Goal: Task Accomplishment & Management: Manage account settings

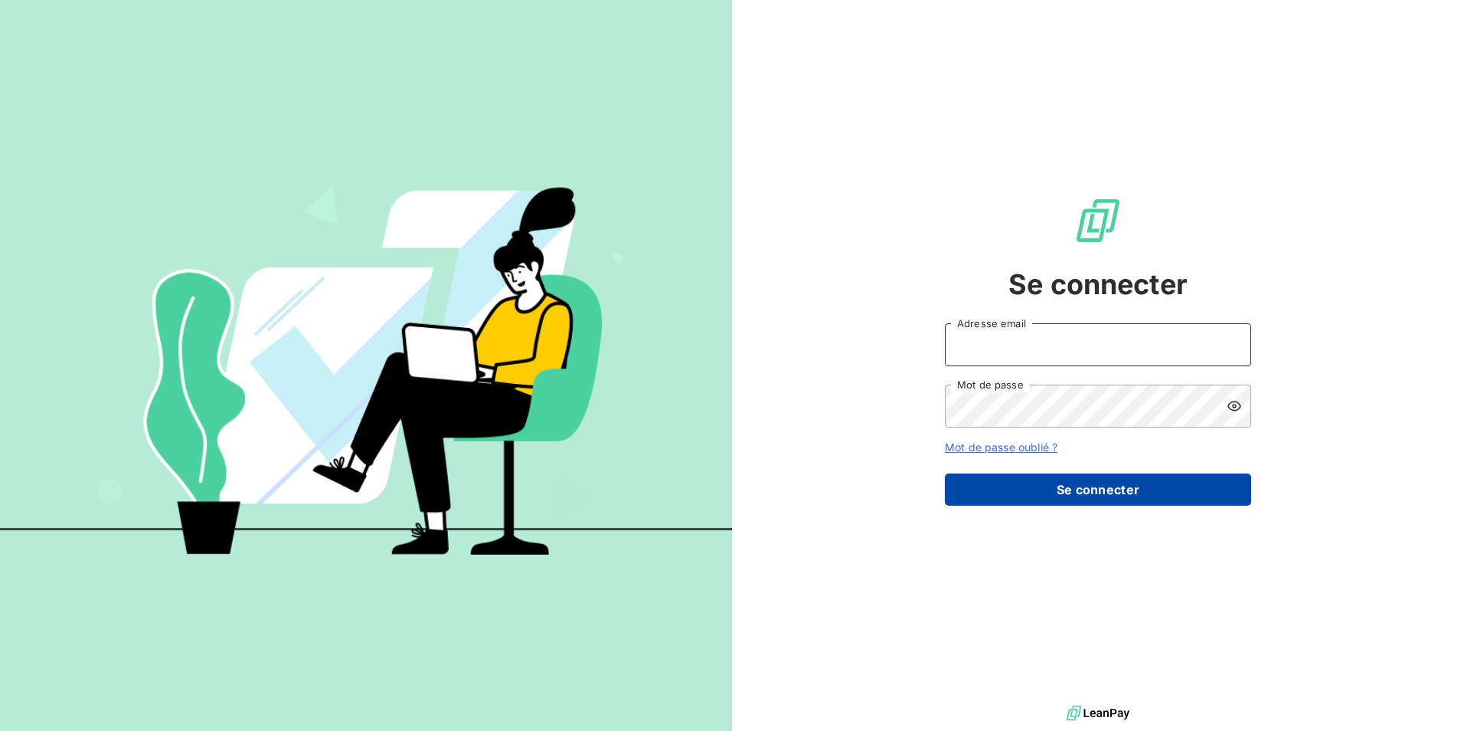
type input "[EMAIL_ADDRESS][DOMAIN_NAME]"
click at [1181, 486] on button "Se connecter" at bounding box center [1098, 489] width 306 height 32
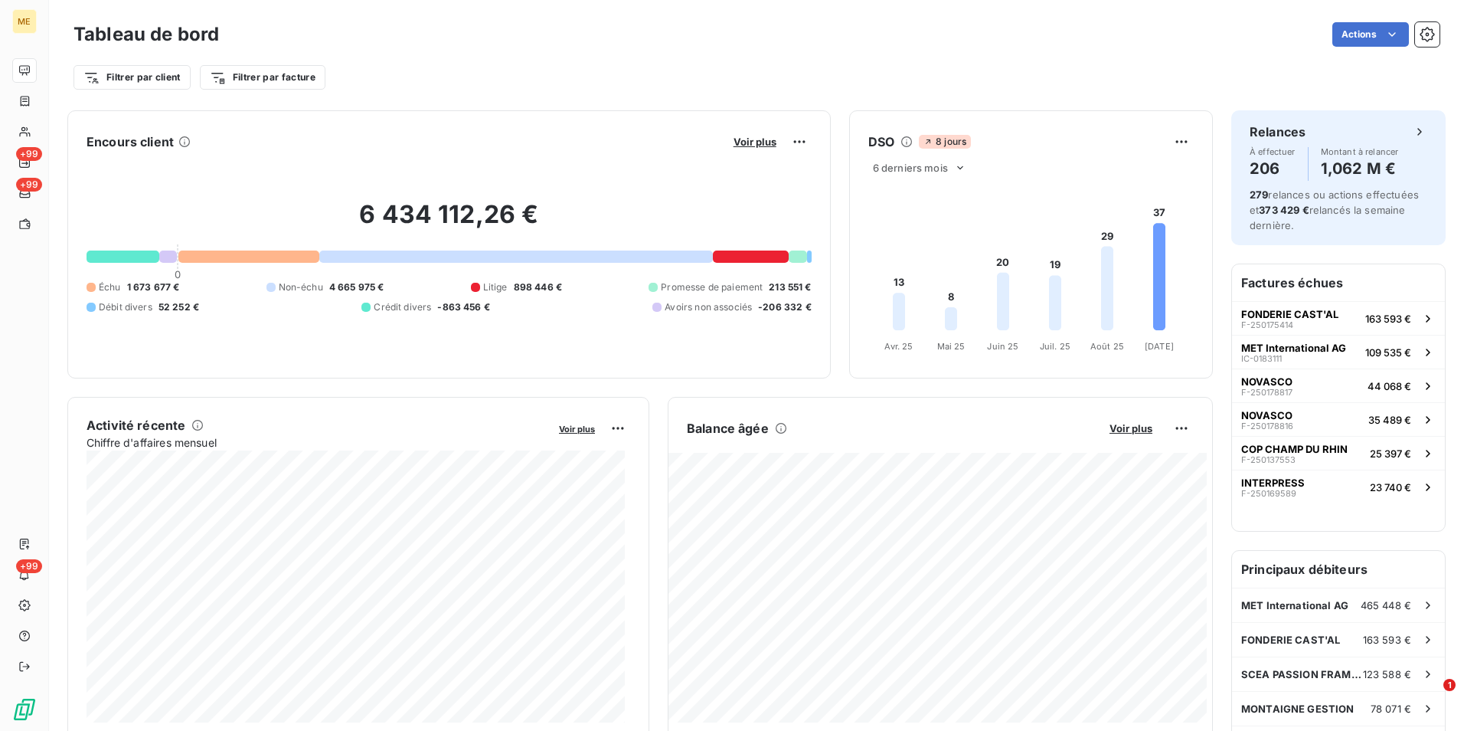
click at [751, 149] on div "Voir plus" at bounding box center [770, 141] width 83 height 25
click at [751, 143] on span "Voir plus" at bounding box center [755, 142] width 43 height 12
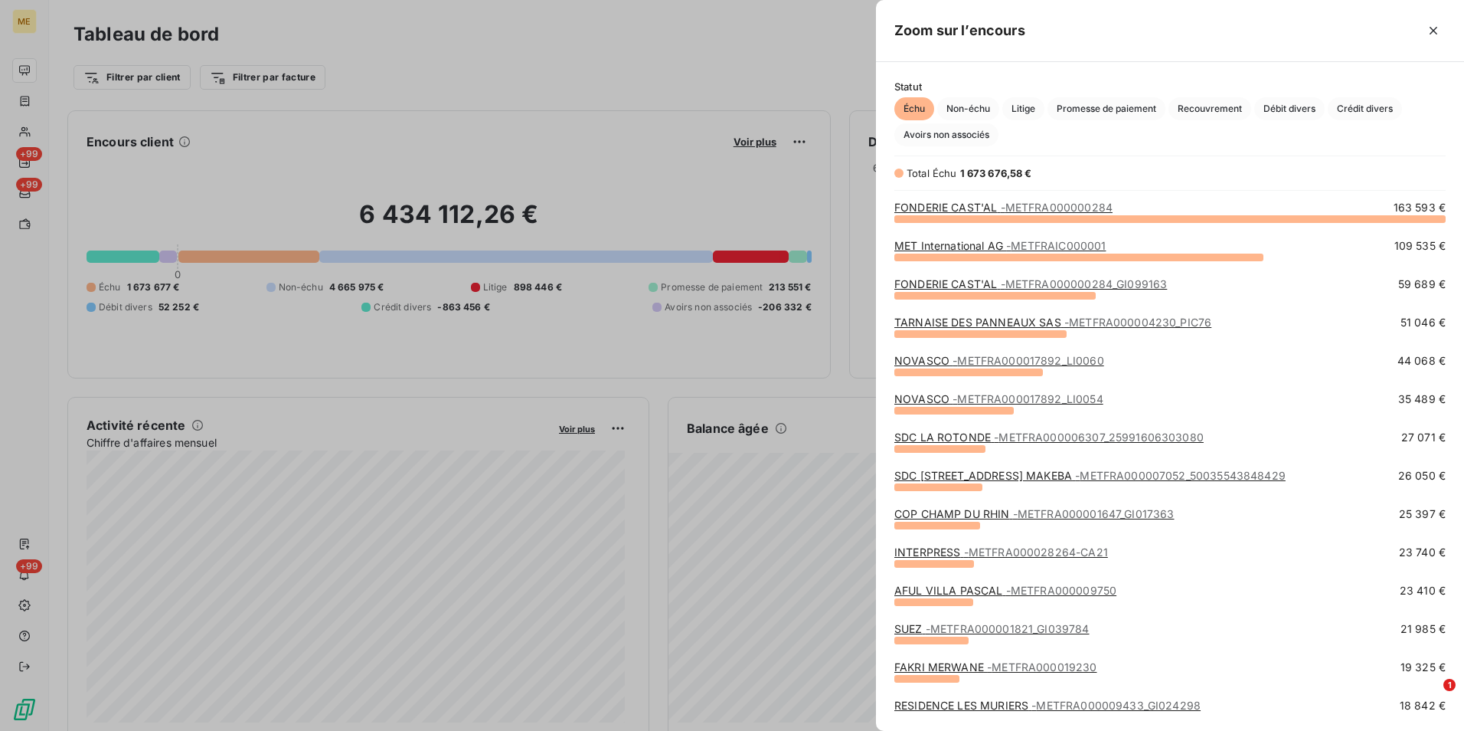
scroll to position [501, 577]
click at [1032, 101] on span "Litige" at bounding box center [1024, 108] width 42 height 23
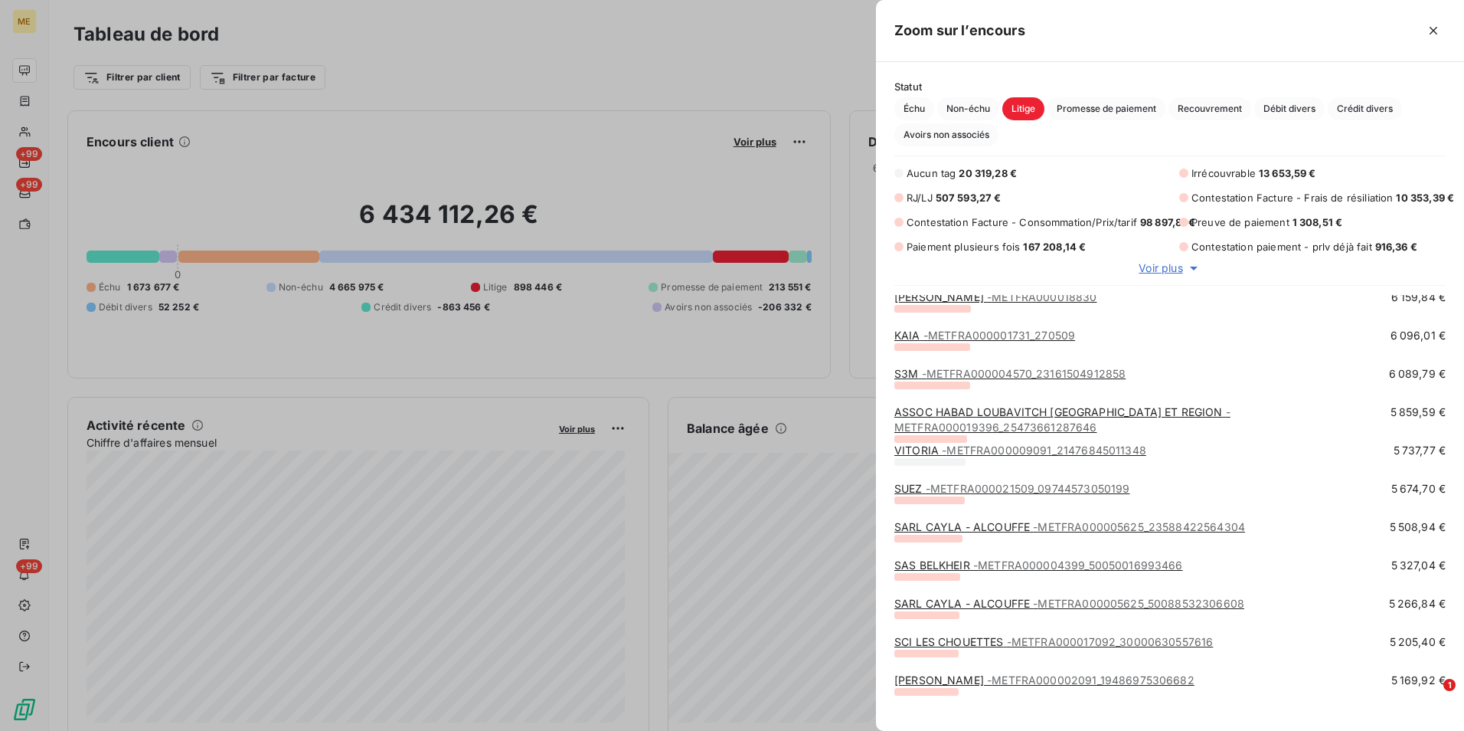
scroll to position [1532, 0]
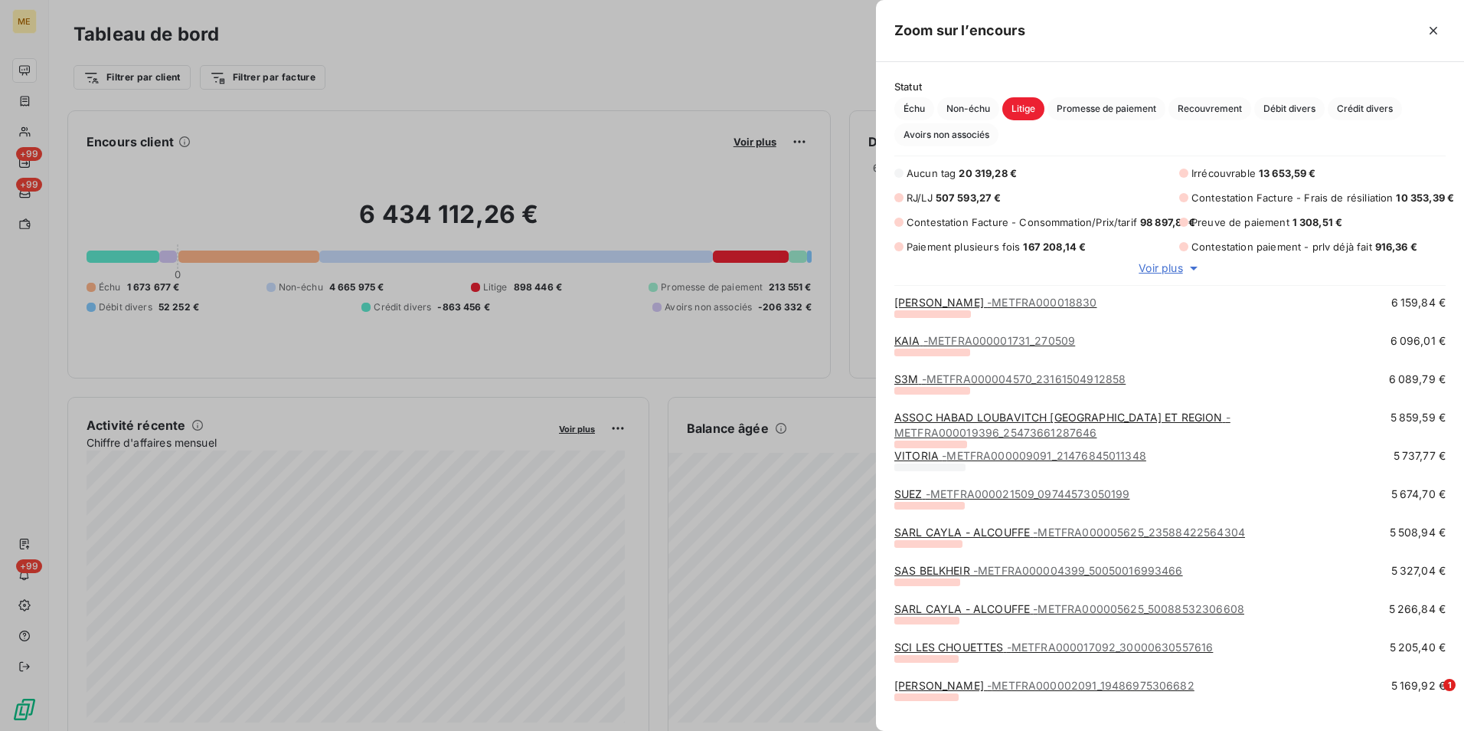
click at [509, 18] on div at bounding box center [732, 365] width 1464 height 731
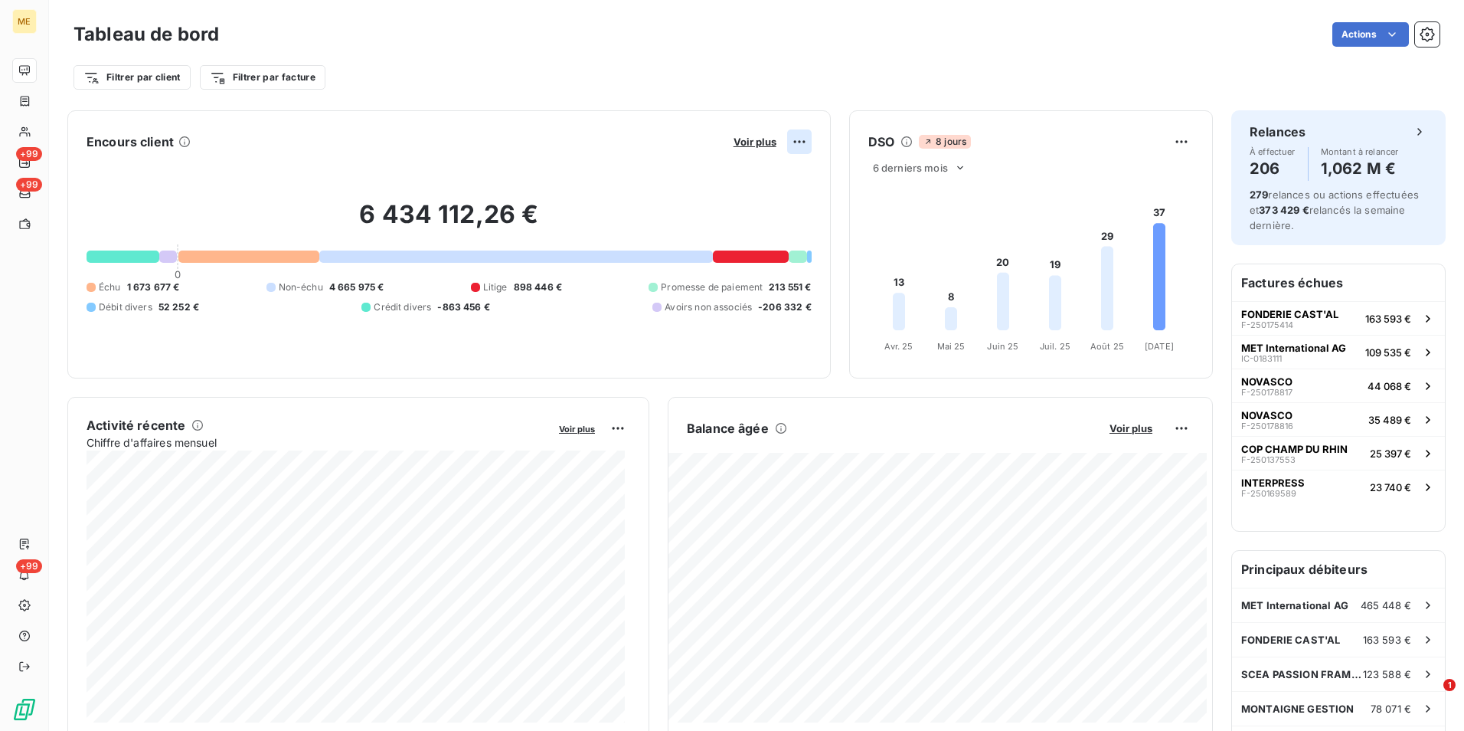
click at [793, 144] on html "ME +99 +99 +99 Tableau de bord Actions Filtrer par client Filtrer par facture E…" at bounding box center [732, 365] width 1464 height 731
click at [741, 169] on div "Exporter" at bounding box center [755, 175] width 86 height 25
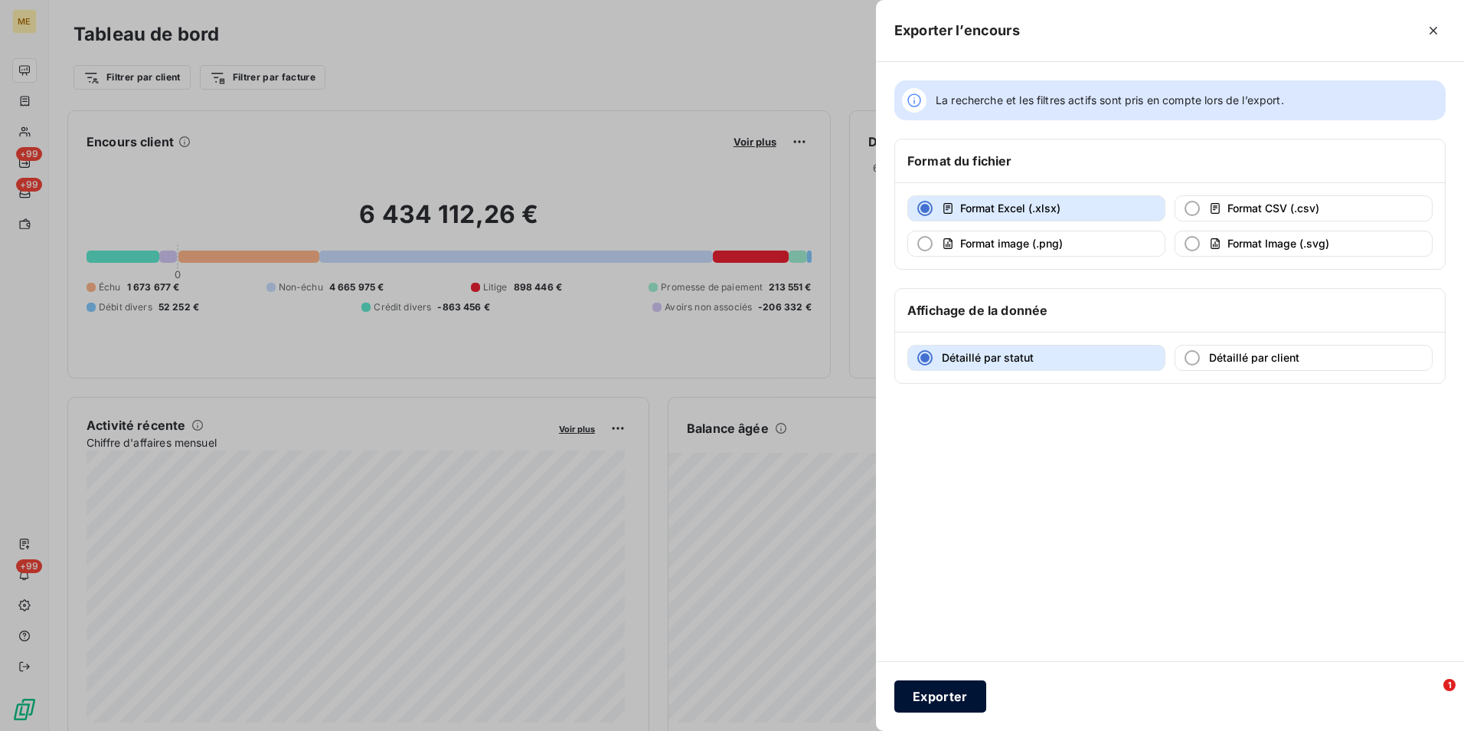
click at [950, 692] on button "Exporter" at bounding box center [941, 696] width 92 height 32
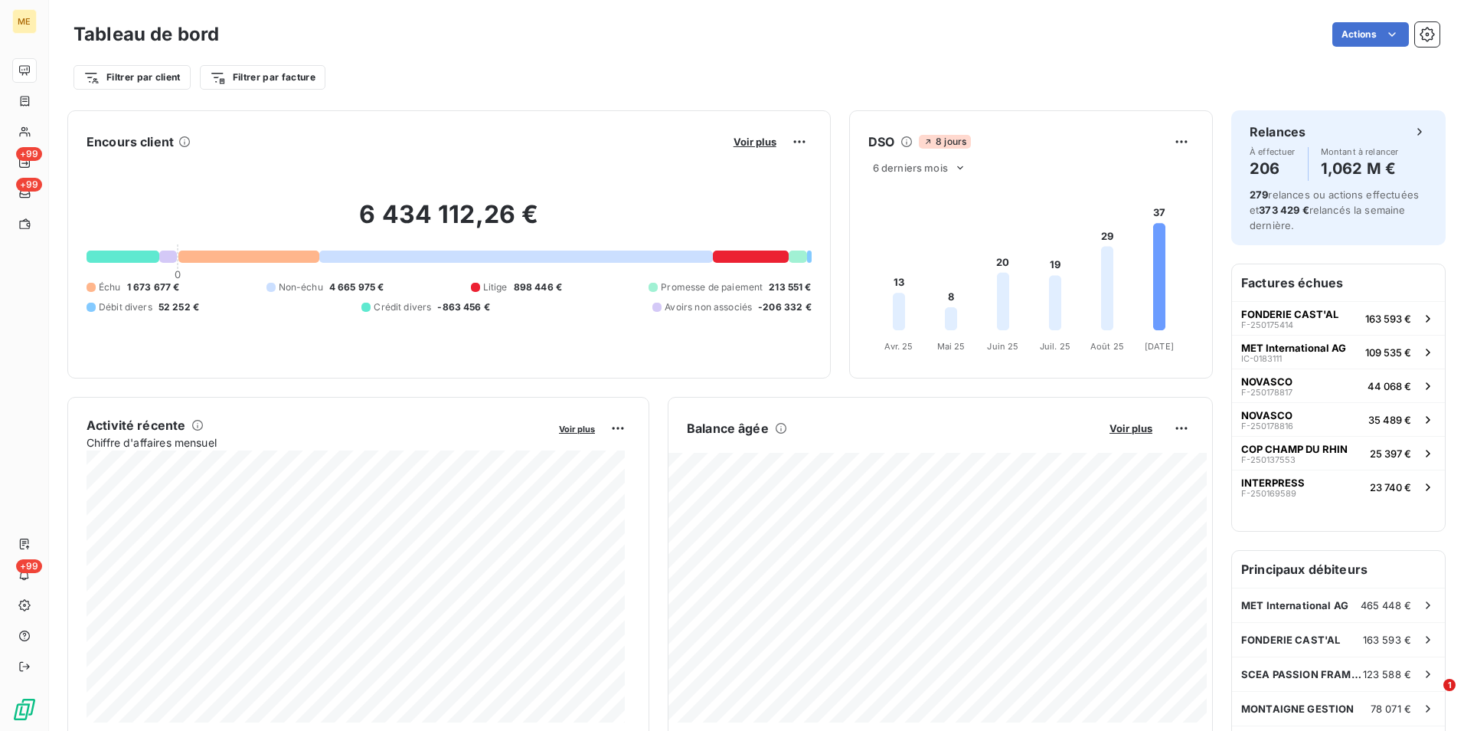
click at [804, 49] on div "Tableau de bord Actions" at bounding box center [757, 34] width 1366 height 32
click at [795, 136] on html "ME +99 +99 +99 Tableau de bord Actions Filtrer par client Filtrer par facture E…" at bounding box center [732, 365] width 1464 height 731
click at [752, 178] on div "Exporter" at bounding box center [755, 175] width 86 height 25
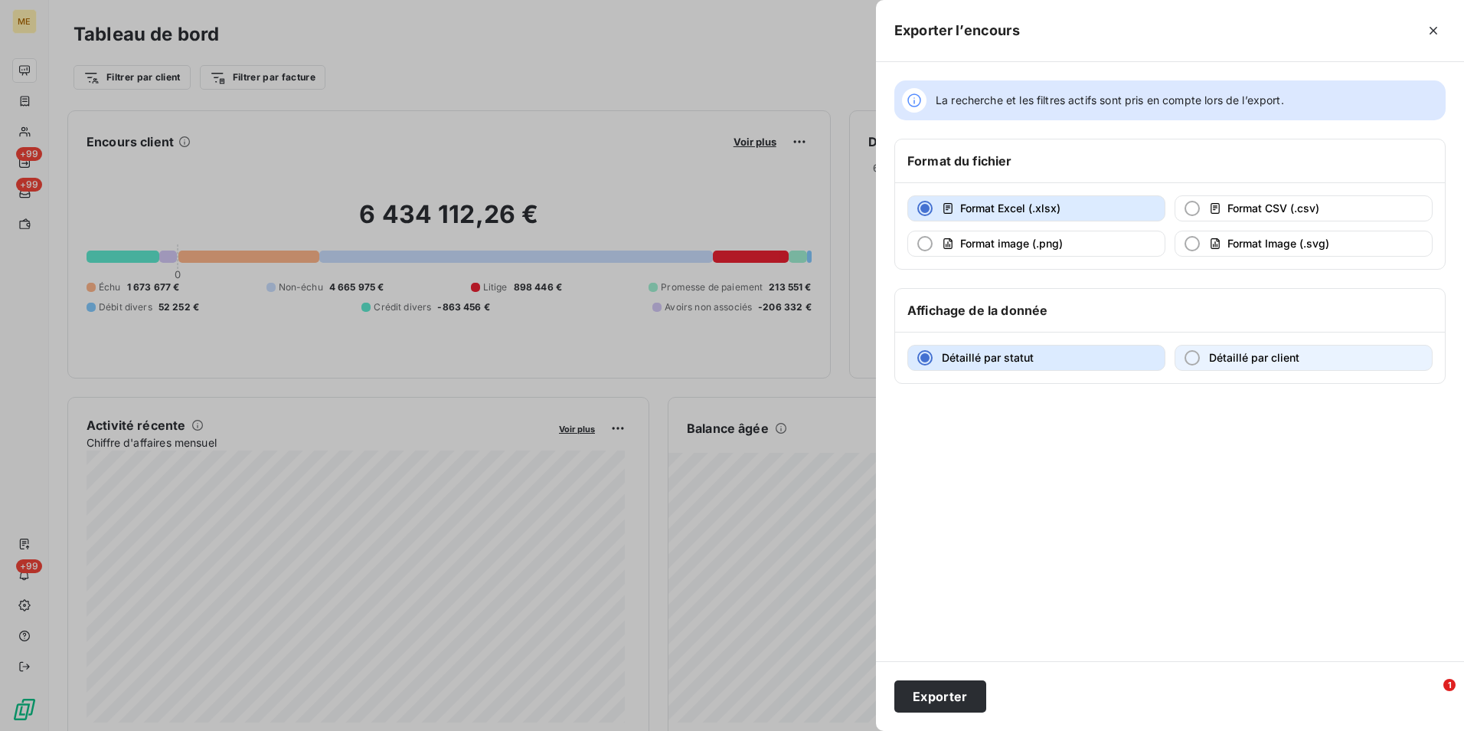
click at [1222, 358] on span "Détaillé par client" at bounding box center [1254, 357] width 90 height 13
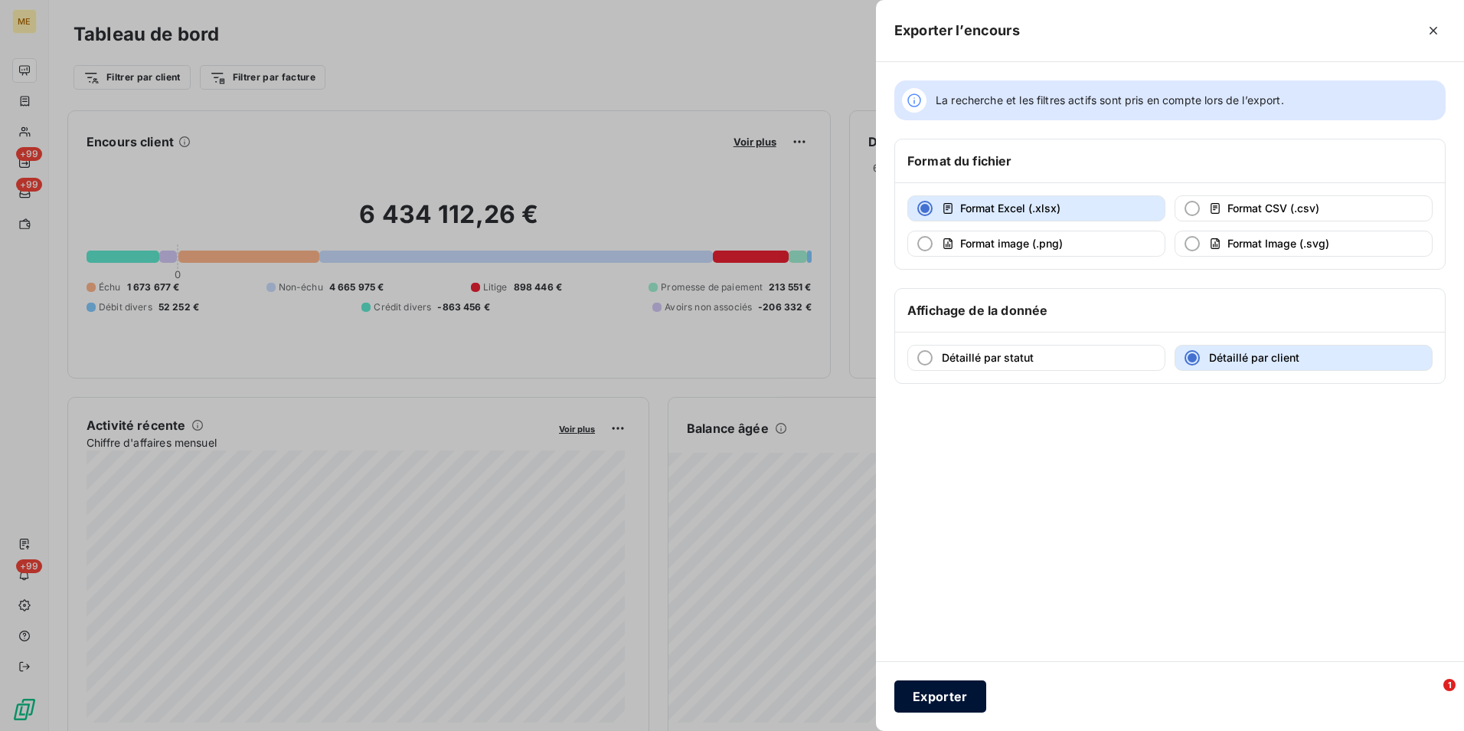
click at [897, 689] on button "Exporter" at bounding box center [941, 696] width 92 height 32
click at [937, 692] on button "Exporter" at bounding box center [941, 696] width 92 height 32
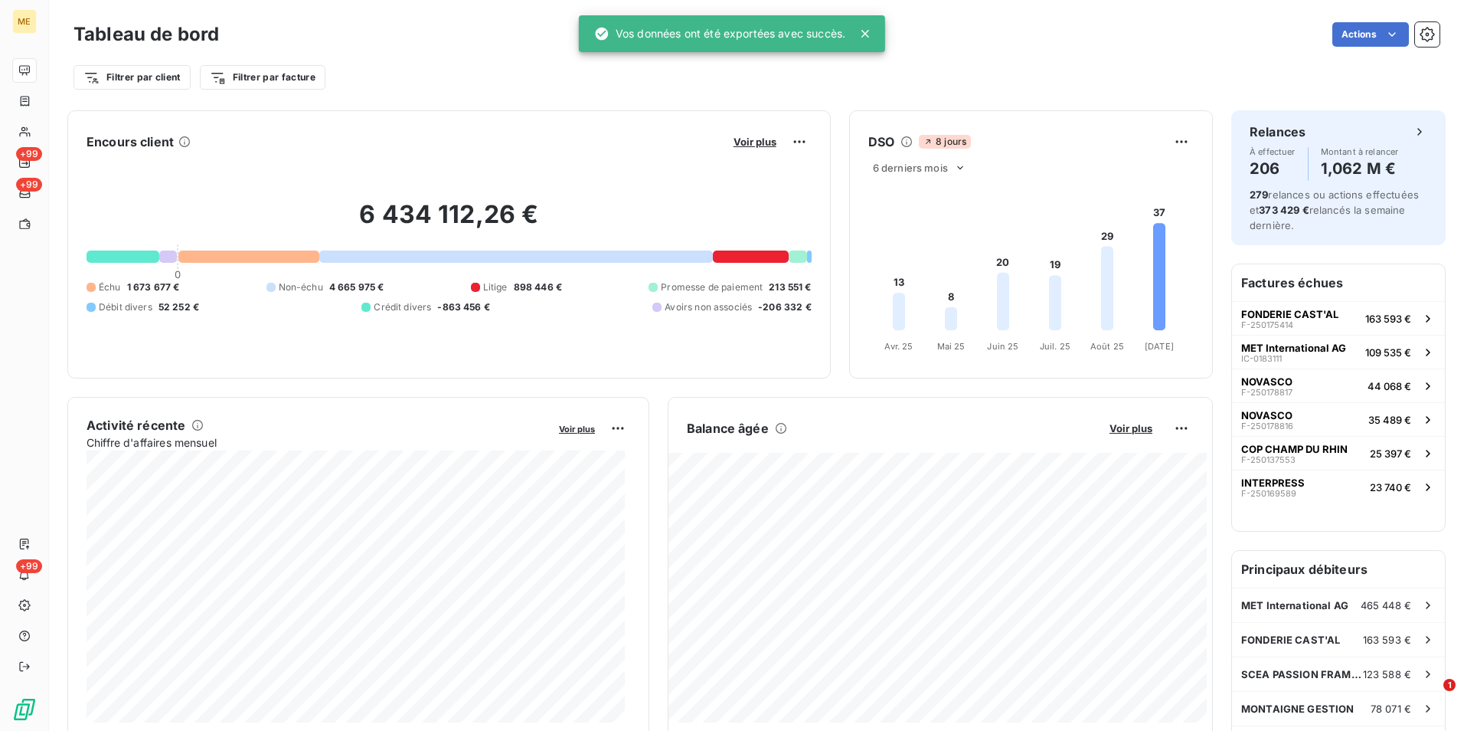
drag, startPoint x: 1003, startPoint y: 73, endPoint x: 988, endPoint y: 93, distance: 25.7
click at [988, 93] on div "Tableau de bord Actions Filtrer par client Filtrer par facture" at bounding box center [756, 50] width 1415 height 101
click at [790, 149] on html "ME +99 +99 +99 Tableau de bord Actions Filtrer par client Filtrer par facture E…" at bounding box center [732, 365] width 1464 height 731
click at [781, 165] on div "Exporter" at bounding box center [755, 175] width 86 height 25
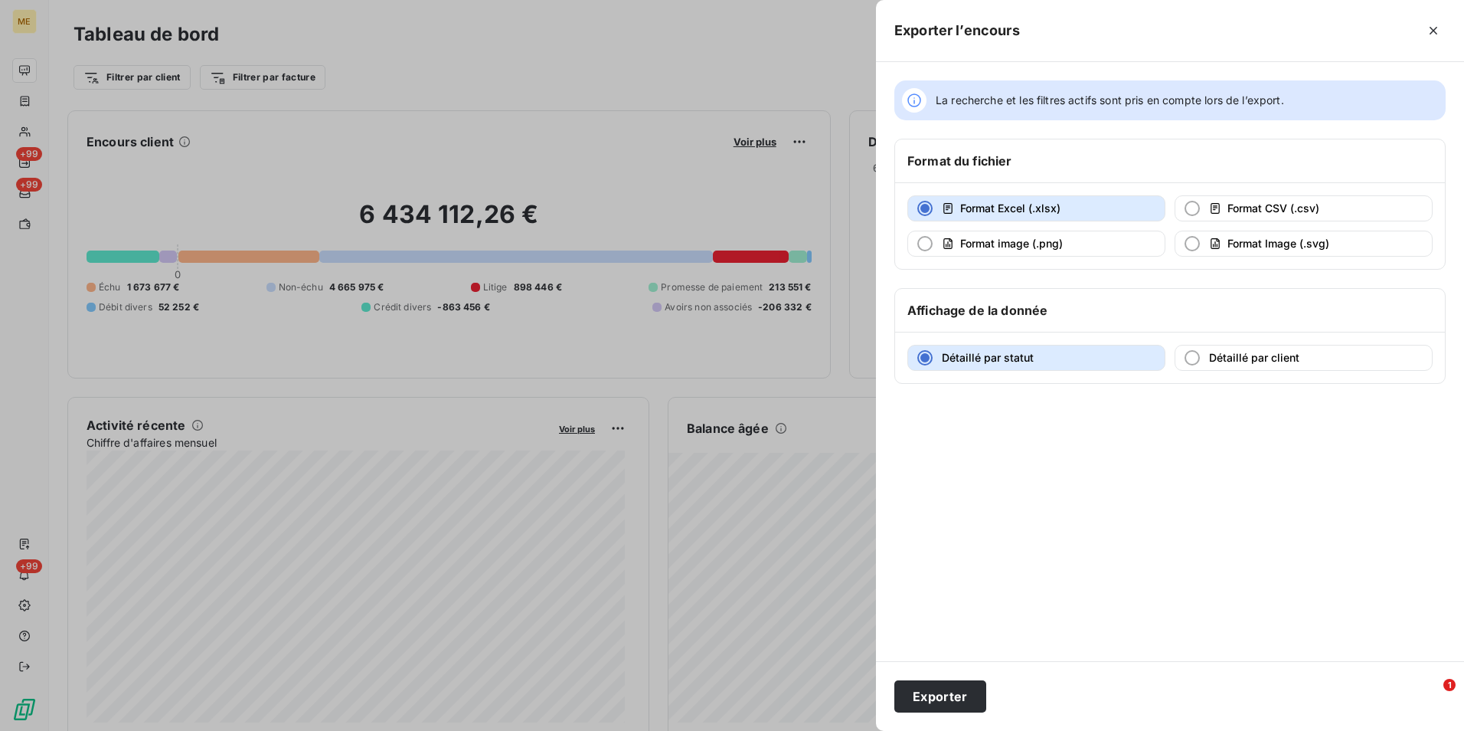
drag, startPoint x: 1238, startPoint y: 26, endPoint x: 1222, endPoint y: 61, distance: 39.1
click at [1238, 27] on div "Exporter l’encours" at bounding box center [1170, 31] width 588 height 62
click at [1227, 110] on div "La recherche et les filtres actifs sont pris en compte lors de l’export." at bounding box center [1093, 100] width 382 height 25
click at [675, 97] on div at bounding box center [732, 365] width 1464 height 731
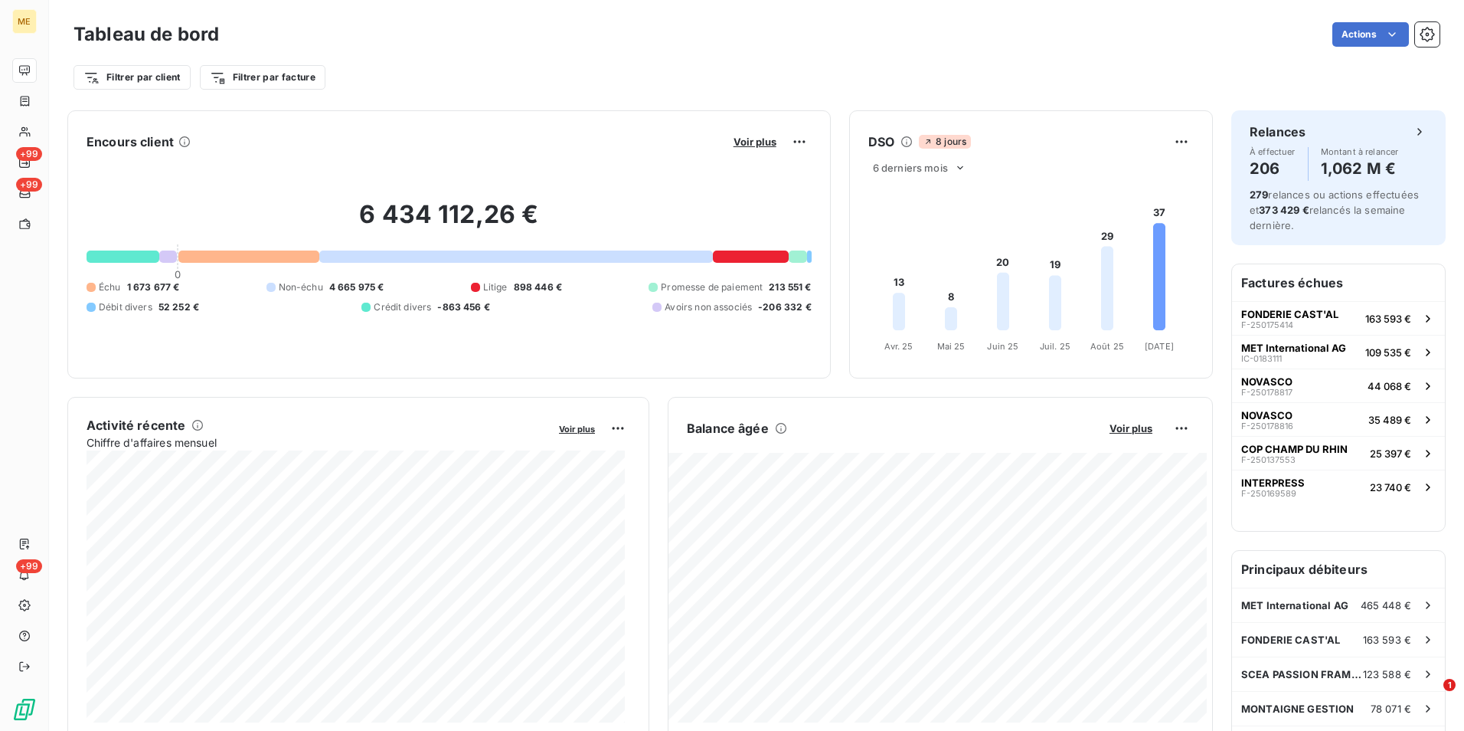
click at [744, 150] on div "Voir plus" at bounding box center [770, 141] width 83 height 25
click at [744, 139] on span "Voir plus" at bounding box center [755, 142] width 43 height 12
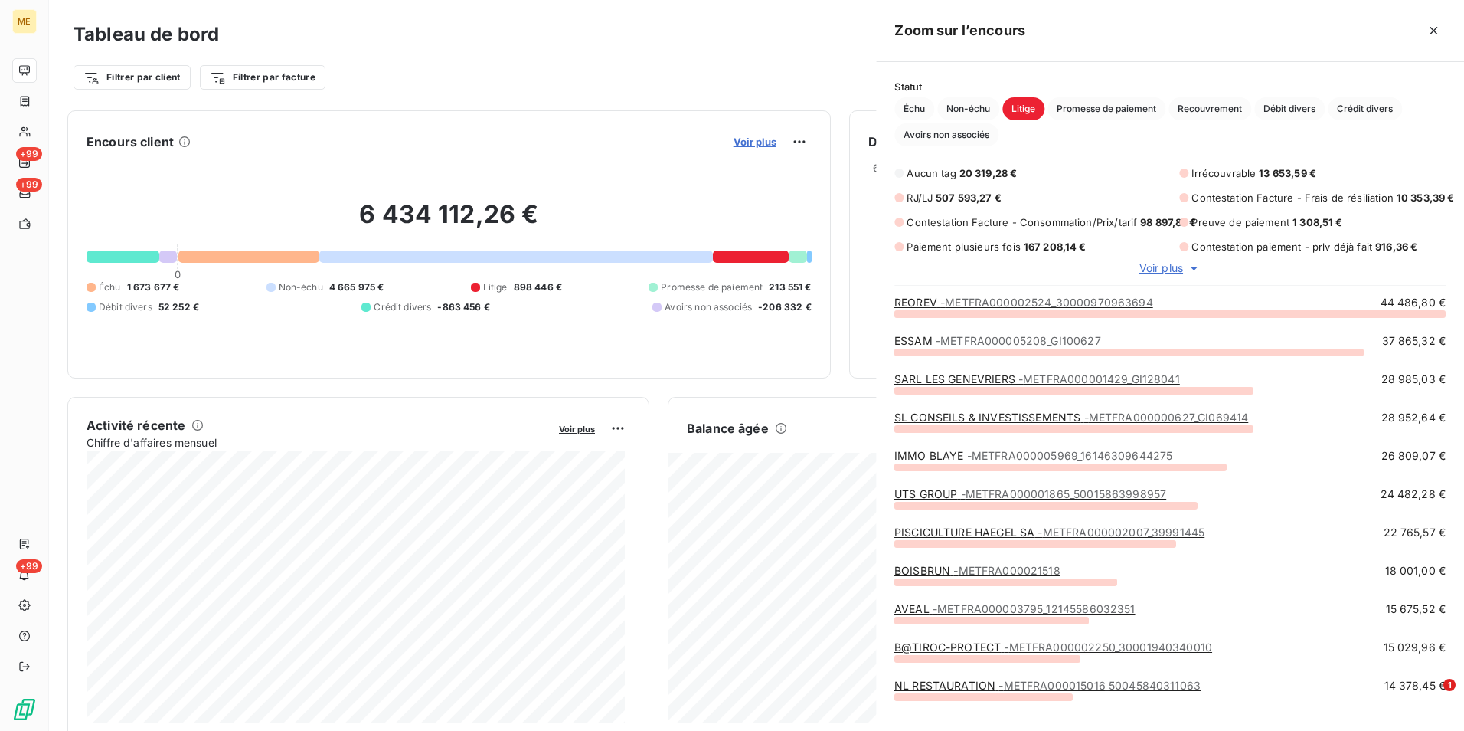
scroll to position [719, 577]
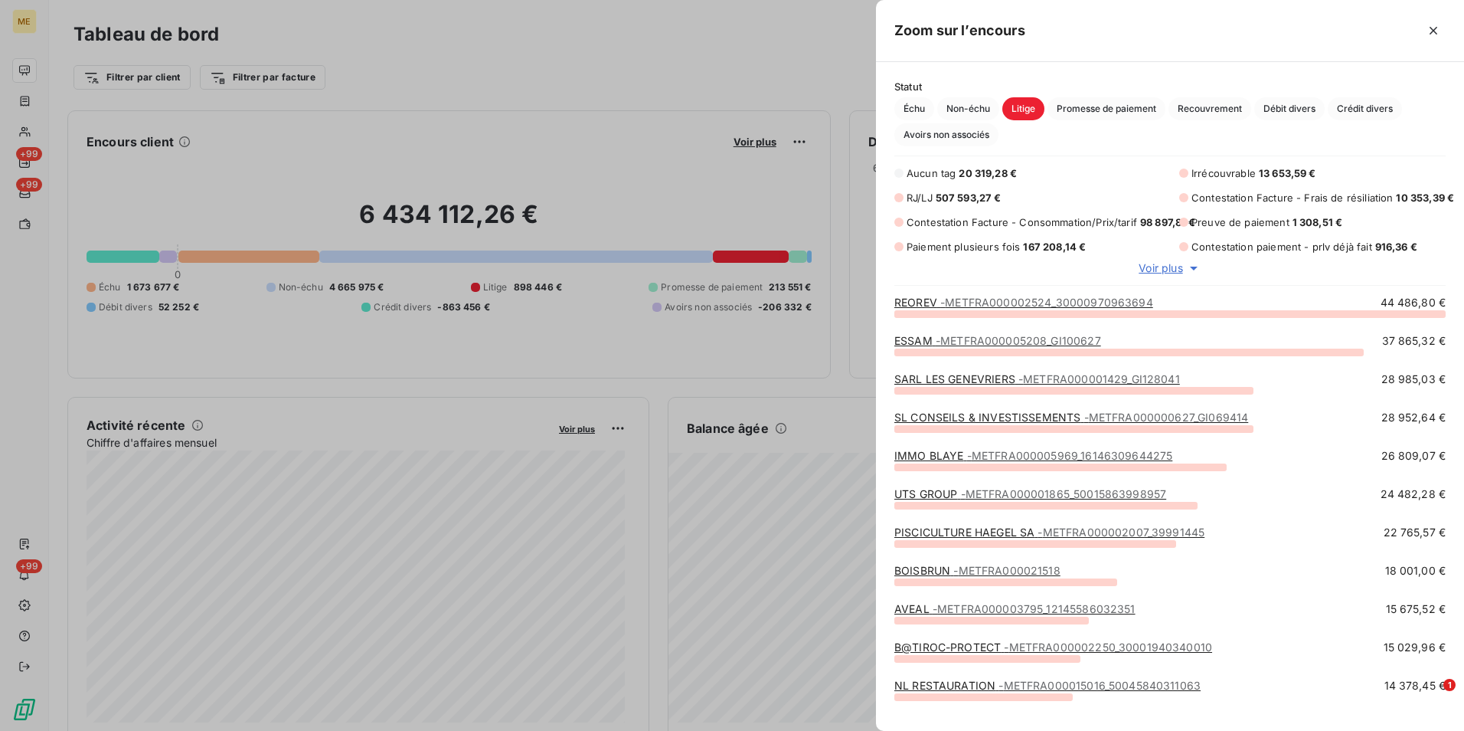
click at [1158, 275] on span "Voir plus" at bounding box center [1161, 267] width 44 height 15
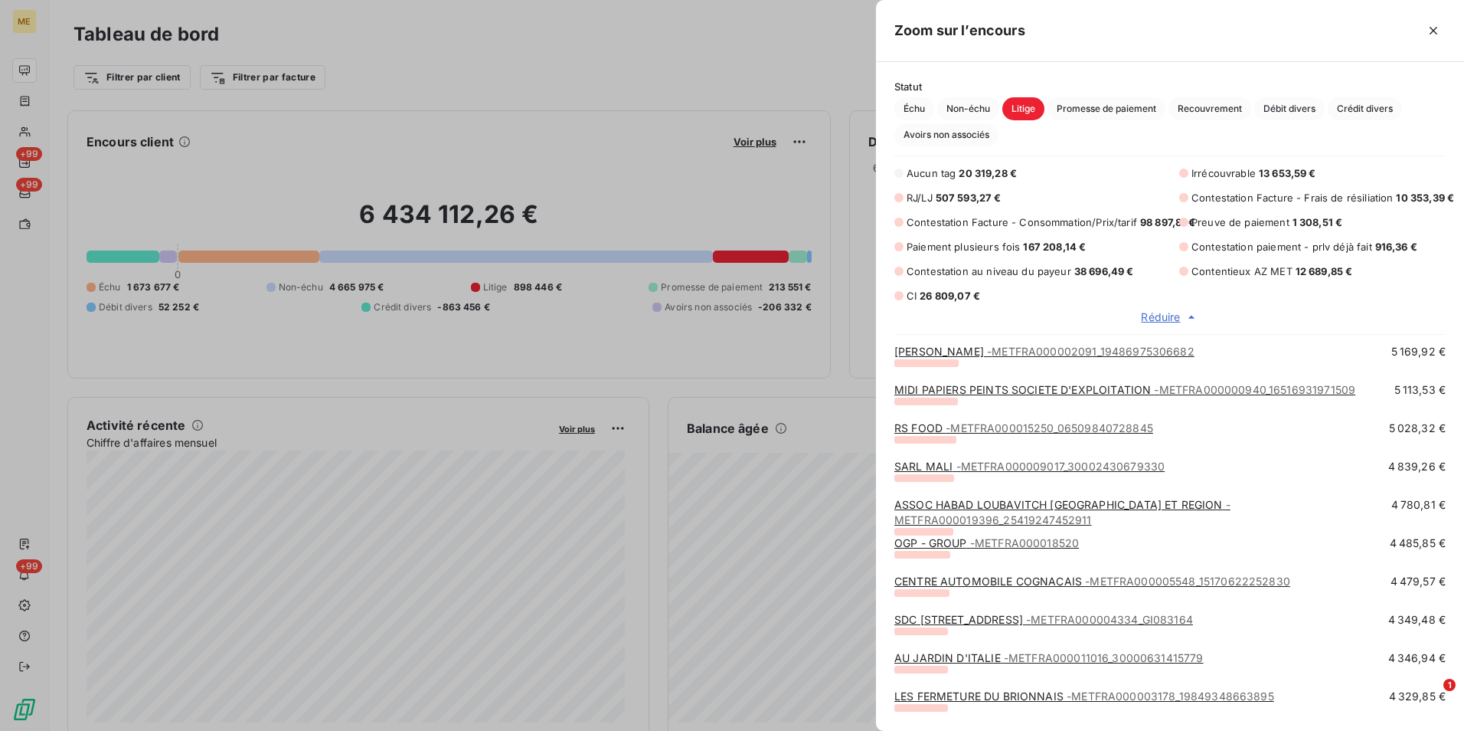
scroll to position [2221, 0]
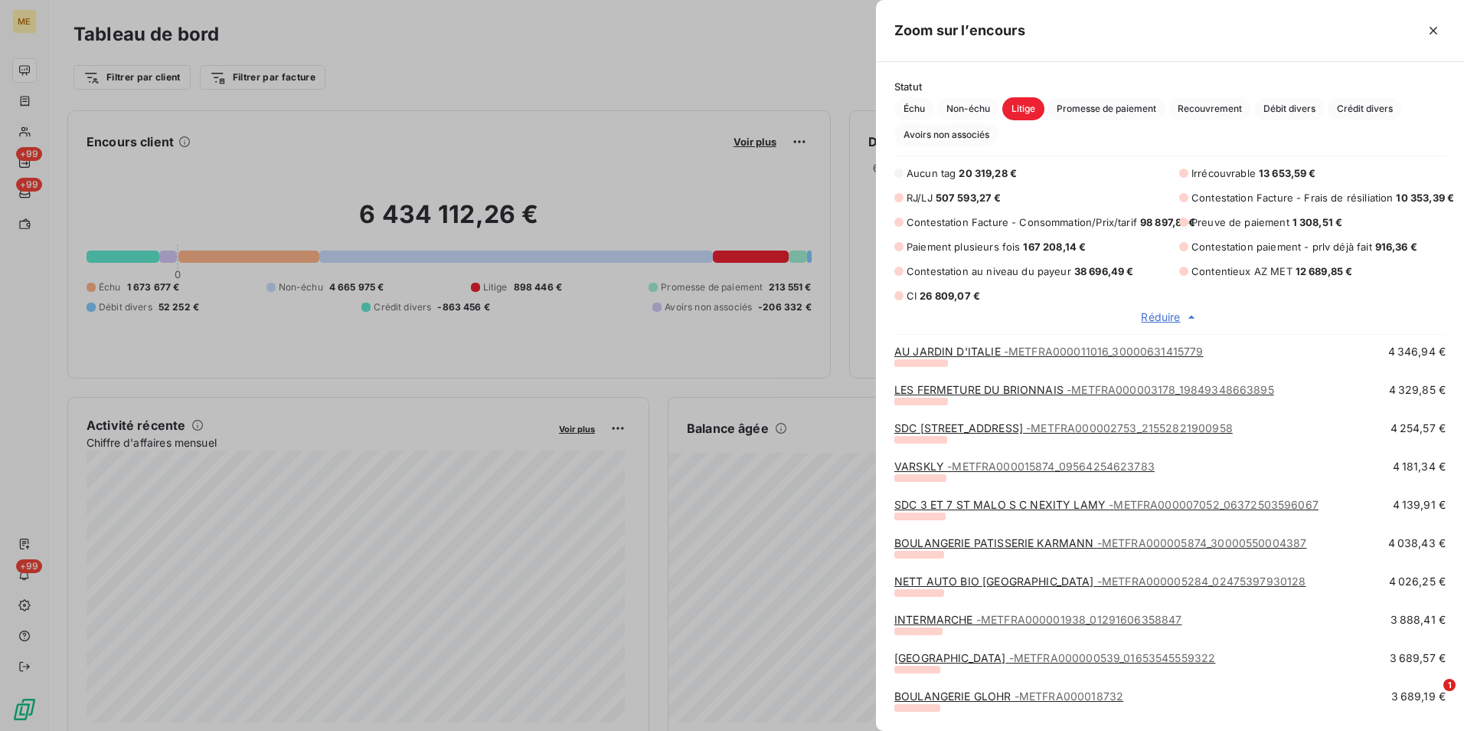
click at [873, 408] on div at bounding box center [732, 365] width 1464 height 731
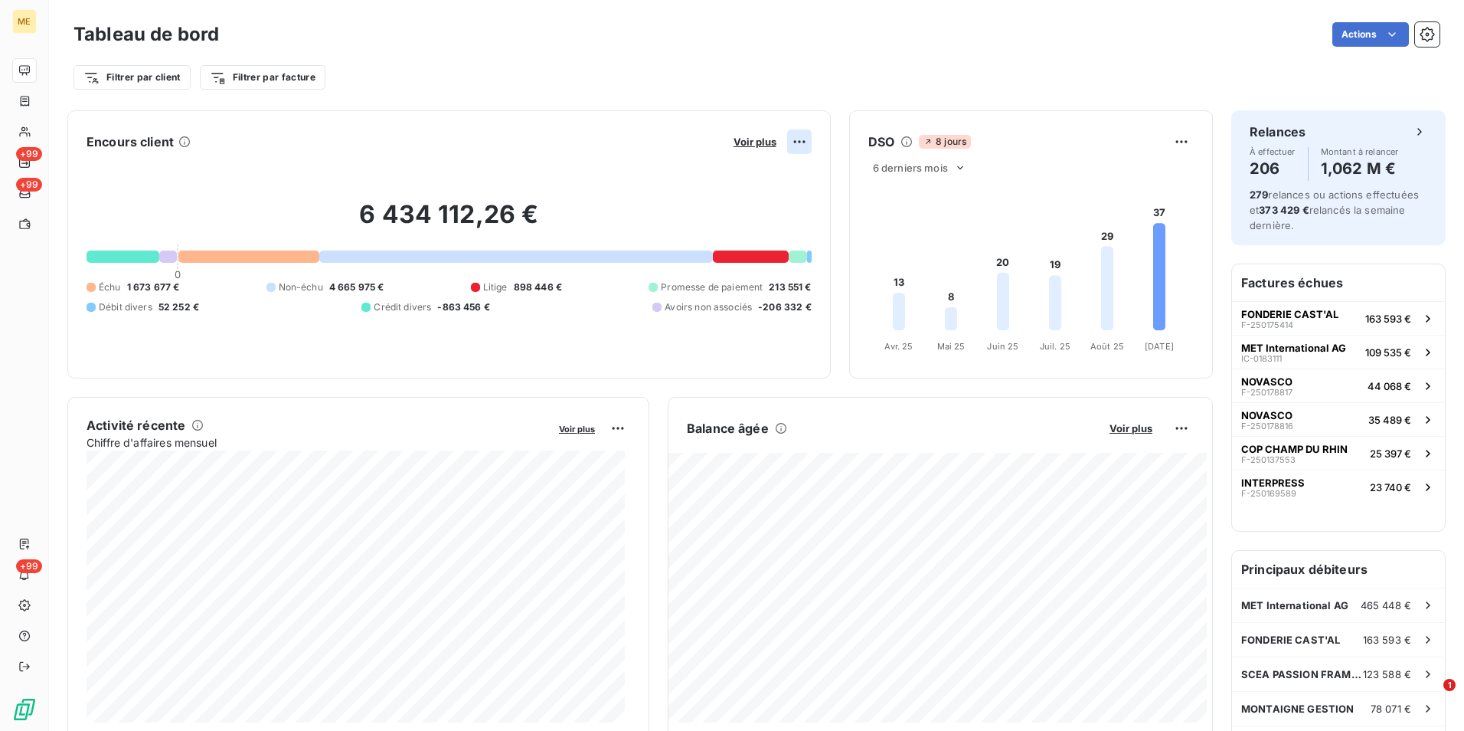
click at [793, 142] on html "ME +99 +99 +99 Tableau de bord Actions Filtrer par client Filtrer par facture E…" at bounding box center [732, 365] width 1464 height 731
click at [781, 182] on div "Exporter" at bounding box center [755, 175] width 86 height 25
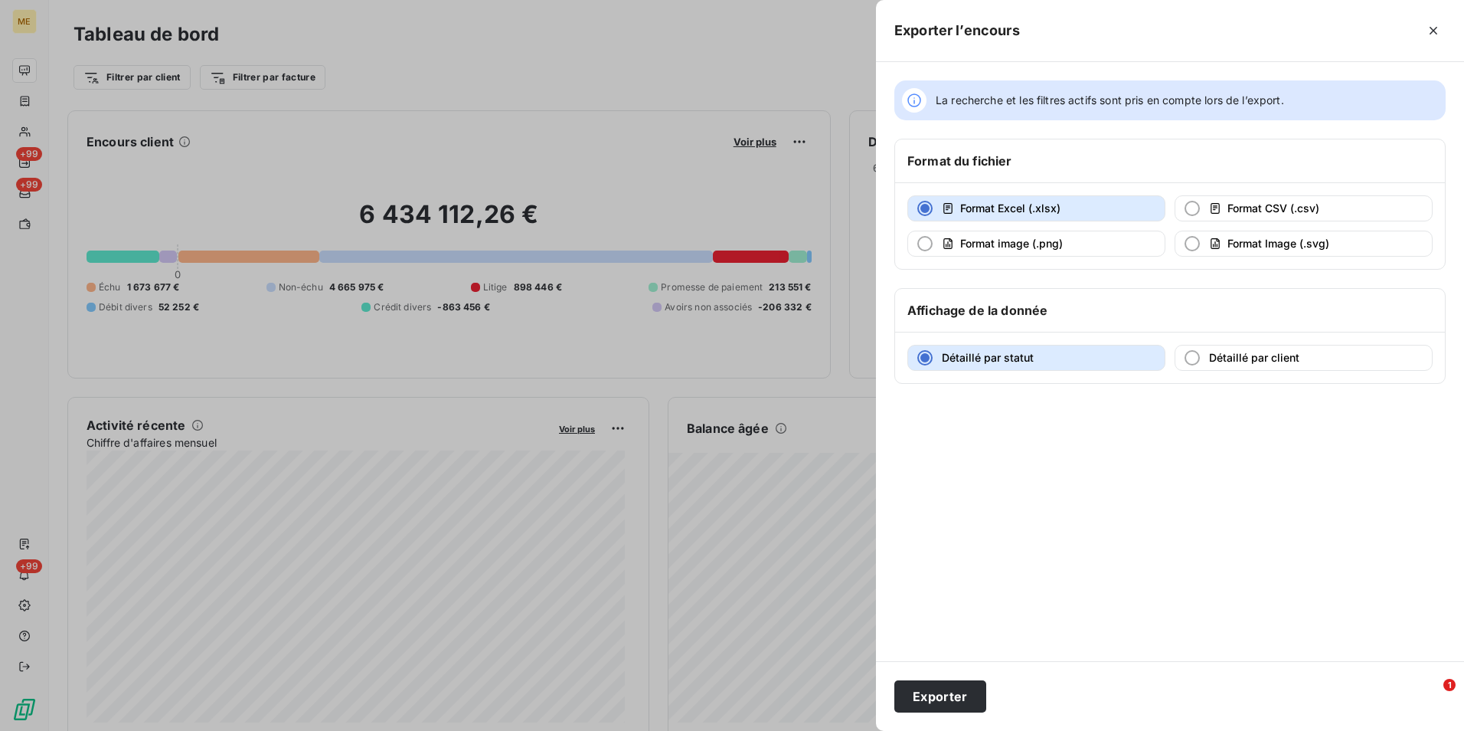
click at [652, 307] on div at bounding box center [732, 365] width 1464 height 731
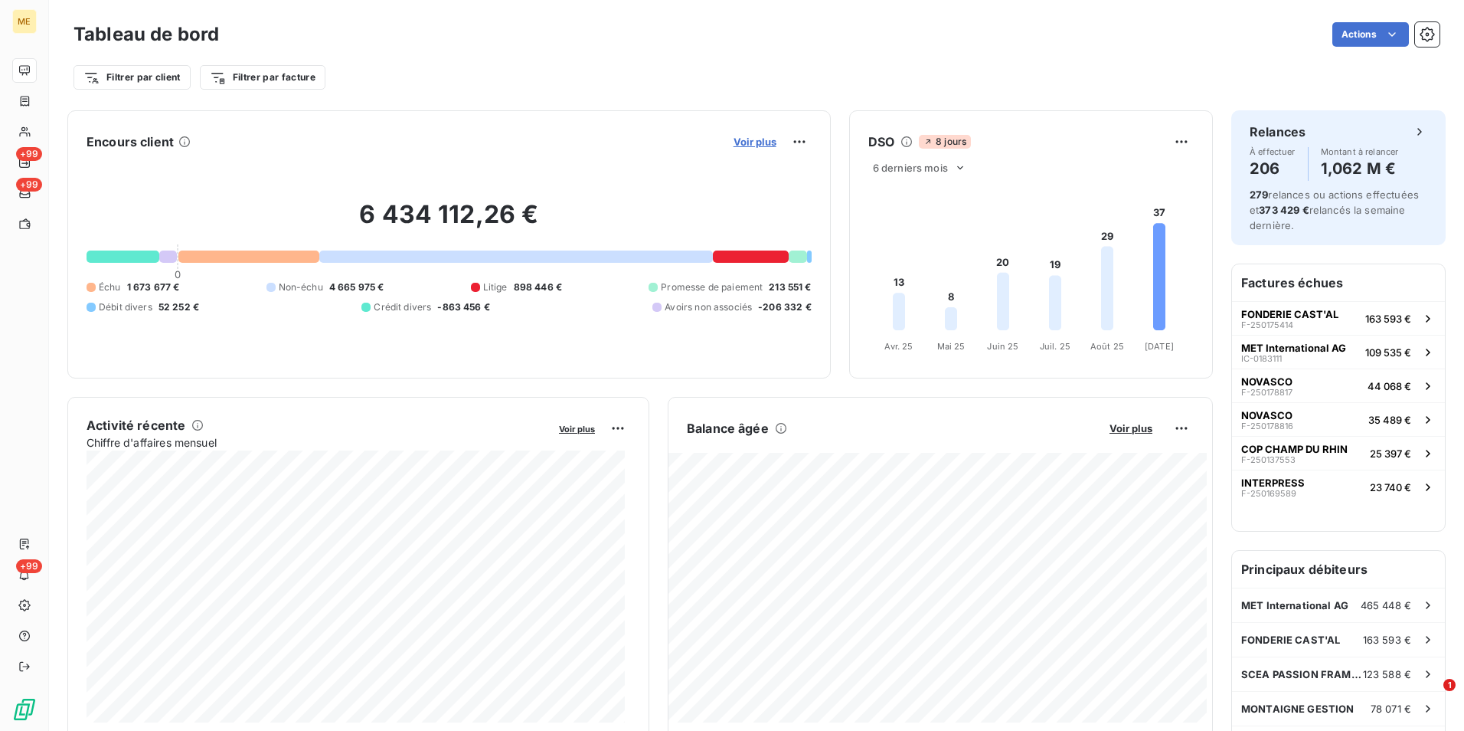
click at [763, 142] on span "Voir plus" at bounding box center [755, 142] width 43 height 12
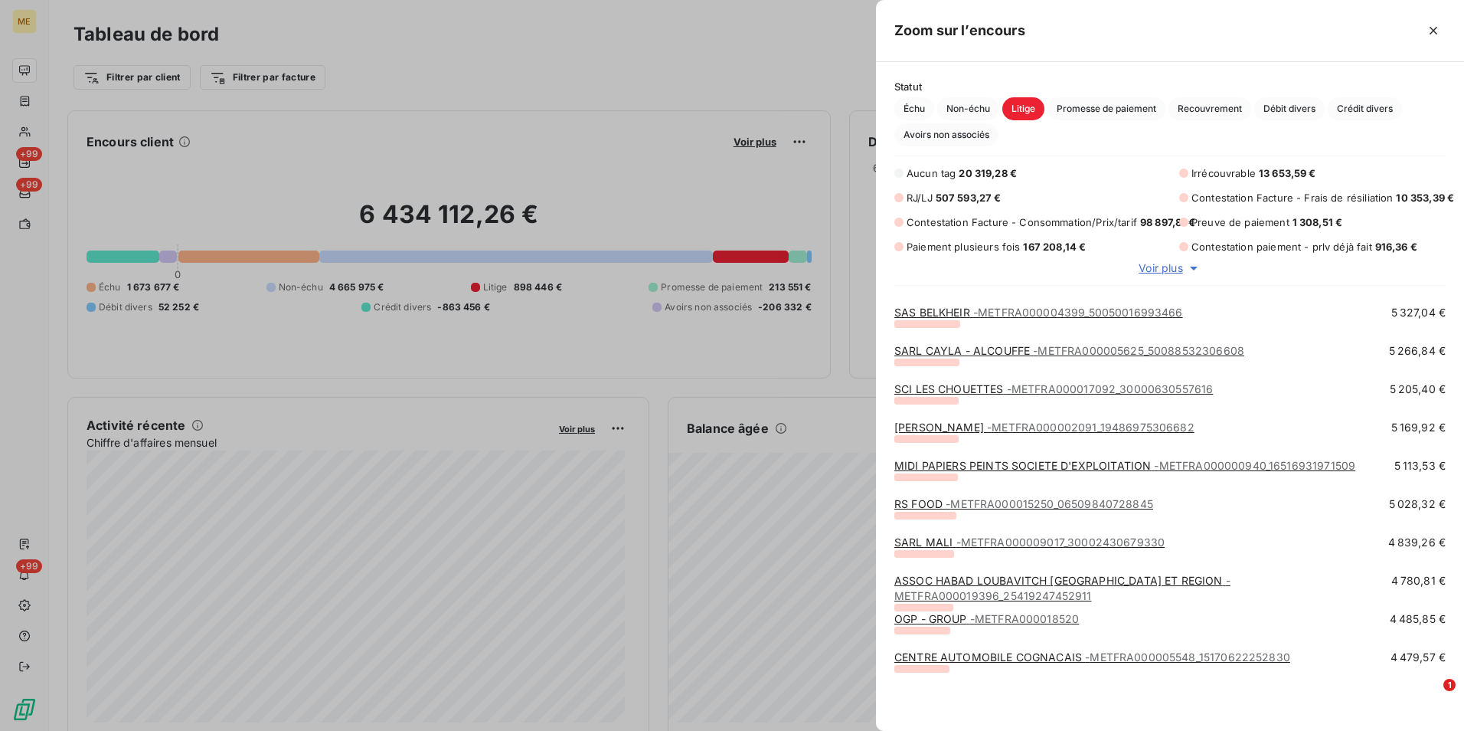
scroll to position [1608, 0]
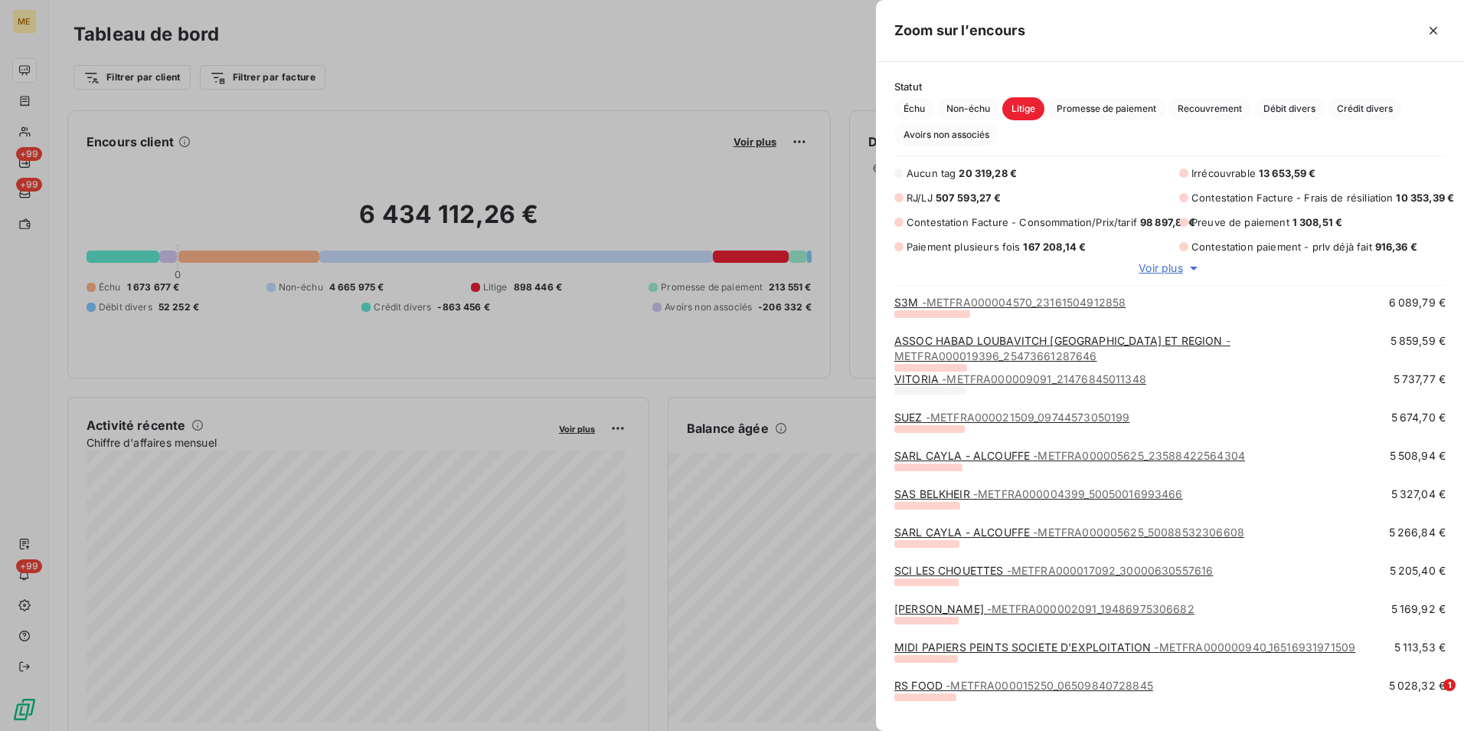
click at [991, 196] on span "507 593,27 €" at bounding box center [969, 197] width 66 height 12
click at [944, 173] on span "Aucun tag" at bounding box center [931, 173] width 49 height 12
drag, startPoint x: 415, startPoint y: 105, endPoint x: 395, endPoint y: 103, distance: 20.0
click at [409, 111] on div at bounding box center [732, 365] width 1464 height 731
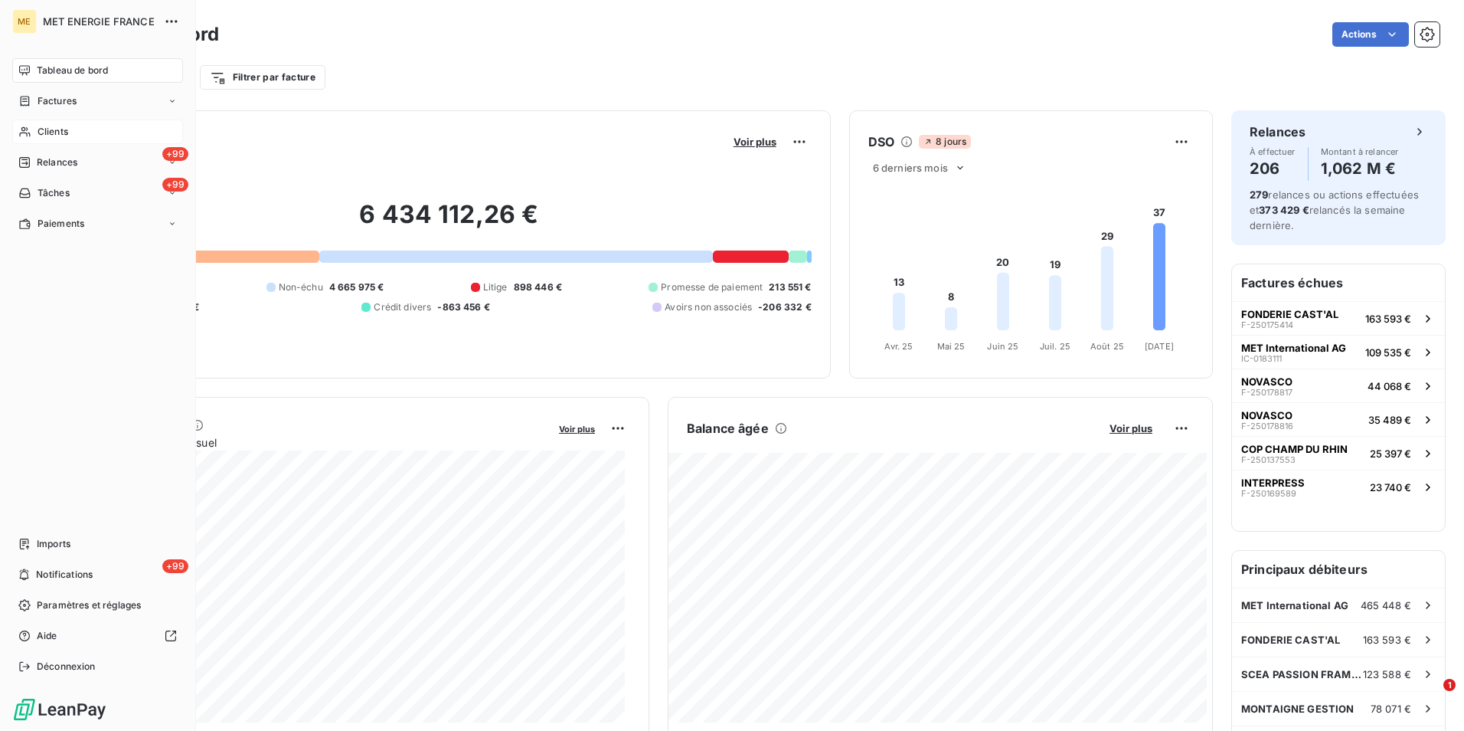
click at [61, 131] on span "Clients" at bounding box center [53, 132] width 31 height 14
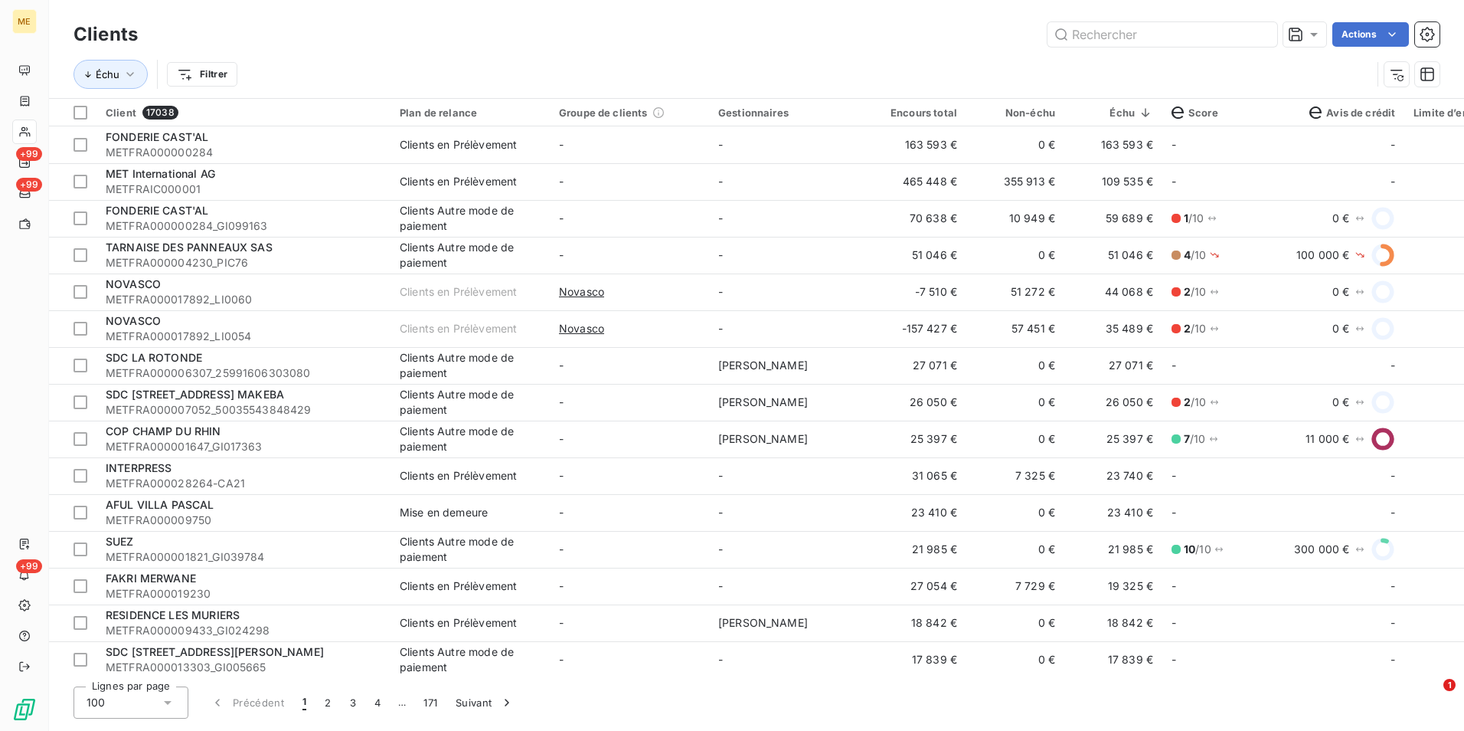
click at [640, 77] on div "Échu Filtrer" at bounding box center [723, 74] width 1298 height 29
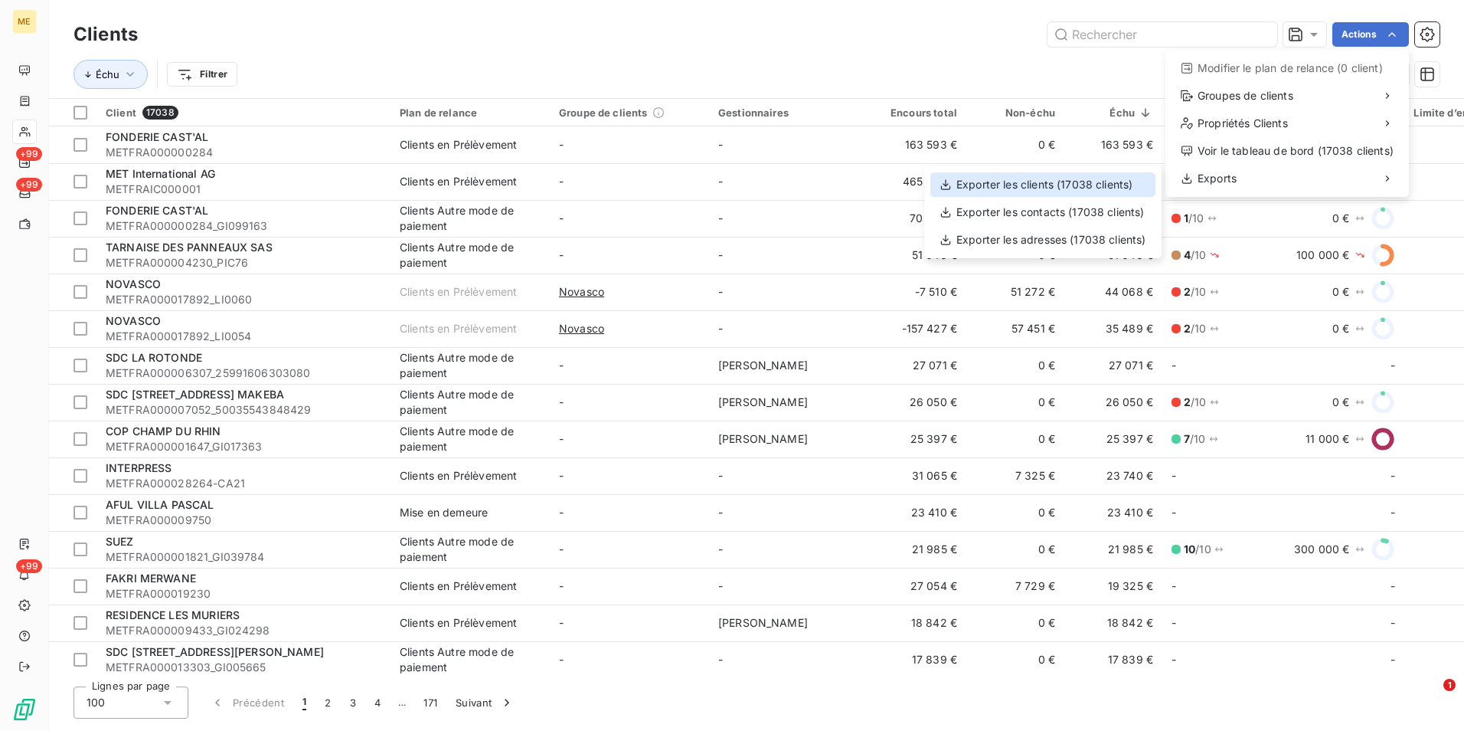
click at [1132, 181] on div "Exporter les clients (17038 clients)" at bounding box center [1043, 184] width 225 height 25
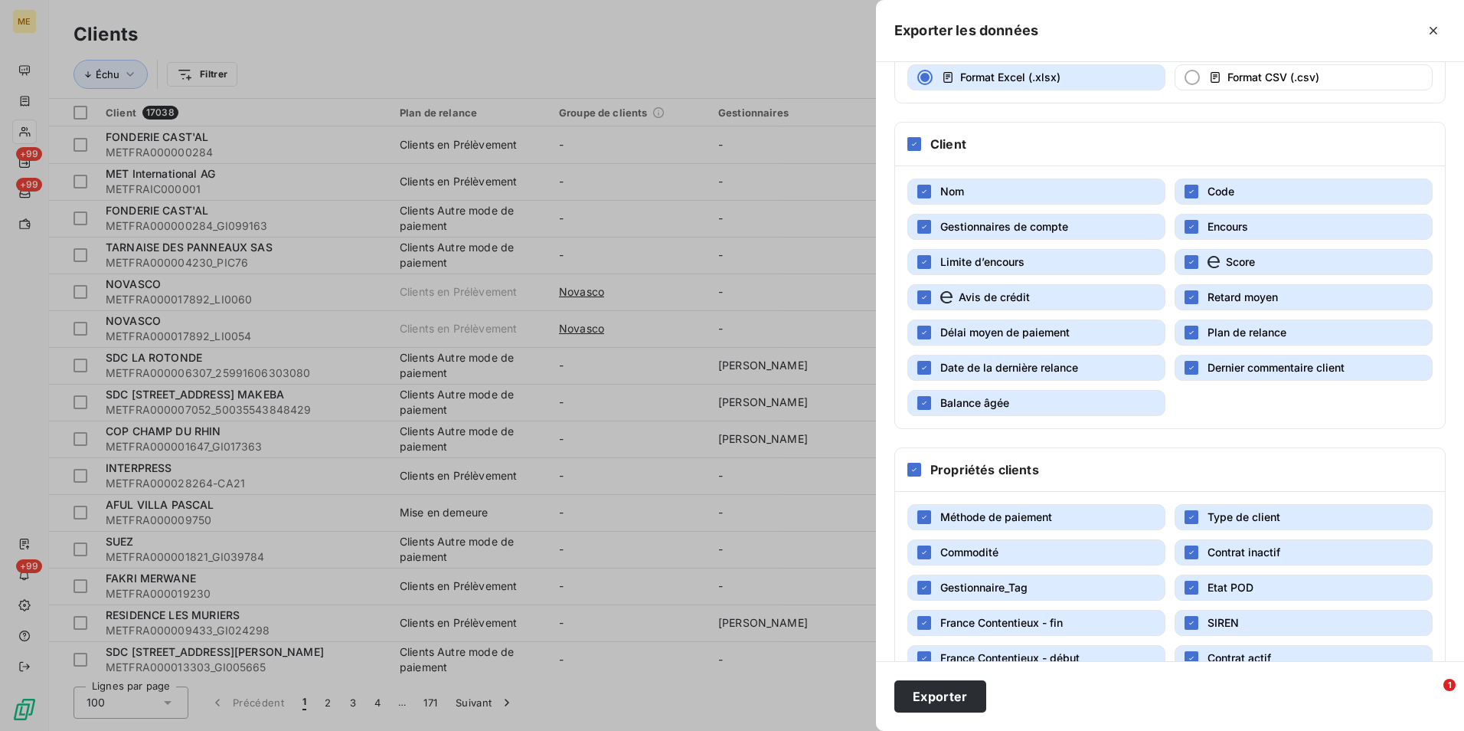
scroll to position [208, 0]
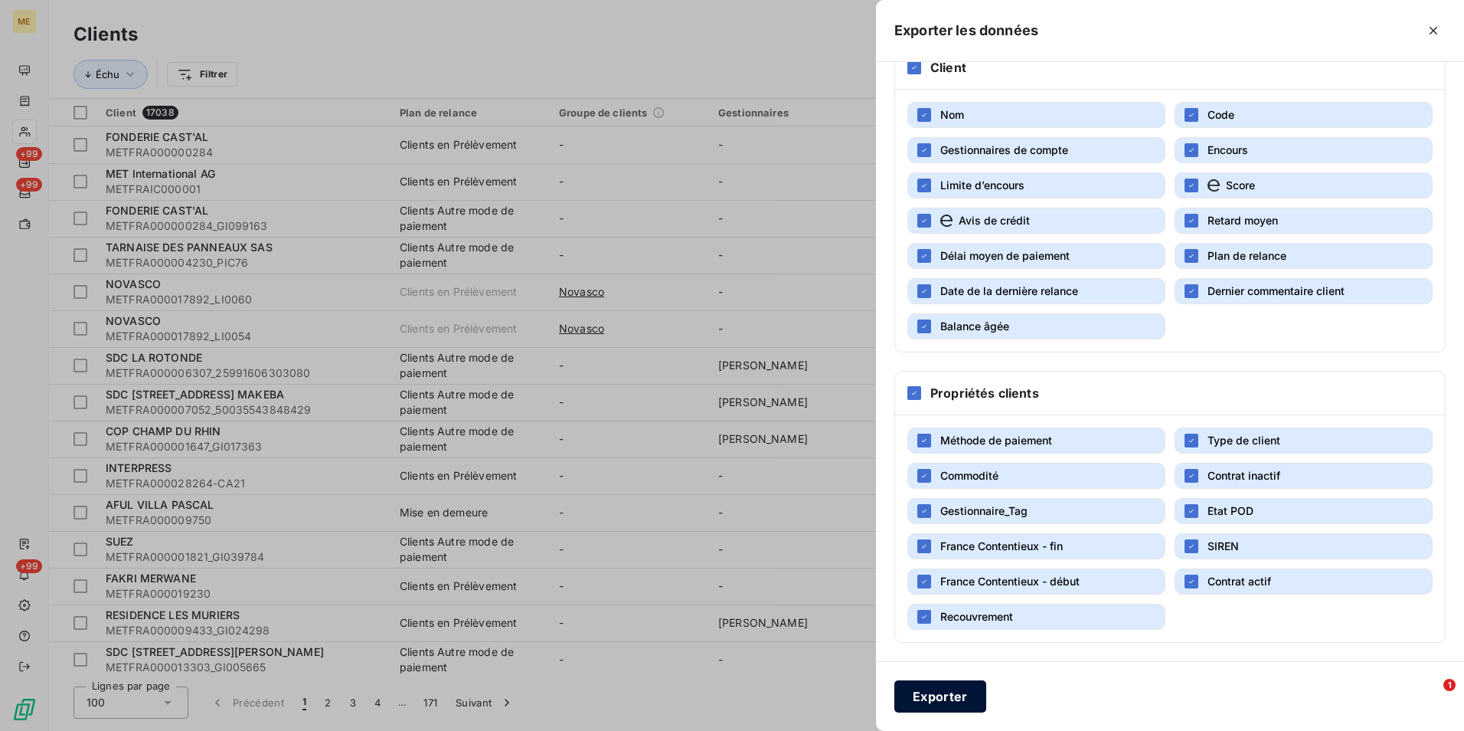
click at [976, 685] on button "Exporter" at bounding box center [941, 696] width 92 height 32
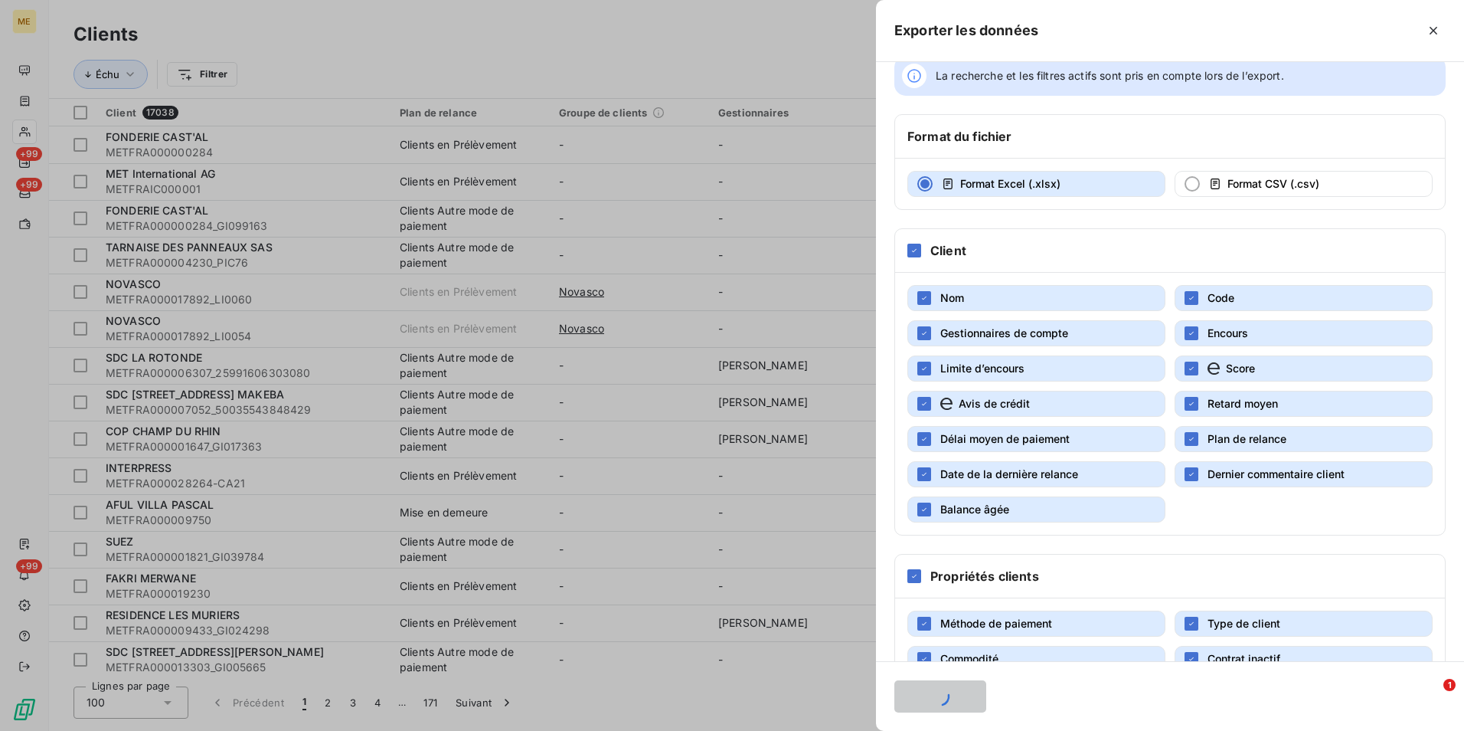
scroll to position [0, 0]
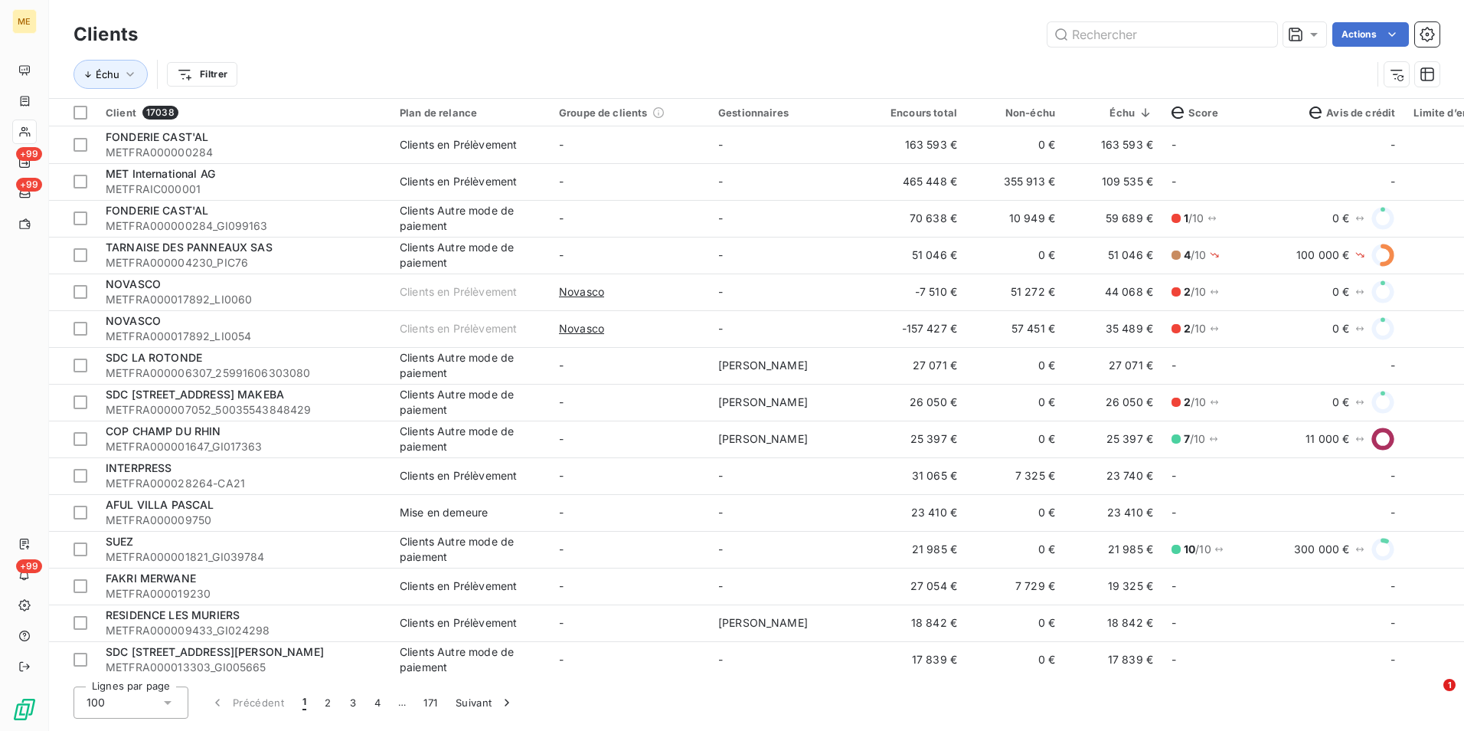
click at [482, 36] on div "Actions" at bounding box center [798, 34] width 1284 height 25
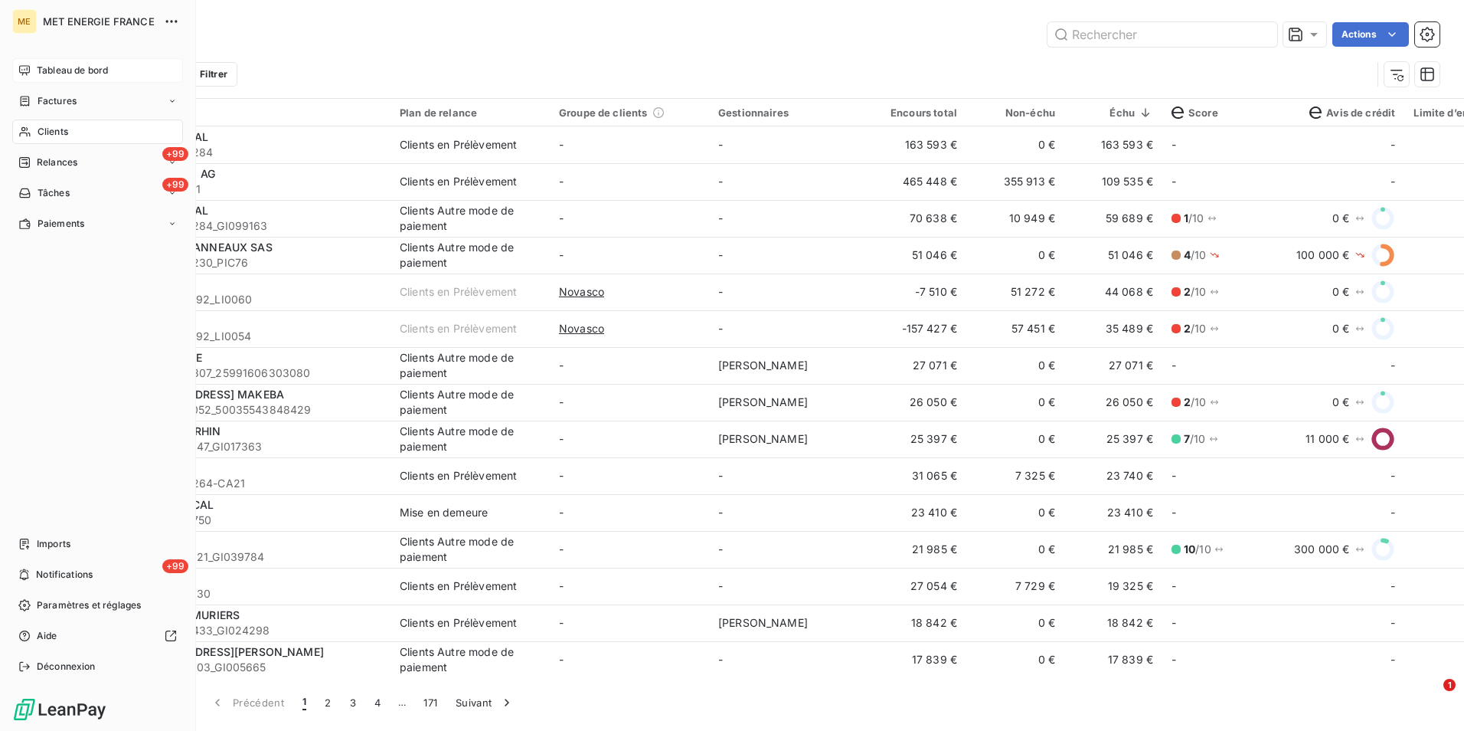
click at [104, 67] on span "Tableau de bord" at bounding box center [72, 71] width 71 height 14
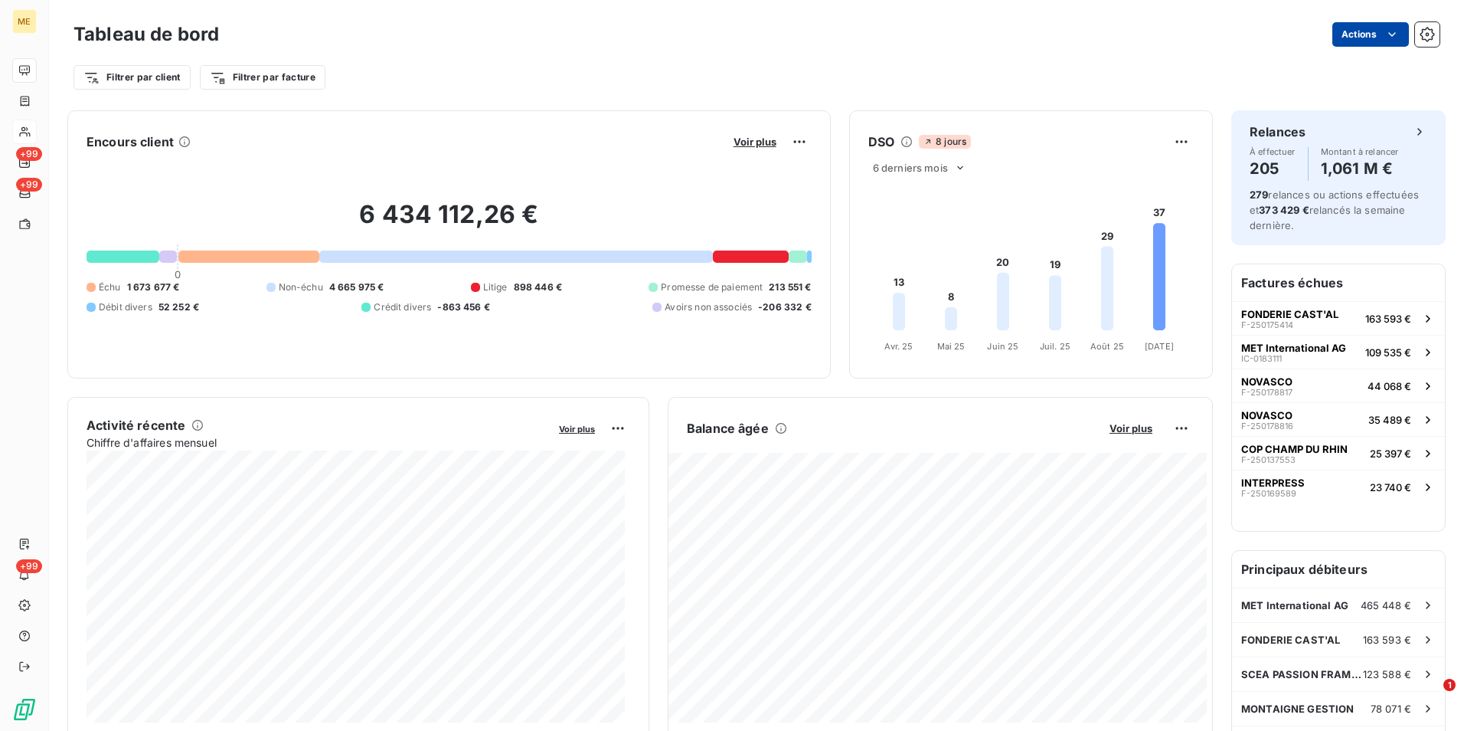
click at [1379, 46] on html "ME +99 +99 +99 Tableau de bord Actions Filtrer par client Filtrer par facture E…" at bounding box center [732, 365] width 1464 height 731
click at [1377, 60] on div "Exporter le tableau de bord" at bounding box center [1303, 68] width 176 height 25
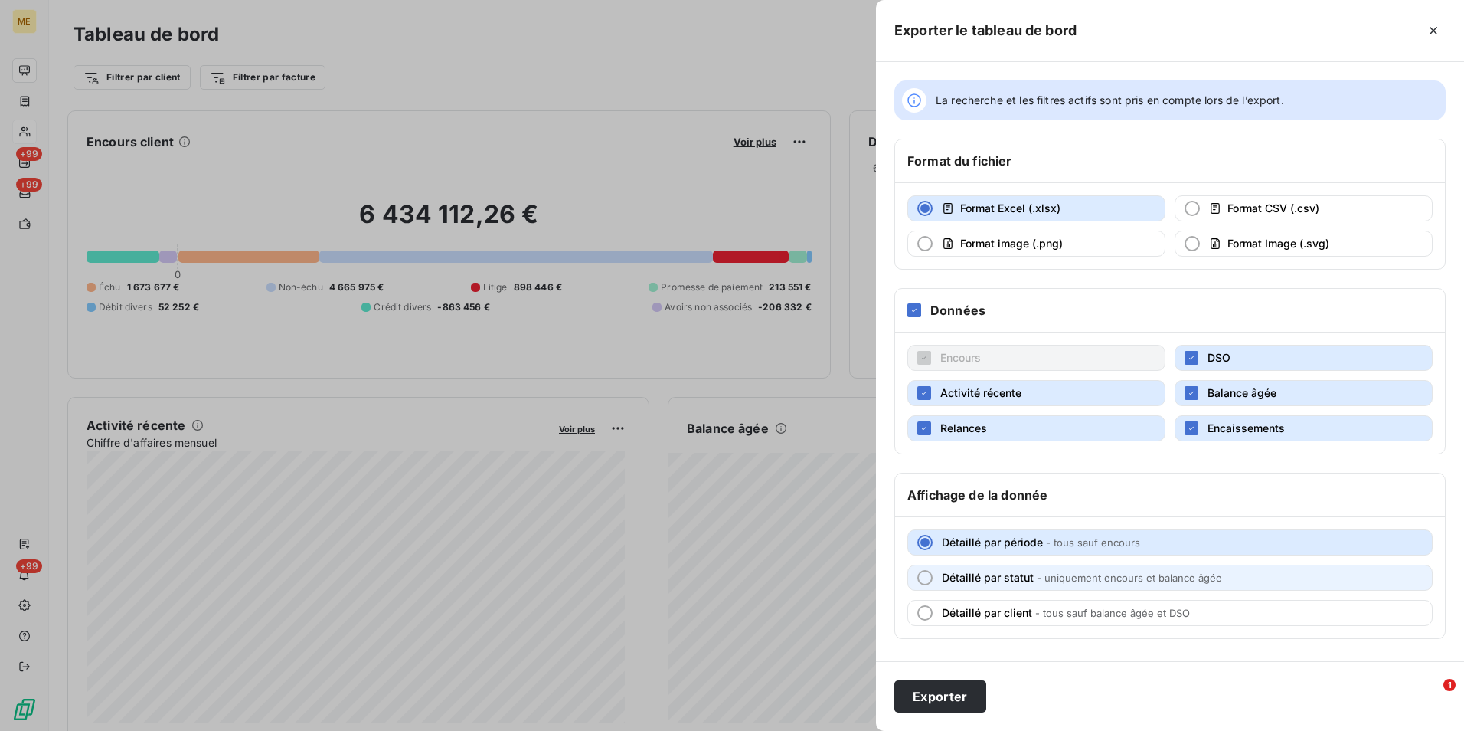
click at [1181, 583] on span "- uniquement encours et balance âgée" at bounding box center [1129, 577] width 185 height 12
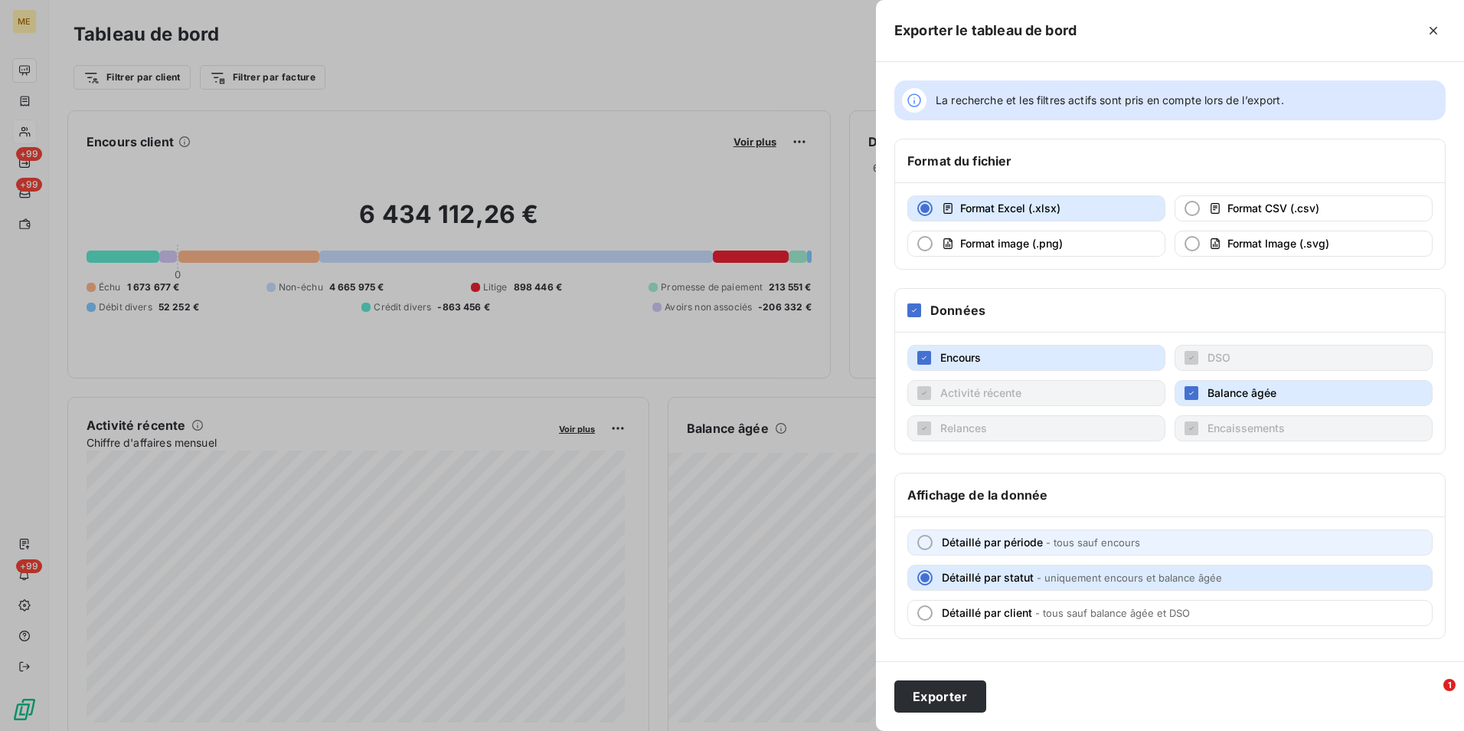
click at [1214, 545] on button "Détaillé par période - tous sauf encours" at bounding box center [1170, 542] width 525 height 26
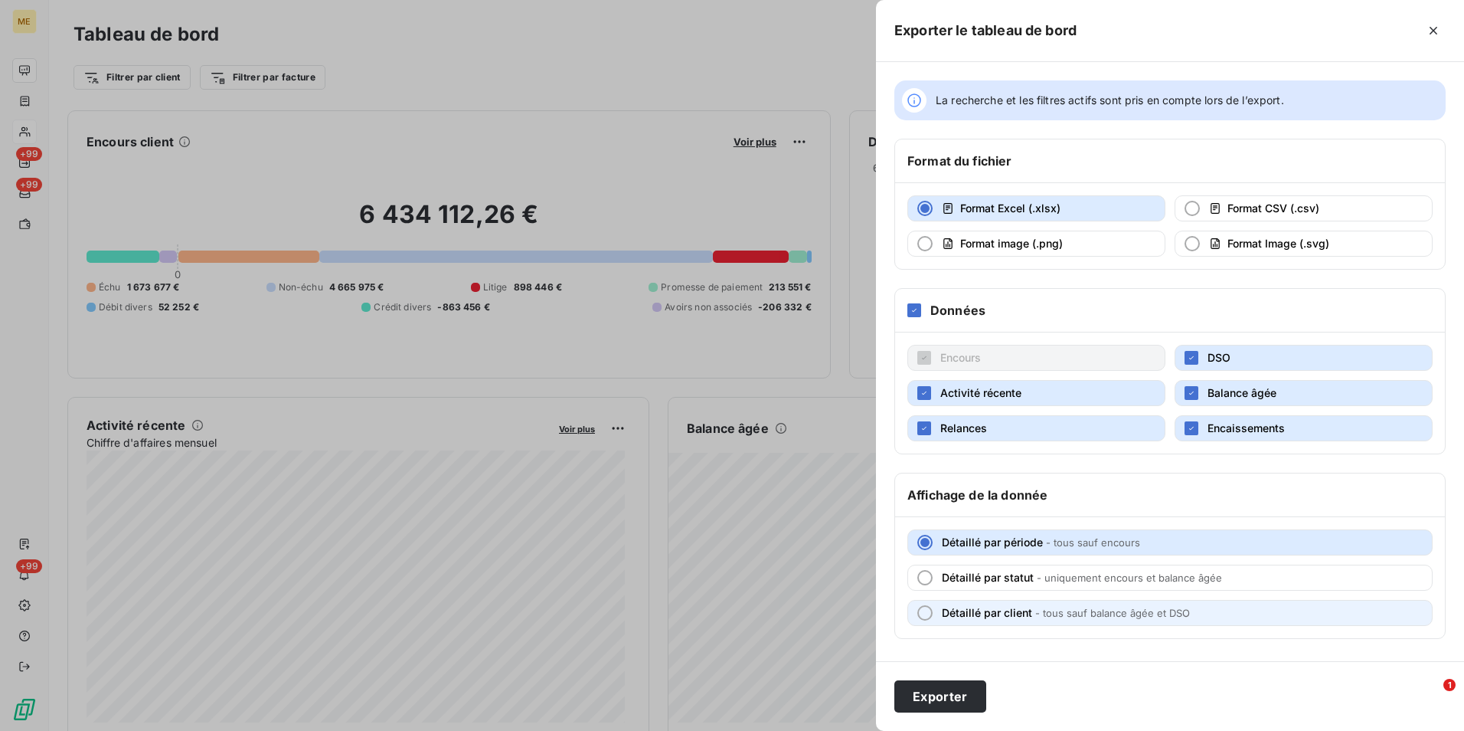
click at [1206, 623] on button "Détaillé par client - tous sauf balance âgée et DSO" at bounding box center [1170, 613] width 525 height 26
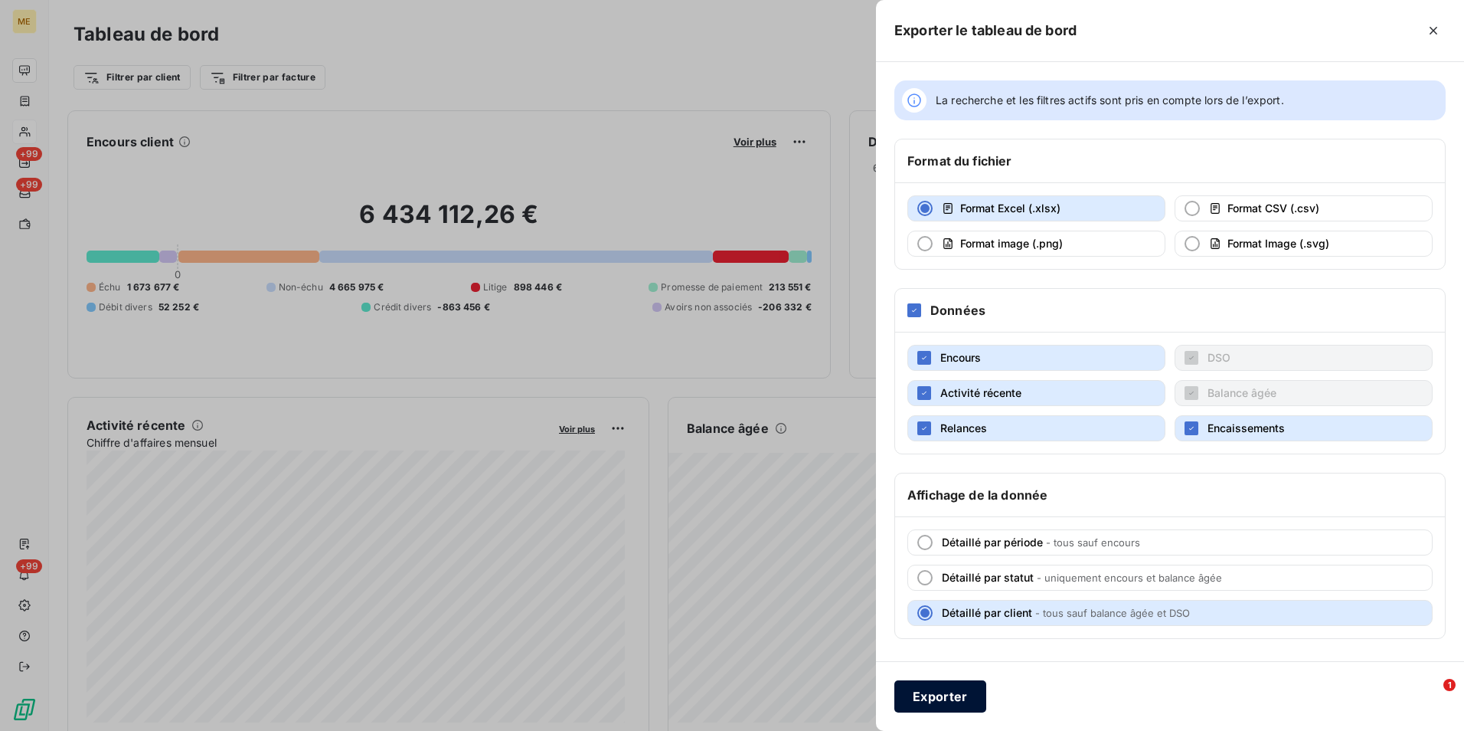
click at [959, 700] on button "Exporter" at bounding box center [941, 696] width 92 height 32
click at [950, 703] on button "Exporter" at bounding box center [941, 696] width 92 height 32
click at [397, 406] on div at bounding box center [732, 365] width 1464 height 731
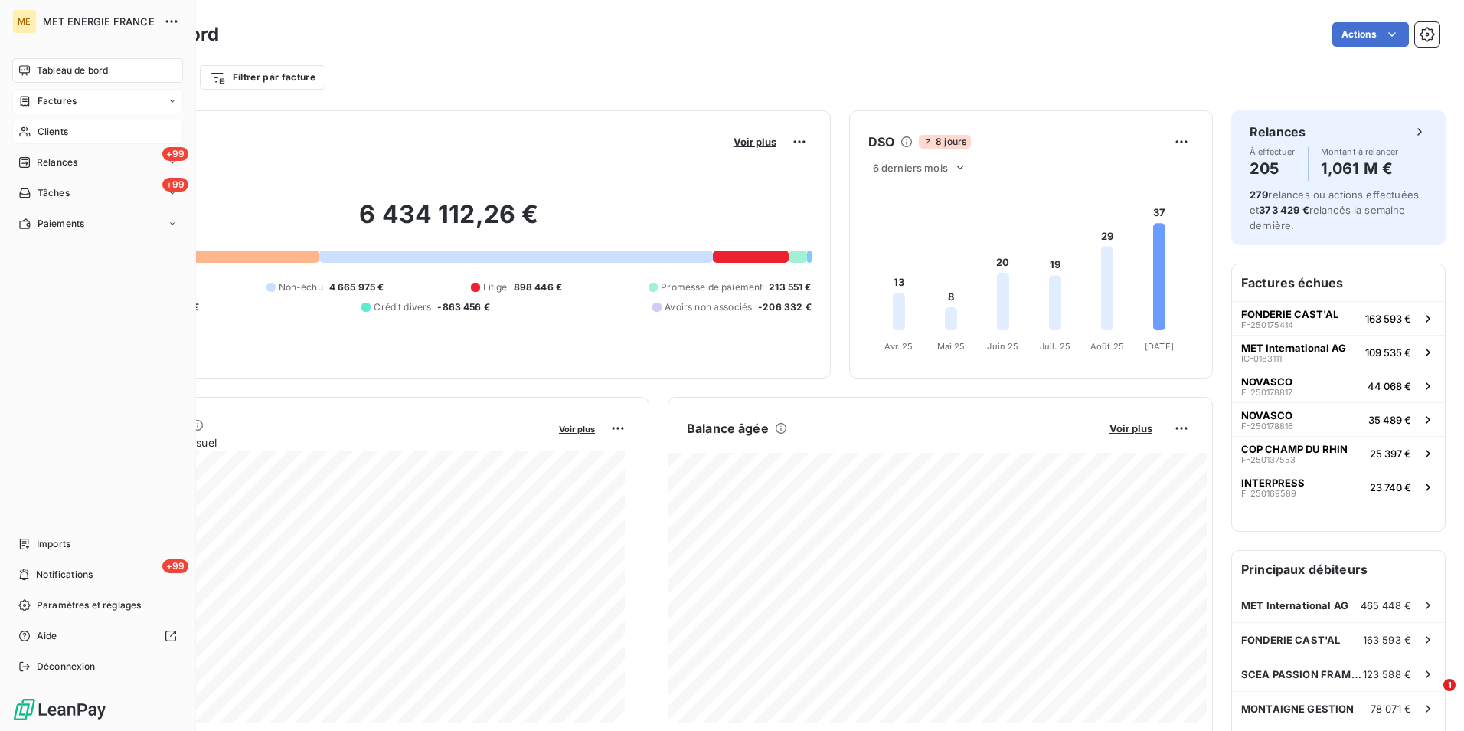
click at [106, 104] on div "Factures" at bounding box center [97, 101] width 171 height 25
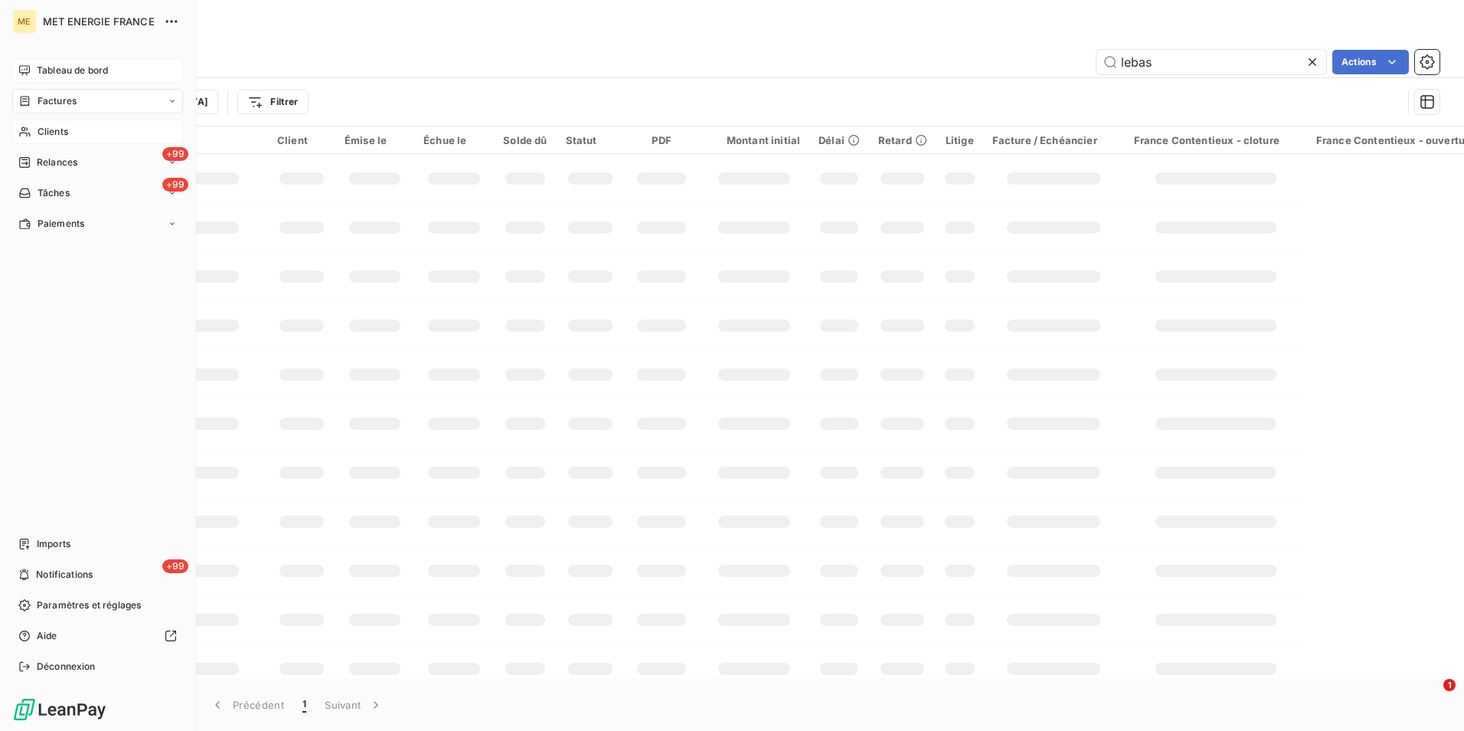
click at [77, 105] on div "Factures" at bounding box center [97, 101] width 171 height 25
click at [71, 136] on span "Factures" at bounding box center [56, 132] width 39 height 14
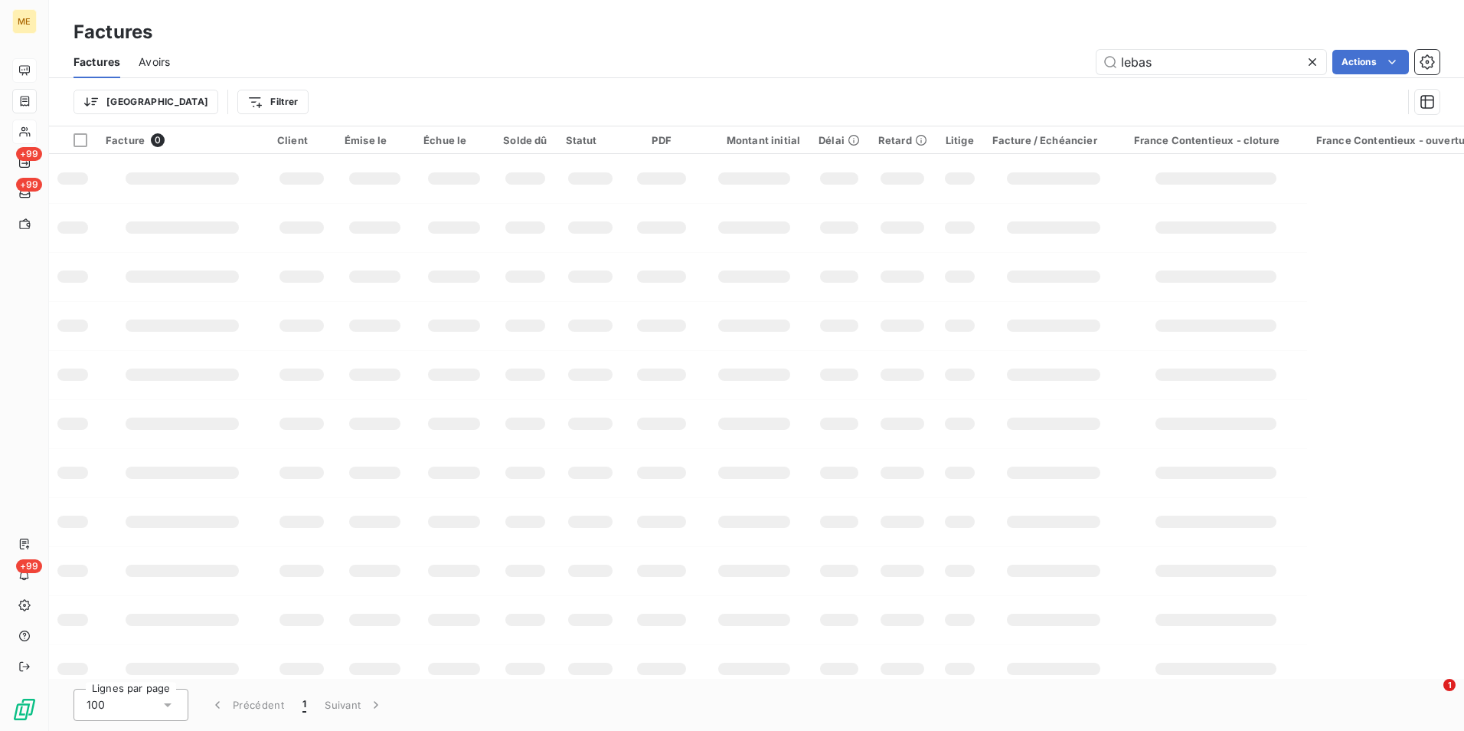
click at [1311, 63] on icon at bounding box center [1313, 62] width 8 height 8
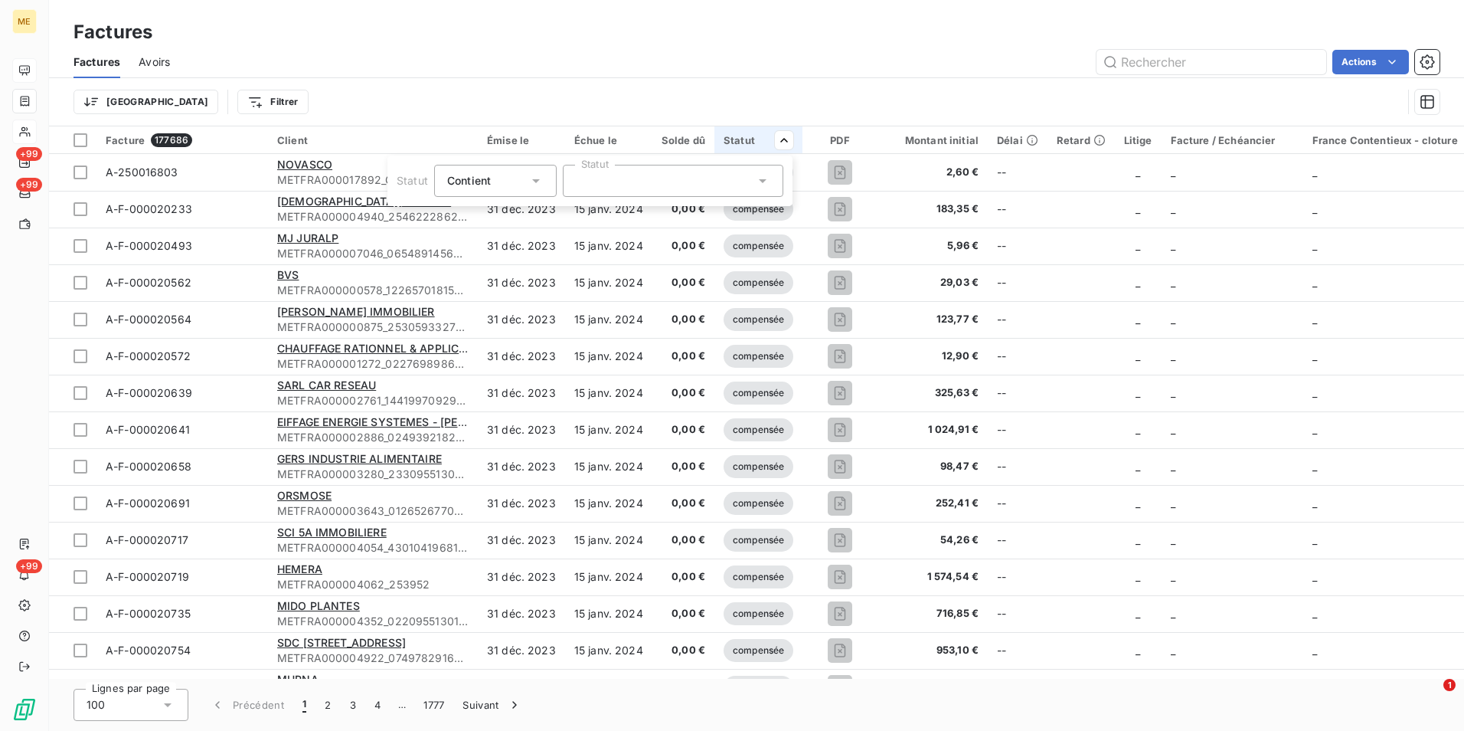
click at [761, 171] on div at bounding box center [673, 181] width 221 height 32
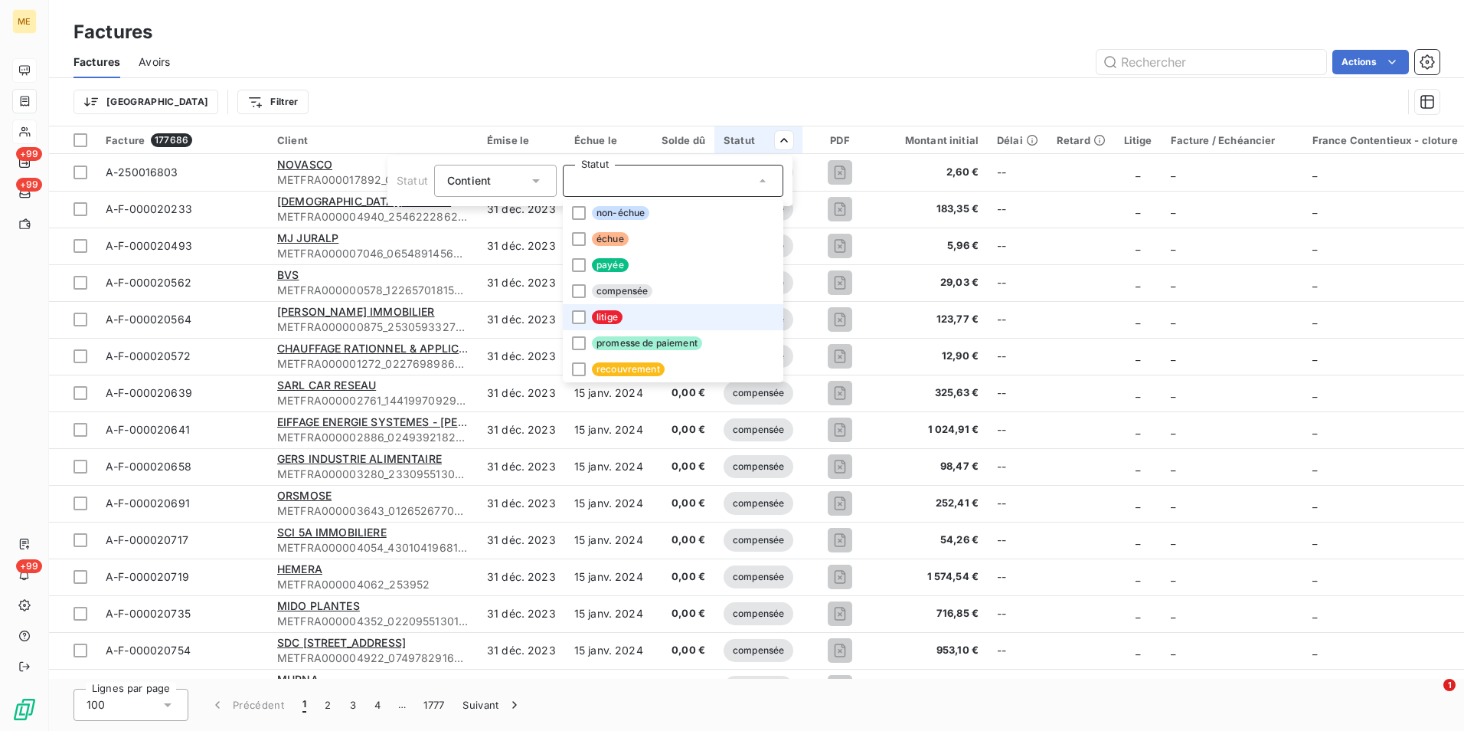
drag, startPoint x: 586, startPoint y: 323, endPoint x: 609, endPoint y: 309, distance: 27.2
click at [589, 322] on li "litige" at bounding box center [673, 317] width 221 height 26
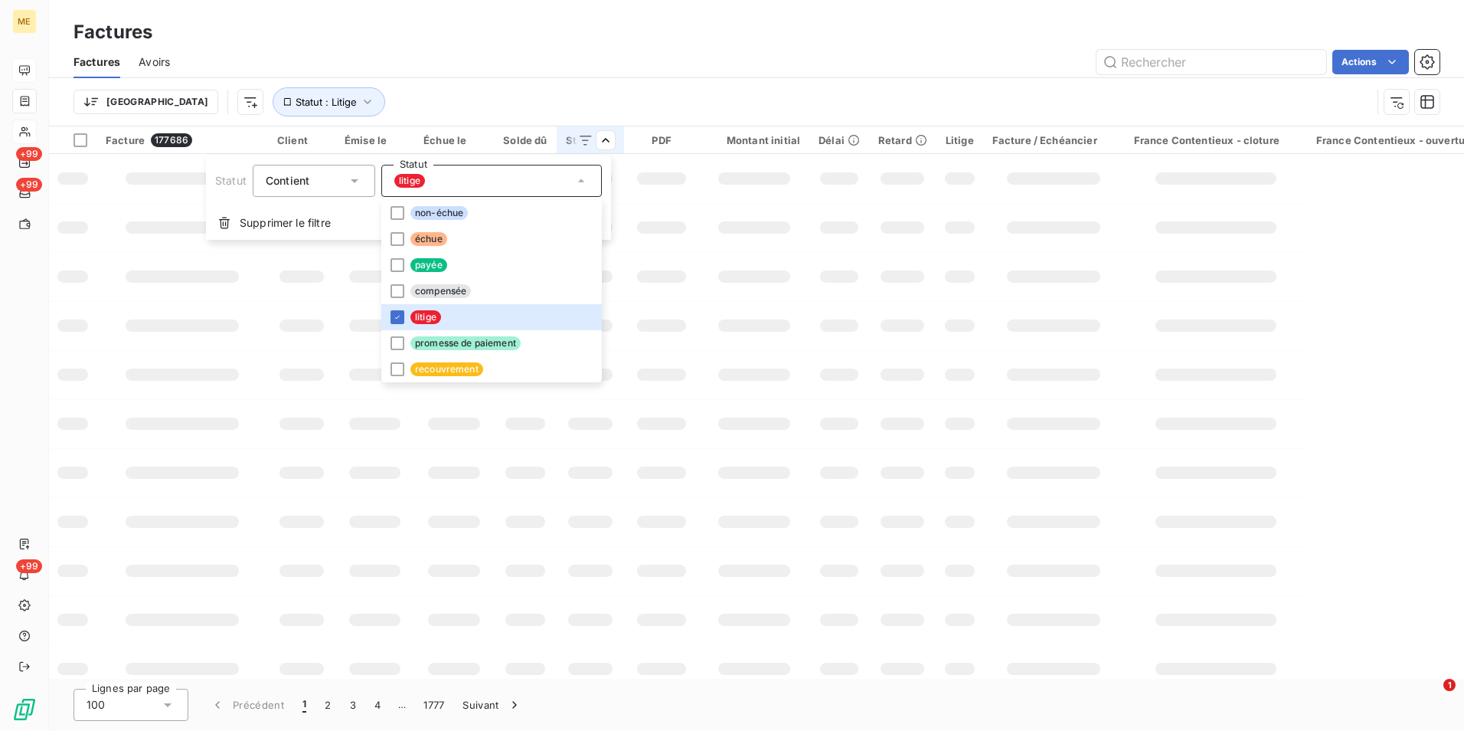
click at [908, 27] on html "ME +99 +99 +99 Factures Factures Avoirs Actions Trier Statut : Litige Facture 1…" at bounding box center [732, 365] width 1464 height 731
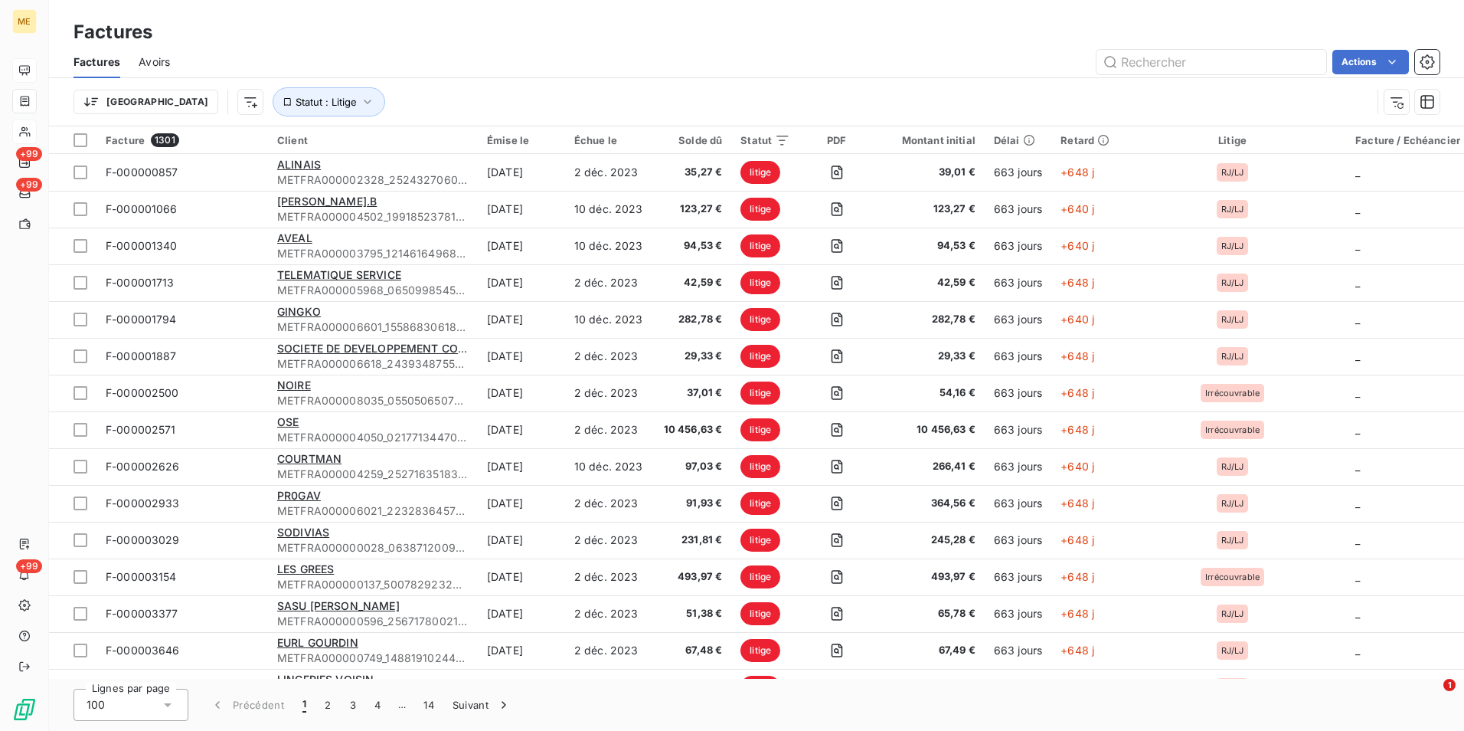
click at [991, 51] on div "Actions" at bounding box center [813, 62] width 1251 height 25
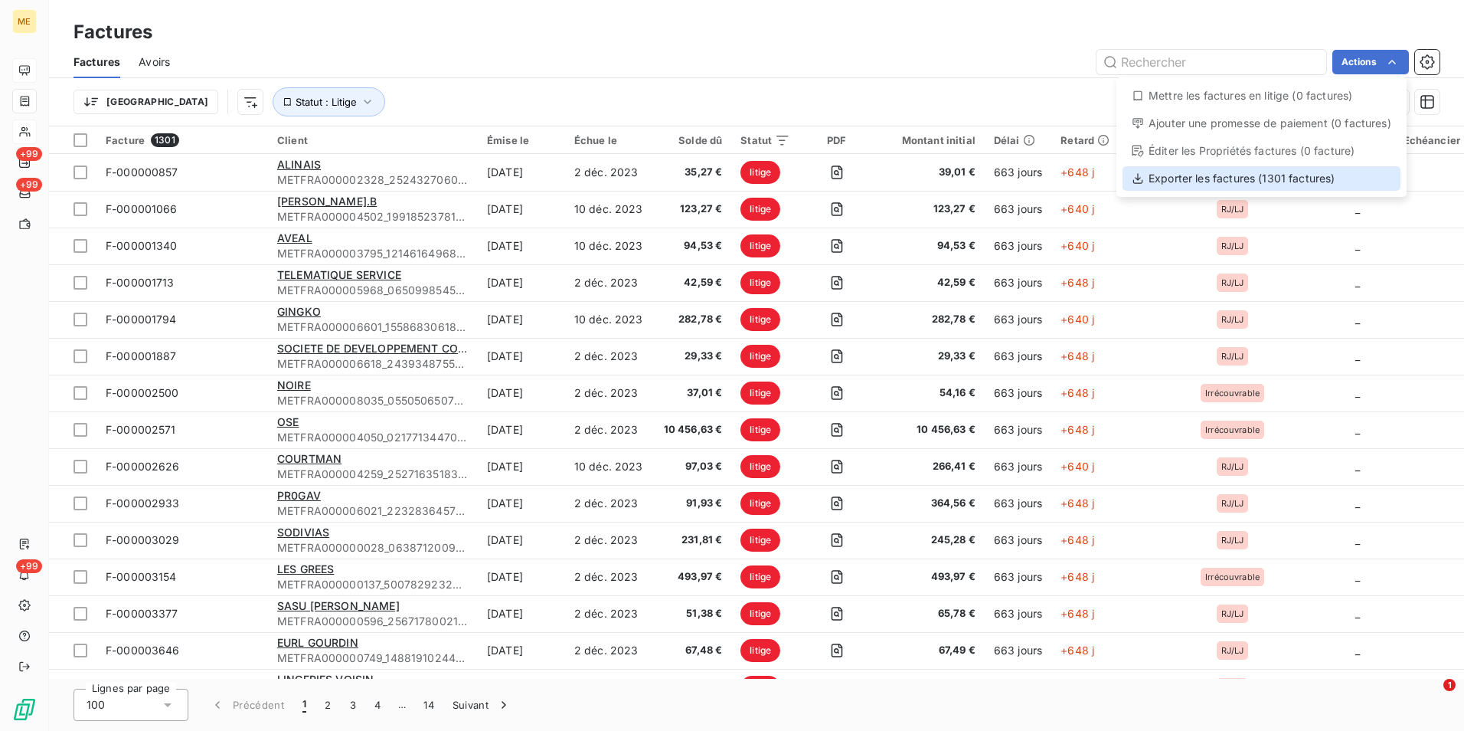
click at [1264, 185] on div "Exporter les factures (1301 factures)" at bounding box center [1262, 178] width 278 height 25
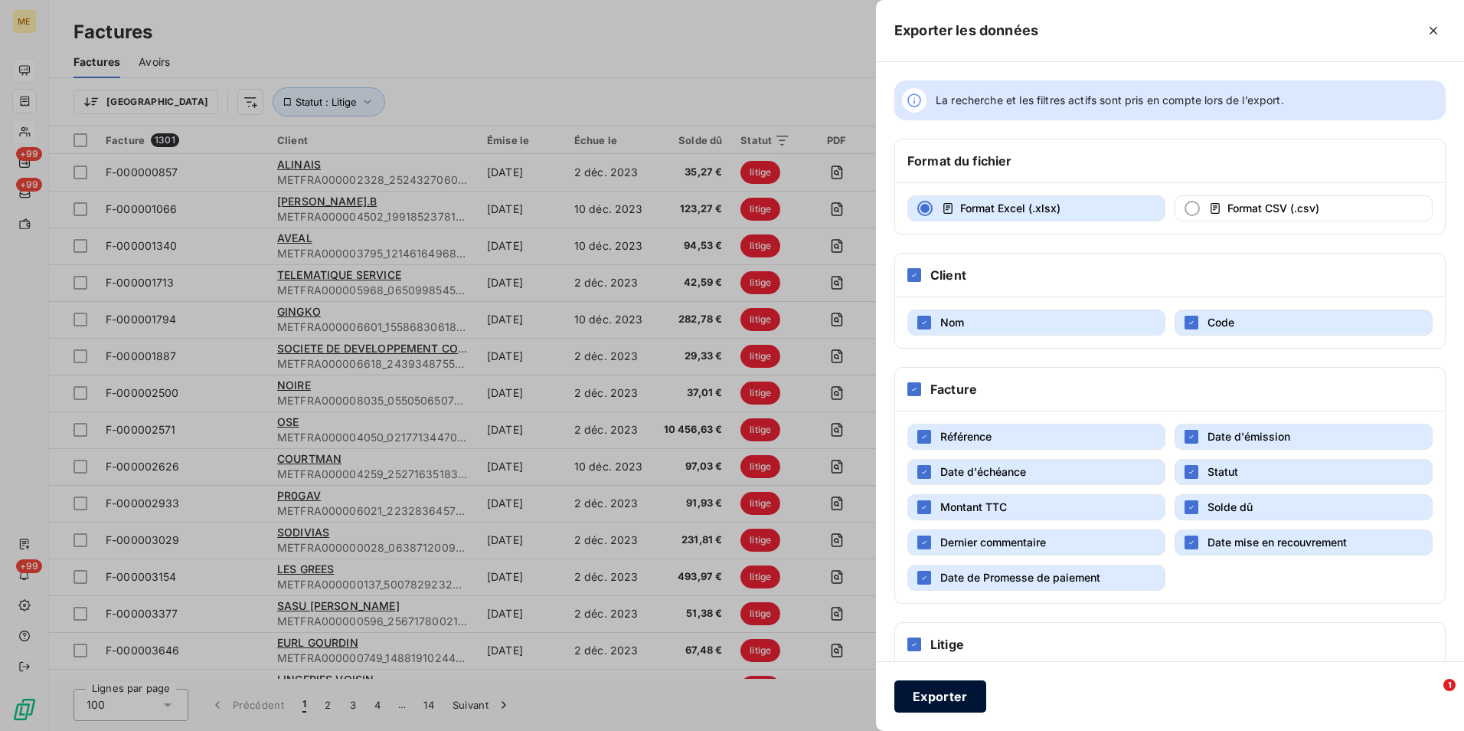
click at [940, 706] on button "Exporter" at bounding box center [941, 696] width 92 height 32
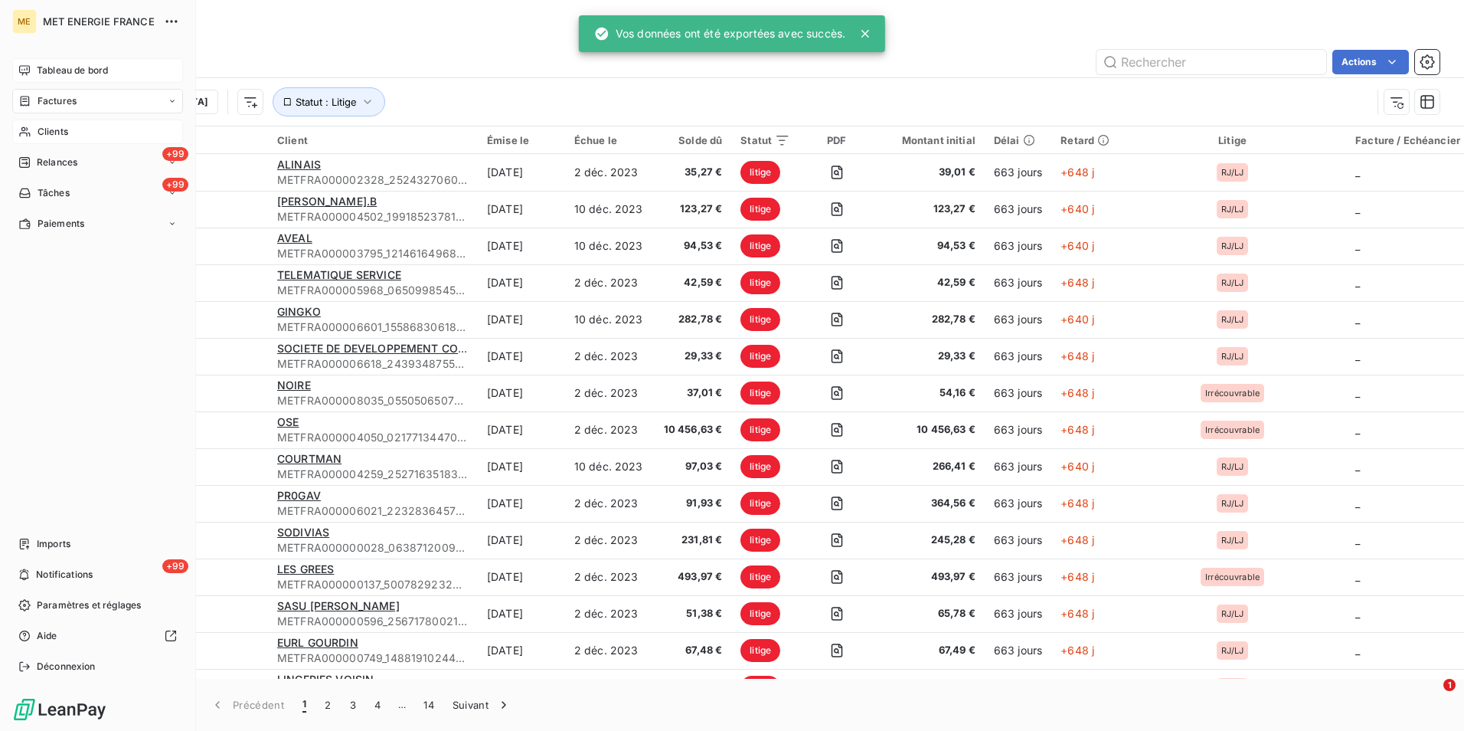
click at [93, 81] on div "Tableau de bord" at bounding box center [97, 70] width 171 height 25
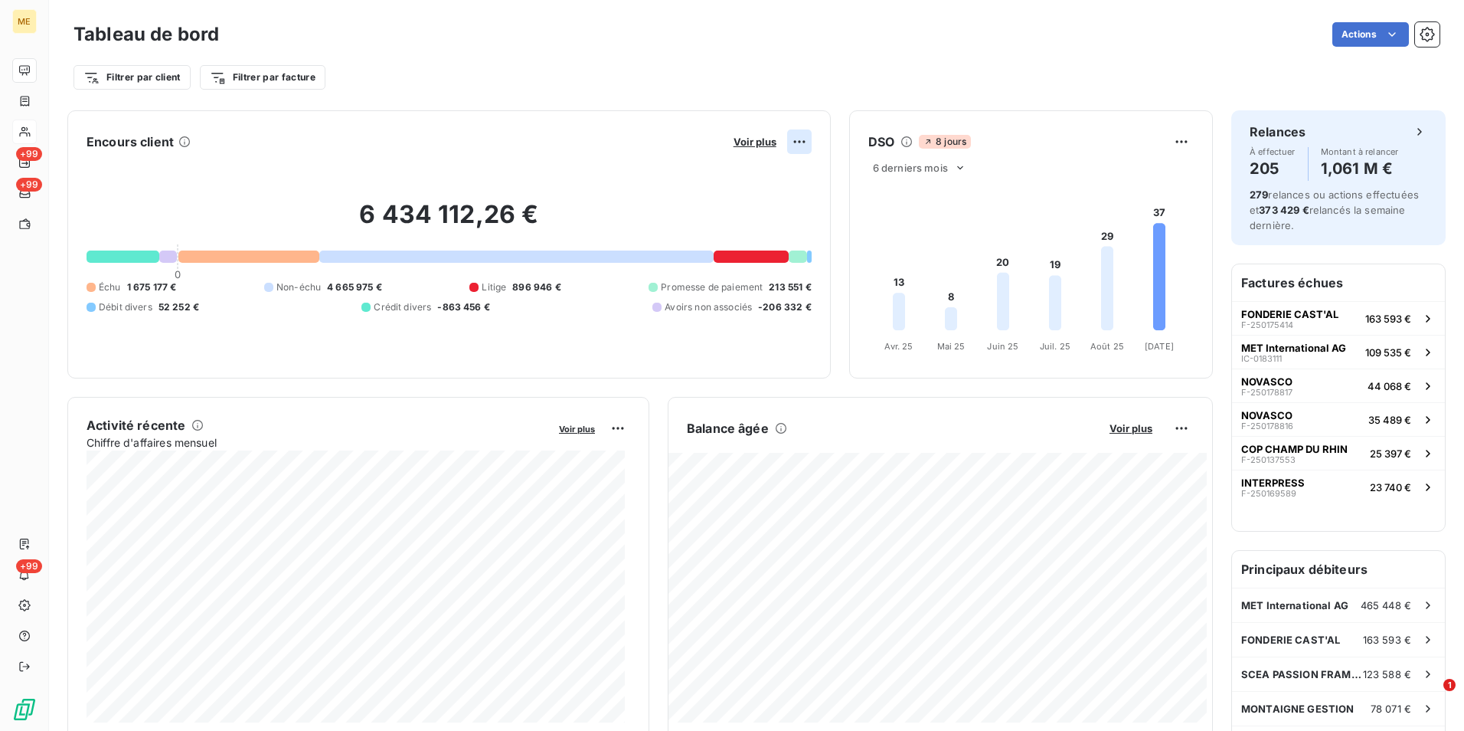
click at [785, 147] on html "ME +99 +99 +99 Tableau de bord Actions Filtrer par client Filtrer par facture E…" at bounding box center [732, 365] width 1464 height 731
drag, startPoint x: 625, startPoint y: 233, endPoint x: 685, endPoint y: 258, distance: 65.6
click at [630, 230] on html "ME +99 +99 +99 Tableau de bord Actions Filtrer par client Filtrer par facture E…" at bounding box center [732, 365] width 1464 height 731
click at [754, 142] on span "Voir plus" at bounding box center [755, 142] width 43 height 12
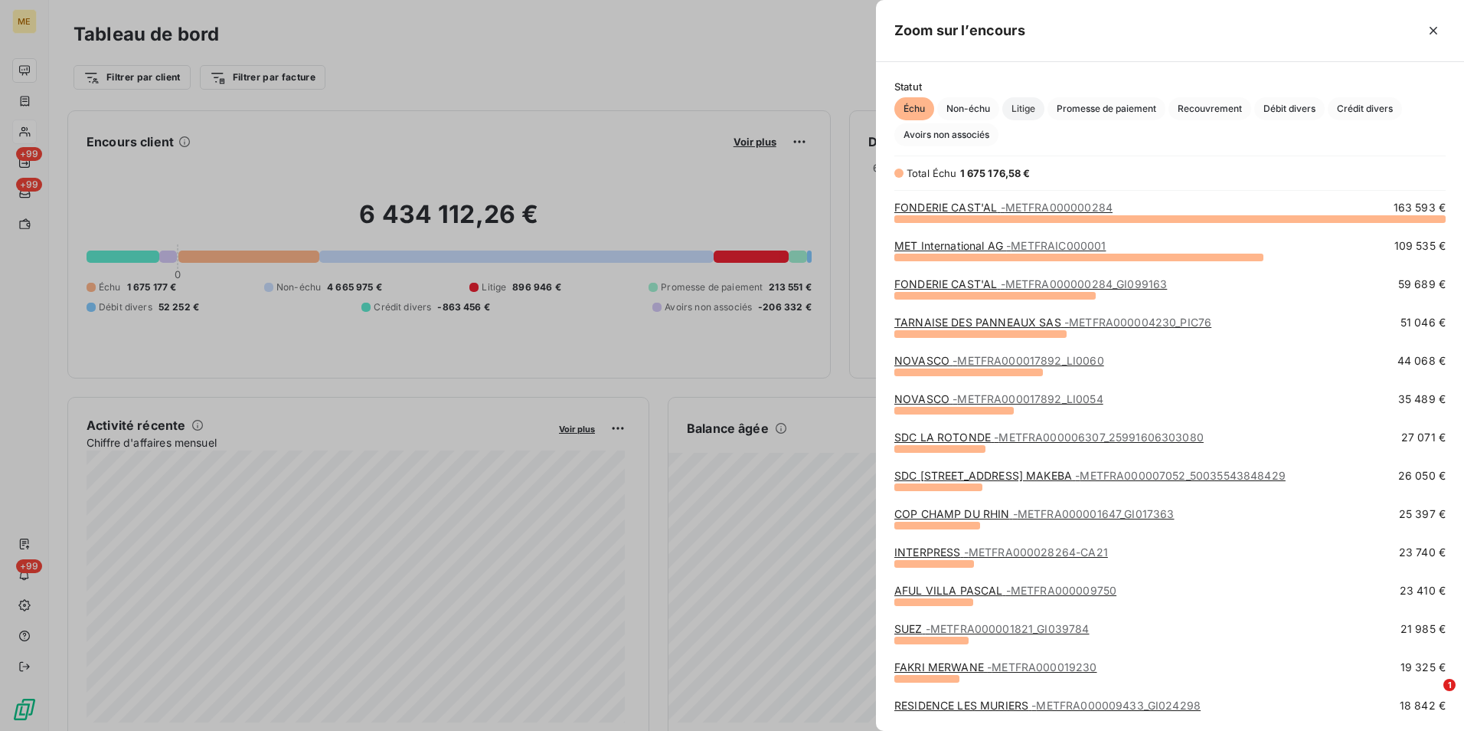
scroll to position [501, 577]
click at [1049, 111] on span "Promesse de paiement" at bounding box center [1107, 108] width 118 height 23
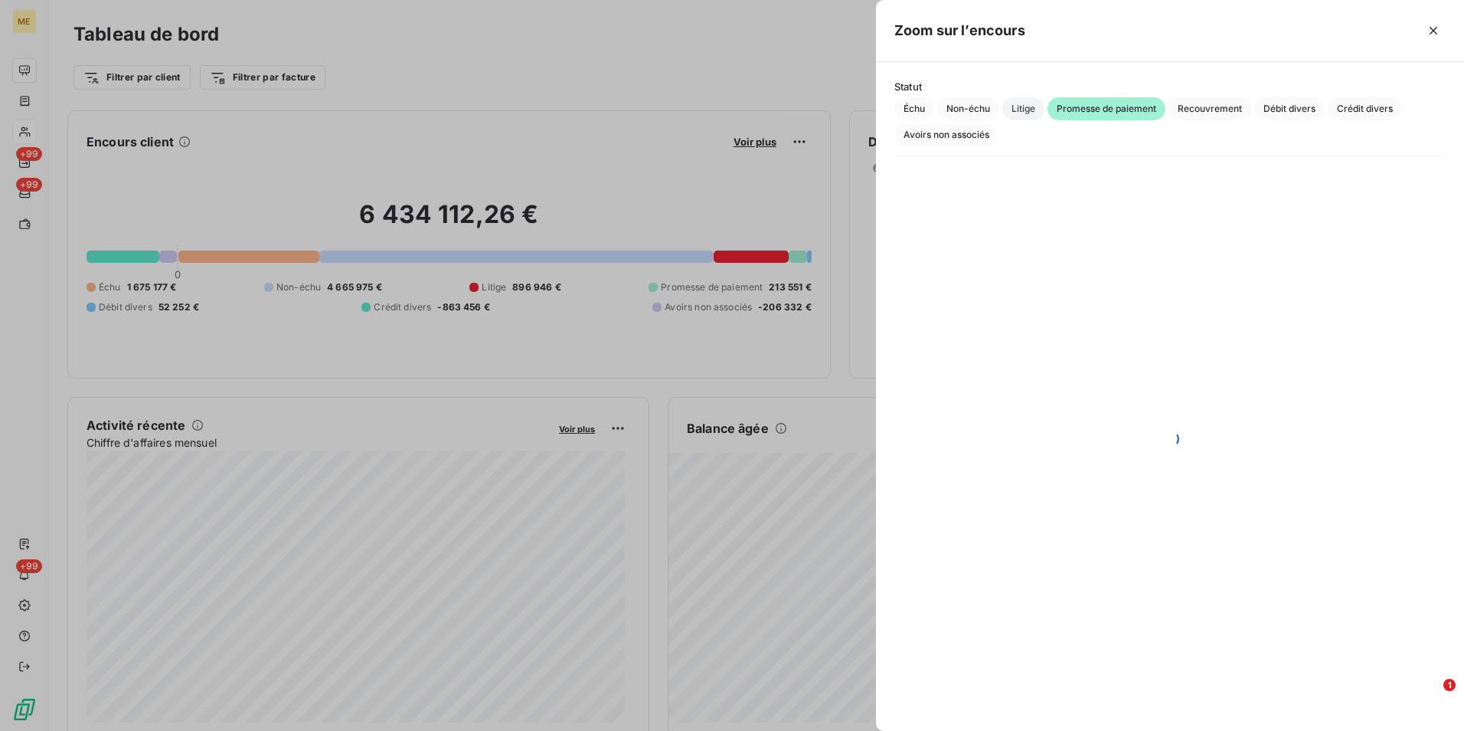
click at [1027, 110] on span "Litige" at bounding box center [1024, 108] width 42 height 23
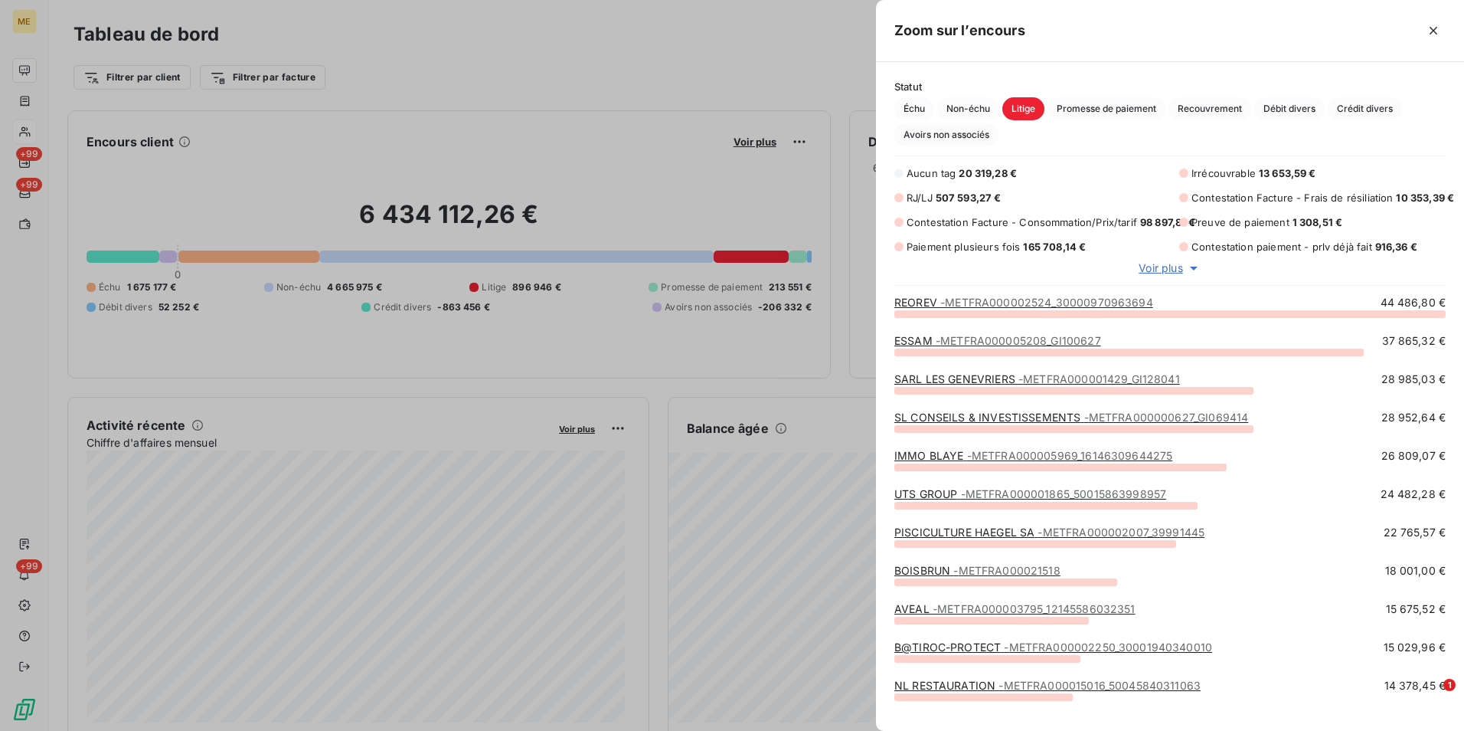
scroll to position [12, 12]
click at [1179, 267] on span "Voir plus" at bounding box center [1161, 267] width 44 height 15
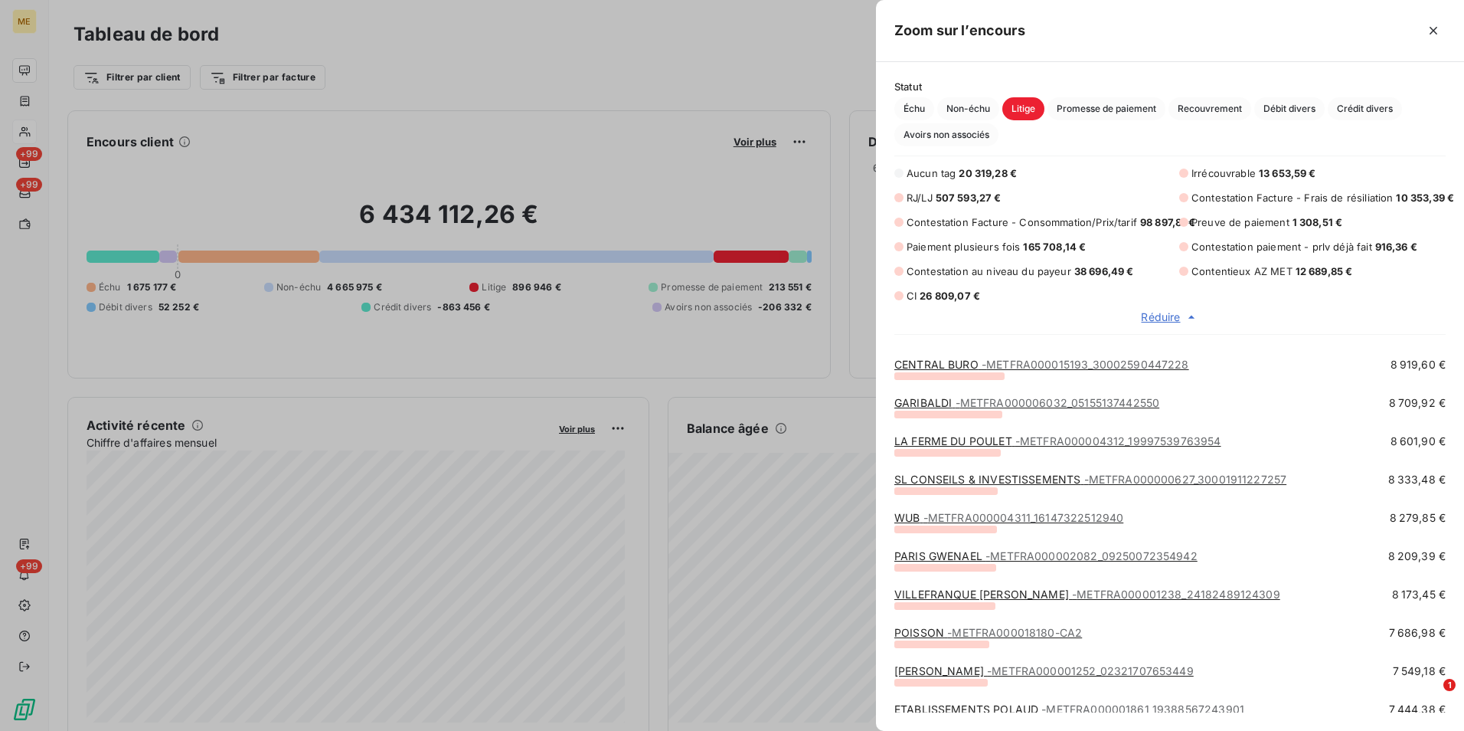
scroll to position [613, 0]
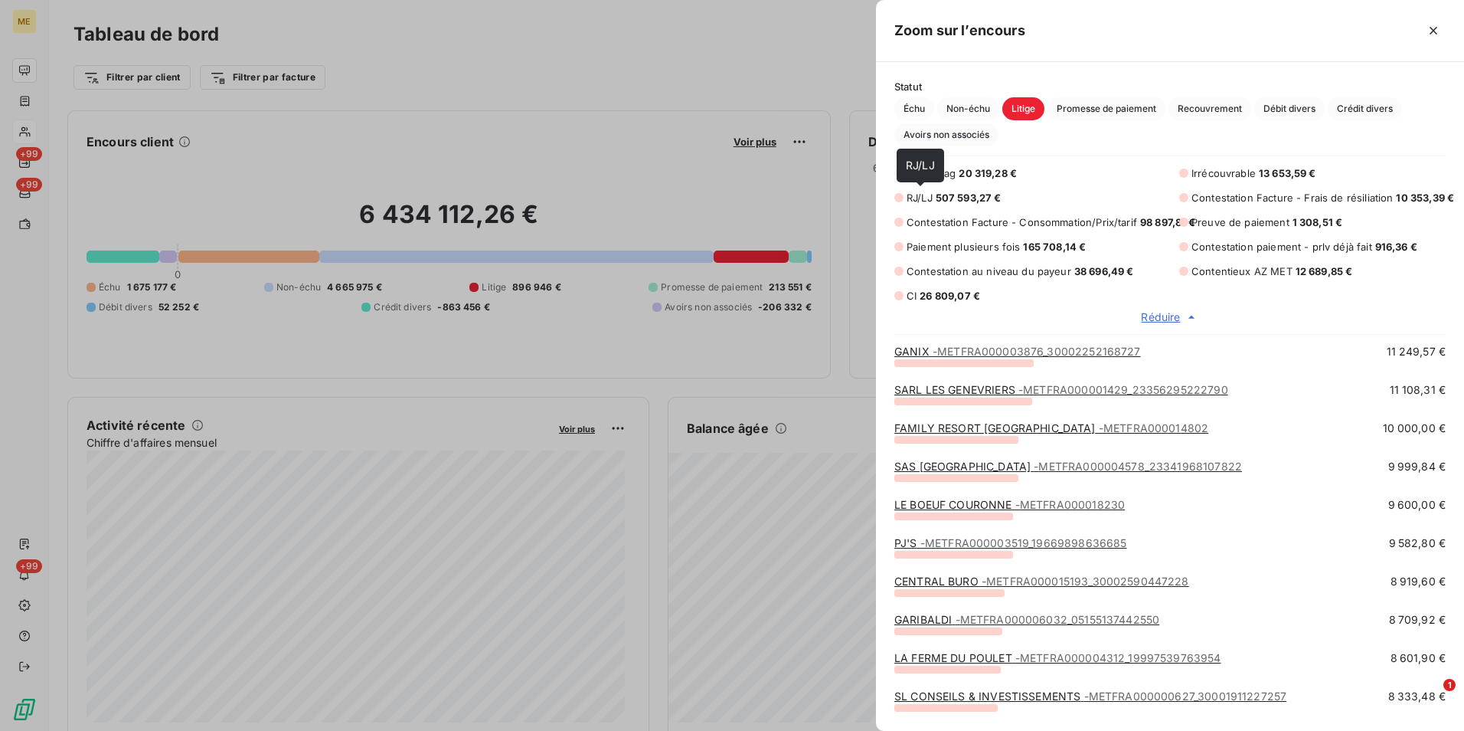
click at [198, 226] on div at bounding box center [732, 365] width 1464 height 731
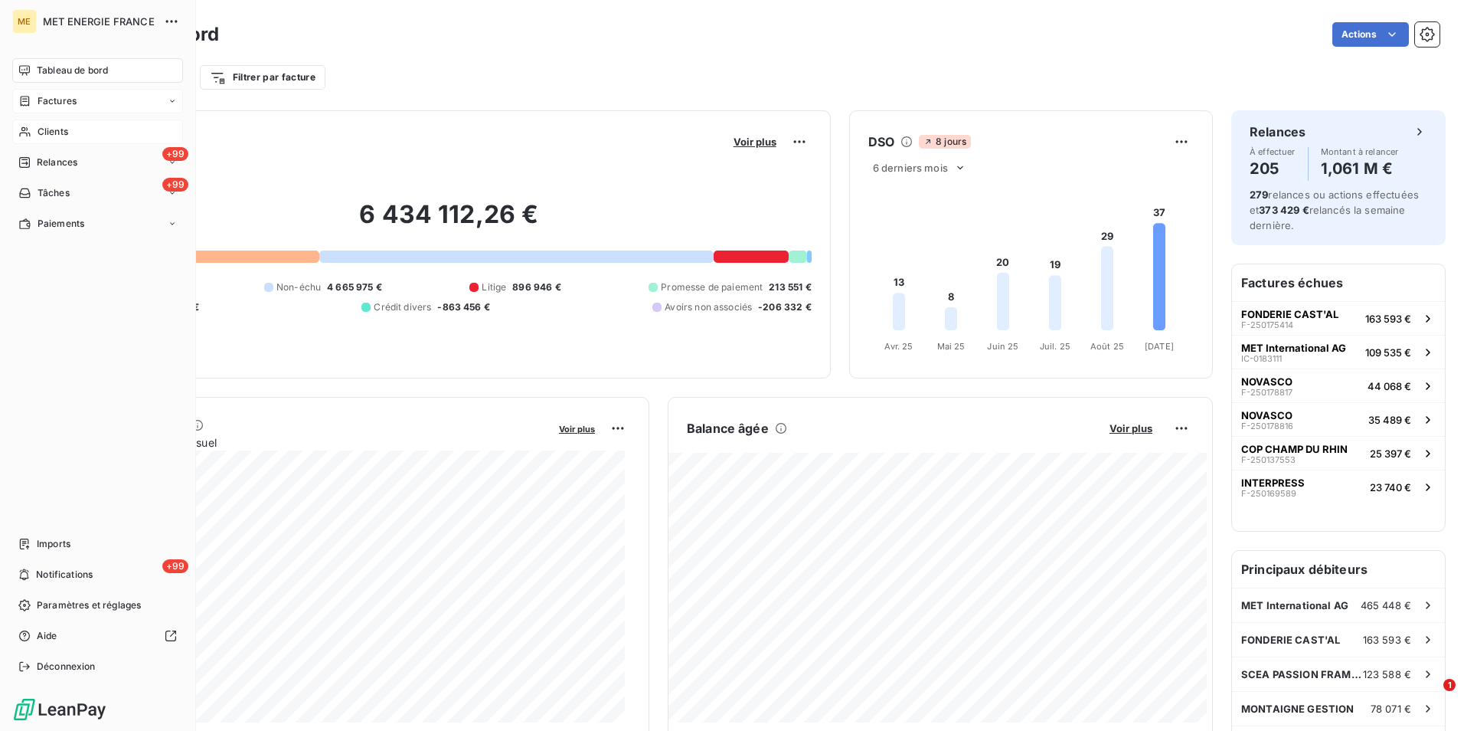
click at [37, 110] on div "Factures" at bounding box center [97, 101] width 171 height 25
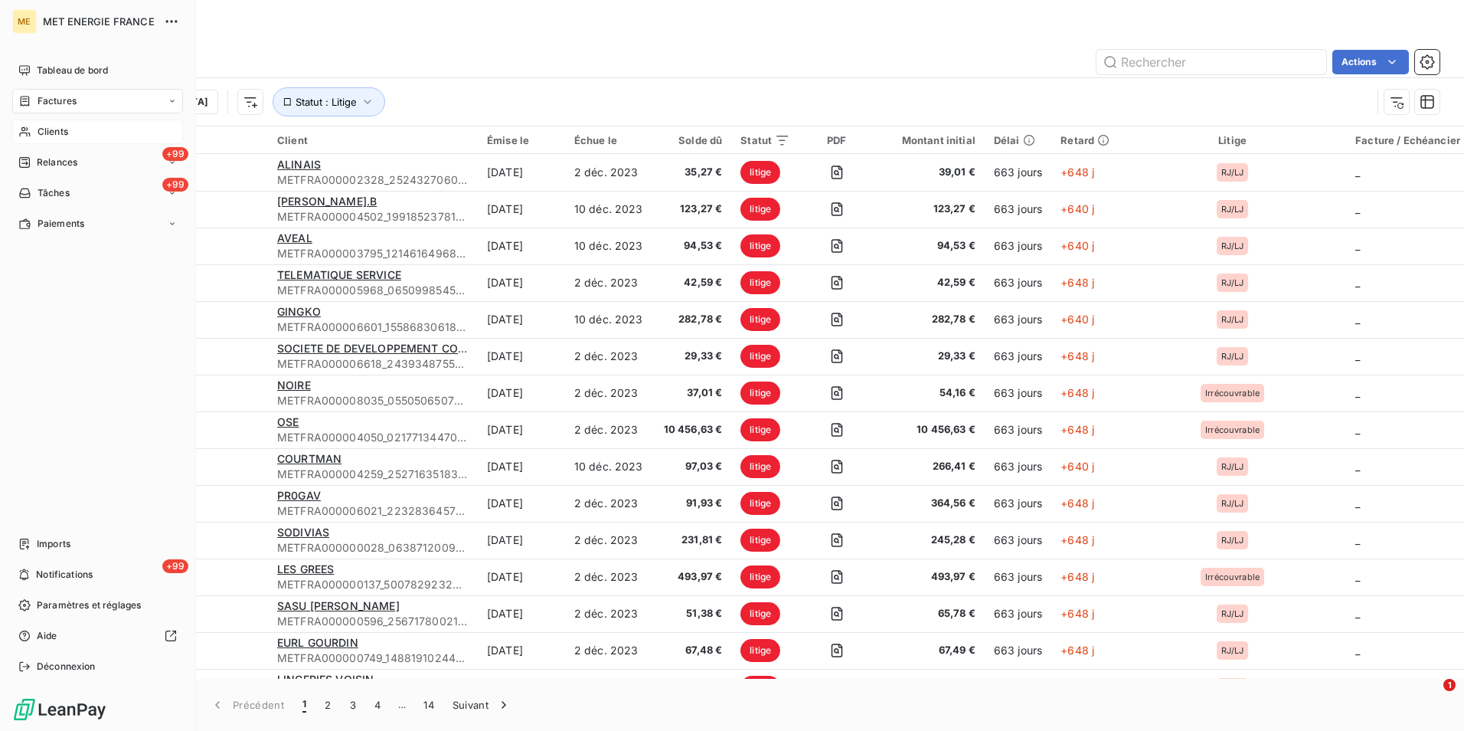
click at [32, 86] on nav "Tableau de bord Factures Clients +99 Relances +99 Tâches Paiements" at bounding box center [97, 147] width 171 height 178
click at [44, 63] on div "Tableau de bord" at bounding box center [97, 70] width 171 height 25
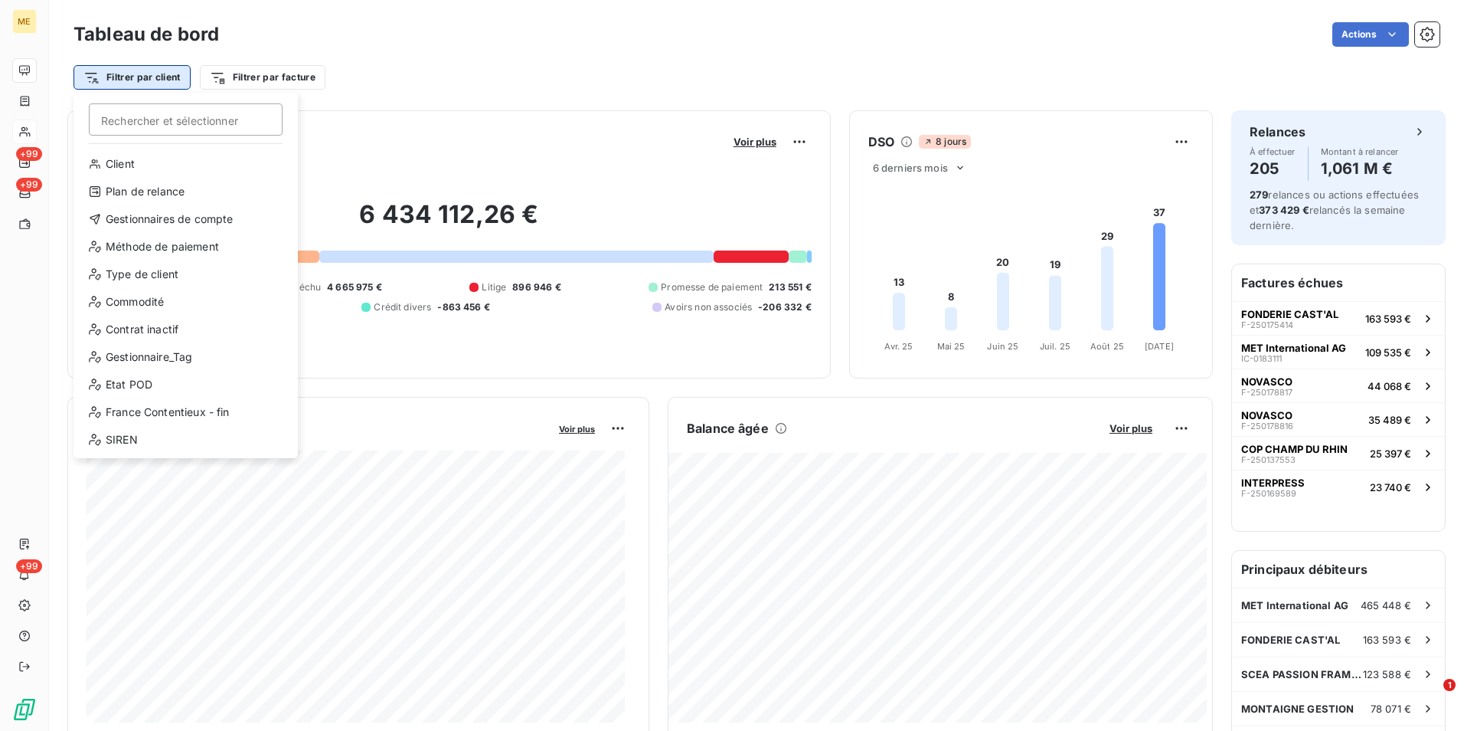
click at [175, 79] on html "ME +99 +99 +99 Tableau de bord Actions Filtrer par client Rechercher et sélecti…" at bounding box center [732, 365] width 1464 height 731
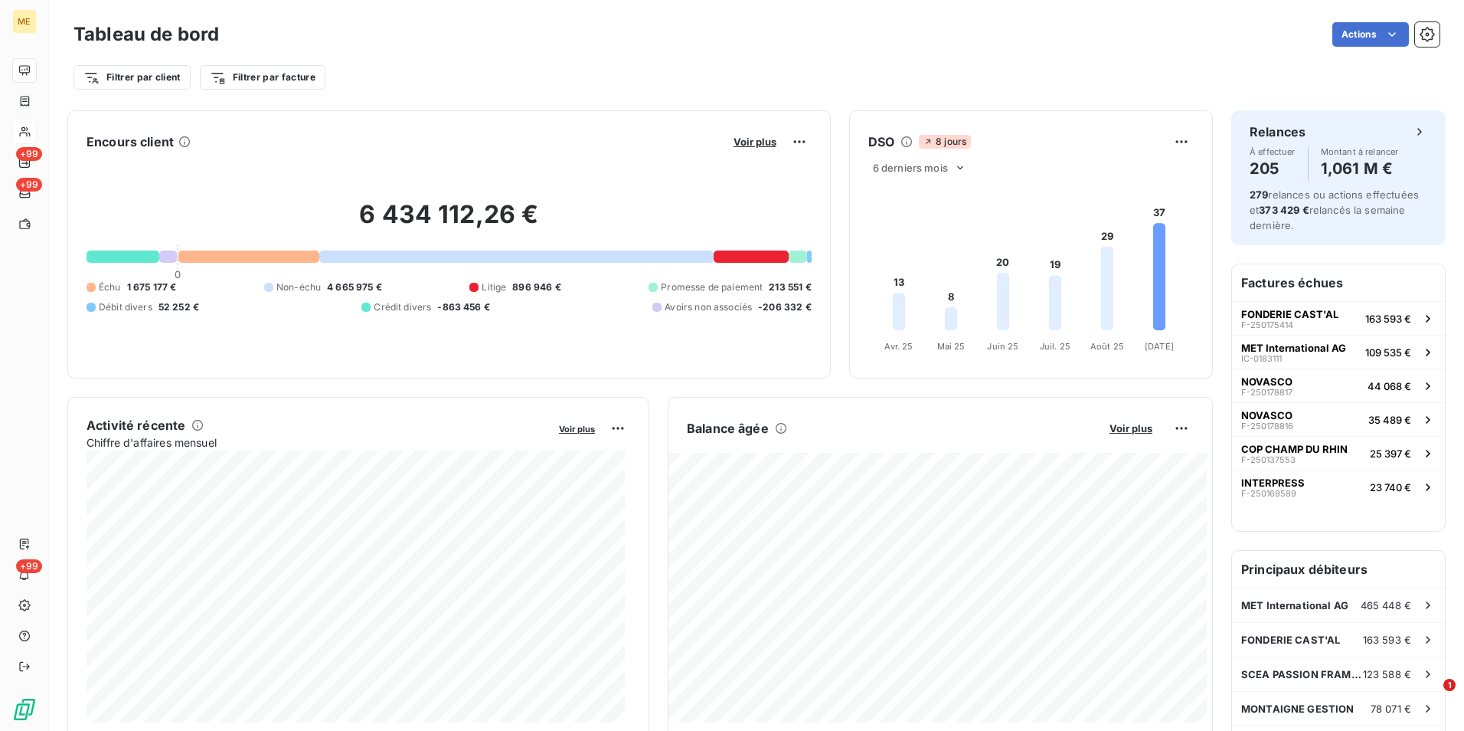
click at [269, 80] on html "ME +99 +99 +99 Tableau de bord Actions Filtrer par client Filtrer par facture E…" at bounding box center [732, 365] width 1464 height 731
click at [91, 73] on html "ME +99 +99 +99 Tableau de bord Actions Filtrer par client Filtrer par facture E…" at bounding box center [732, 365] width 1464 height 731
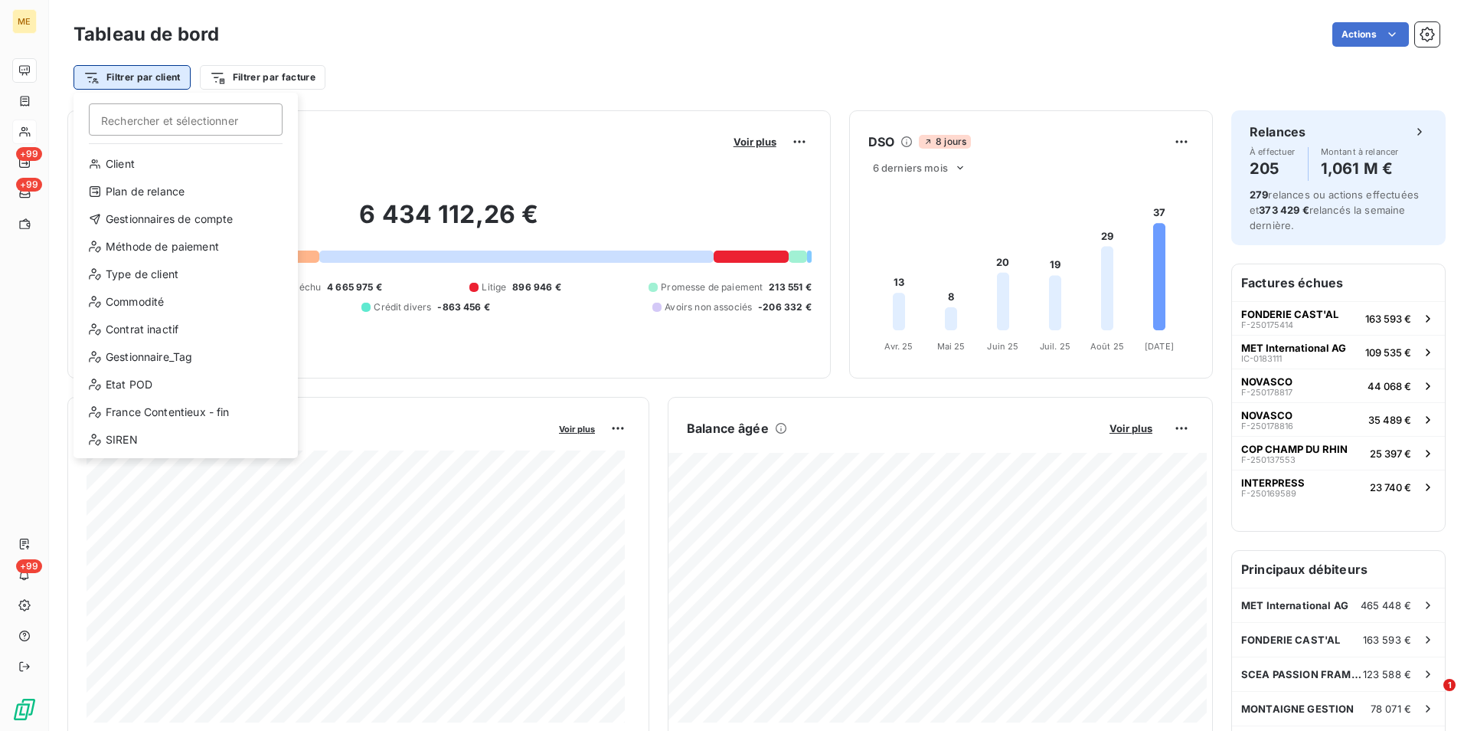
click at [158, 76] on html "ME +99 +99 +99 Tableau de bord Actions Filtrer par client Rechercher et sélecti…" at bounding box center [732, 365] width 1464 height 731
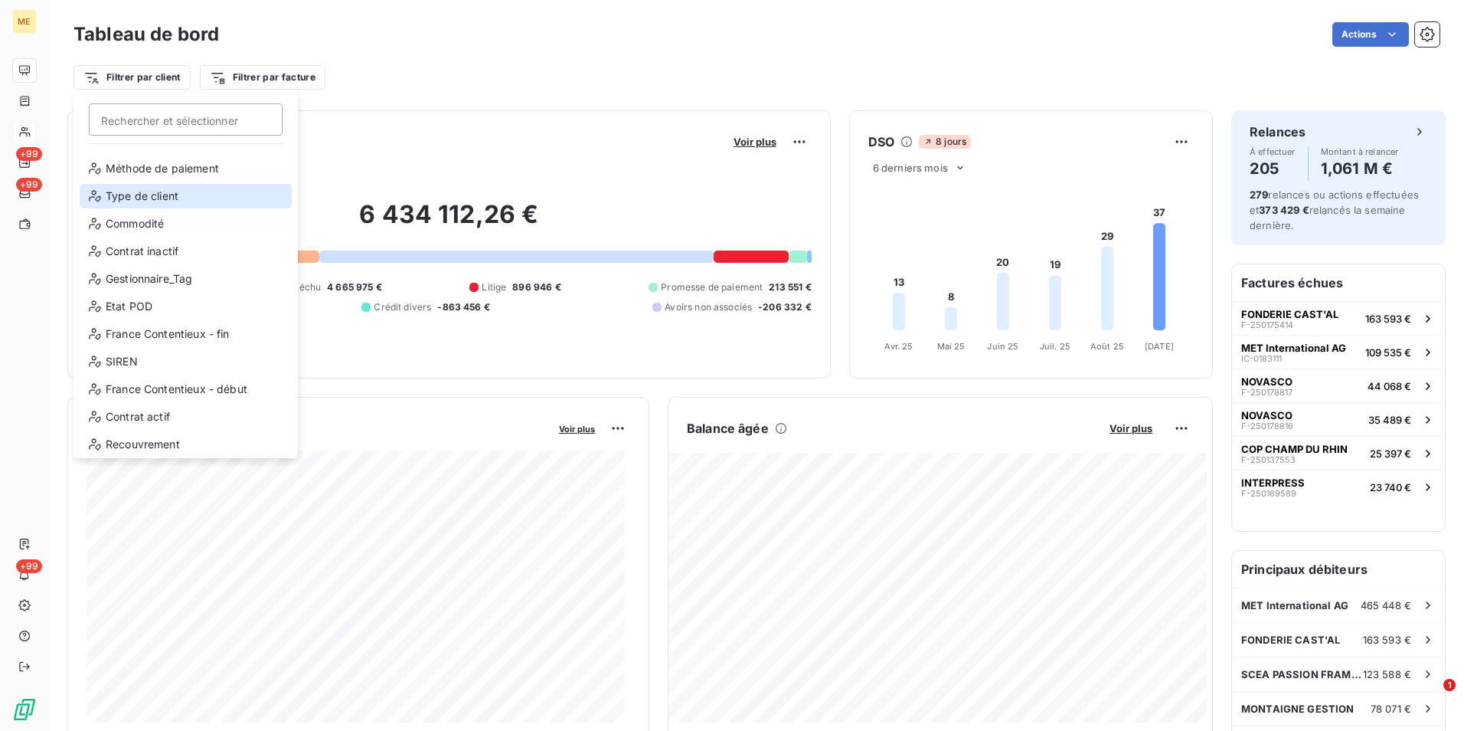
scroll to position [83, 0]
click at [510, 113] on html "ME +99 +99 +99 Tableau de bord Actions Filtrer par client Rechercher et sélecti…" at bounding box center [732, 365] width 1464 height 731
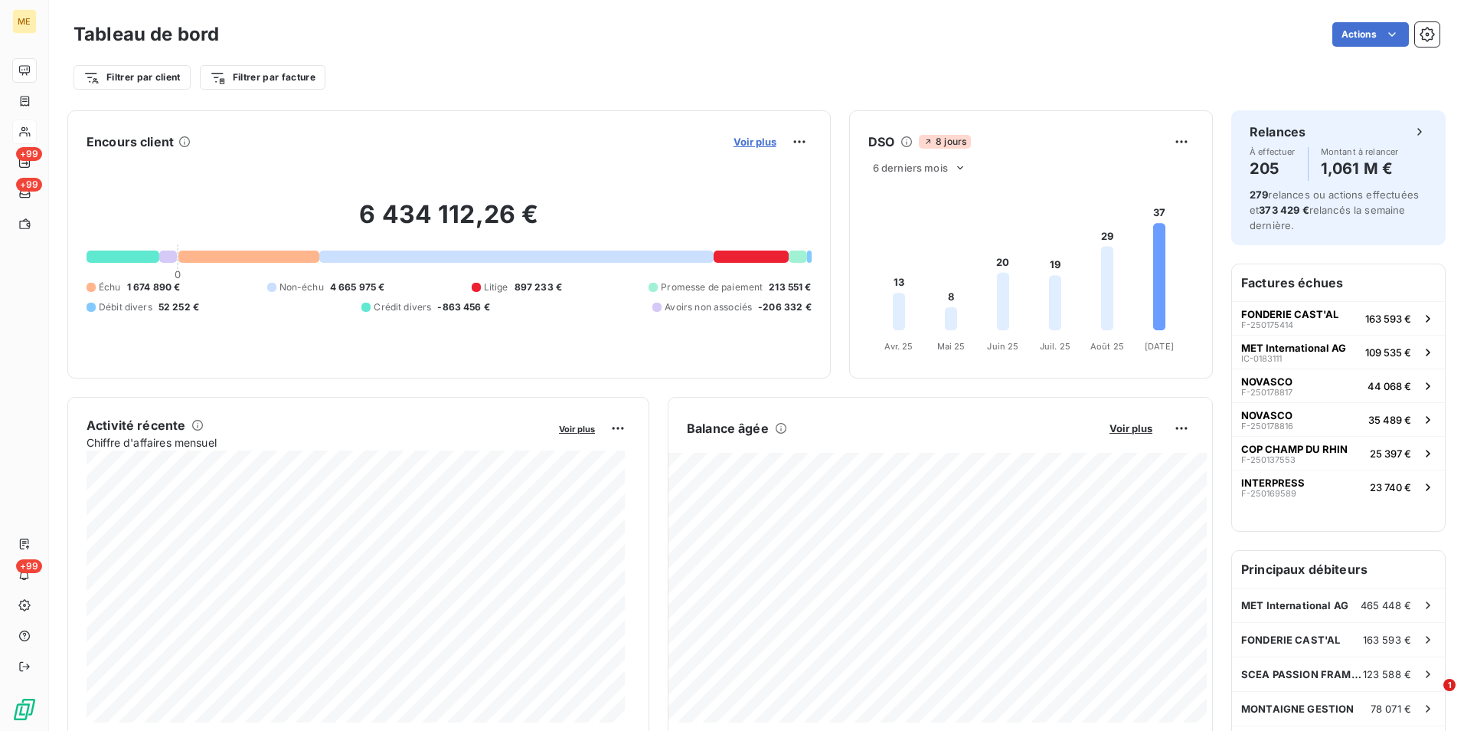
click at [750, 147] on span "Voir plus" at bounding box center [755, 142] width 43 height 12
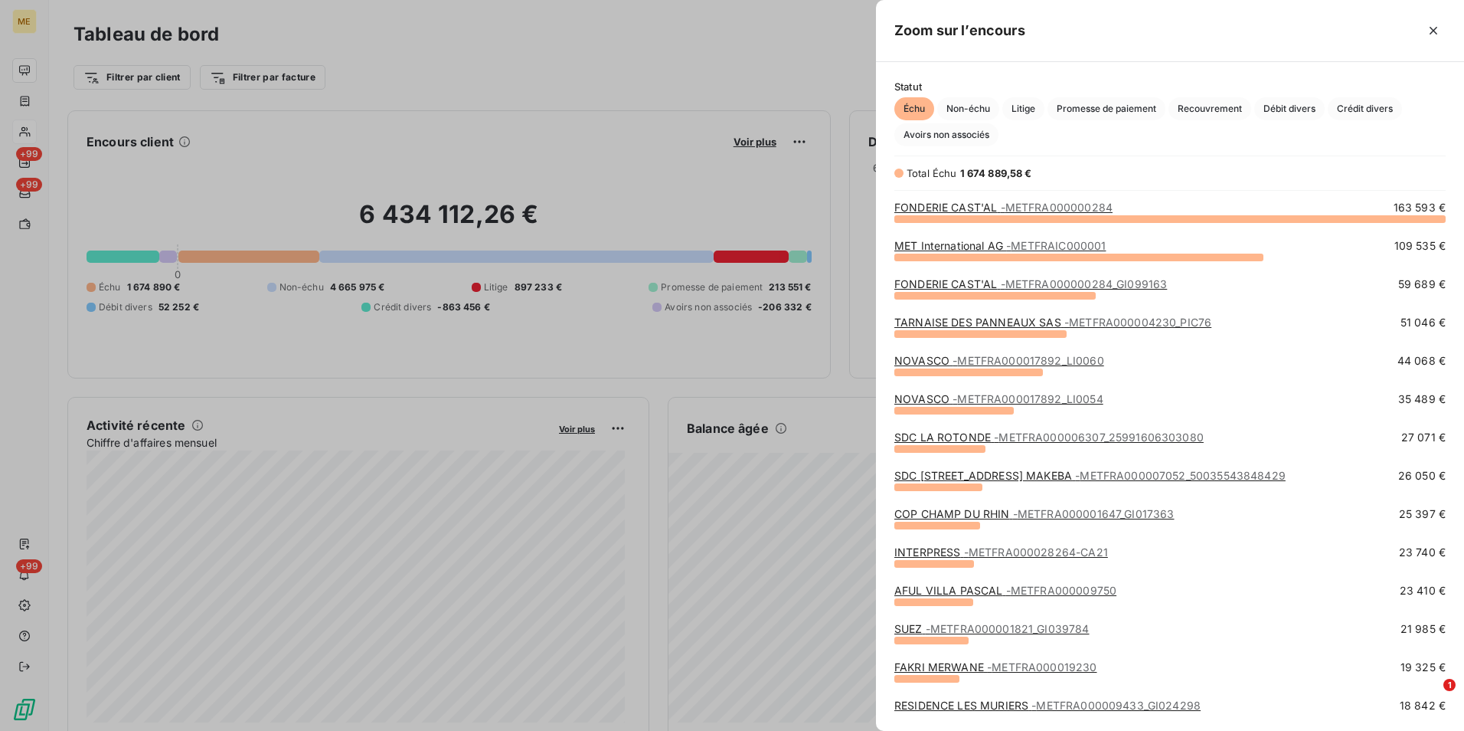
scroll to position [501, 577]
click at [1023, 115] on span "Litige" at bounding box center [1024, 108] width 42 height 23
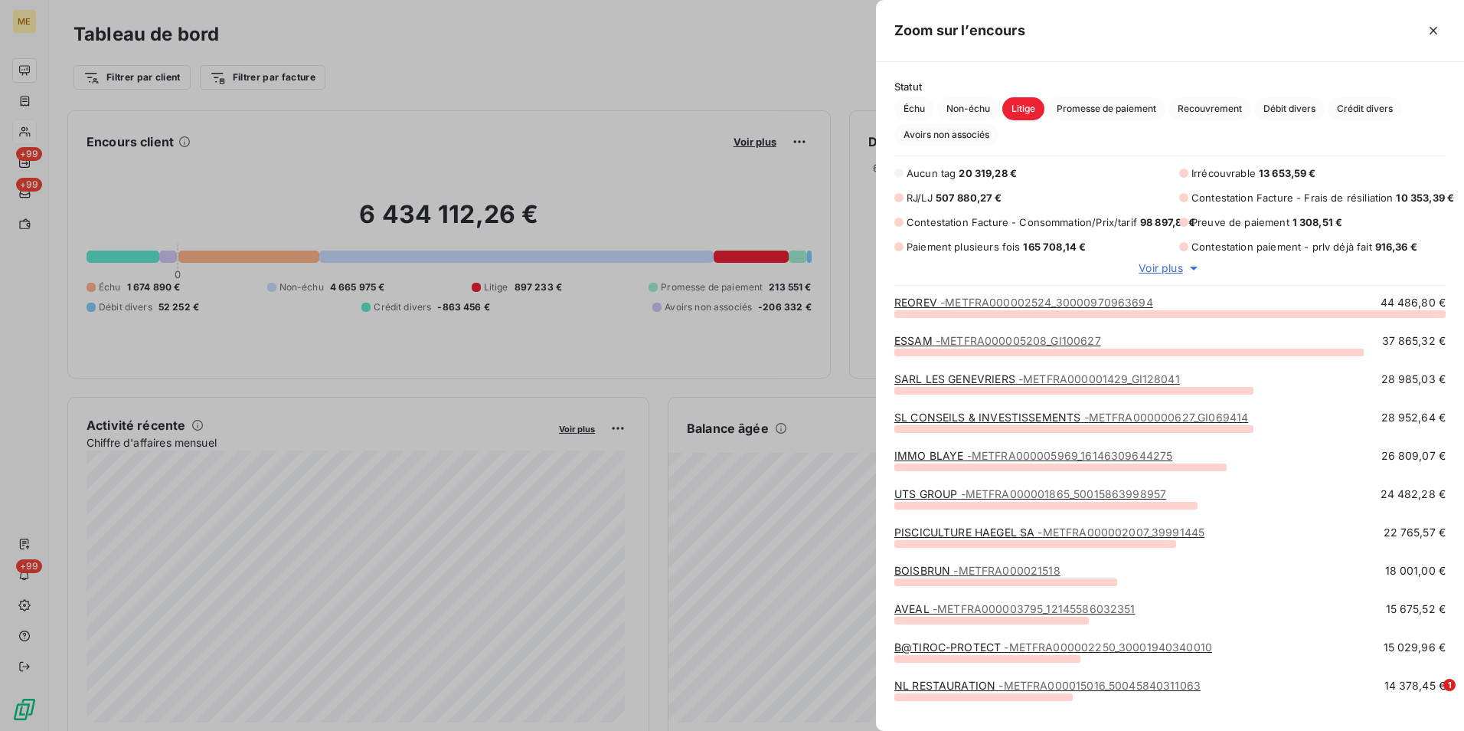
scroll to position [406, 577]
click at [718, 365] on div at bounding box center [732, 365] width 1464 height 731
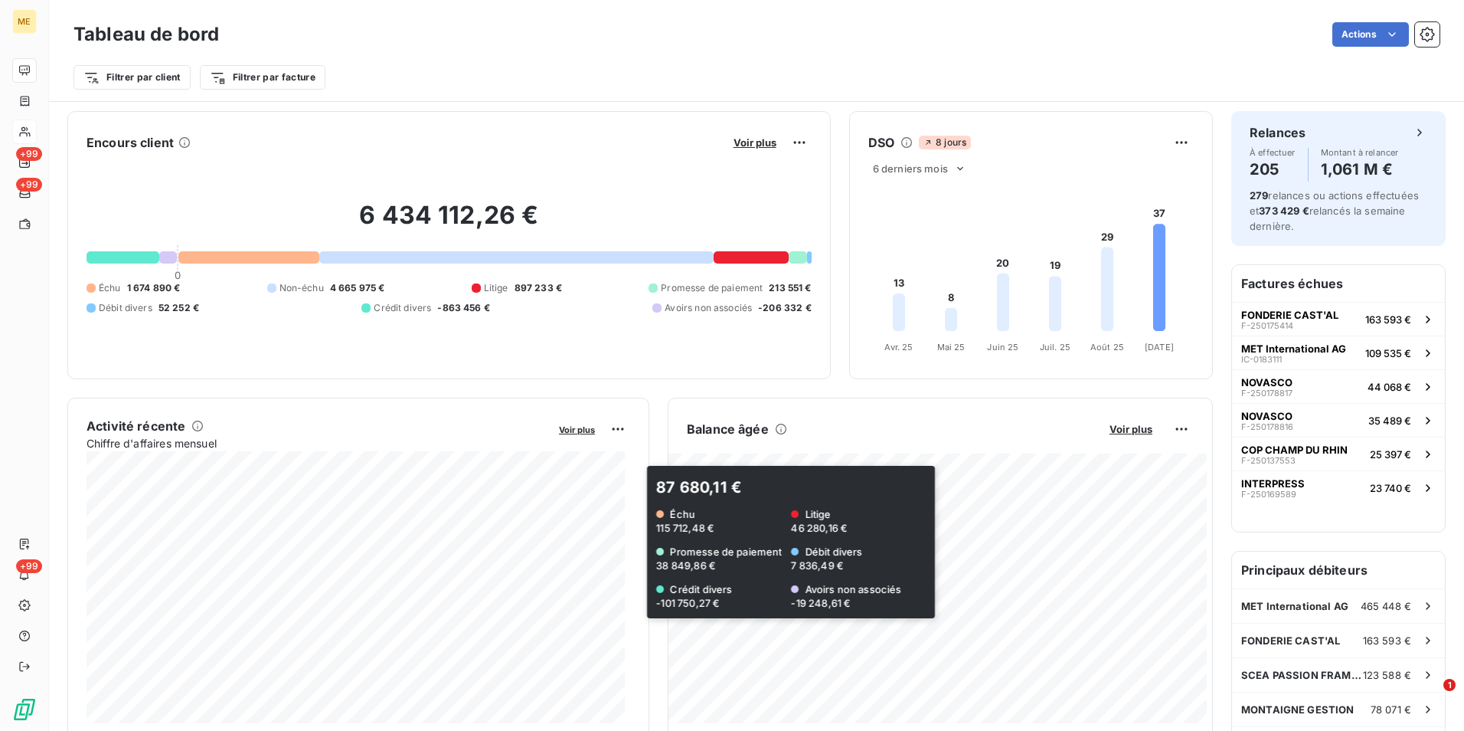
scroll to position [77, 0]
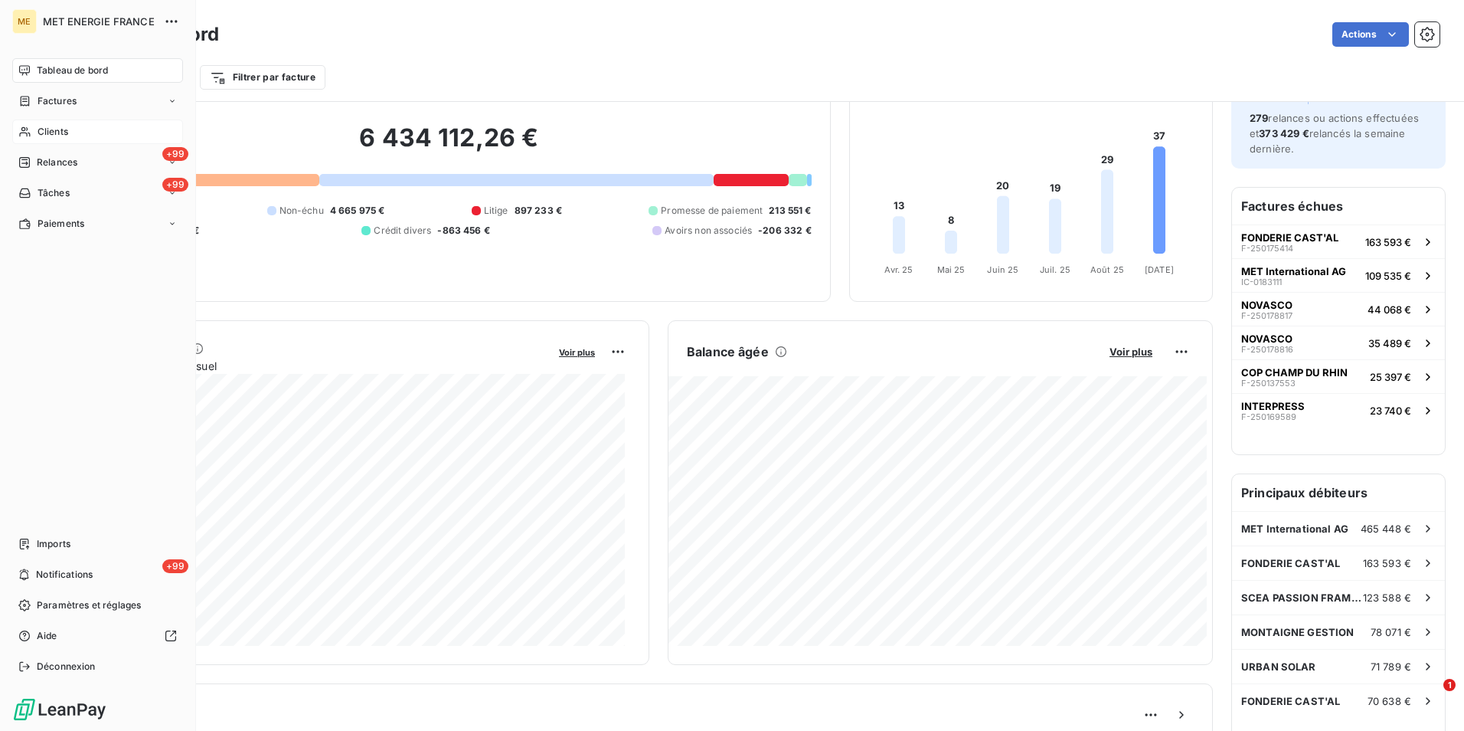
click at [57, 133] on span "Clients" at bounding box center [53, 132] width 31 height 14
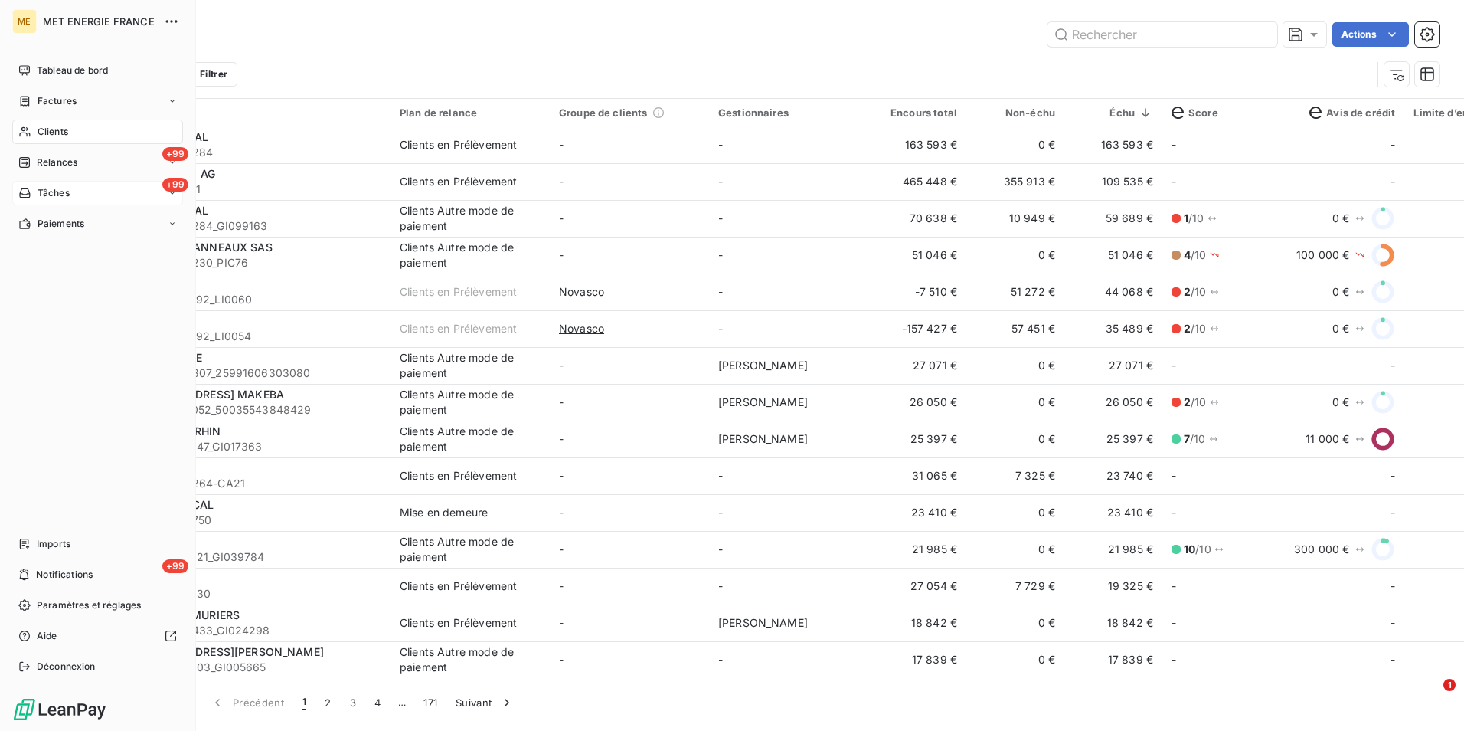
click at [47, 195] on span "Tâches" at bounding box center [54, 193] width 32 height 14
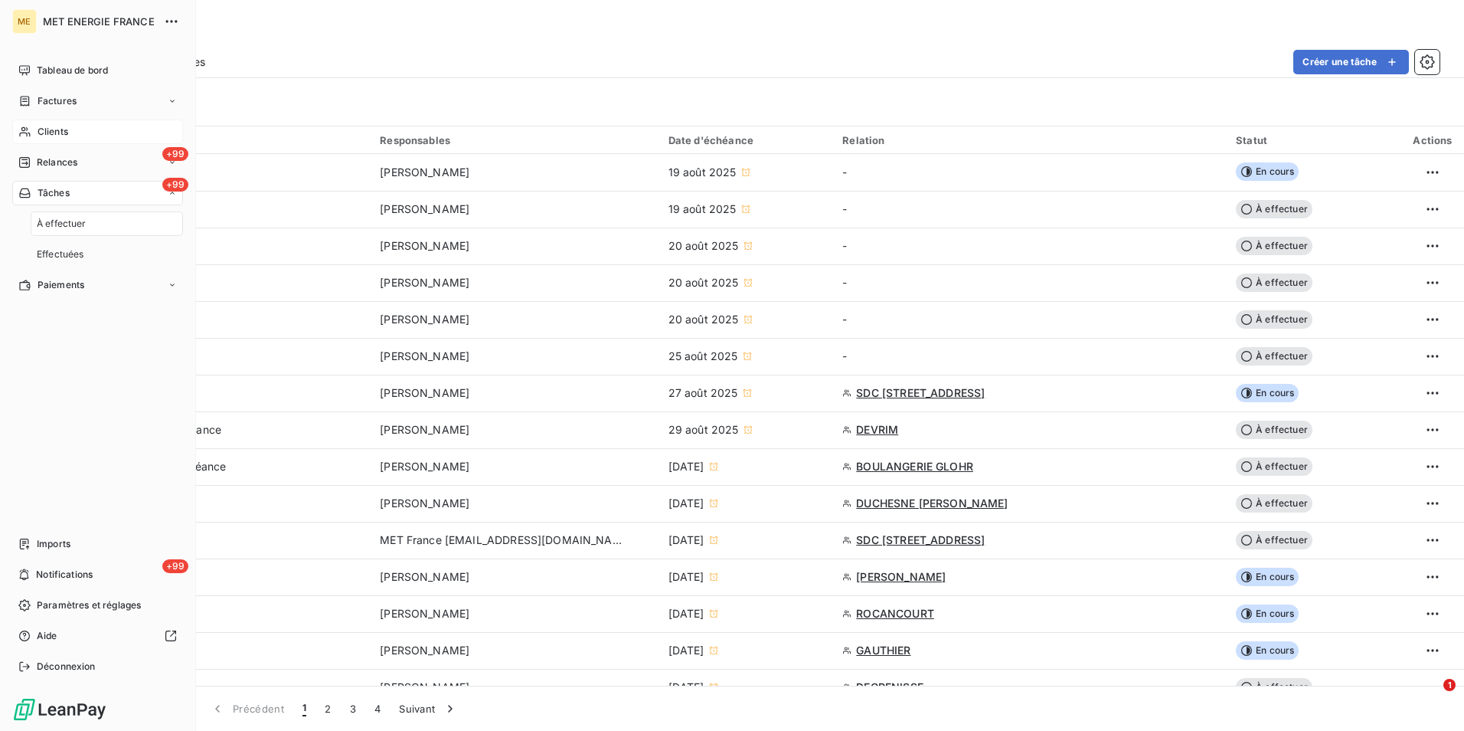
click at [67, 226] on span "À effectuer" at bounding box center [62, 224] width 50 height 14
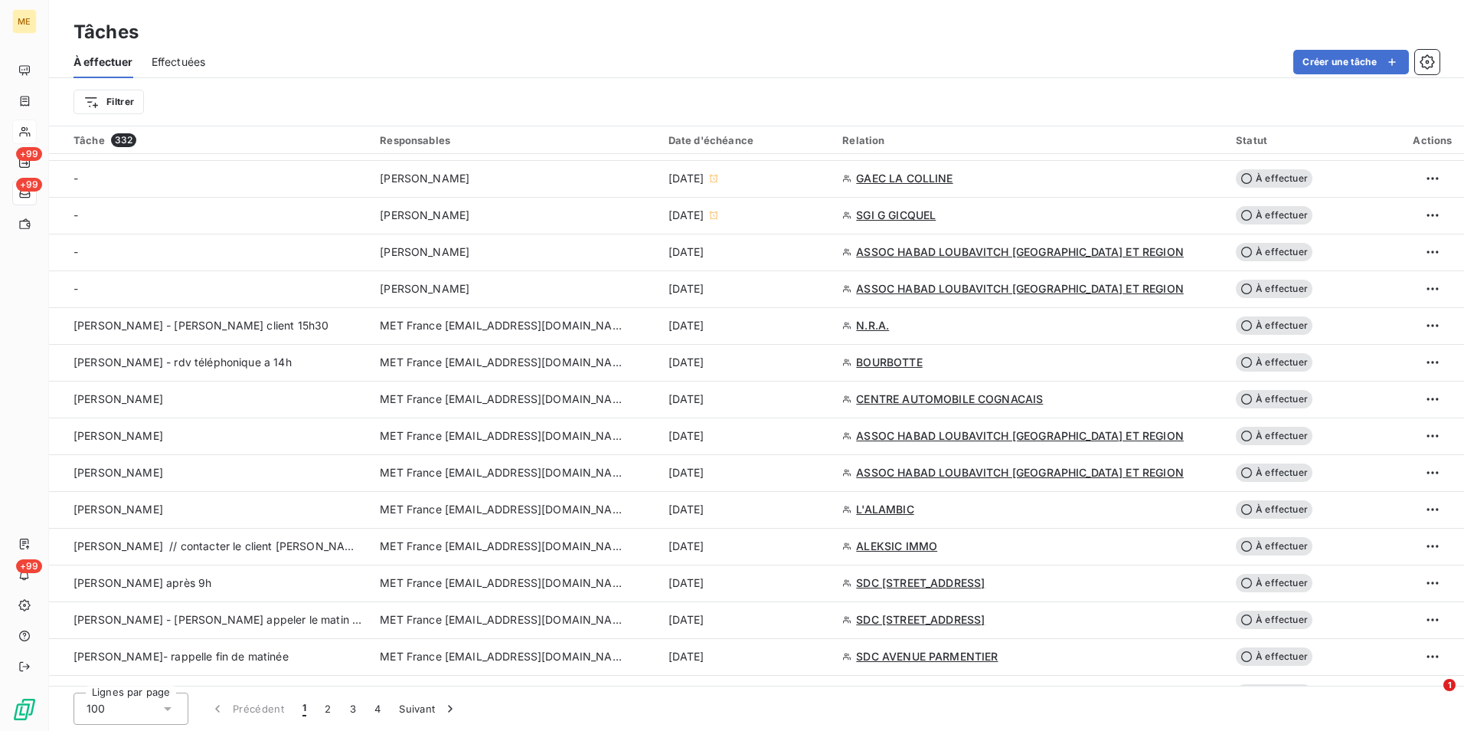
scroll to position [536, 0]
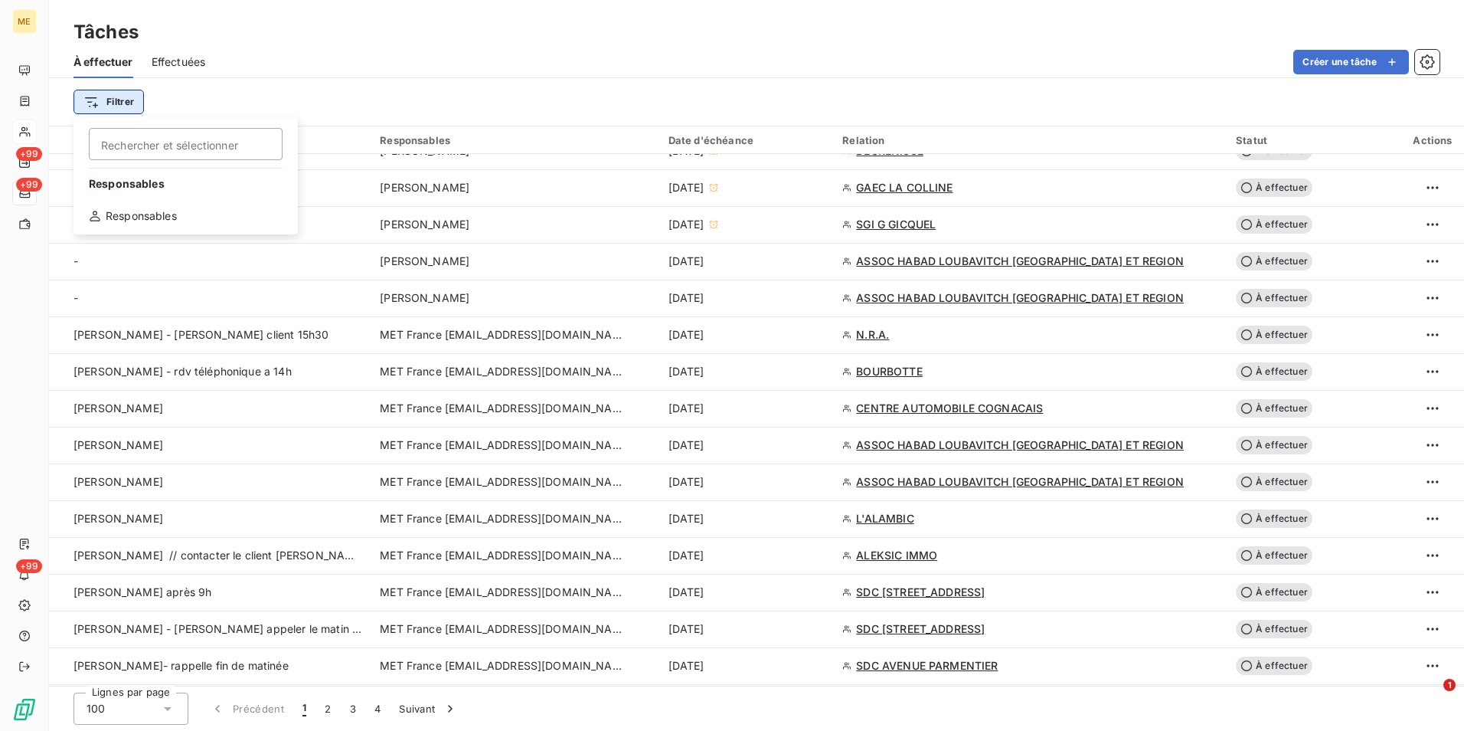
click at [126, 96] on html "ME +99 +99 +99 Tâches À effectuer Effectuées Créer une tâche Filtrer Rechercher…" at bounding box center [732, 365] width 1464 height 731
click at [133, 213] on div "Responsables" at bounding box center [186, 216] width 212 height 25
click at [436, 142] on div at bounding box center [400, 142] width 153 height 32
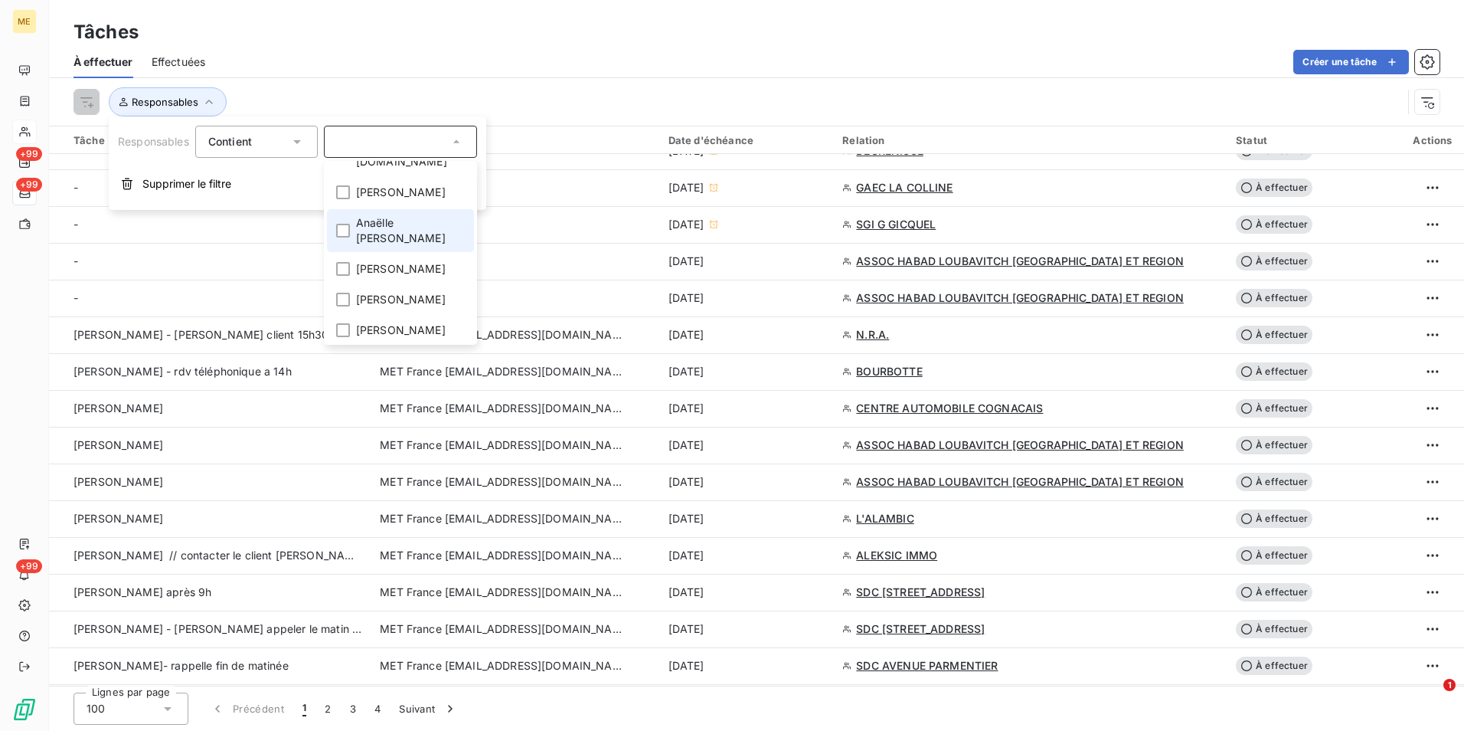
scroll to position [153, 0]
click at [343, 210] on li "[PERSON_NAME]" at bounding box center [400, 224] width 147 height 28
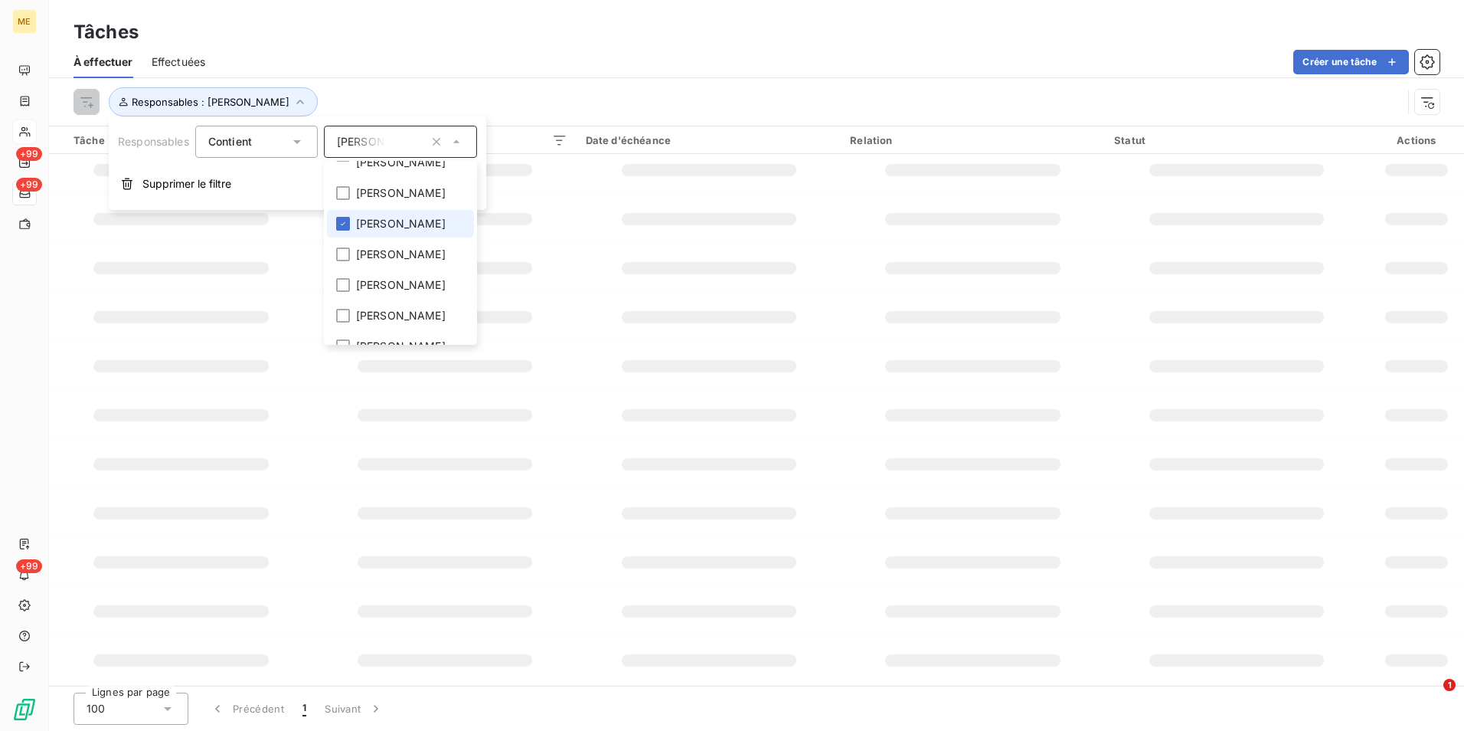
scroll to position [131, 0]
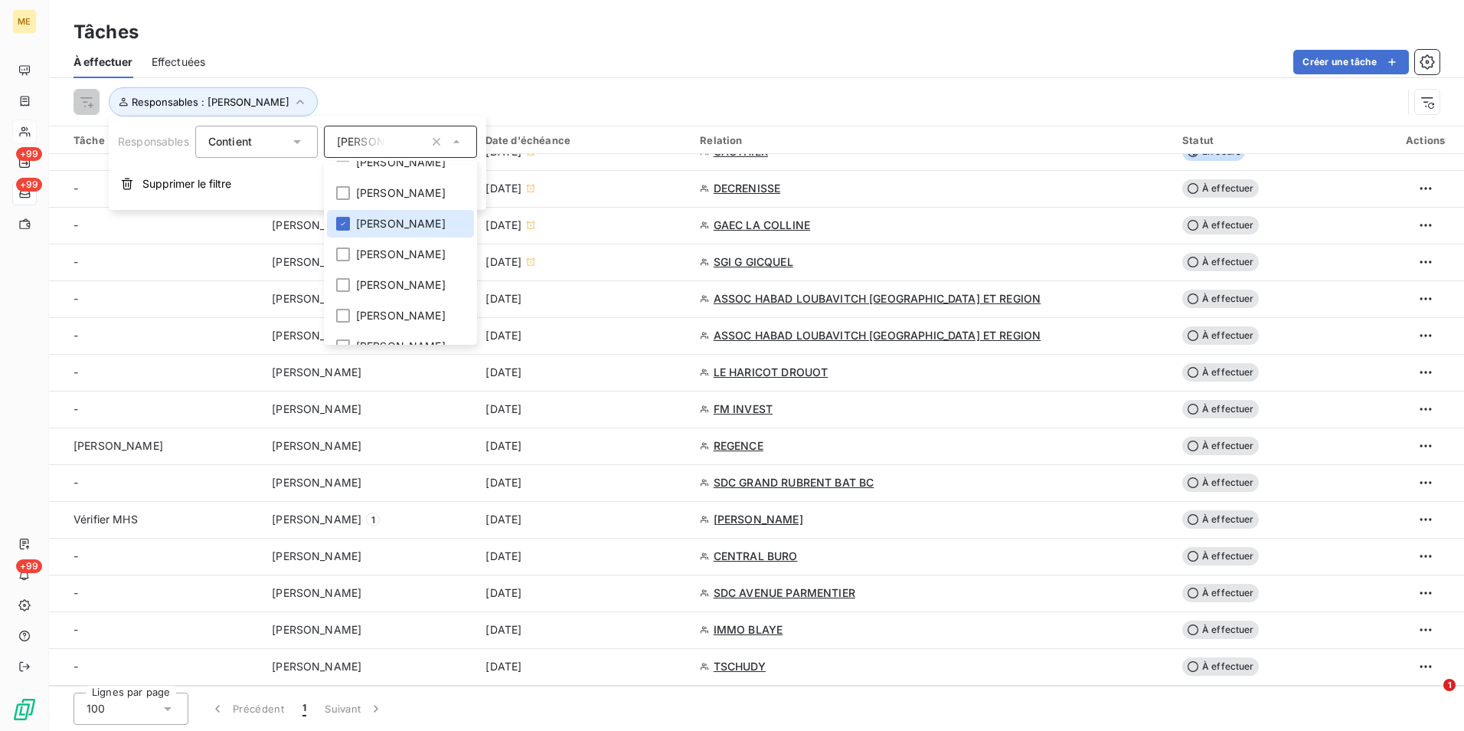
click at [582, 61] on div "Créer une tâche" at bounding box center [832, 62] width 1216 height 25
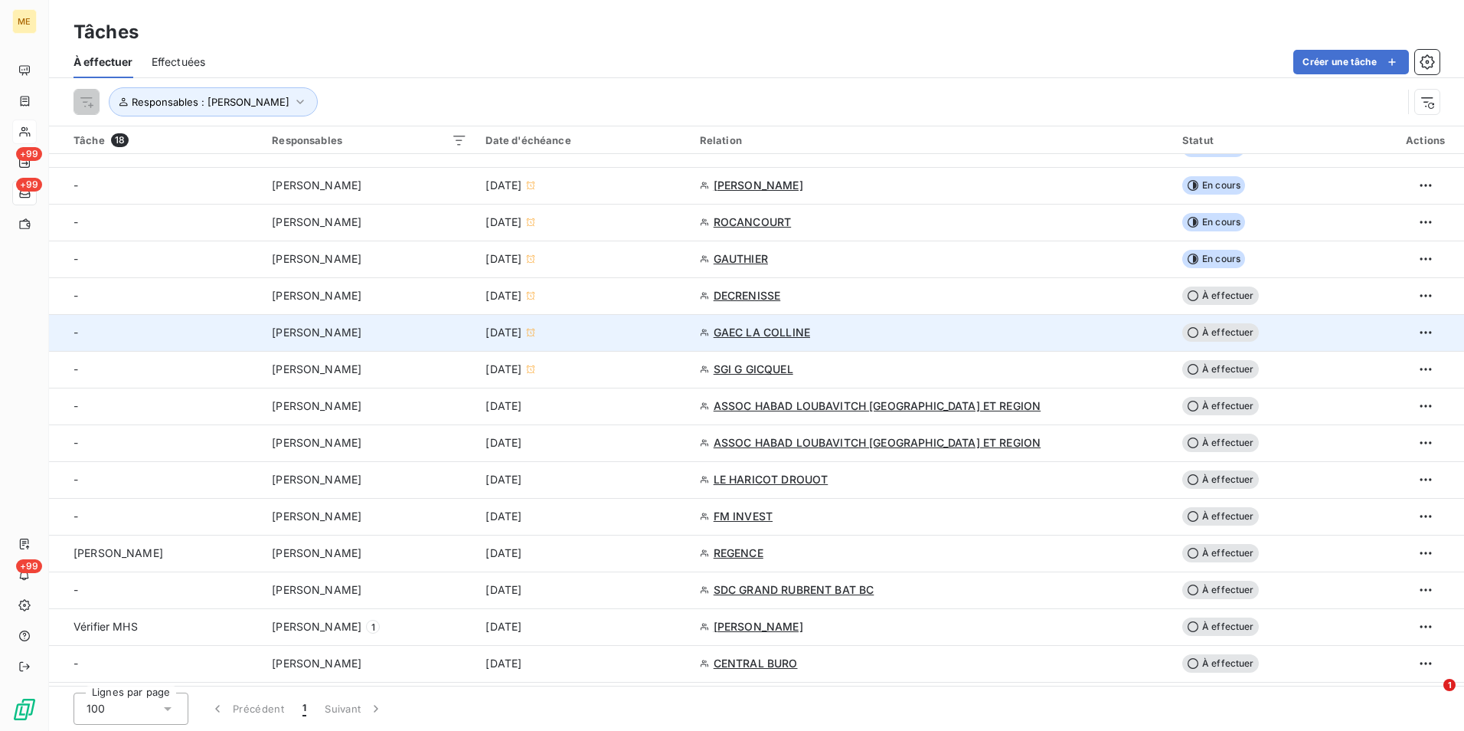
scroll to position [0, 0]
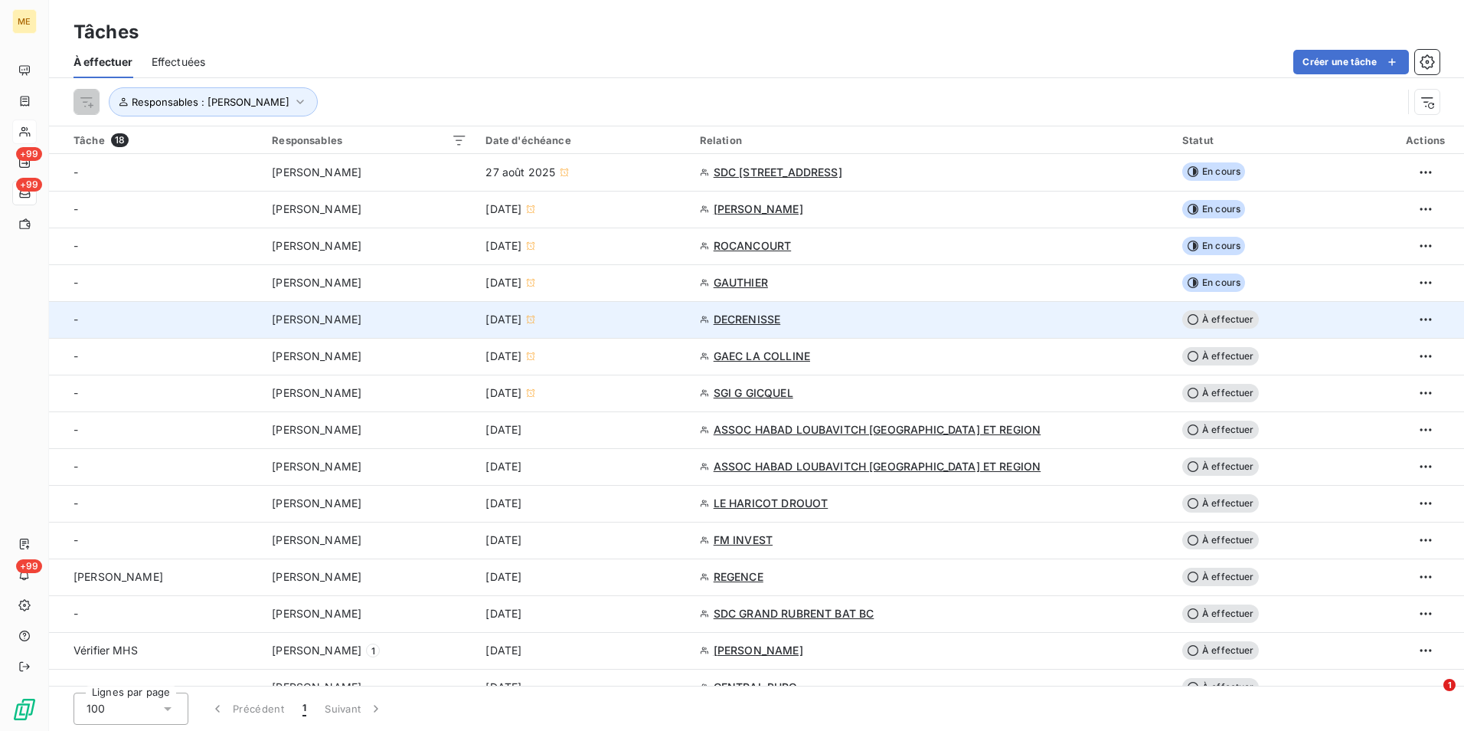
click at [681, 324] on div "[DATE]" at bounding box center [583, 319] width 195 height 15
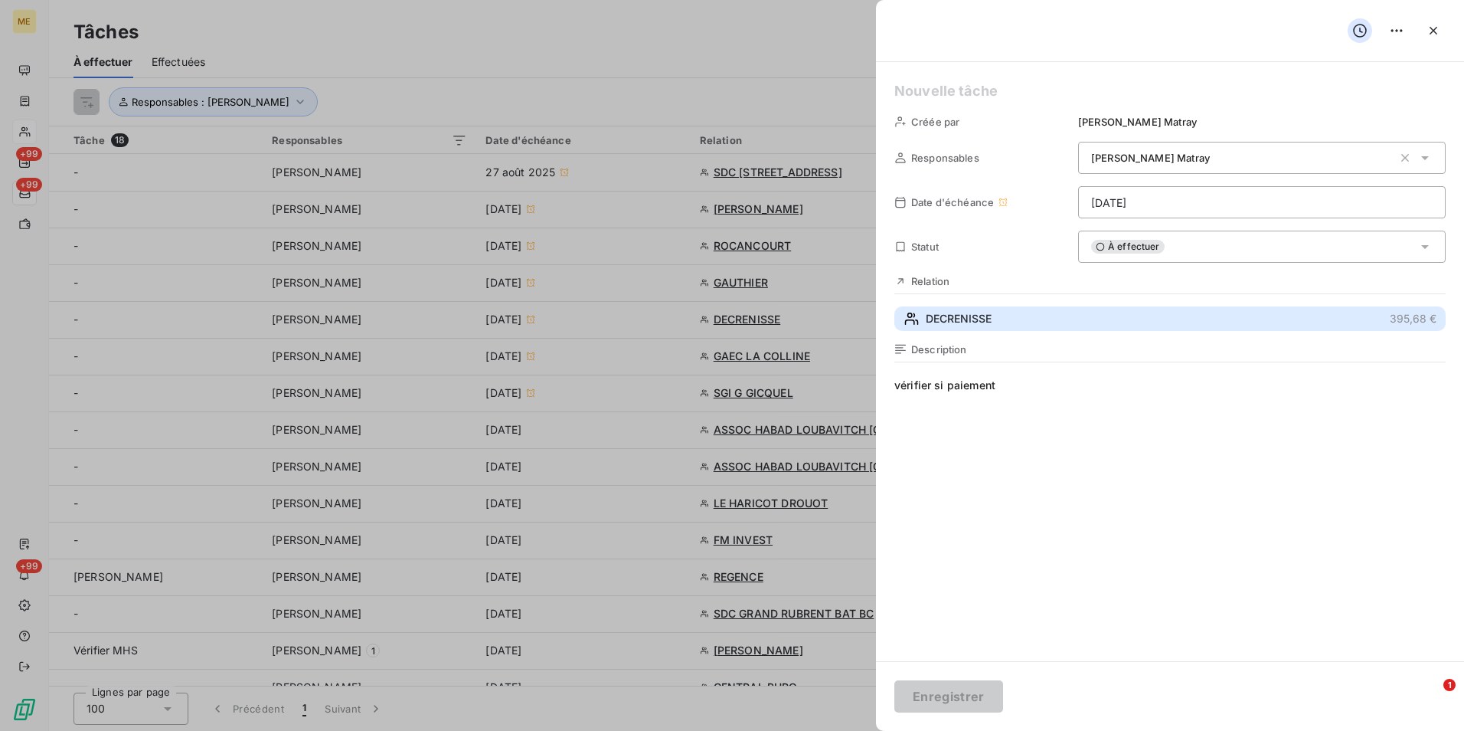
click at [1047, 330] on button "DECRENISSE 395,68 €" at bounding box center [1170, 318] width 551 height 25
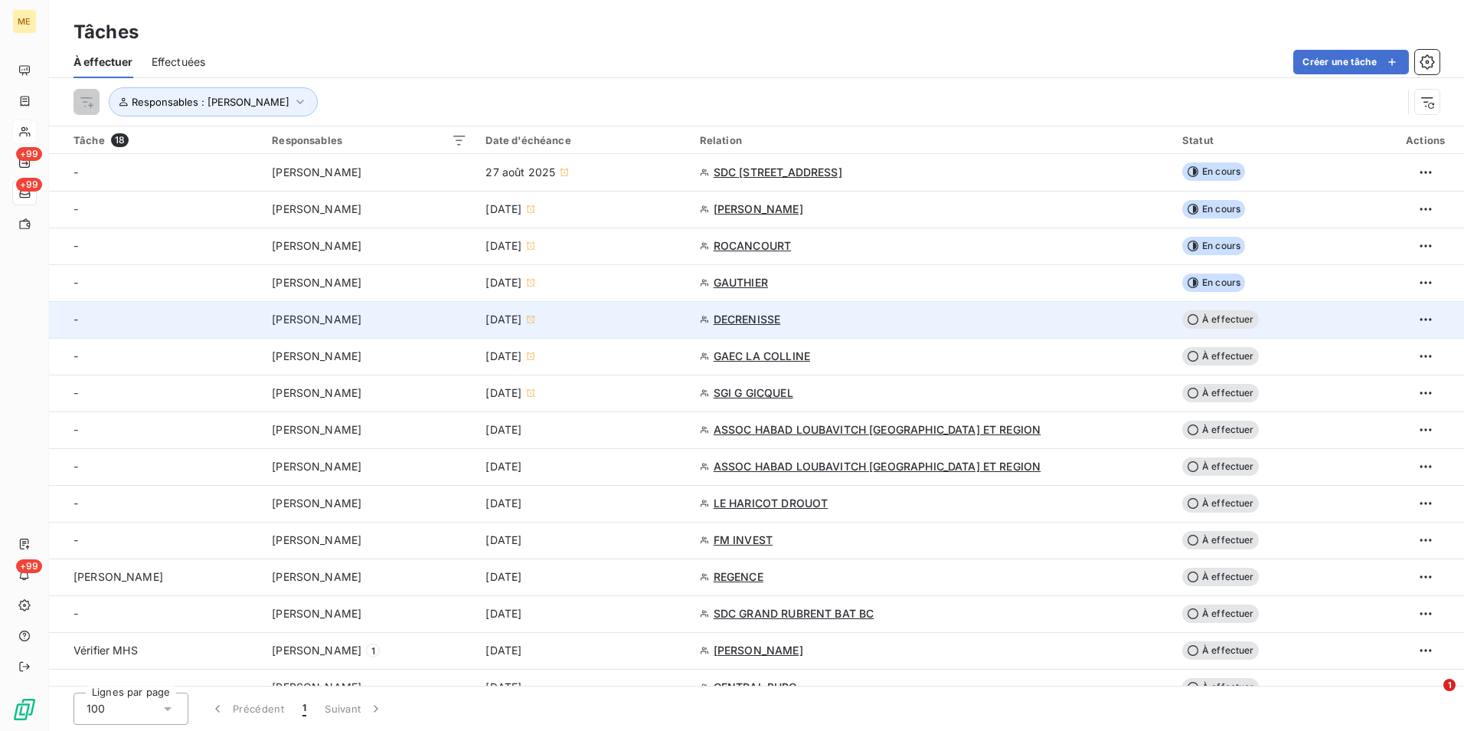
click at [956, 319] on div "DECRENISSE" at bounding box center [932, 319] width 464 height 15
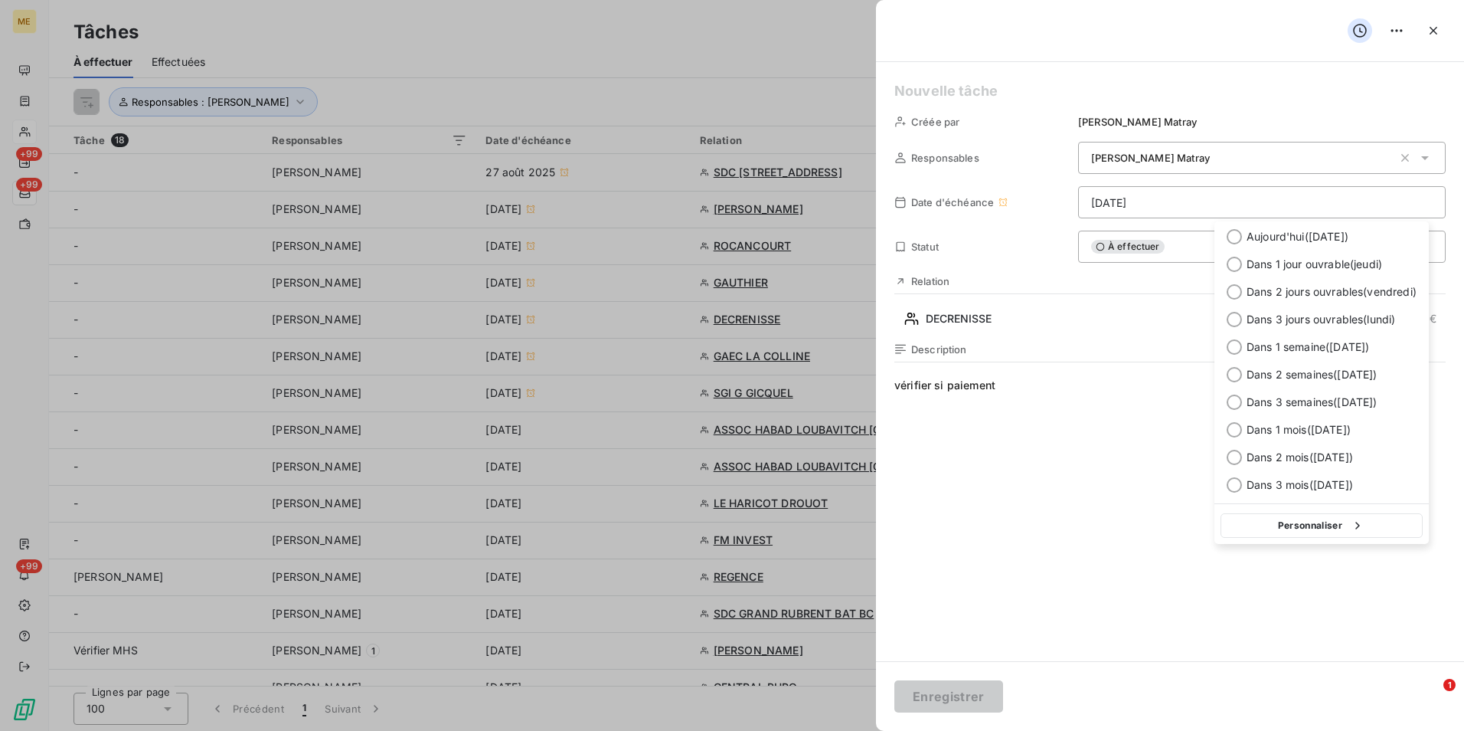
click at [1253, 200] on html "ME +99 +99 +99 Tâches À effectuer Effectuées Créer une tâche Responsables : [PE…" at bounding box center [732, 365] width 1464 height 731
click at [1281, 297] on span "Dans 2 jours ouvrables ( [DATE] )" at bounding box center [1332, 291] width 170 height 15
type input "[DATE]"
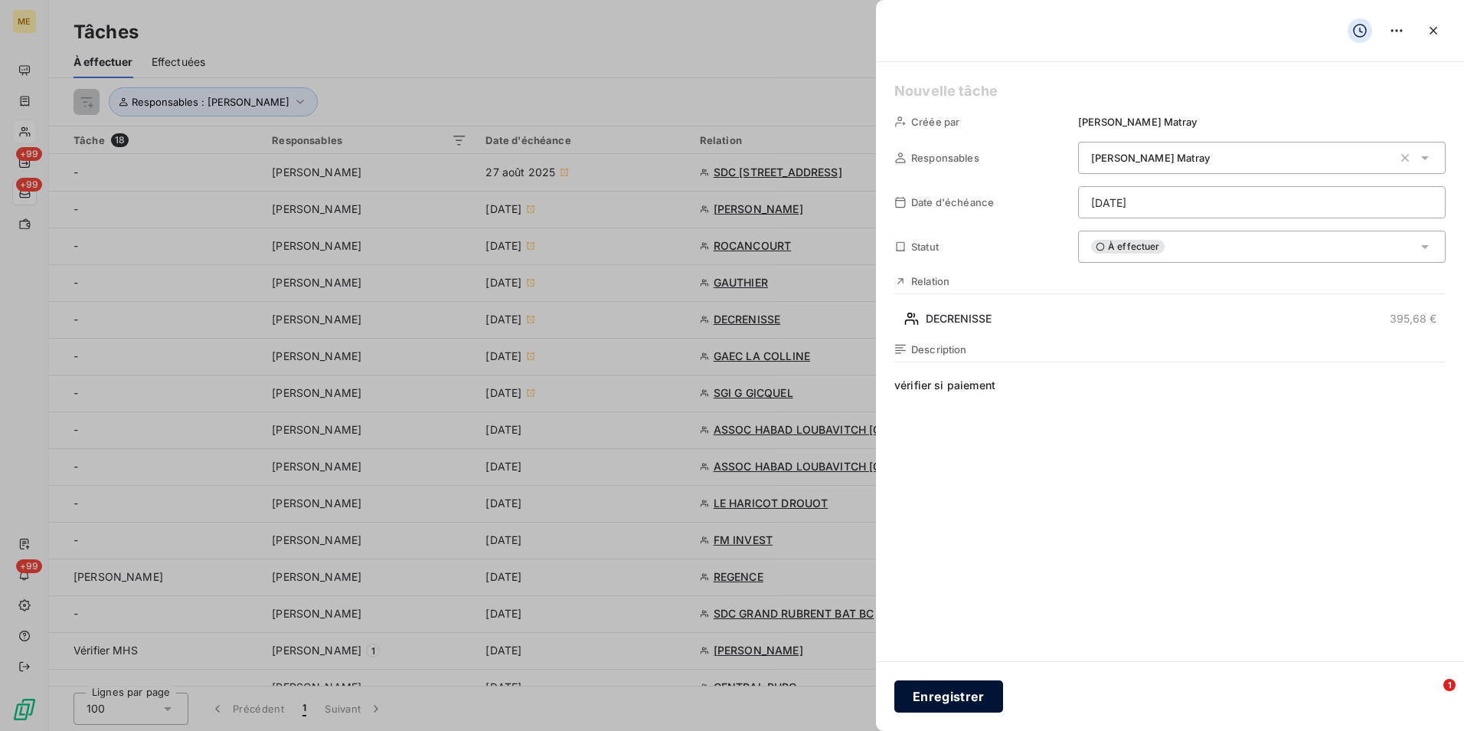
click at [968, 698] on button "Enregistrer" at bounding box center [949, 696] width 109 height 32
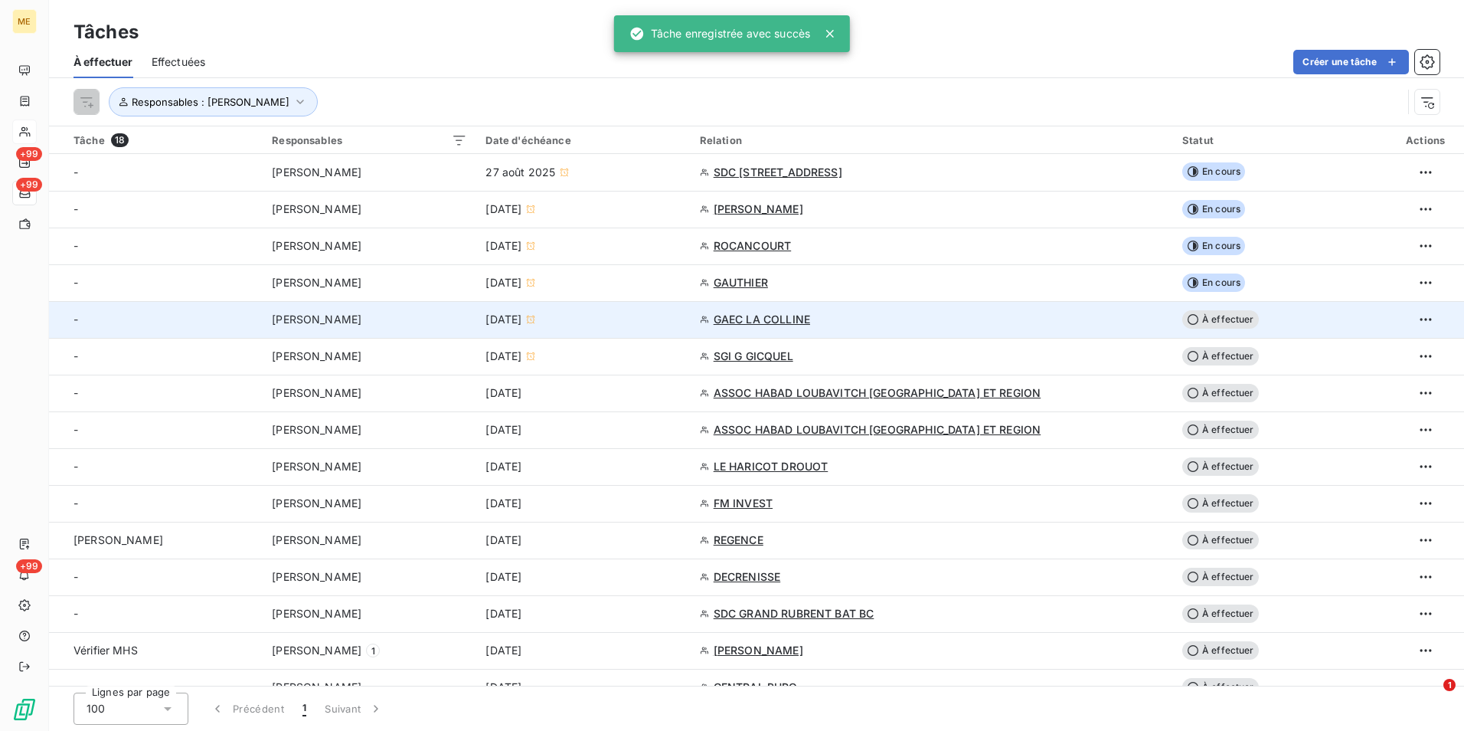
click at [627, 301] on td "[DATE]" at bounding box center [583, 319] width 214 height 37
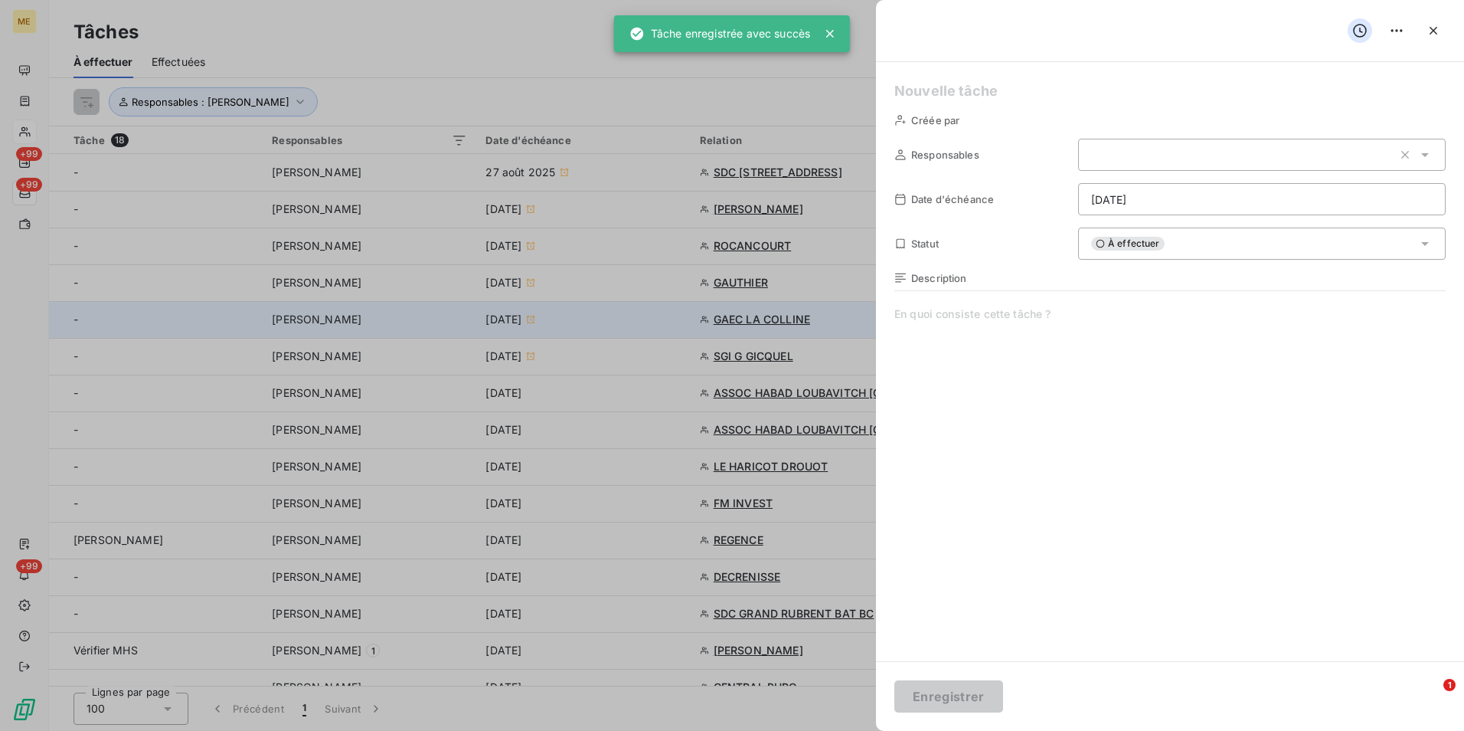
type input "[DATE]"
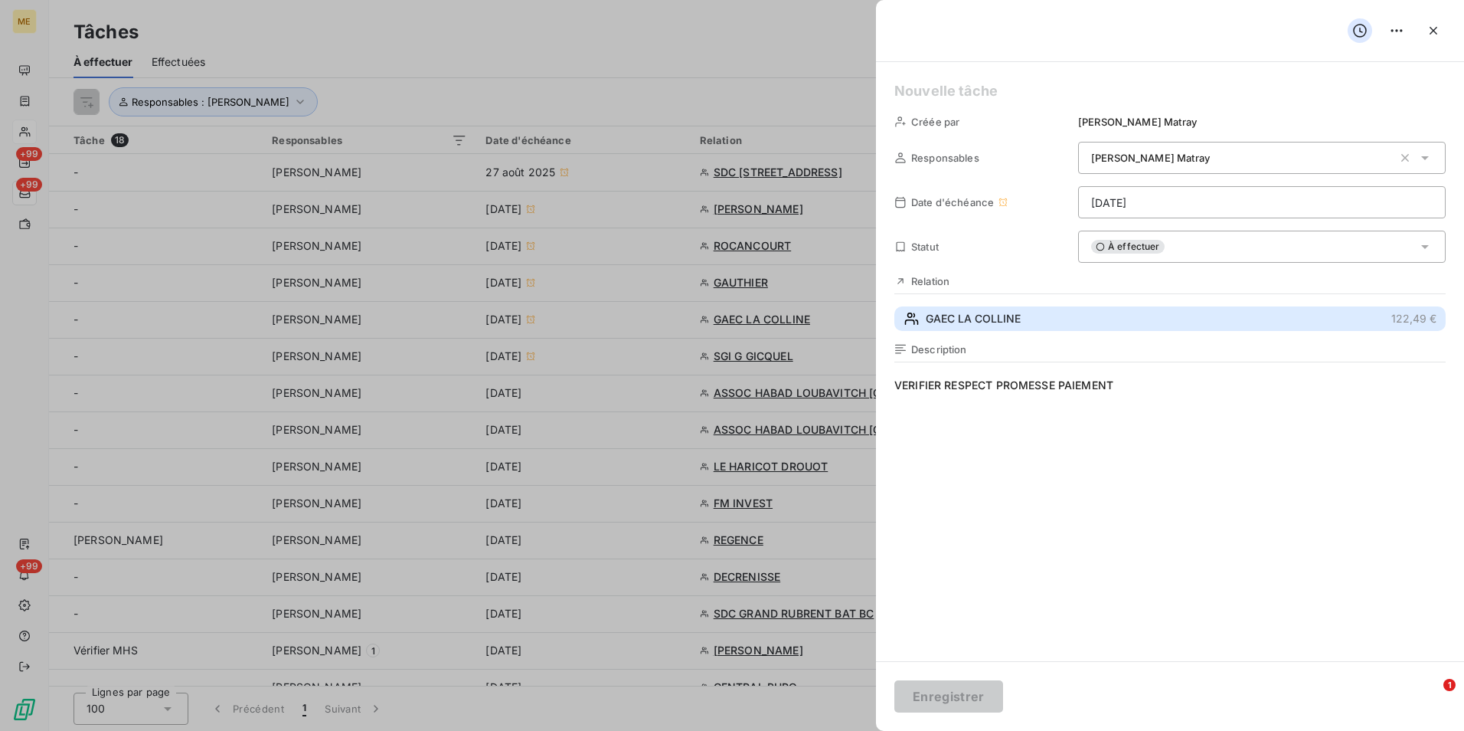
click at [1055, 310] on button "GAEC LA COLLINE 122,49 €" at bounding box center [1170, 318] width 551 height 25
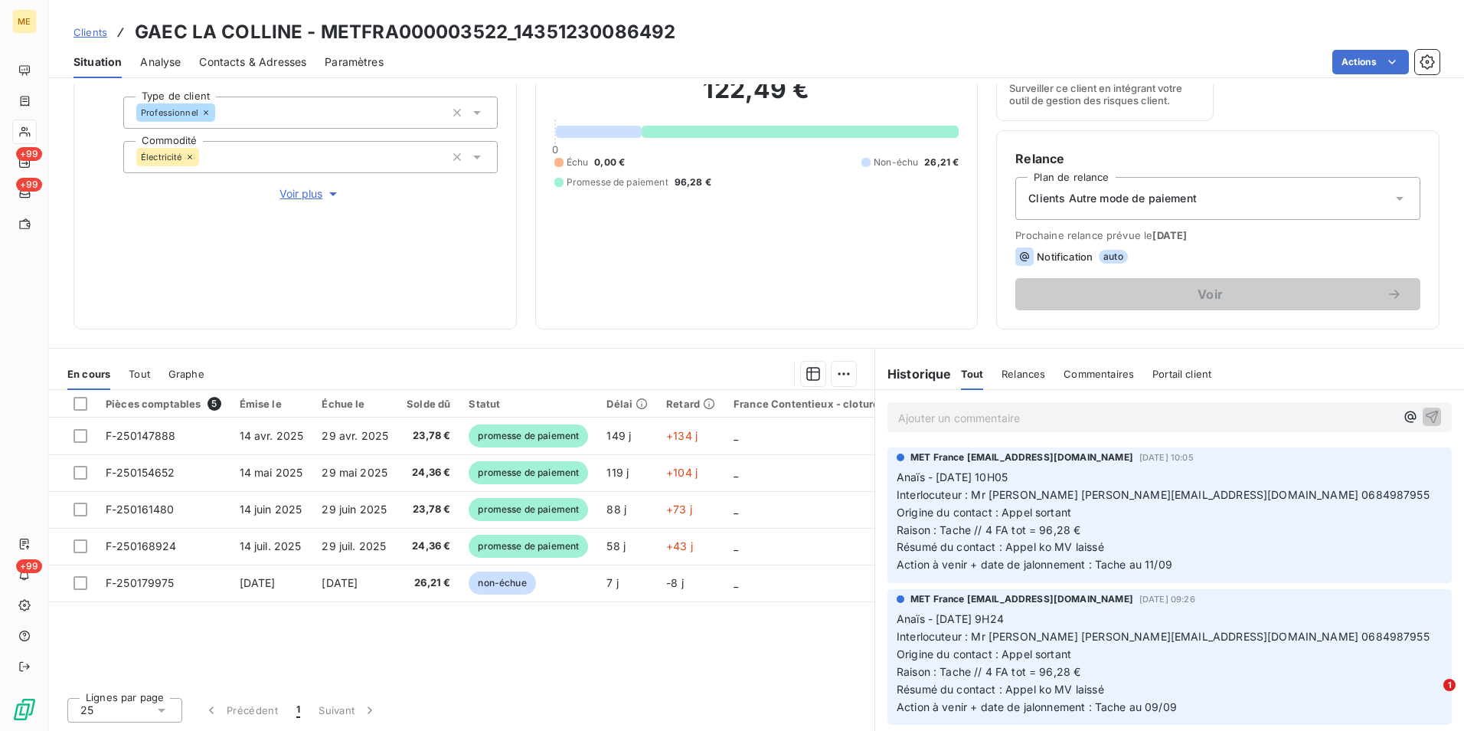
scroll to position [77, 0]
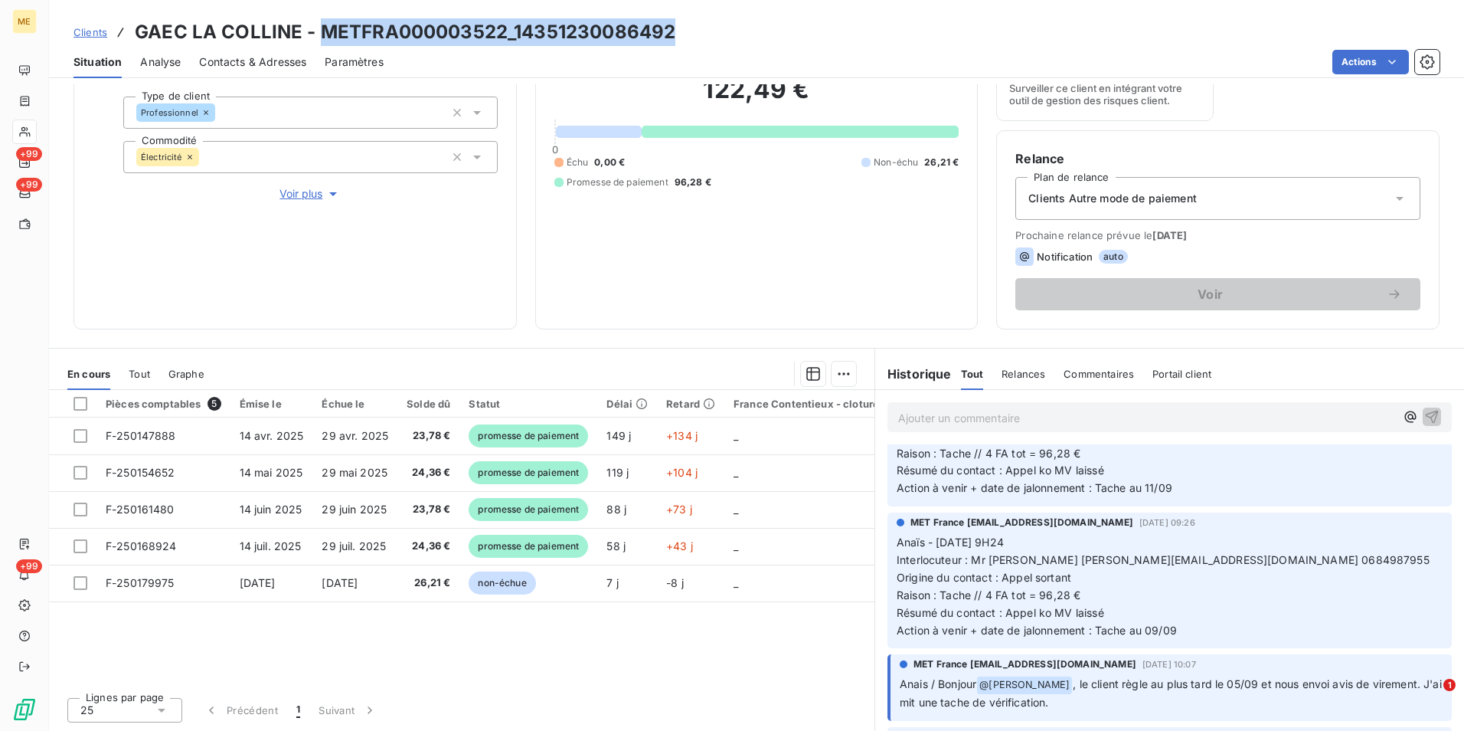
drag, startPoint x: 695, startPoint y: 19, endPoint x: 325, endPoint y: 31, distance: 370.1
click at [325, 31] on div "Clients GAEC LA COLLINE - METFRA000003522_14351230086492" at bounding box center [756, 32] width 1415 height 28
copy h3 "METFRA000003522_14351230086492"
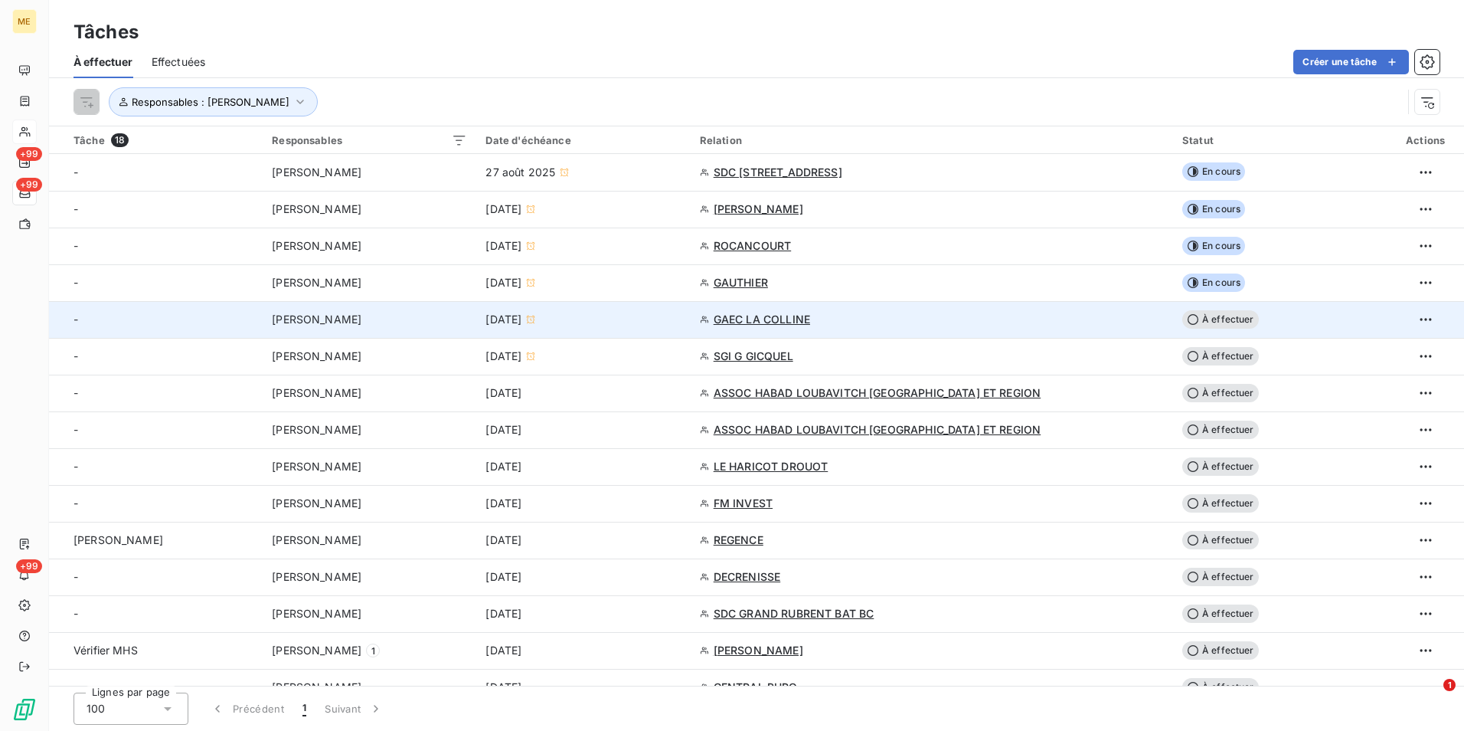
click at [996, 319] on div "GAEC LA COLLINE" at bounding box center [932, 319] width 464 height 15
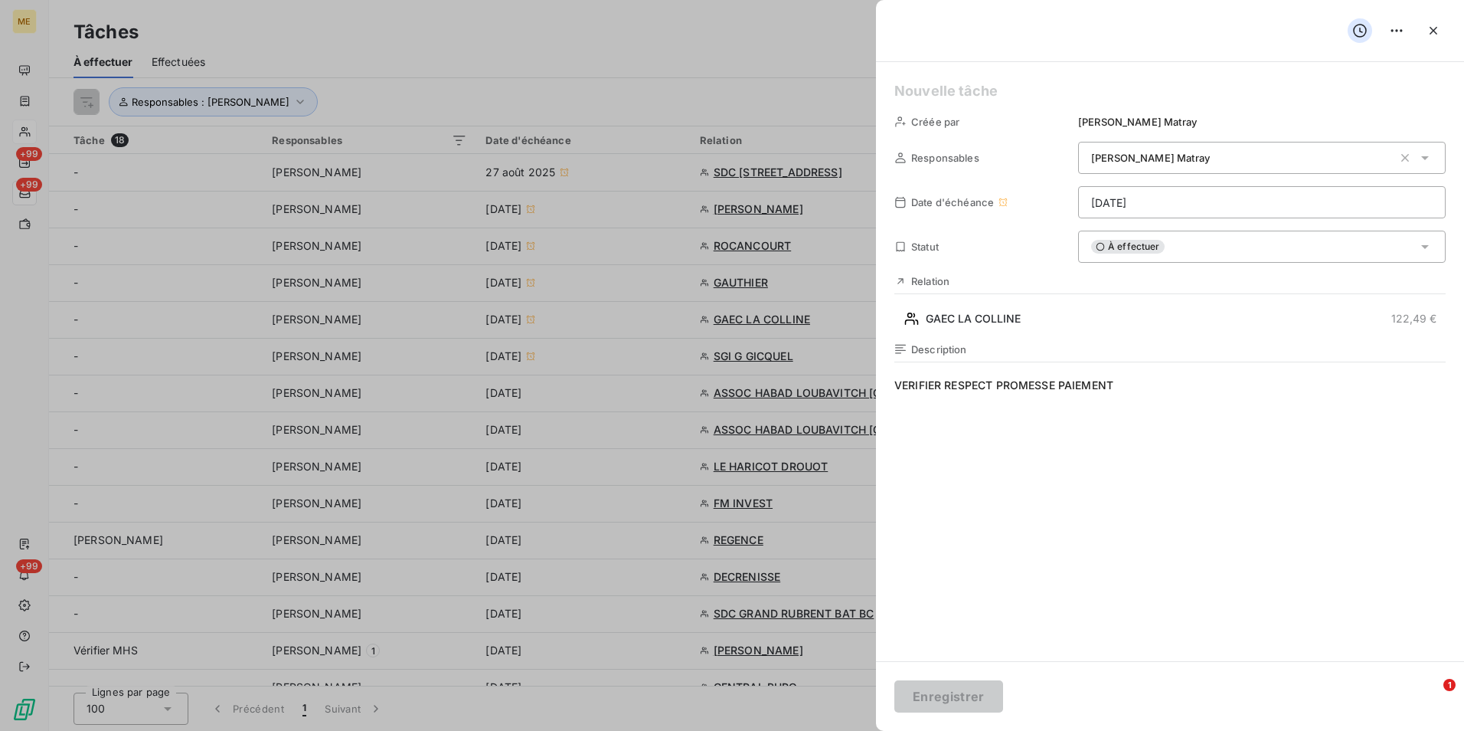
click at [1258, 204] on html "ME +99 +99 +99 Tâches À effectuer Effectuées Créer une tâche Responsables : [PE…" at bounding box center [732, 365] width 1464 height 731
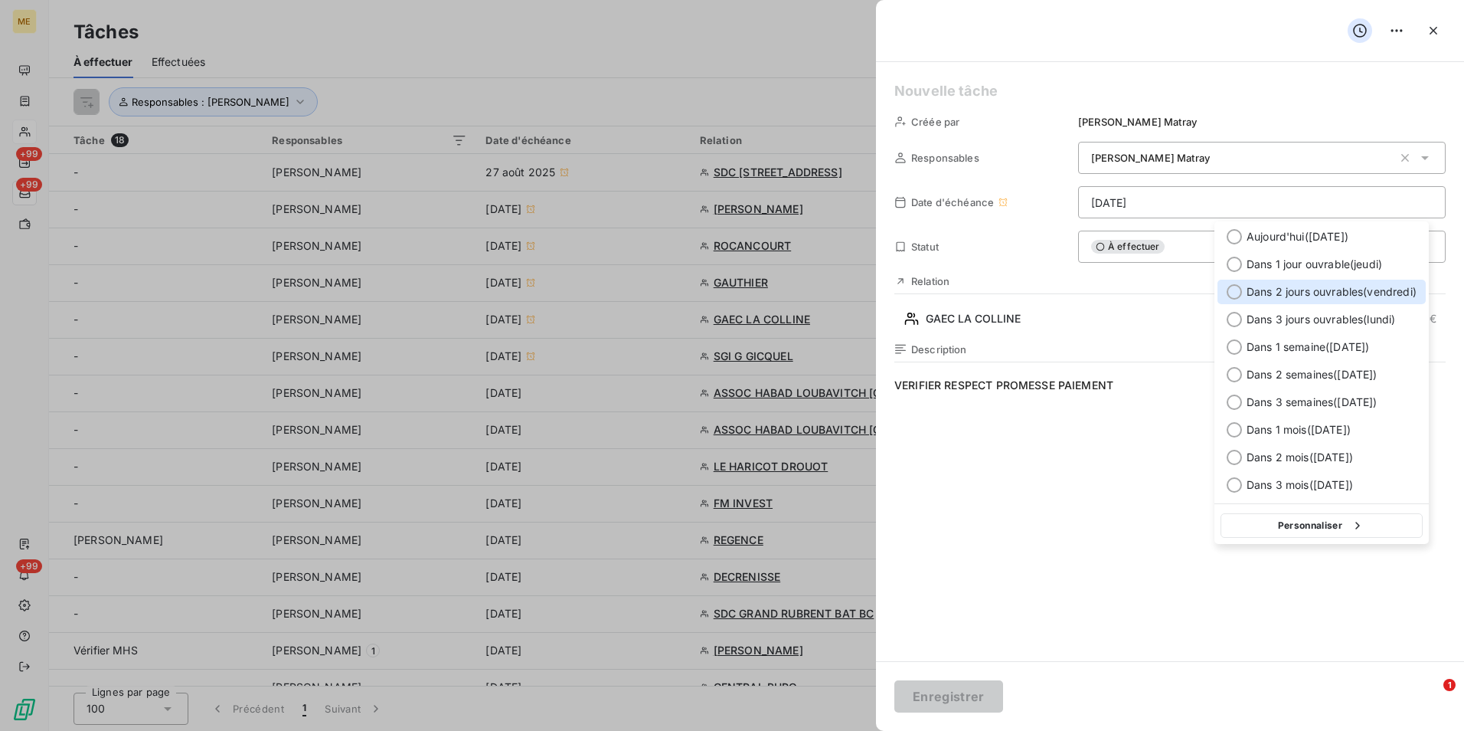
click at [1300, 301] on div "Dans 2 jours ouvrables ( [DATE] )" at bounding box center [1322, 292] width 208 height 25
type input "[DATE]"
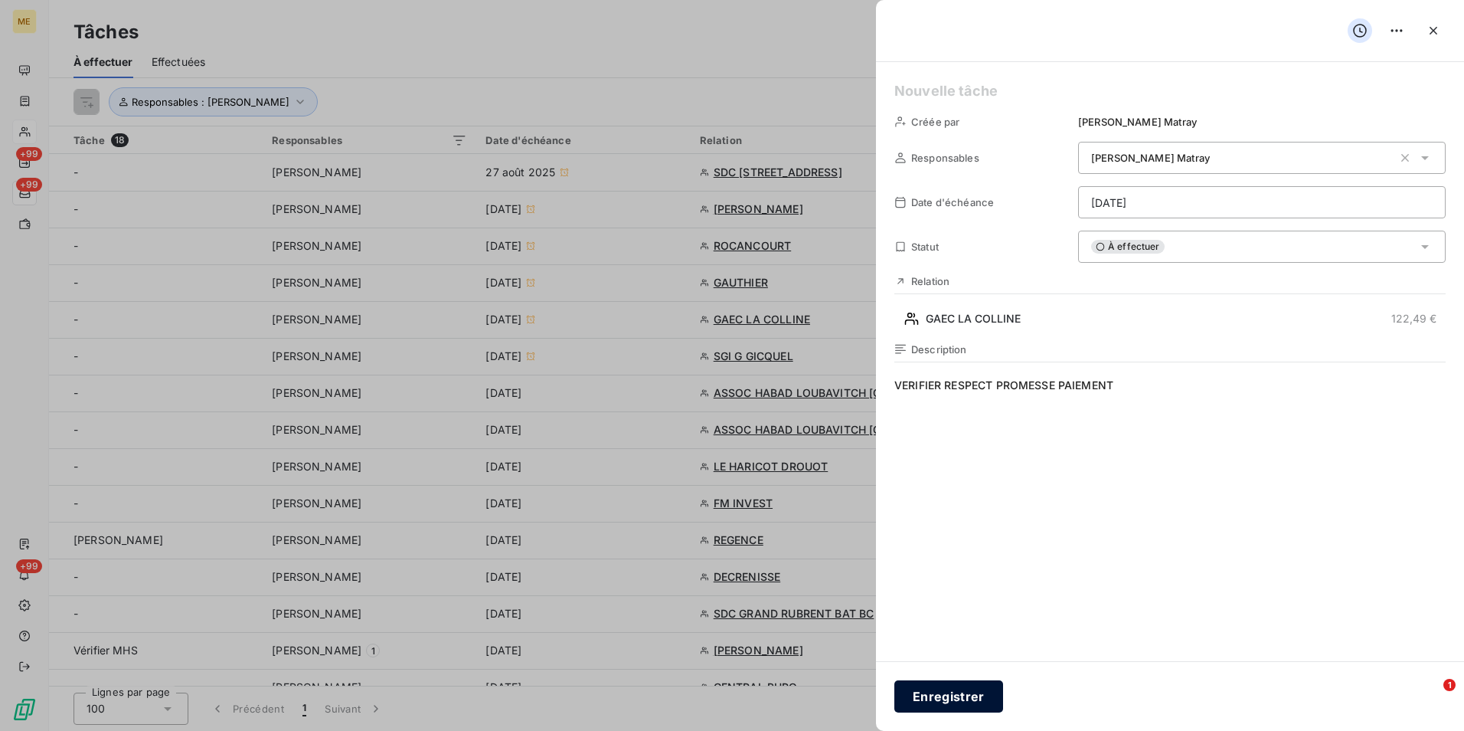
click at [989, 687] on button "Enregistrer" at bounding box center [949, 696] width 109 height 32
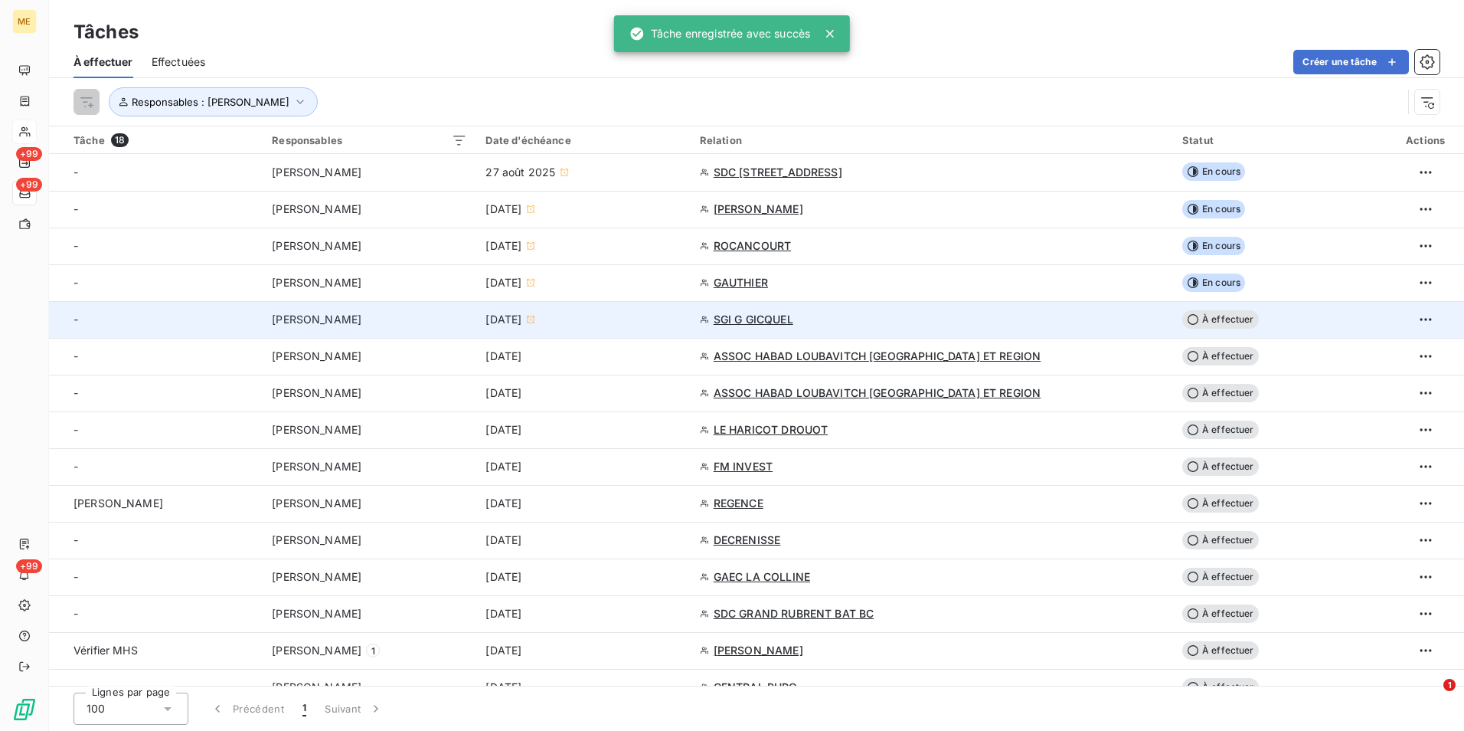
click at [681, 316] on div "[DATE]" at bounding box center [583, 319] width 195 height 15
type input "[DATE]"
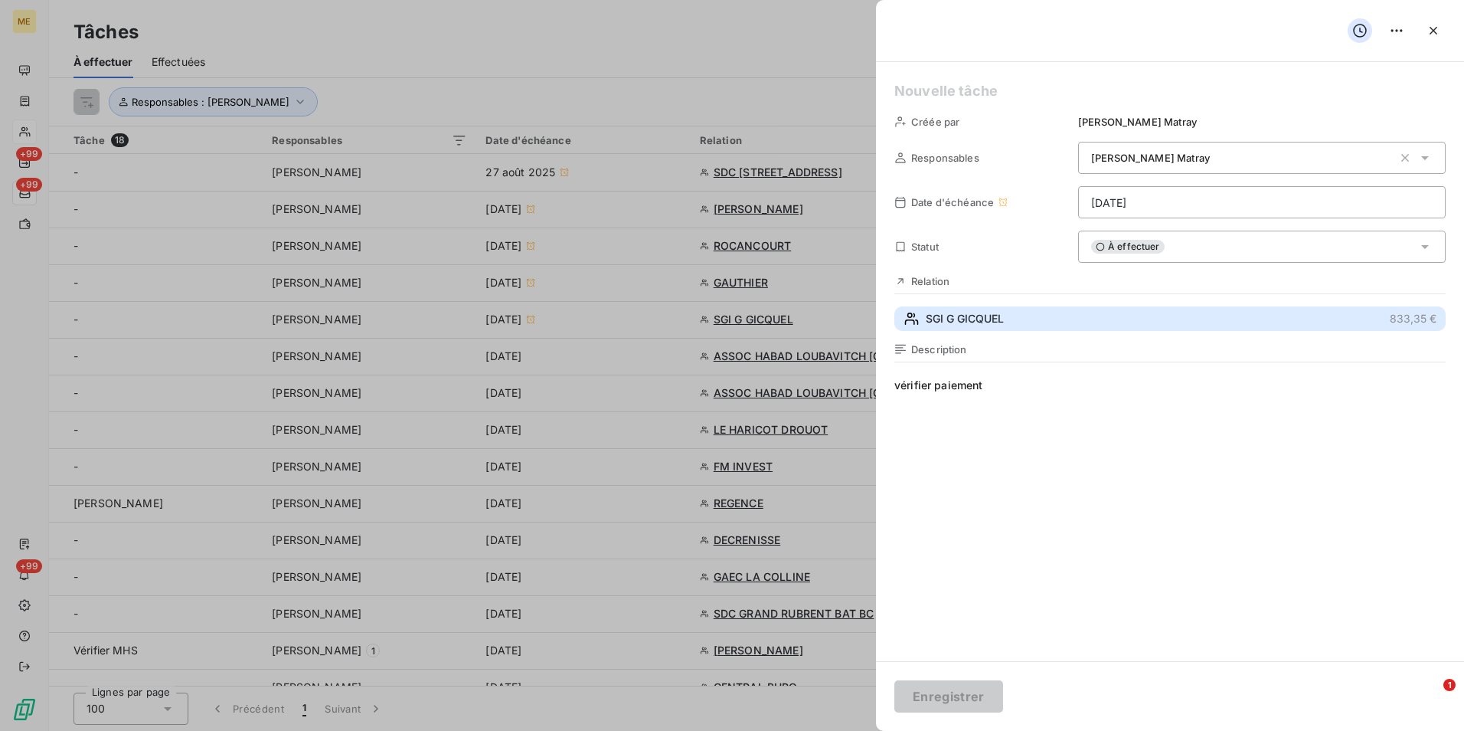
click at [1016, 324] on button "SGI G GICQUEL 833,35 €" at bounding box center [1170, 318] width 551 height 25
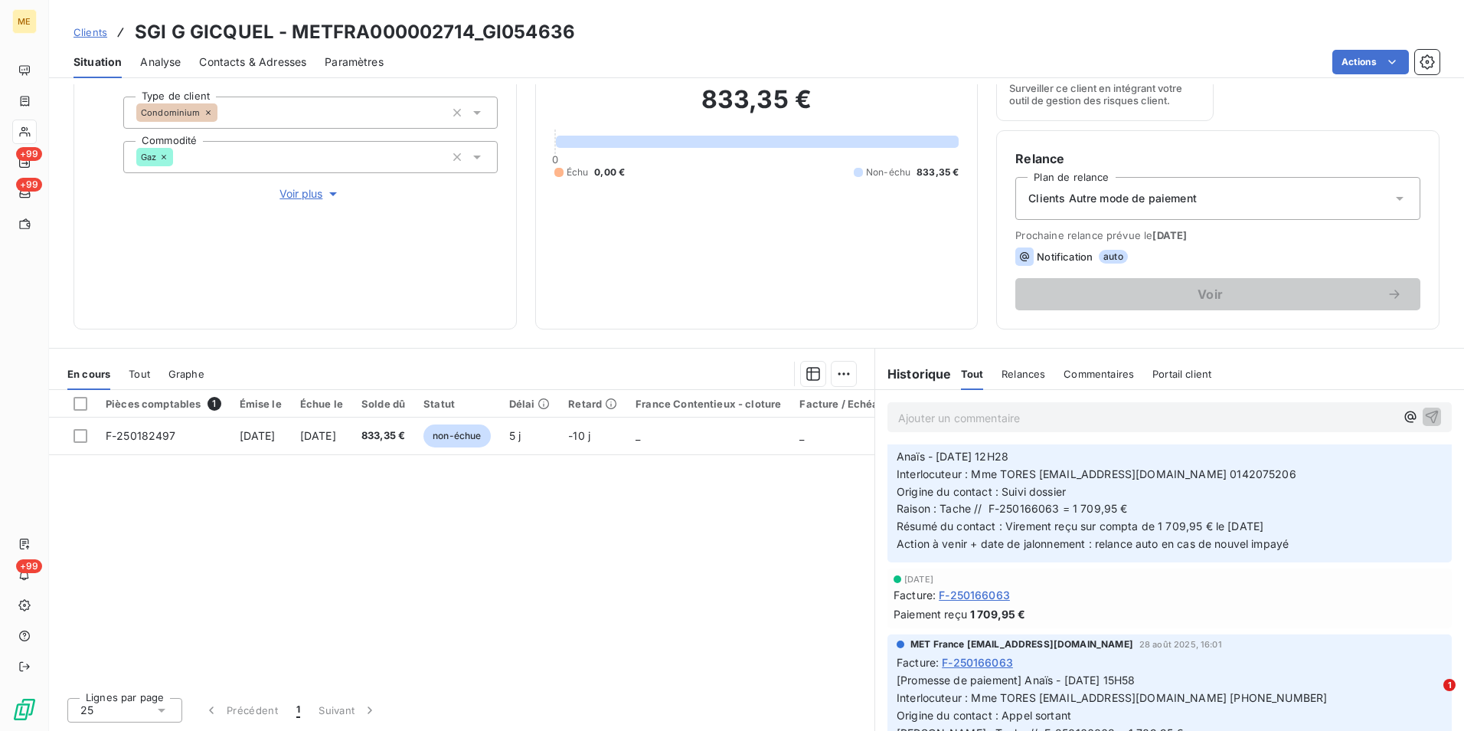
scroll to position [77, 0]
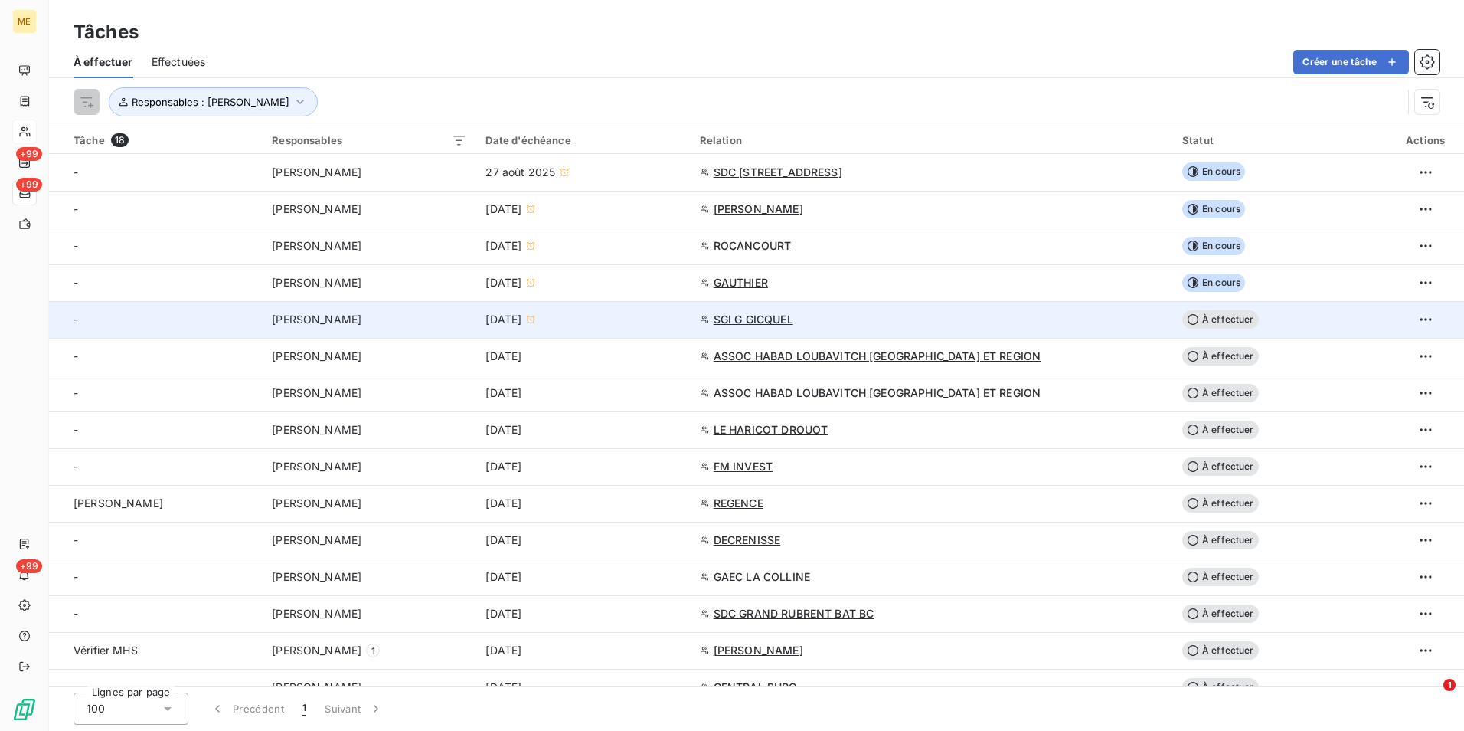
click at [1034, 312] on div "SGI G GICQUEL" at bounding box center [932, 319] width 464 height 15
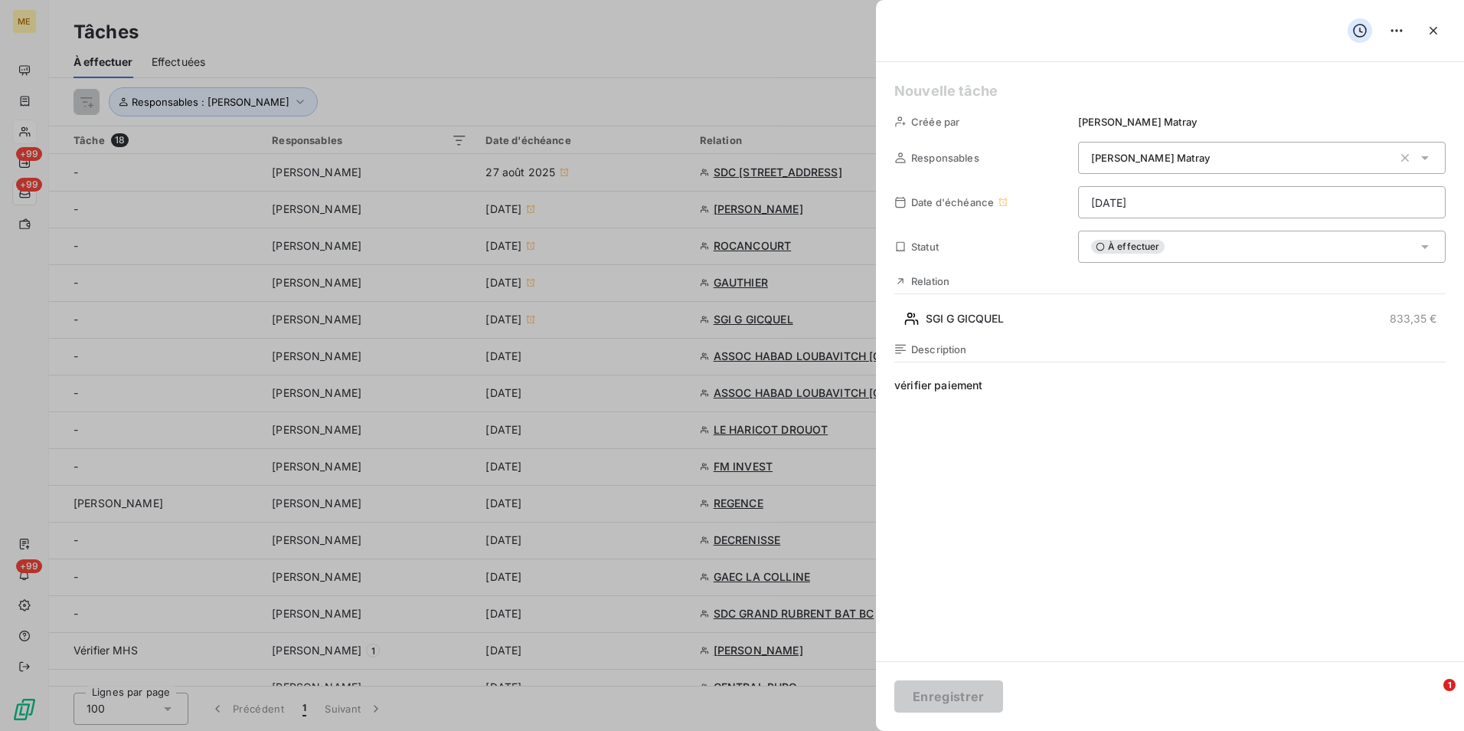
click at [1275, 234] on div "À effectuer" at bounding box center [1262, 247] width 368 height 32
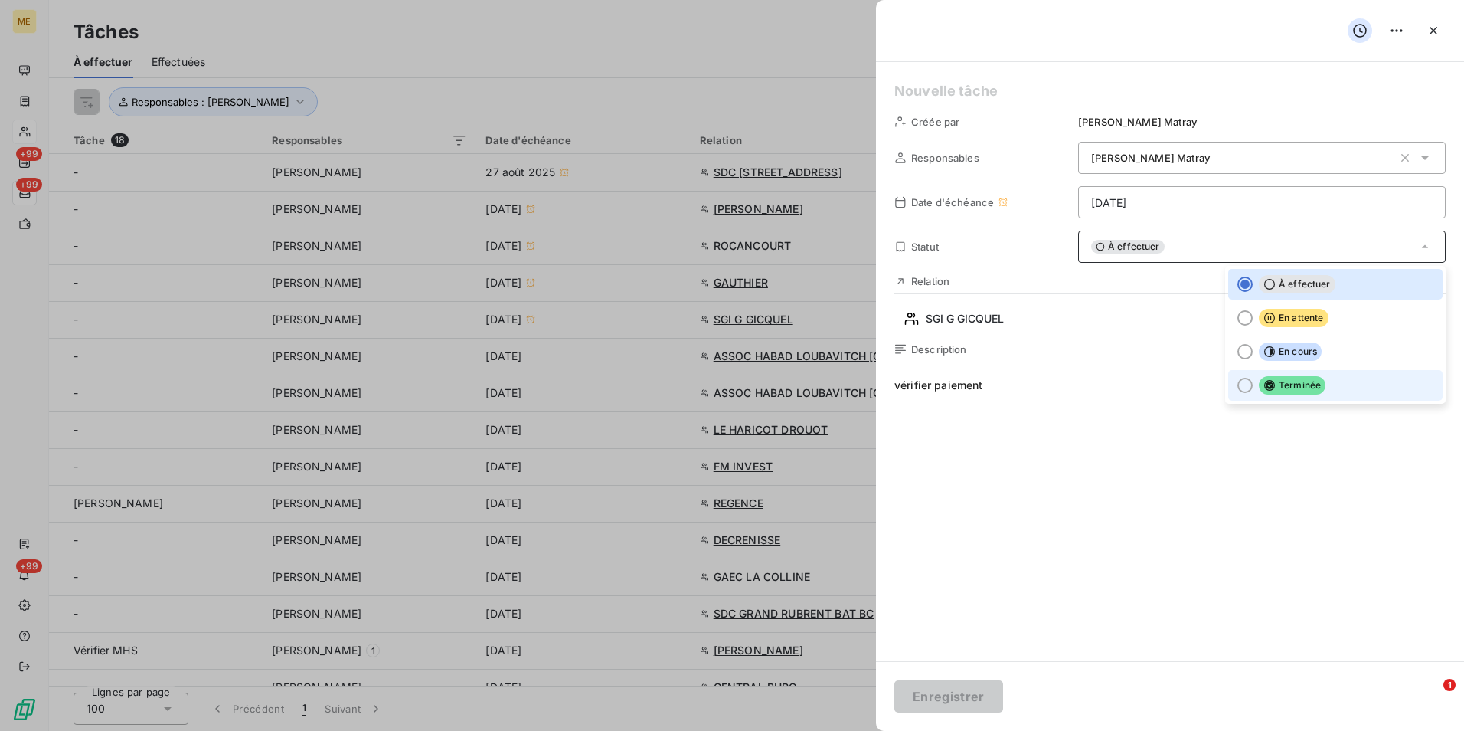
click at [1264, 385] on icon at bounding box center [1269, 385] width 11 height 11
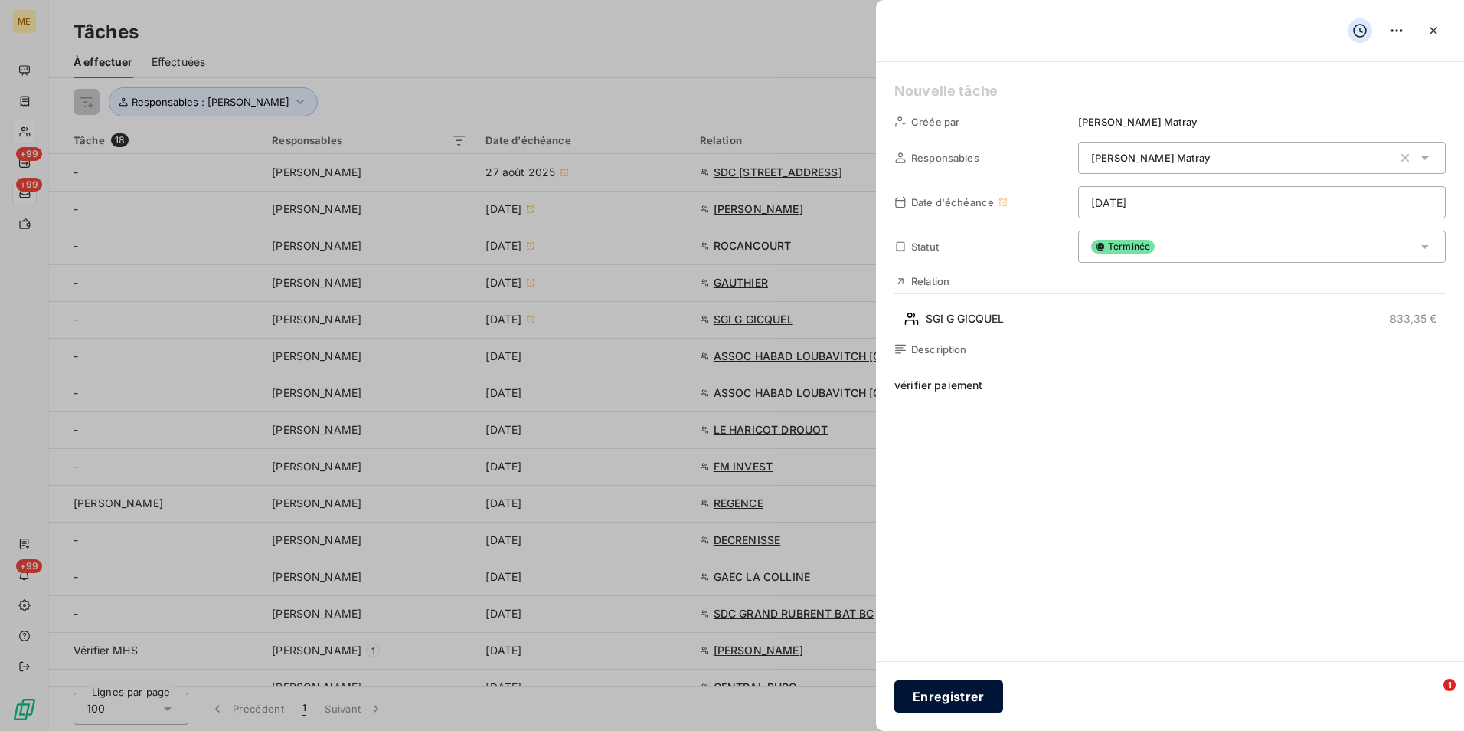
click at [948, 702] on button "Enregistrer" at bounding box center [949, 696] width 109 height 32
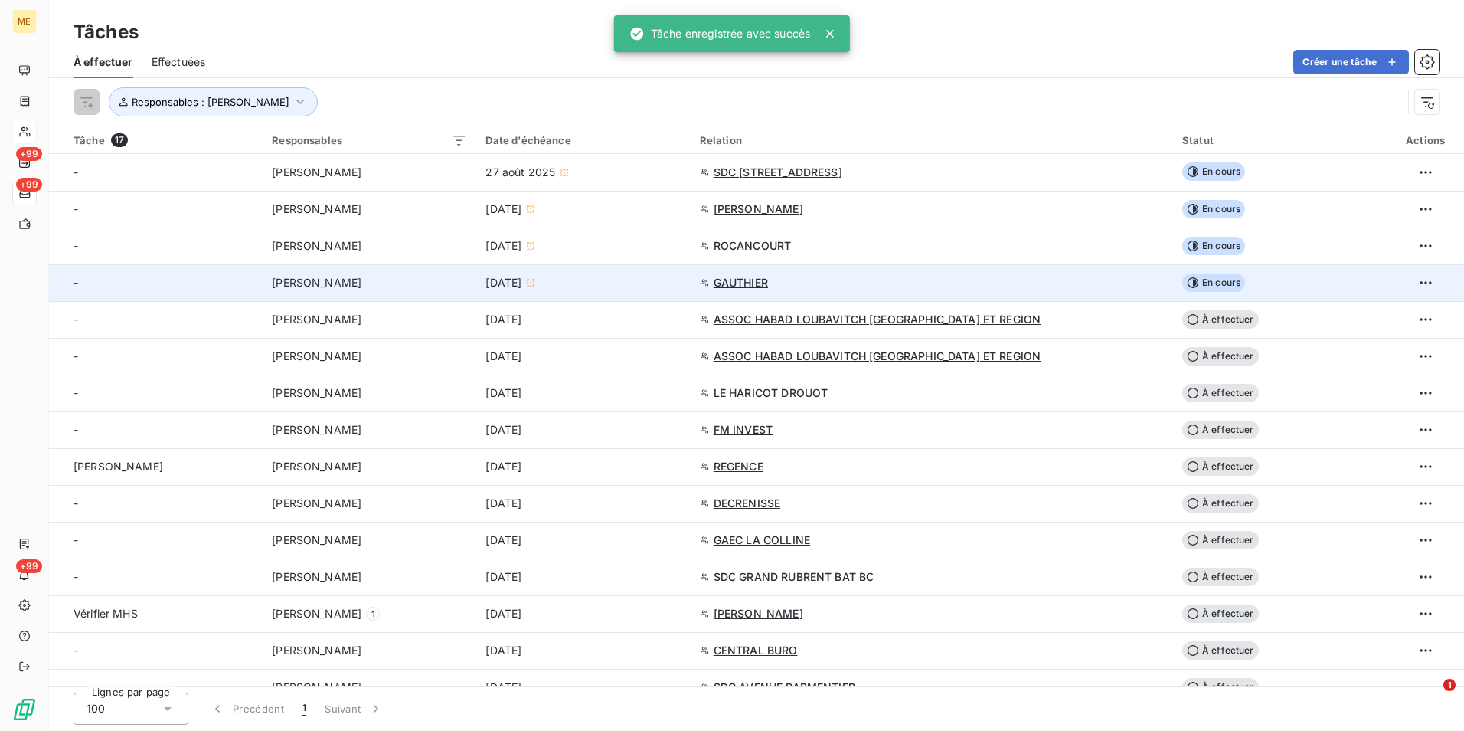
click at [947, 299] on td "GAUTHIER" at bounding box center [932, 282] width 482 height 37
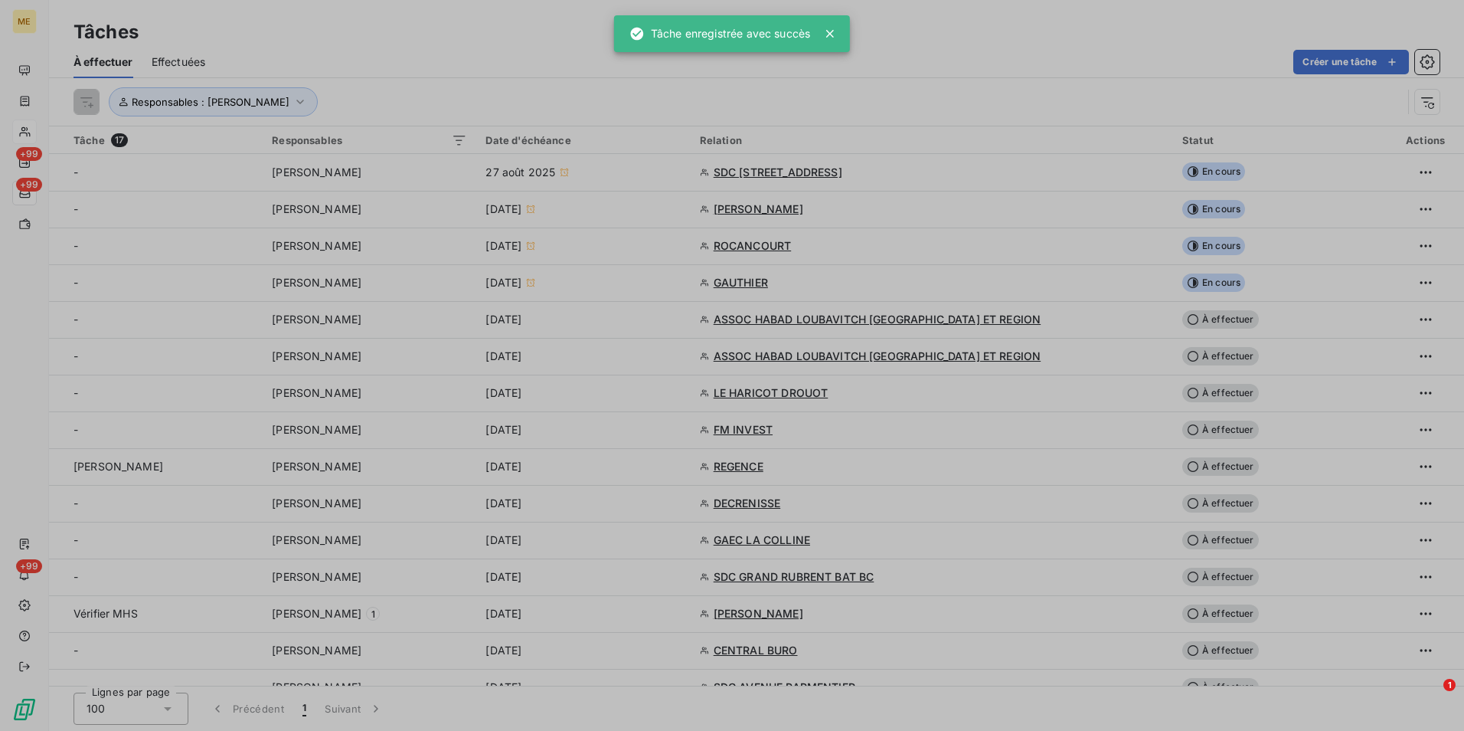
type input "[DATE]"
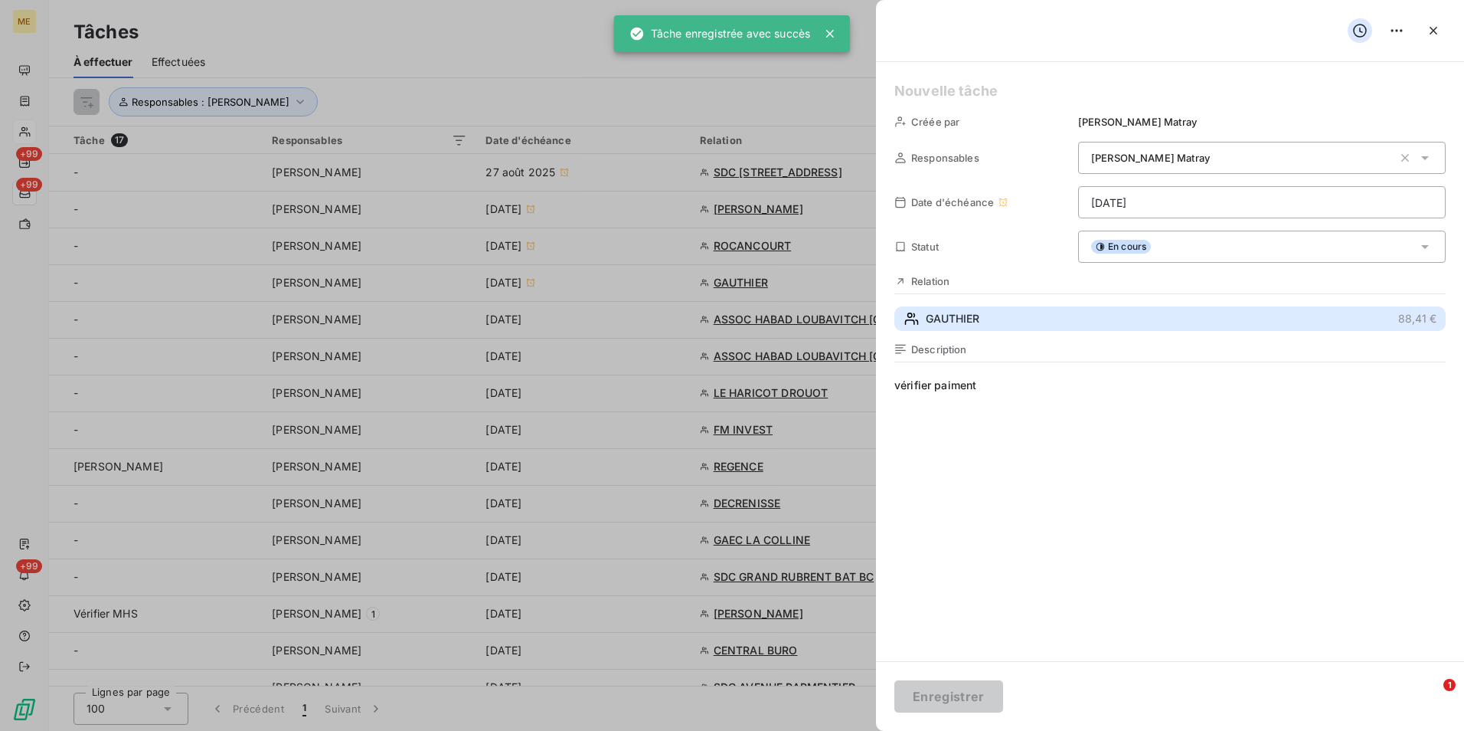
click at [979, 320] on span "GAUTHIER" at bounding box center [953, 318] width 54 height 15
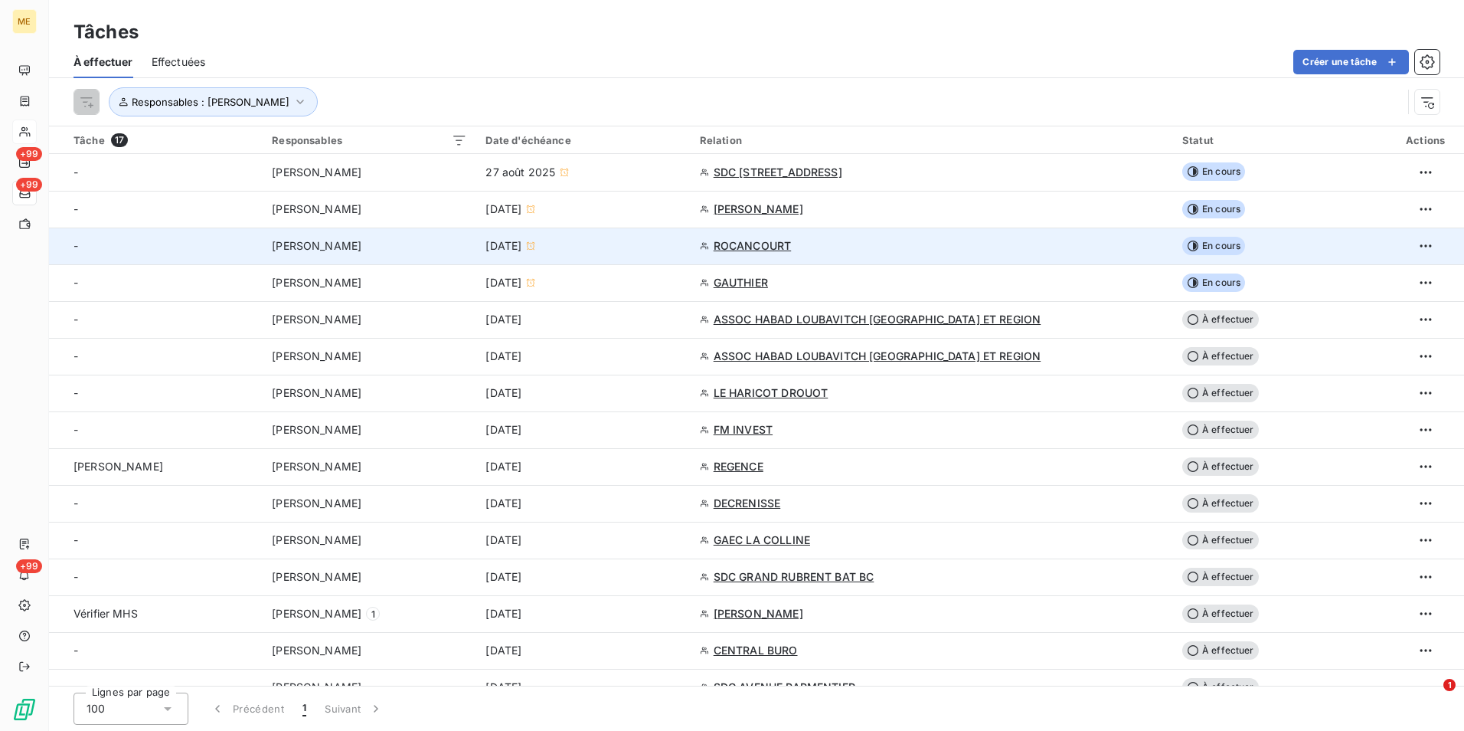
click at [608, 237] on td "[DATE]" at bounding box center [583, 245] width 214 height 37
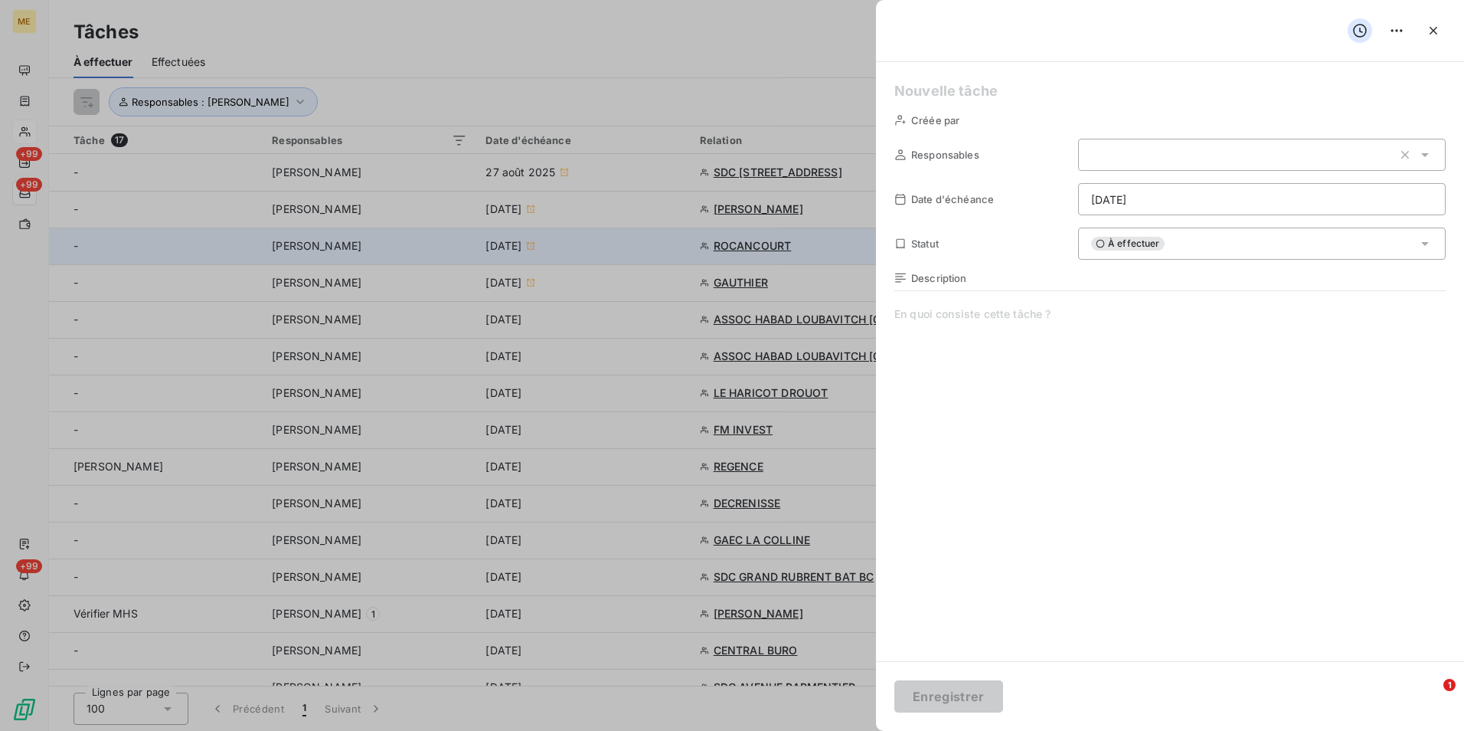
type input "[DATE]"
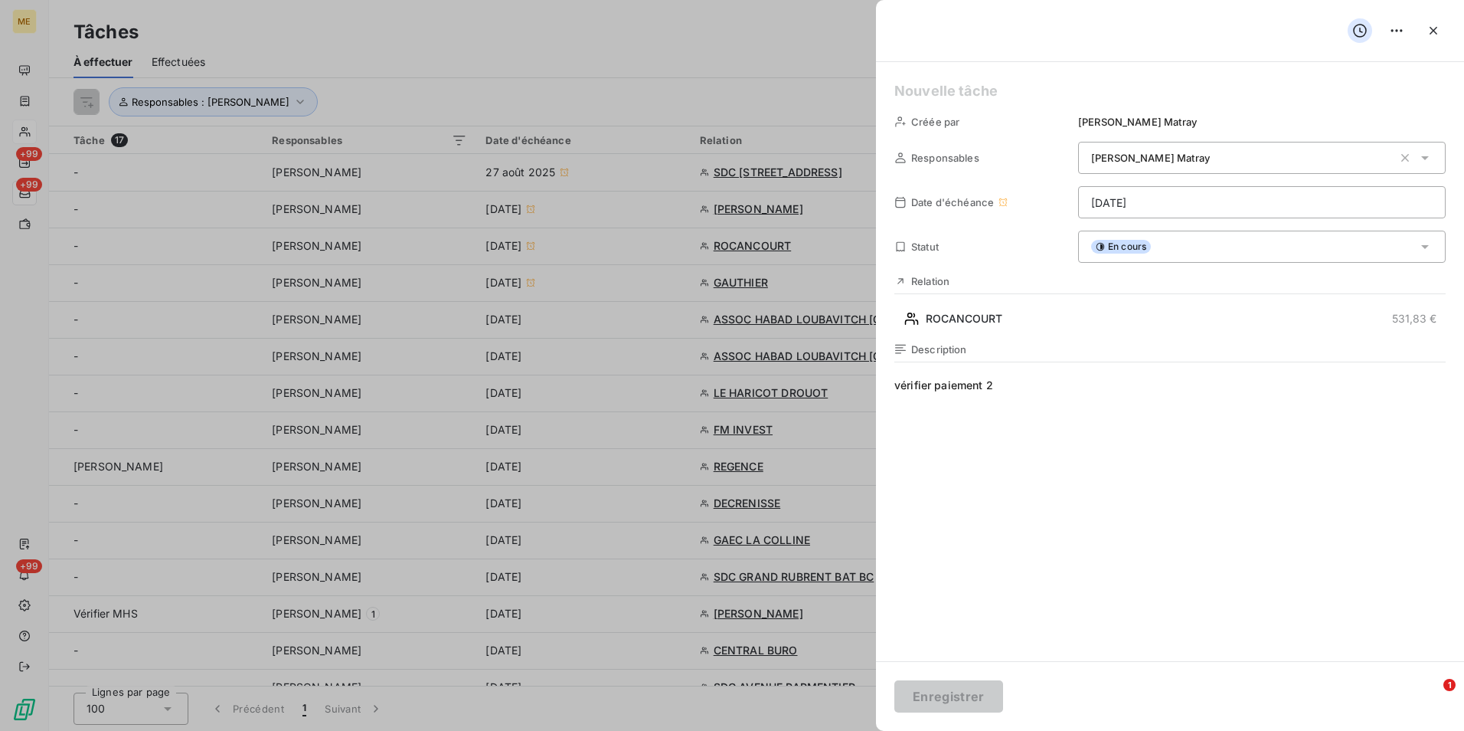
click at [726, 321] on div at bounding box center [732, 365] width 1464 height 731
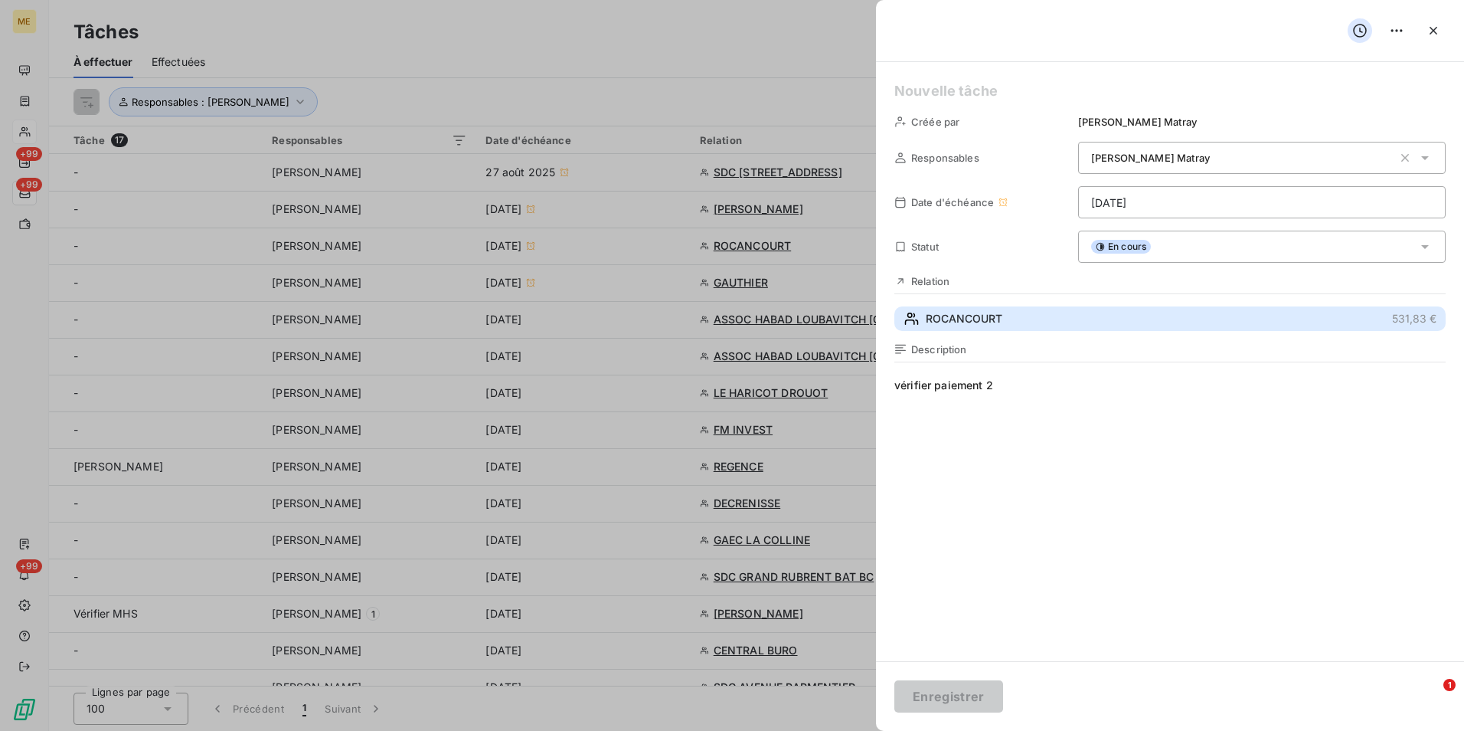
click at [952, 317] on span "ROCANCOURT" at bounding box center [964, 318] width 77 height 15
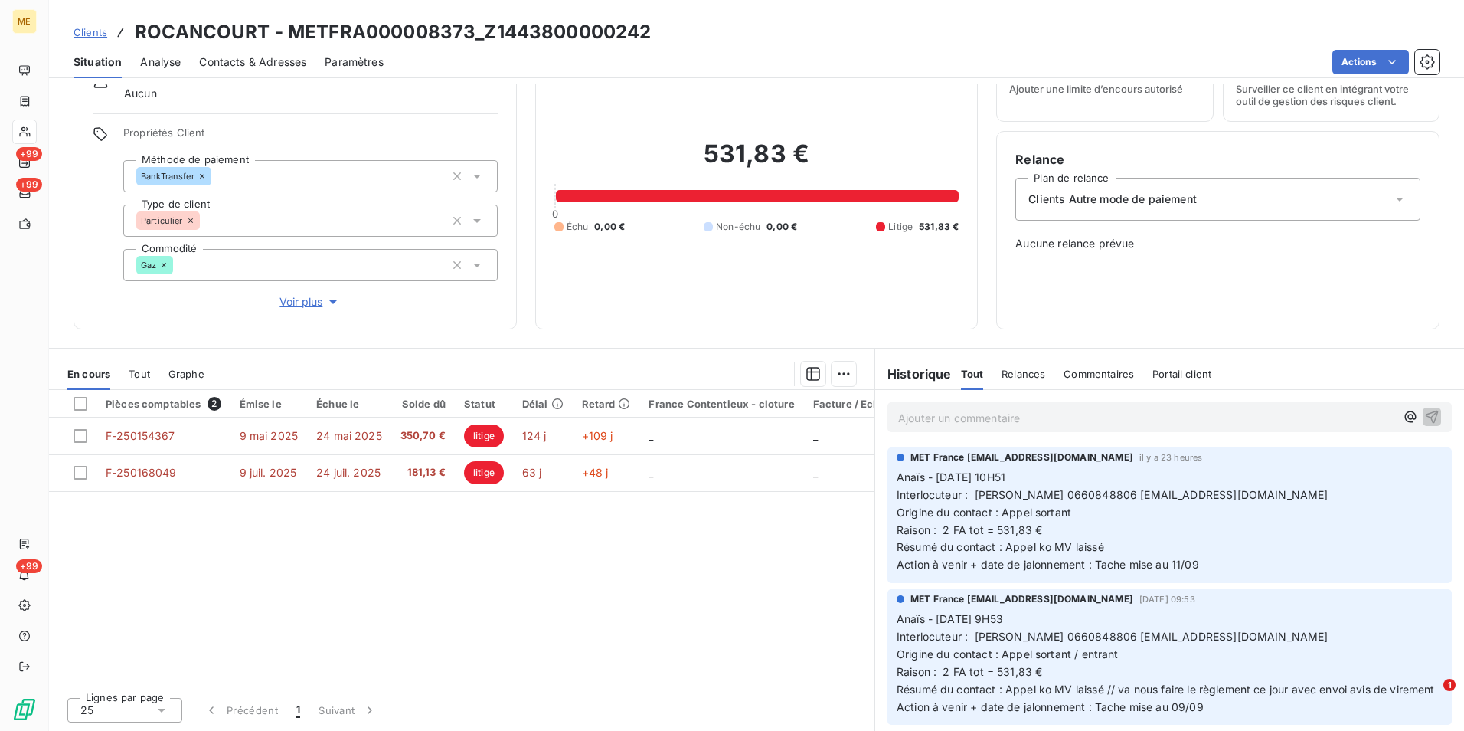
scroll to position [77, 0]
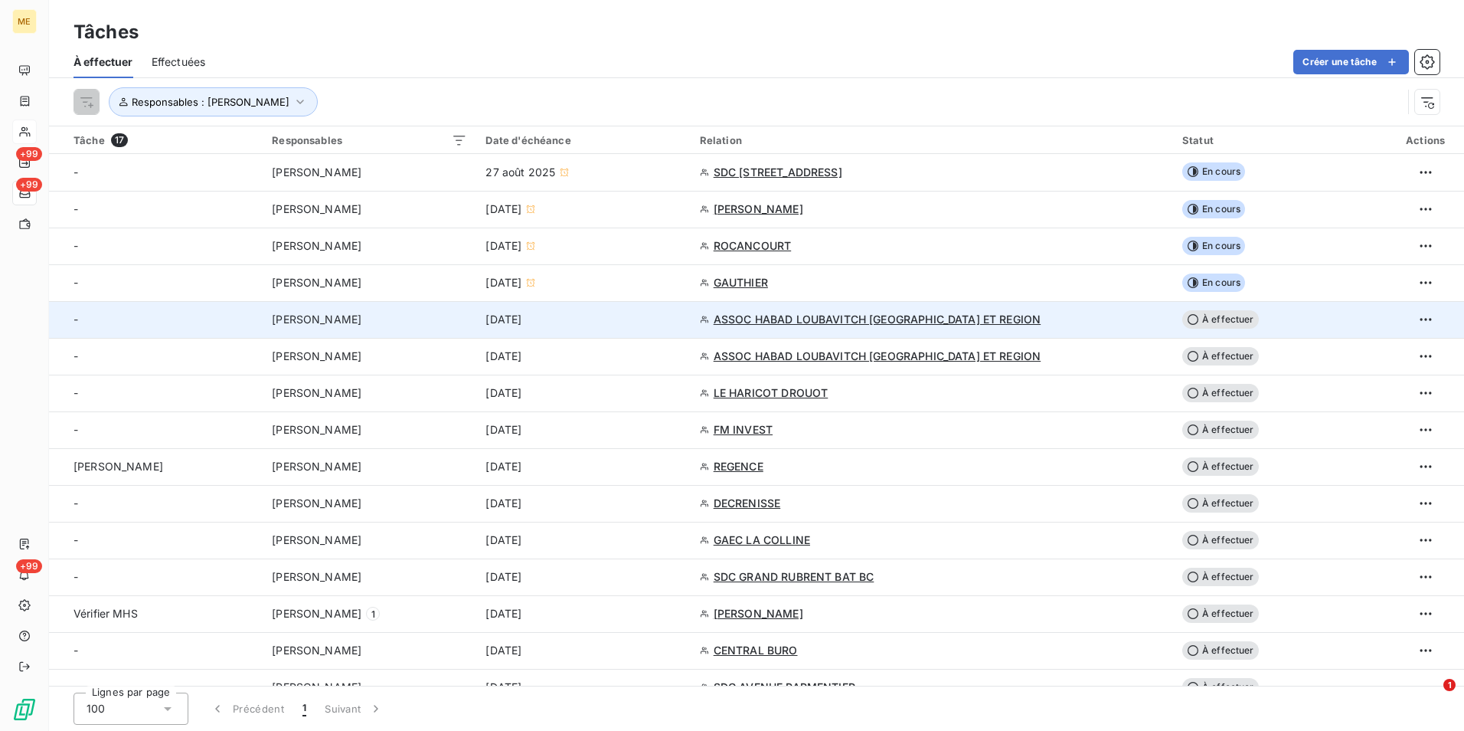
click at [681, 318] on div "[DATE]" at bounding box center [583, 319] width 195 height 15
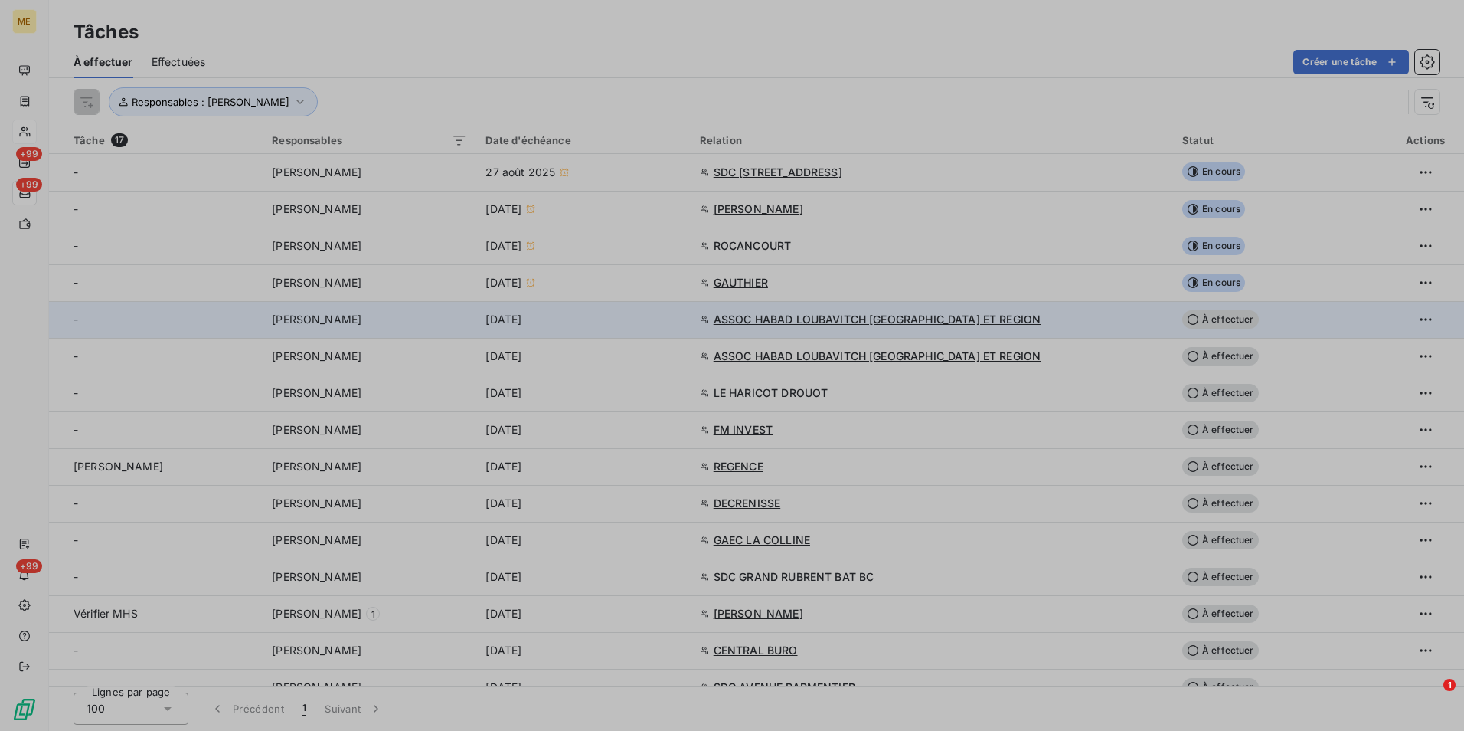
type input "[DATE]"
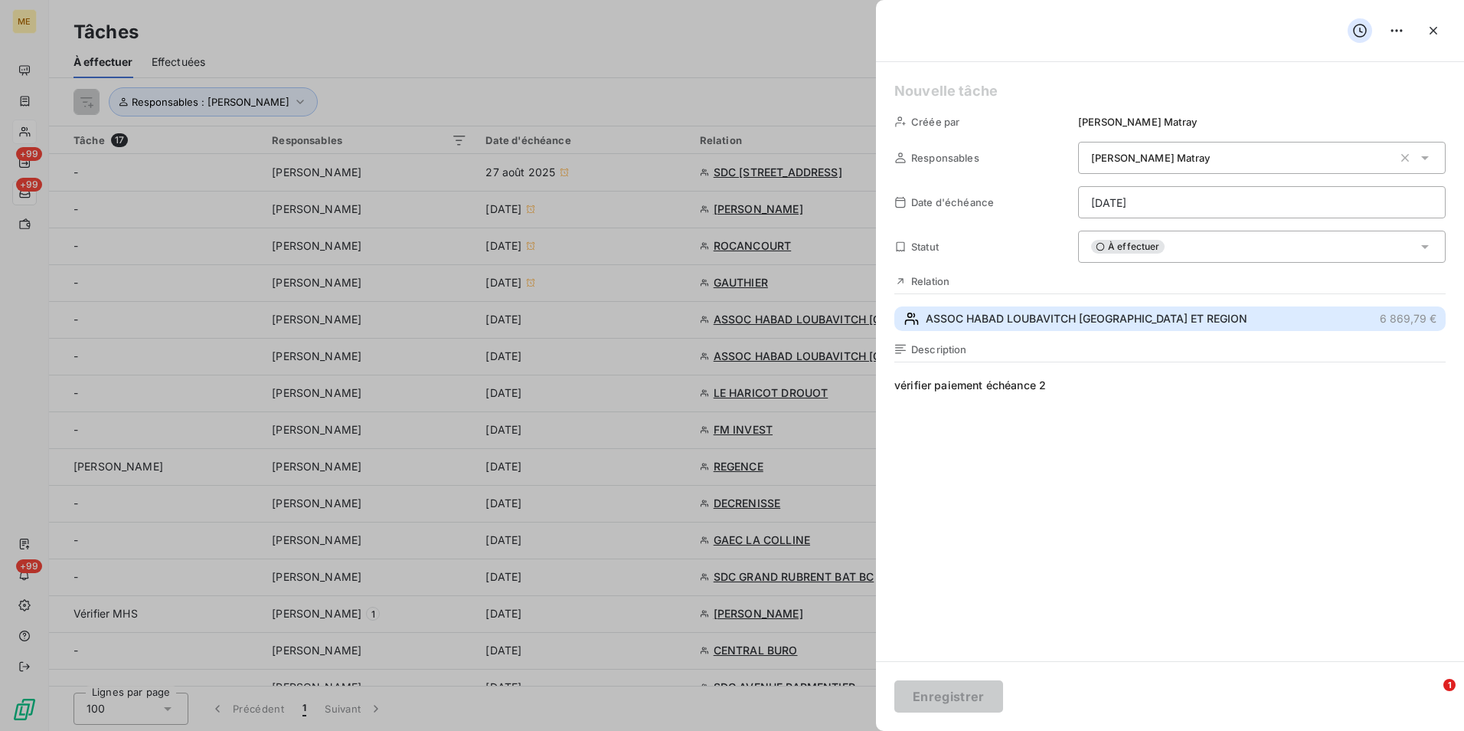
click at [1029, 311] on span "ASSOC HABAD LOUBAVITCH [GEOGRAPHIC_DATA] ET REGION" at bounding box center [1087, 318] width 322 height 15
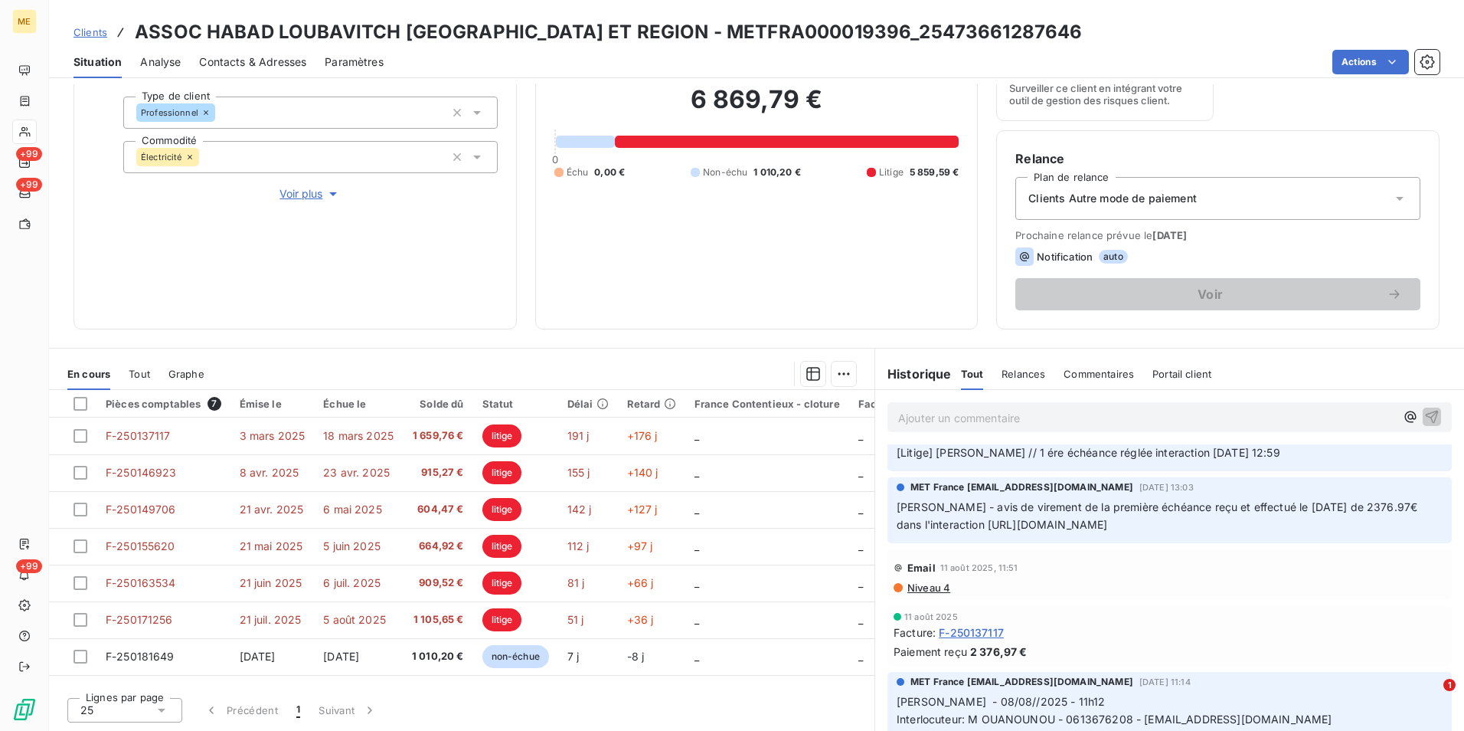
scroll to position [383, 0]
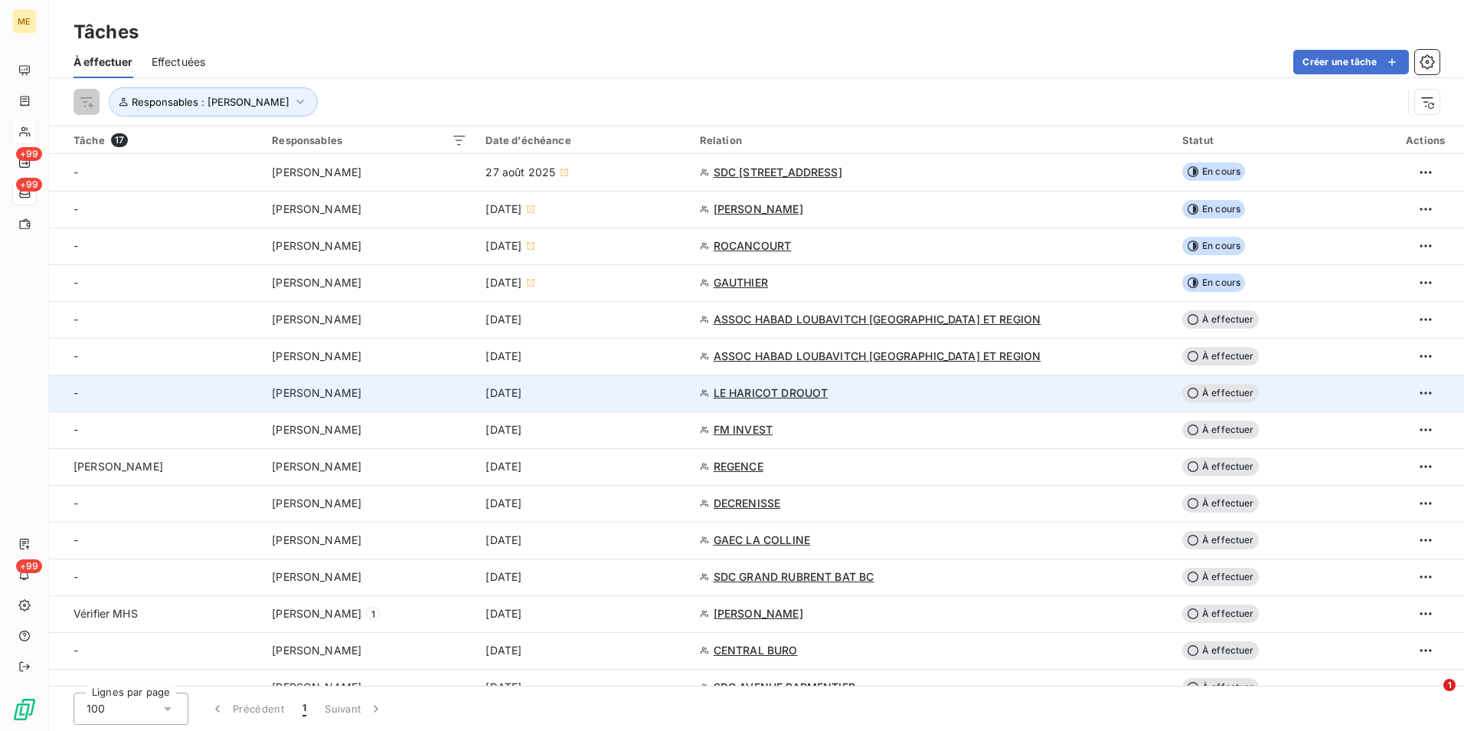
click at [681, 394] on div "[DATE]" at bounding box center [583, 392] width 195 height 15
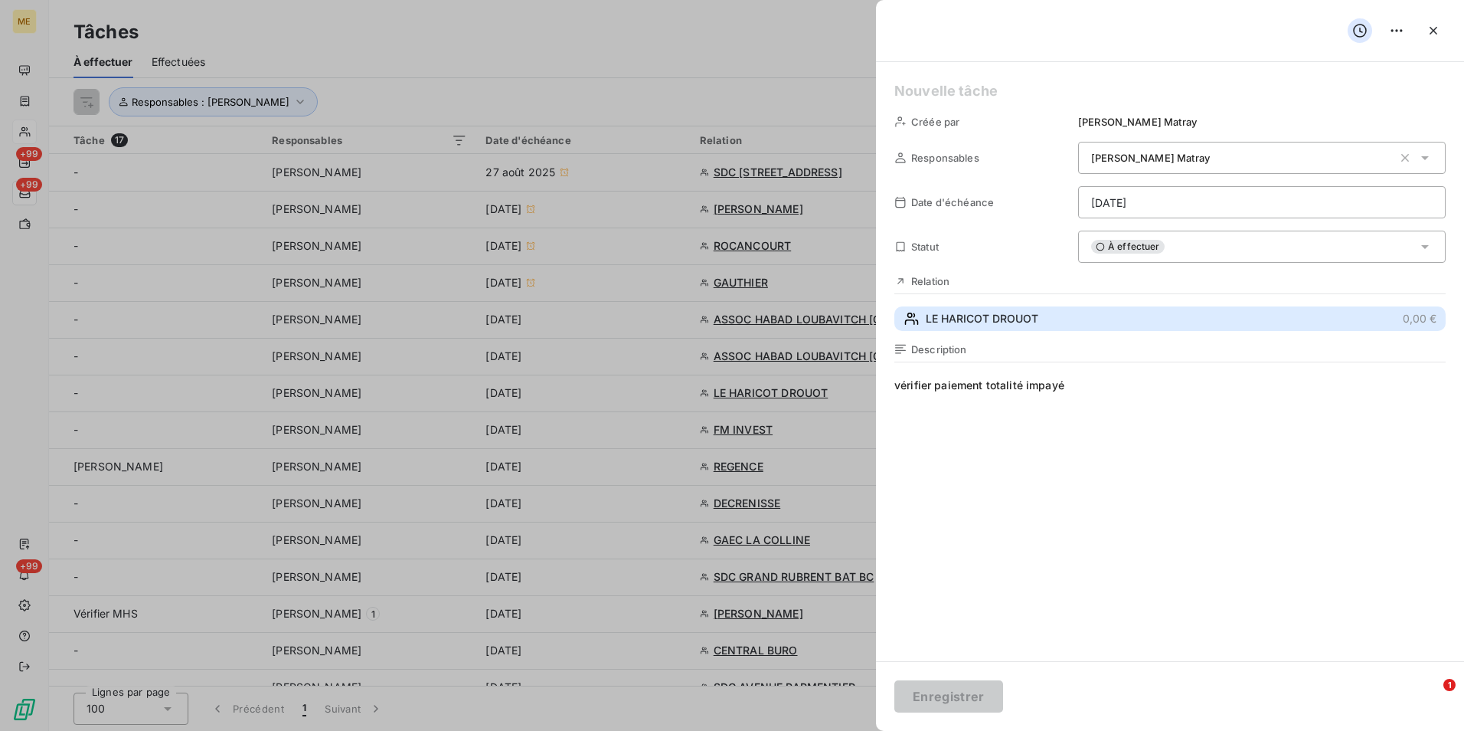
click at [1043, 330] on button "LE HARICOT DROUOT 0,00 €" at bounding box center [1170, 318] width 551 height 25
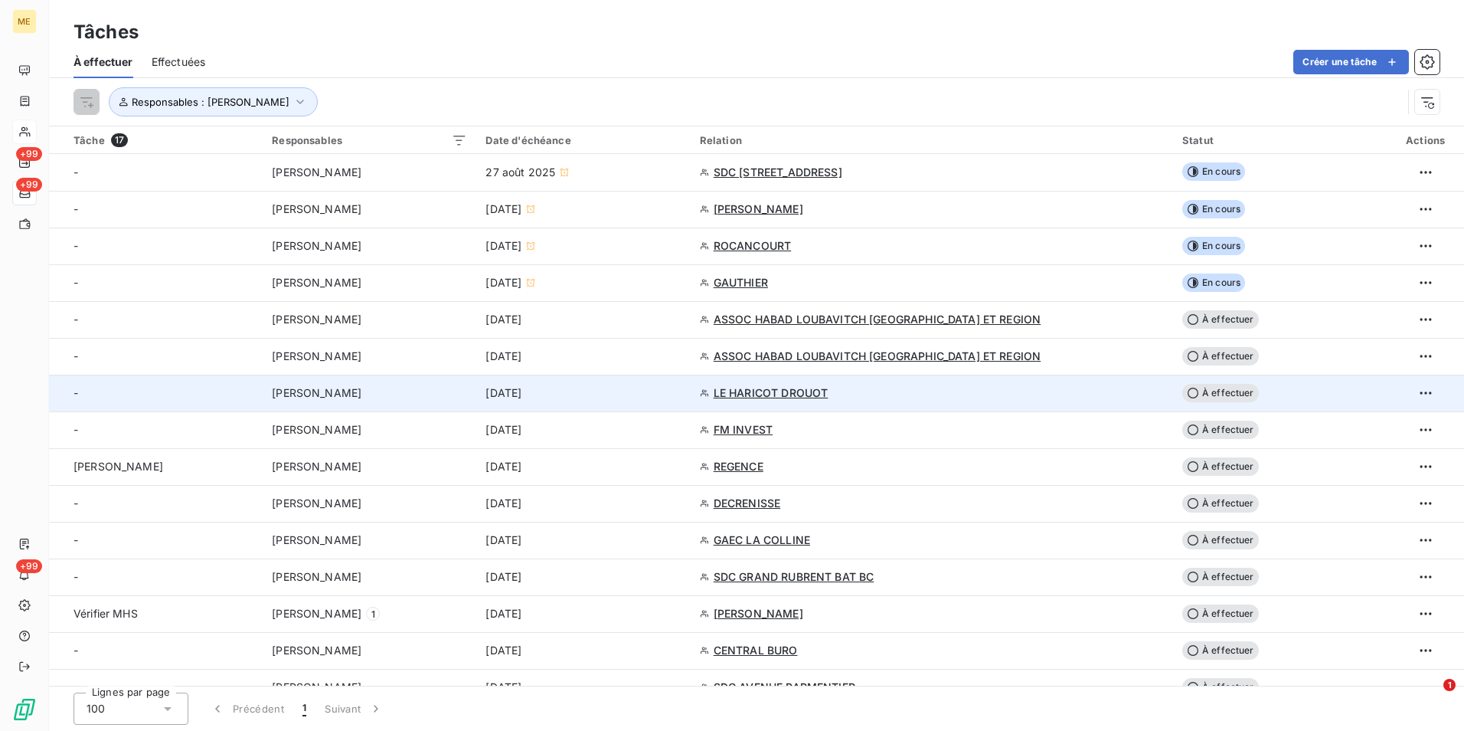
click at [960, 405] on td "LE HARICOT DROUOT" at bounding box center [932, 393] width 482 height 37
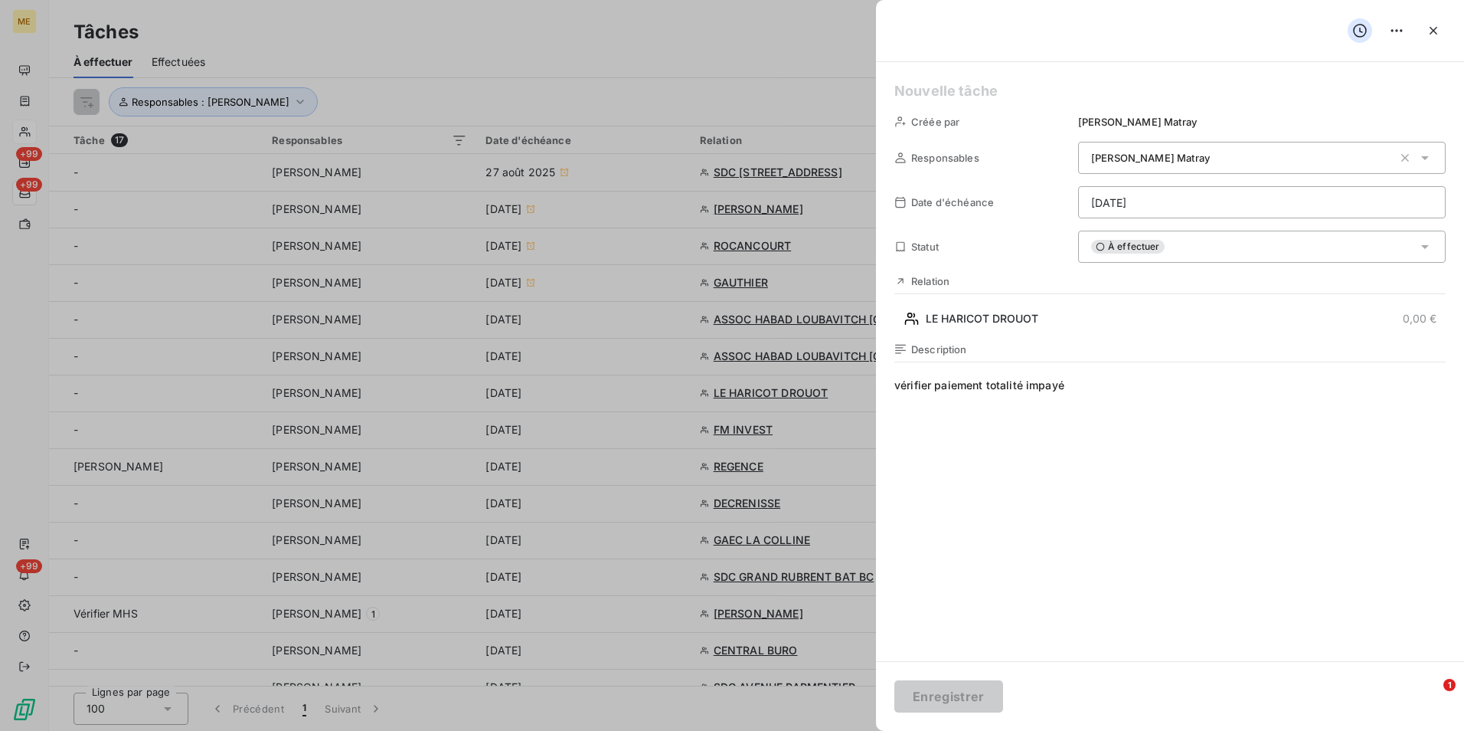
drag, startPoint x: 1207, startPoint y: 258, endPoint x: 1204, endPoint y: 269, distance: 11.2
click at [1204, 269] on div "Créée par [PERSON_NAME] Responsables [PERSON_NAME] Date d'échéance [DATE] Statu…" at bounding box center [1170, 361] width 588 height 599
drag, startPoint x: 1204, startPoint y: 269, endPoint x: 1185, endPoint y: 254, distance: 24.0
click at [1185, 254] on div "À effectuer" at bounding box center [1262, 247] width 368 height 32
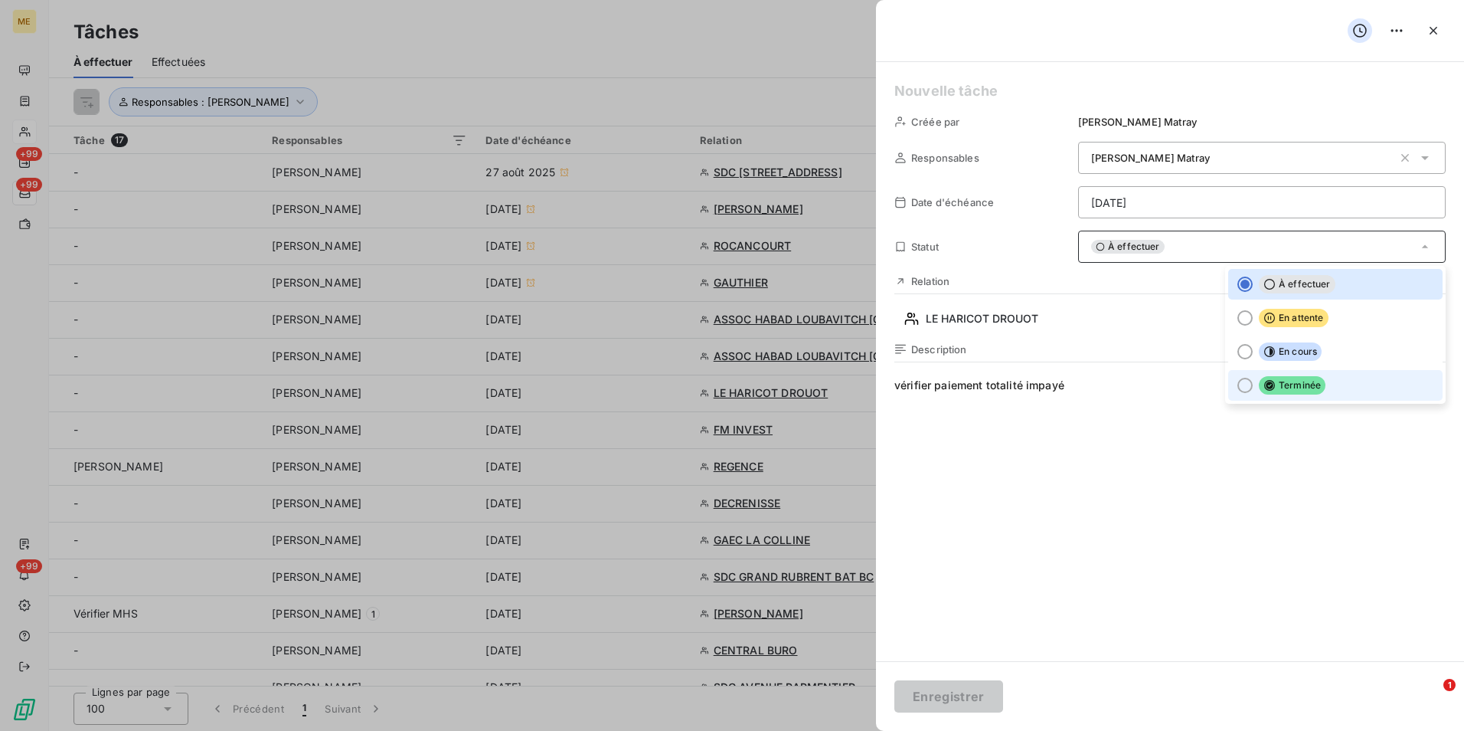
click at [1235, 394] on li "Terminée" at bounding box center [1335, 385] width 214 height 31
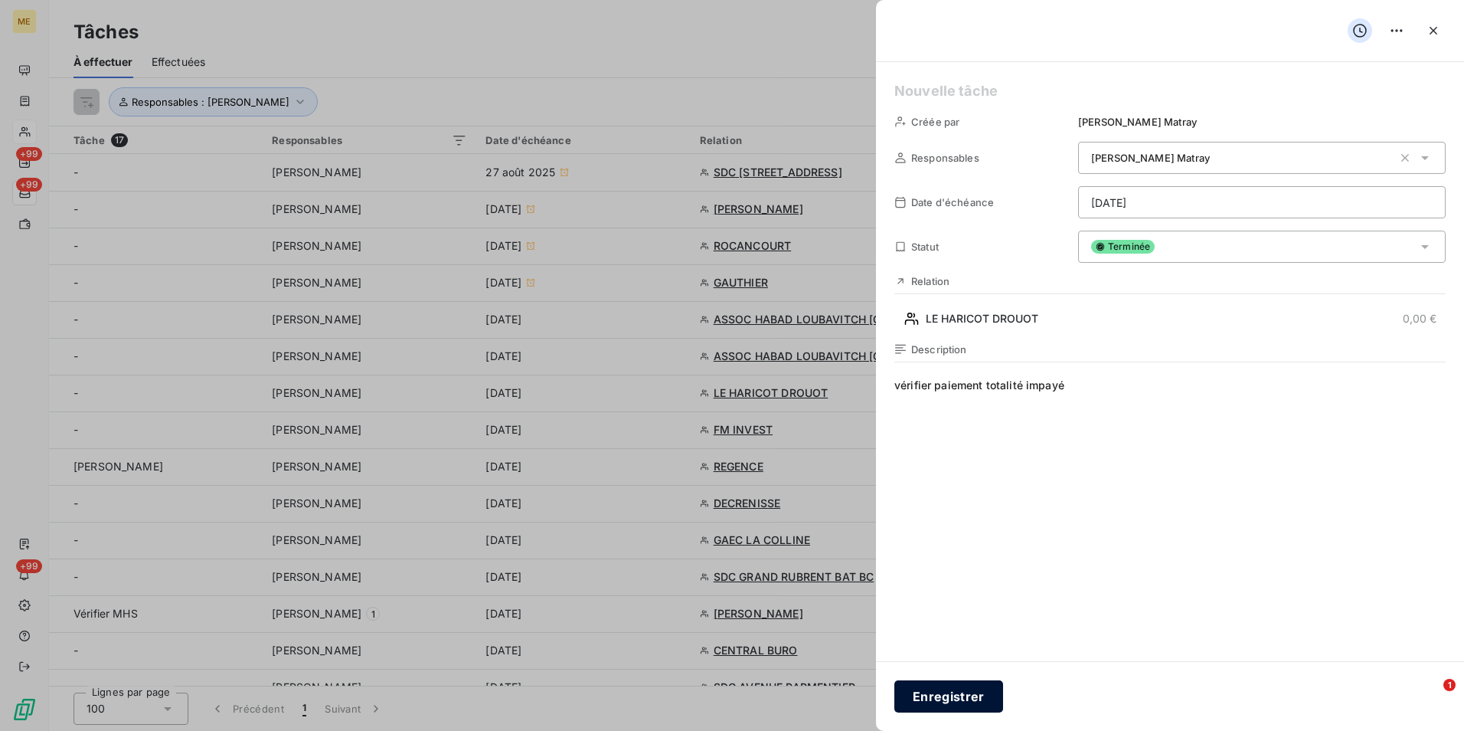
click at [947, 689] on button "Enregistrer" at bounding box center [949, 696] width 109 height 32
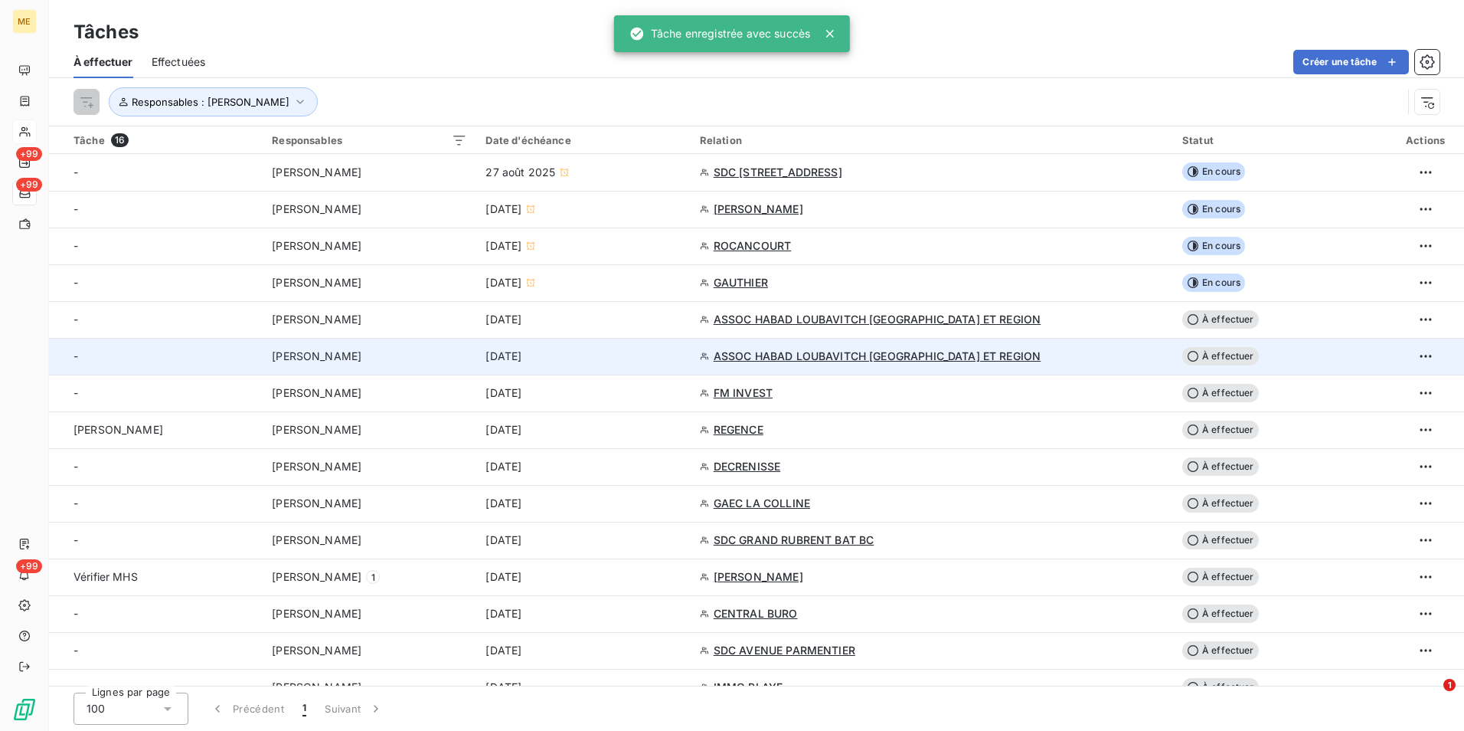
click at [898, 366] on td "ASSOC HABAD LOUBAVITCH [GEOGRAPHIC_DATA] ET REGION" at bounding box center [932, 356] width 482 height 37
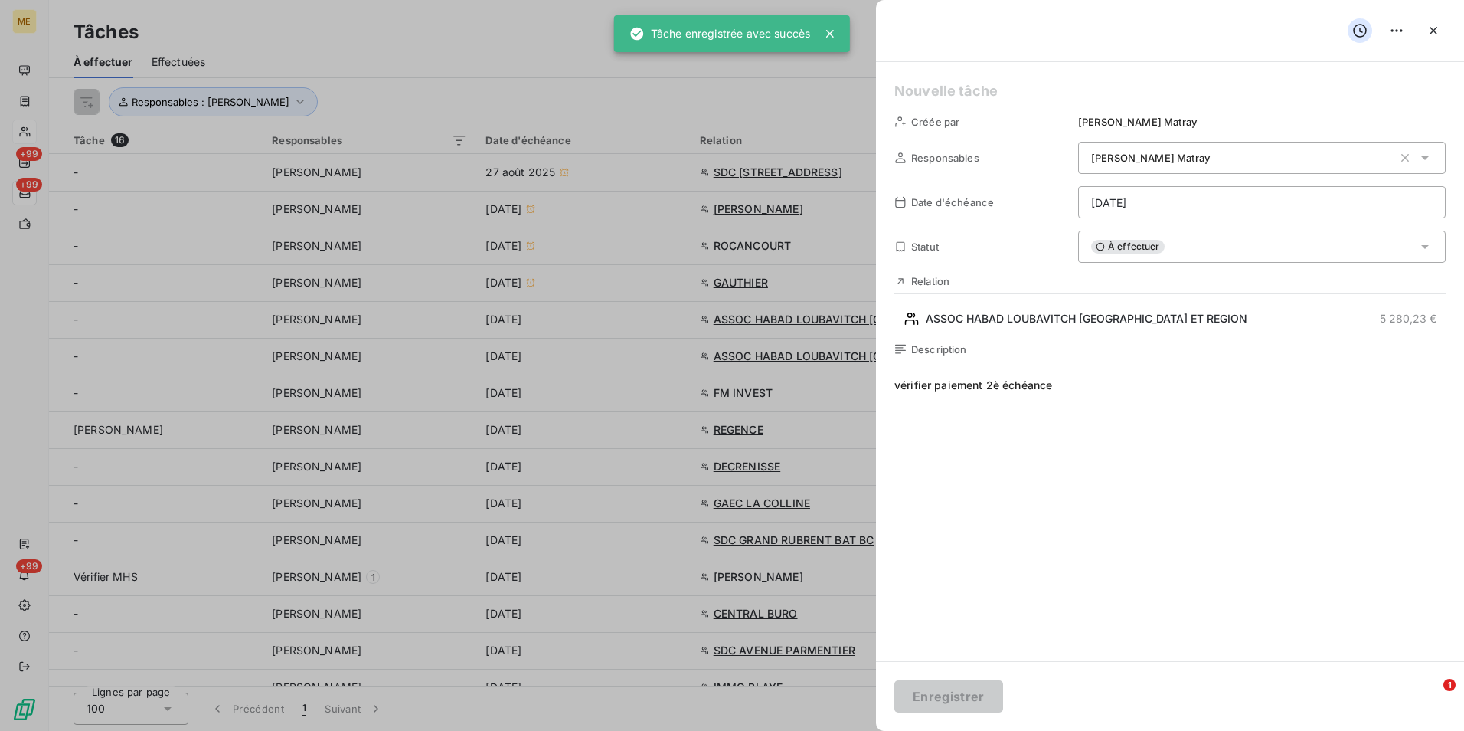
click at [850, 422] on div at bounding box center [732, 365] width 1464 height 731
click at [852, 509] on div at bounding box center [732, 365] width 1464 height 731
click at [813, 489] on div at bounding box center [732, 365] width 1464 height 731
click at [1436, 38] on button "button" at bounding box center [1433, 30] width 25 height 25
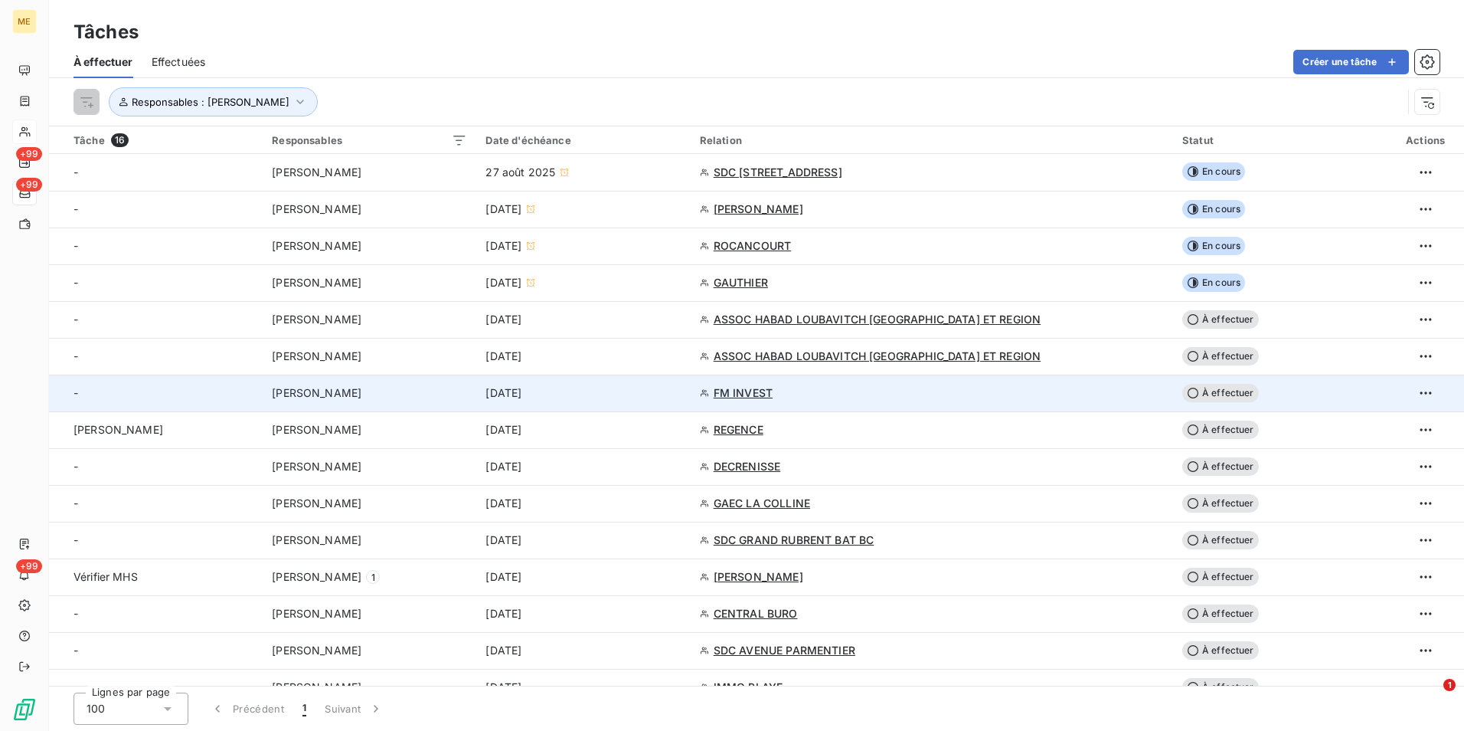
click at [1093, 401] on td "FM INVEST" at bounding box center [932, 393] width 482 height 37
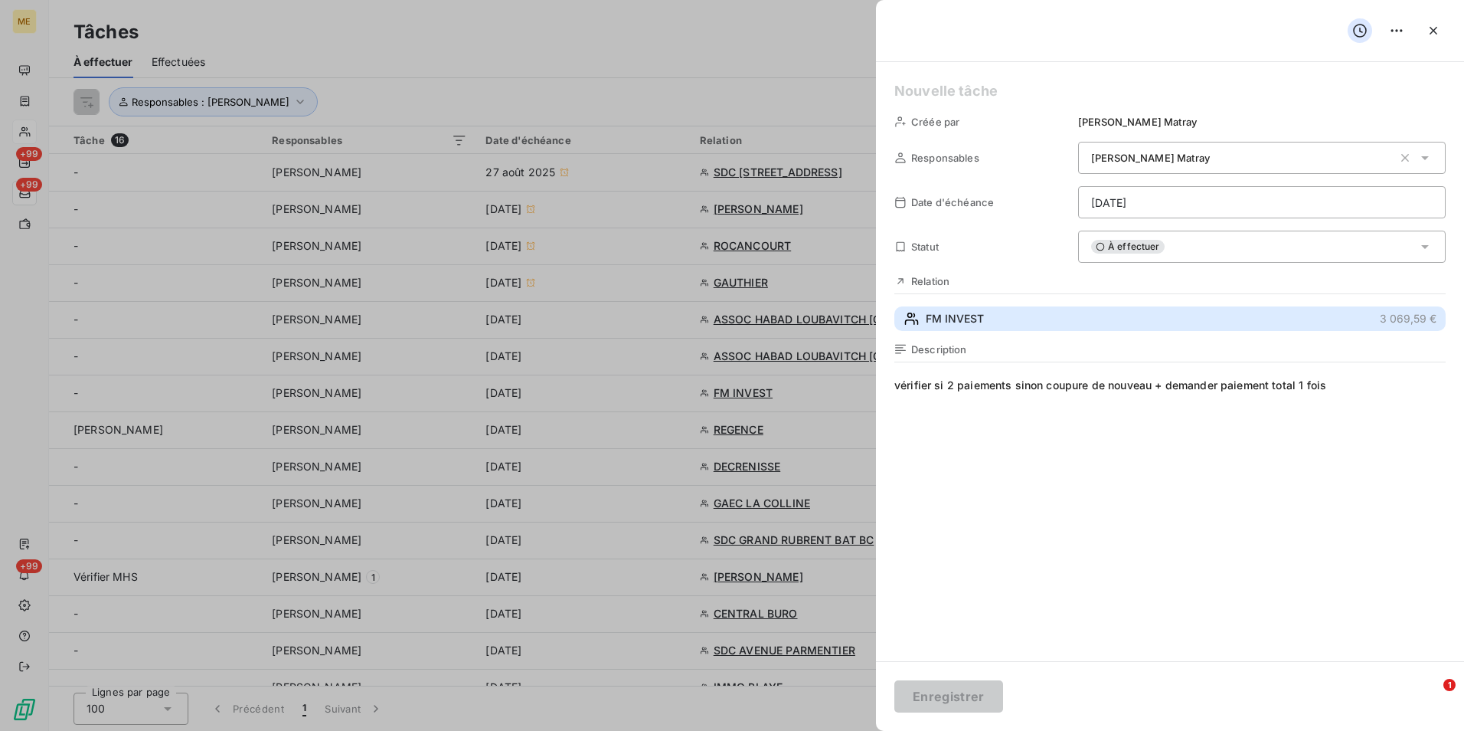
click at [947, 326] on span "FM INVEST" at bounding box center [955, 318] width 58 height 15
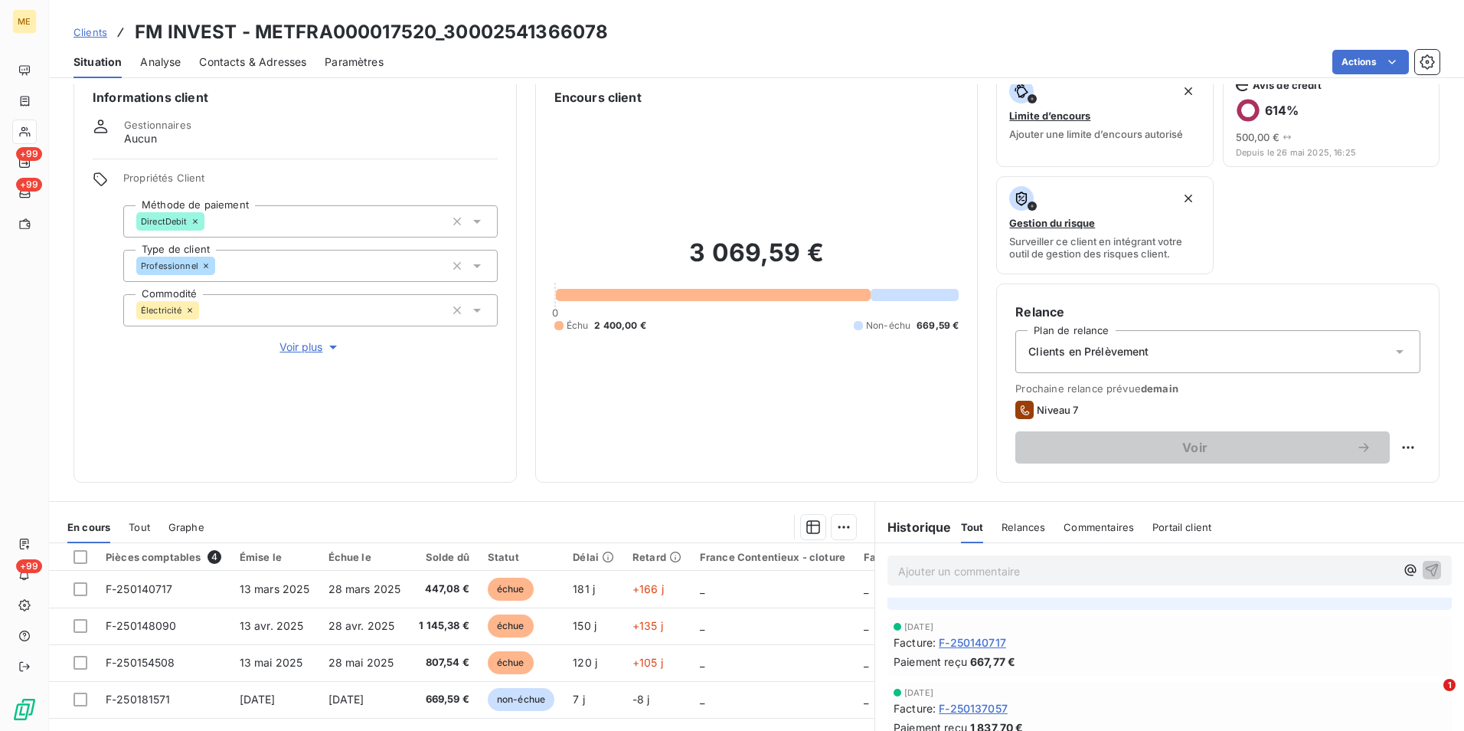
scroll to position [153, 0]
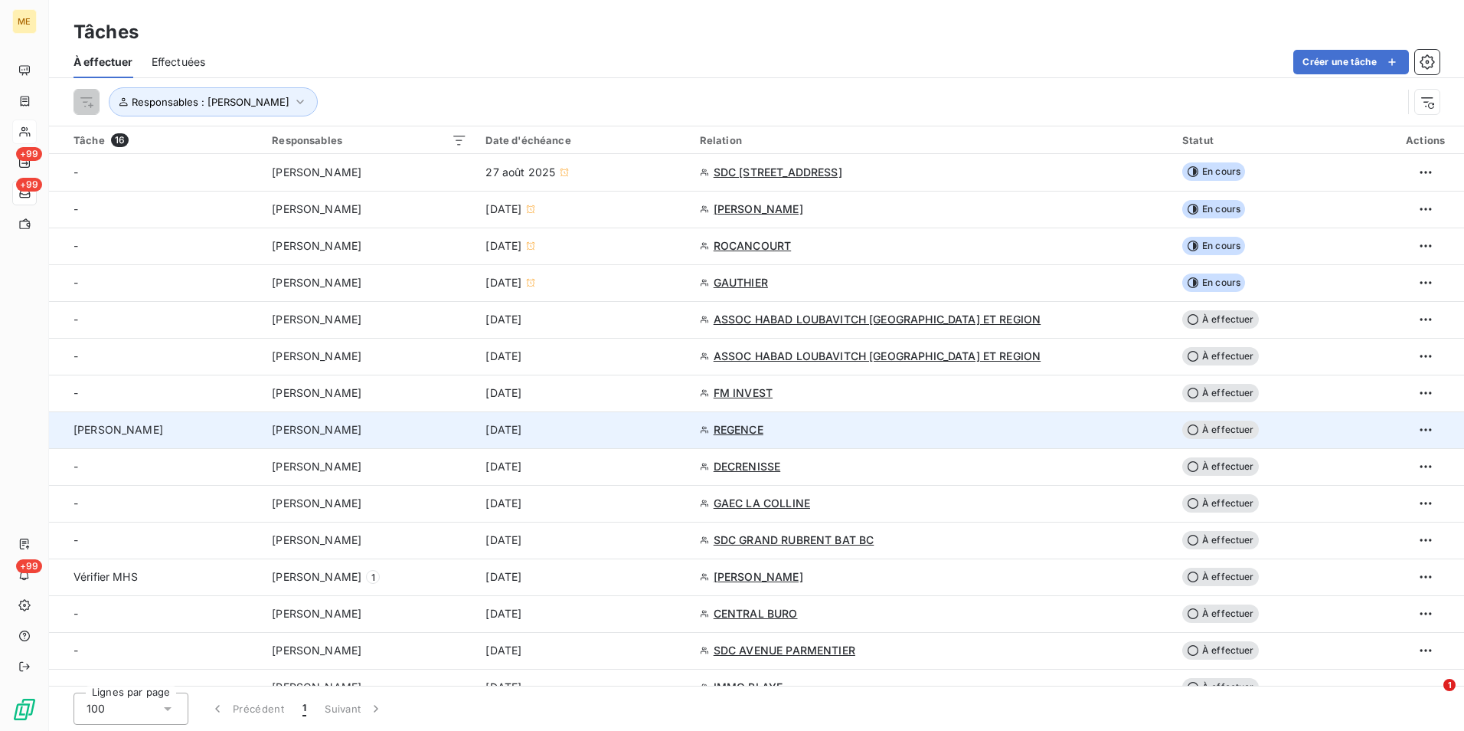
click at [614, 440] on td "[DATE]" at bounding box center [583, 429] width 214 height 37
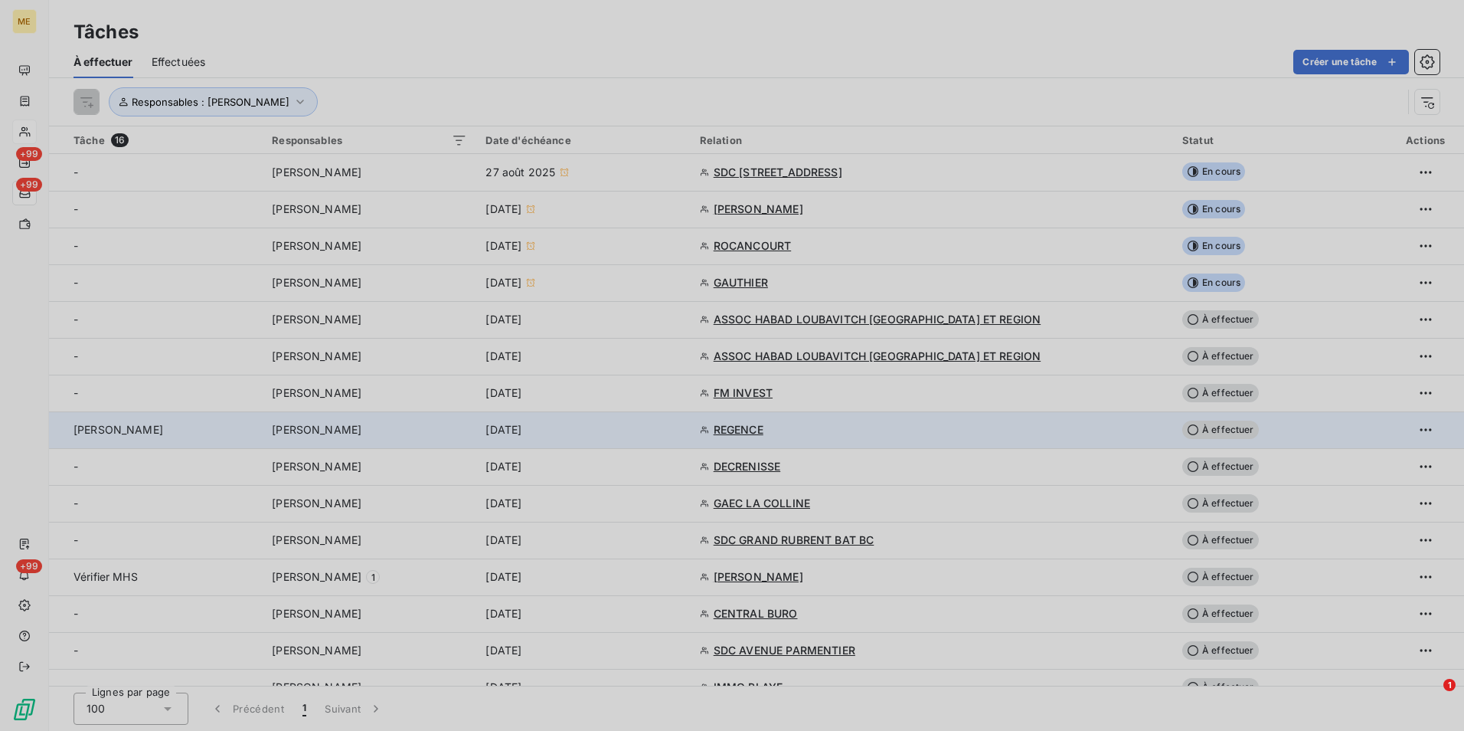
type input "[DATE]"
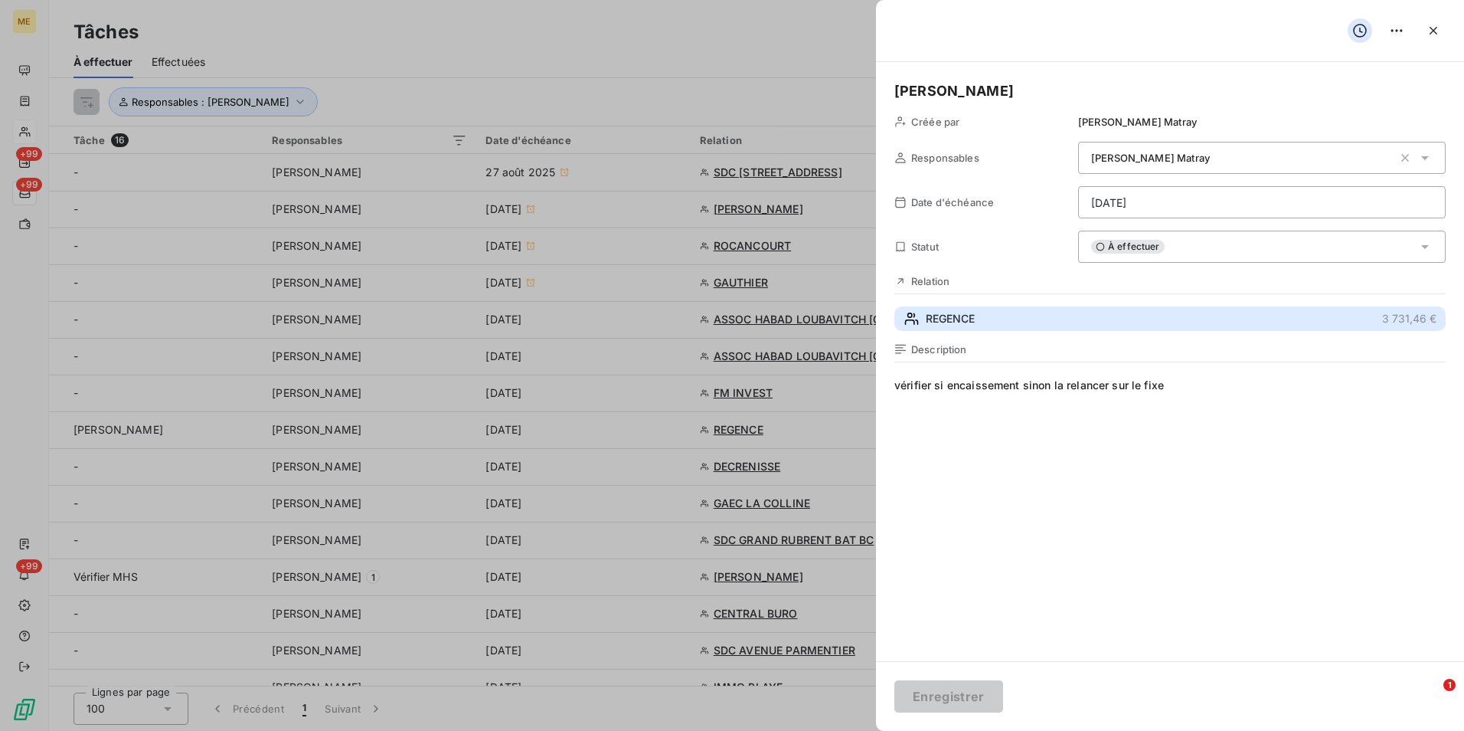
click at [990, 307] on button "REGENCE 3 731,46 €" at bounding box center [1170, 318] width 551 height 25
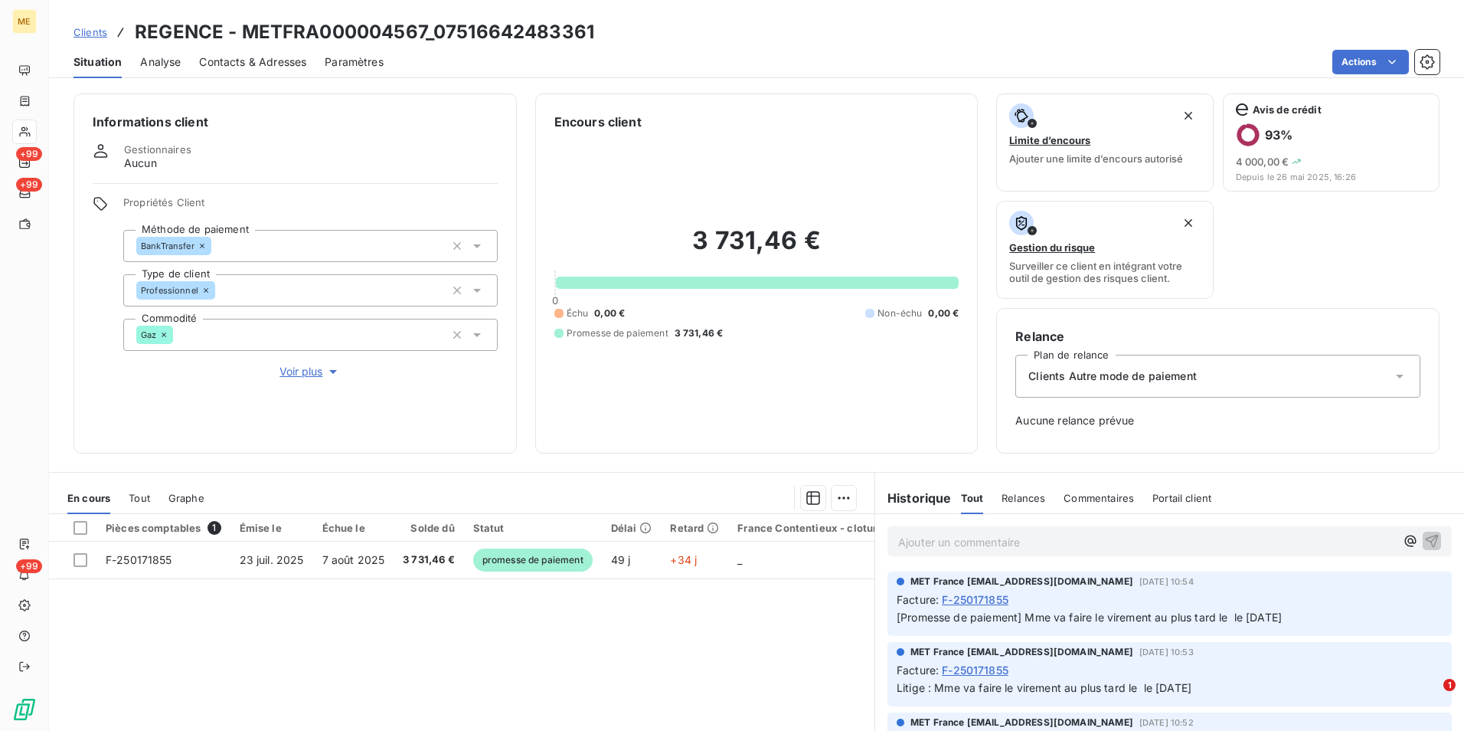
scroll to position [77, 0]
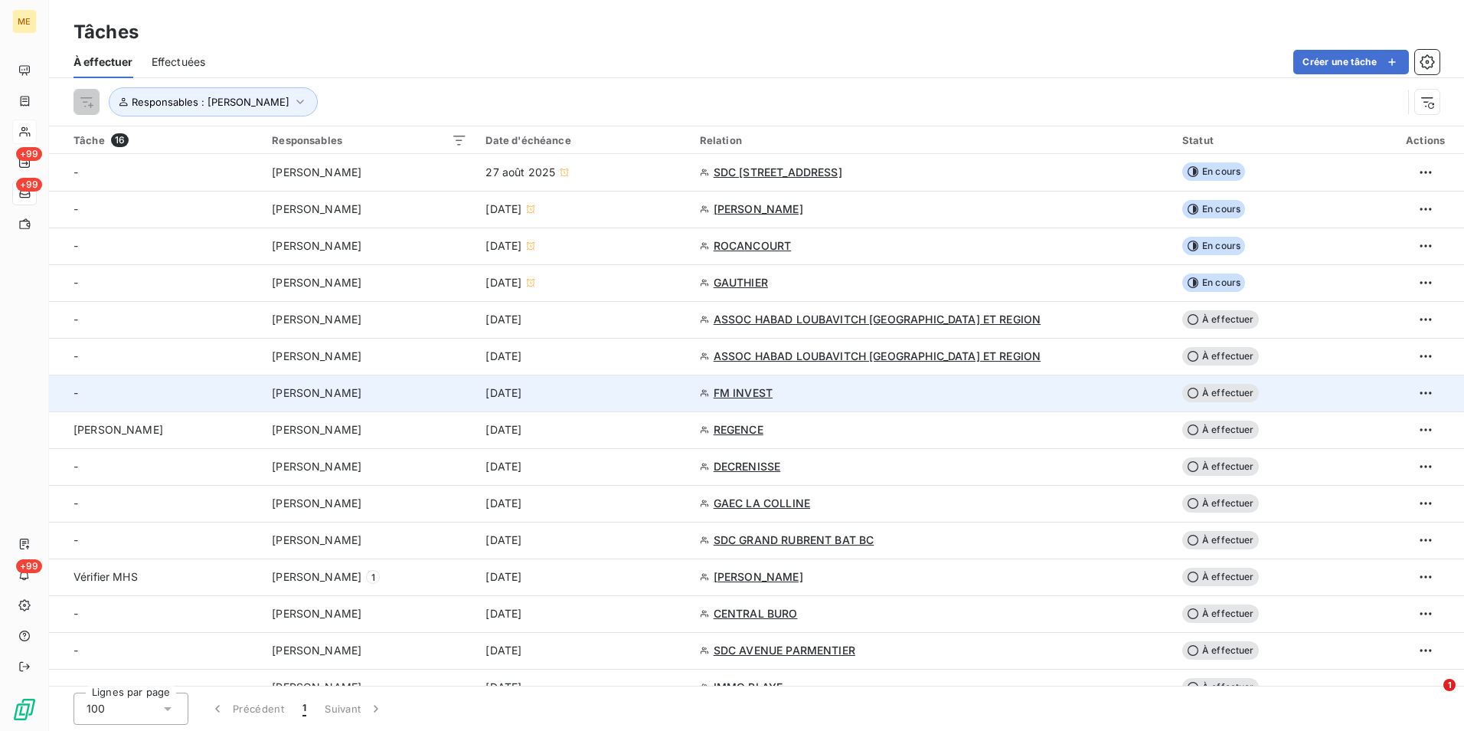
scroll to position [57, 0]
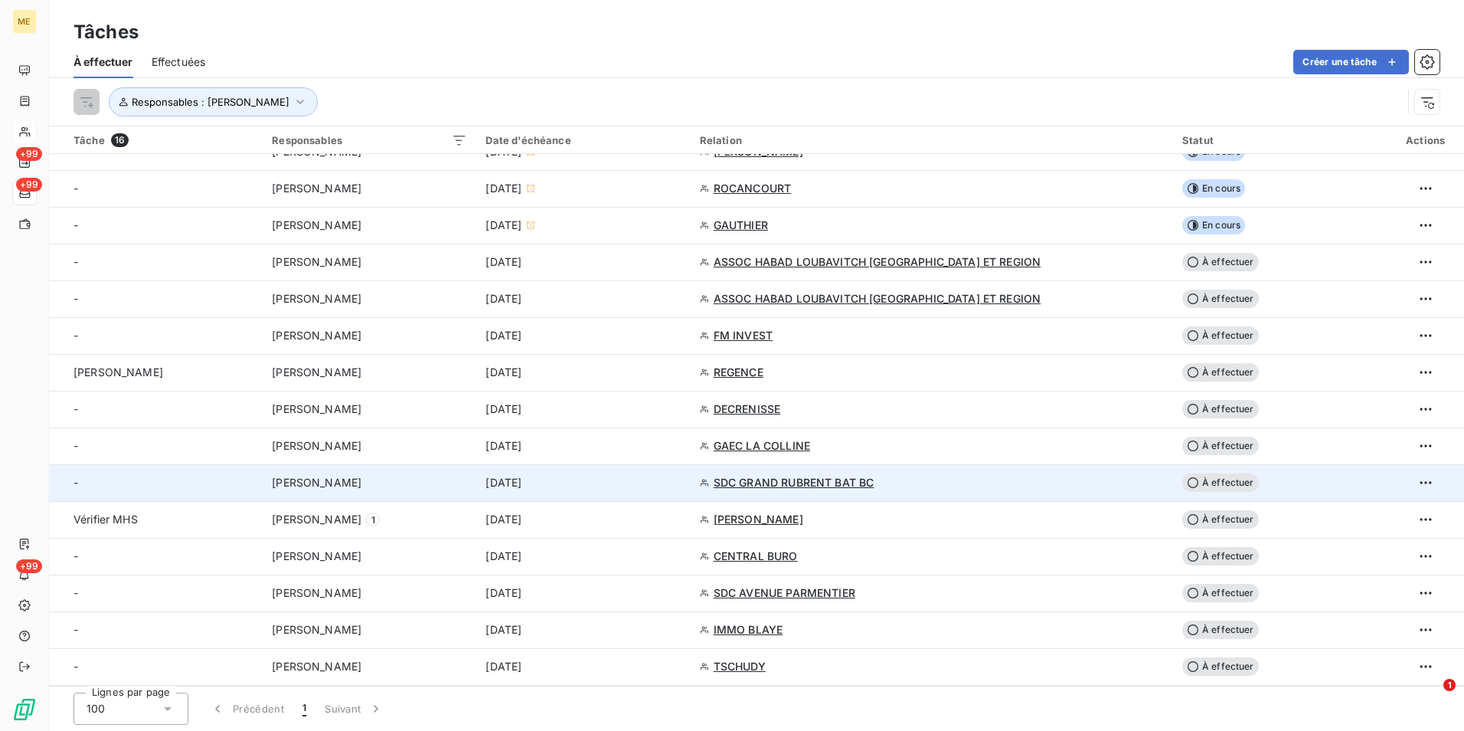
click at [690, 492] on td "[DATE]" at bounding box center [583, 482] width 214 height 37
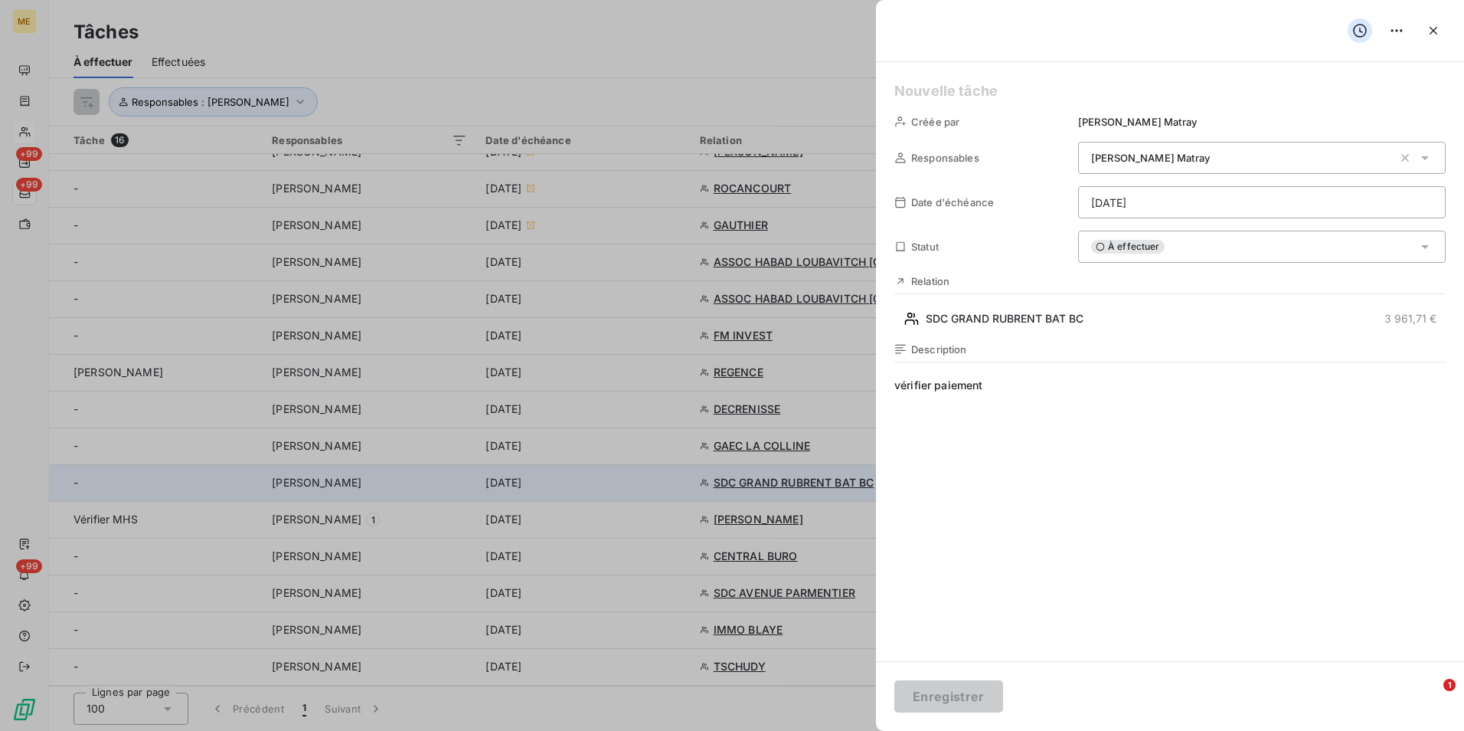
click at [708, 492] on div at bounding box center [732, 365] width 1464 height 731
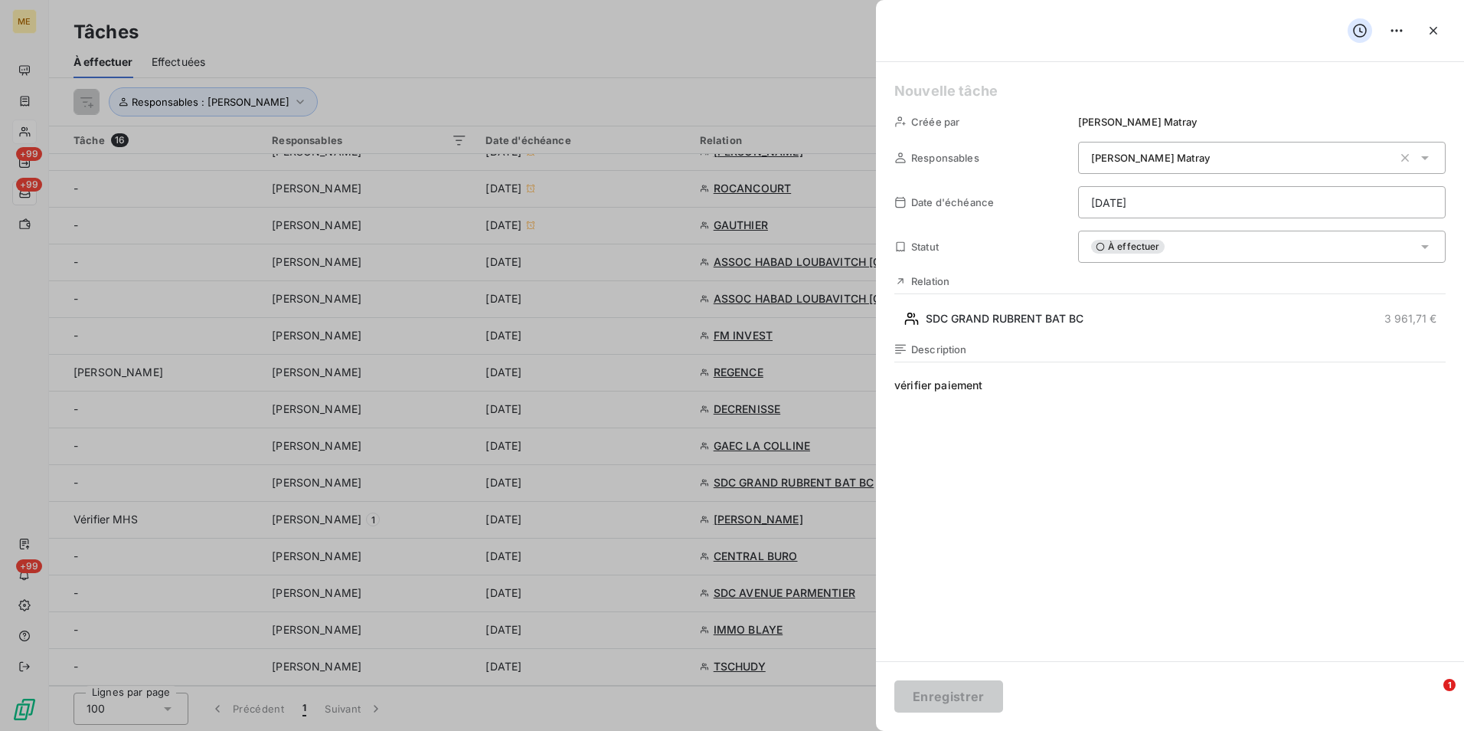
click at [1430, 38] on icon "button" at bounding box center [1433, 30] width 15 height 15
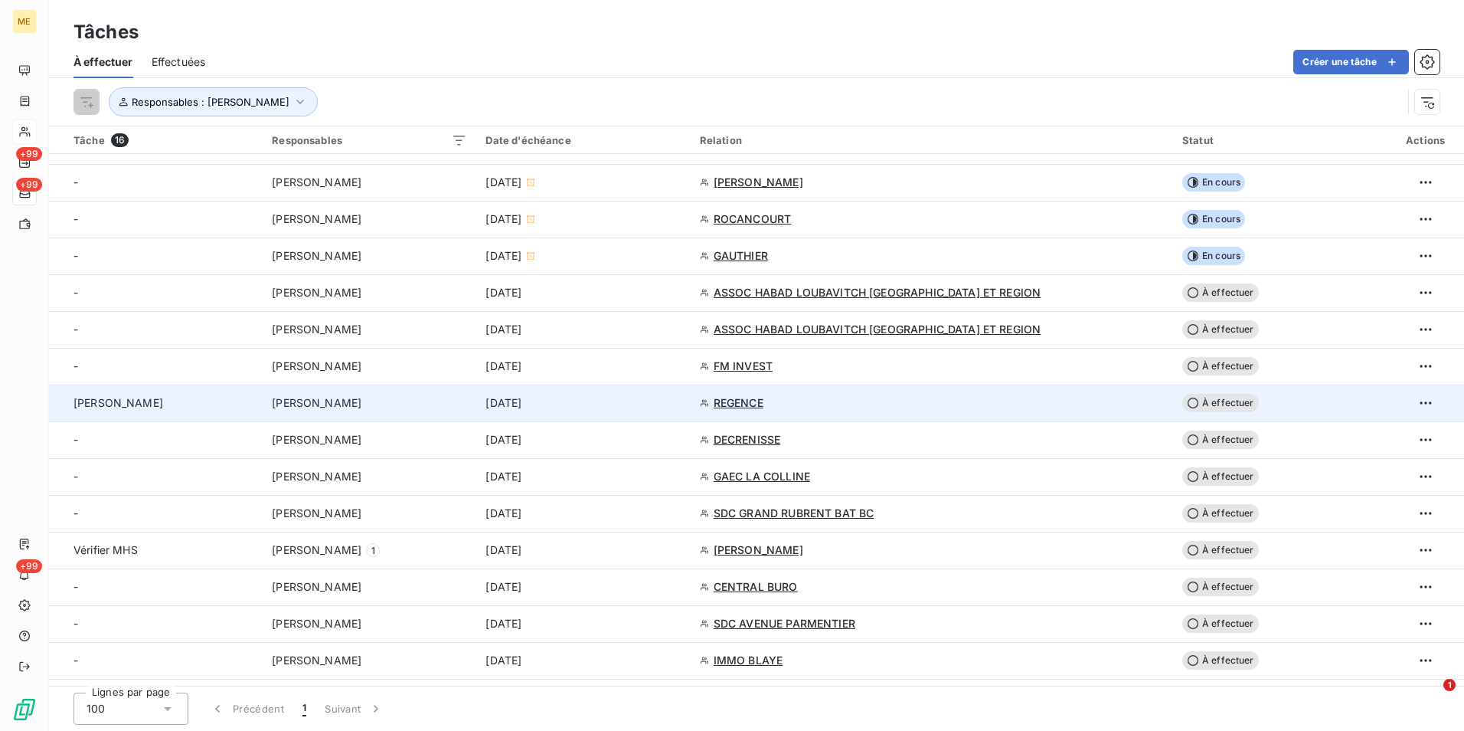
scroll to position [0, 0]
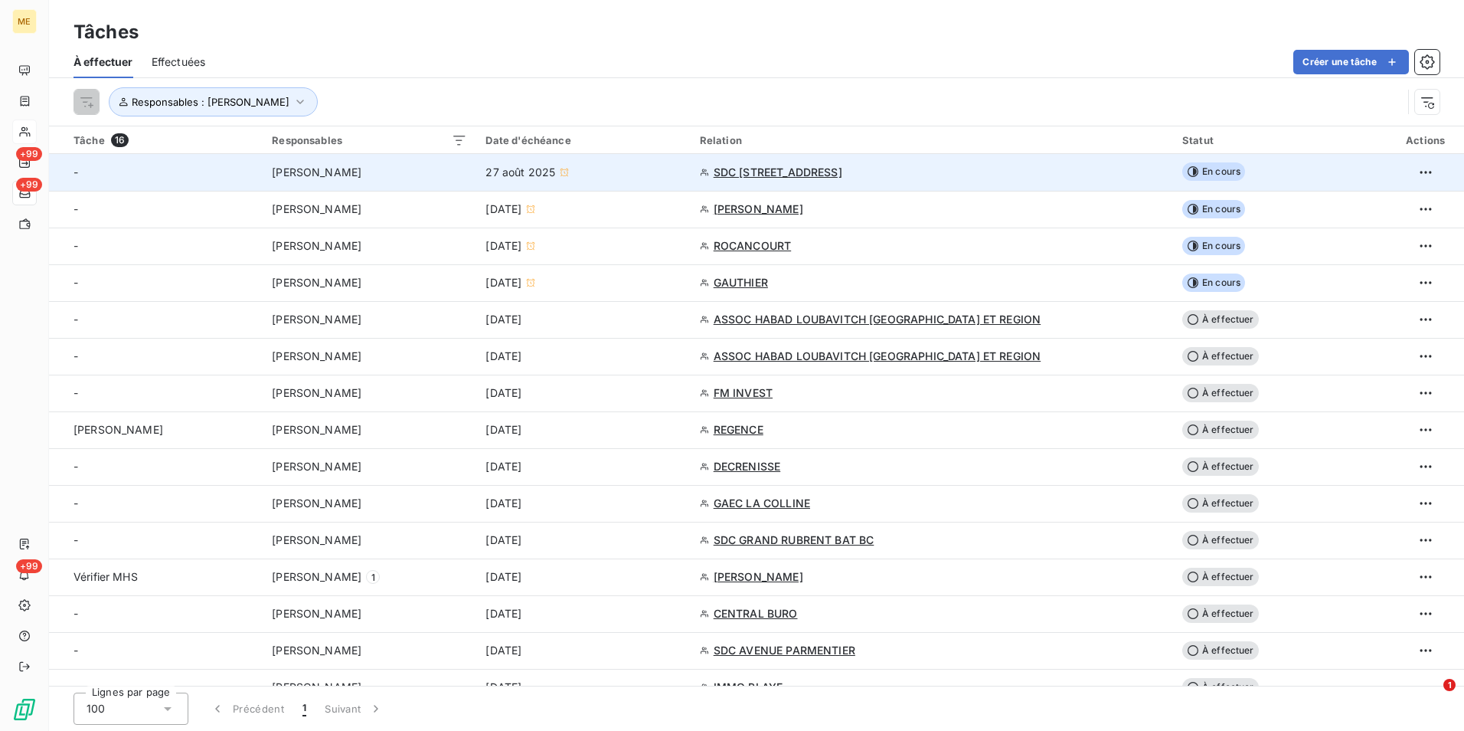
click at [690, 163] on td "27 août 2025" at bounding box center [583, 172] width 214 height 37
type input "[DATE]"
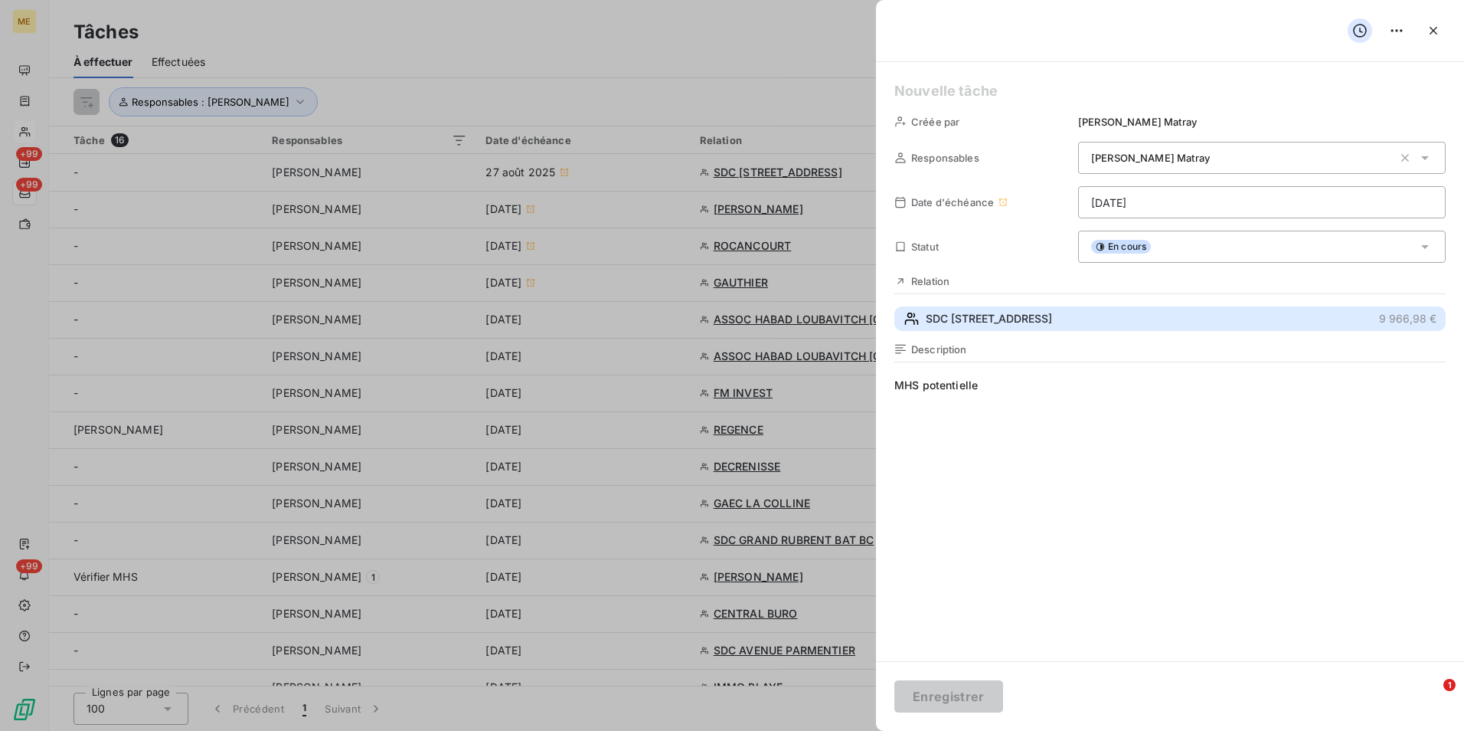
click at [981, 317] on span "SDC [STREET_ADDRESS]" at bounding box center [989, 318] width 126 height 15
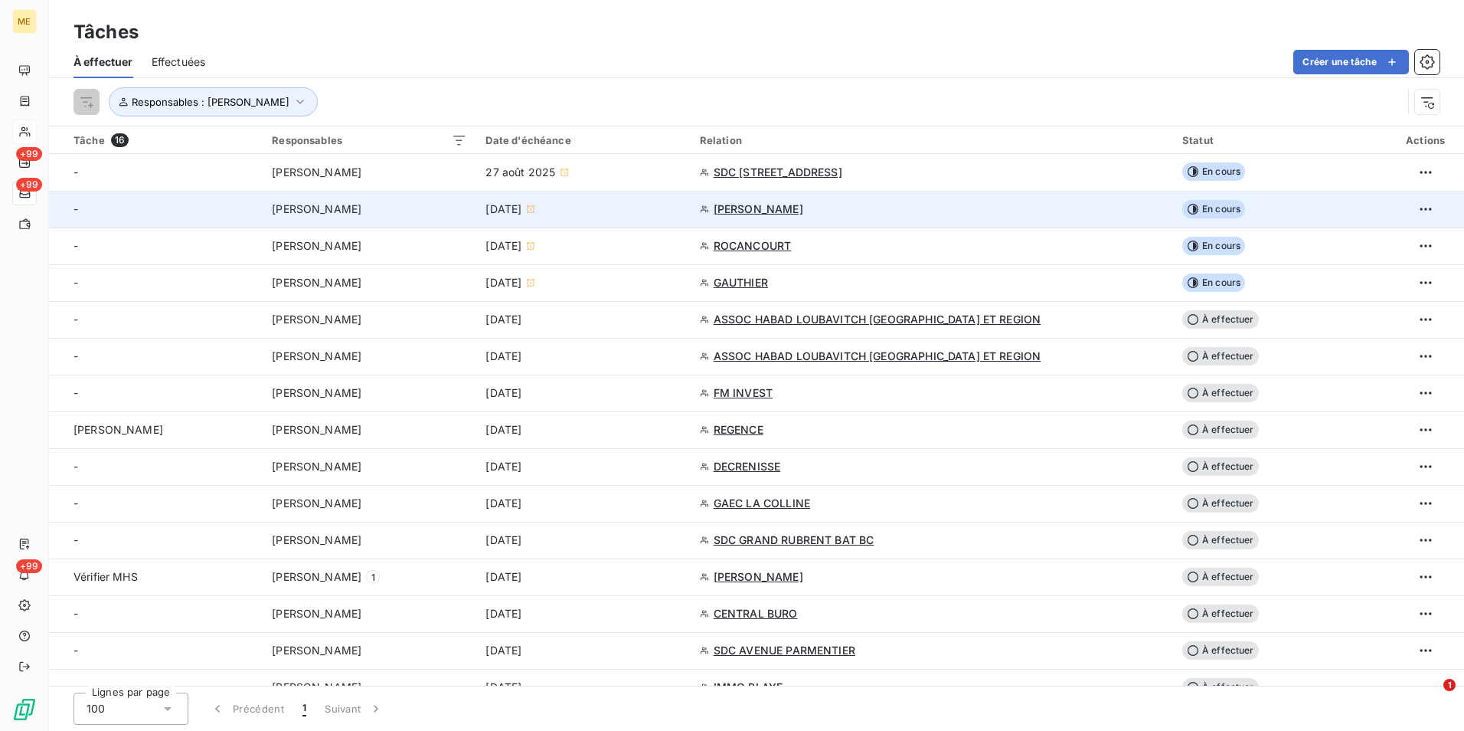
click at [1045, 225] on td "[PERSON_NAME]" at bounding box center [932, 209] width 482 height 37
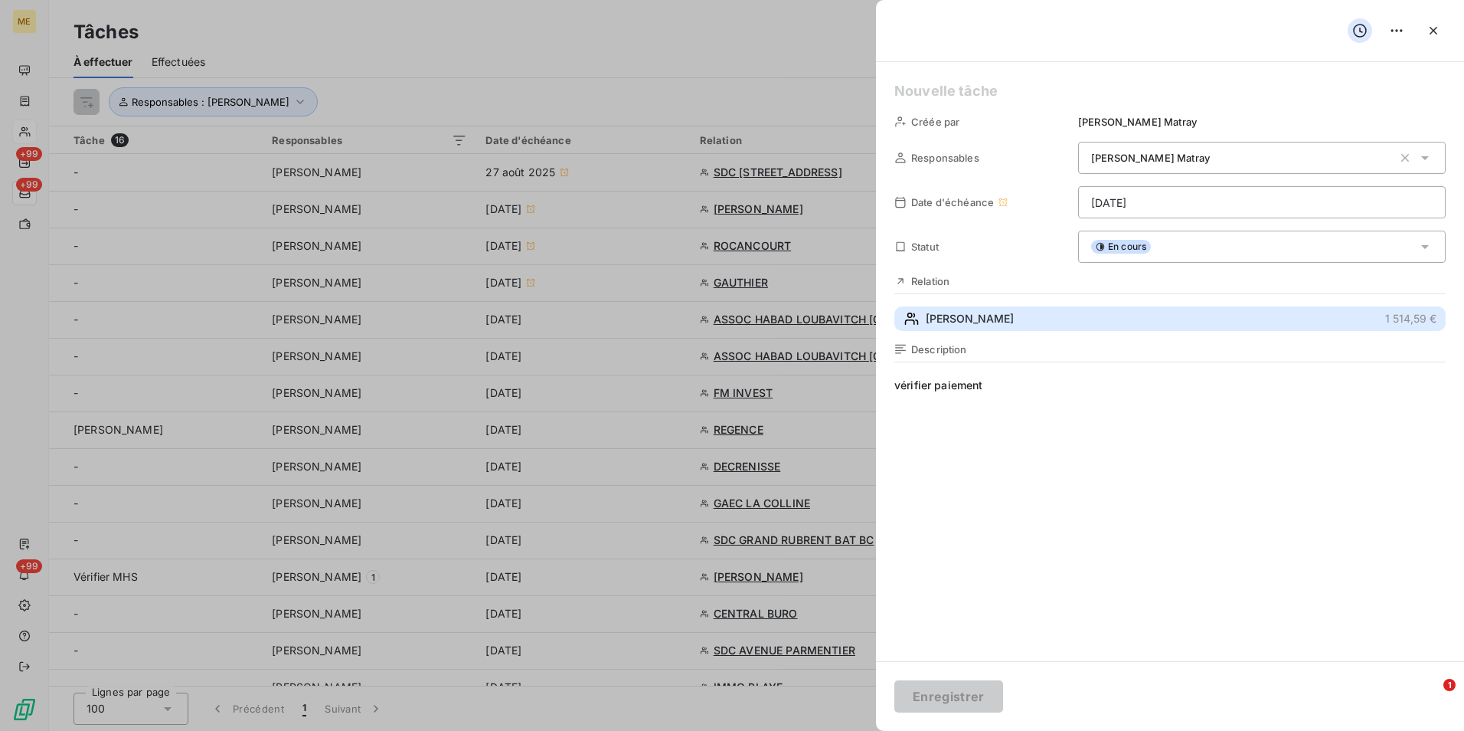
click at [1014, 322] on span "[PERSON_NAME]" at bounding box center [970, 318] width 88 height 15
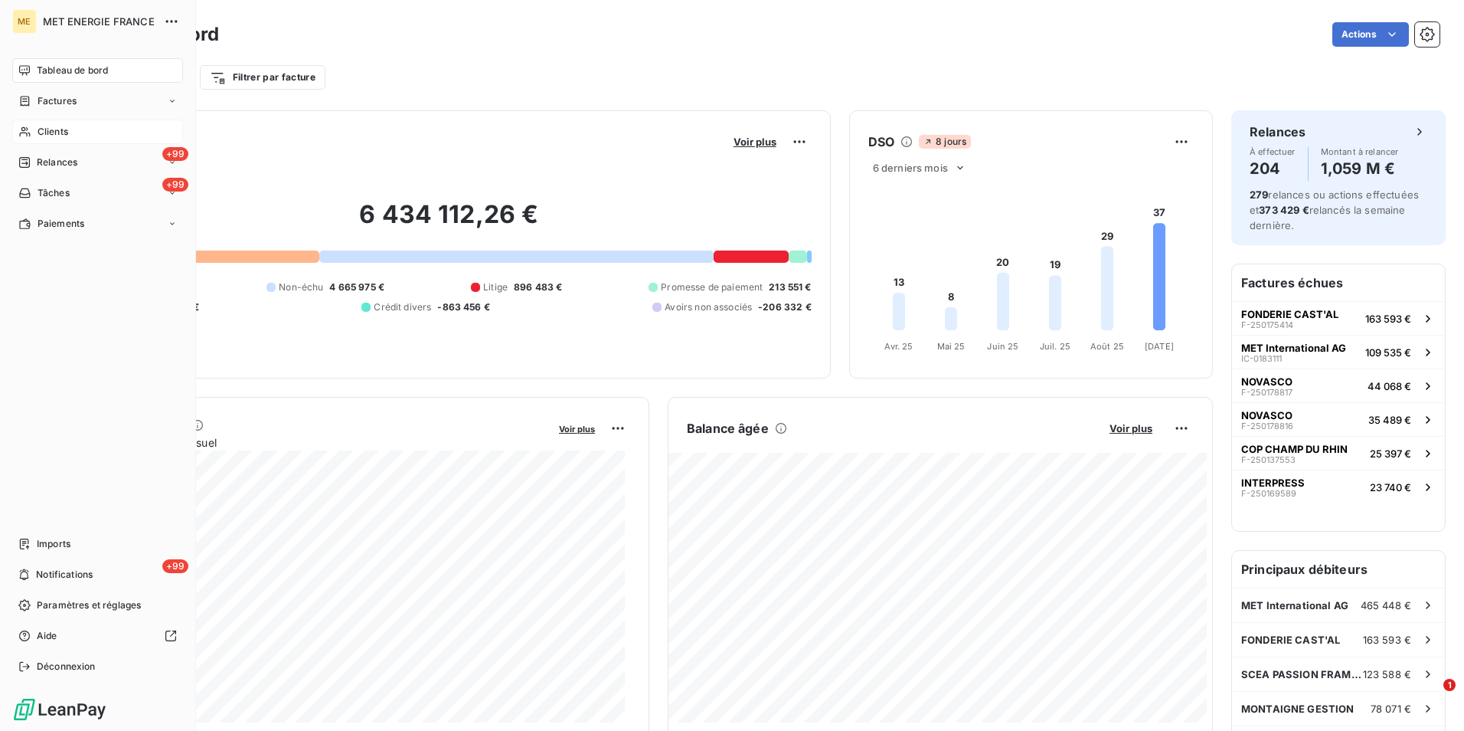
click at [62, 130] on span "Clients" at bounding box center [53, 132] width 31 height 14
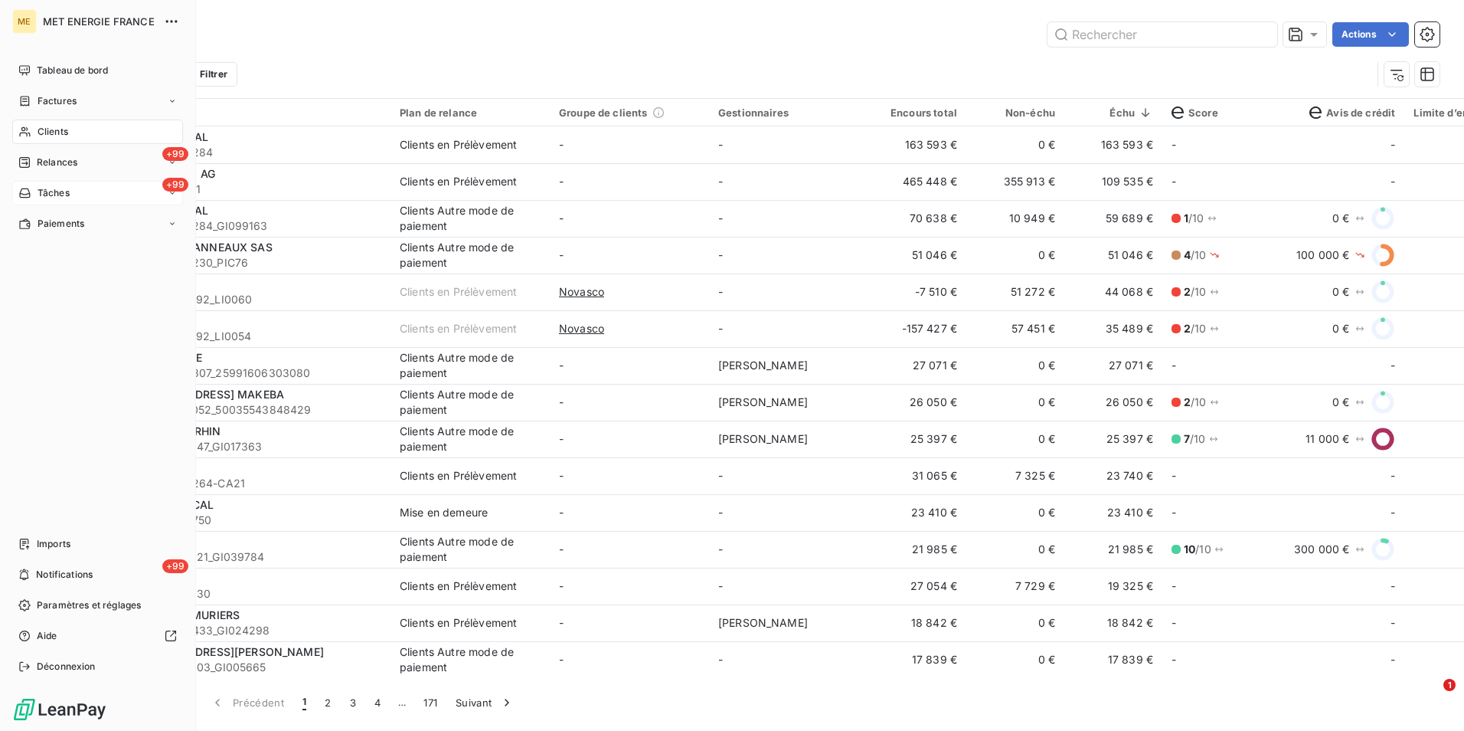
click at [49, 191] on span "Tâches" at bounding box center [54, 193] width 32 height 14
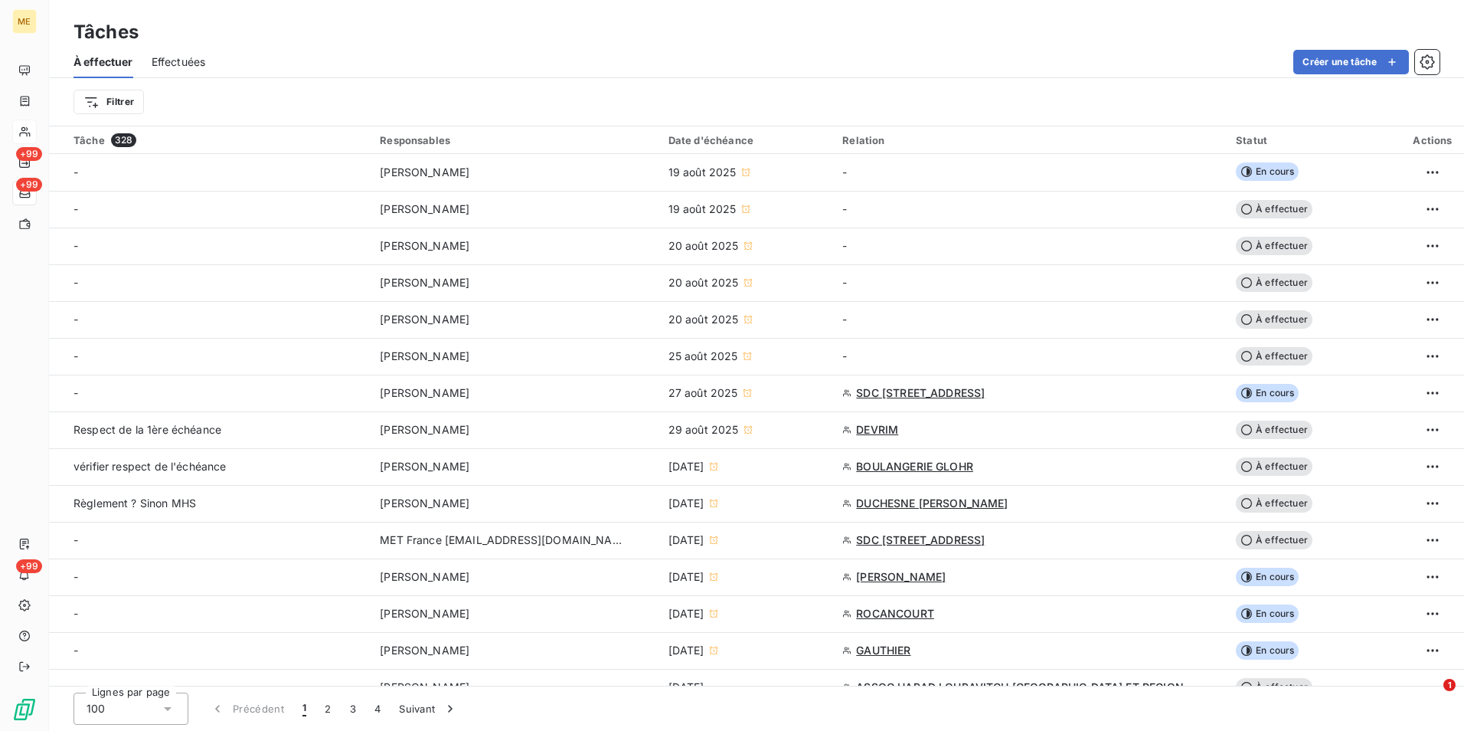
click at [176, 62] on span "Effectuées" at bounding box center [179, 61] width 54 height 15
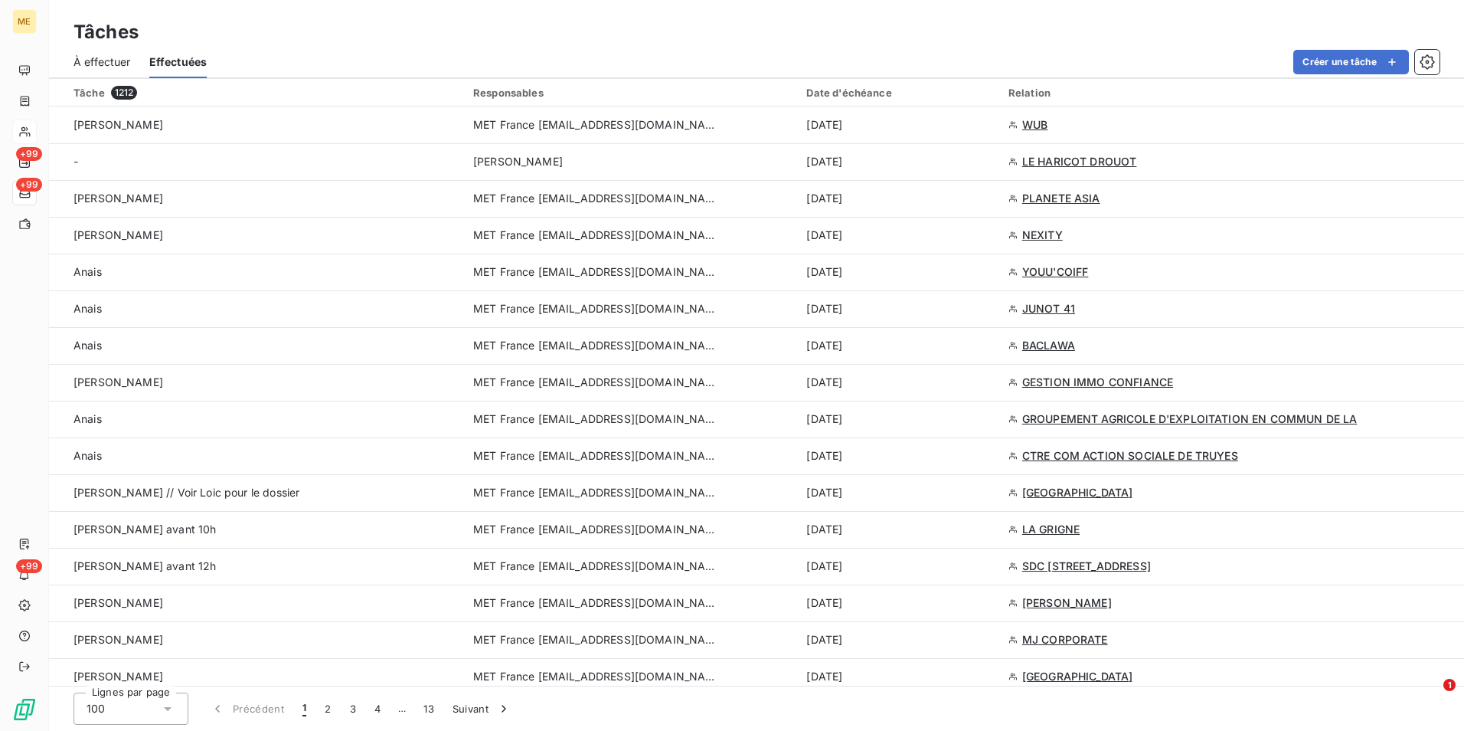
click at [103, 56] on span "À effectuer" at bounding box center [102, 61] width 57 height 15
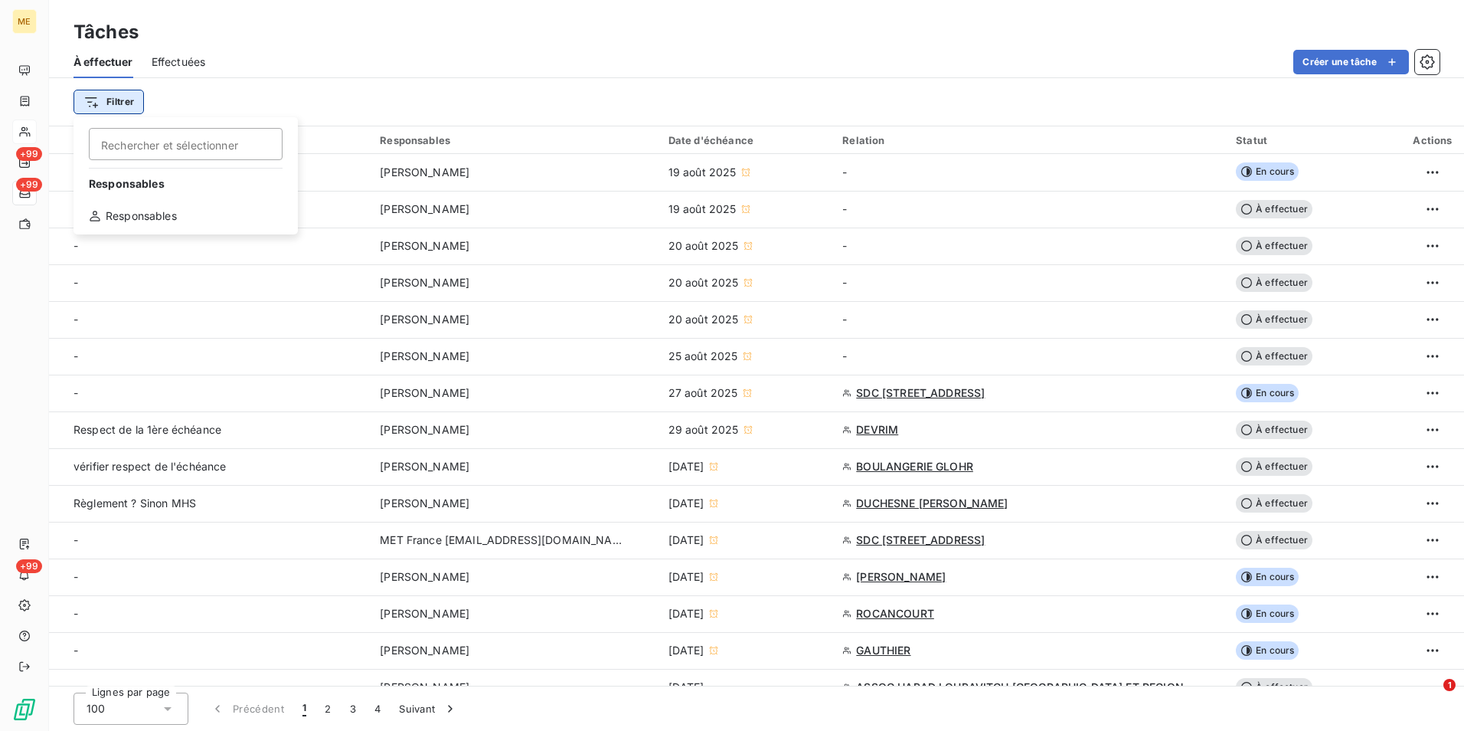
click at [120, 96] on html "ME +99 +99 +99 Tâches À effectuer Effectuées Créer une tâche Filtrer Rechercher…" at bounding box center [732, 365] width 1464 height 731
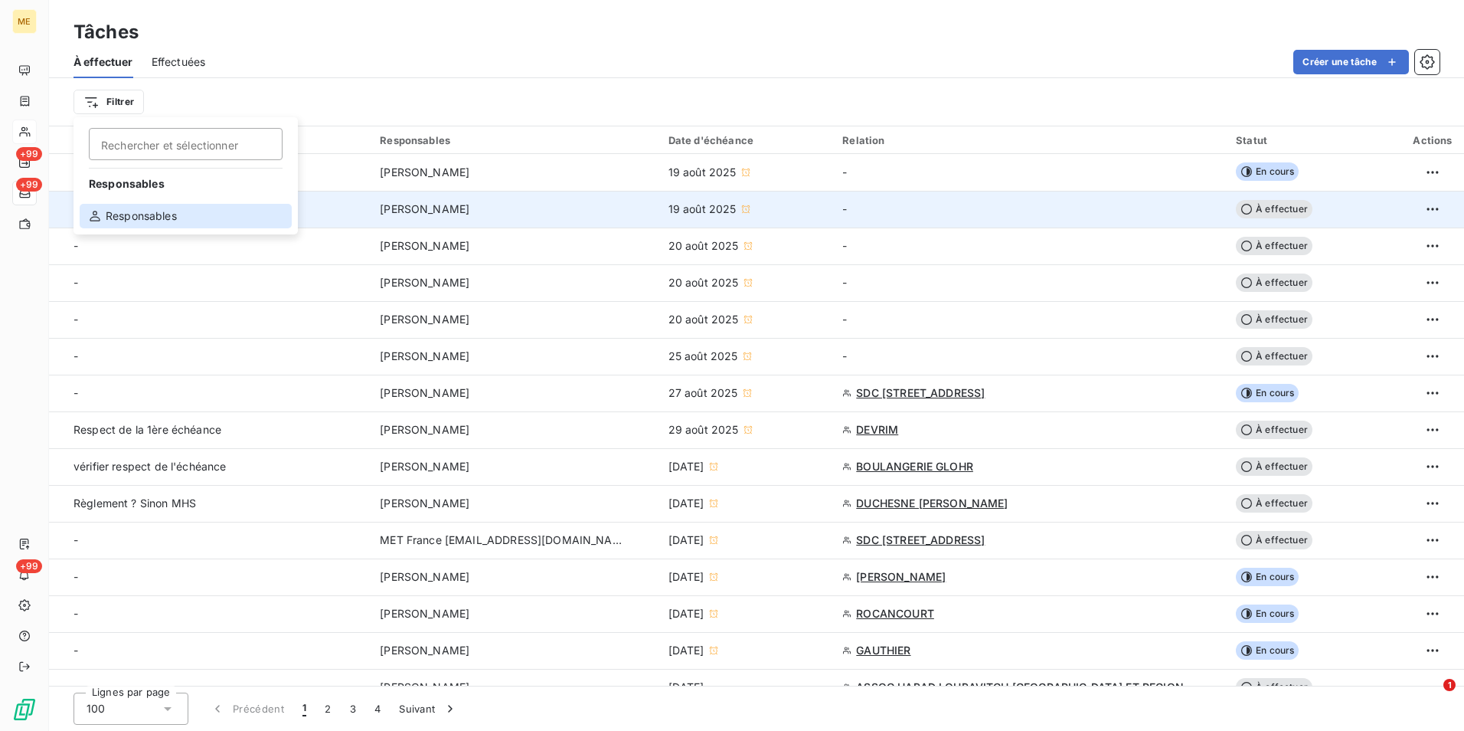
click at [161, 224] on div "Responsables" at bounding box center [186, 216] width 212 height 25
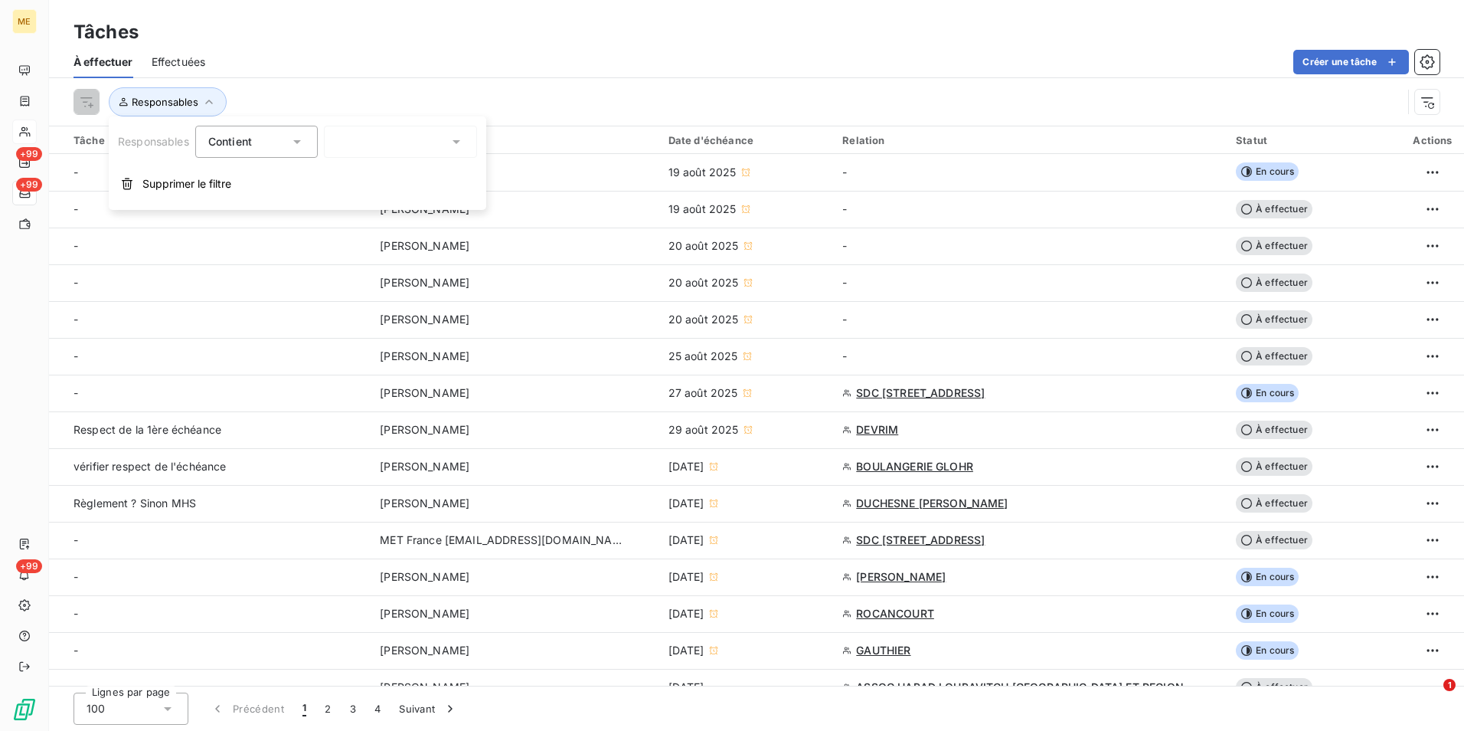
click at [347, 144] on input "text" at bounding box center [343, 142] width 12 height 14
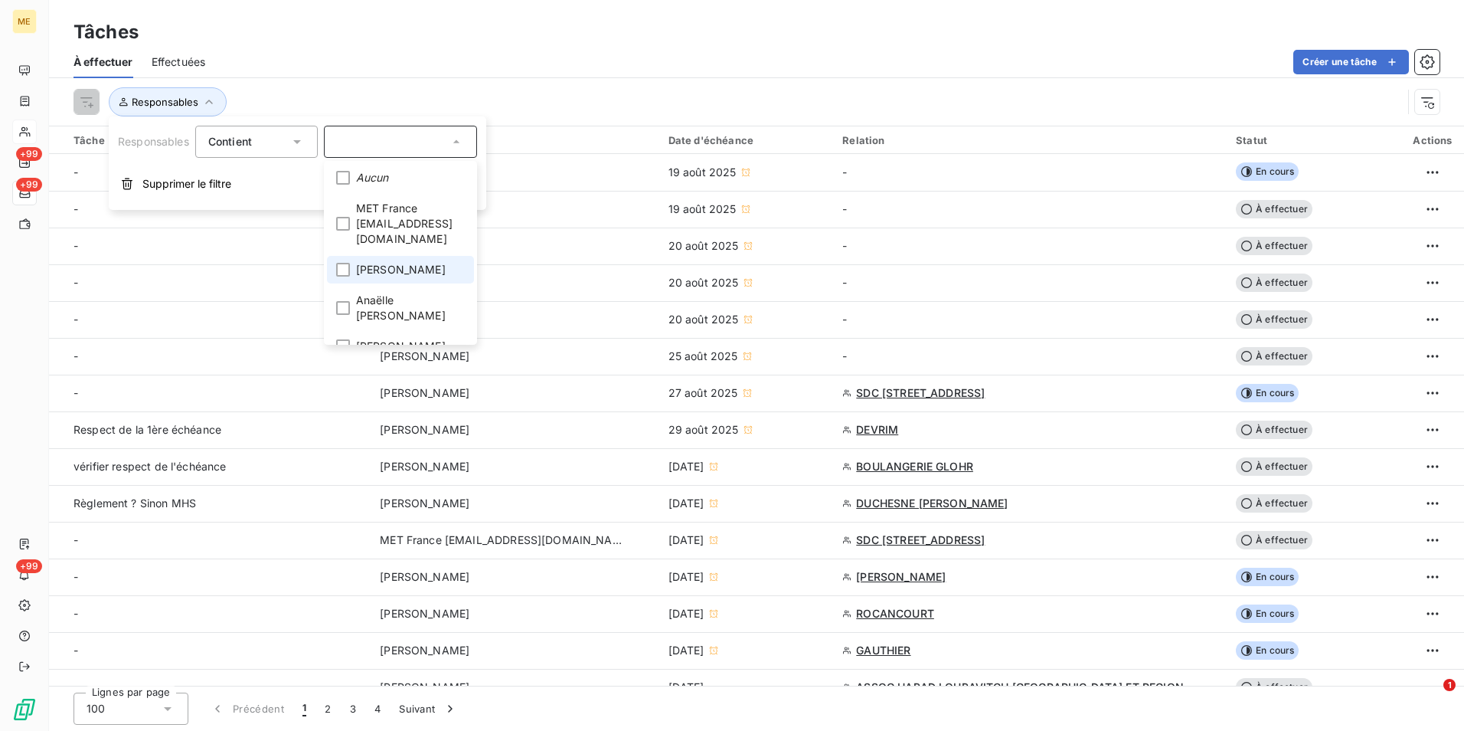
scroll to position [77, 0]
click at [340, 293] on div at bounding box center [343, 300] width 14 height 14
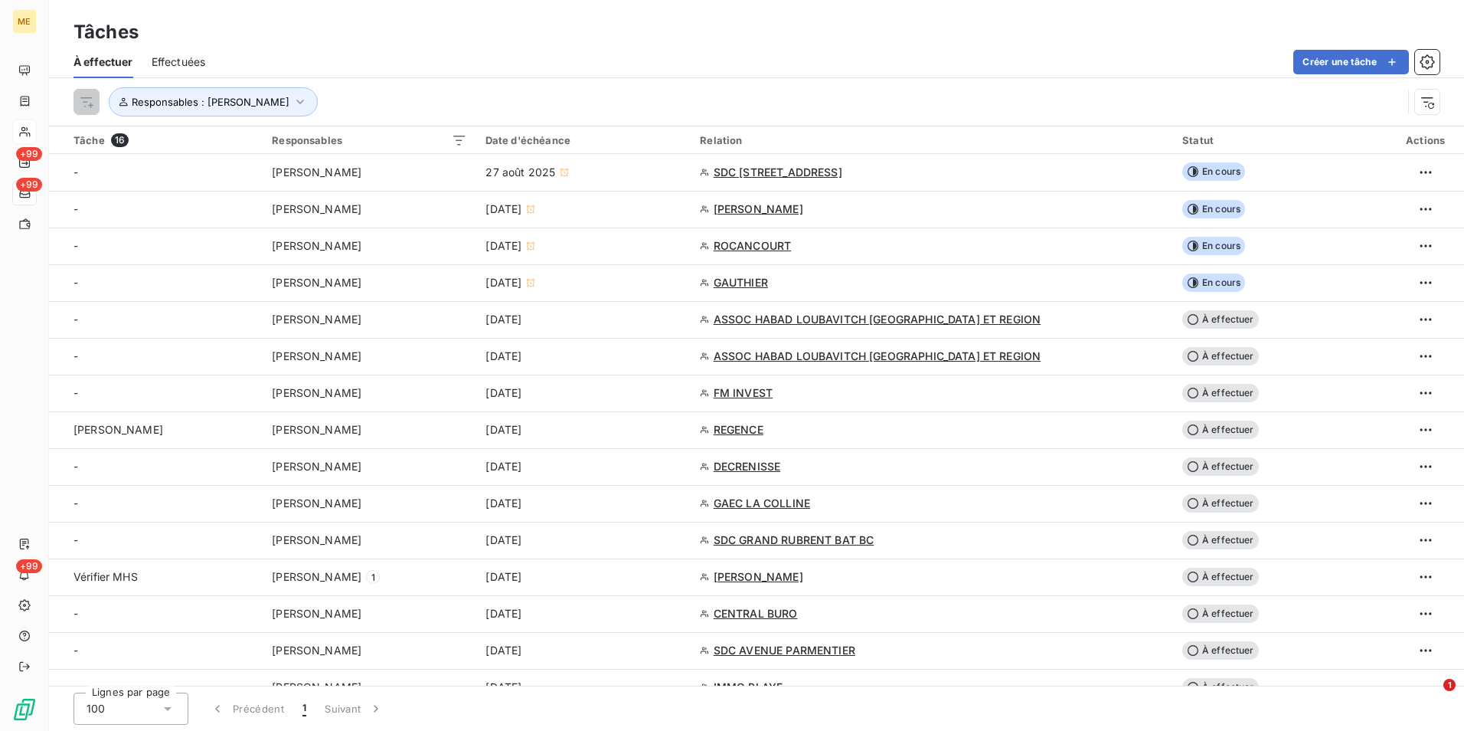
click at [500, 48] on div "À effectuer Effectuées Créer une tâche" at bounding box center [756, 62] width 1415 height 32
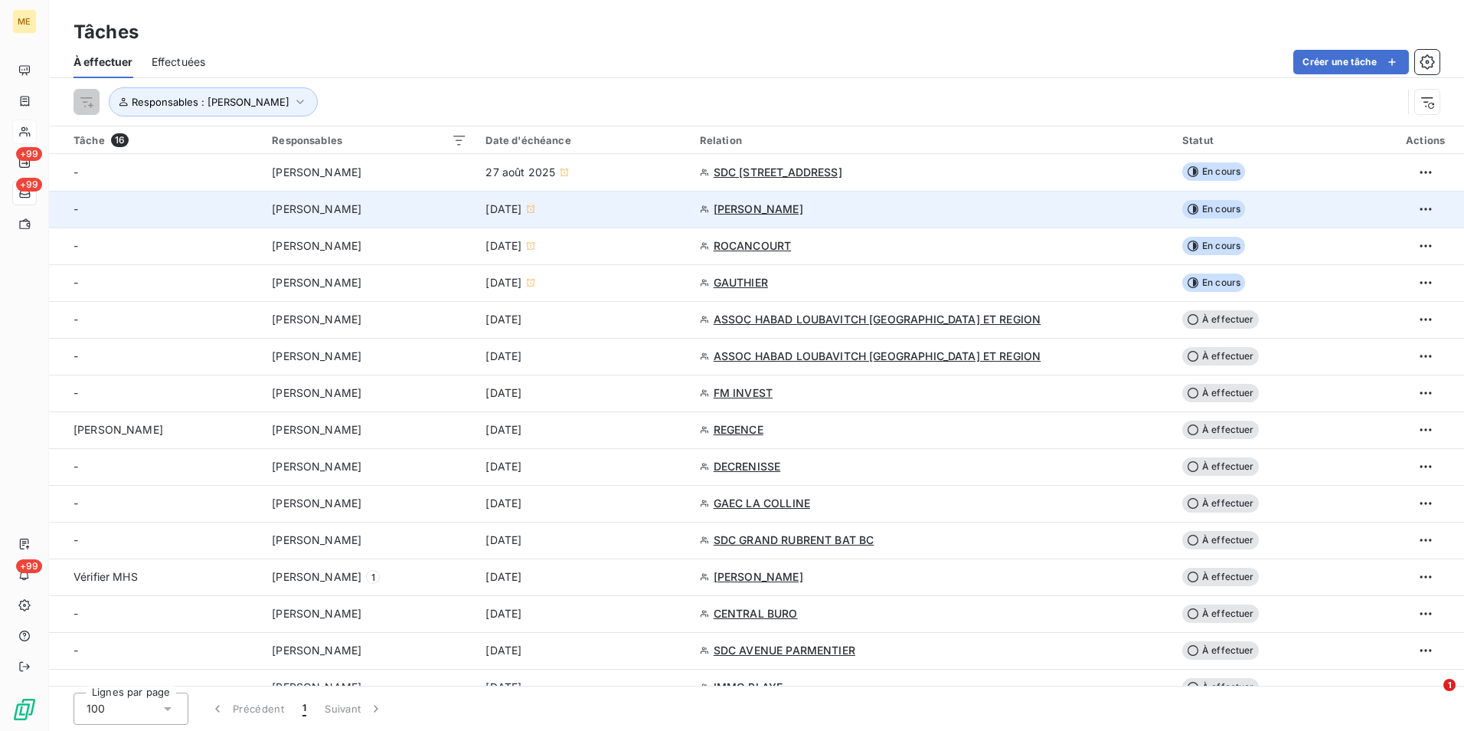
click at [637, 207] on div "[DATE]" at bounding box center [583, 208] width 195 height 15
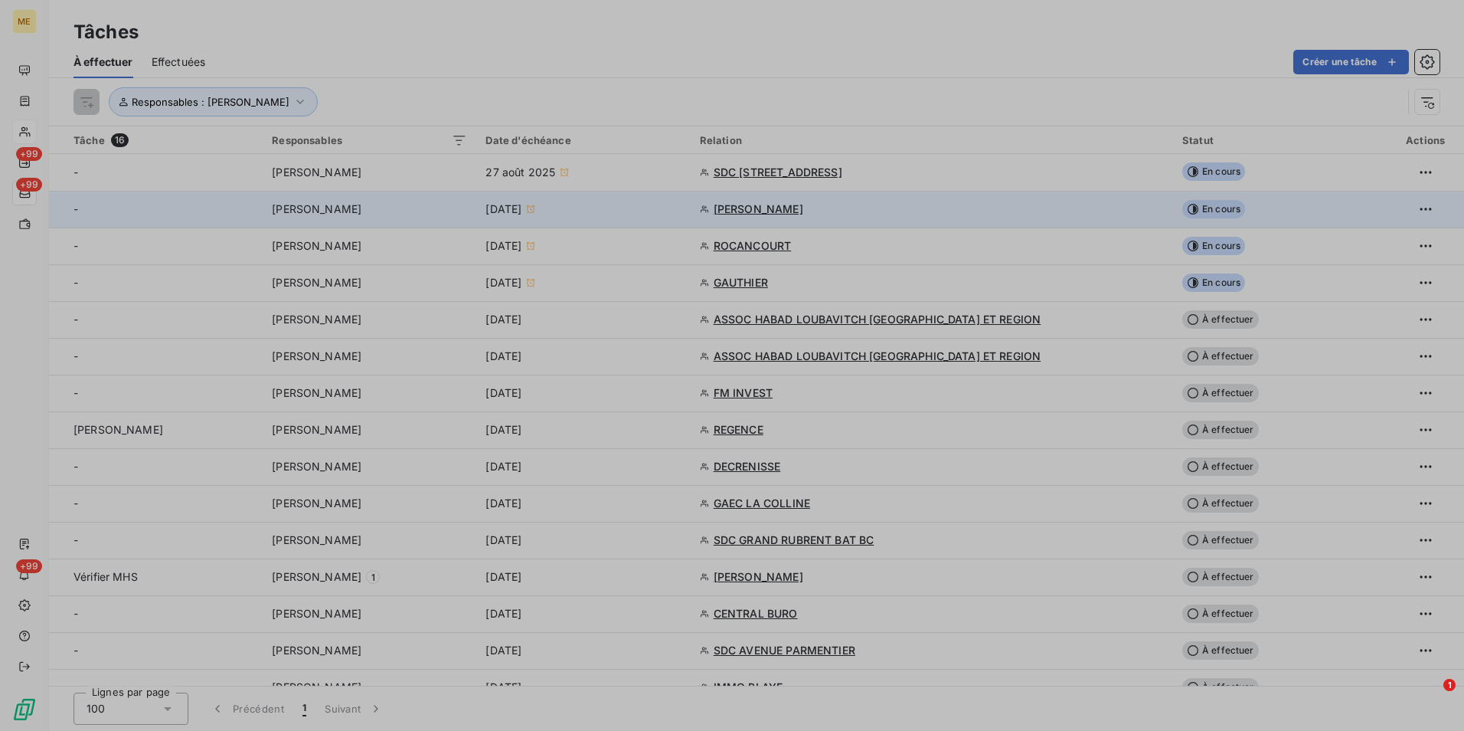
type input "[DATE]"
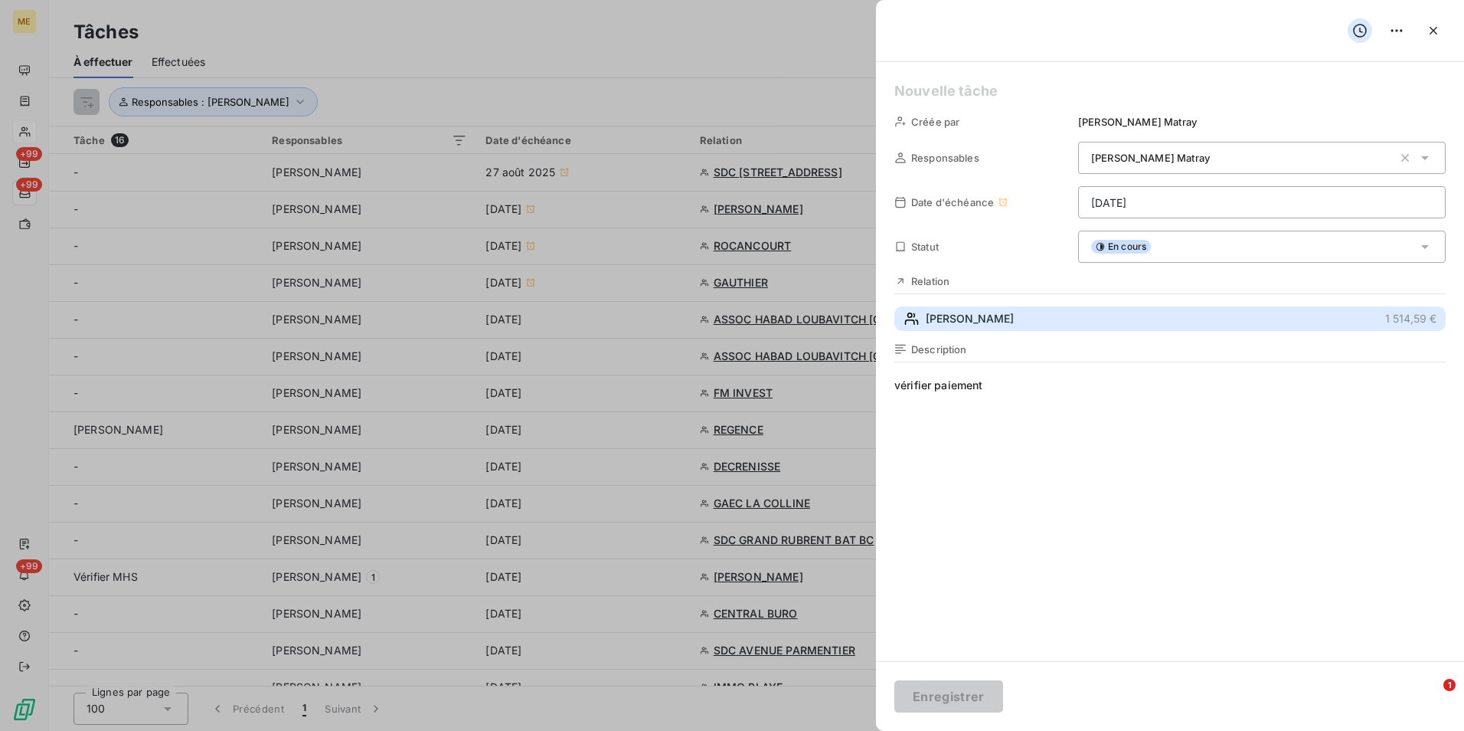
click at [1014, 314] on span "[PERSON_NAME]" at bounding box center [970, 318] width 88 height 15
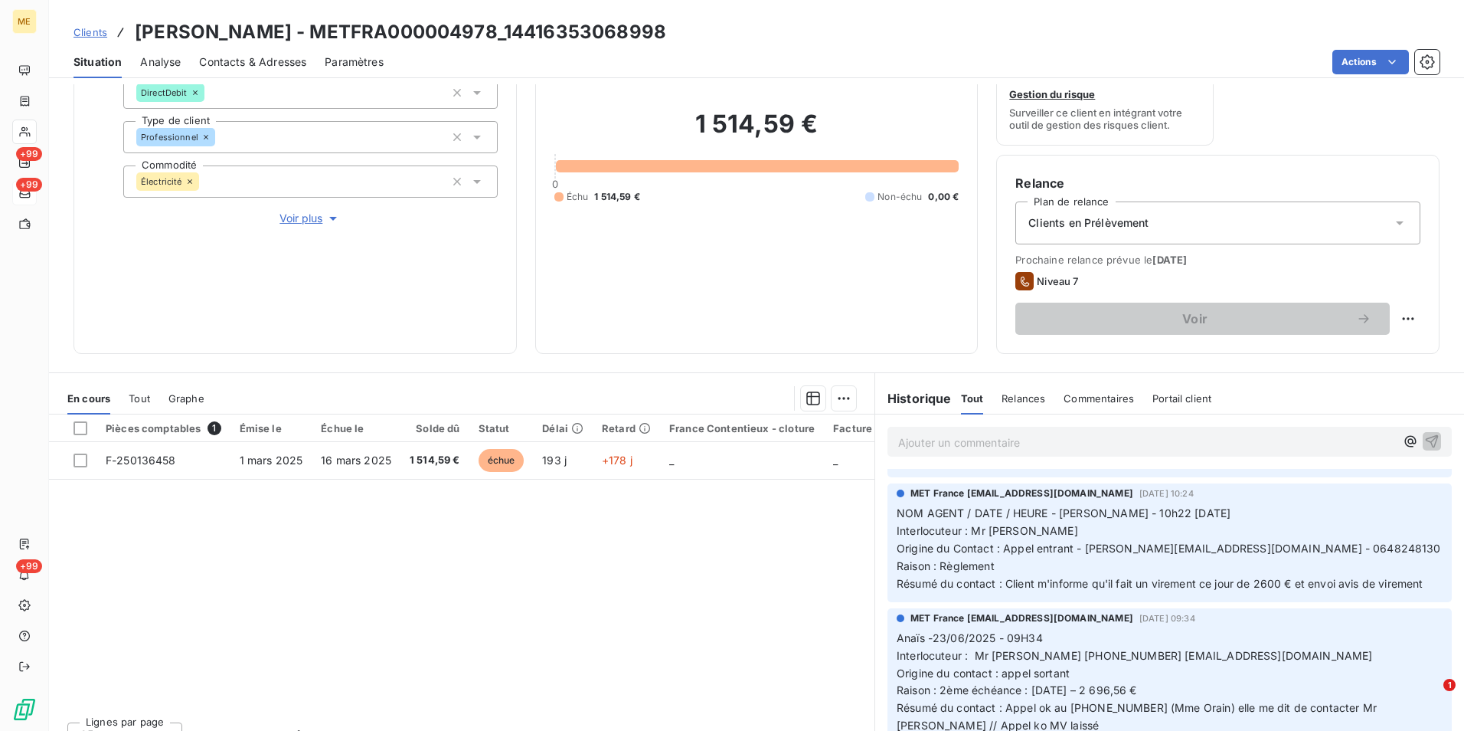
scroll to position [2604, 0]
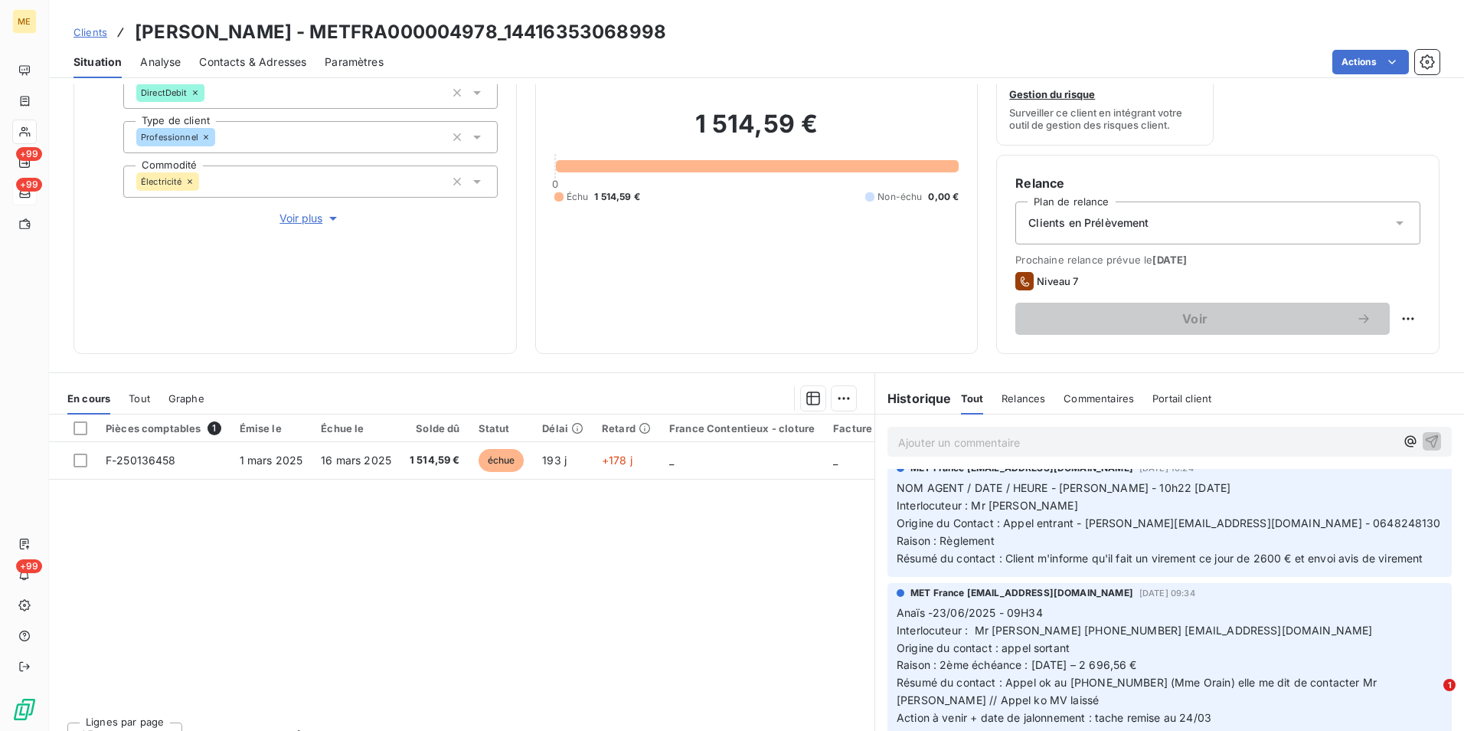
click at [136, 405] on div "Tout" at bounding box center [139, 398] width 21 height 32
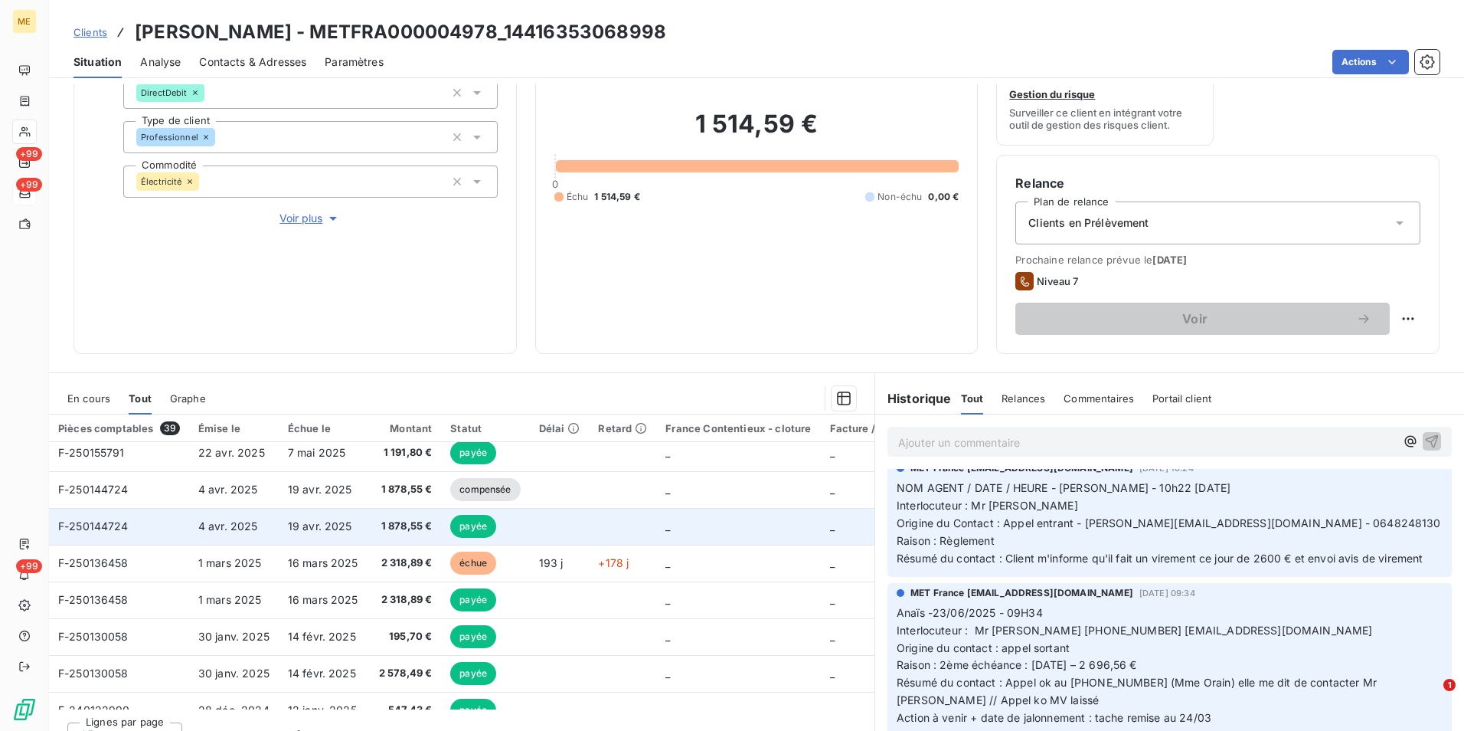
scroll to position [0, 0]
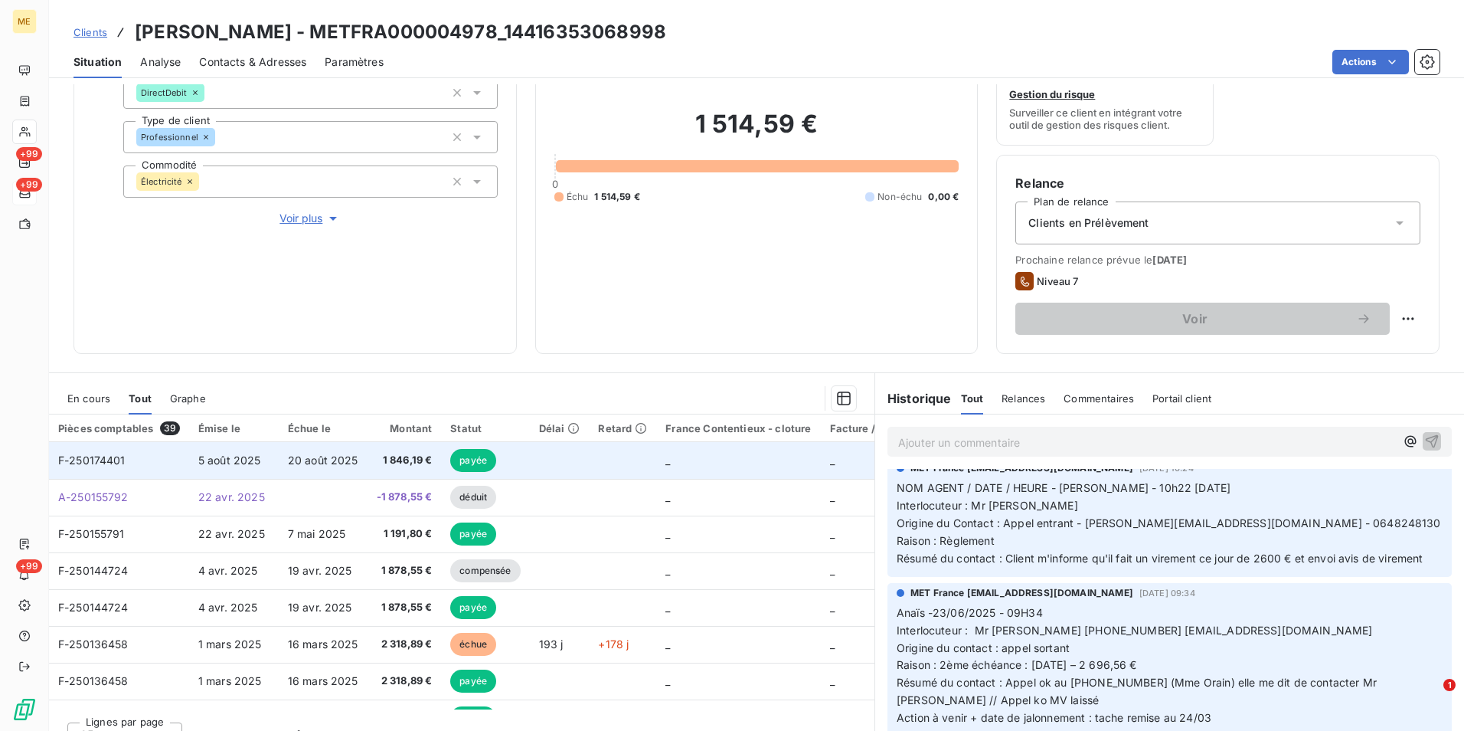
click at [243, 463] on span "5 août 2025" at bounding box center [229, 459] width 63 height 13
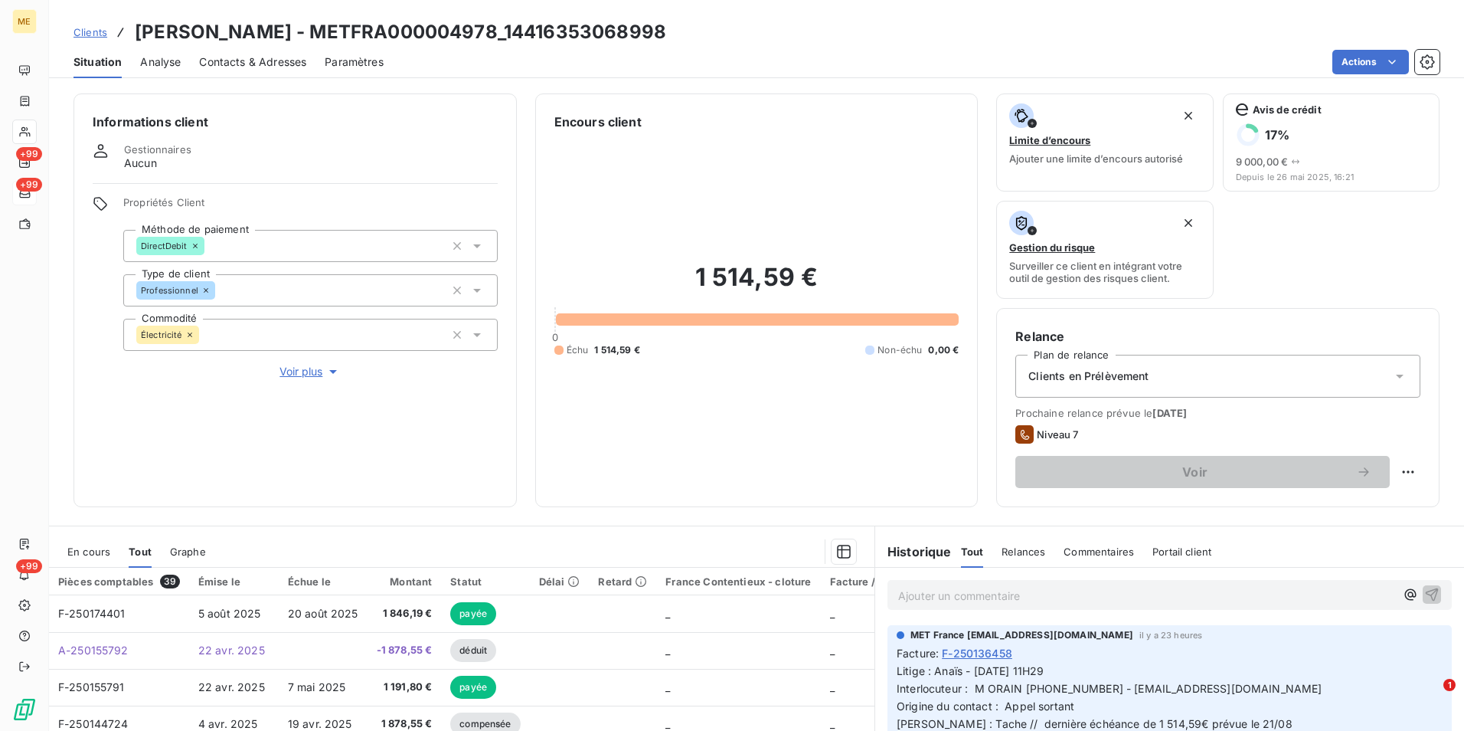
click at [1223, 378] on div "Clients en Prélèvement" at bounding box center [1218, 376] width 405 height 43
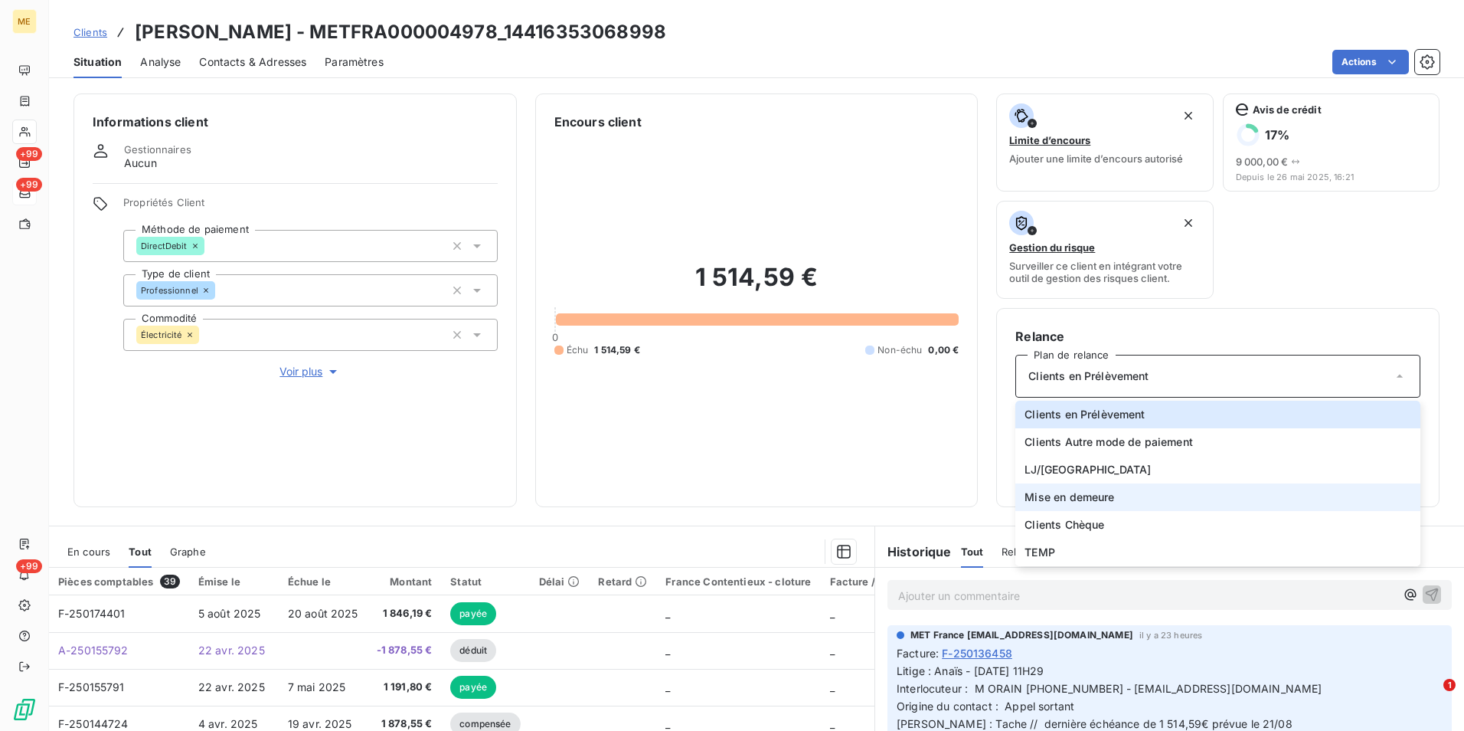
click at [1070, 496] on span "Mise en demeure" at bounding box center [1070, 496] width 90 height 15
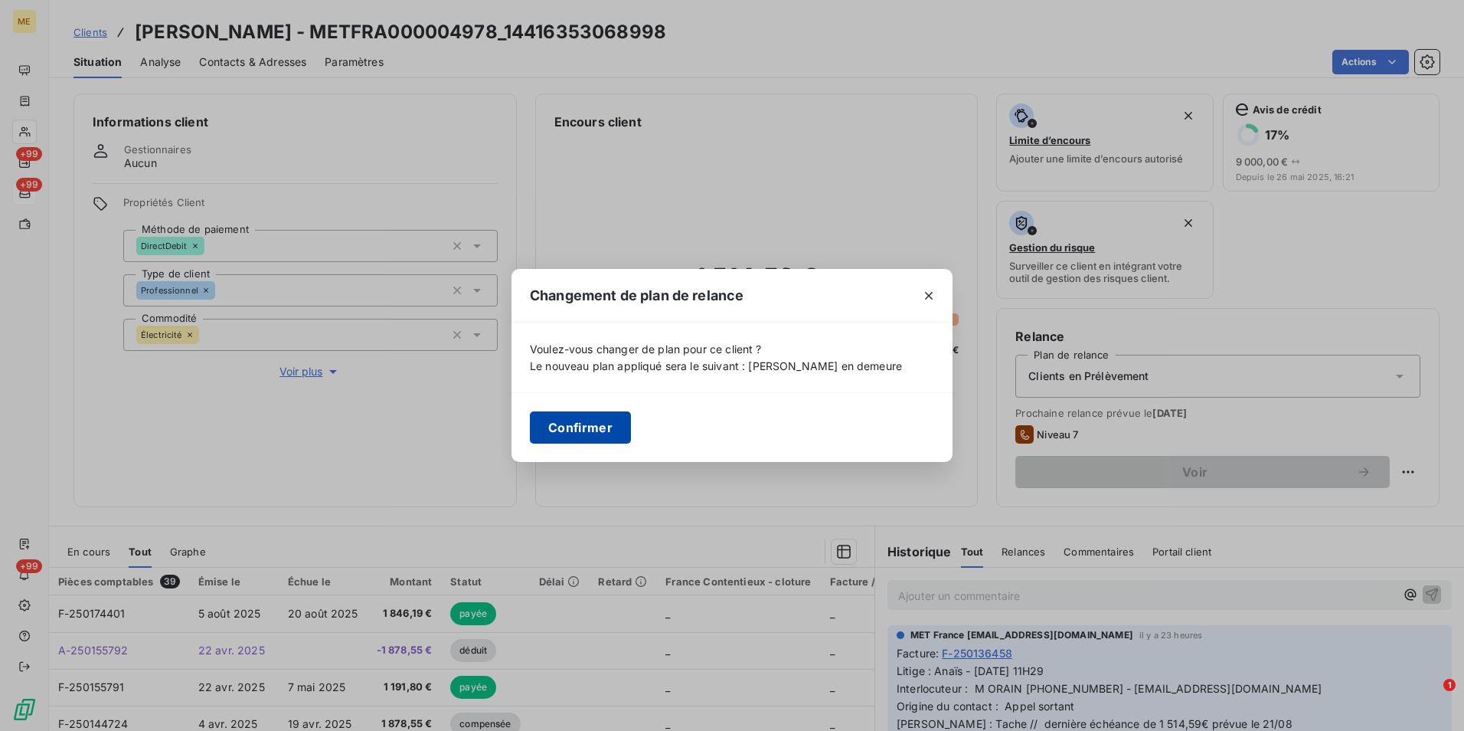
click at [577, 427] on button "Confirmer" at bounding box center [580, 427] width 101 height 32
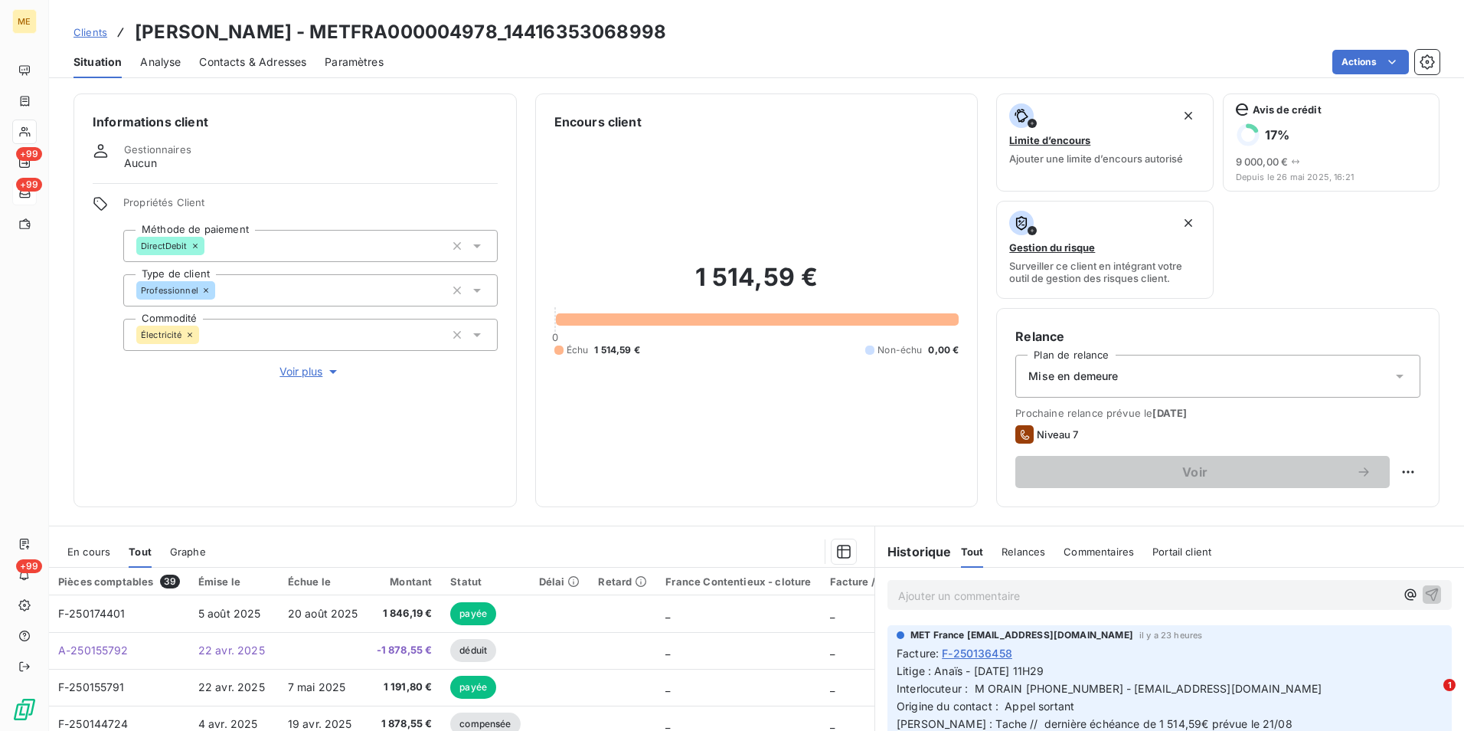
click at [256, 75] on div "Contacts & Adresses" at bounding box center [252, 62] width 107 height 32
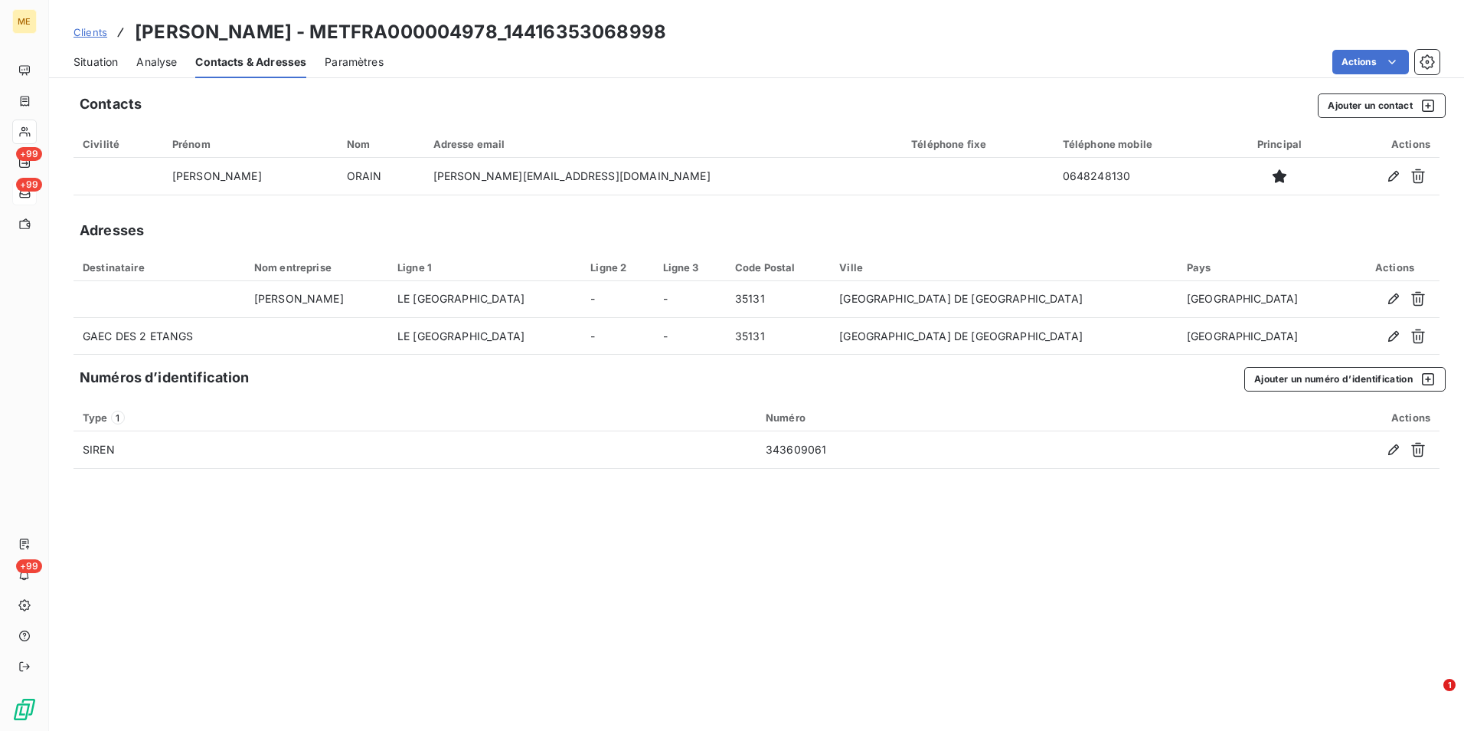
click at [93, 72] on div "Situation" at bounding box center [96, 62] width 44 height 32
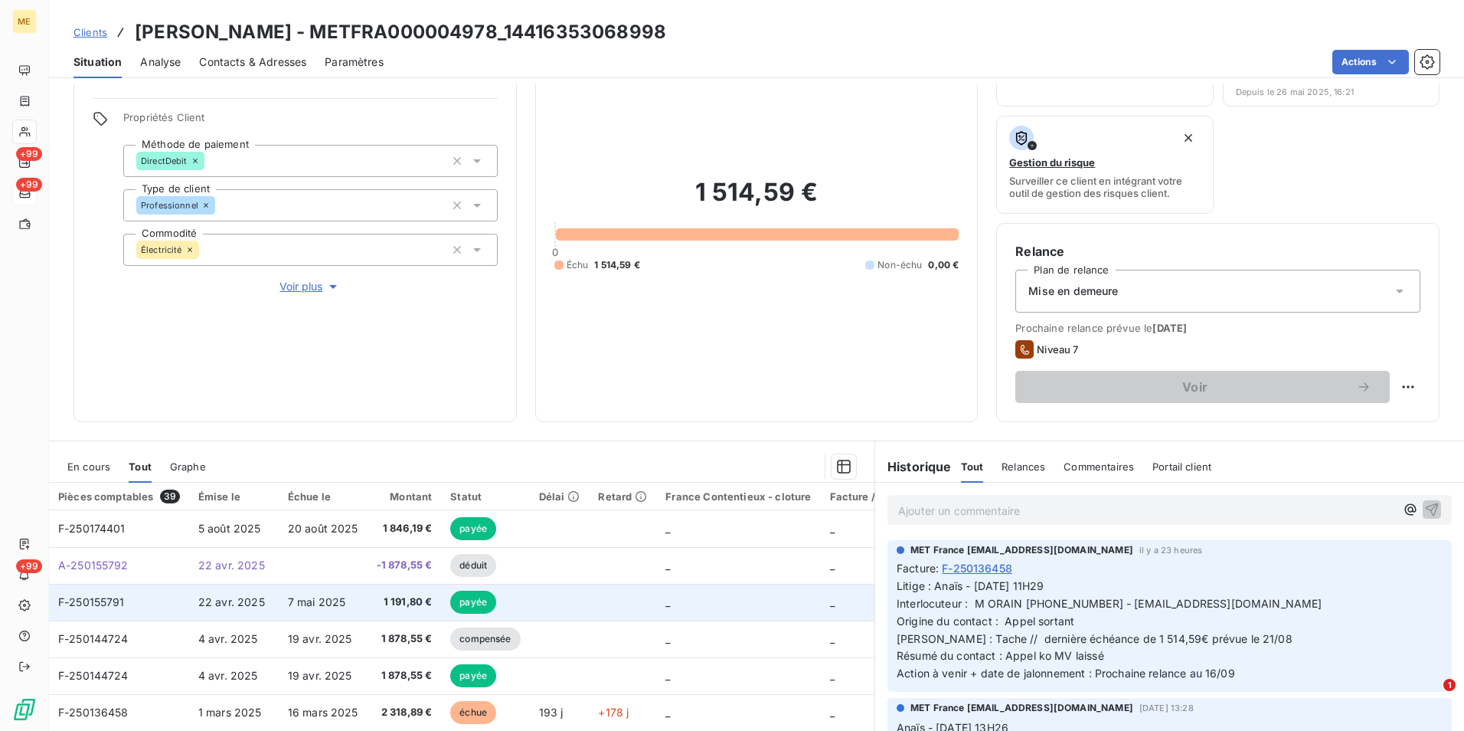
scroll to position [178, 0]
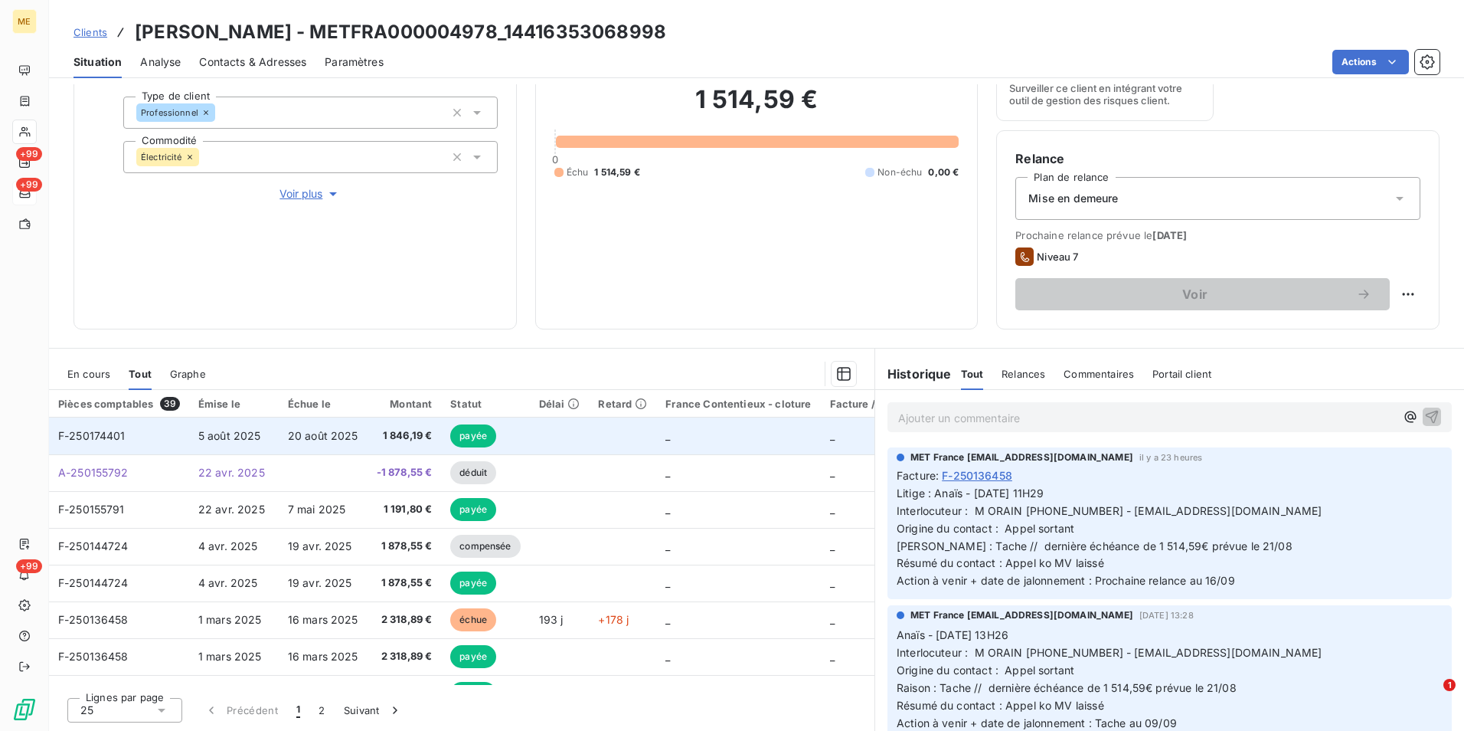
click at [287, 425] on td "20 août 2025" at bounding box center [323, 435] width 89 height 37
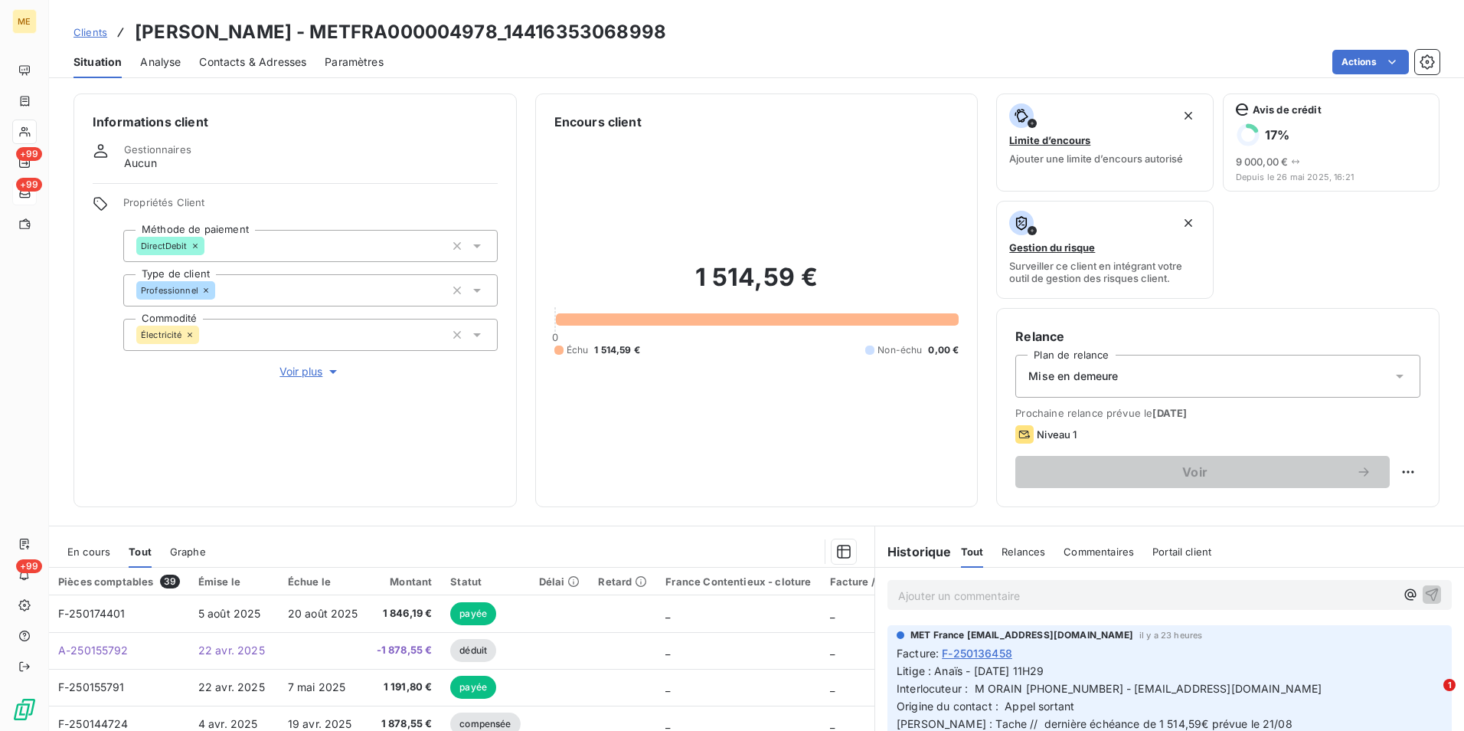
click at [289, 70] on div "Contacts & Adresses" at bounding box center [252, 62] width 107 height 32
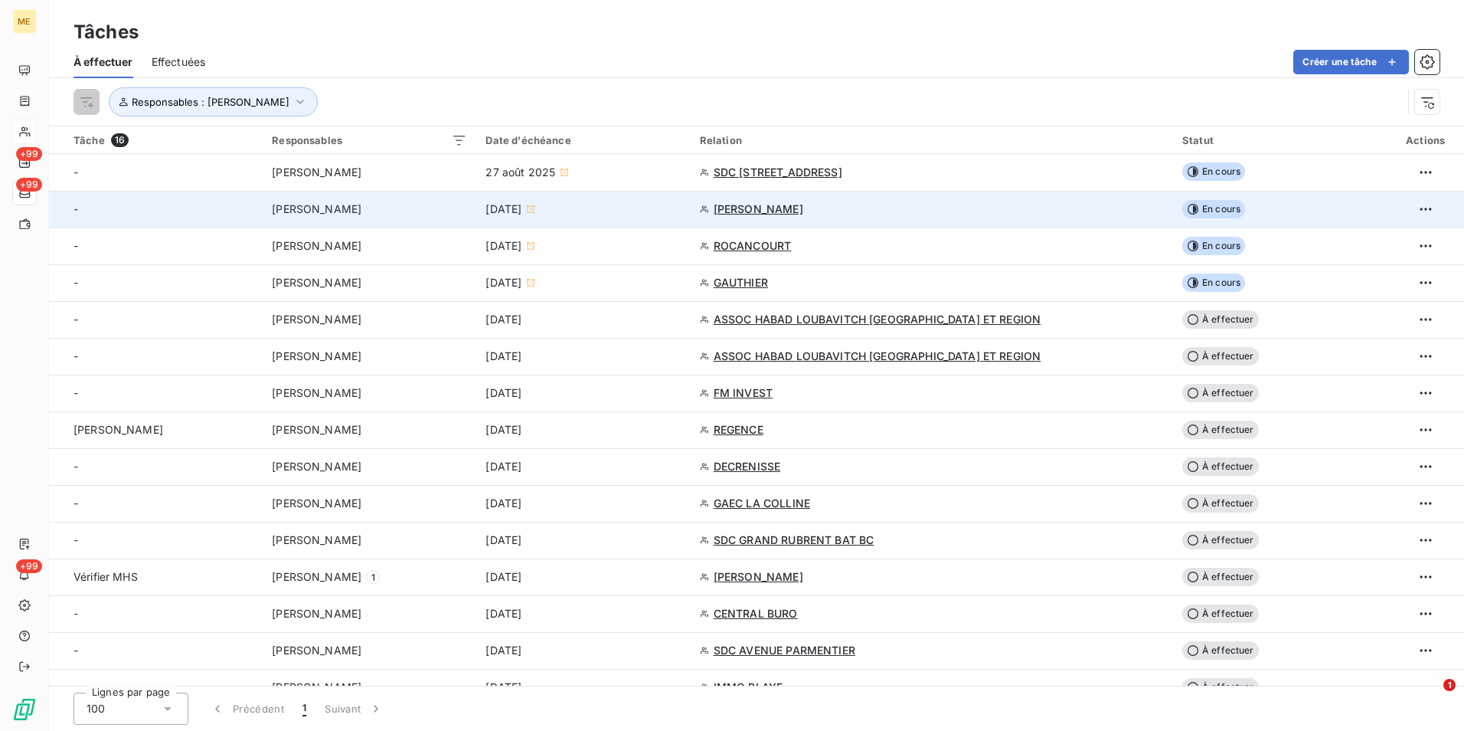
click at [792, 209] on span "[PERSON_NAME]" at bounding box center [759, 208] width 90 height 15
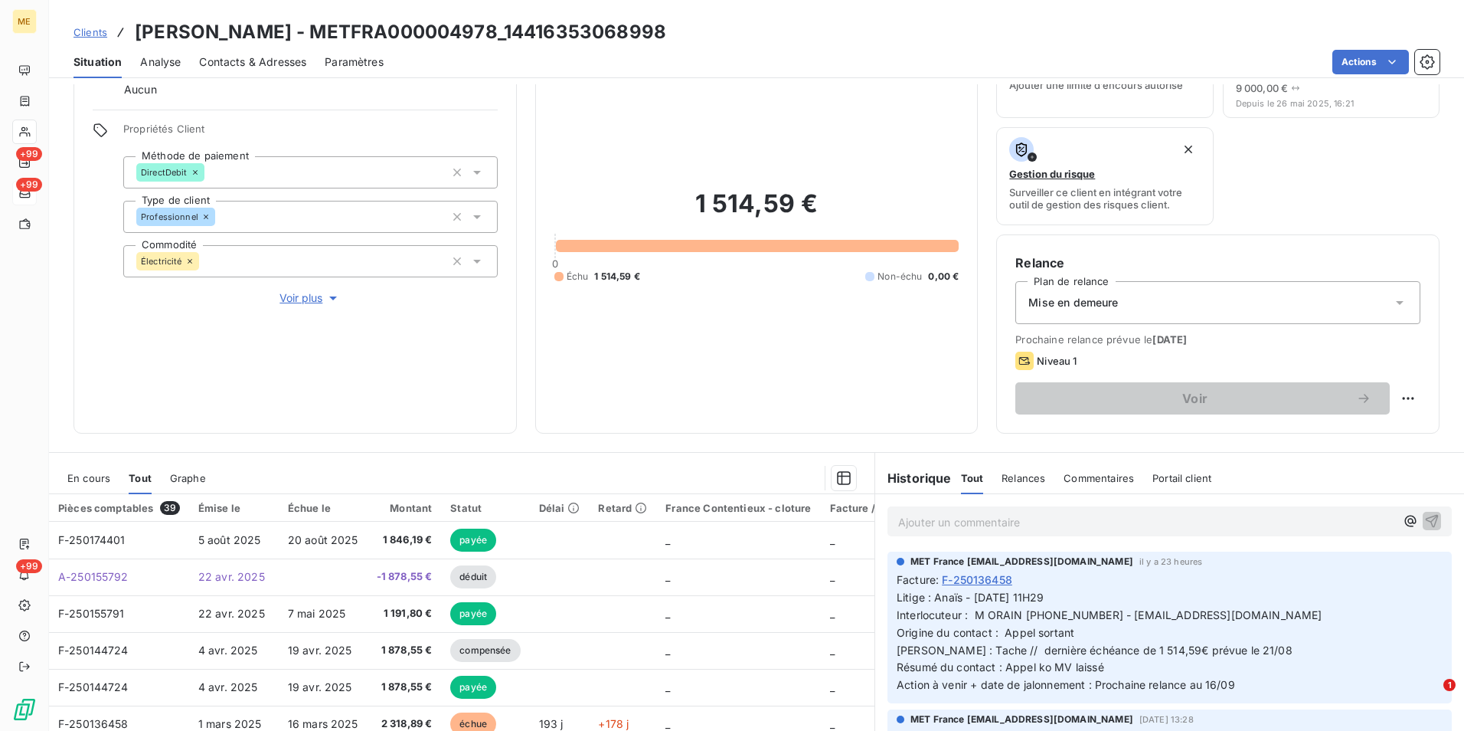
scroll to position [178, 0]
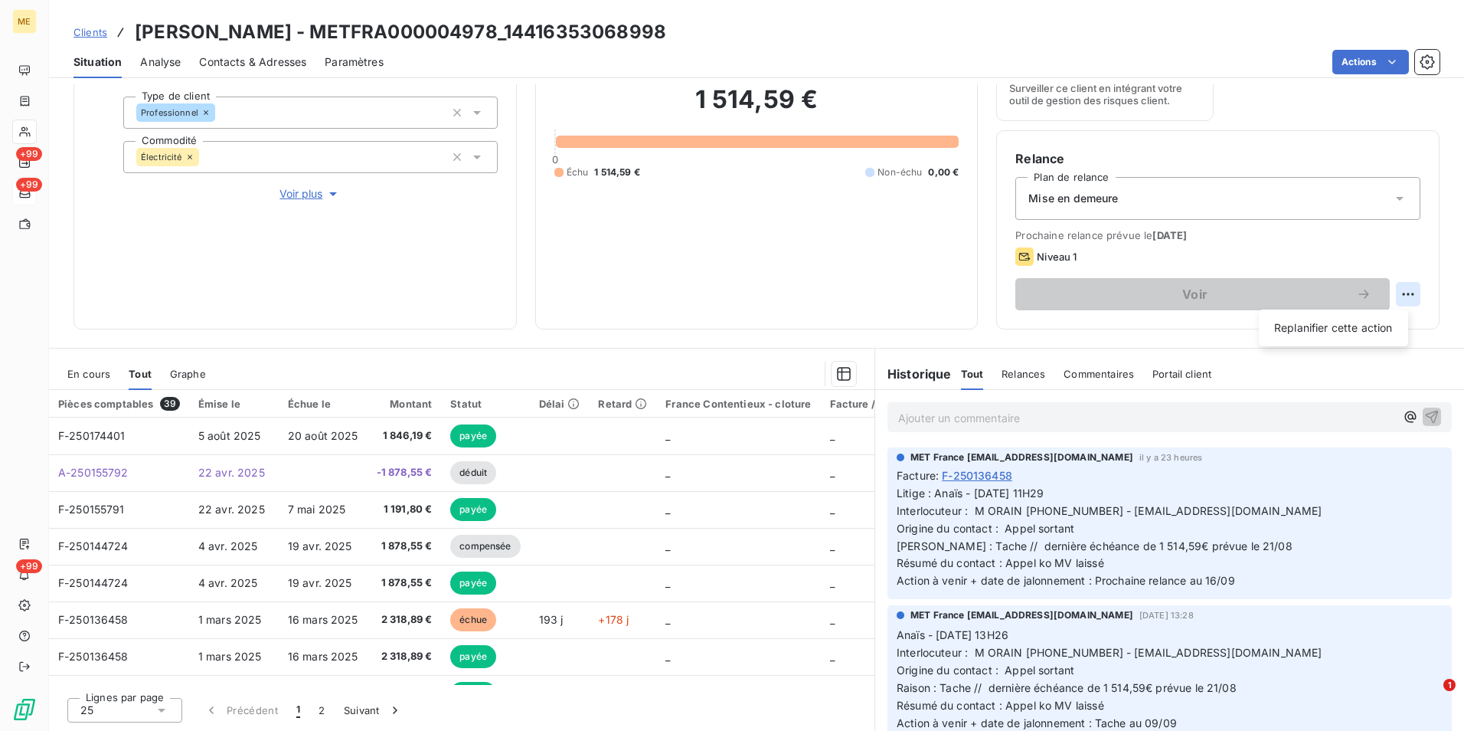
click at [1403, 289] on html "ME +99 +99 +99 Clients SIMON ORAIN PAULETTE - METFRA000004978_14416353068998 Si…" at bounding box center [732, 365] width 1464 height 731
click at [1337, 336] on div "Replanifier cette action" at bounding box center [1333, 328] width 137 height 25
select select "8"
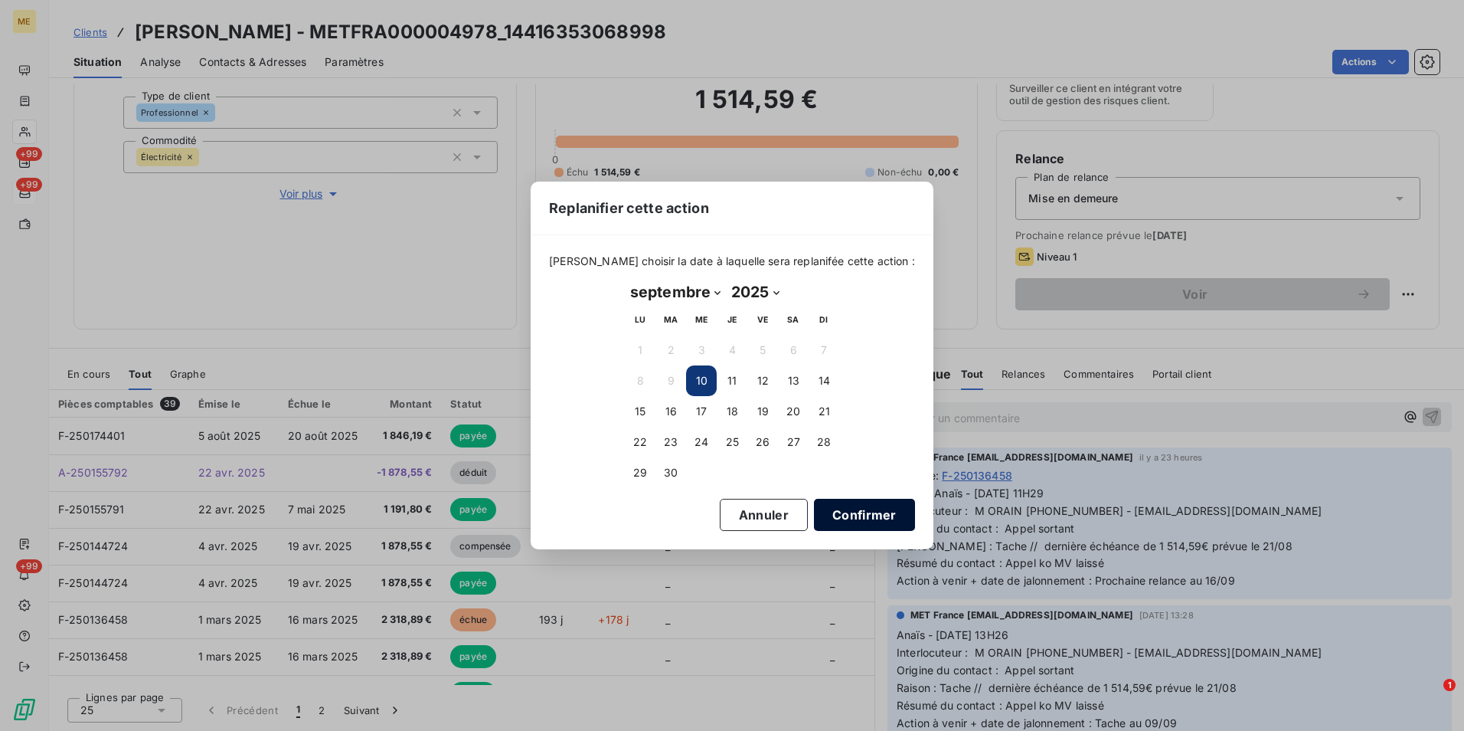
click at [837, 509] on button "Confirmer" at bounding box center [864, 515] width 101 height 32
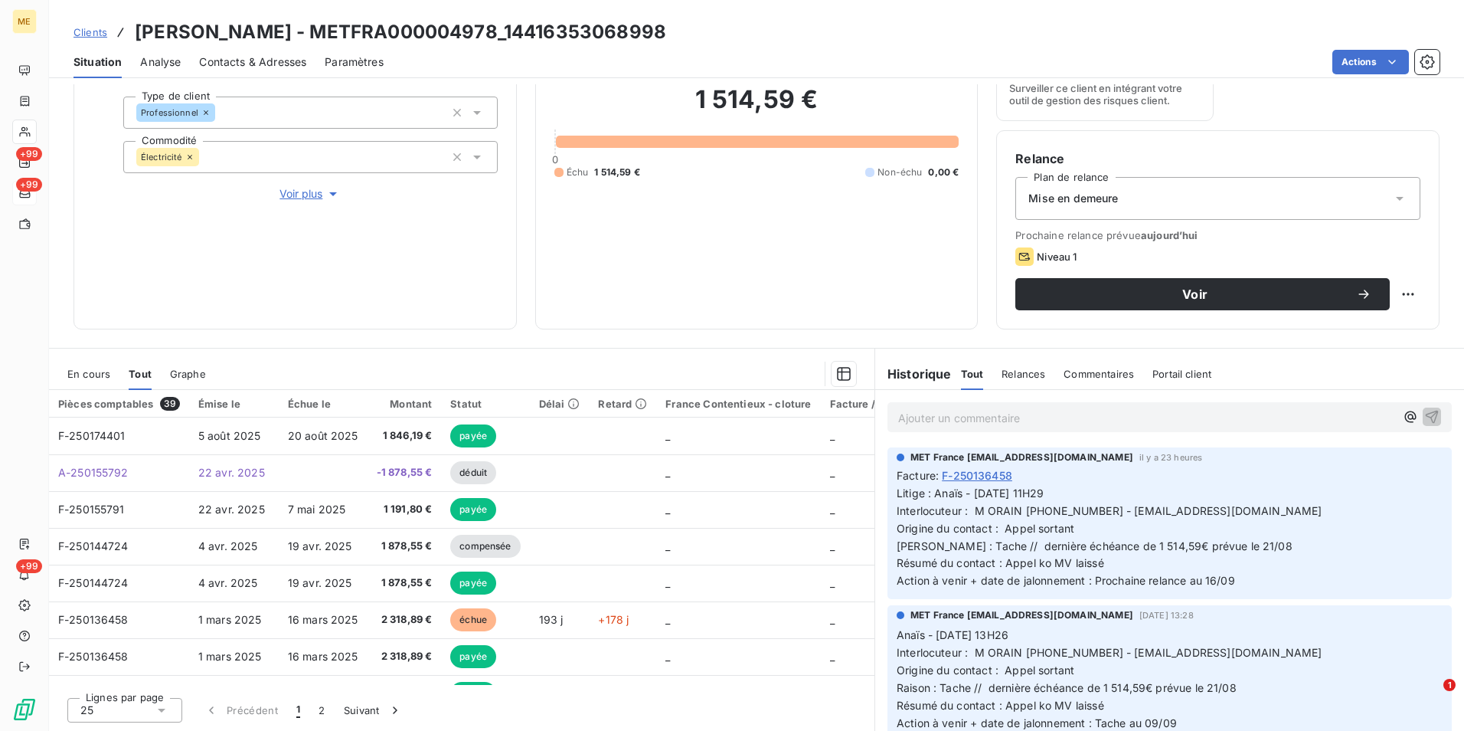
click at [1017, 376] on span "Relances" at bounding box center [1024, 374] width 44 height 12
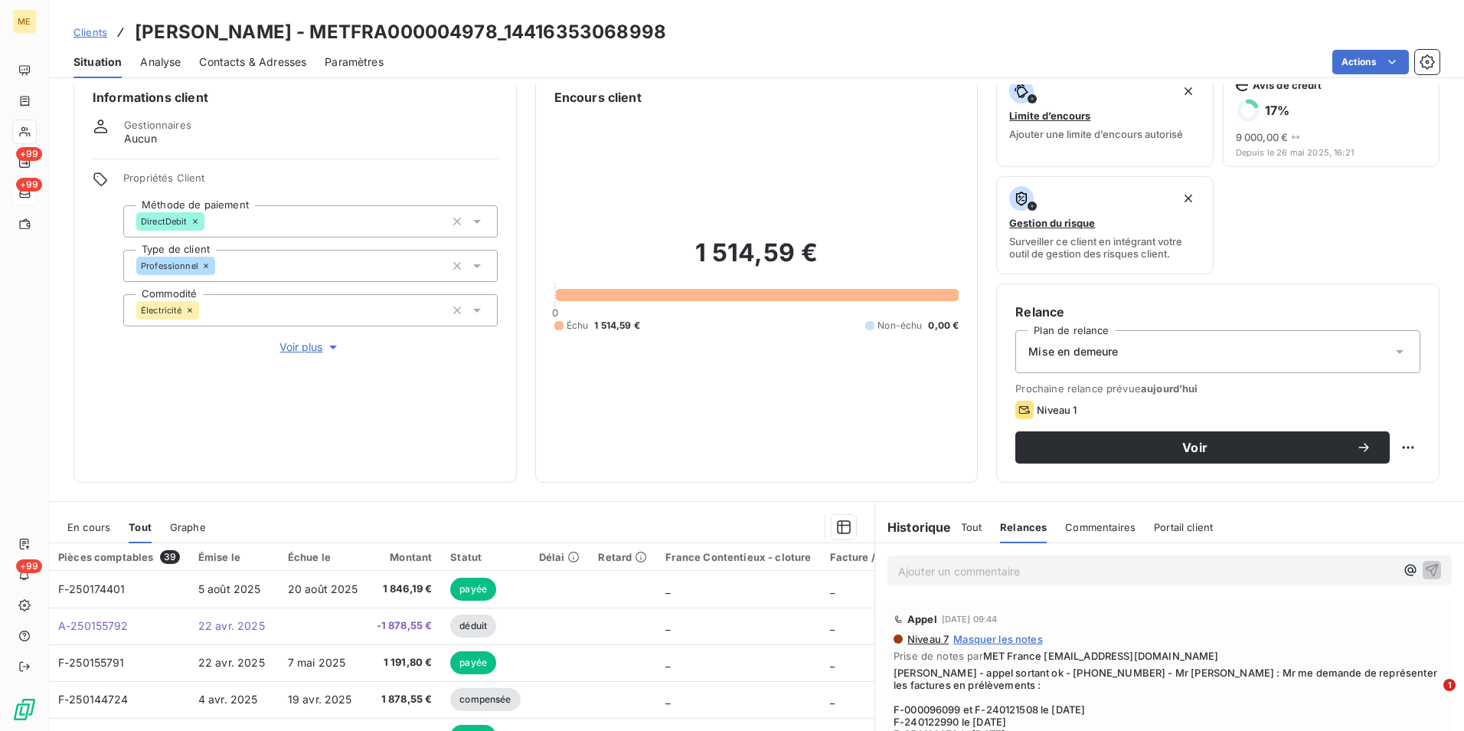
scroll to position [0, 0]
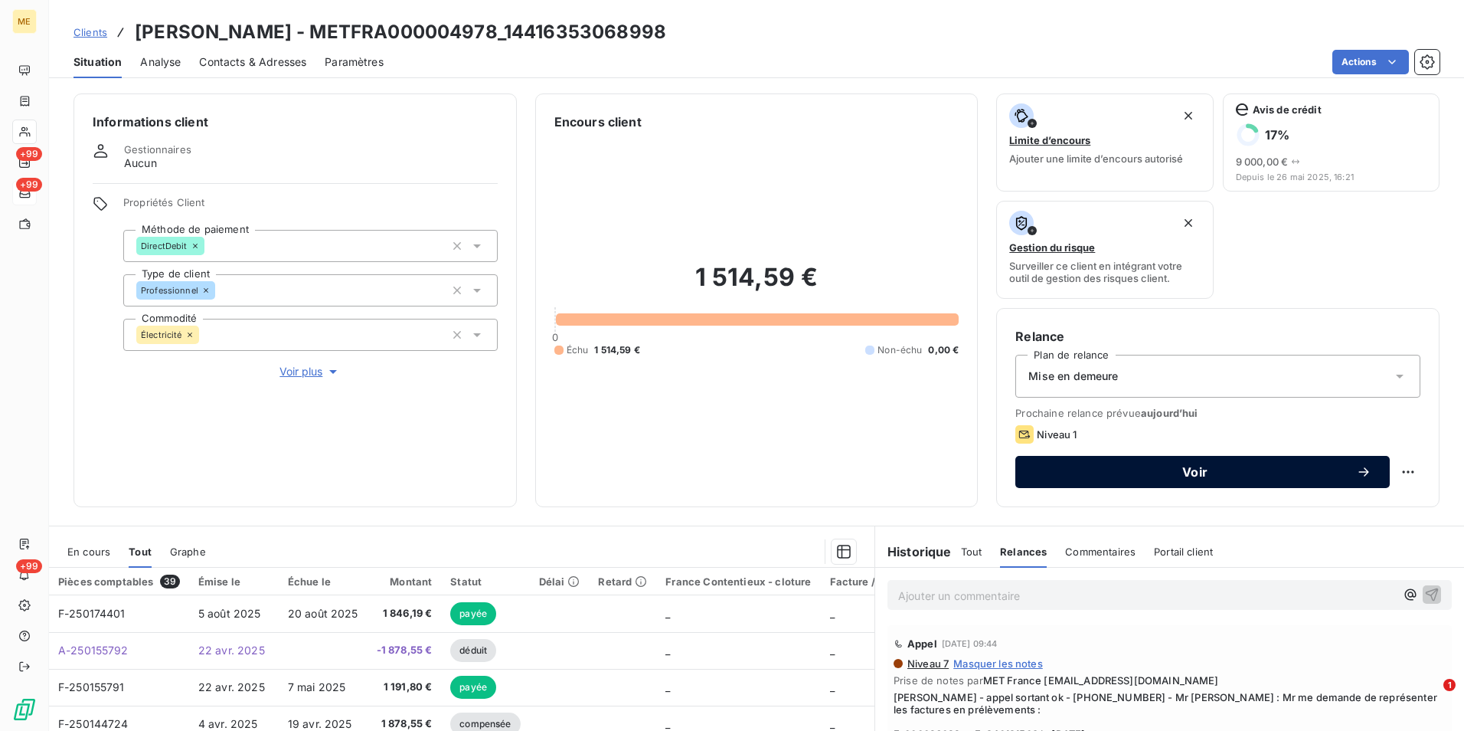
click at [1192, 467] on span "Voir" at bounding box center [1195, 472] width 322 height 12
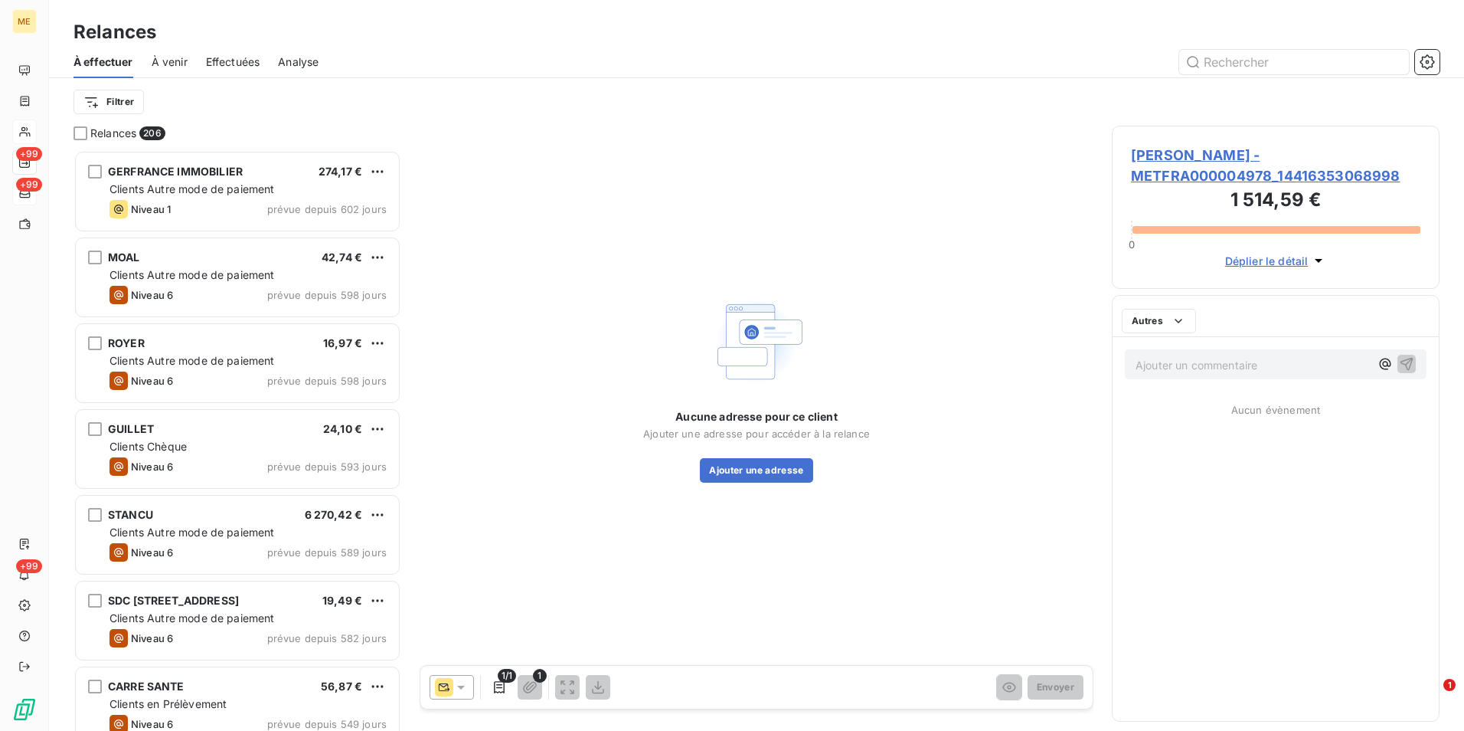
scroll to position [569, 316]
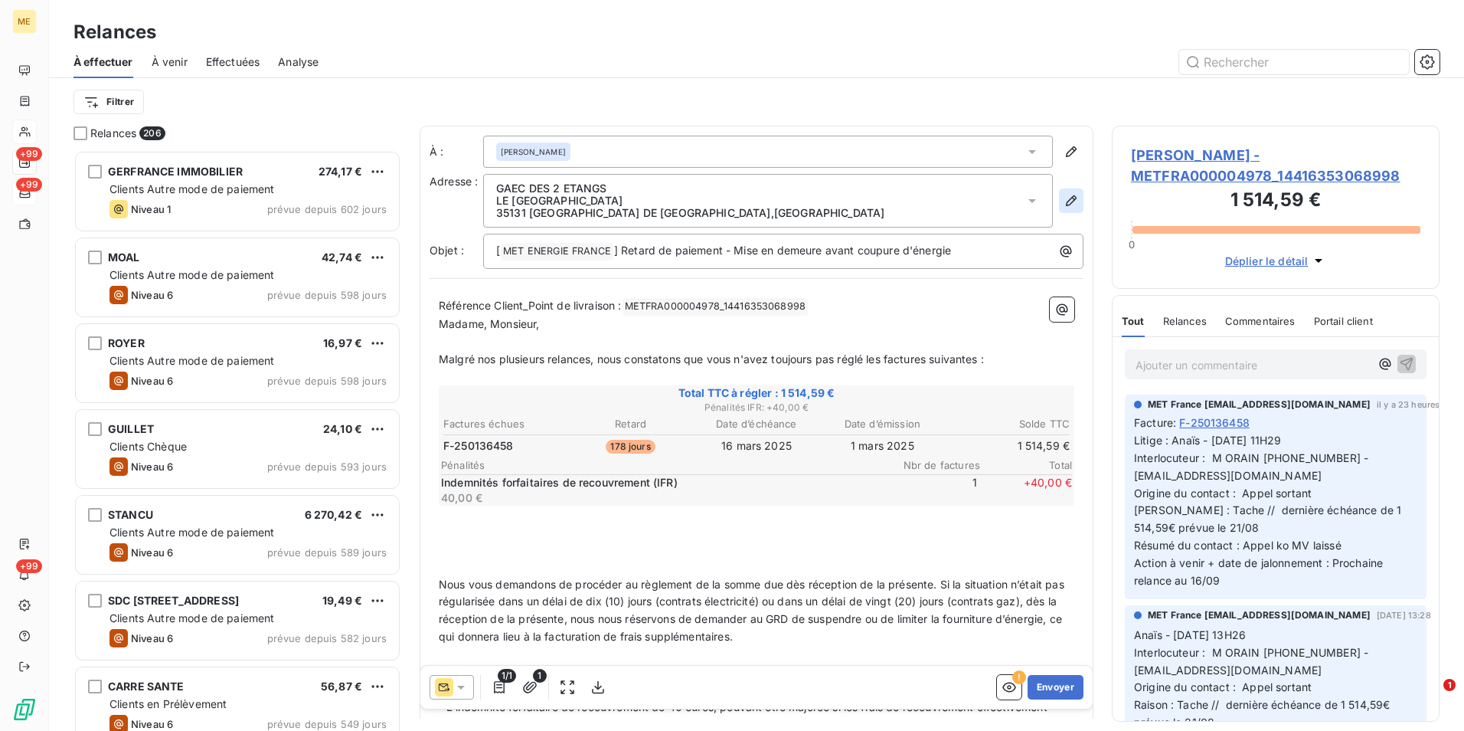
click at [1064, 206] on icon "button" at bounding box center [1071, 200] width 15 height 15
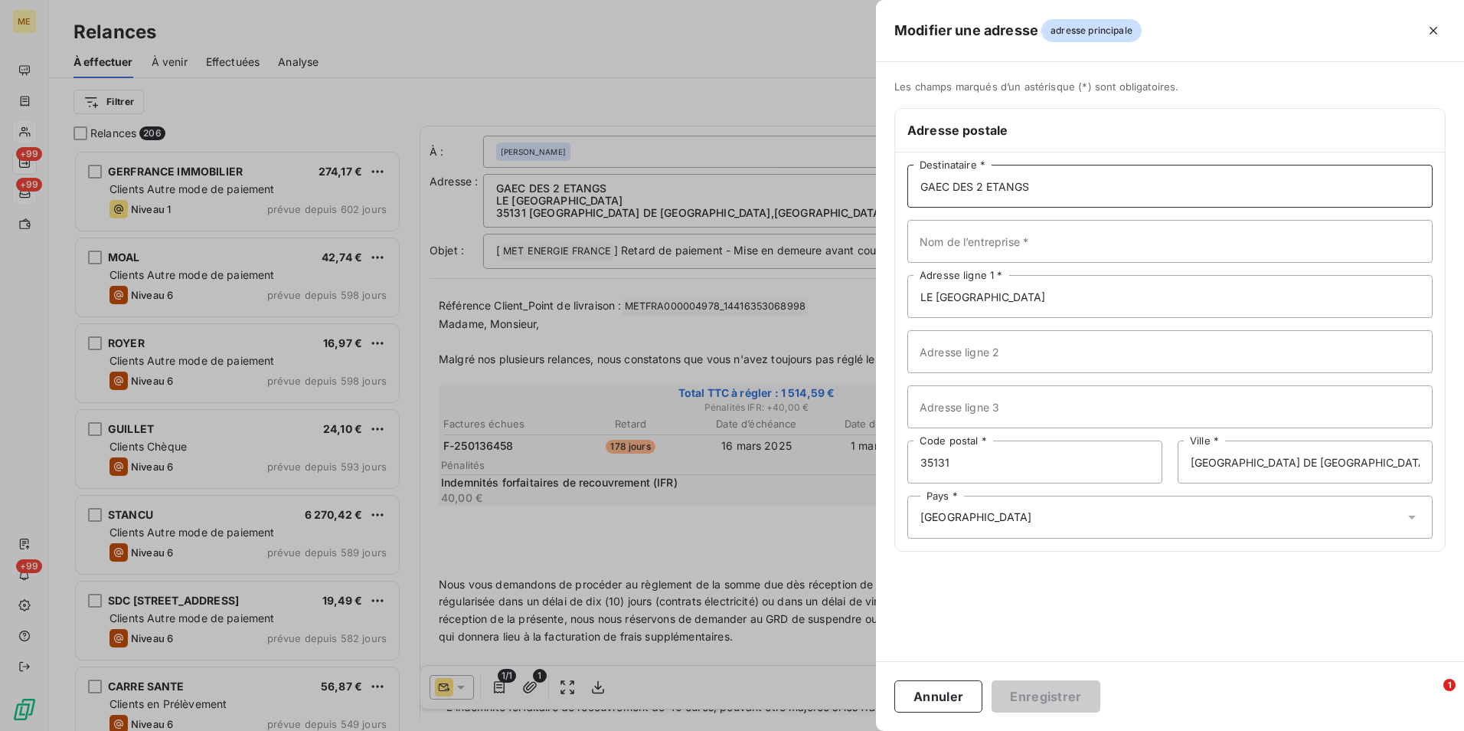
drag, startPoint x: 1073, startPoint y: 184, endPoint x: 895, endPoint y: 189, distance: 178.5
click at [895, 189] on div "Adresse postale GAEC DES 2 ETANGS Destinataire * Nom de l’entreprise * LE MOULI…" at bounding box center [1170, 329] width 551 height 443
type input "[PERSON_NAME]"
click at [970, 234] on input "Nom de l’entreprise *" at bounding box center [1170, 241] width 525 height 43
click at [980, 239] on input "GAEC DES é ETANGS" at bounding box center [1170, 241] width 525 height 43
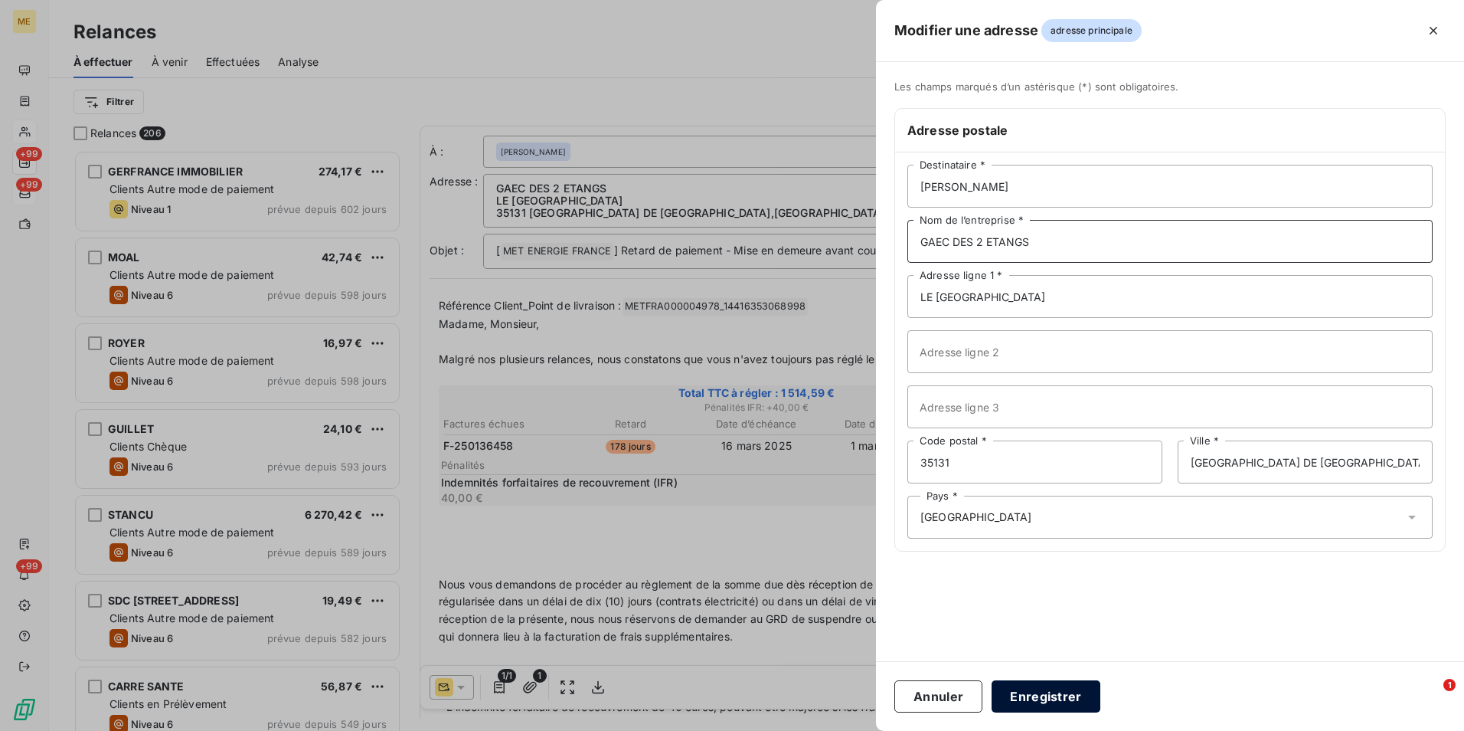
type input "GAEC DES 2 ETANGS"
click at [1052, 683] on button "Enregistrer" at bounding box center [1046, 696] width 109 height 32
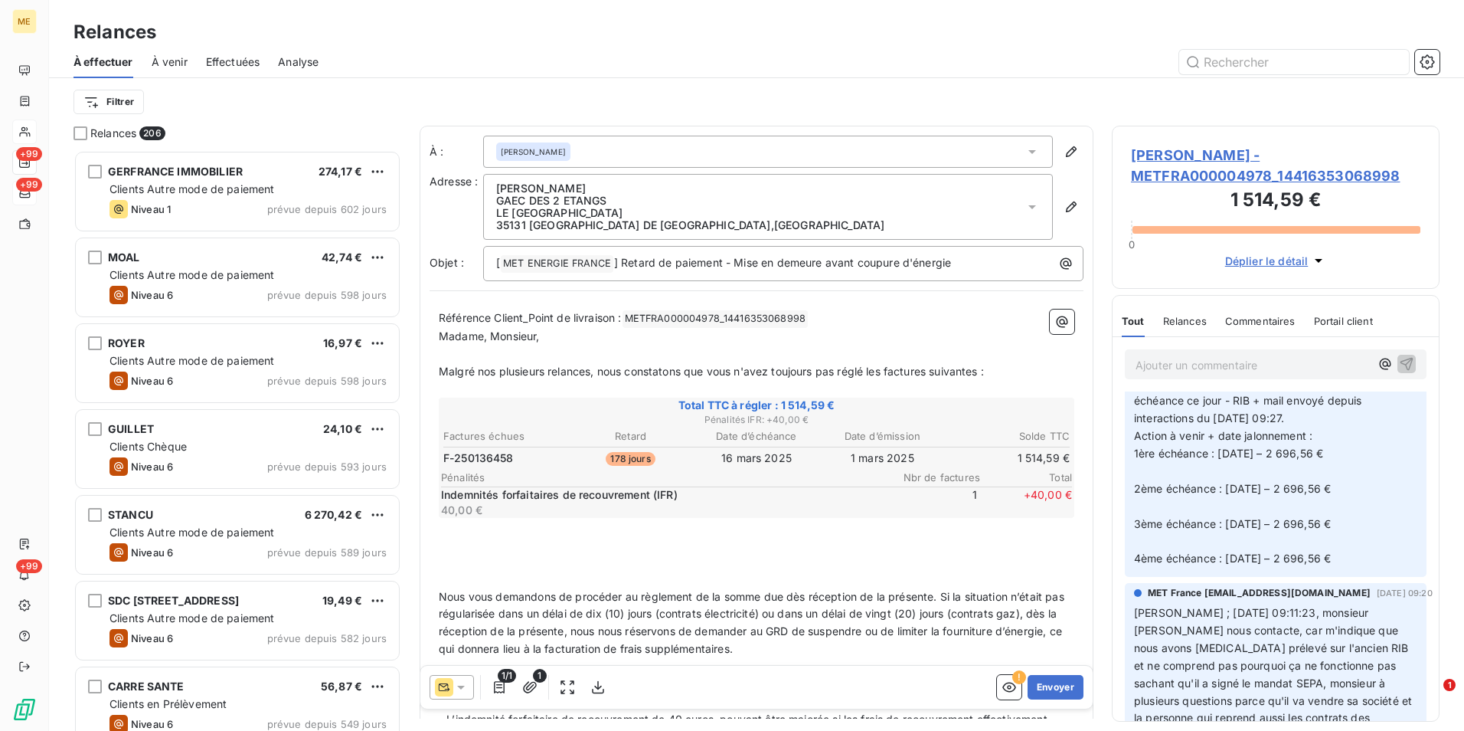
scroll to position [4136, 0]
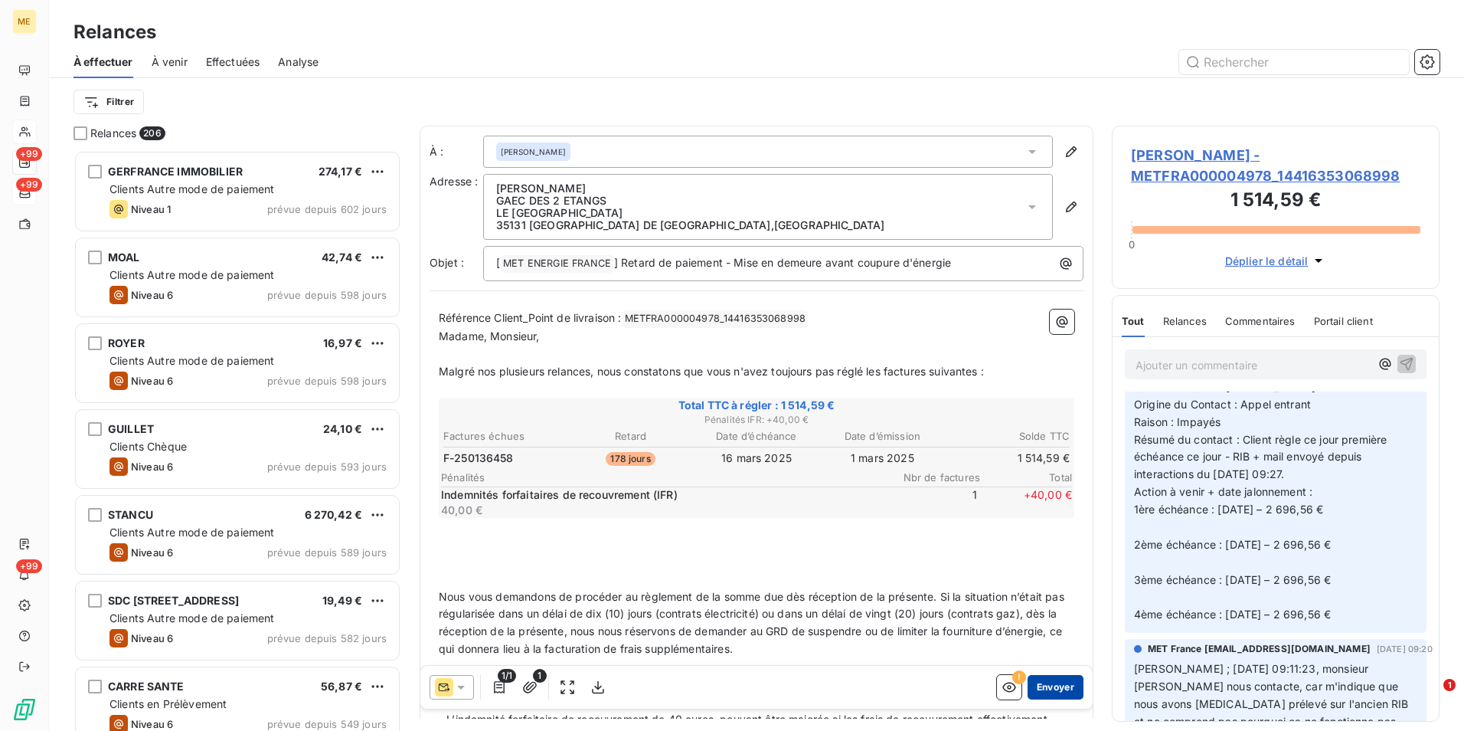
click at [1054, 687] on button "Envoyer" at bounding box center [1056, 687] width 56 height 25
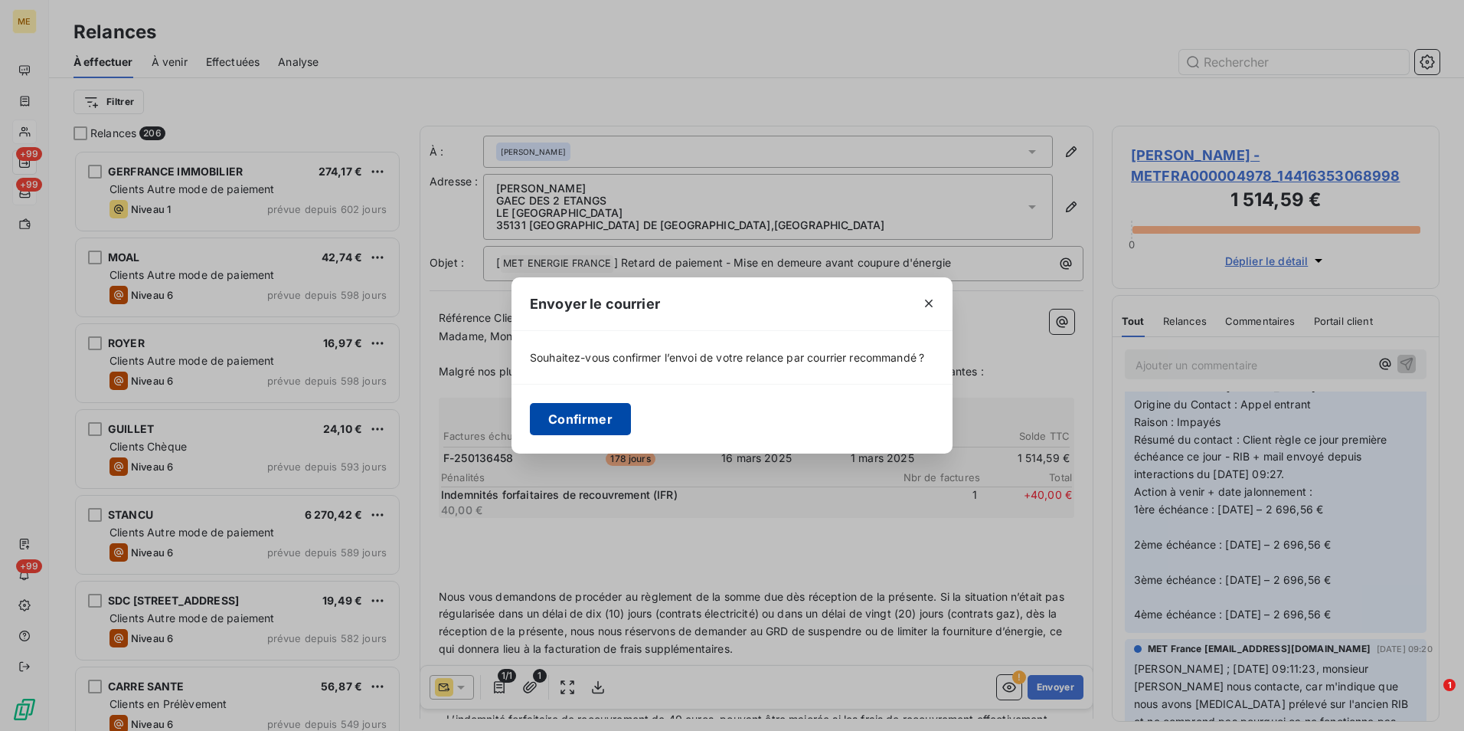
click at [552, 411] on button "Confirmer" at bounding box center [580, 419] width 101 height 32
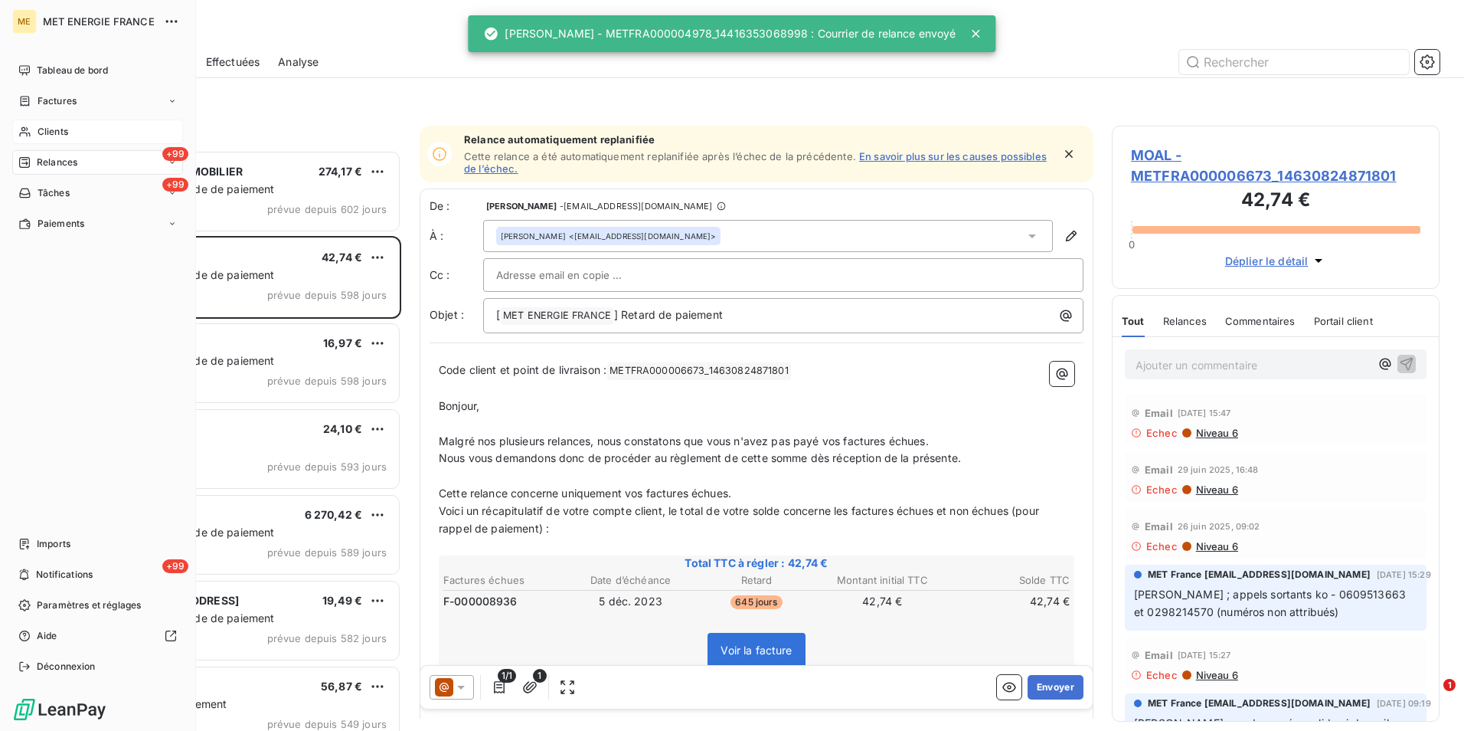
click at [91, 132] on div "Clients" at bounding box center [97, 131] width 171 height 25
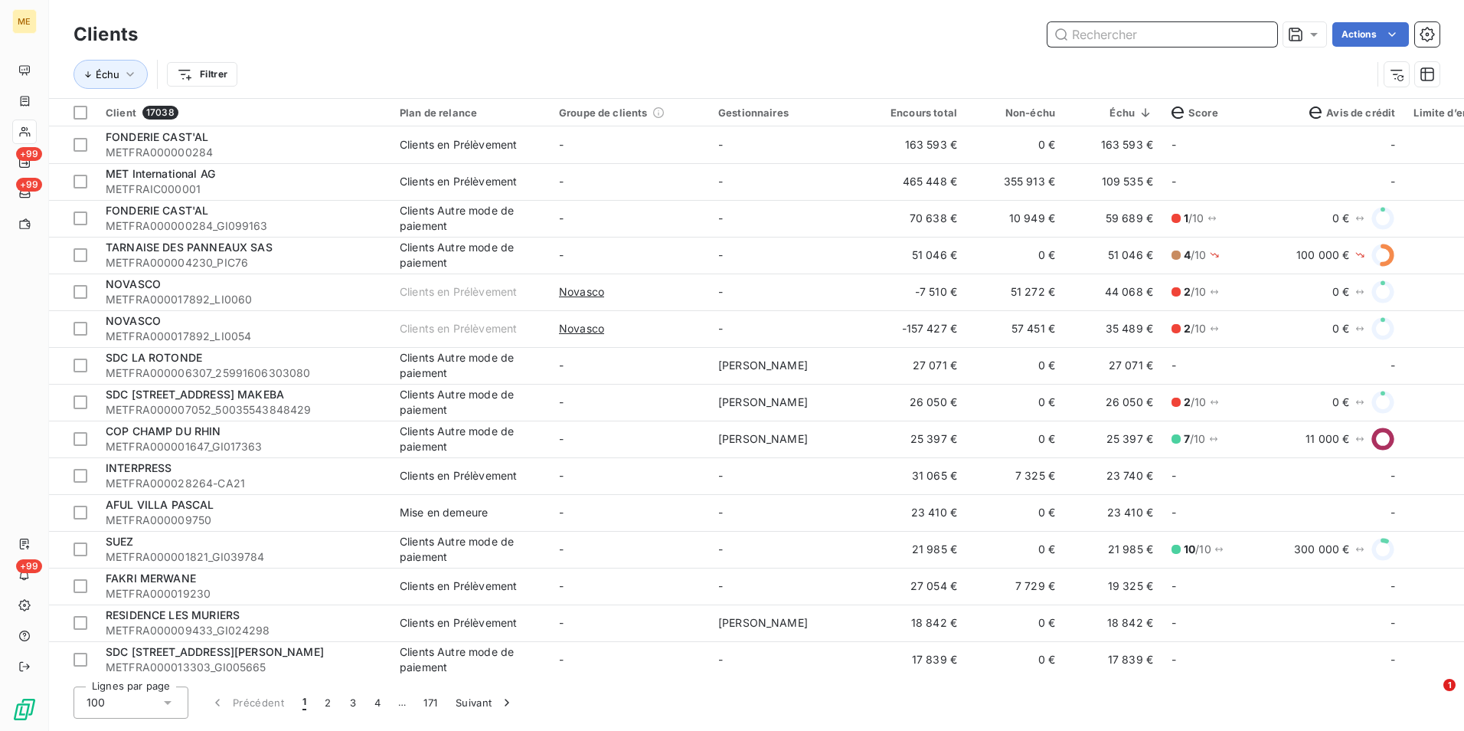
click at [1115, 44] on input "text" at bounding box center [1163, 34] width 230 height 25
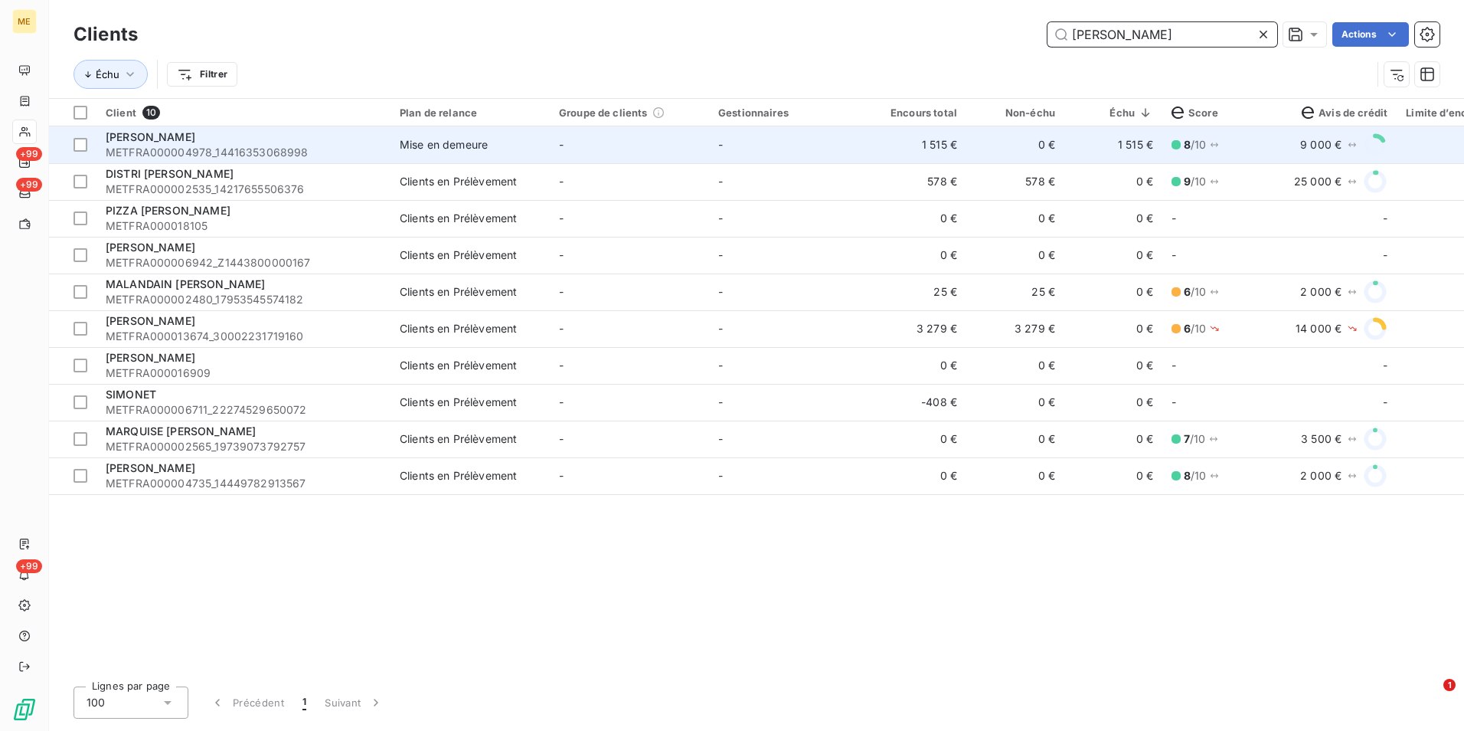
type input "SIMON"
click at [455, 151] on div "Mise en demeure" at bounding box center [444, 144] width 88 height 15
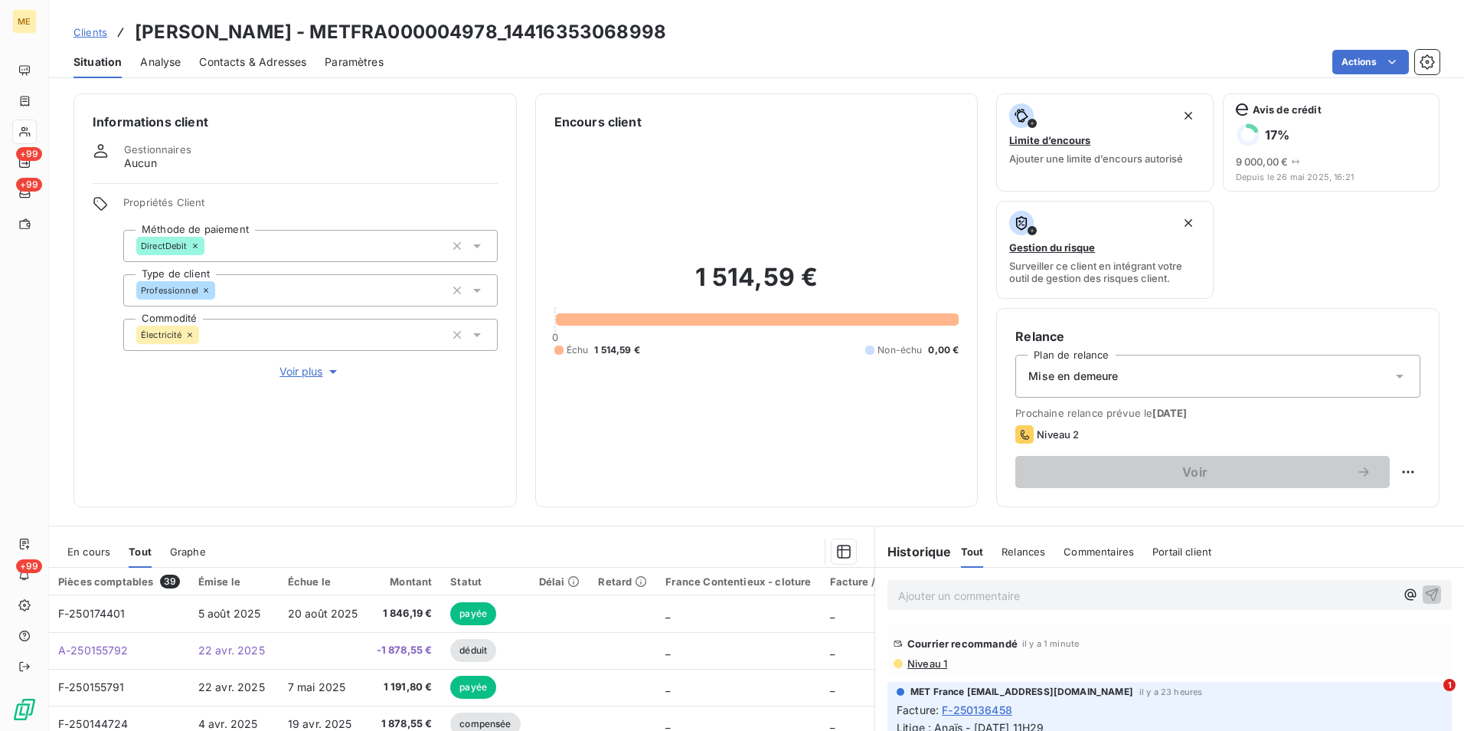
click at [1281, 385] on div "Mise en demeure" at bounding box center [1218, 376] width 405 height 43
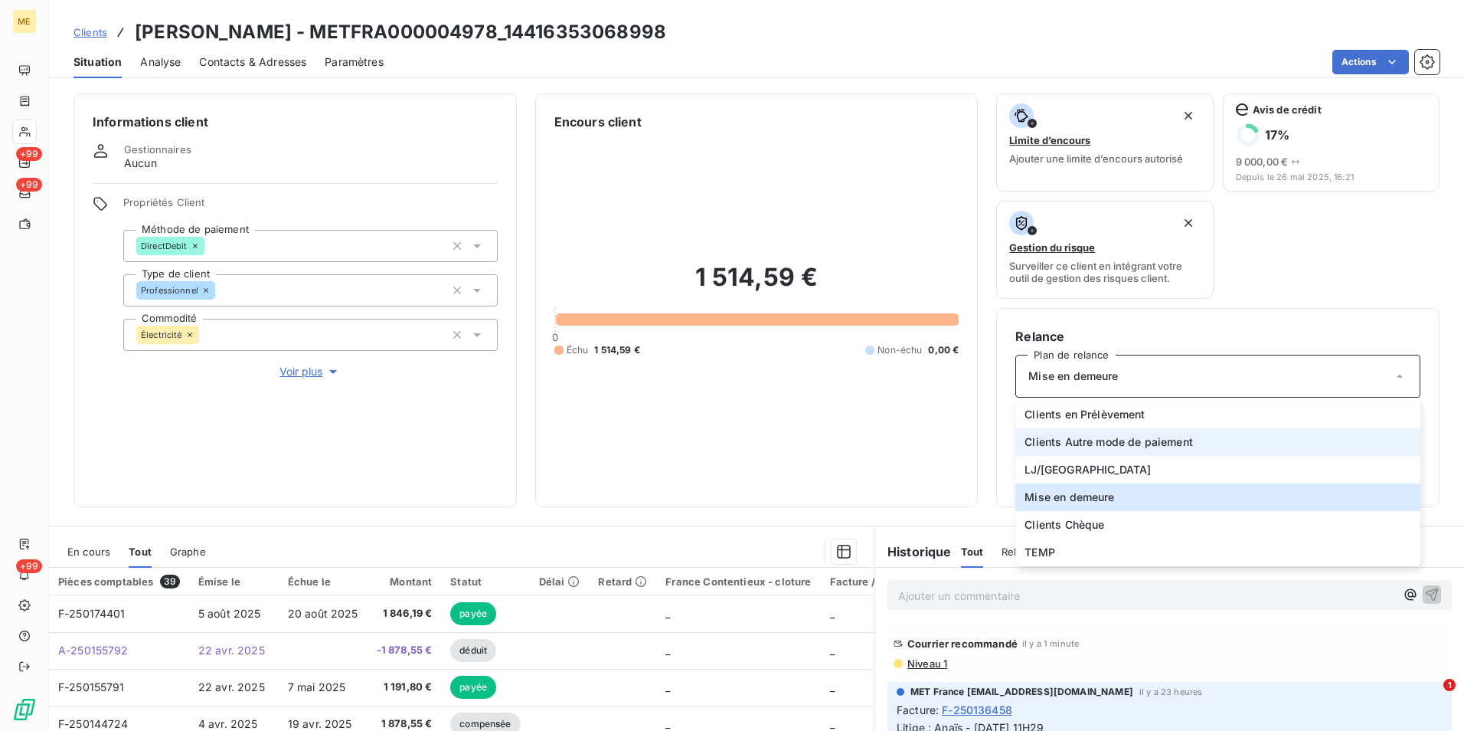
click at [1098, 443] on span "Clients Autre mode de paiement" at bounding box center [1109, 441] width 168 height 15
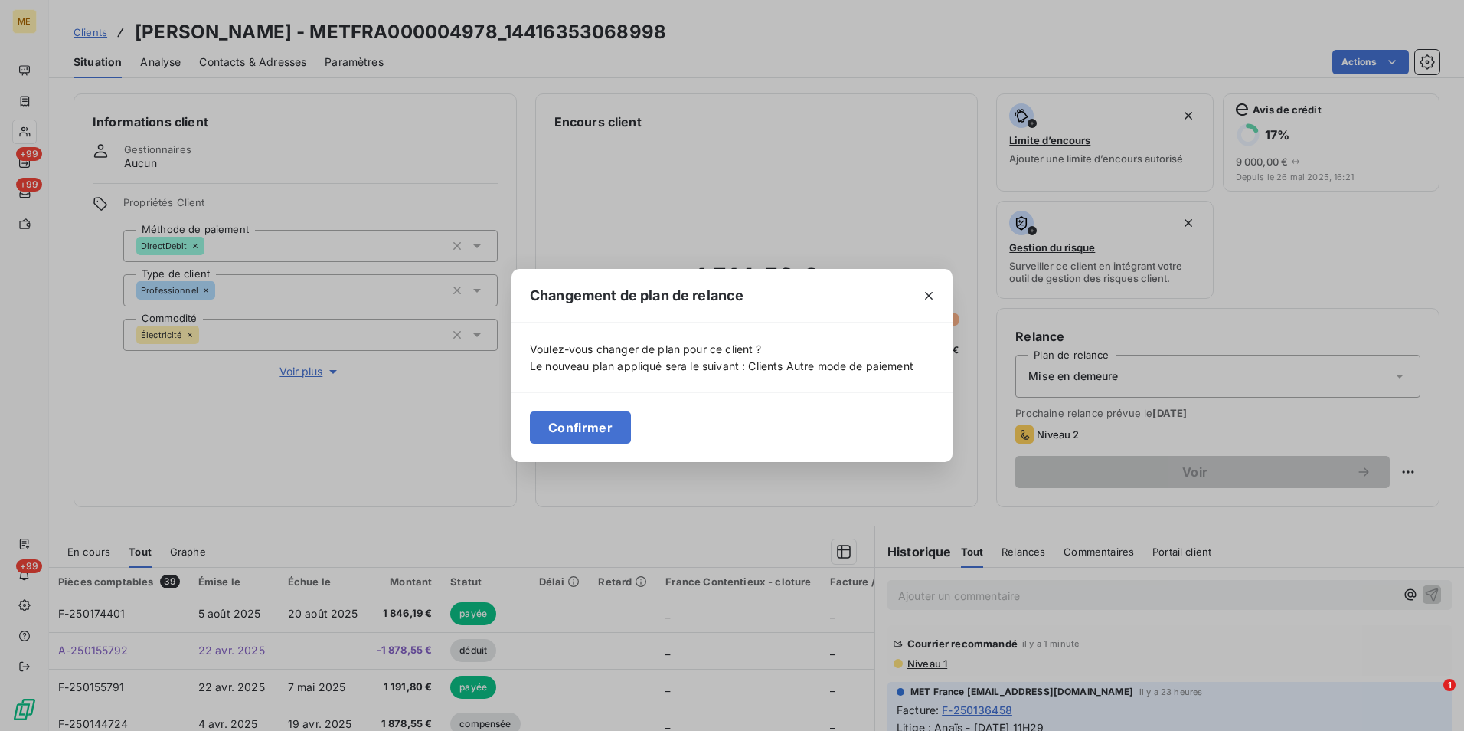
drag, startPoint x: 646, startPoint y: 429, endPoint x: 636, endPoint y: 427, distance: 9.3
click at [643, 427] on div "Confirmer" at bounding box center [732, 427] width 441 height 70
drag, startPoint x: 617, startPoint y: 437, endPoint x: 626, endPoint y: 443, distance: 10.0
click at [617, 437] on button "Confirmer" at bounding box center [580, 427] width 101 height 32
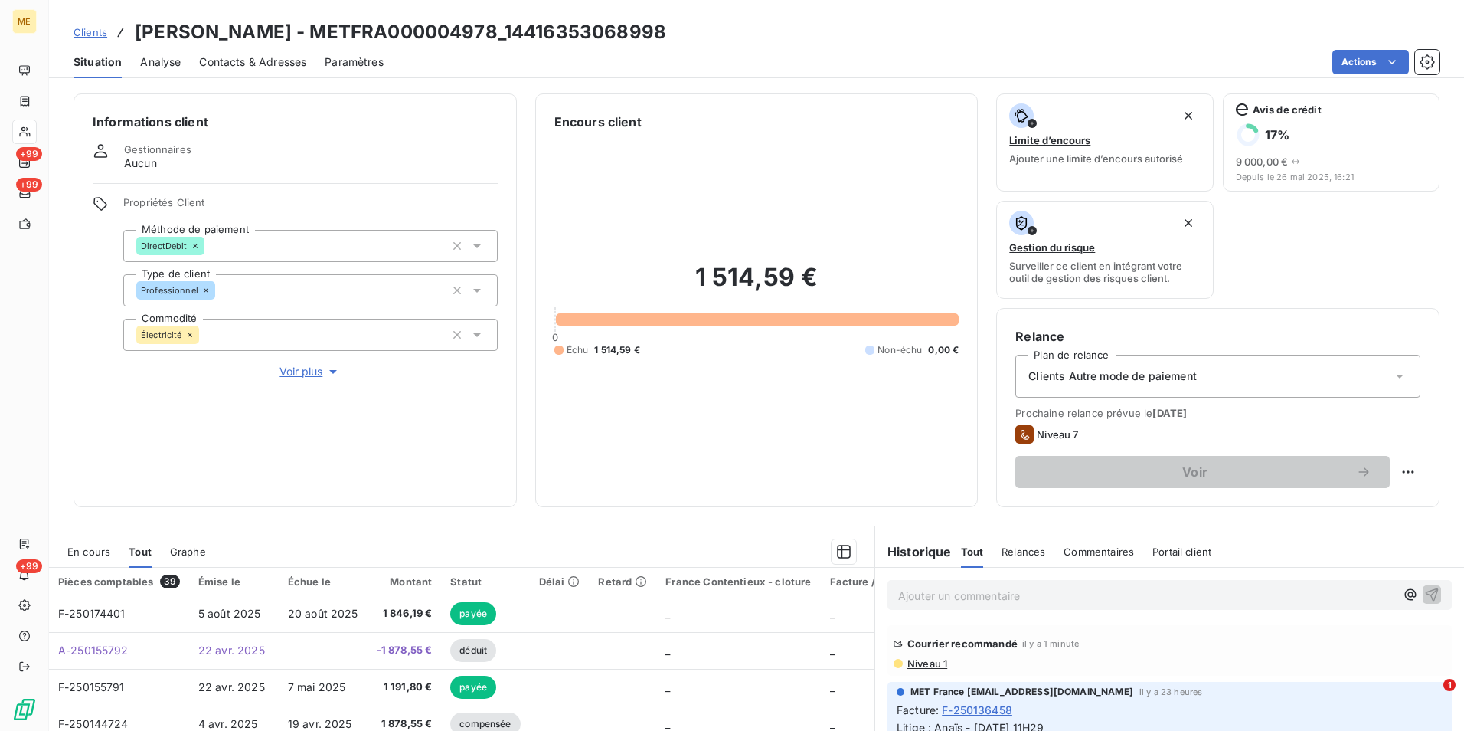
click at [92, 38] on span "Clients" at bounding box center [91, 32] width 34 height 12
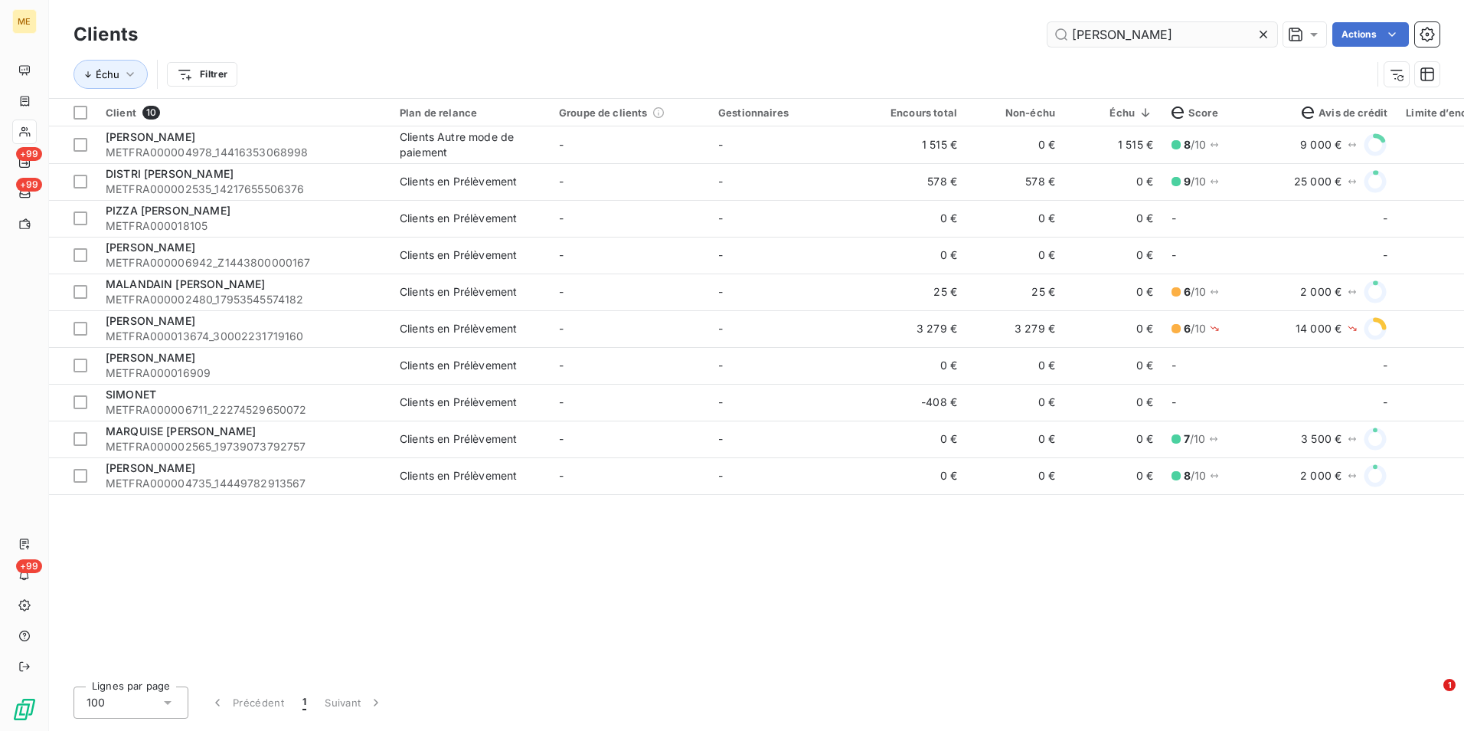
click at [1267, 29] on icon at bounding box center [1263, 34] width 15 height 15
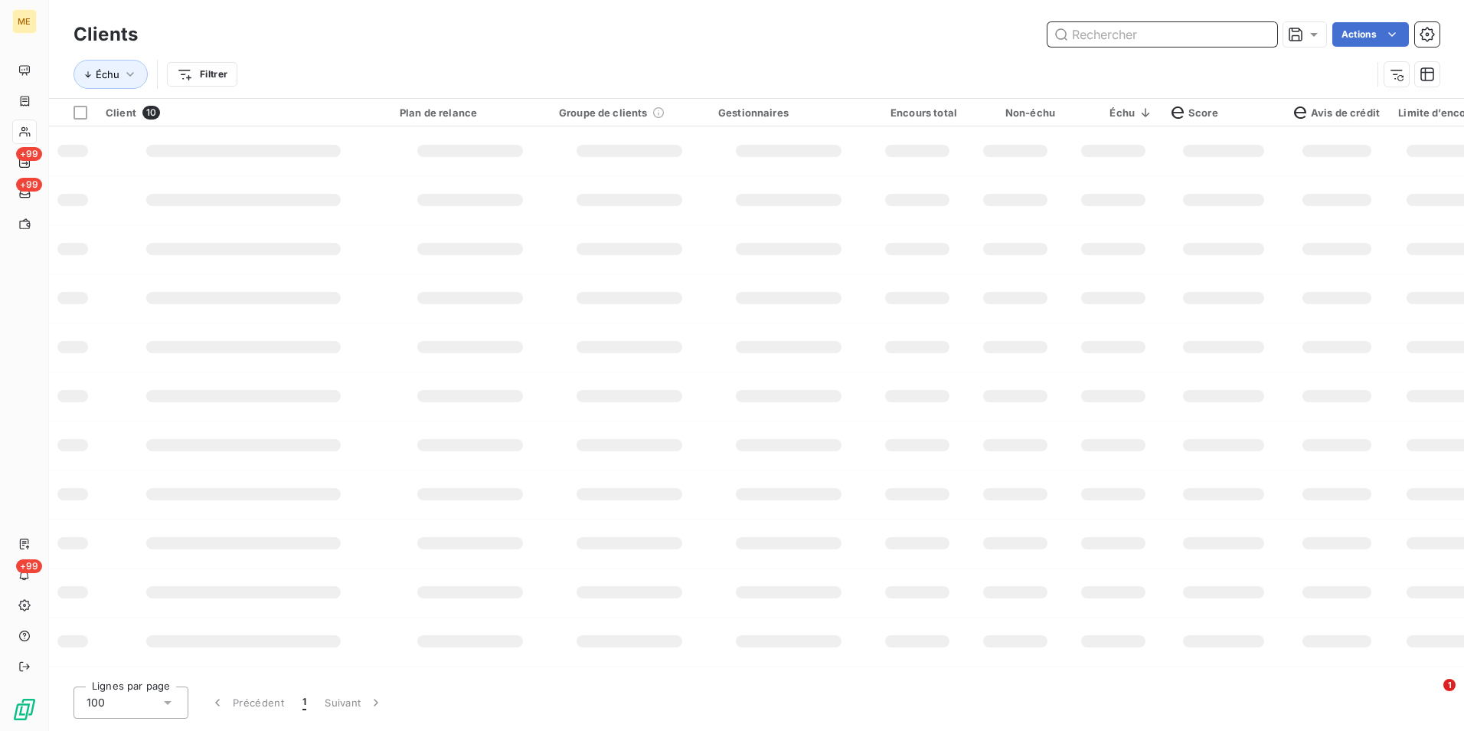
click at [1263, 30] on input "text" at bounding box center [1163, 34] width 230 height 25
paste input "METFRA000008620_Z1443800000115"
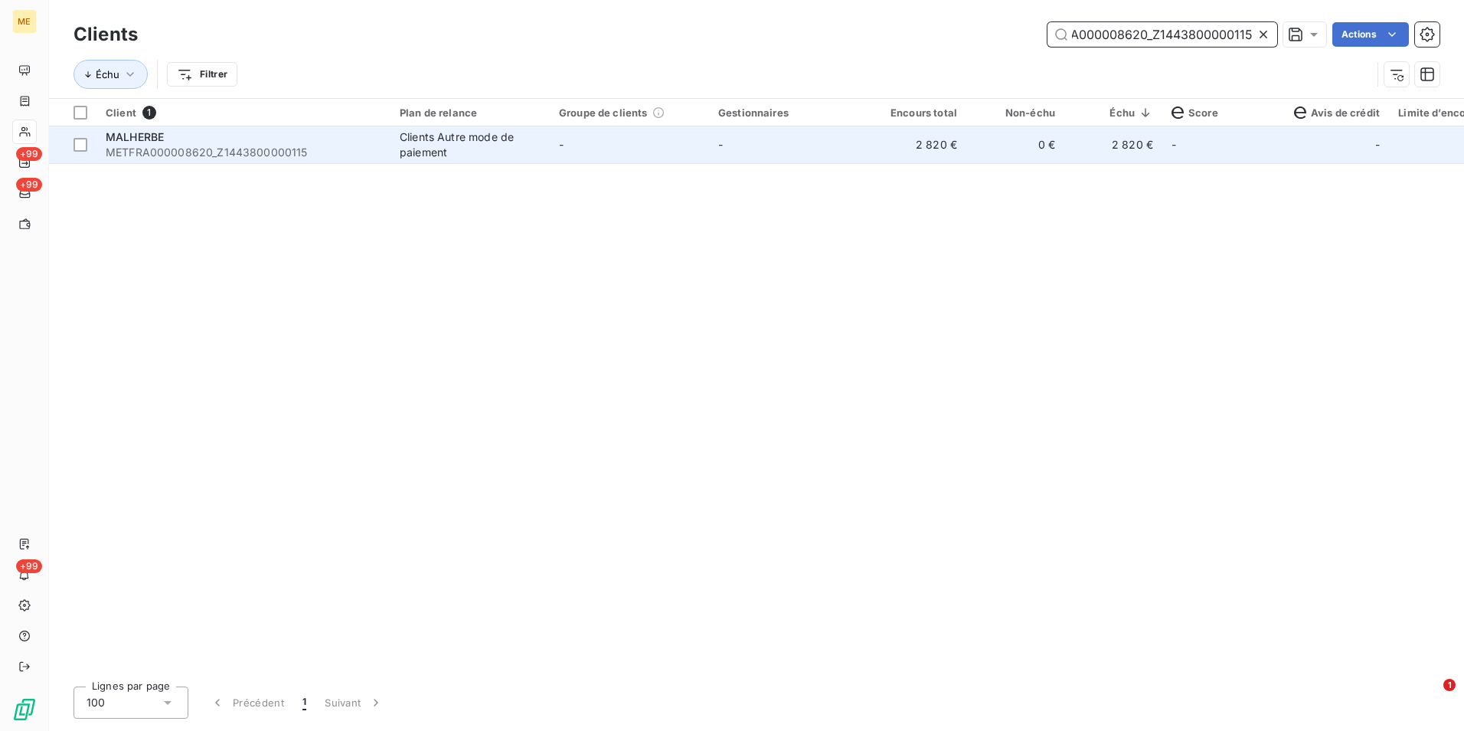
type input "METFRA000008620_Z1443800000115"
click at [911, 156] on td "2 820 €" at bounding box center [917, 144] width 98 height 37
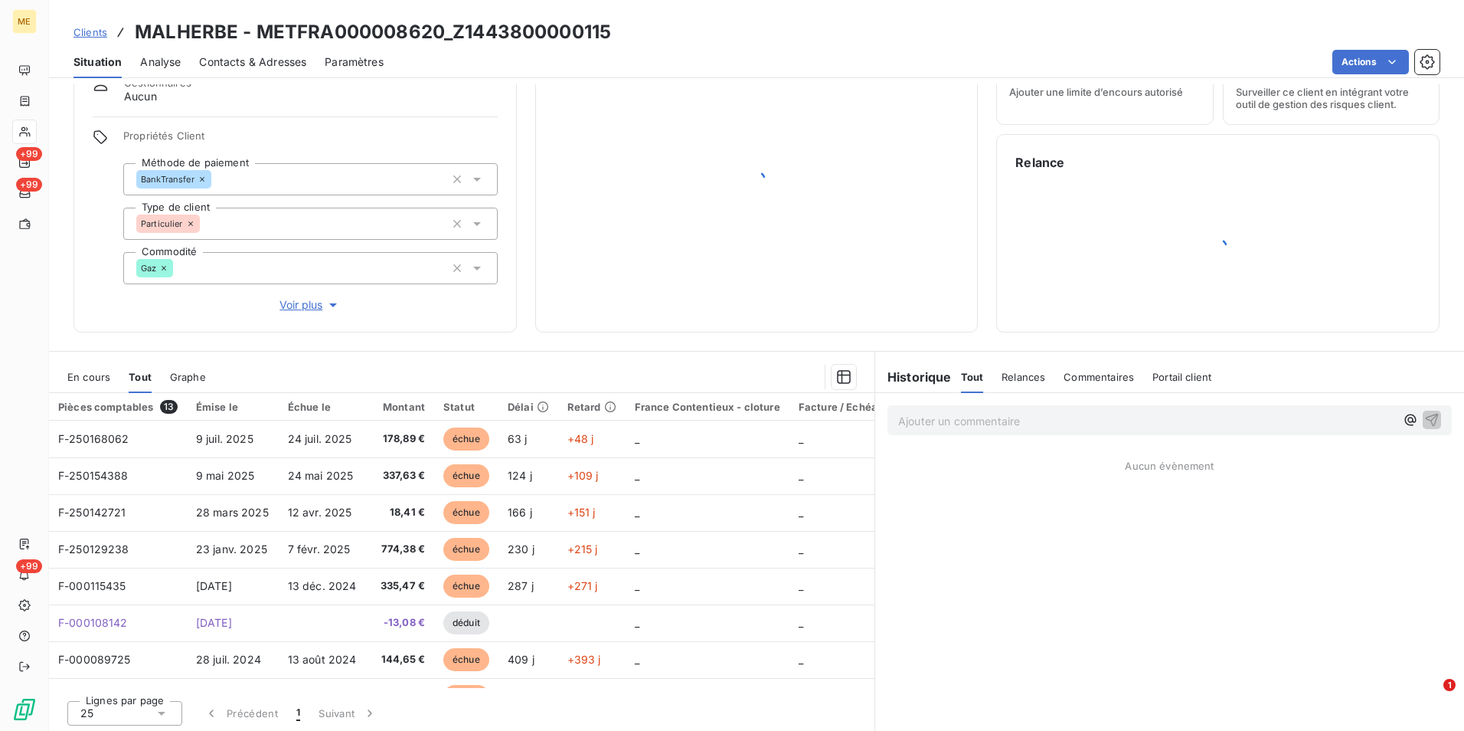
scroll to position [70, 0]
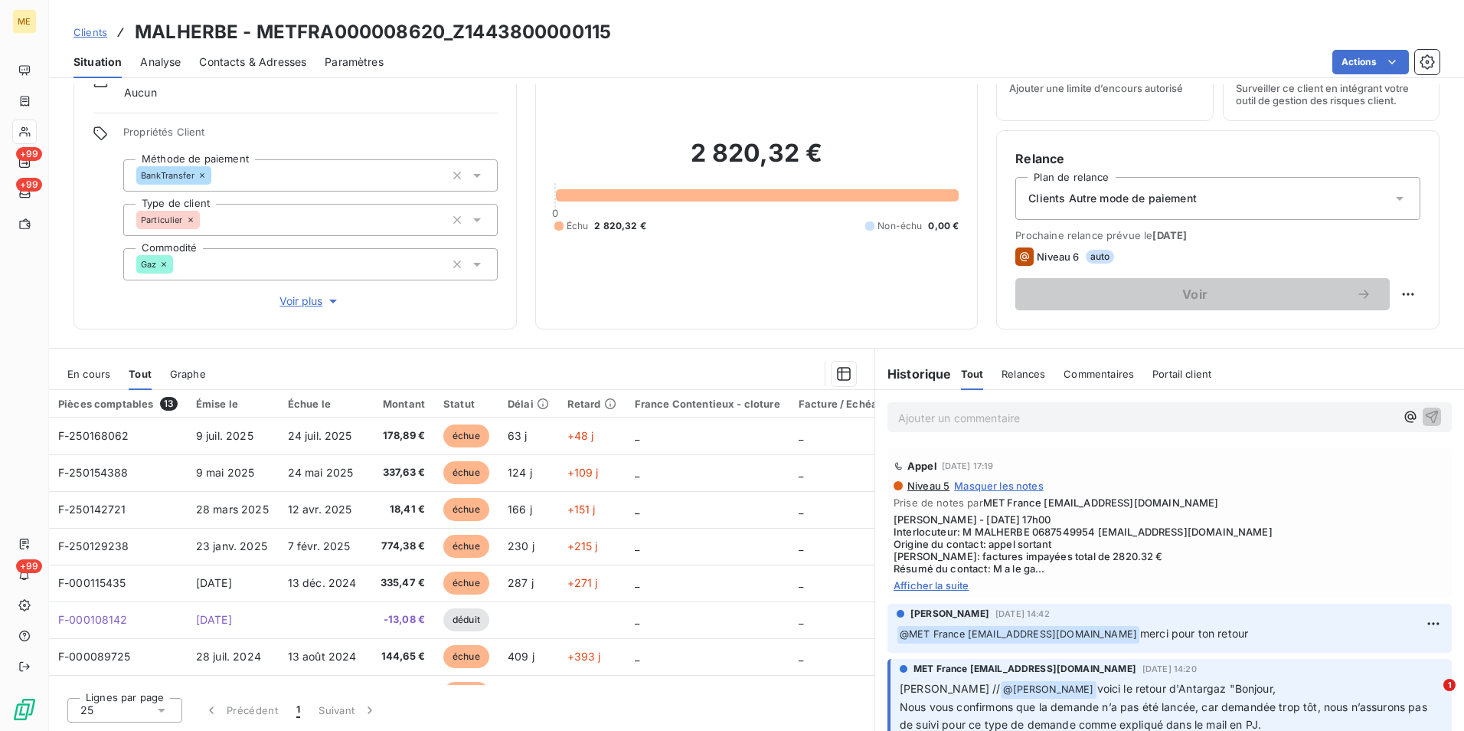
click at [947, 580] on span "Afficher la suite" at bounding box center [1170, 585] width 552 height 12
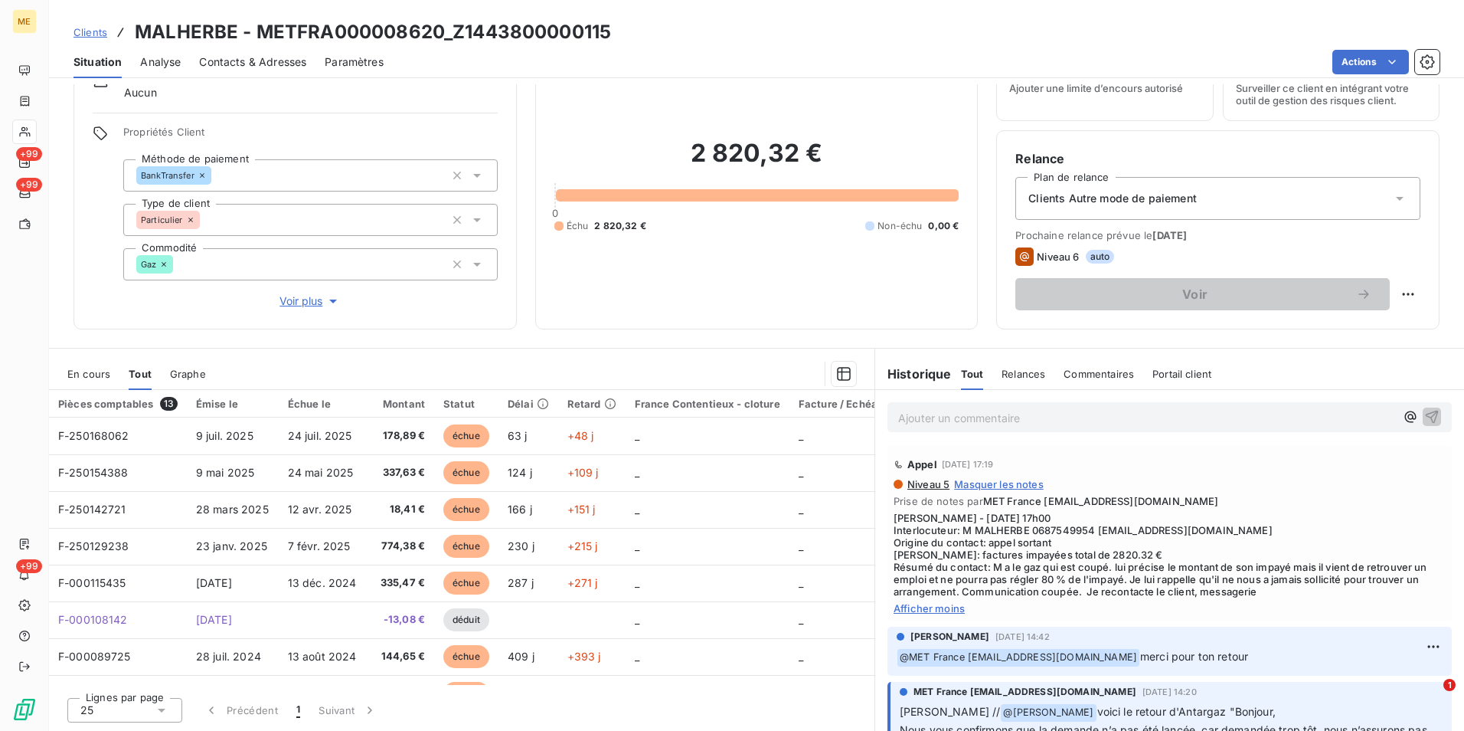
scroll to position [0, 0]
click at [93, 28] on span "Clients" at bounding box center [91, 32] width 34 height 12
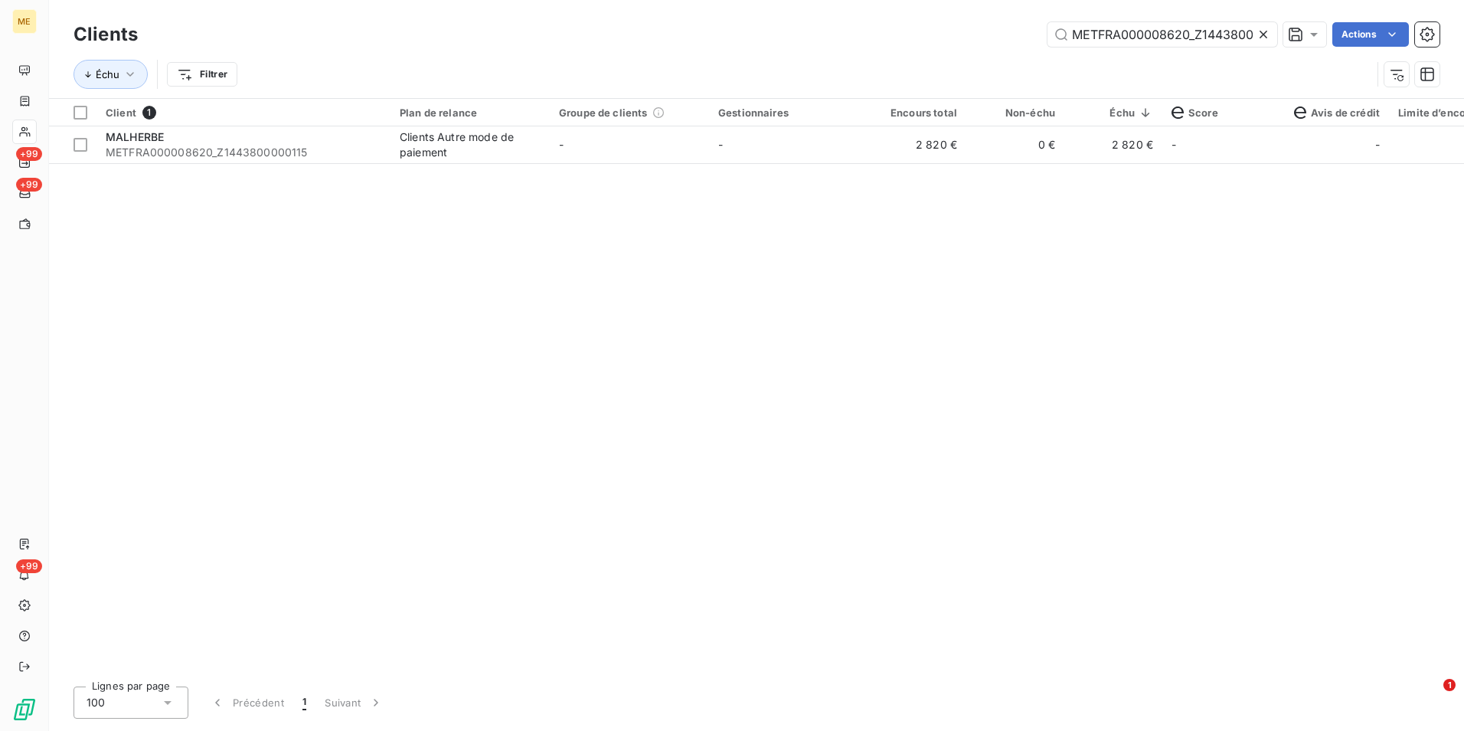
click at [1261, 39] on icon at bounding box center [1263, 34] width 15 height 15
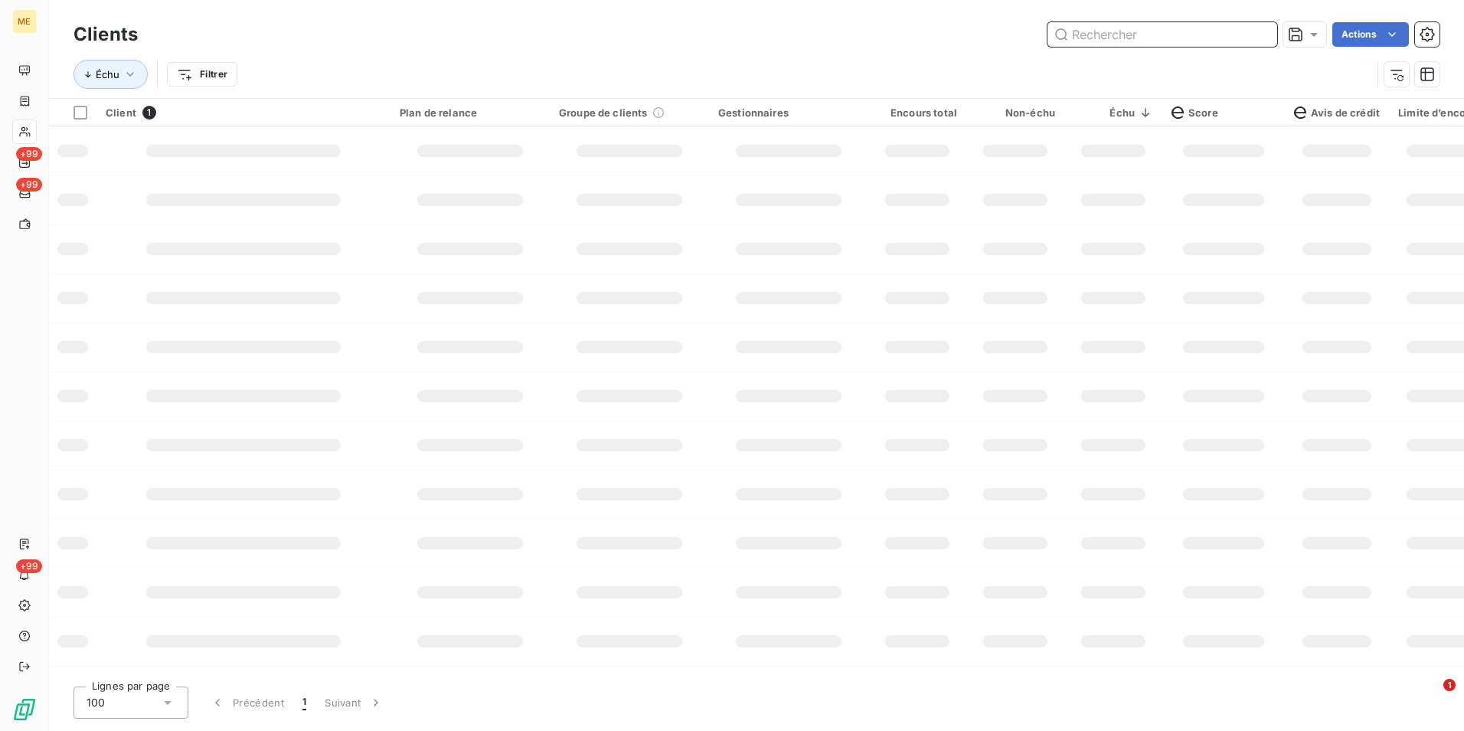
click at [1256, 37] on input "text" at bounding box center [1163, 34] width 230 height 25
paste input "METFRA000006748_Z1443800000027"
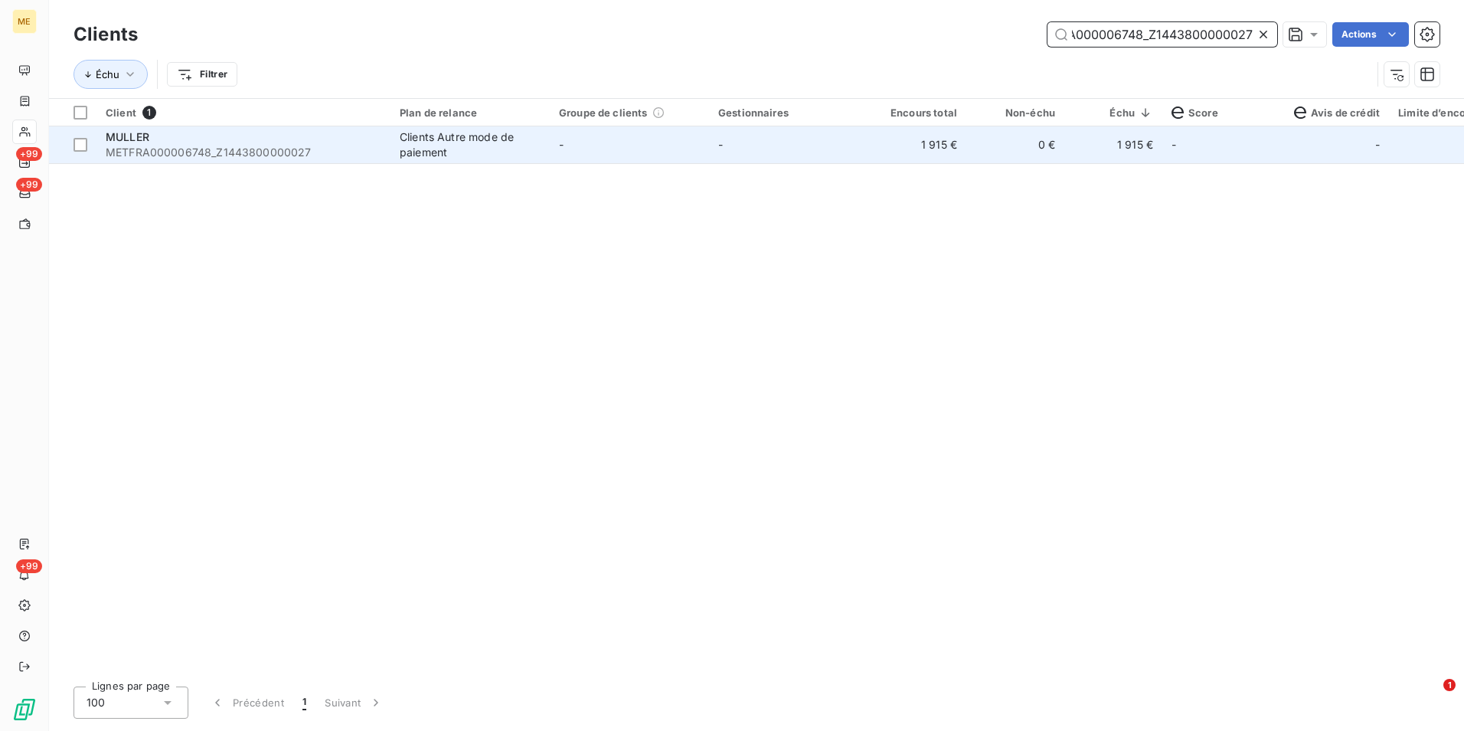
type input "METFRA000006748_Z1443800000027"
click at [786, 158] on td "-" at bounding box center [788, 144] width 159 height 37
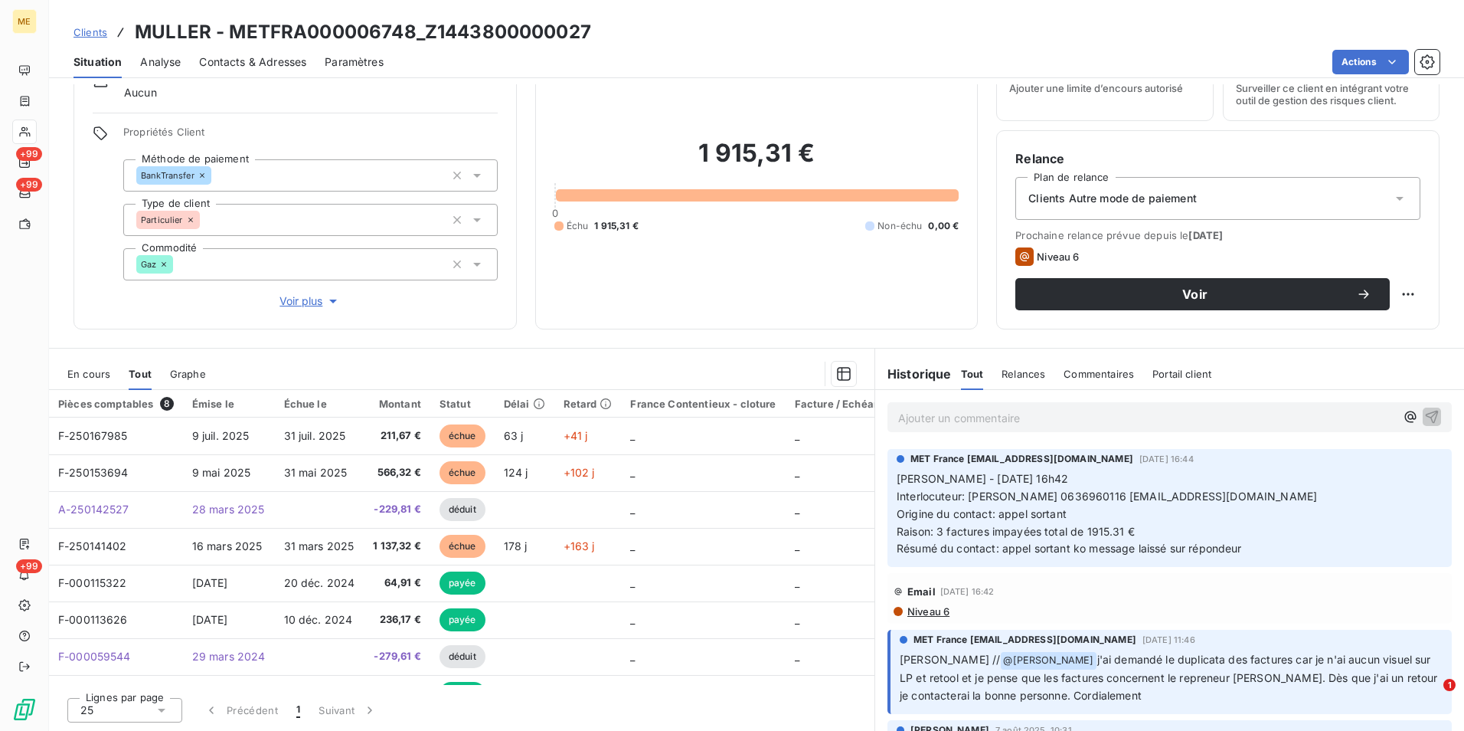
scroll to position [77, 0]
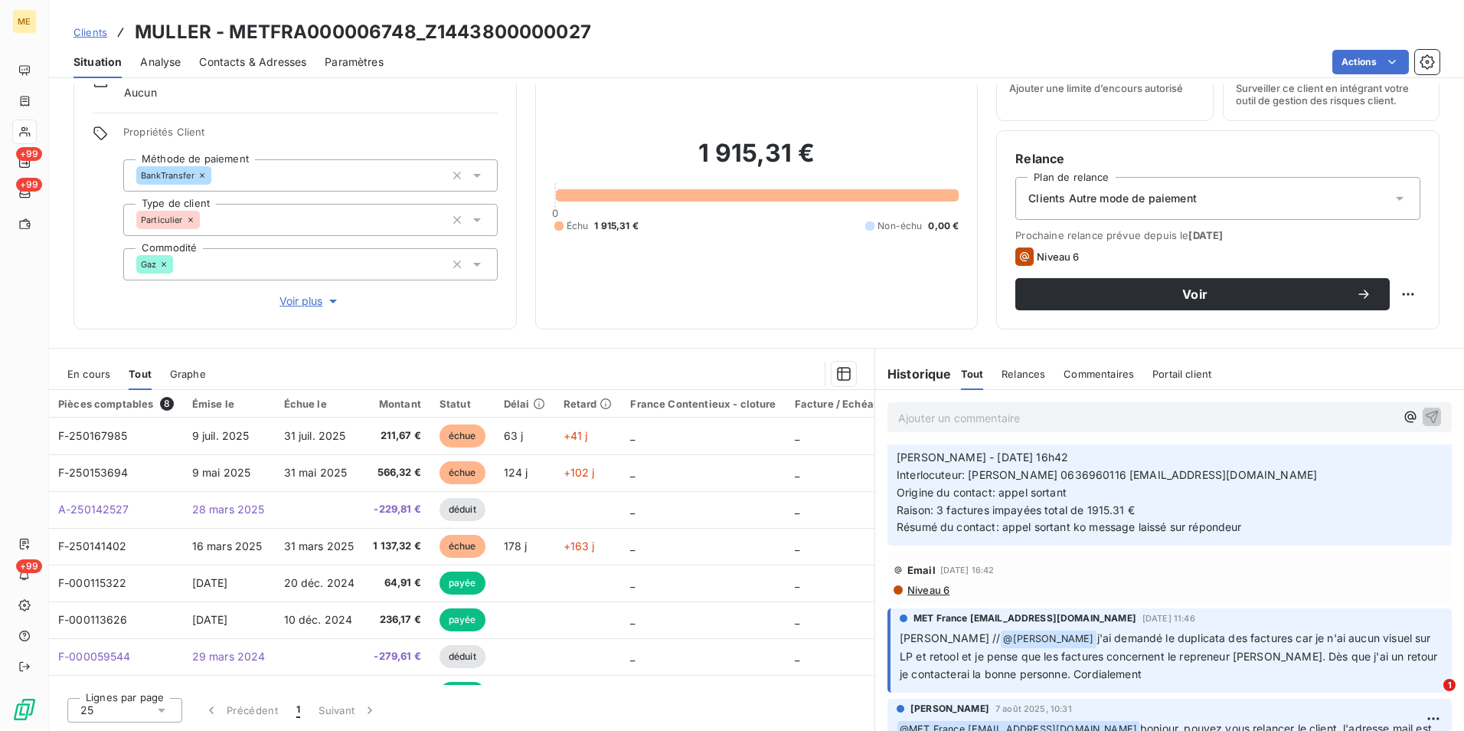
click at [280, 62] on span "Contacts & Adresses" at bounding box center [252, 61] width 107 height 15
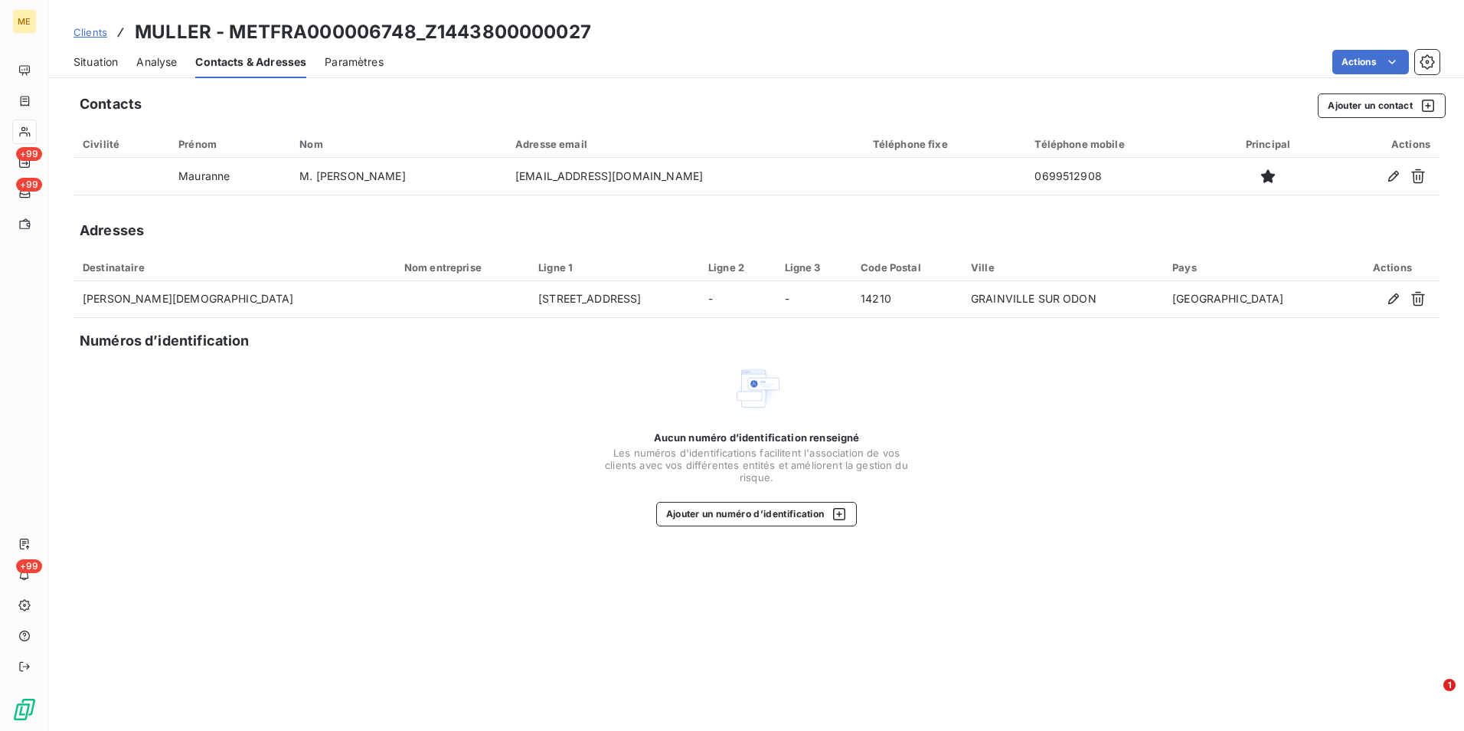
click at [84, 66] on span "Situation" at bounding box center [96, 61] width 44 height 15
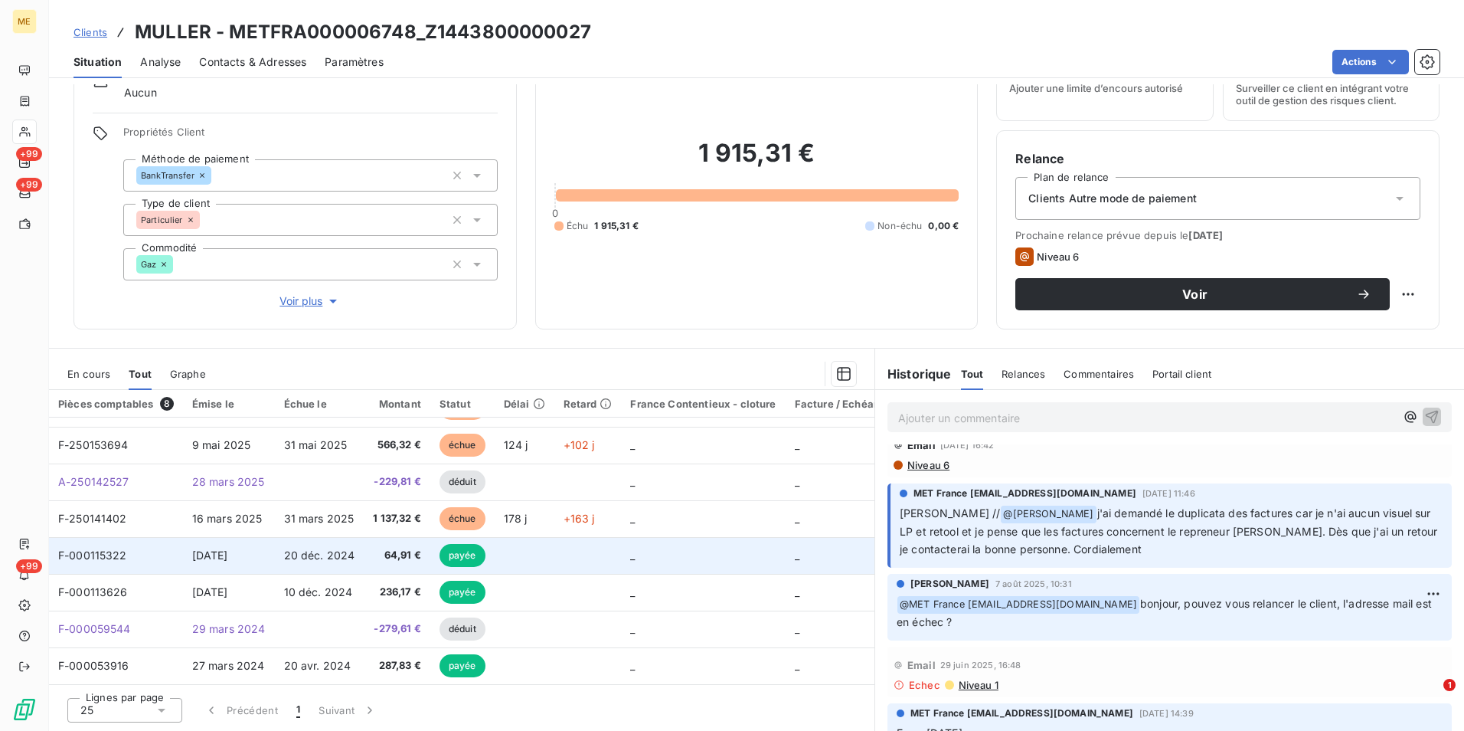
scroll to position [0, 0]
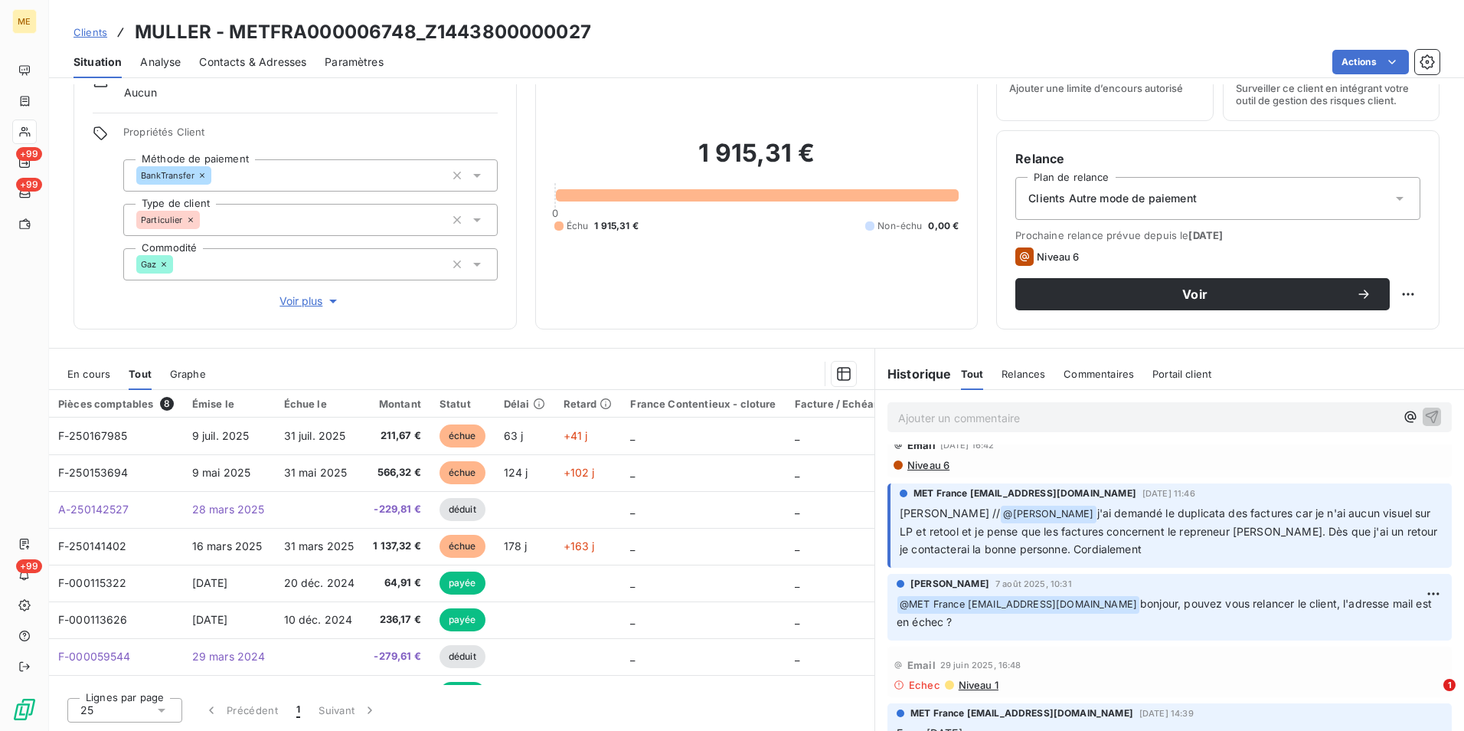
click at [78, 366] on div "En cours" at bounding box center [88, 374] width 43 height 32
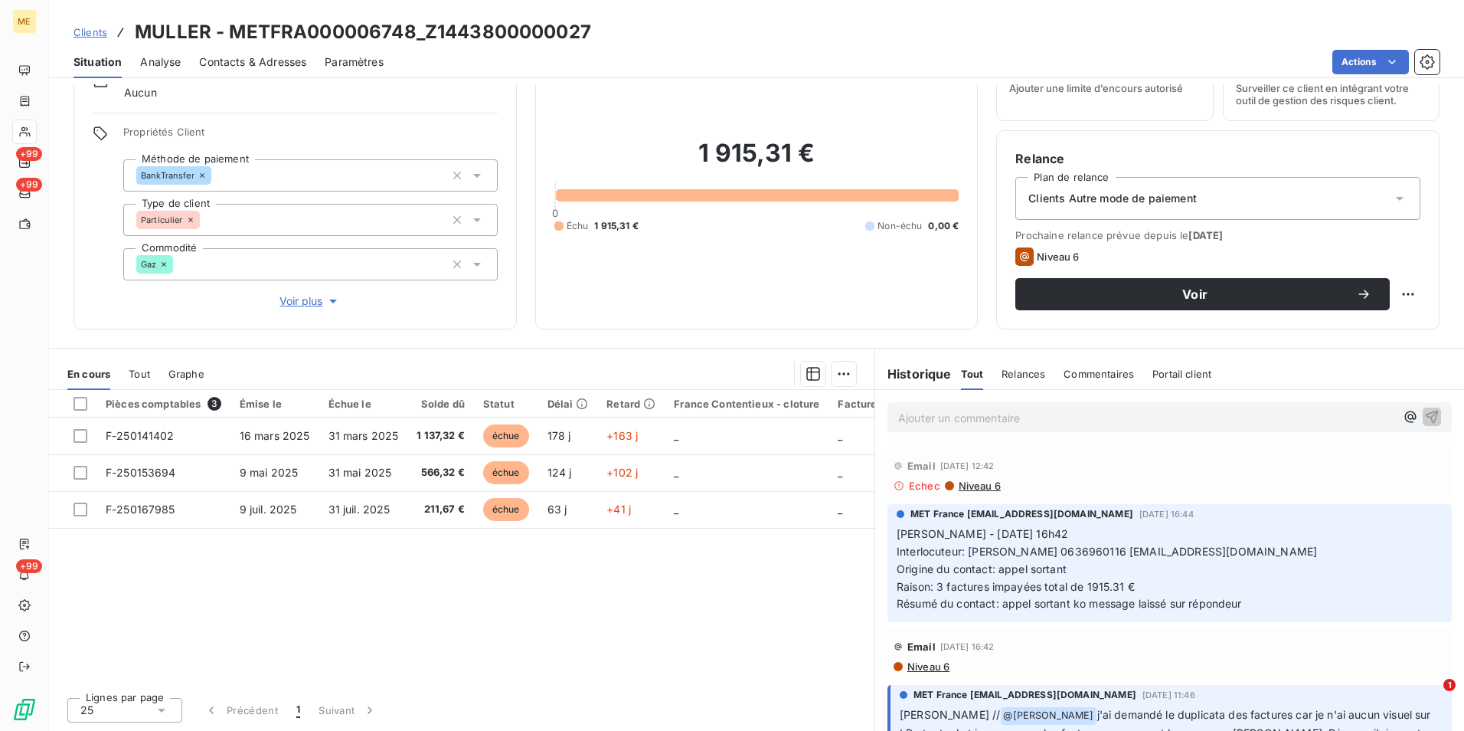
click at [170, 70] on div "Analyse" at bounding box center [160, 62] width 41 height 32
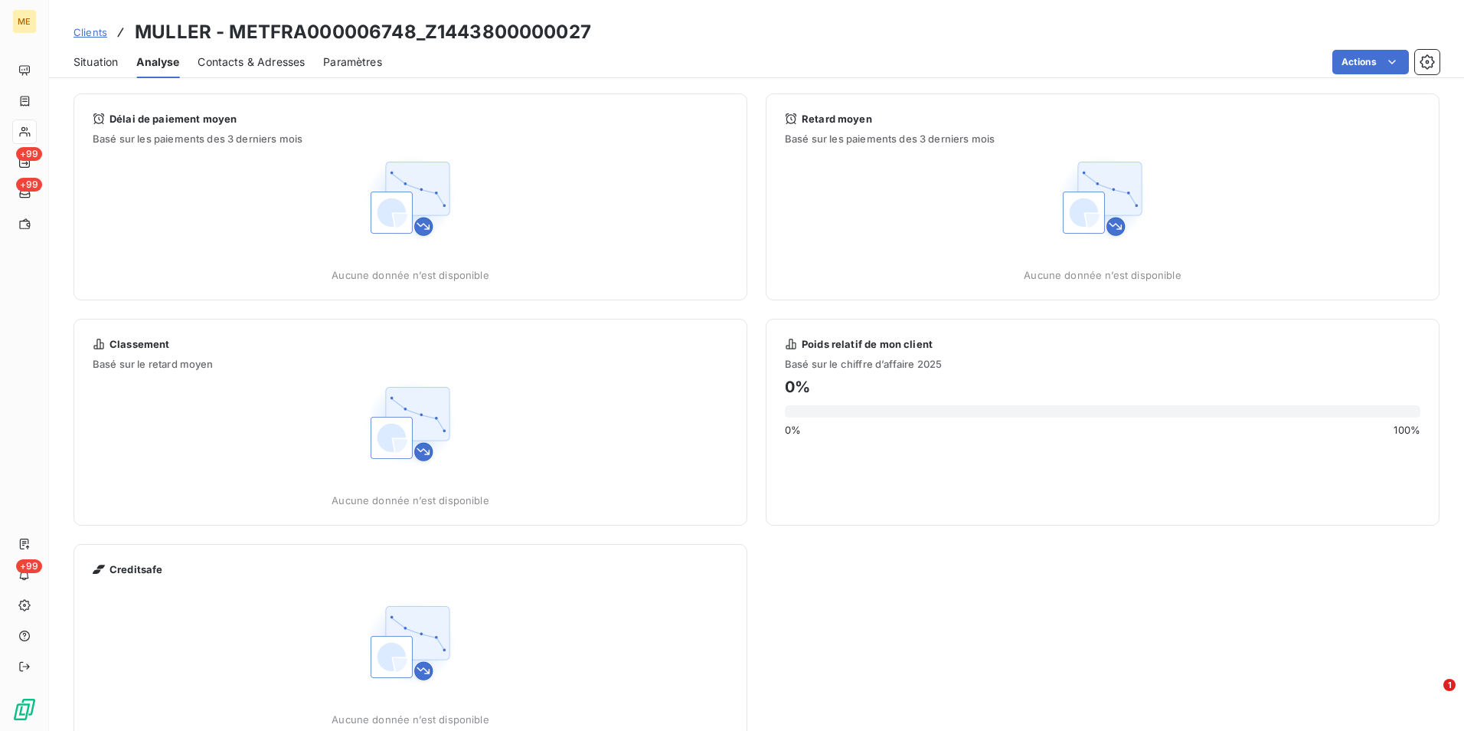
click at [244, 66] on span "Contacts & Adresses" at bounding box center [251, 61] width 107 height 15
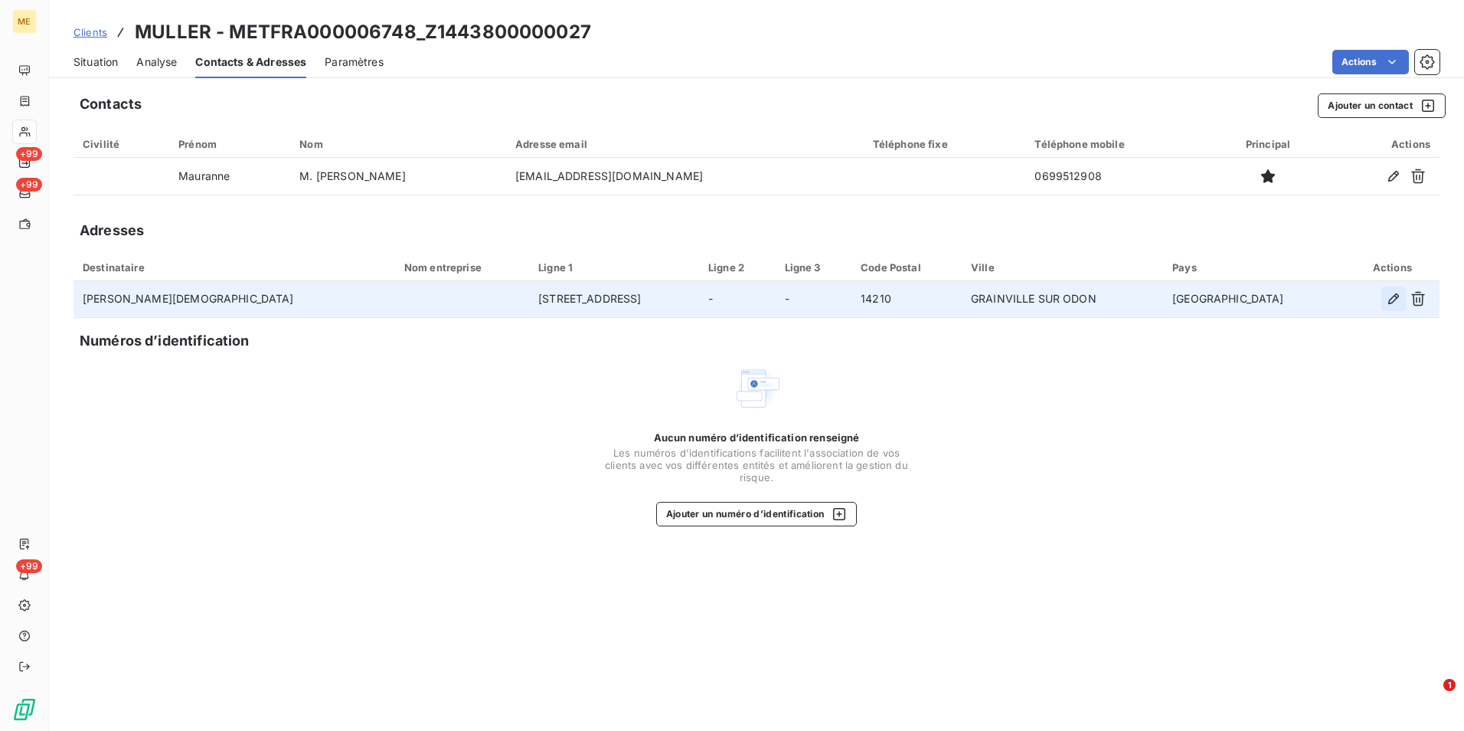
click at [1391, 303] on icon "button" at bounding box center [1393, 298] width 15 height 15
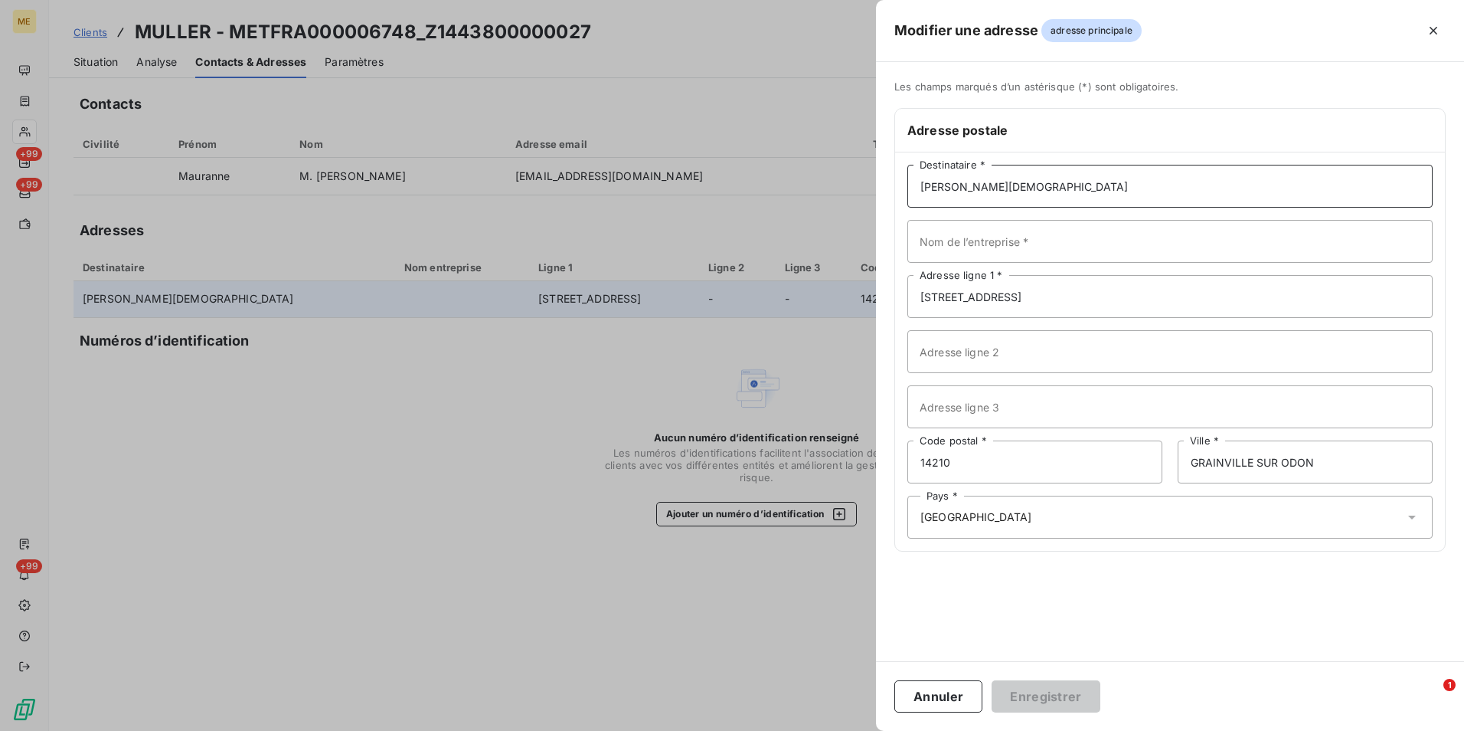
drag, startPoint x: 1130, startPoint y: 188, endPoint x: 807, endPoint y: 172, distance: 323.6
click at [807, 730] on div "Modifier une adresse adresse principale Les champs marqués d’un astérisque (*) …" at bounding box center [732, 731] width 1464 height 0
type input "MAURANE BLANCHET"
click at [1018, 692] on button "Enregistrer" at bounding box center [1046, 696] width 109 height 32
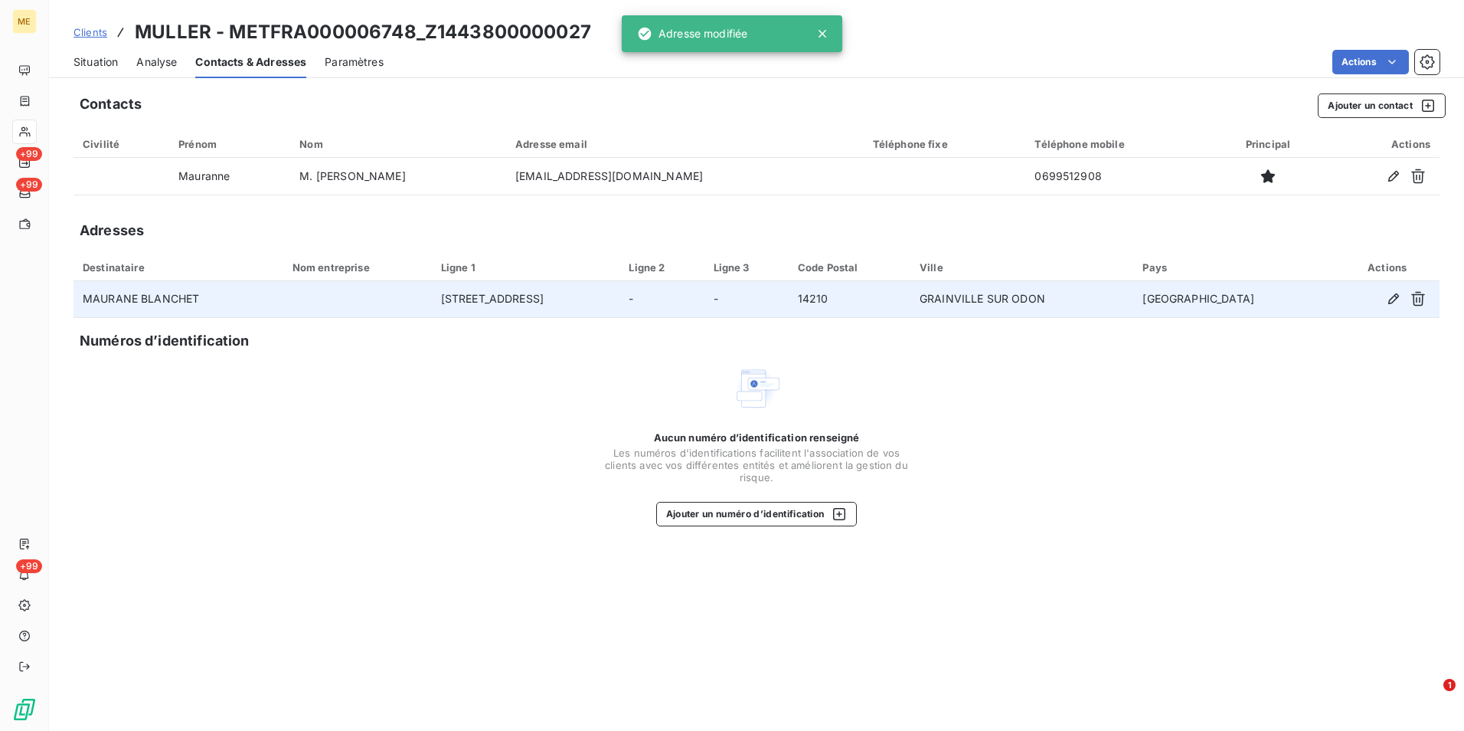
click at [110, 64] on span "Situation" at bounding box center [96, 61] width 44 height 15
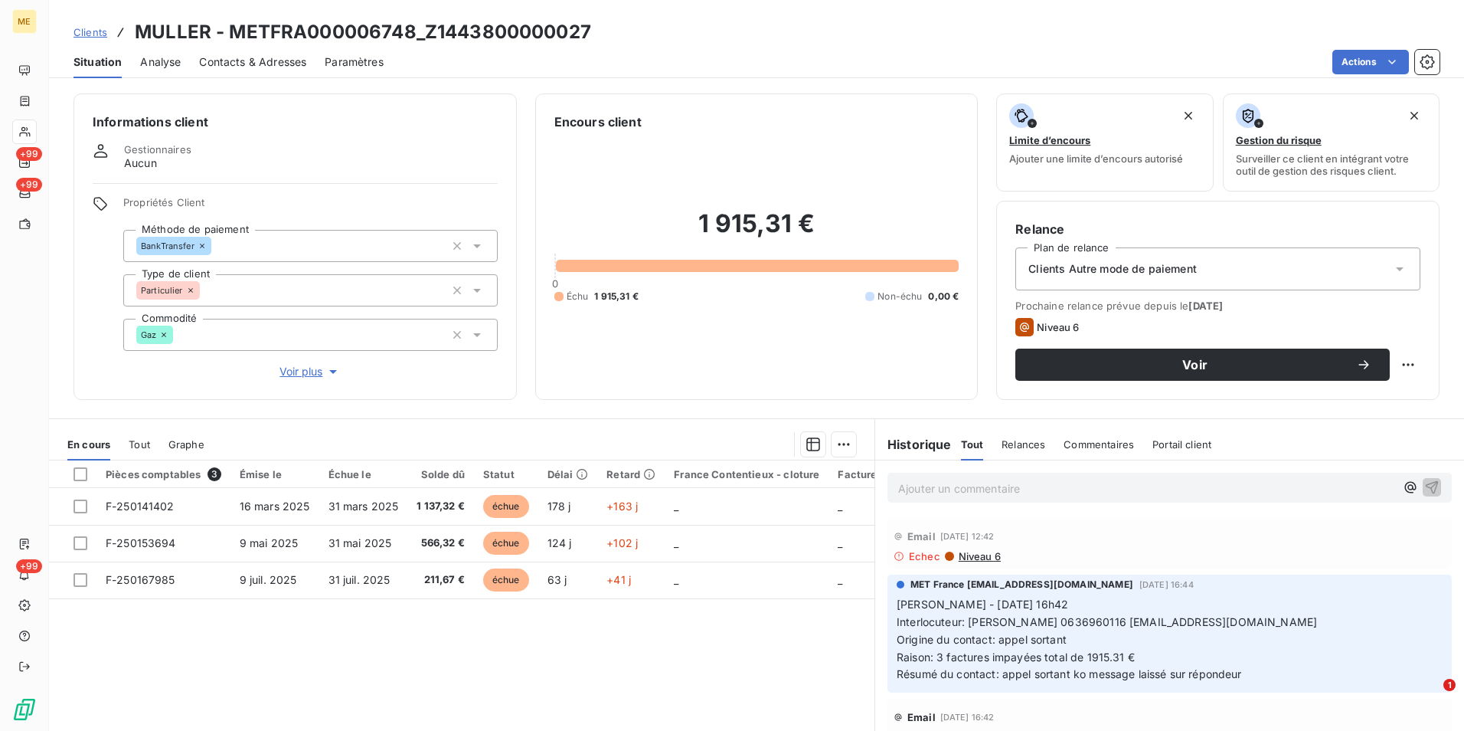
click at [1326, 246] on div "Relance Plan de relance Clients Autre mode de paiement Prochaine relance prévue…" at bounding box center [1218, 300] width 405 height 161
click at [1326, 273] on div "Clients Autre mode de paiement" at bounding box center [1218, 268] width 405 height 43
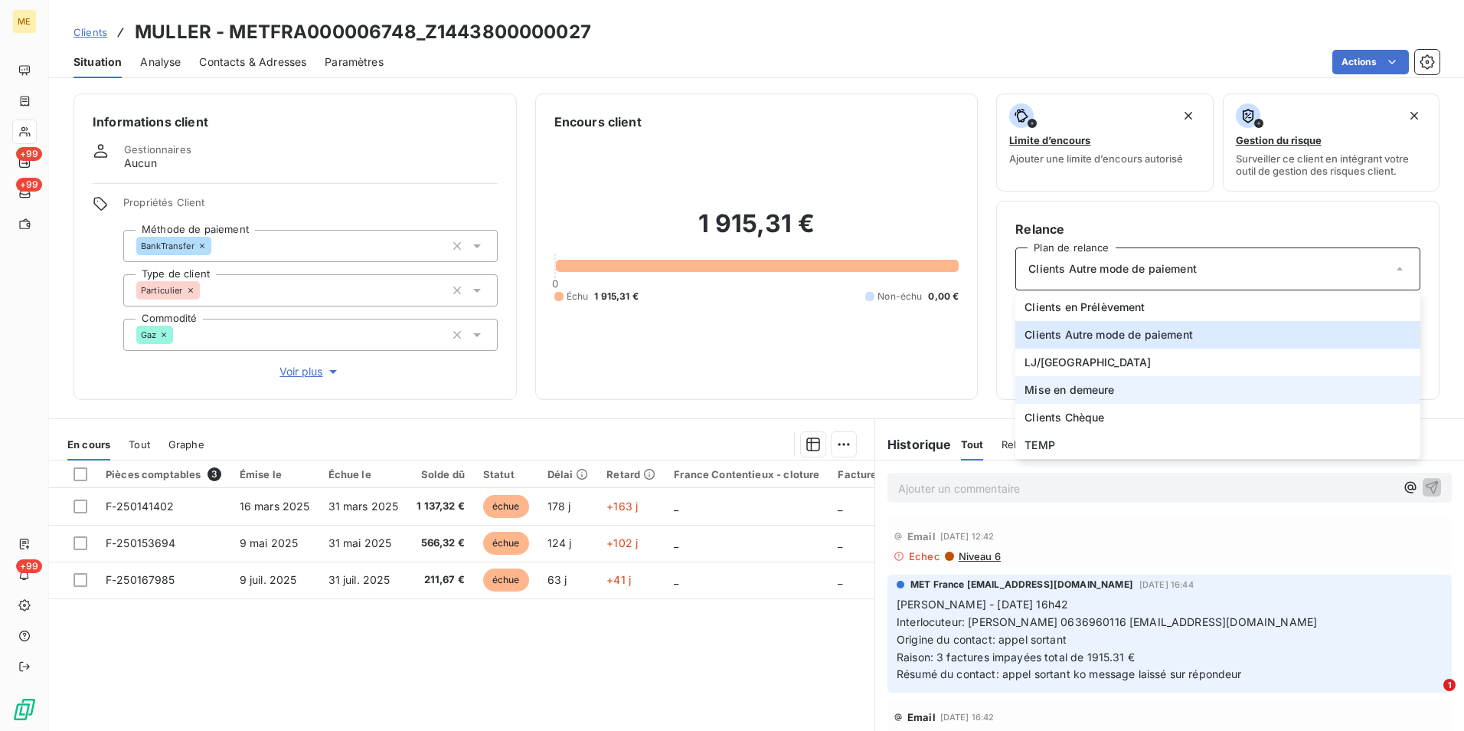
click at [1078, 388] on span "Mise en demeure" at bounding box center [1070, 389] width 90 height 15
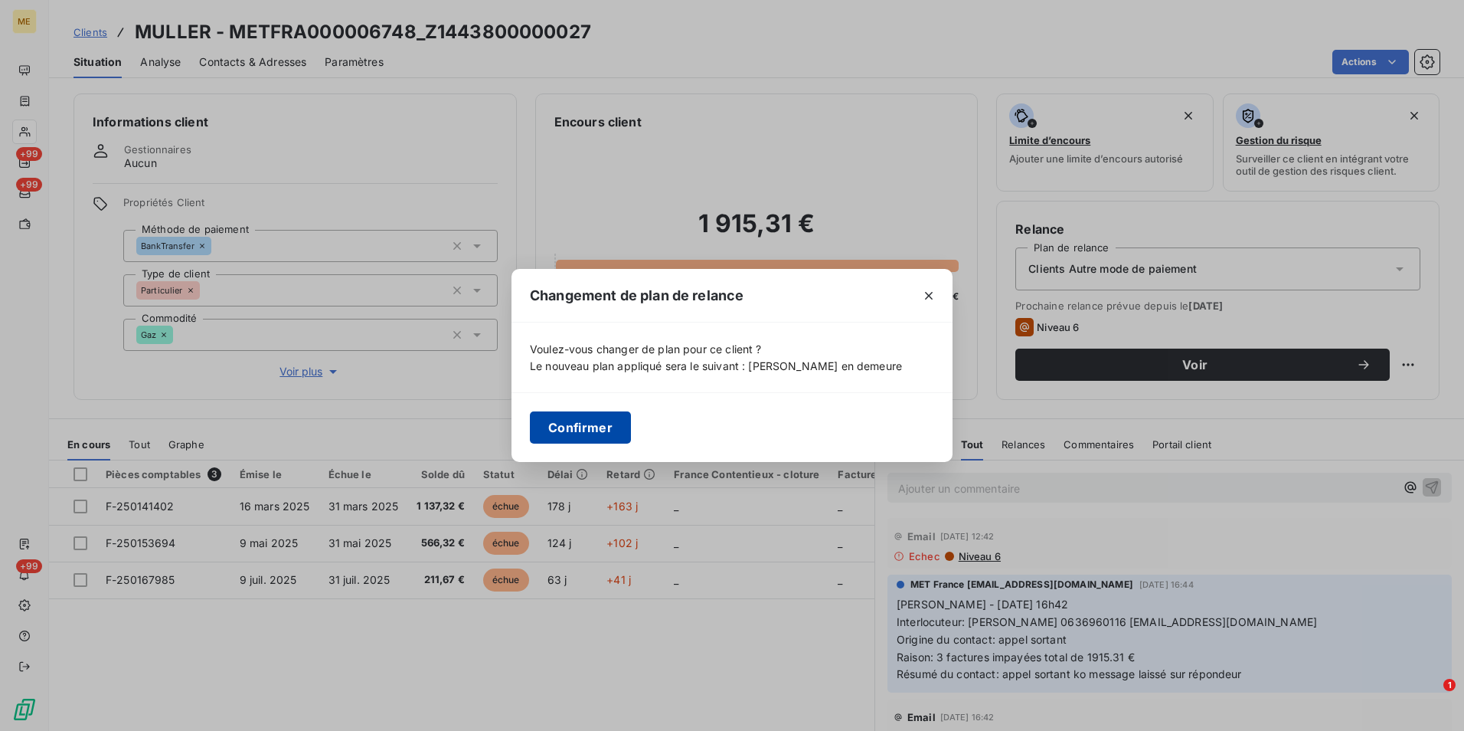
click at [586, 424] on button "Confirmer" at bounding box center [580, 427] width 101 height 32
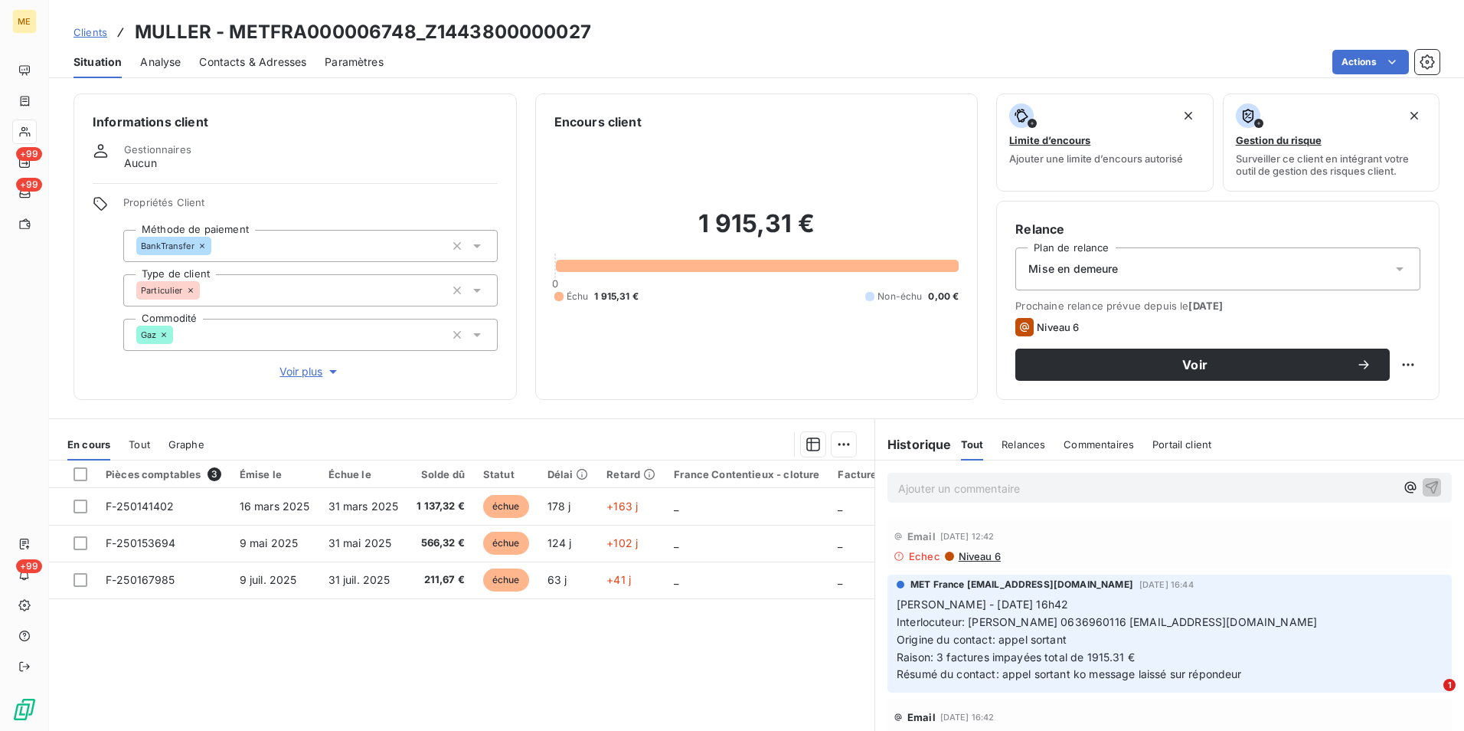
click at [1392, 365] on html "ME +99 +99 +99 Clients MULLER - METFRA000006748_Z1443800000027 Situation Analys…" at bounding box center [732, 365] width 1464 height 731
click at [1346, 397] on div "Replanifier cette action" at bounding box center [1333, 398] width 137 height 25
select select "8"
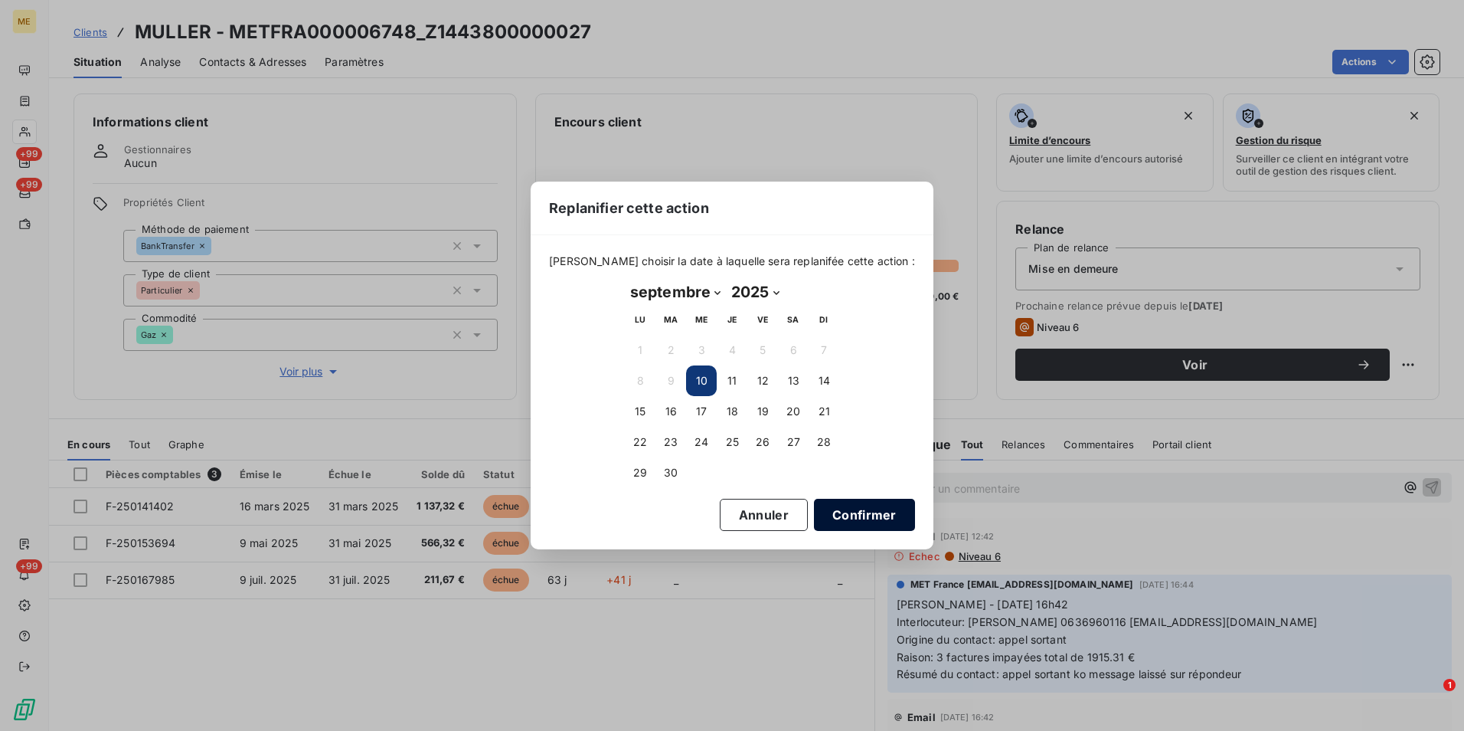
click at [848, 518] on button "Confirmer" at bounding box center [864, 515] width 101 height 32
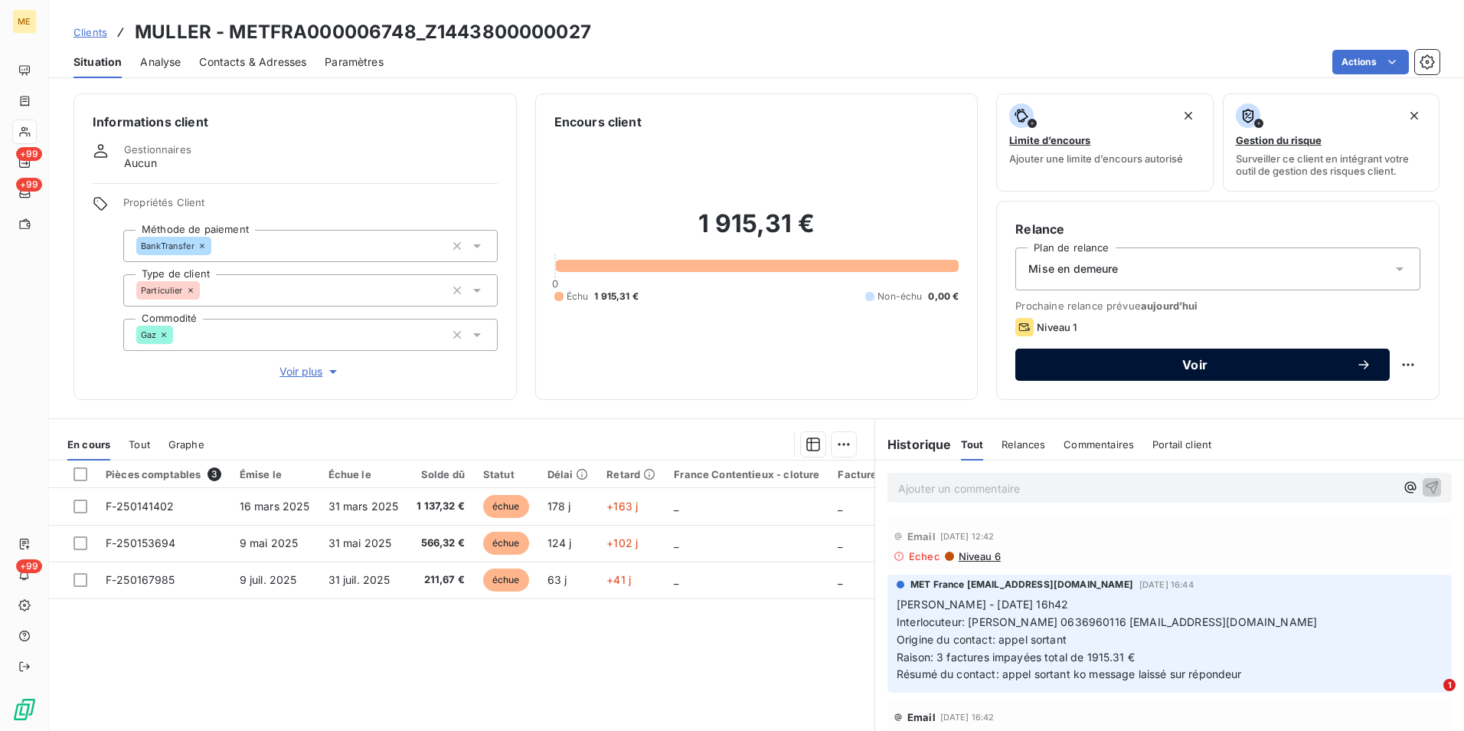
click at [1220, 367] on span "Voir" at bounding box center [1195, 364] width 322 height 12
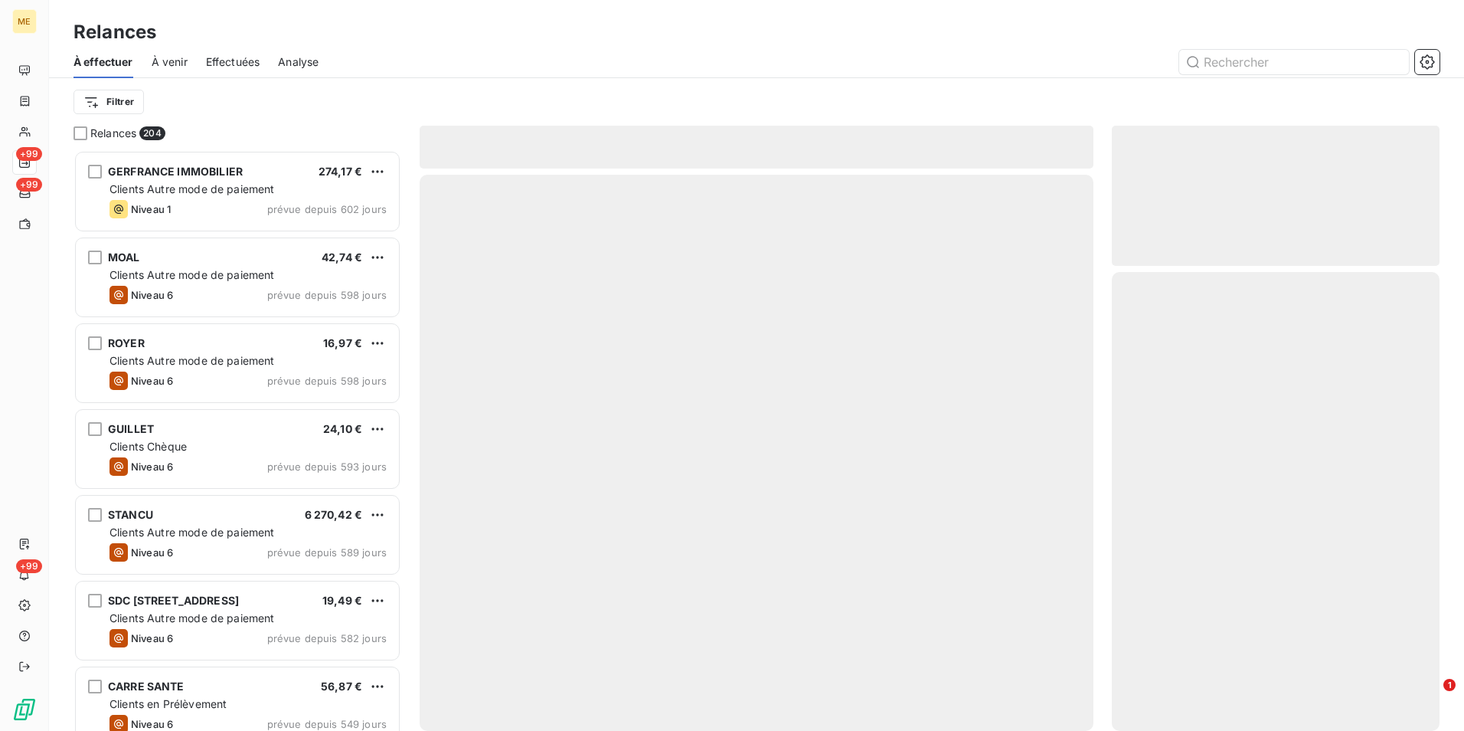
scroll to position [569, 316]
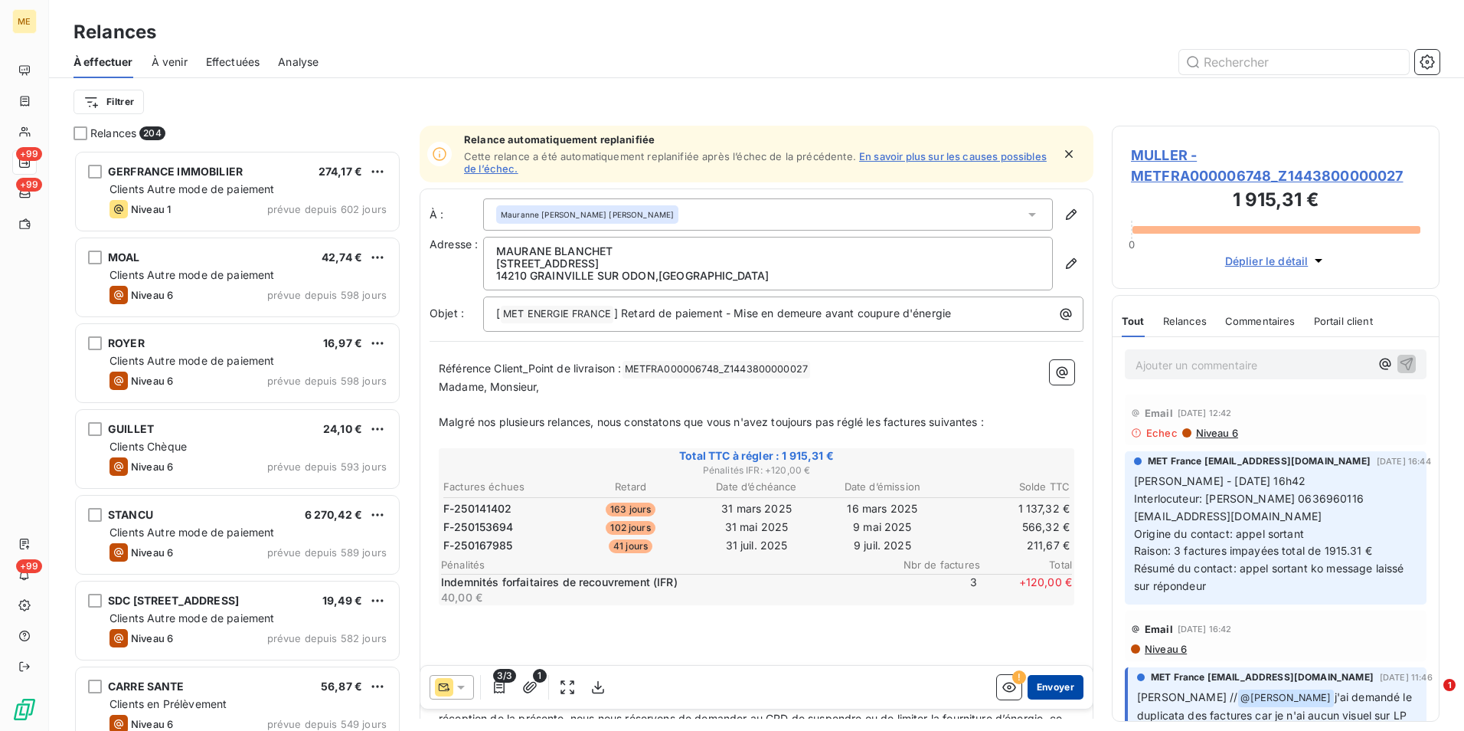
click at [1044, 689] on button "Envoyer" at bounding box center [1056, 687] width 56 height 25
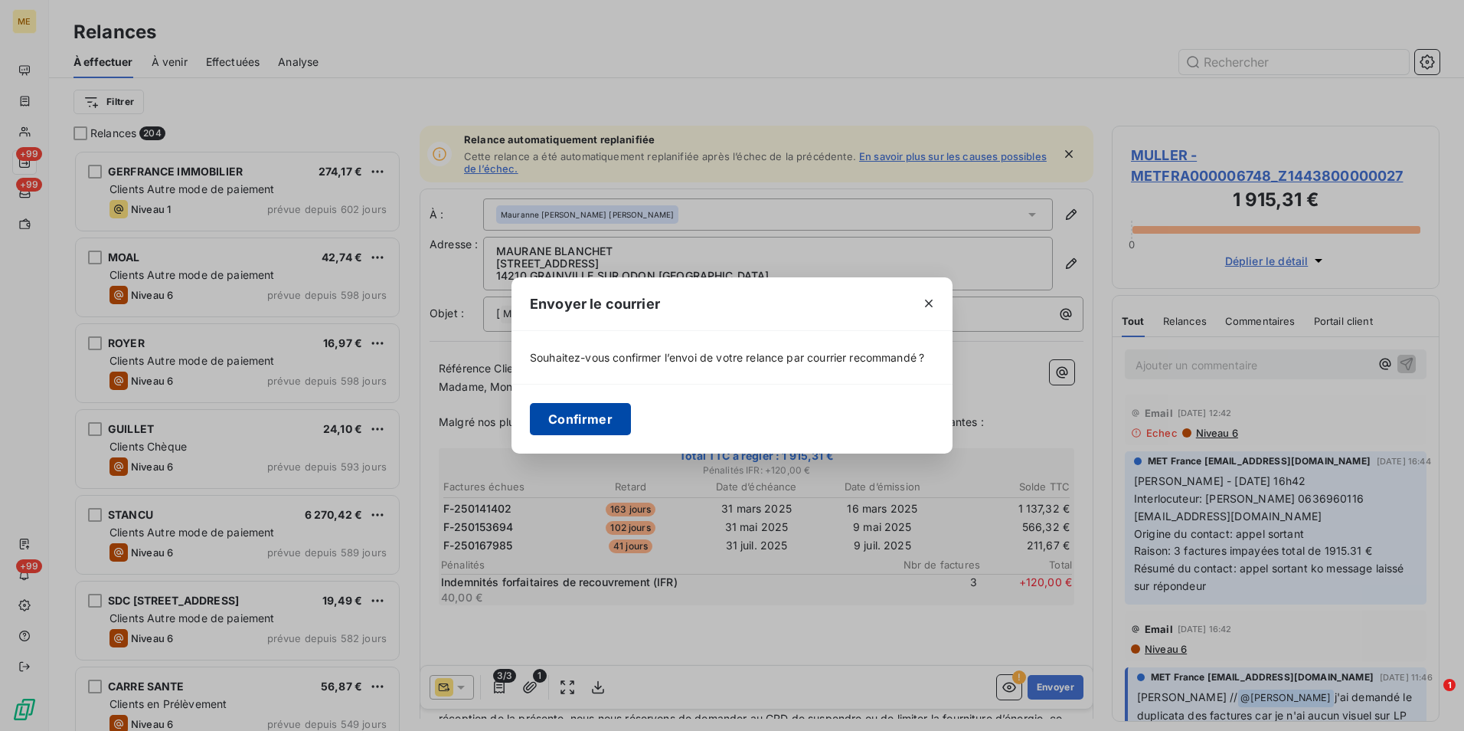
click at [578, 423] on button "Confirmer" at bounding box center [580, 419] width 101 height 32
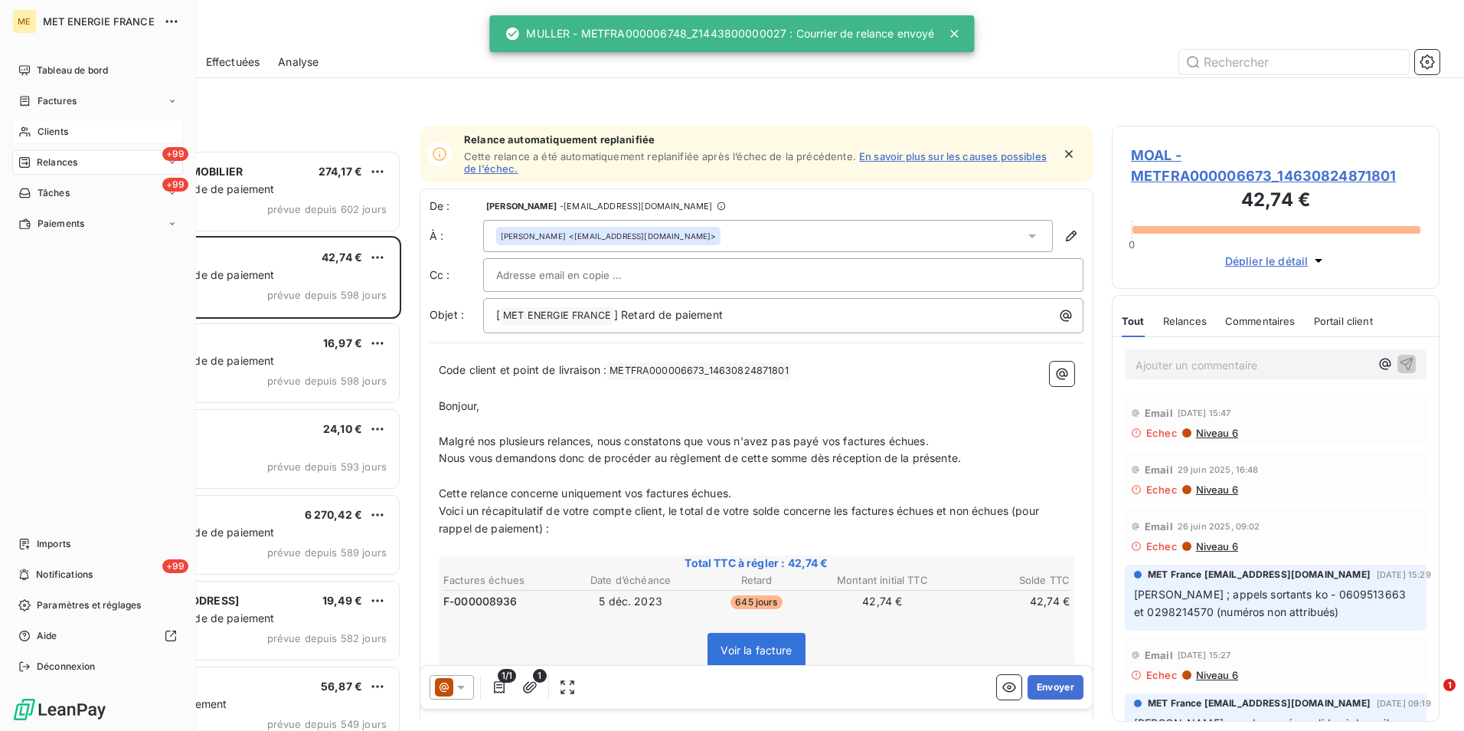
click at [77, 132] on div "Clients" at bounding box center [97, 131] width 171 height 25
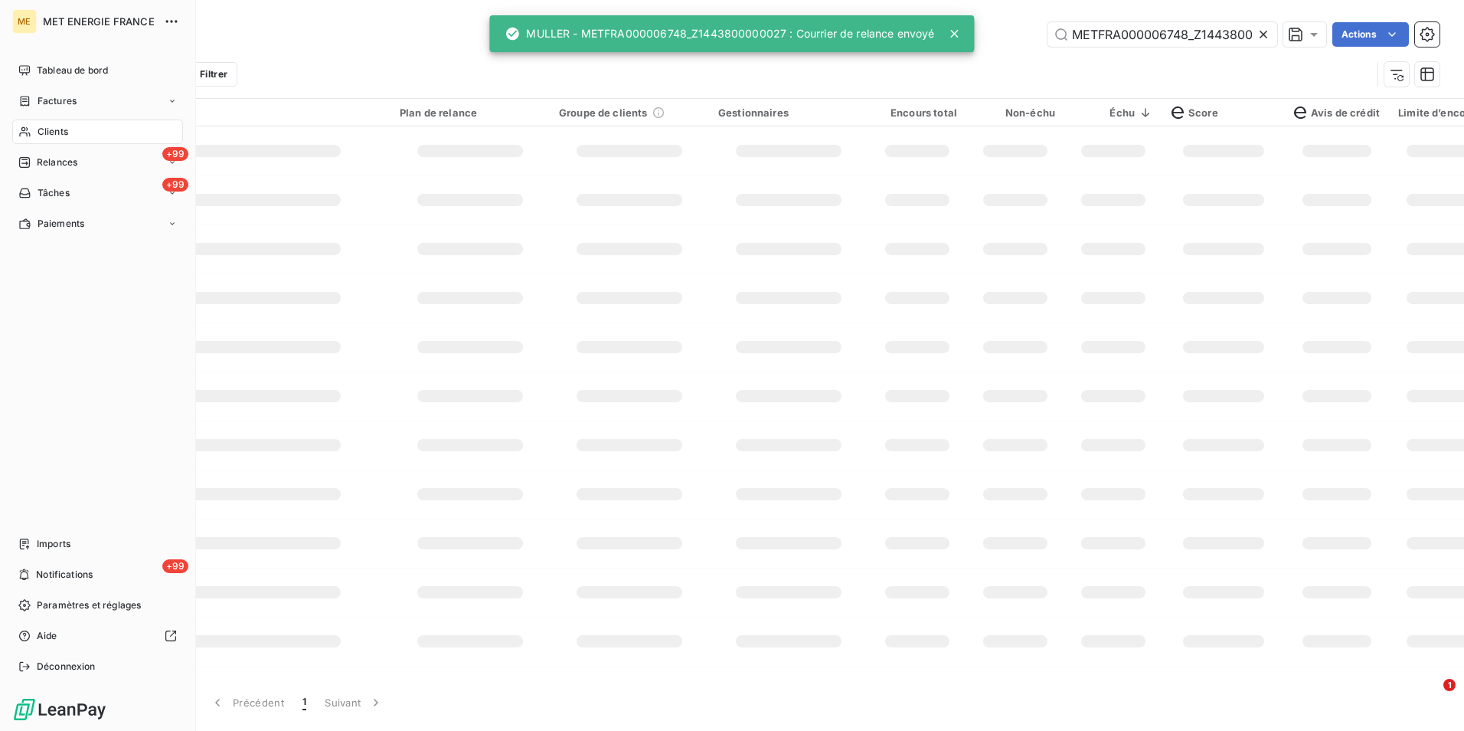
scroll to position [0, 47]
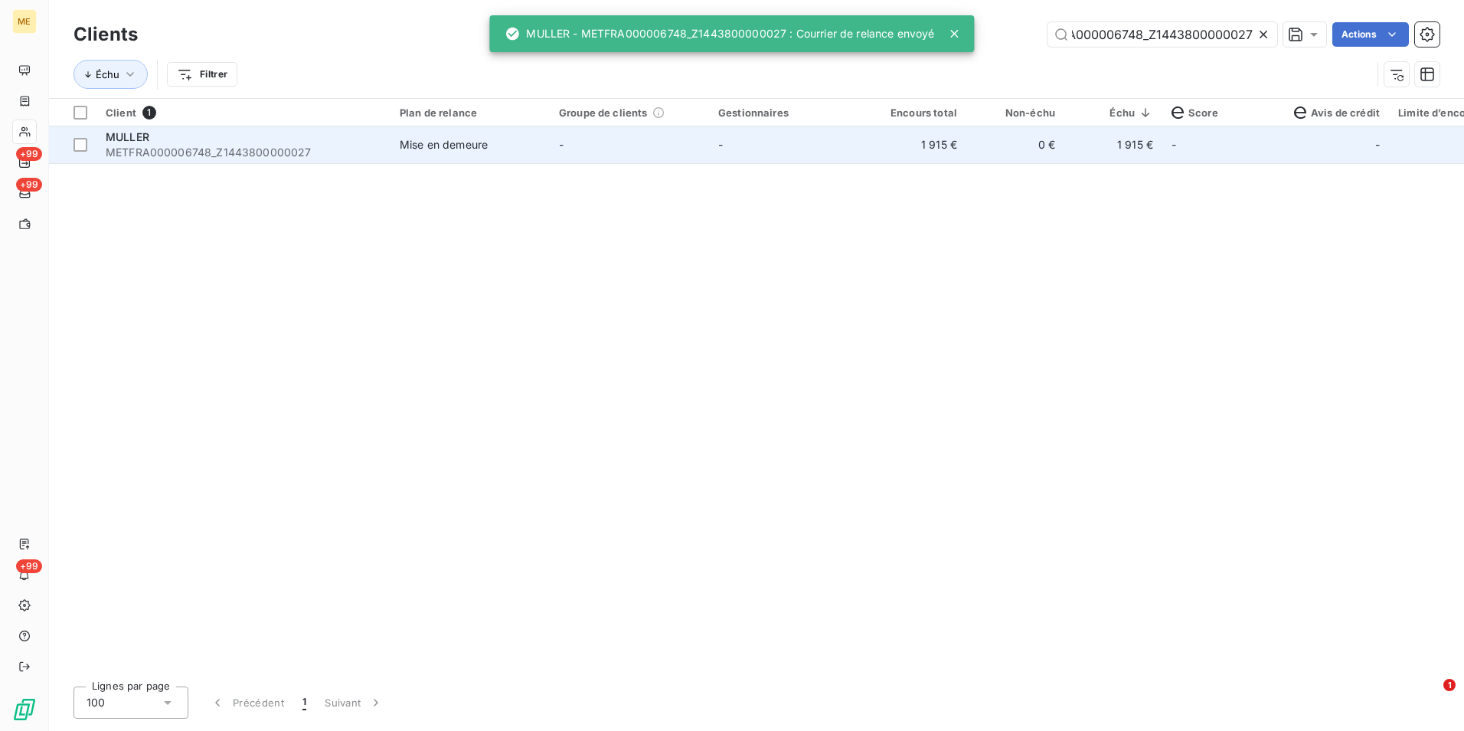
click at [639, 159] on td "-" at bounding box center [629, 144] width 159 height 37
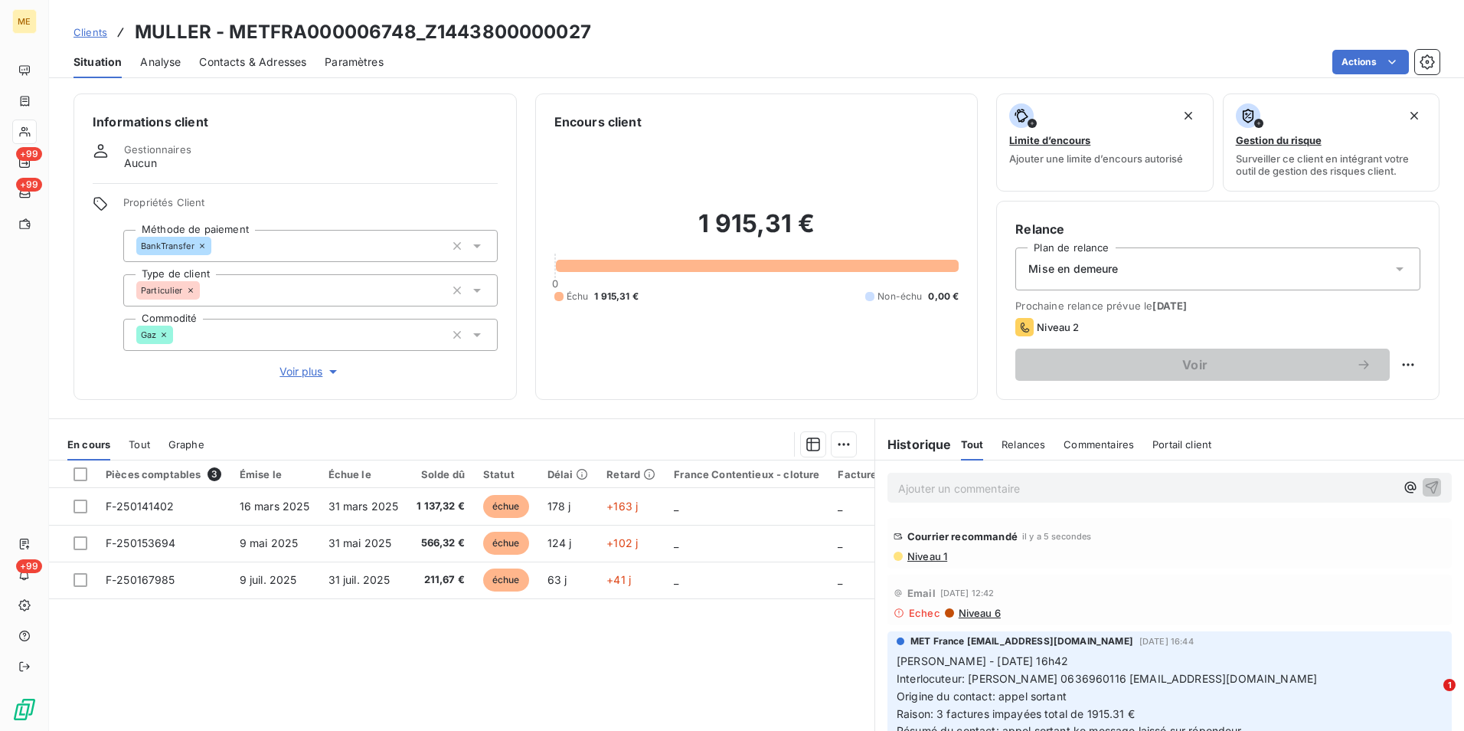
click at [1129, 246] on div "Relance Plan de relance Mise en demeure Prochaine relance prévue le 31 mars 202…" at bounding box center [1218, 300] width 405 height 161
click at [1127, 273] on div "Mise en demeure" at bounding box center [1218, 268] width 405 height 43
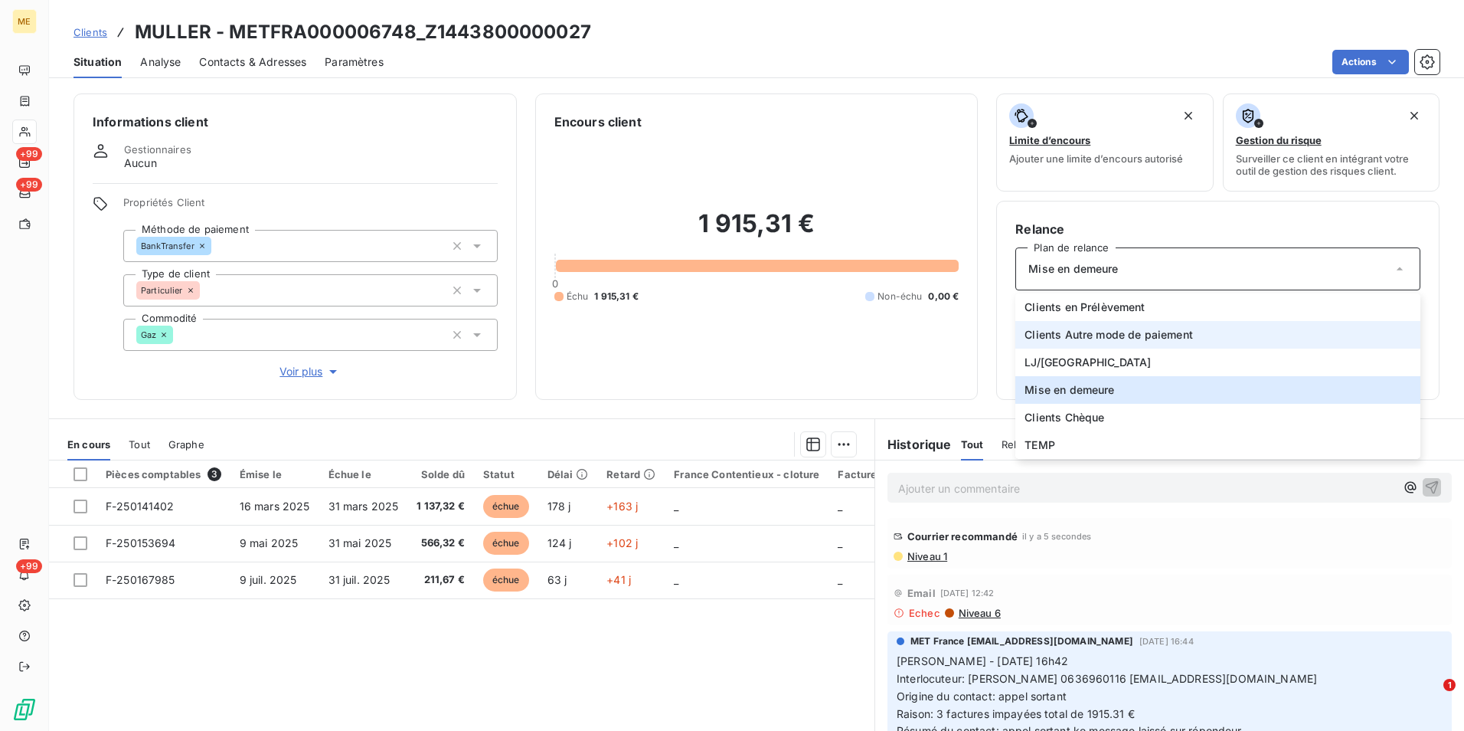
click at [1110, 336] on span "Clients Autre mode de paiement" at bounding box center [1109, 334] width 168 height 15
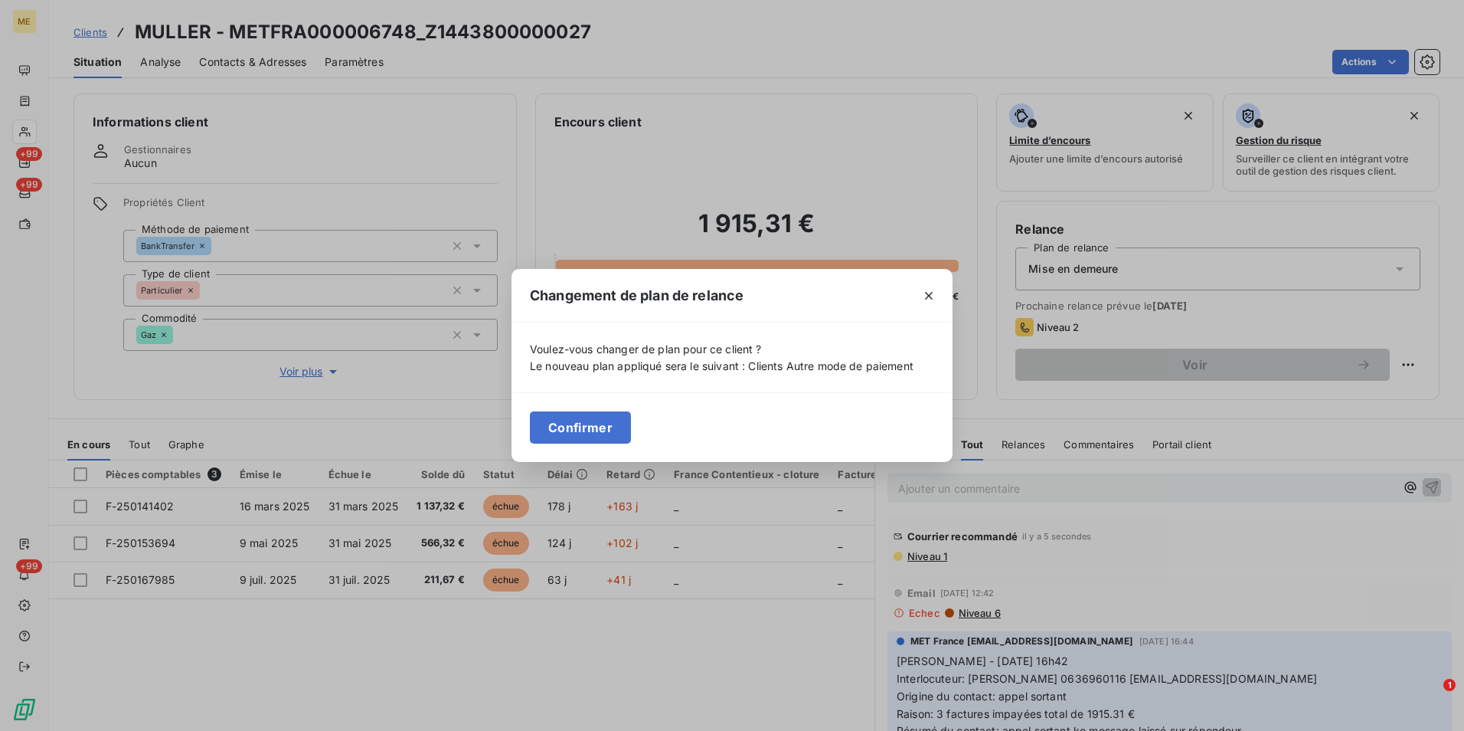
drag, startPoint x: 611, startPoint y: 421, endPoint x: 633, endPoint y: 418, distance: 21.7
click at [614, 423] on button "Confirmer" at bounding box center [580, 427] width 101 height 32
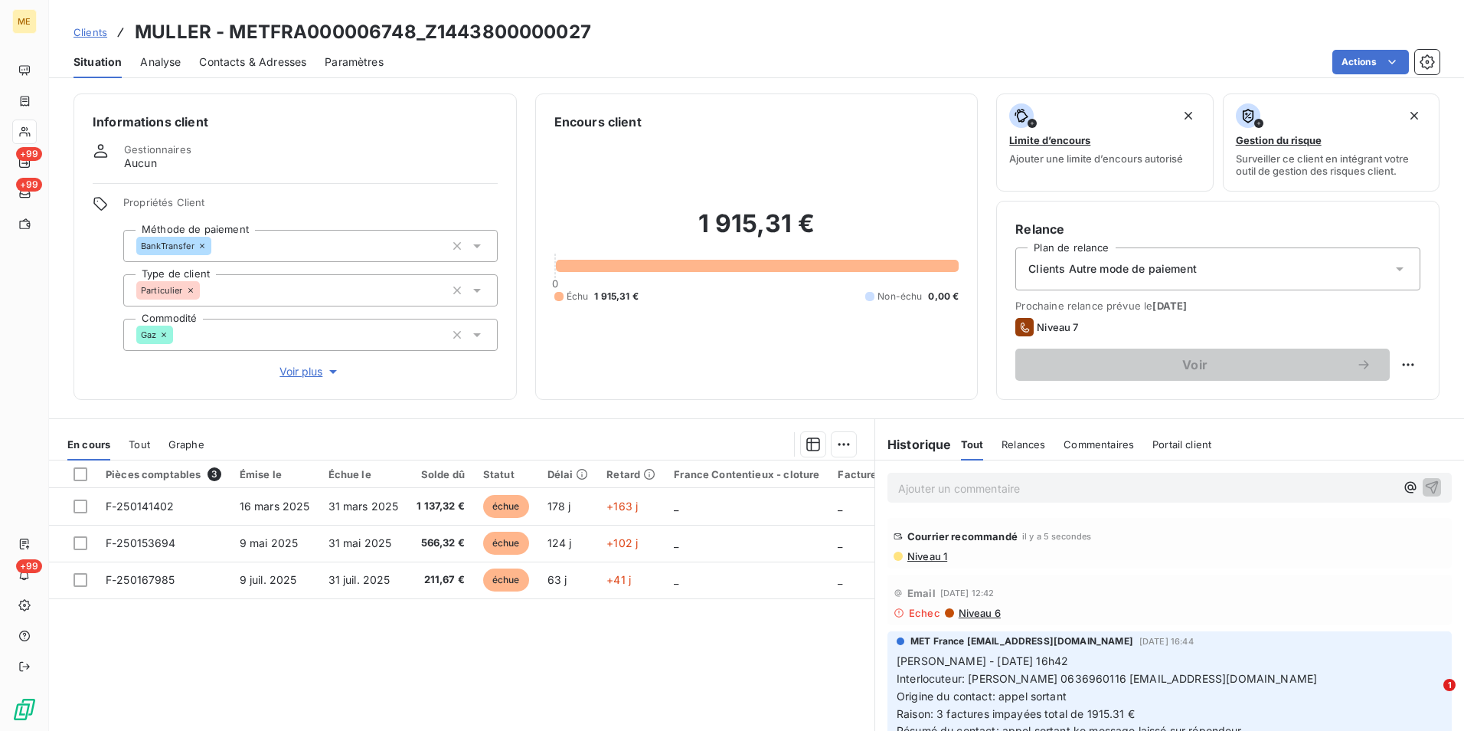
click at [105, 34] on span "Clients" at bounding box center [91, 32] width 34 height 12
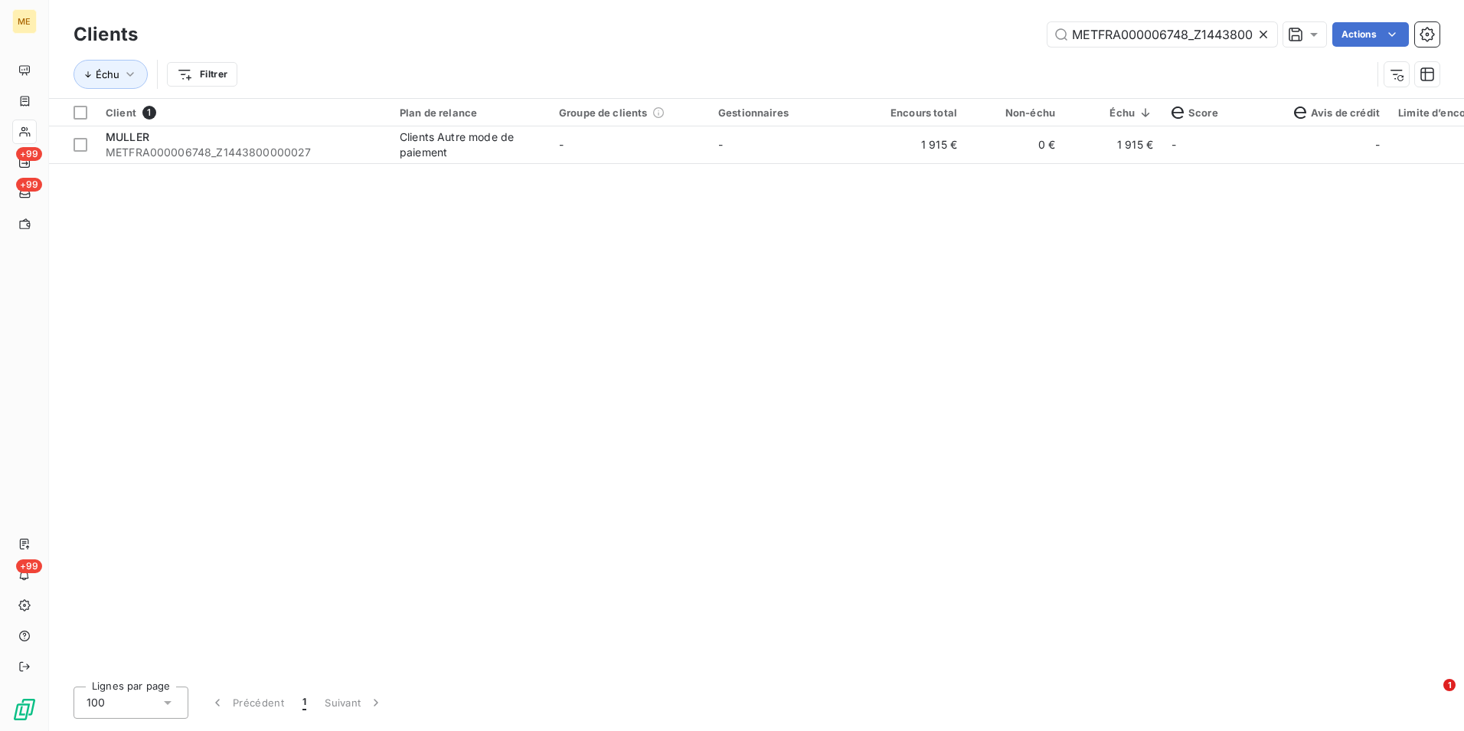
click at [1265, 31] on icon at bounding box center [1264, 35] width 8 height 8
click at [1261, 31] on input "text" at bounding box center [1163, 34] width 230 height 25
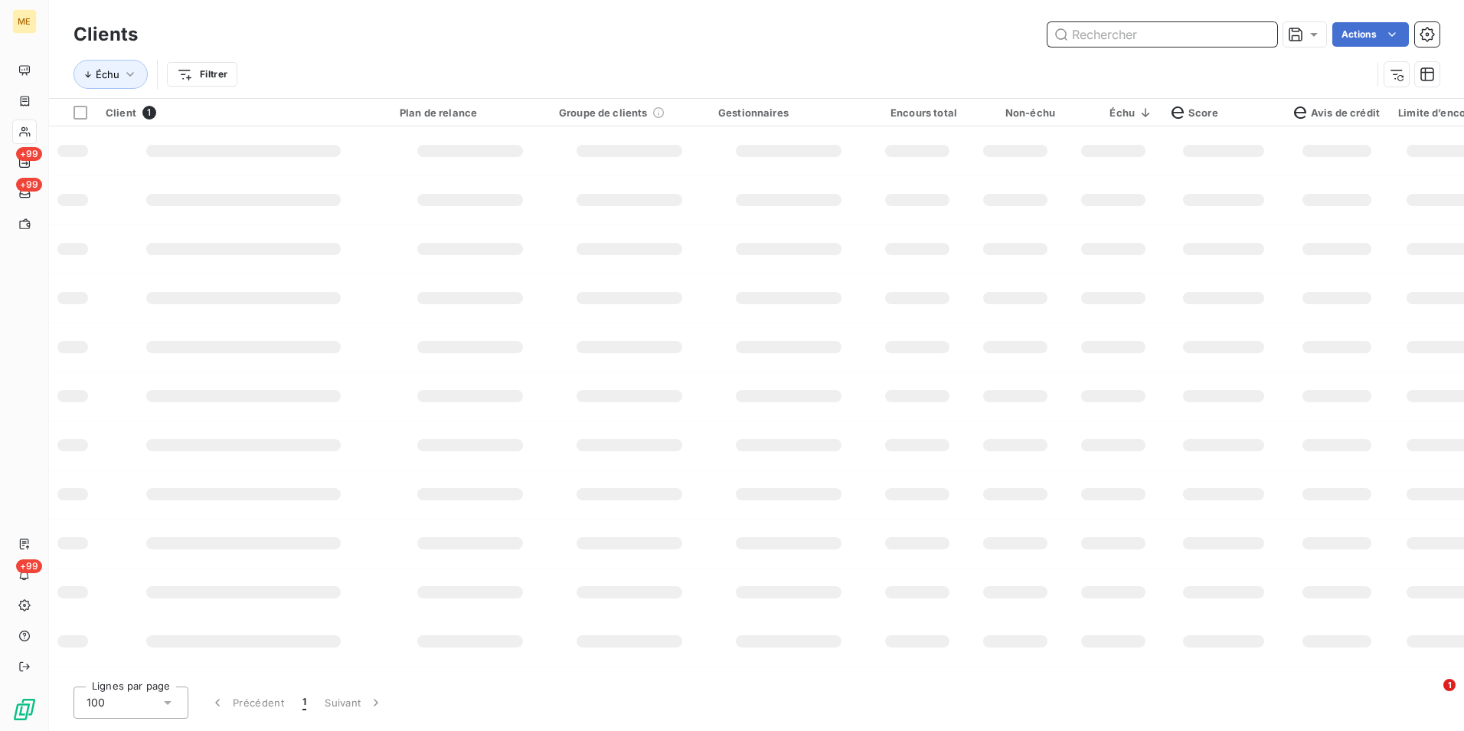
paste input "METFRA000006974_14867148982912"
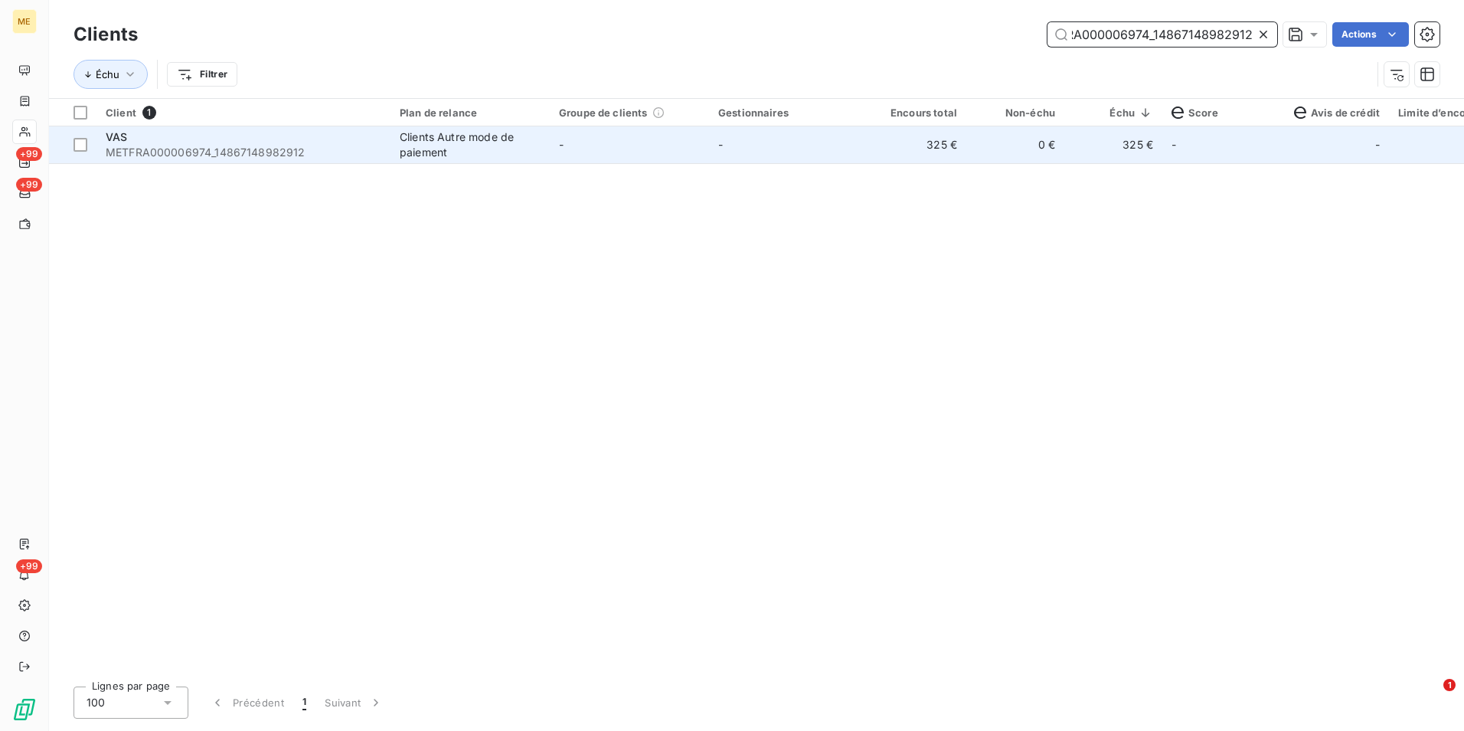
type input "METFRA000006974_14867148982912"
click at [967, 146] on td "0 €" at bounding box center [1016, 144] width 98 height 37
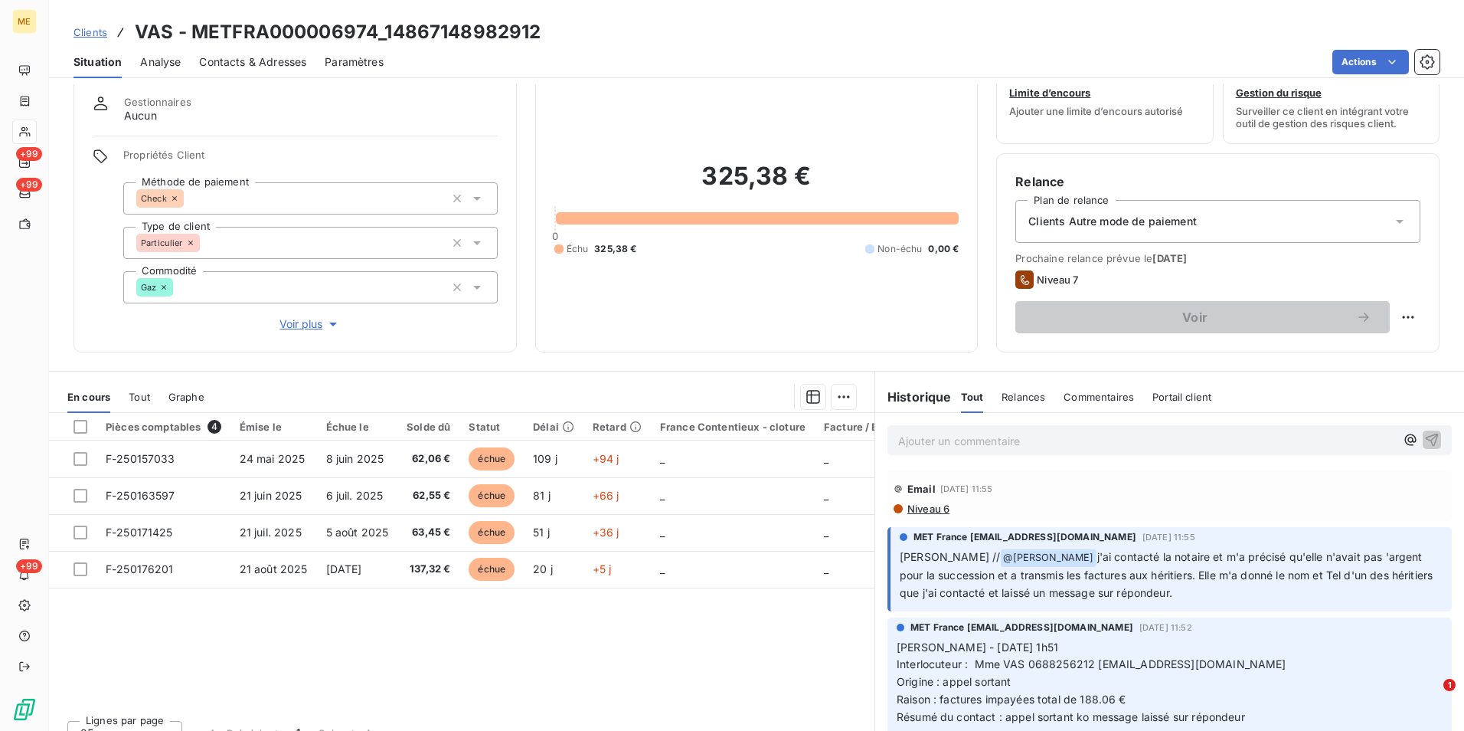
scroll to position [70, 0]
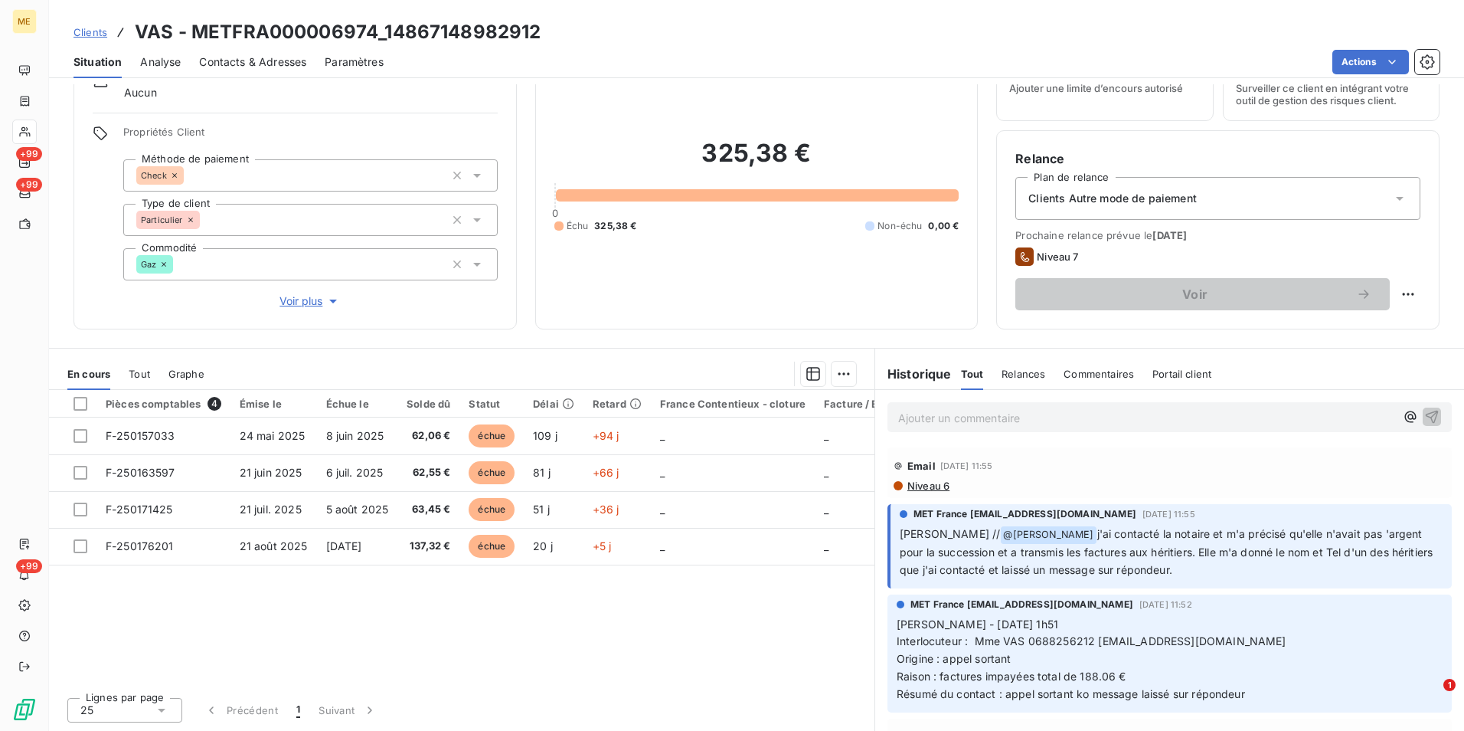
click at [99, 31] on span "Clients" at bounding box center [91, 32] width 34 height 12
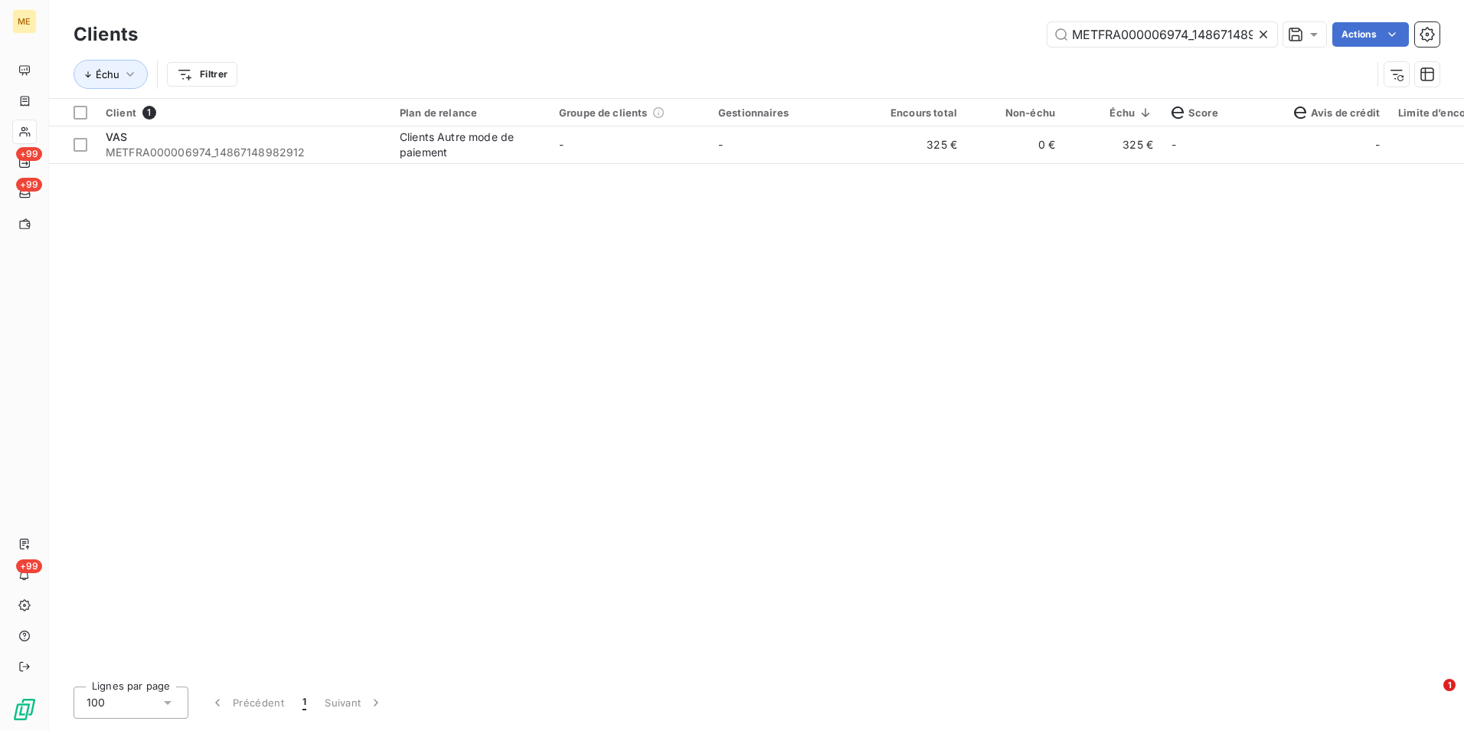
click at [1256, 40] on icon at bounding box center [1263, 34] width 15 height 15
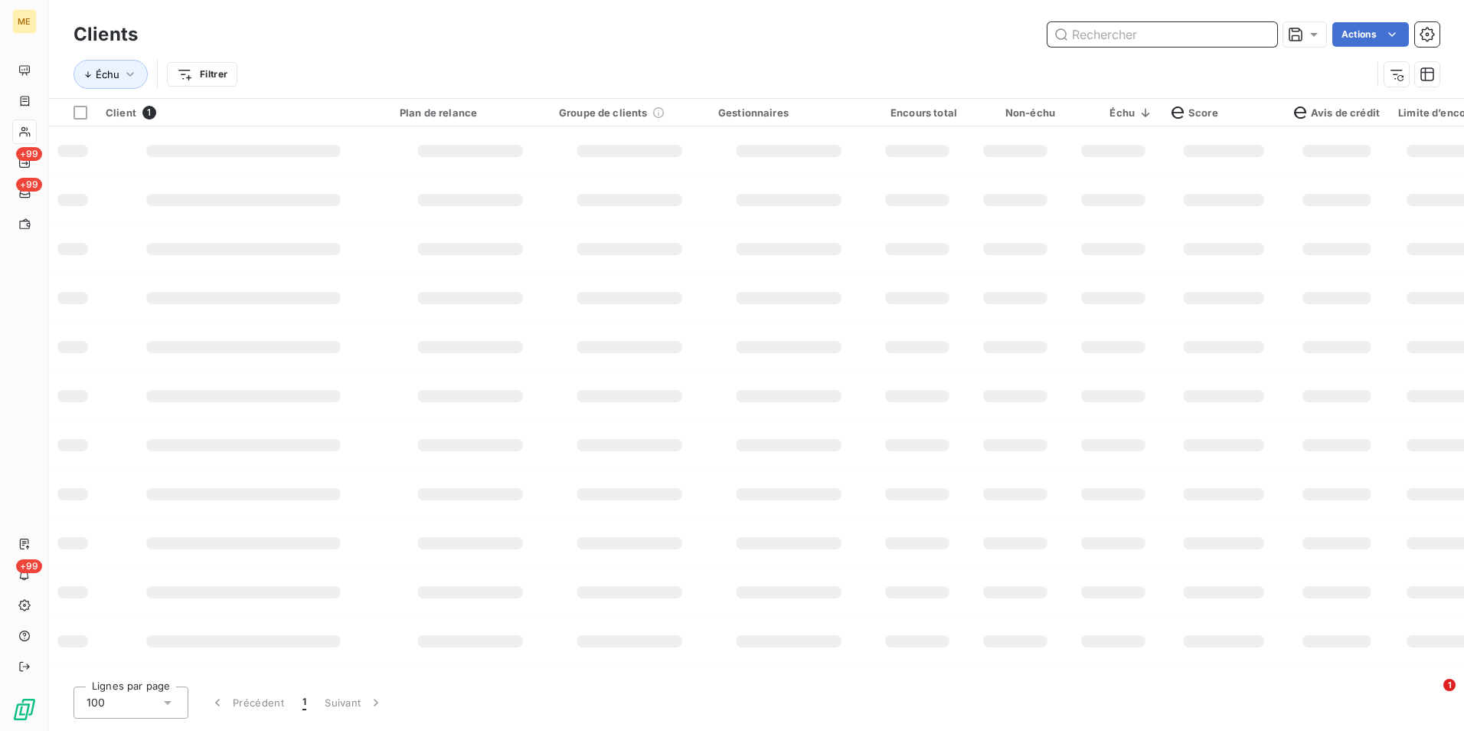
click at [1262, 31] on input "text" at bounding box center [1163, 34] width 230 height 25
paste input "METFRA000008600_Z1443800000149"
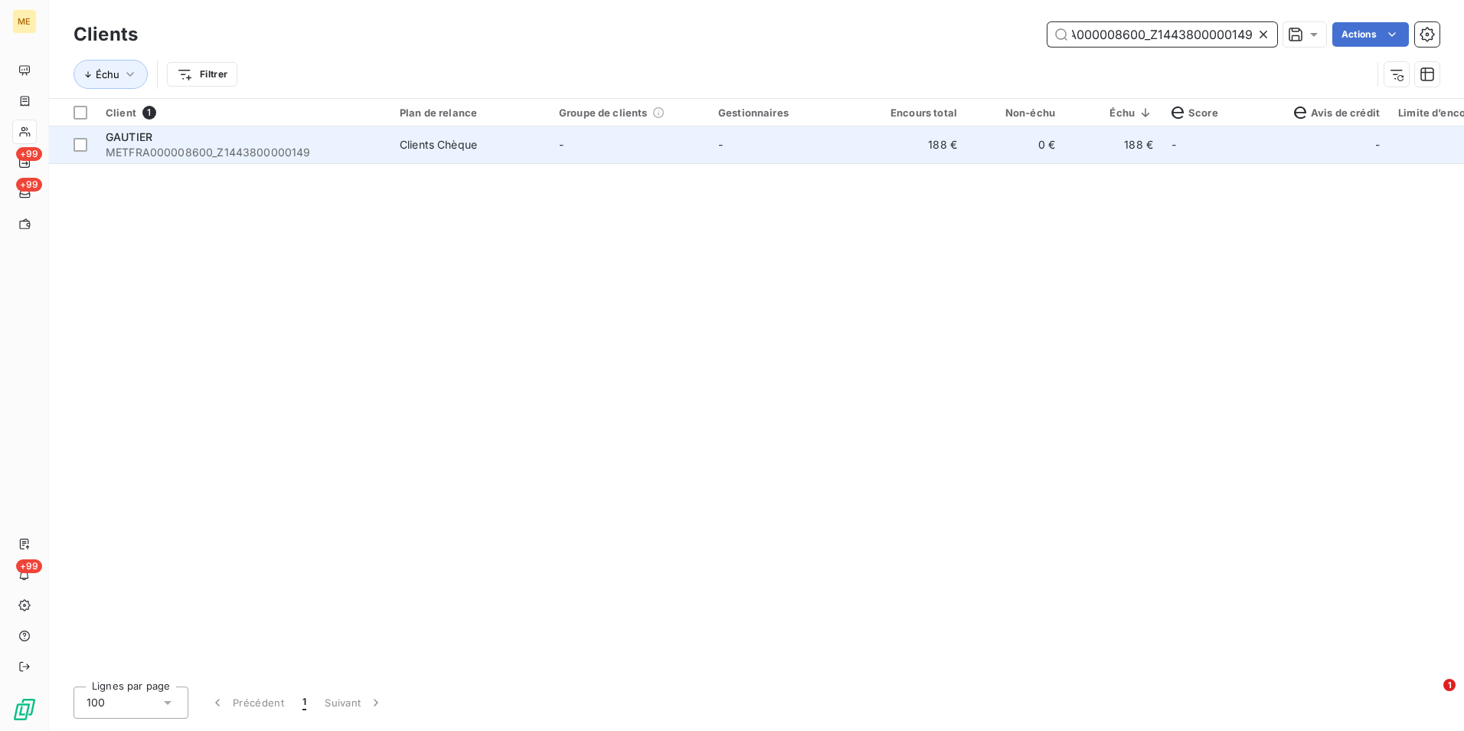
type input "METFRA000008600_Z1443800000149"
click at [810, 145] on td "-" at bounding box center [788, 144] width 159 height 37
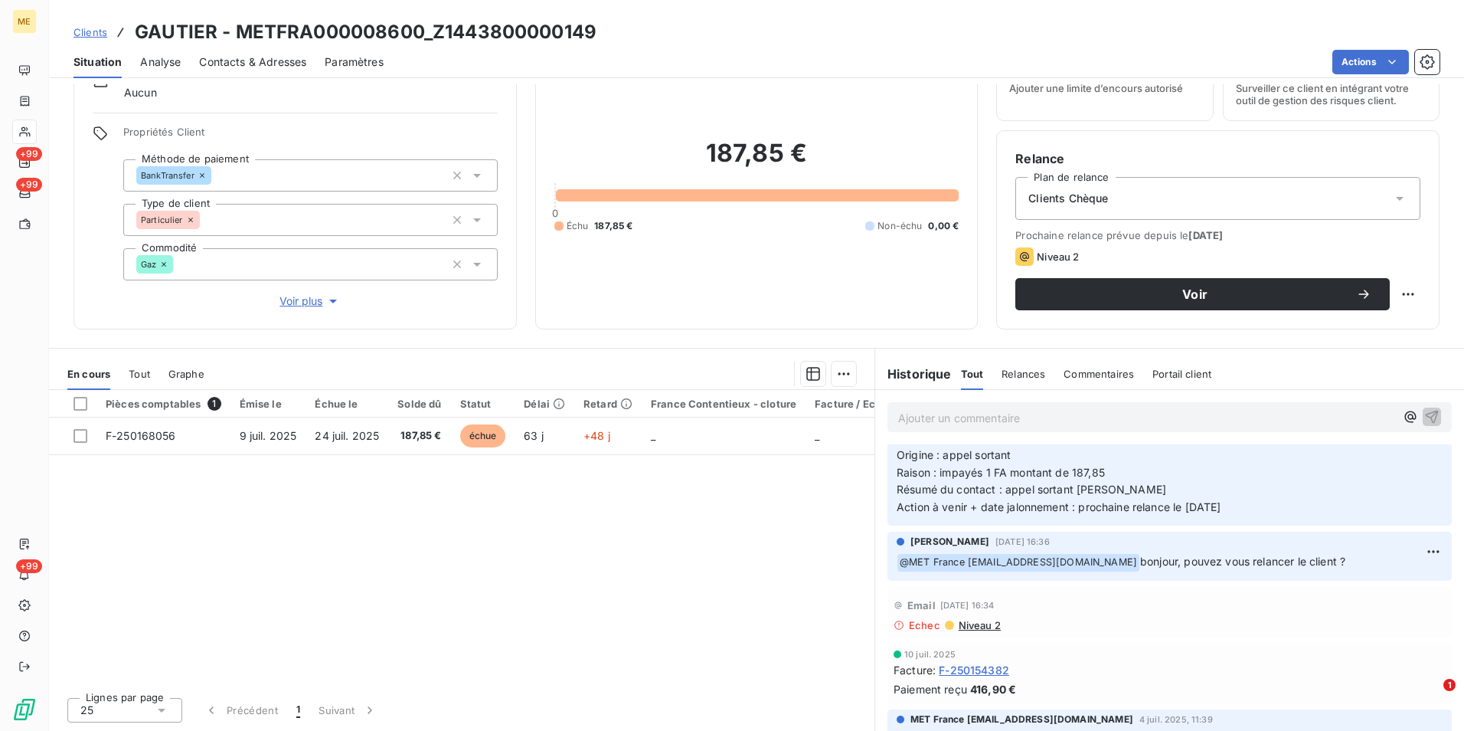
scroll to position [383, 0]
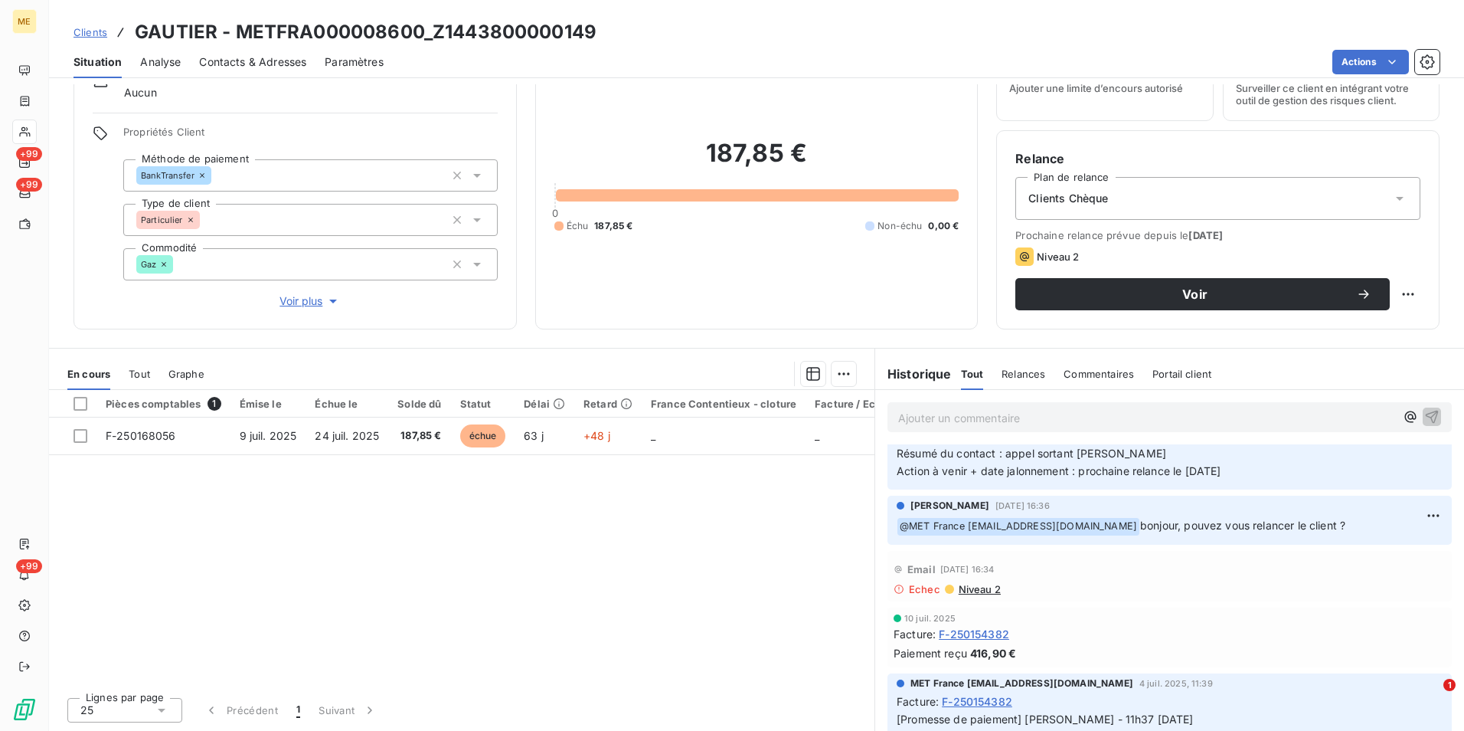
click at [165, 58] on span "Analyse" at bounding box center [160, 61] width 41 height 15
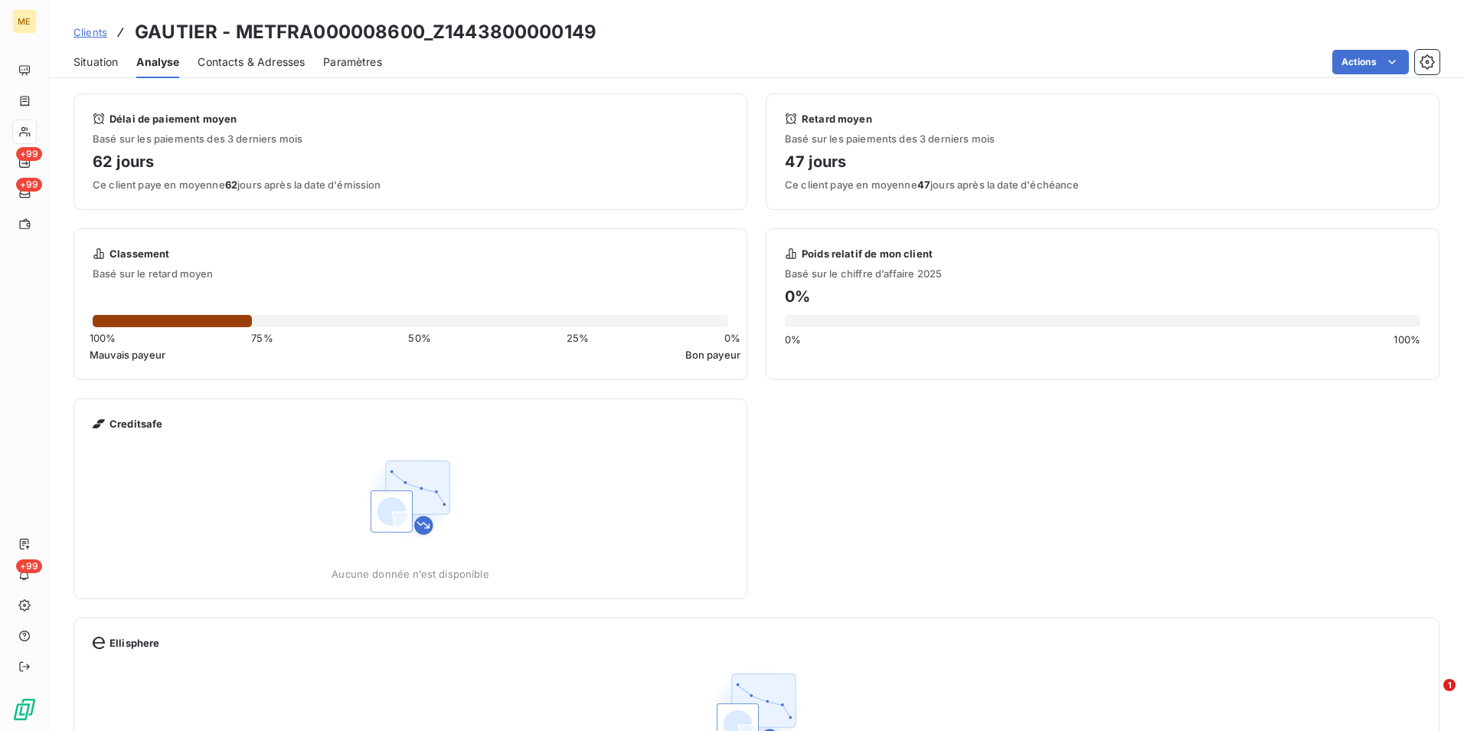
click at [100, 68] on span "Situation" at bounding box center [96, 61] width 44 height 15
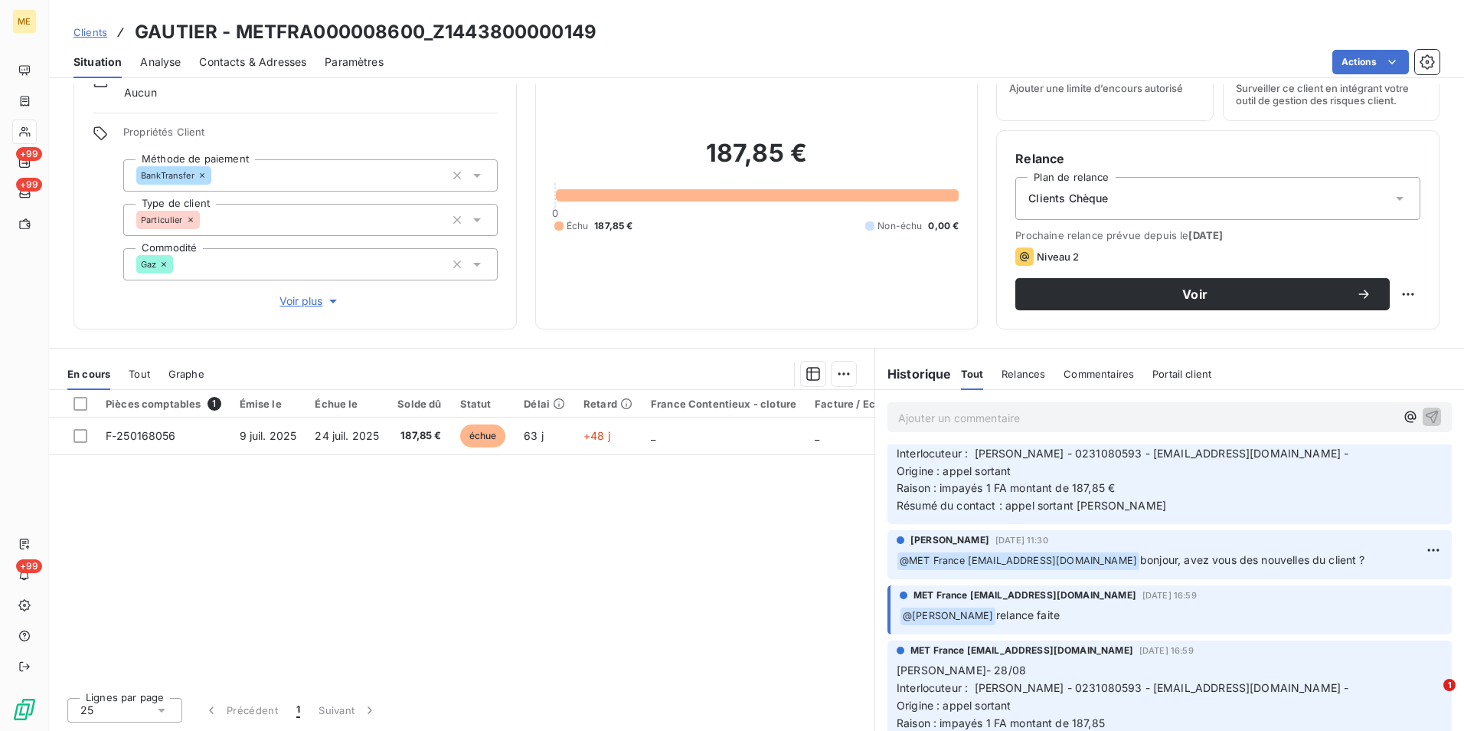
scroll to position [77, 0]
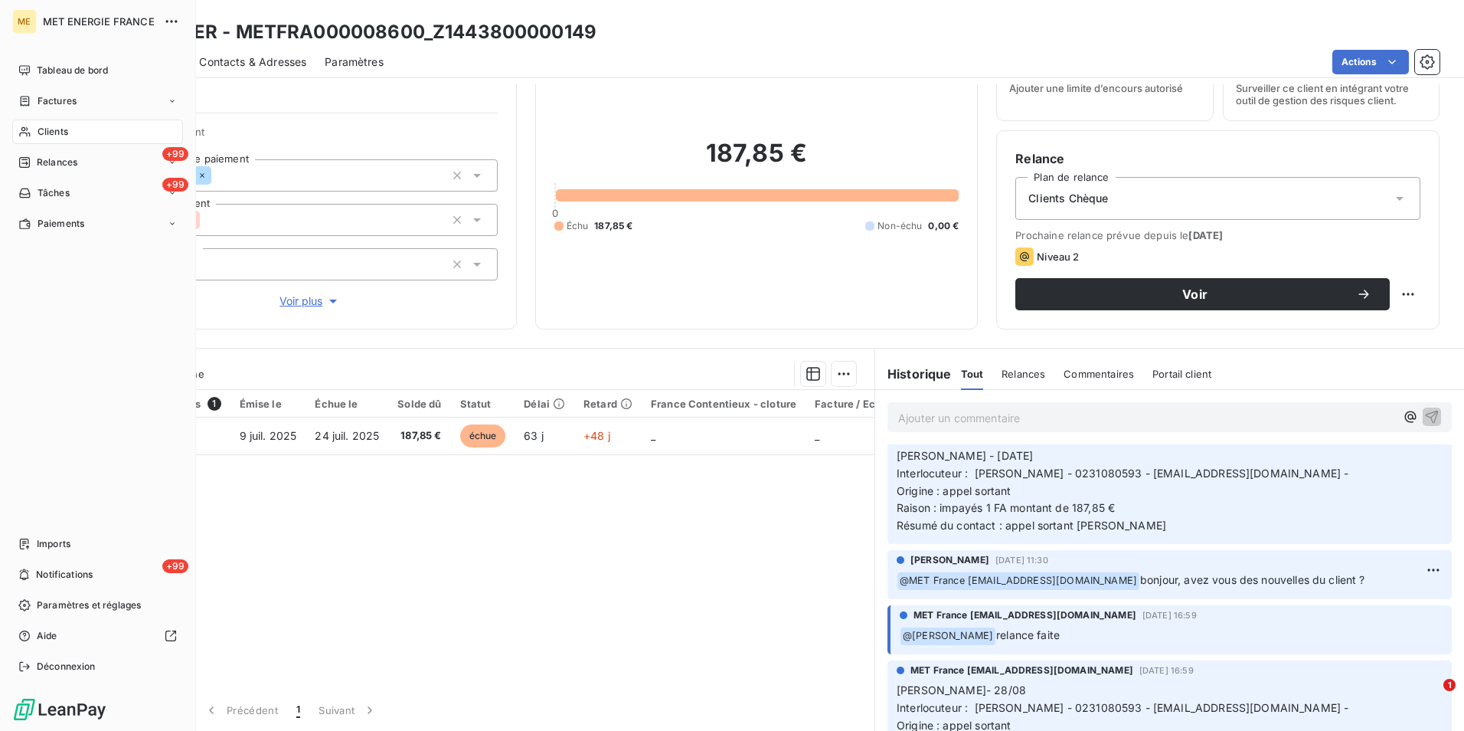
click at [63, 137] on span "Clients" at bounding box center [53, 132] width 31 height 14
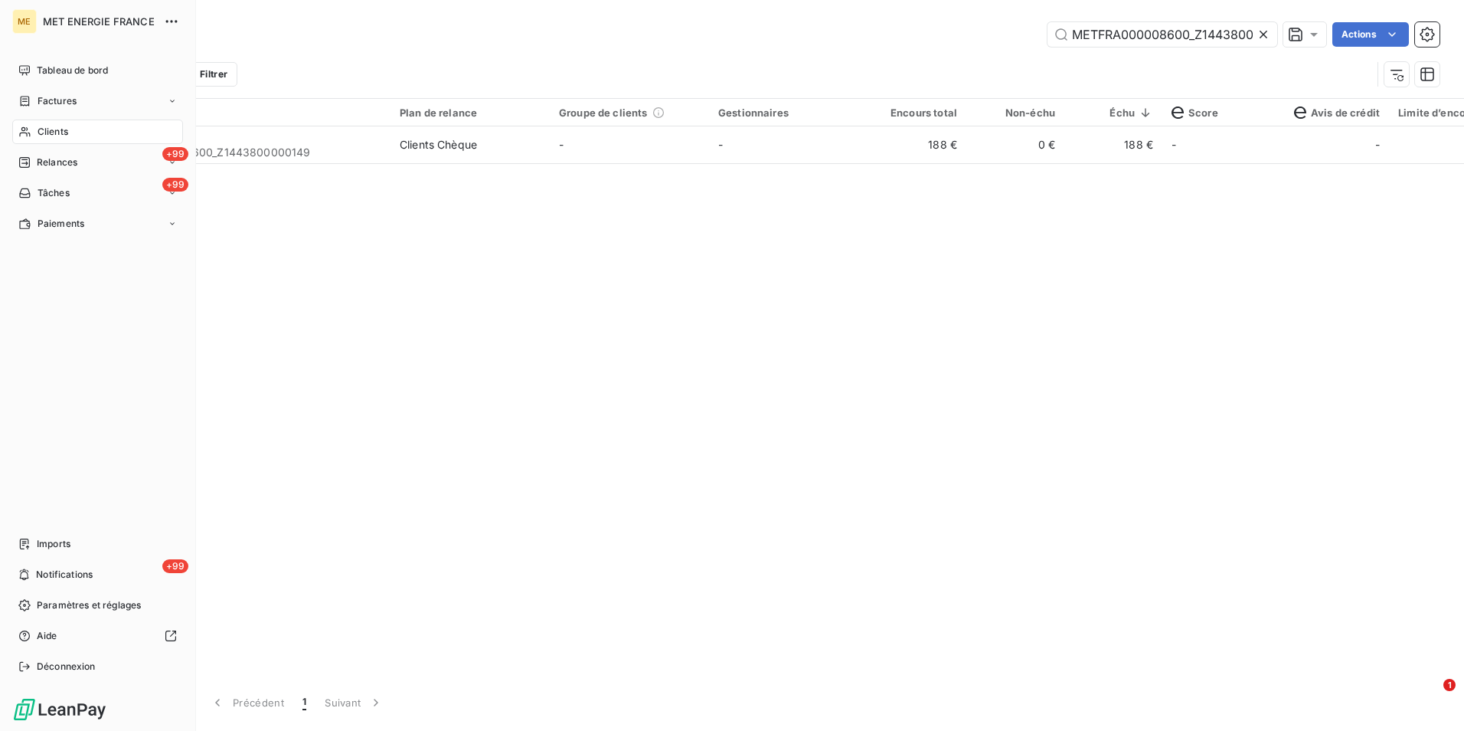
click at [99, 124] on div "Clients" at bounding box center [97, 131] width 171 height 25
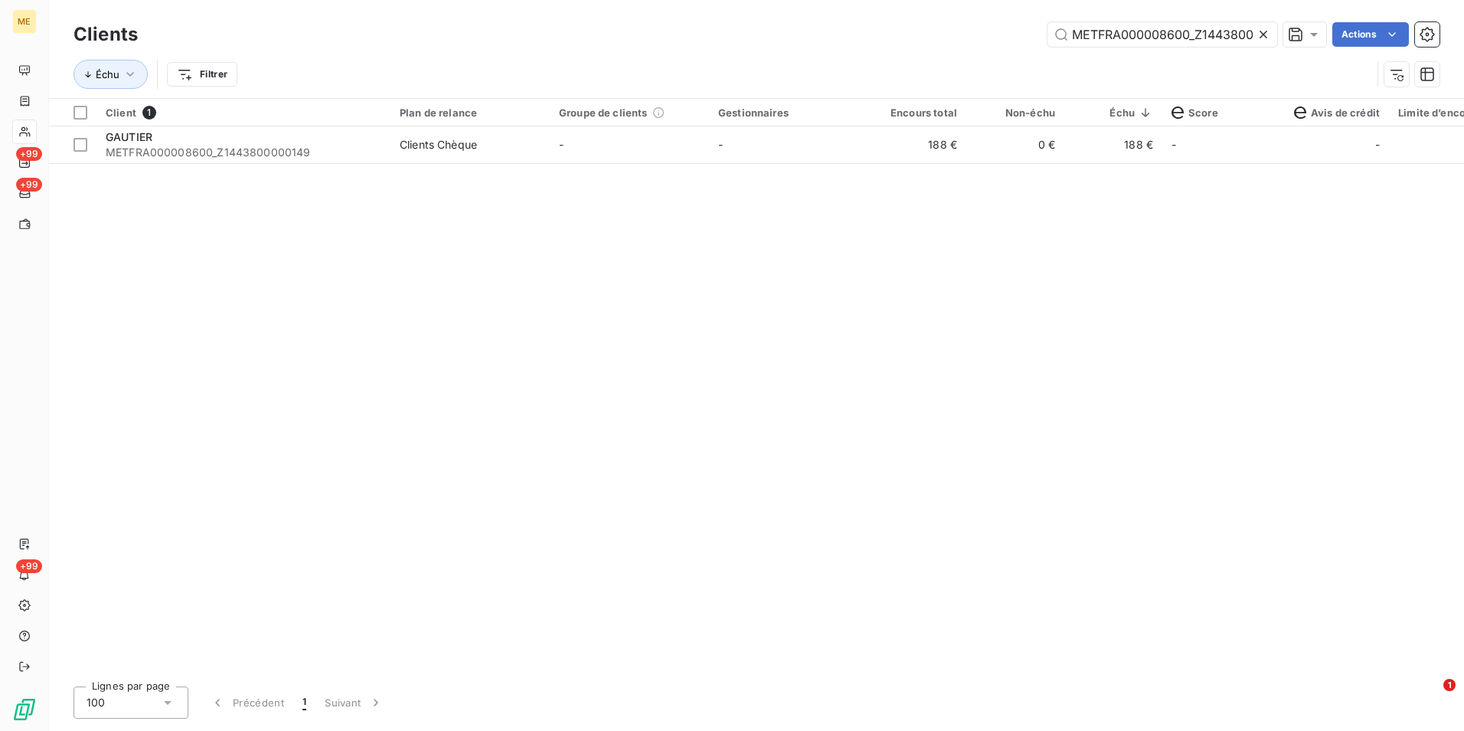
click at [1265, 30] on icon at bounding box center [1263, 34] width 15 height 15
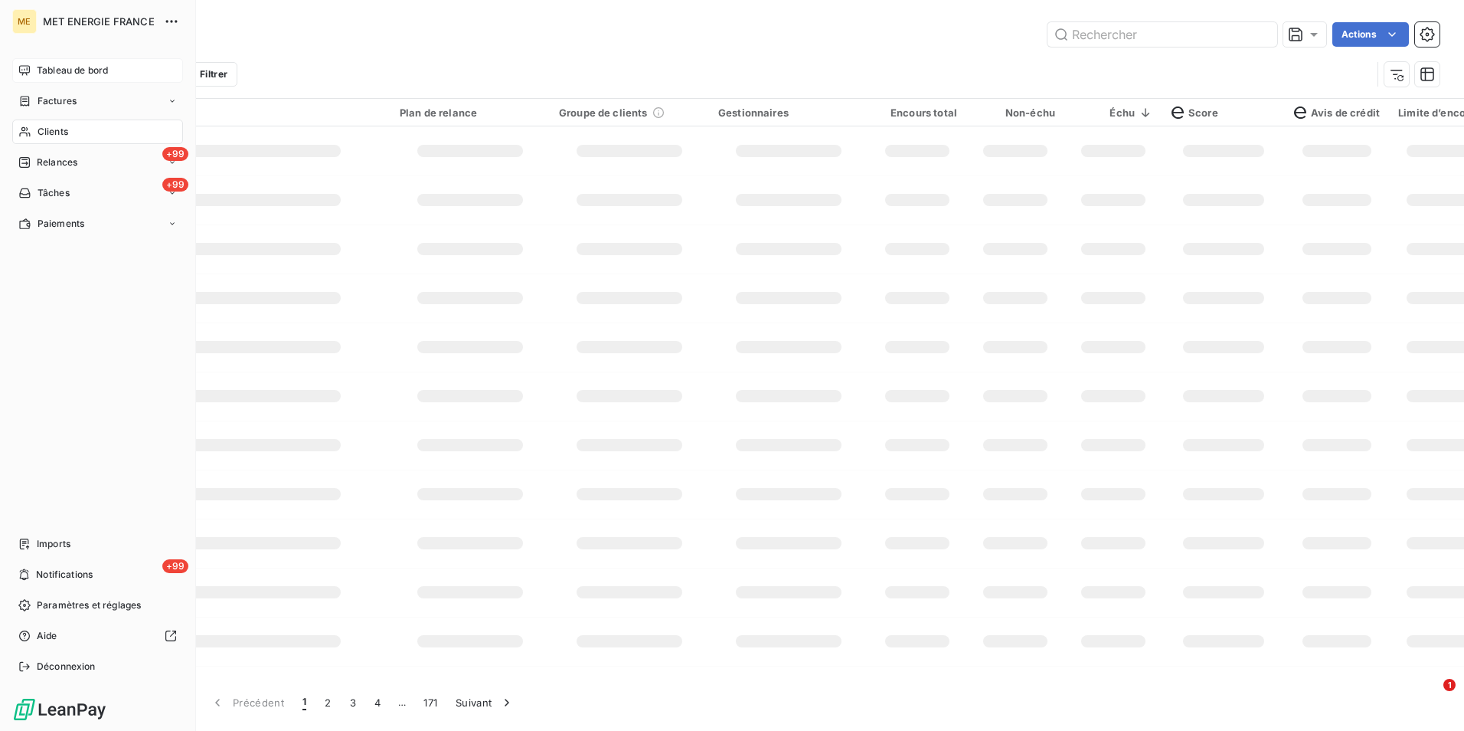
click at [51, 69] on span "Tableau de bord" at bounding box center [72, 71] width 71 height 14
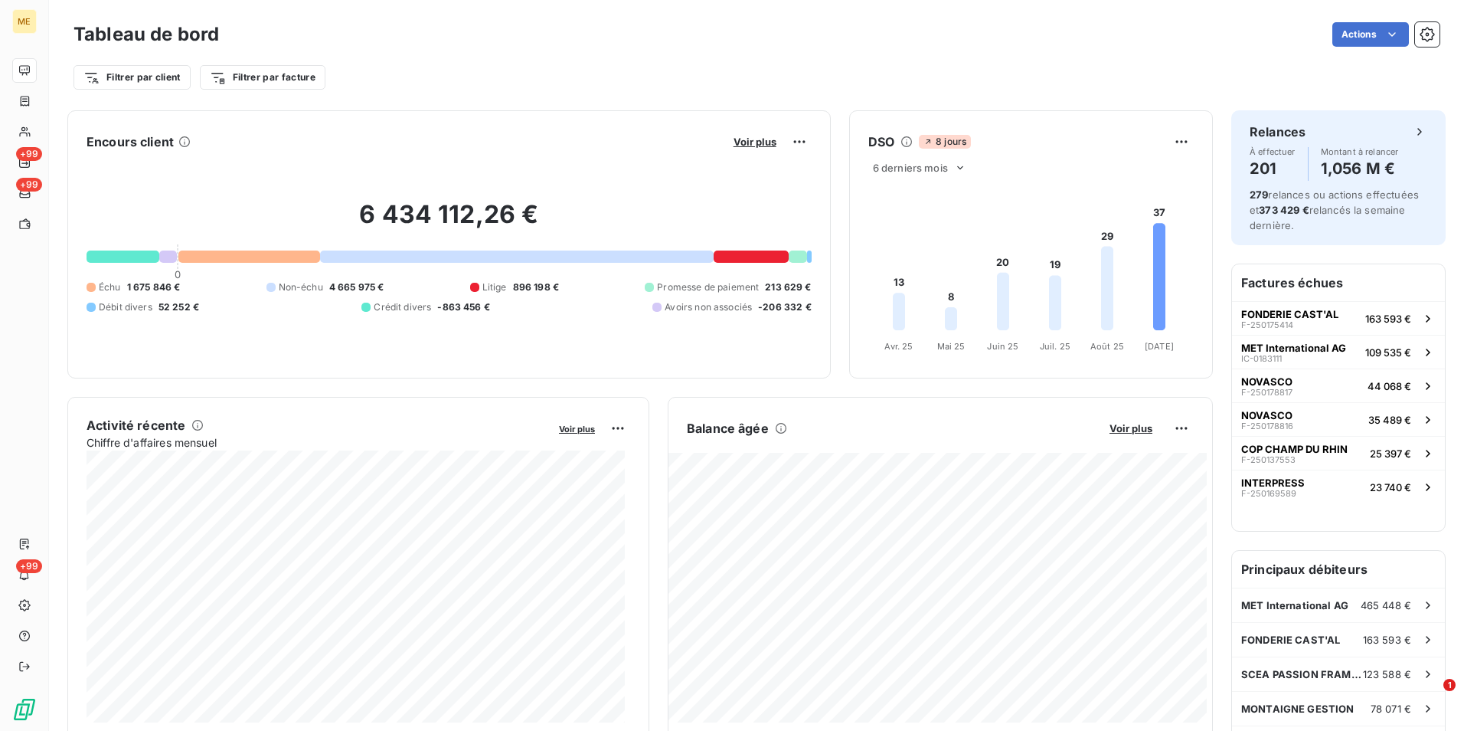
click at [754, 135] on button "Voir plus" at bounding box center [755, 142] width 52 height 14
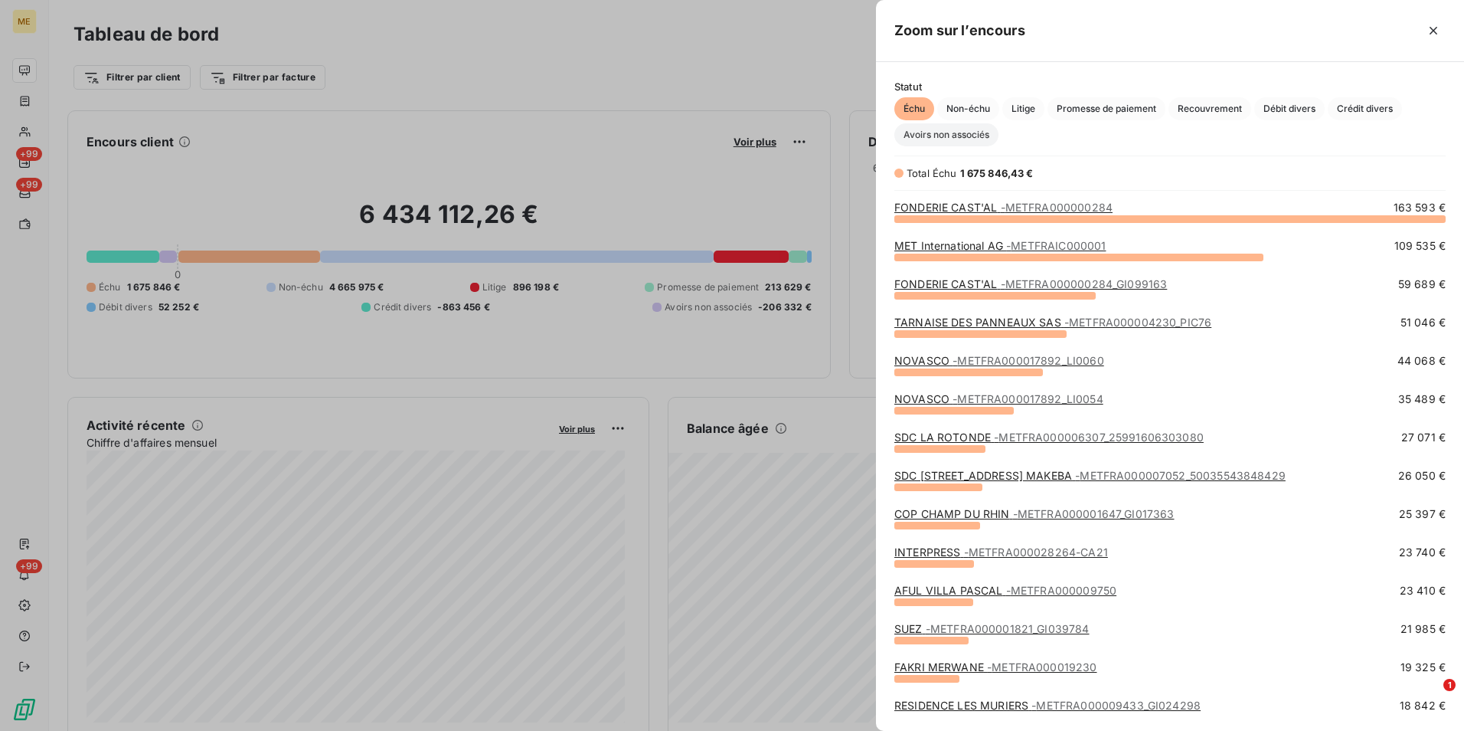
scroll to position [501, 577]
click at [1029, 102] on span "Litige" at bounding box center [1024, 108] width 42 height 23
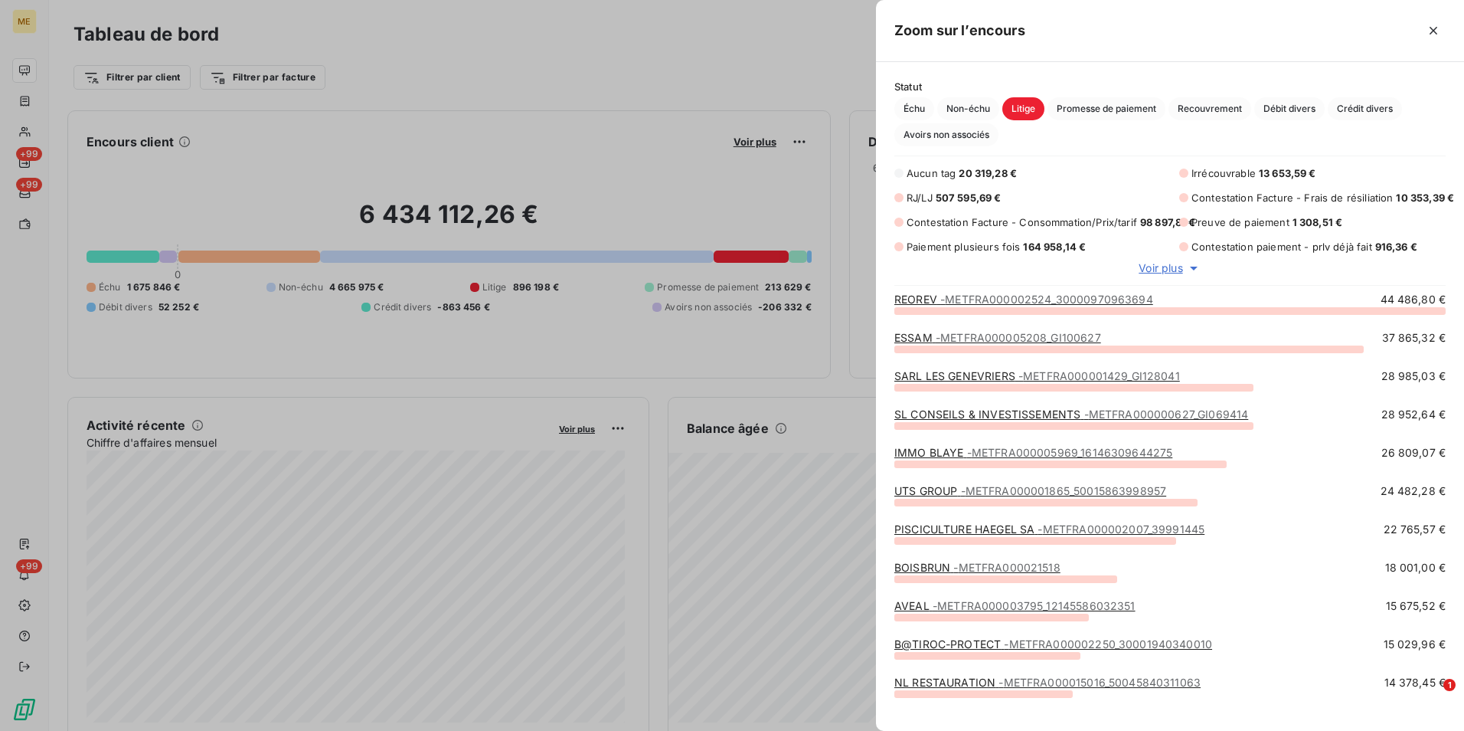
scroll to position [0, 0]
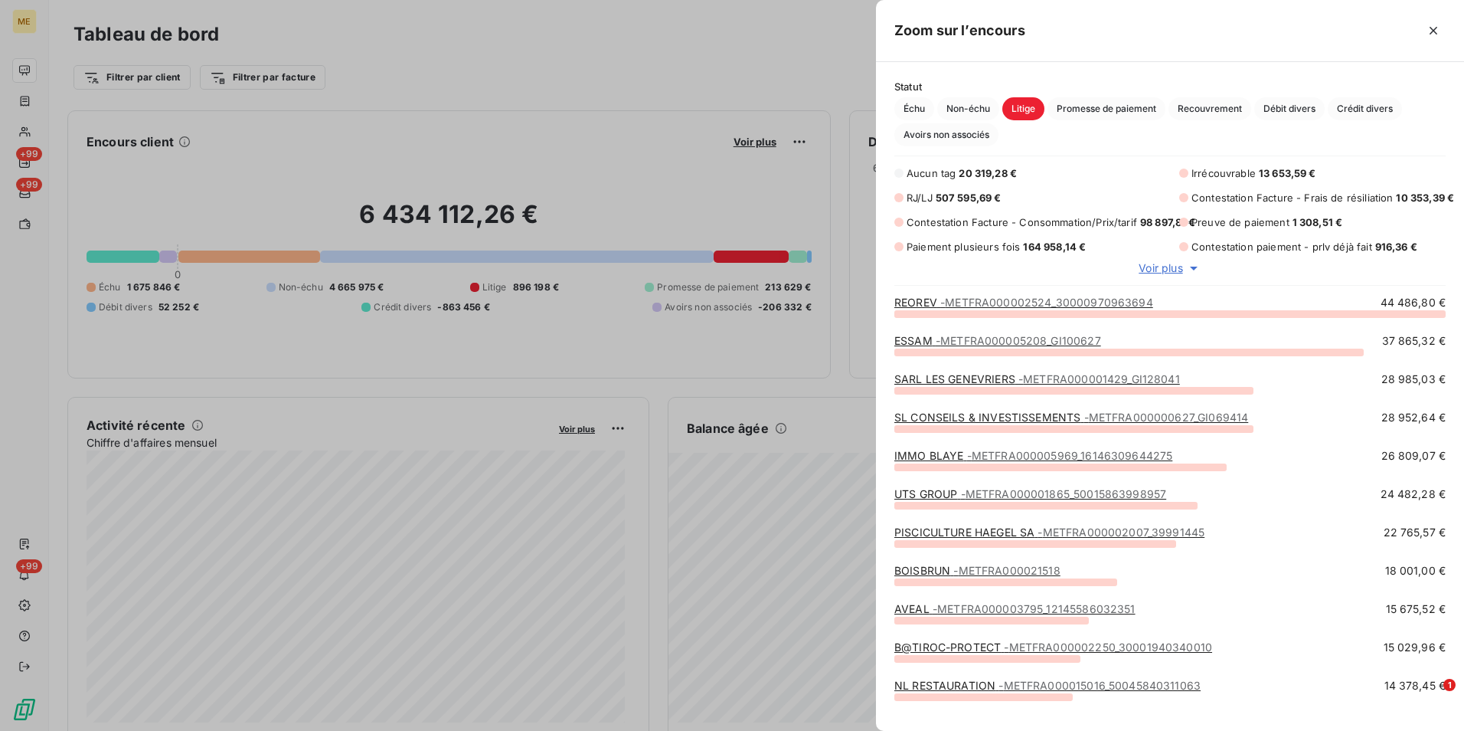
click at [1182, 266] on span "Voir plus" at bounding box center [1161, 267] width 44 height 15
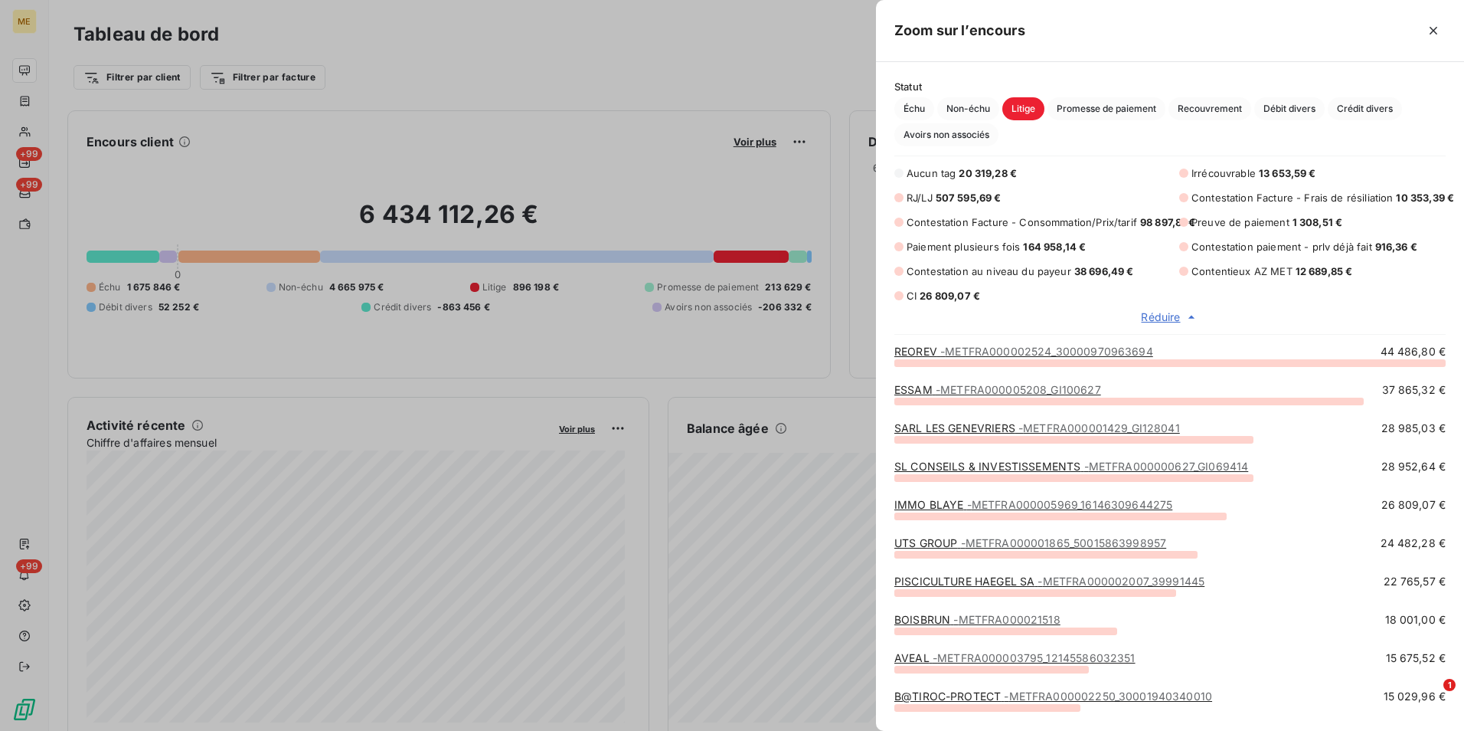
click at [701, 123] on div at bounding box center [732, 365] width 1464 height 731
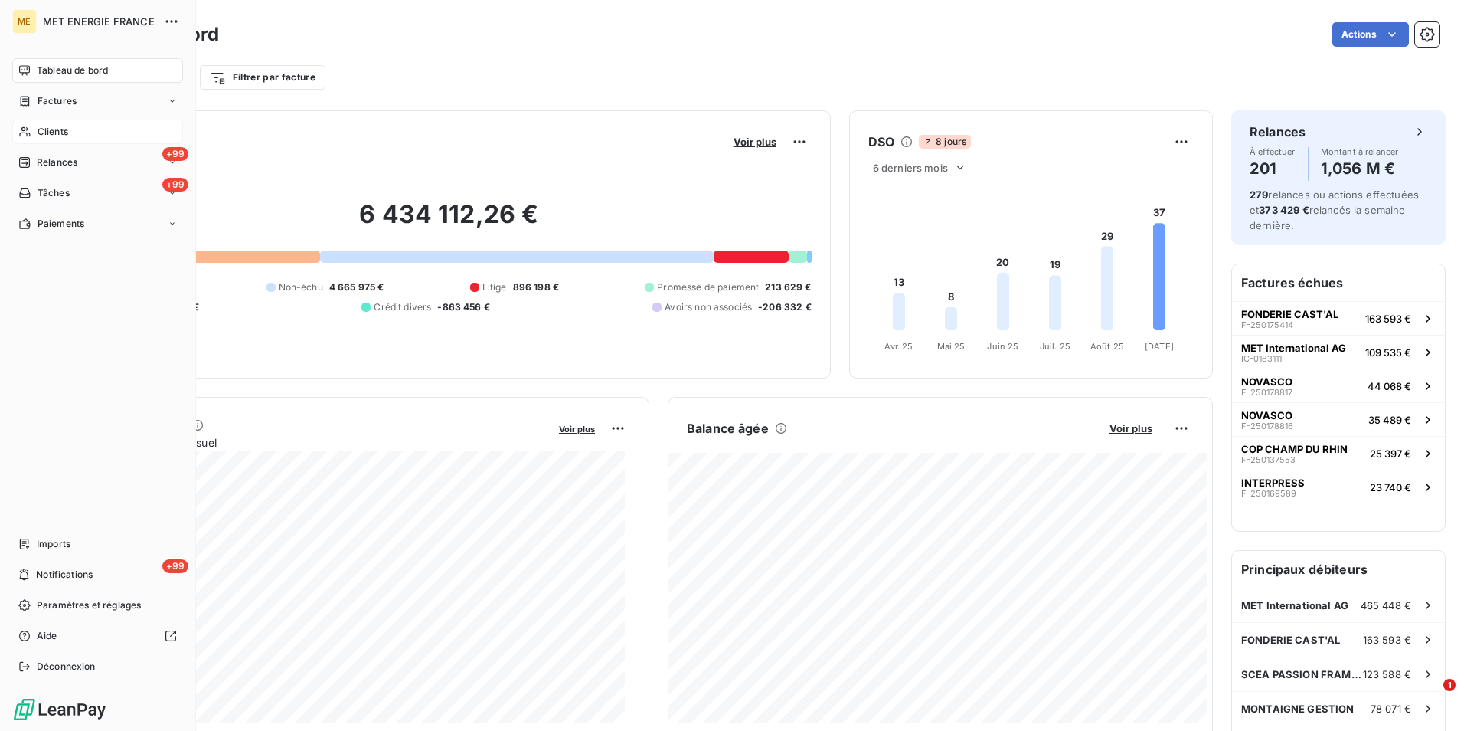
click at [44, 126] on span "Clients" at bounding box center [53, 132] width 31 height 14
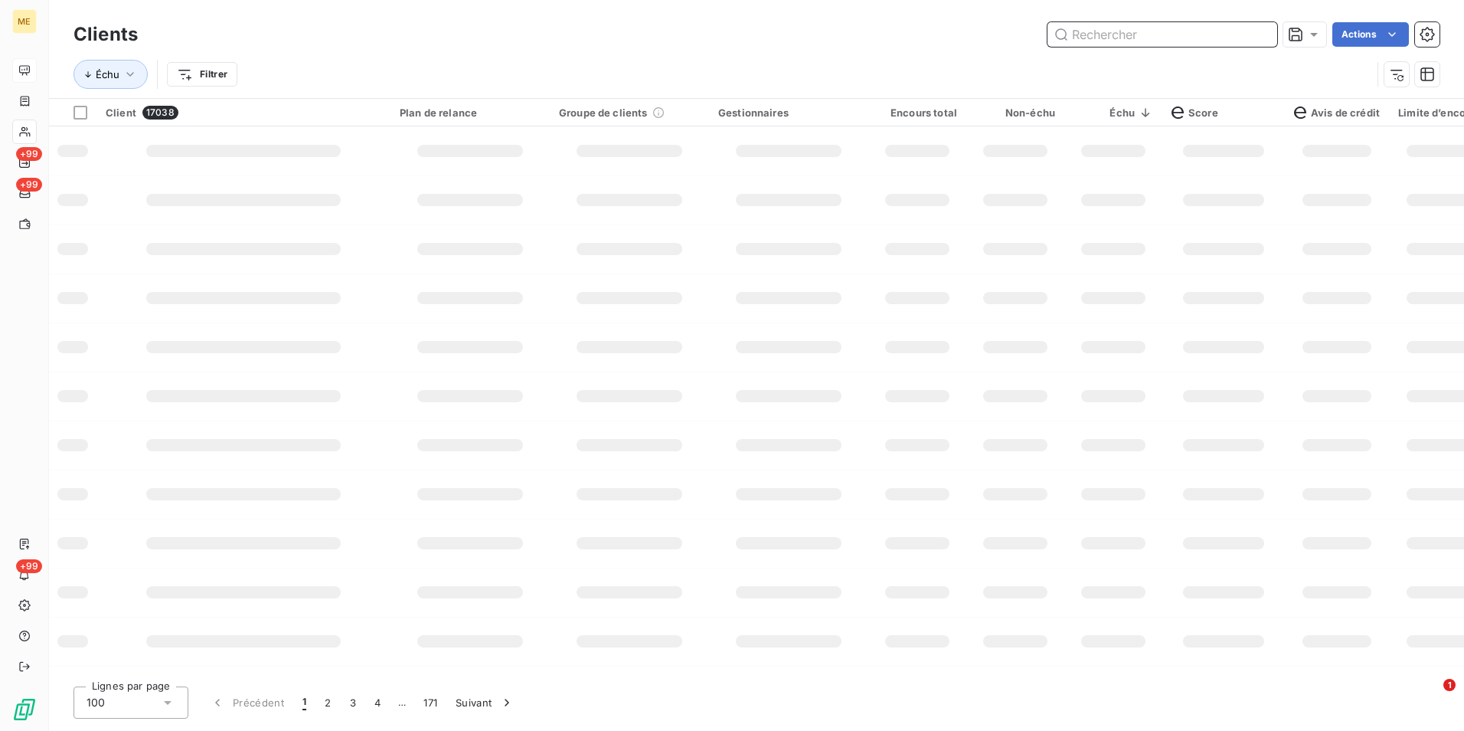
click at [1102, 26] on input "text" at bounding box center [1163, 34] width 230 height 25
click at [1097, 38] on input "text" at bounding box center [1163, 34] width 230 height 25
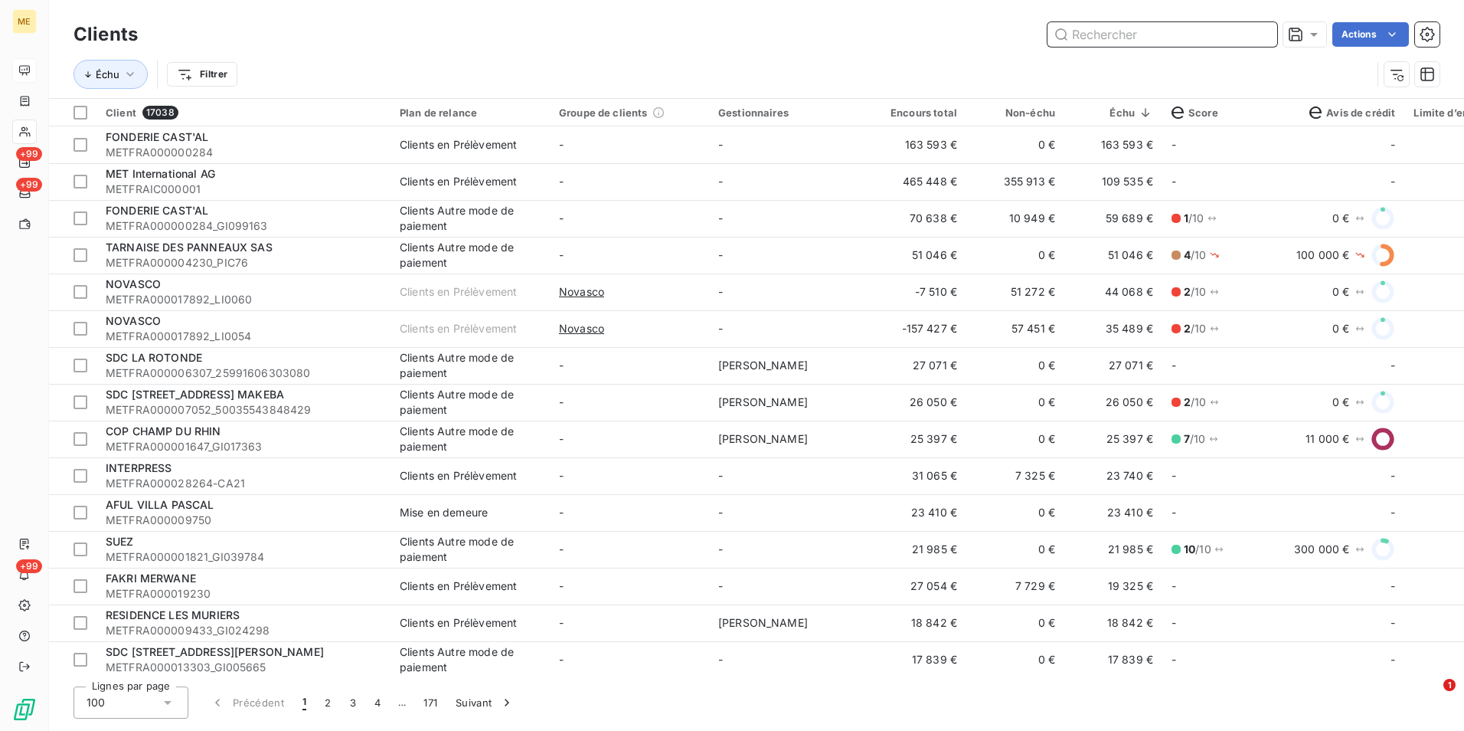
paste input "METFRA000008600_Z1443800000149"
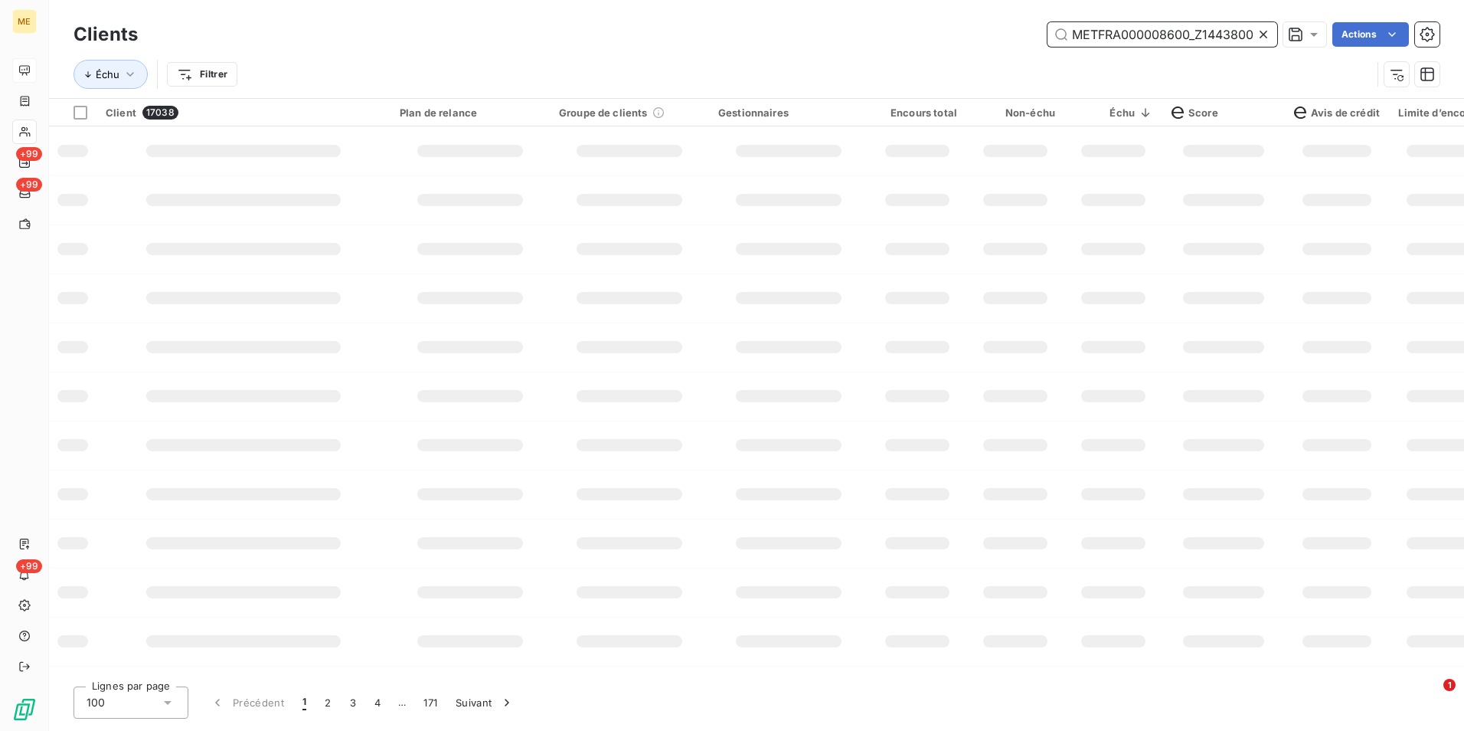
scroll to position [0, 46]
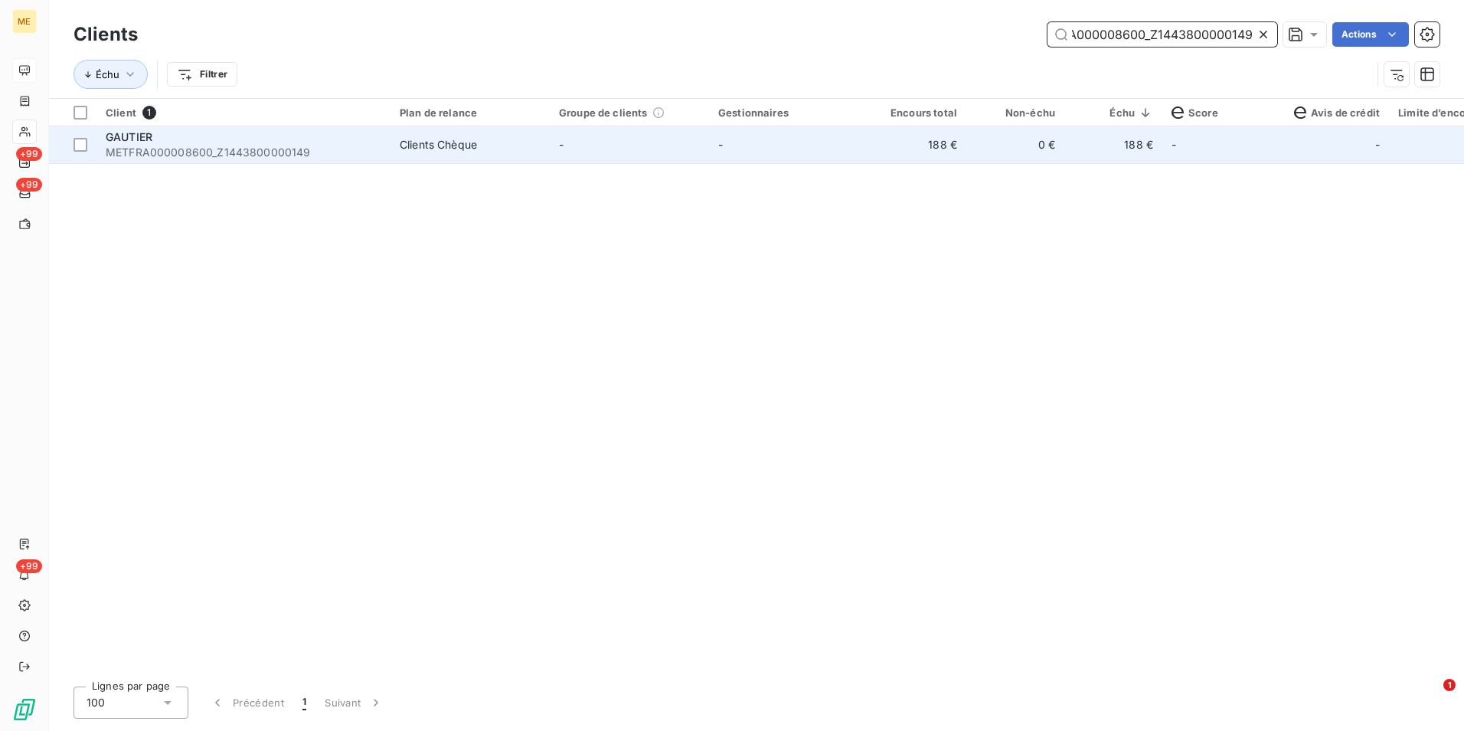
type input "METFRA000008600_Z1443800000149"
click at [923, 146] on td "188 €" at bounding box center [917, 144] width 98 height 37
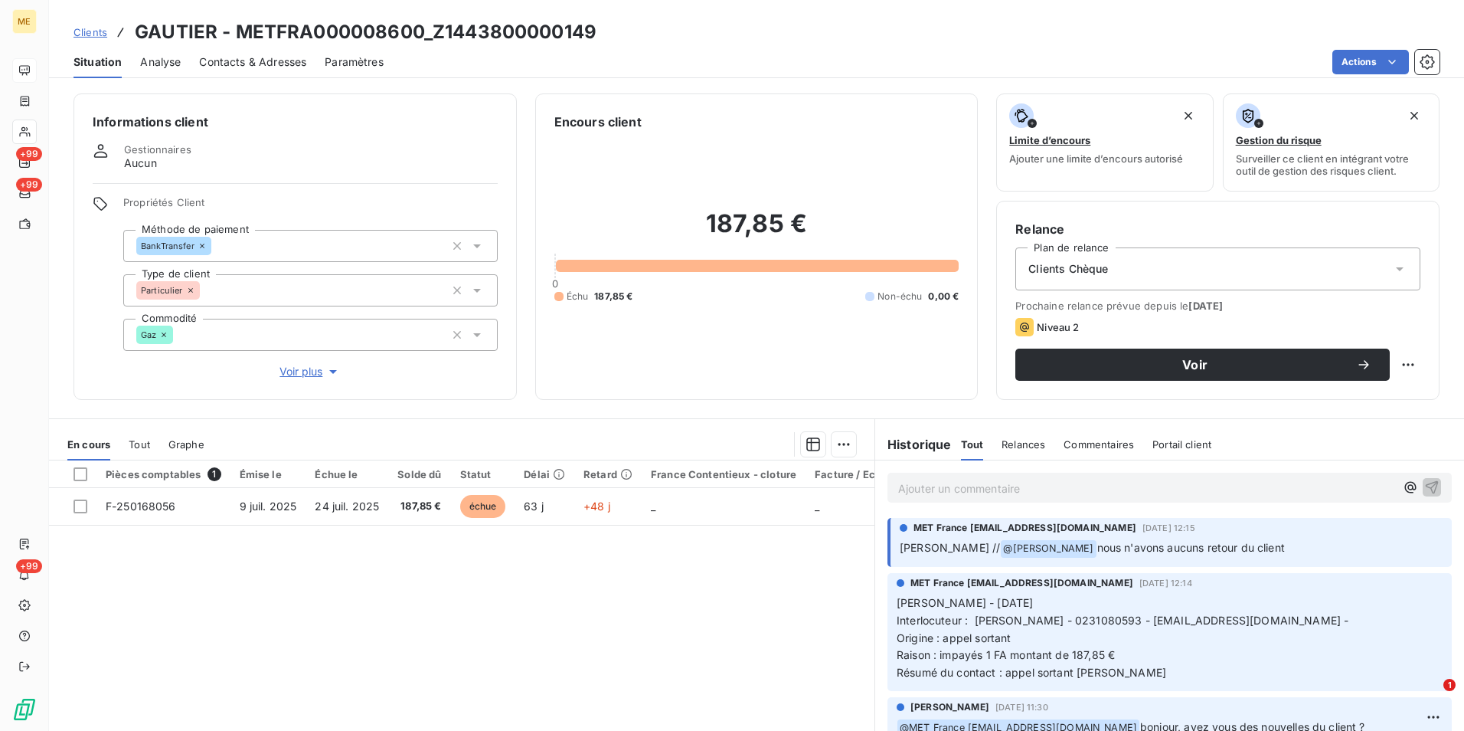
click at [93, 35] on span "Clients" at bounding box center [91, 32] width 34 height 12
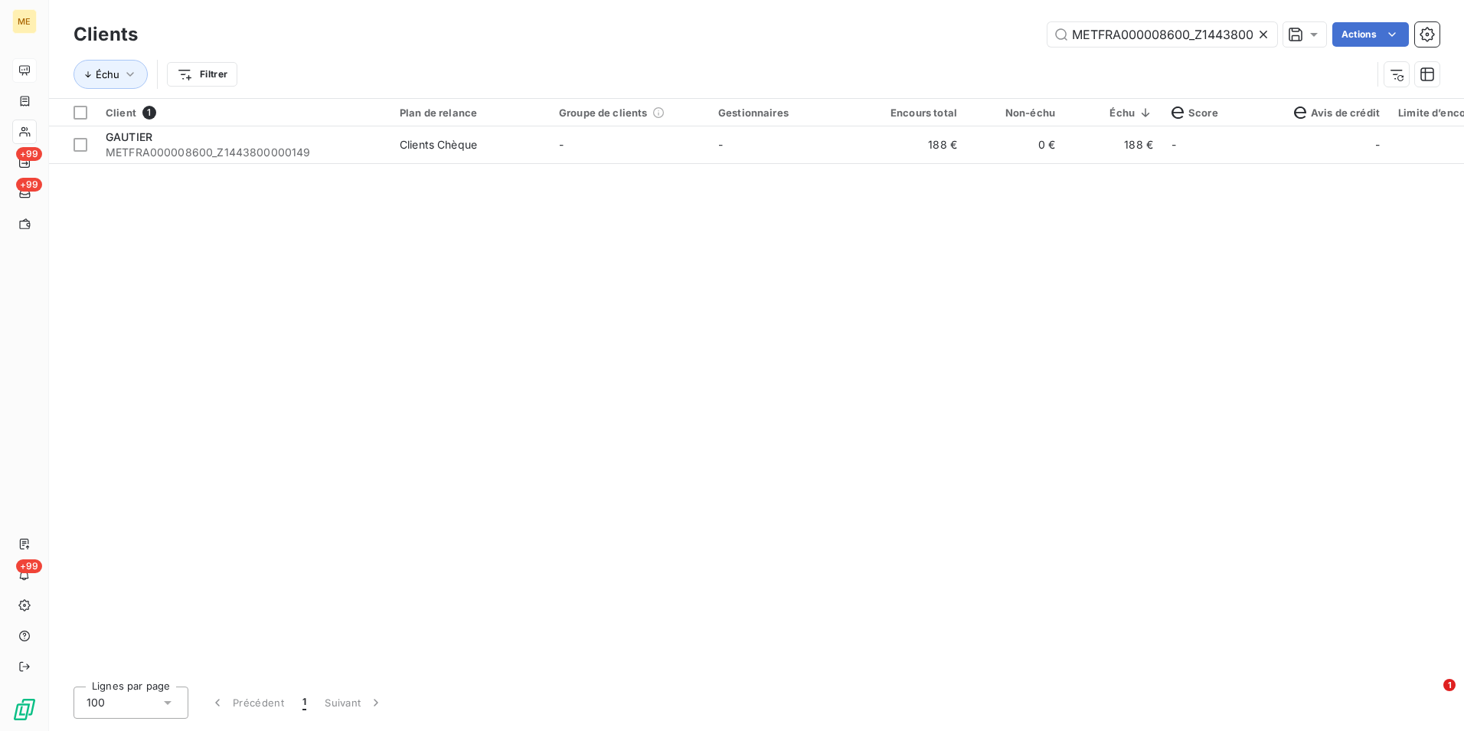
click at [1261, 34] on icon at bounding box center [1263, 34] width 15 height 15
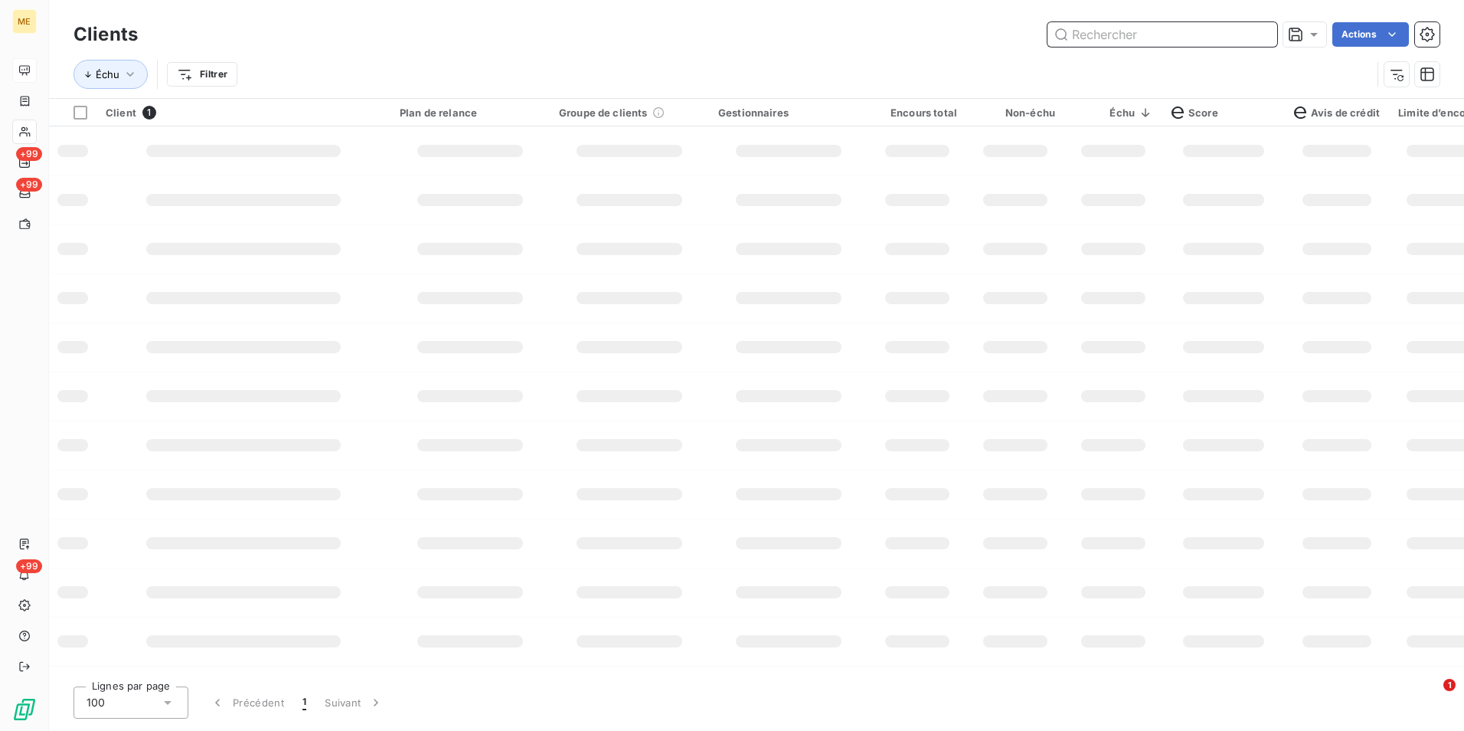
click at [1258, 35] on input "text" at bounding box center [1163, 34] width 230 height 25
paste input "METFRA000008844_01419247357737"
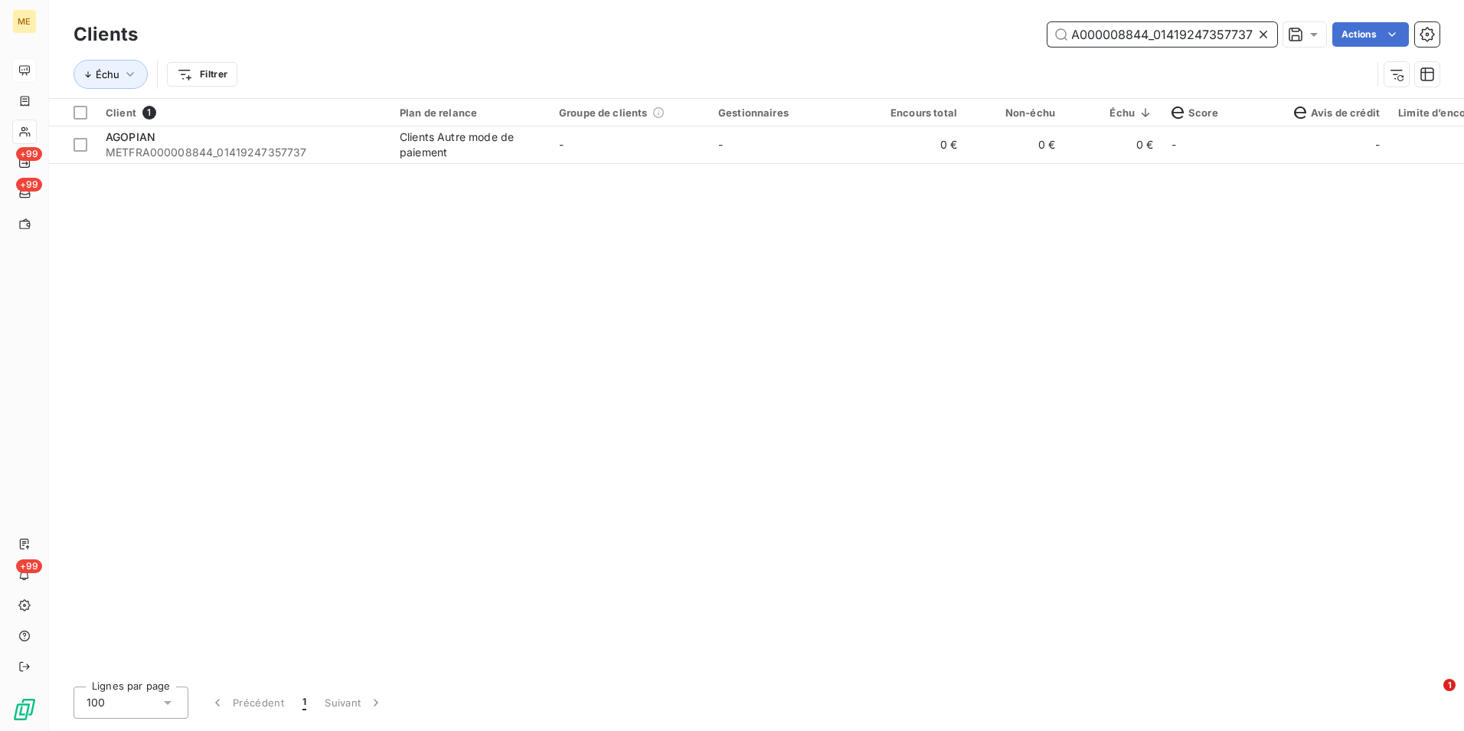
type input "METFRA000008844_01419247357737"
click at [942, 152] on td "0 €" at bounding box center [917, 144] width 98 height 37
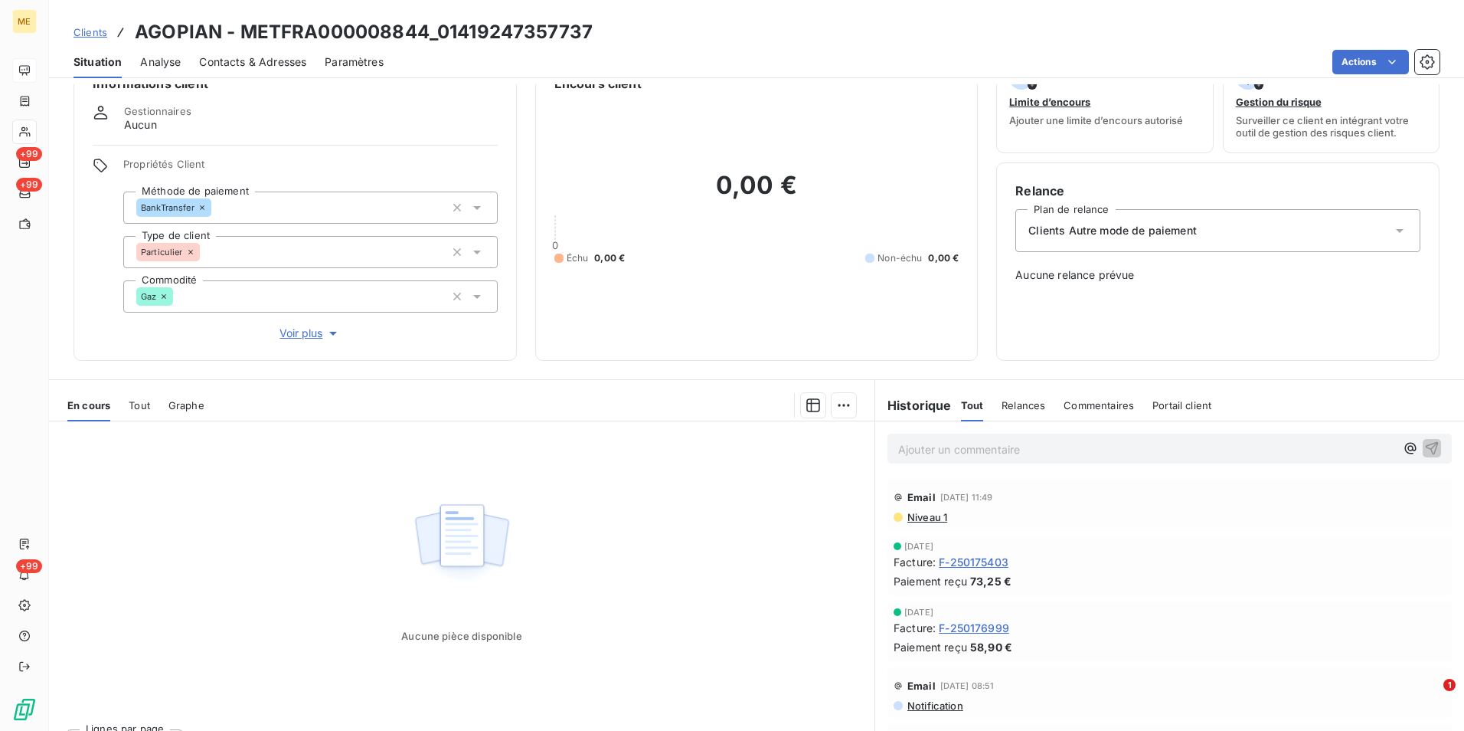
scroll to position [70, 0]
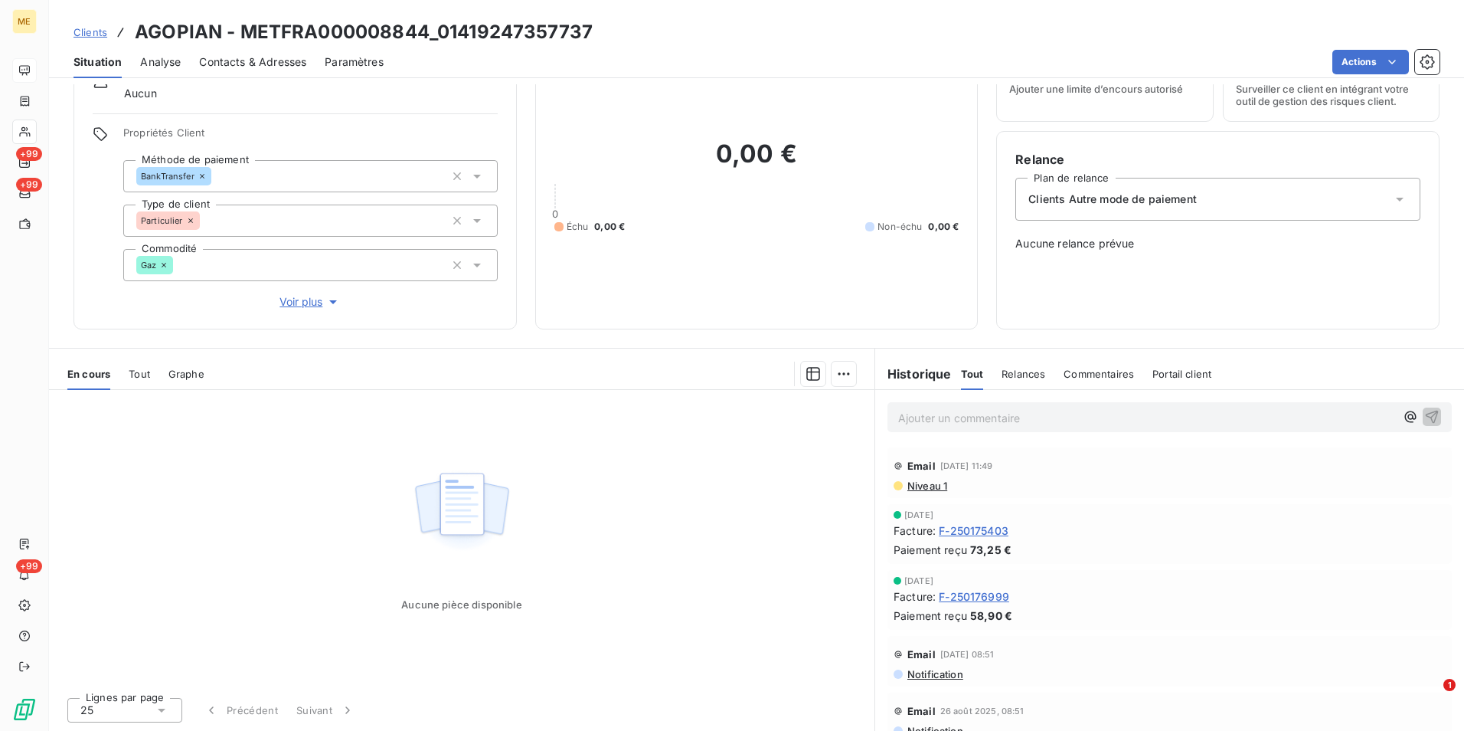
drag, startPoint x: 92, startPoint y: 33, endPoint x: 102, endPoint y: 33, distance: 10.0
click at [92, 33] on span "Clients" at bounding box center [91, 32] width 34 height 12
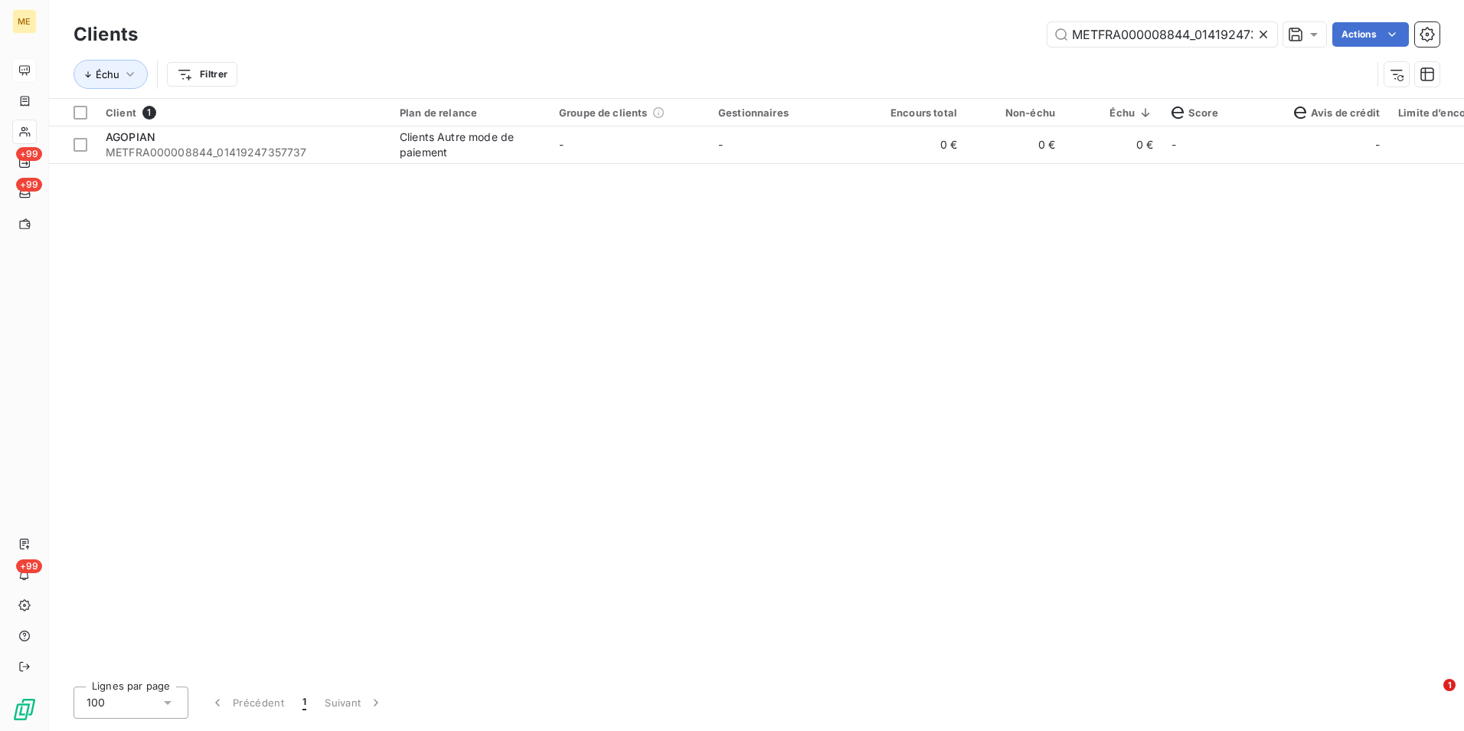
click at [1261, 34] on icon at bounding box center [1263, 34] width 15 height 15
click at [1258, 33] on input "text" at bounding box center [1163, 34] width 230 height 25
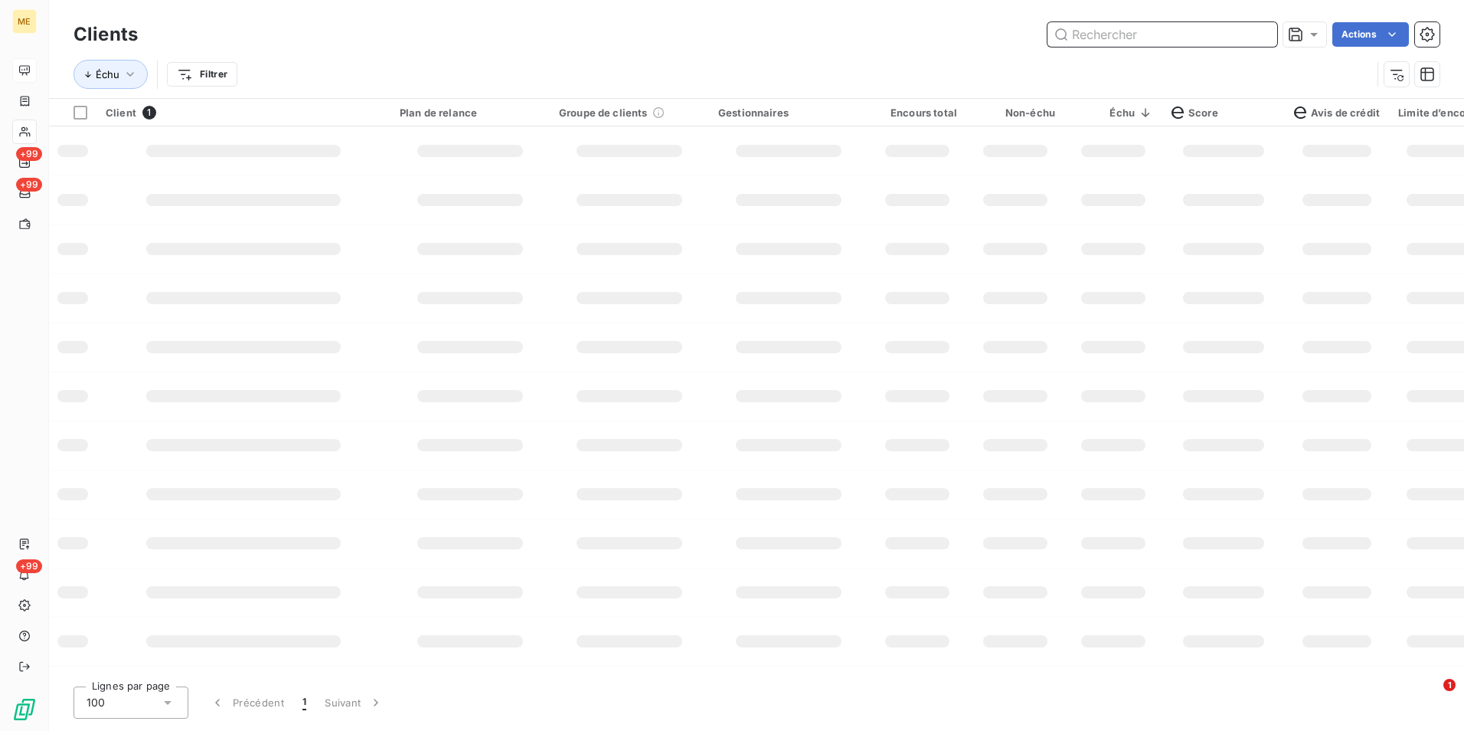
paste input "METFRA000007913_24284370432222"
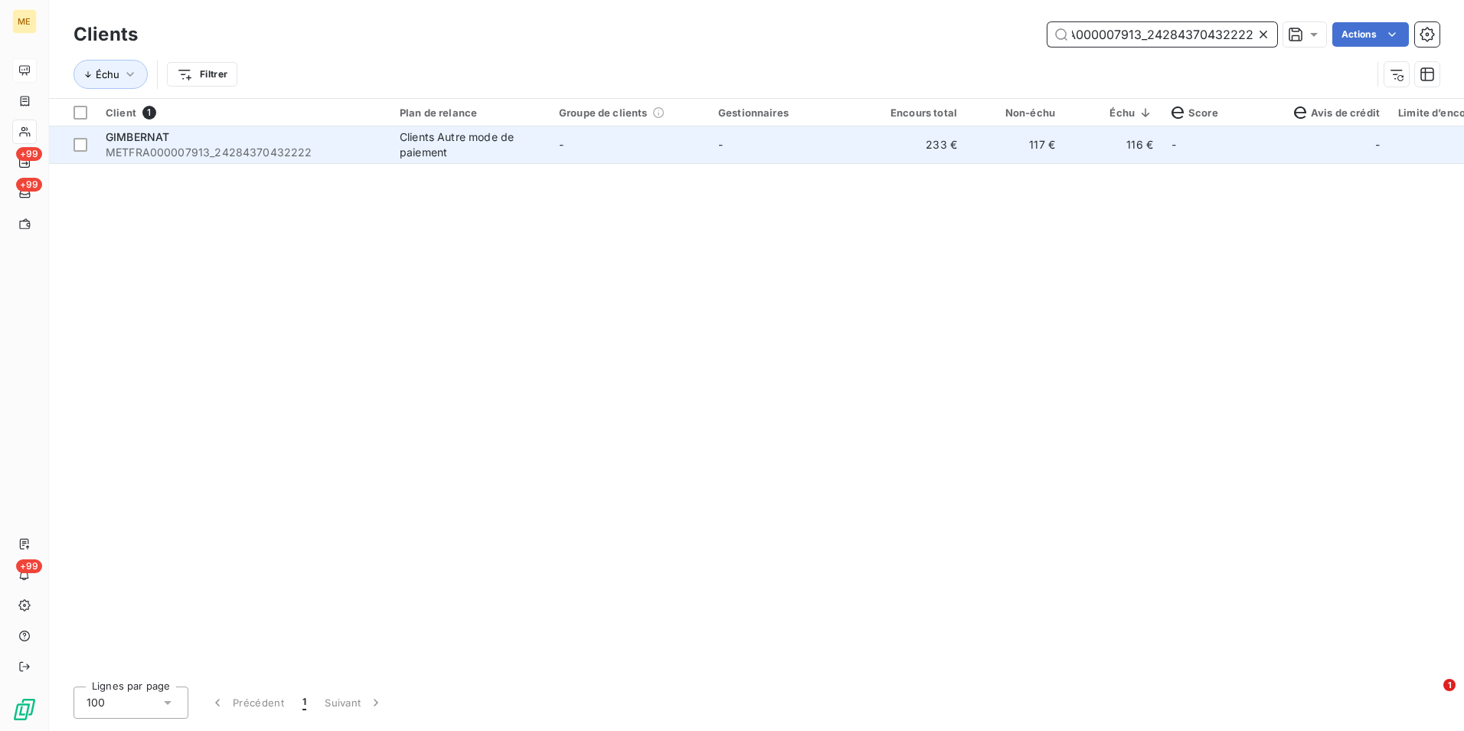
type input "METFRA000007913_24284370432222"
click at [991, 155] on td "117 €" at bounding box center [1016, 144] width 98 height 37
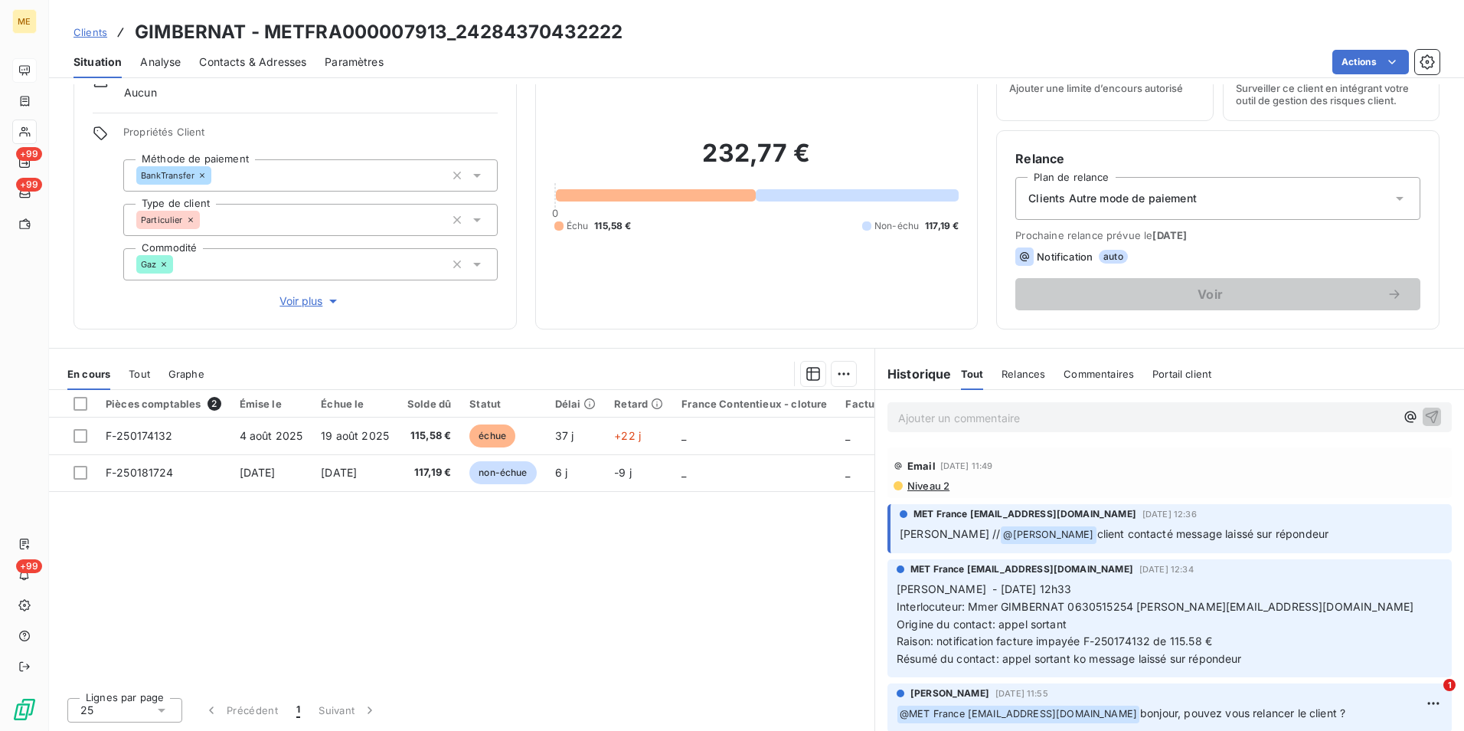
click at [251, 68] on span "Contacts & Adresses" at bounding box center [252, 61] width 107 height 15
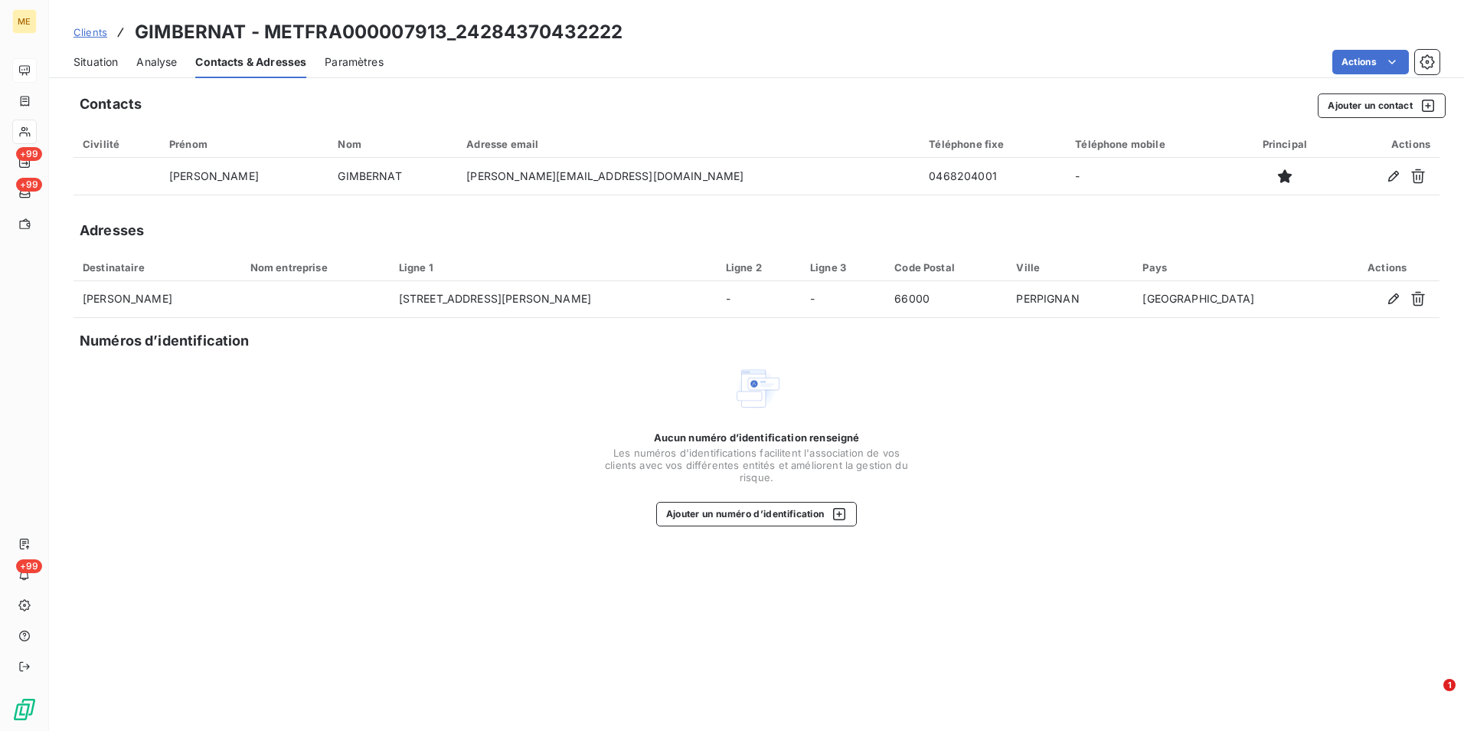
click at [157, 63] on span "Analyse" at bounding box center [156, 61] width 41 height 15
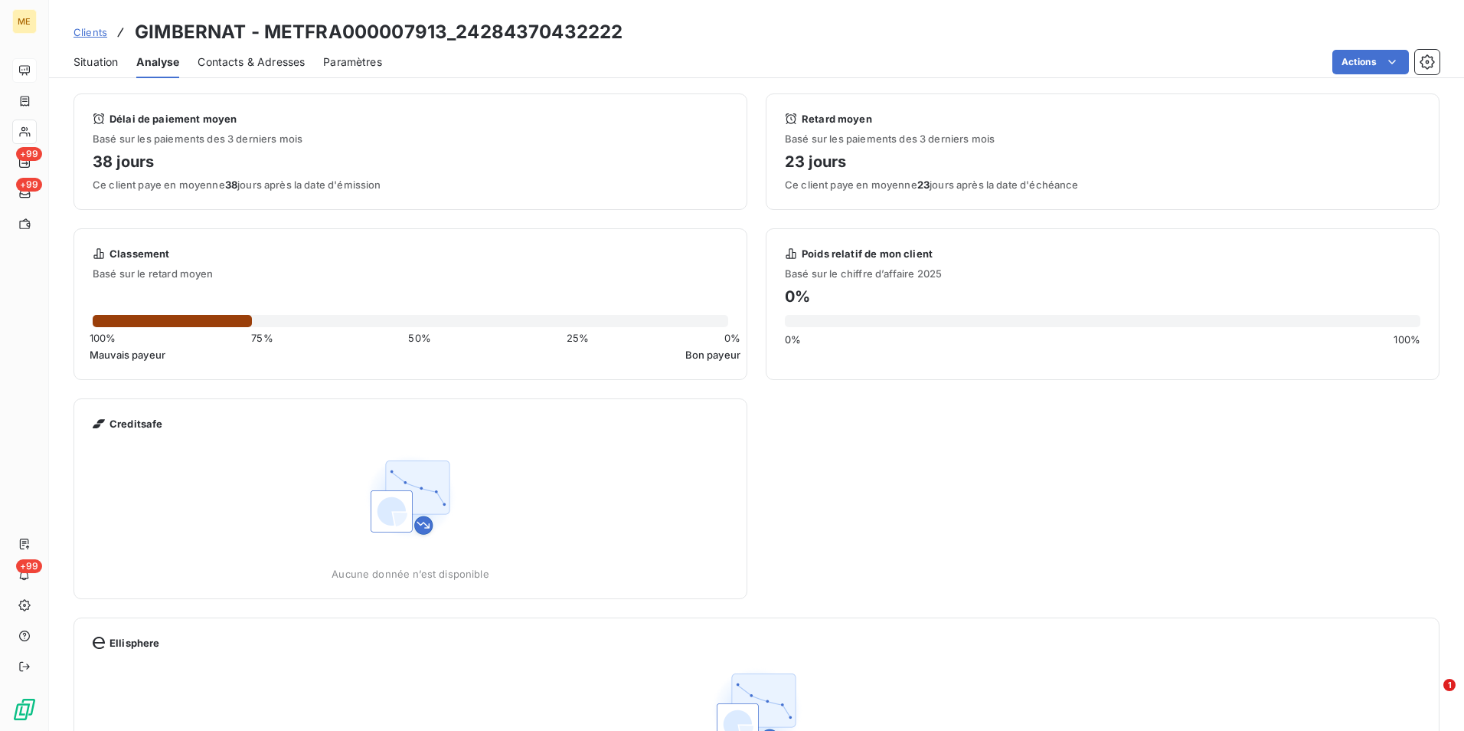
click at [106, 56] on span "Situation" at bounding box center [96, 61] width 44 height 15
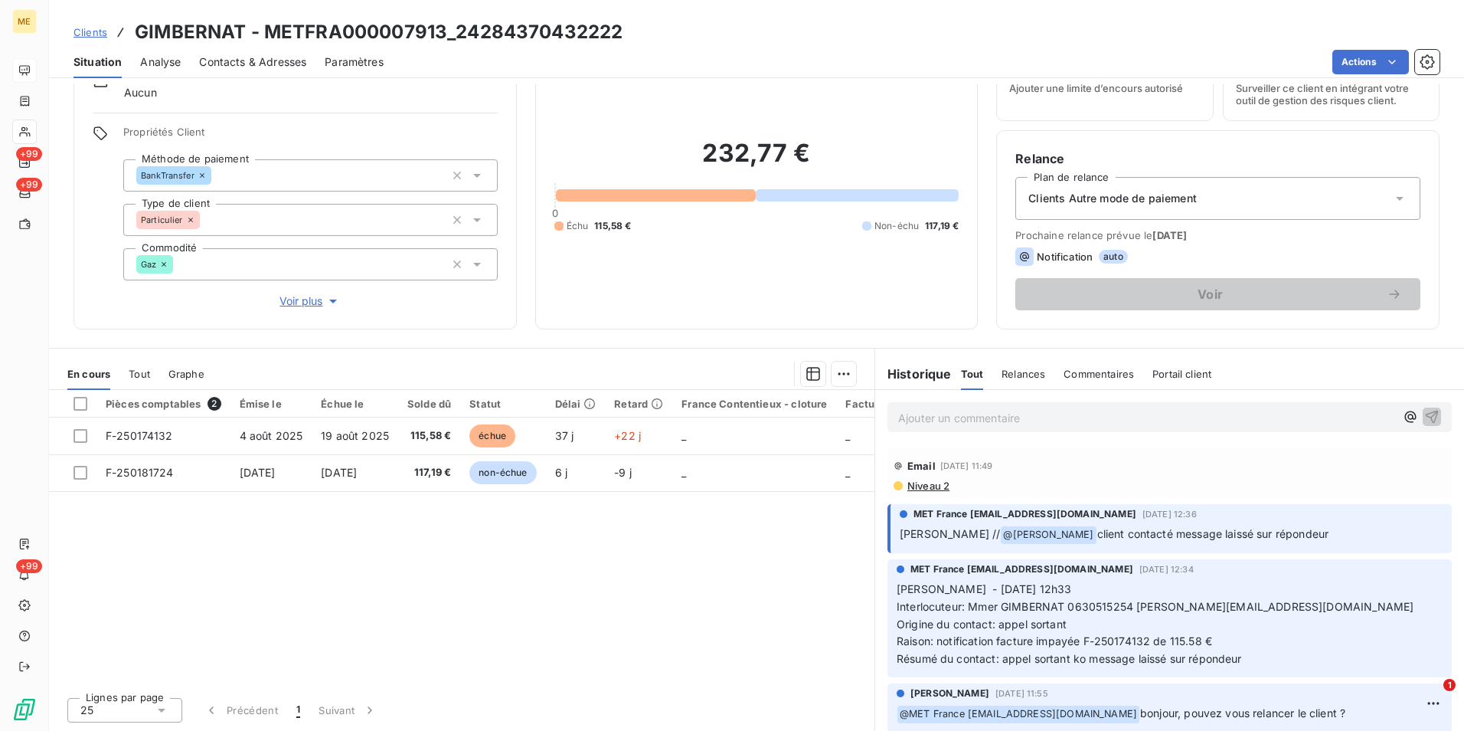
click at [1130, 195] on span "Clients Autre mode de paiement" at bounding box center [1113, 198] width 168 height 15
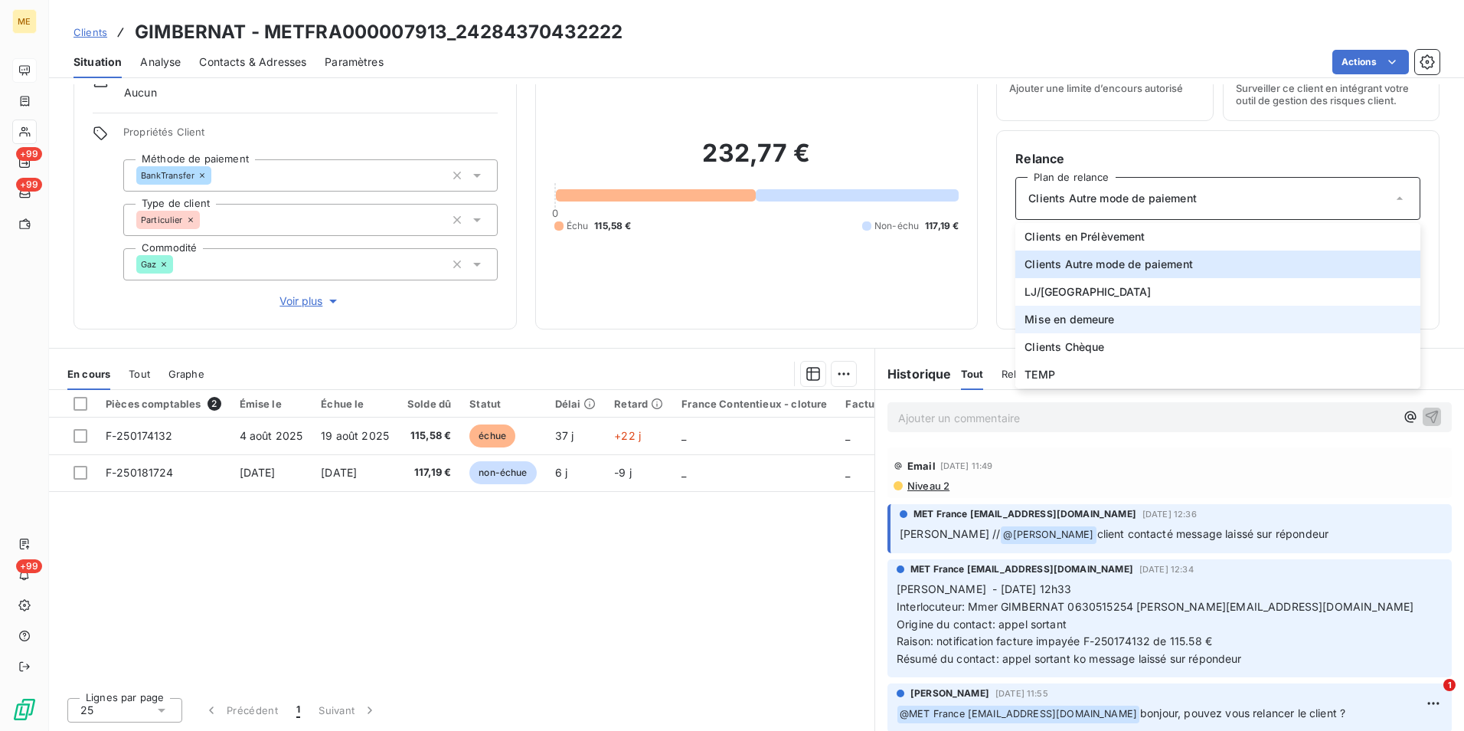
click at [1075, 319] on span "Mise en demeure" at bounding box center [1070, 319] width 90 height 15
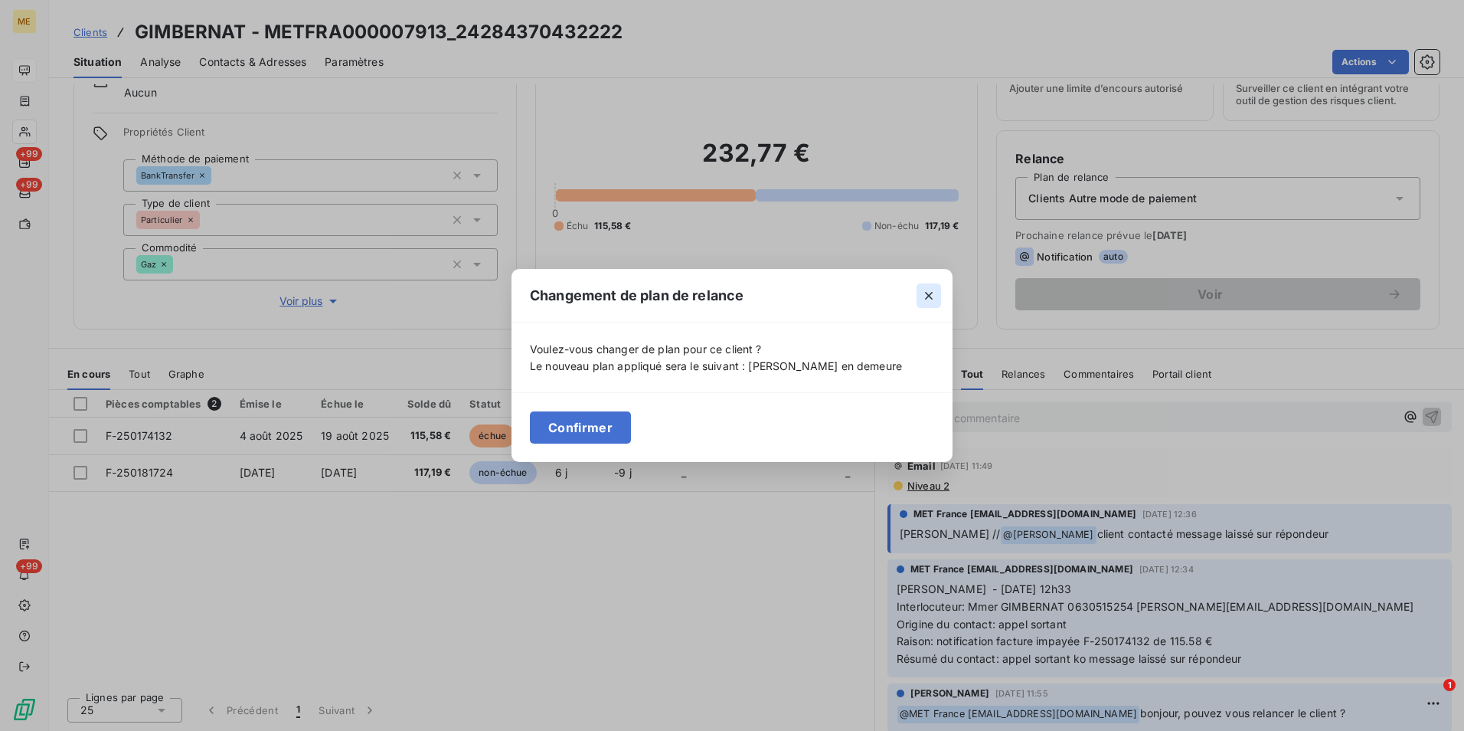
click at [935, 293] on icon "button" at bounding box center [928, 295] width 15 height 15
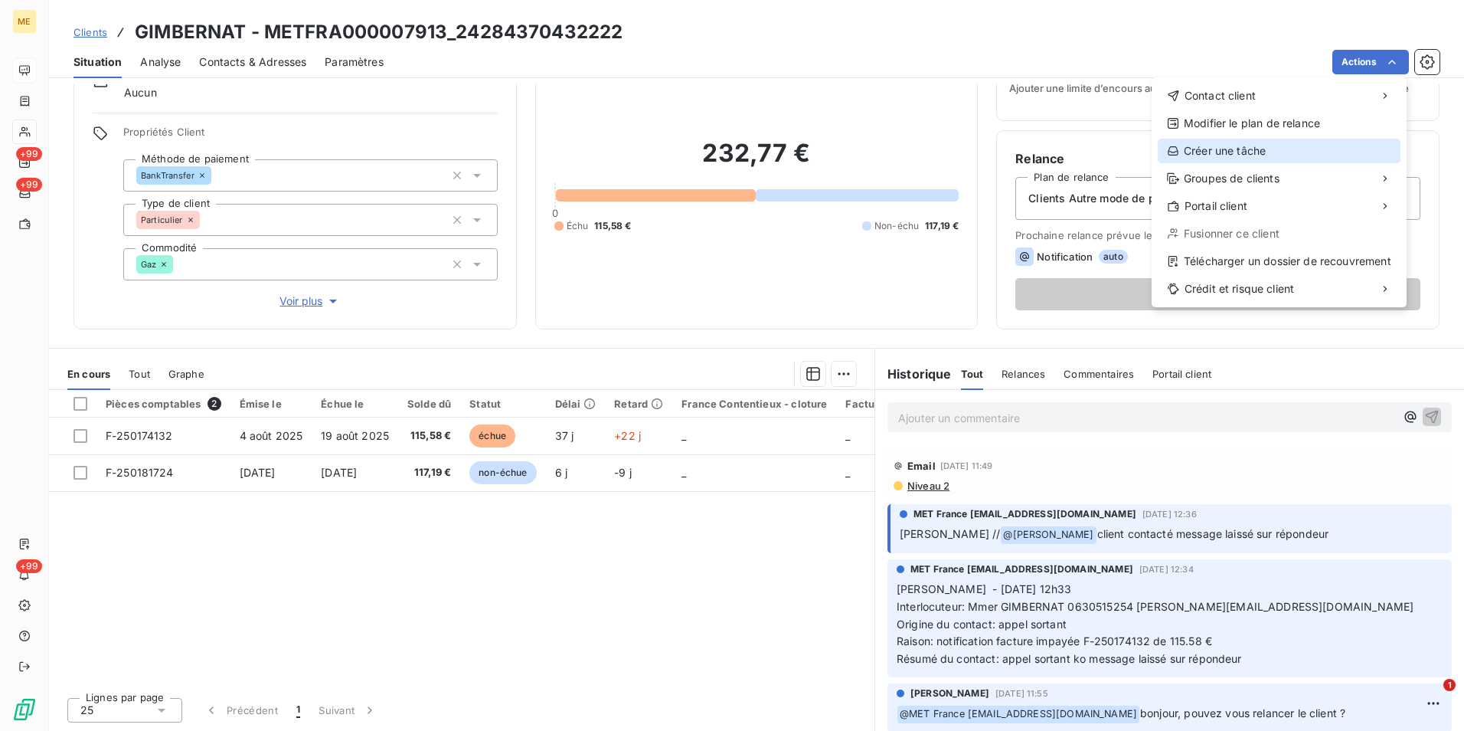
click at [1338, 146] on div "Créer une tâche" at bounding box center [1279, 151] width 243 height 25
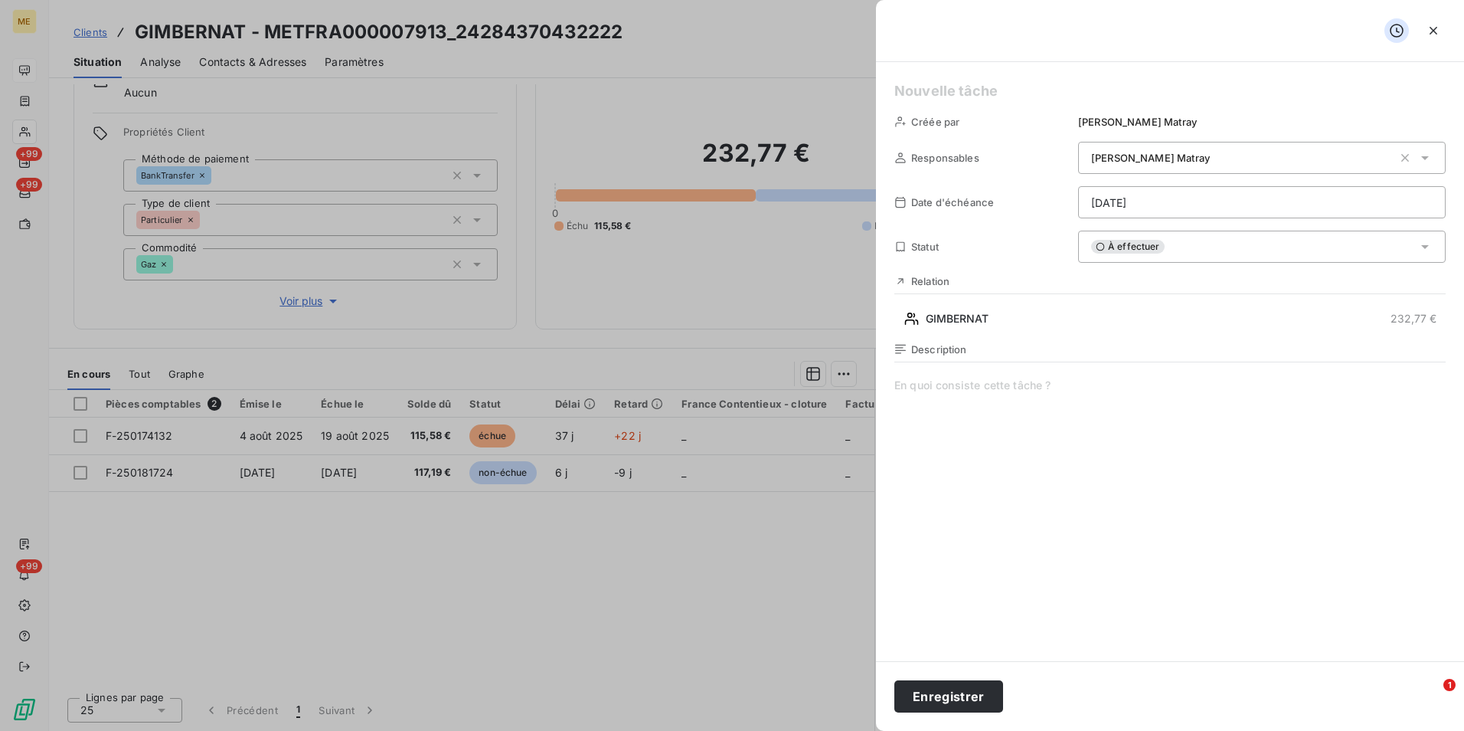
click at [1031, 401] on span at bounding box center [1170, 525] width 551 height 294
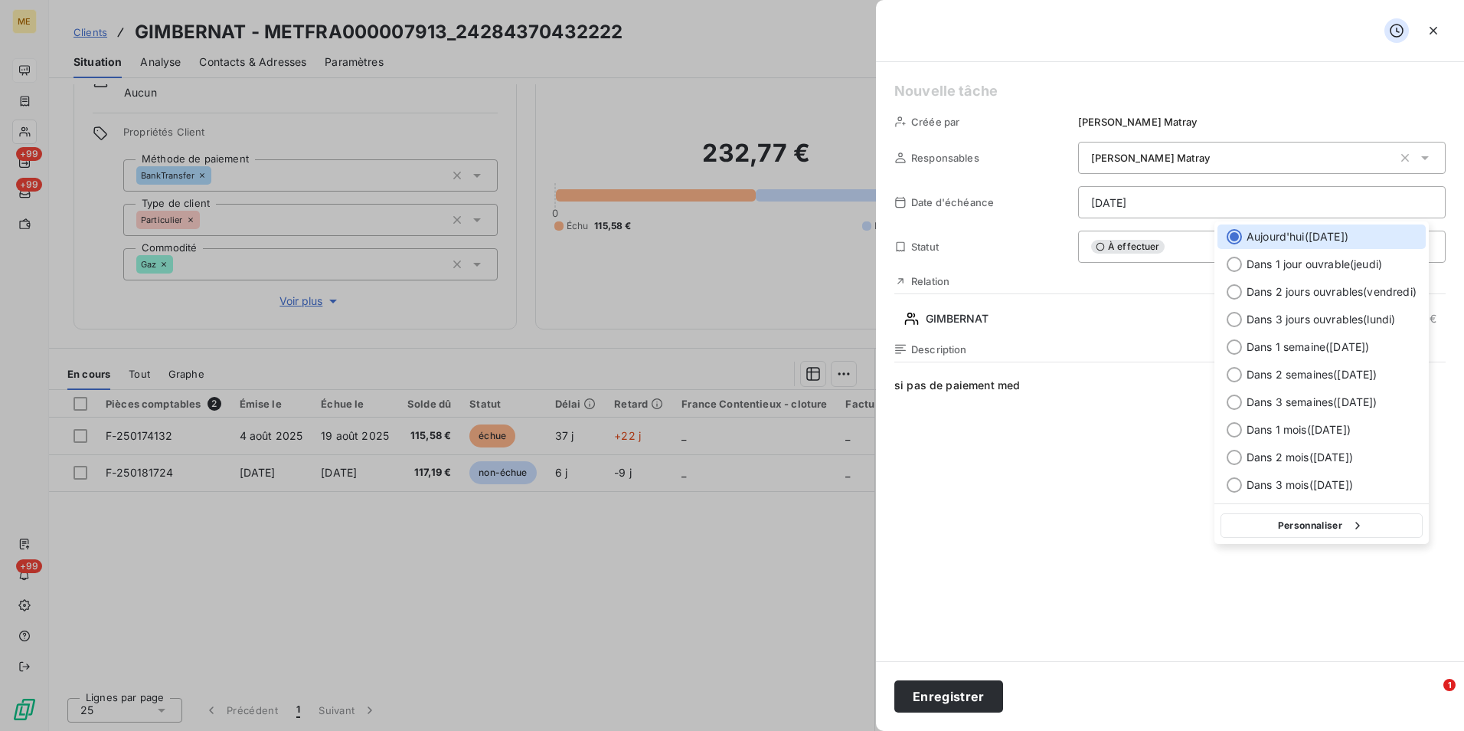
click at [1130, 215] on html "ME +99 +99 +99 Clients GIMBERNAT - METFRA000007913_24284370432222 Situation Ana…" at bounding box center [732, 365] width 1464 height 731
click at [1346, 302] on div "Dans 2 jours ouvrables ( [DATE] )" at bounding box center [1322, 292] width 208 height 25
type input "[DATE]"
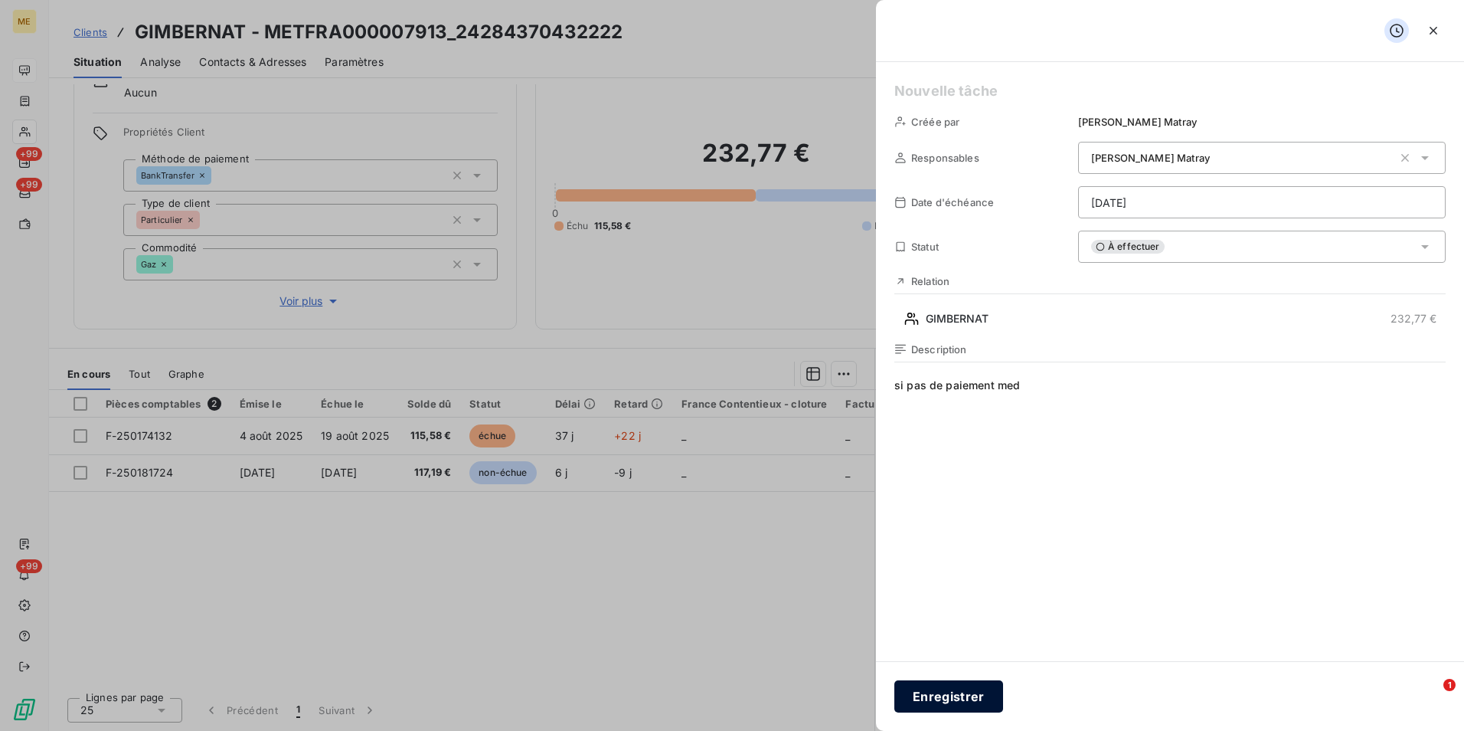
click at [939, 705] on button "Enregistrer" at bounding box center [949, 696] width 109 height 32
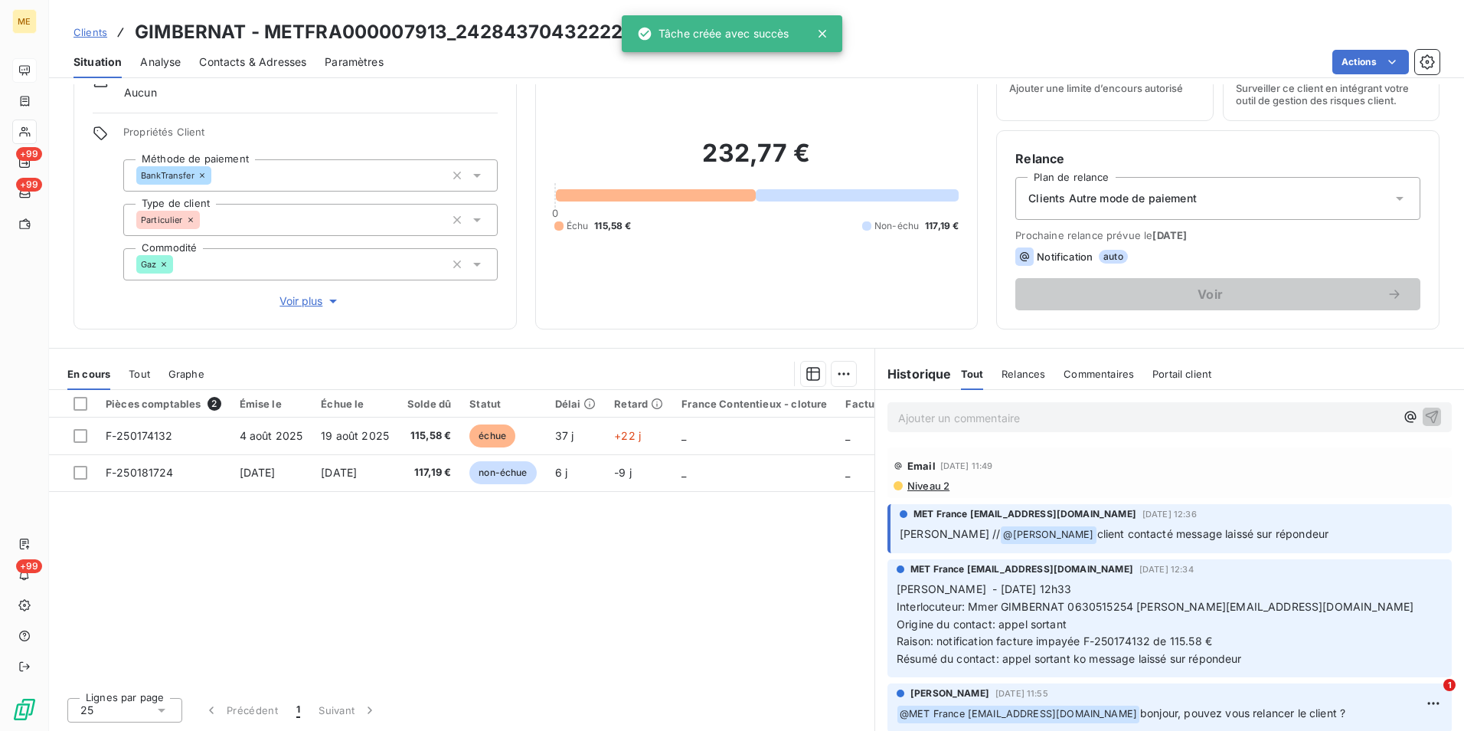
click at [535, 615] on div "Pièces comptables 2 Émise le Échue le Solde dû Statut Délai Retard France Conte…" at bounding box center [462, 537] width 826 height 295
click at [83, 31] on span "Clients" at bounding box center [91, 32] width 34 height 12
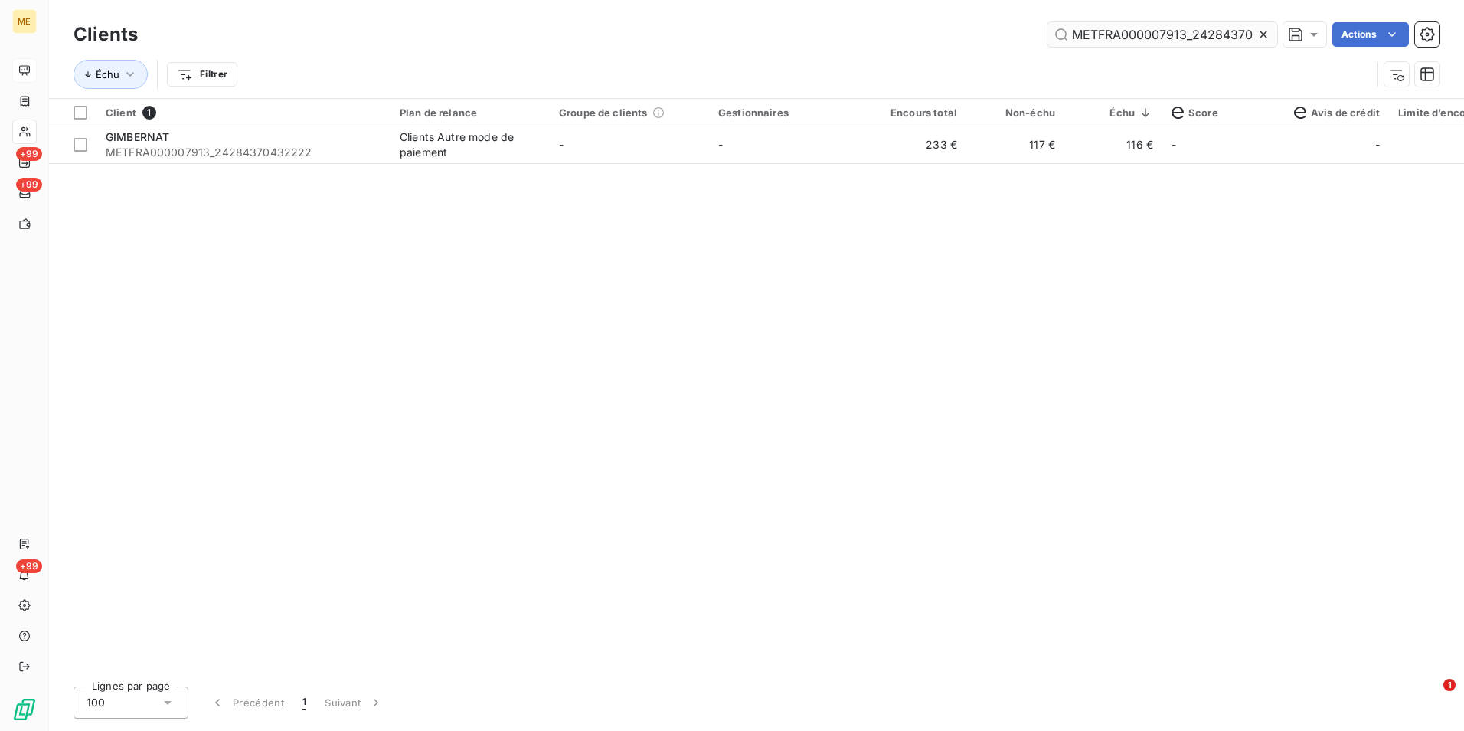
click at [1264, 40] on icon at bounding box center [1263, 34] width 15 height 15
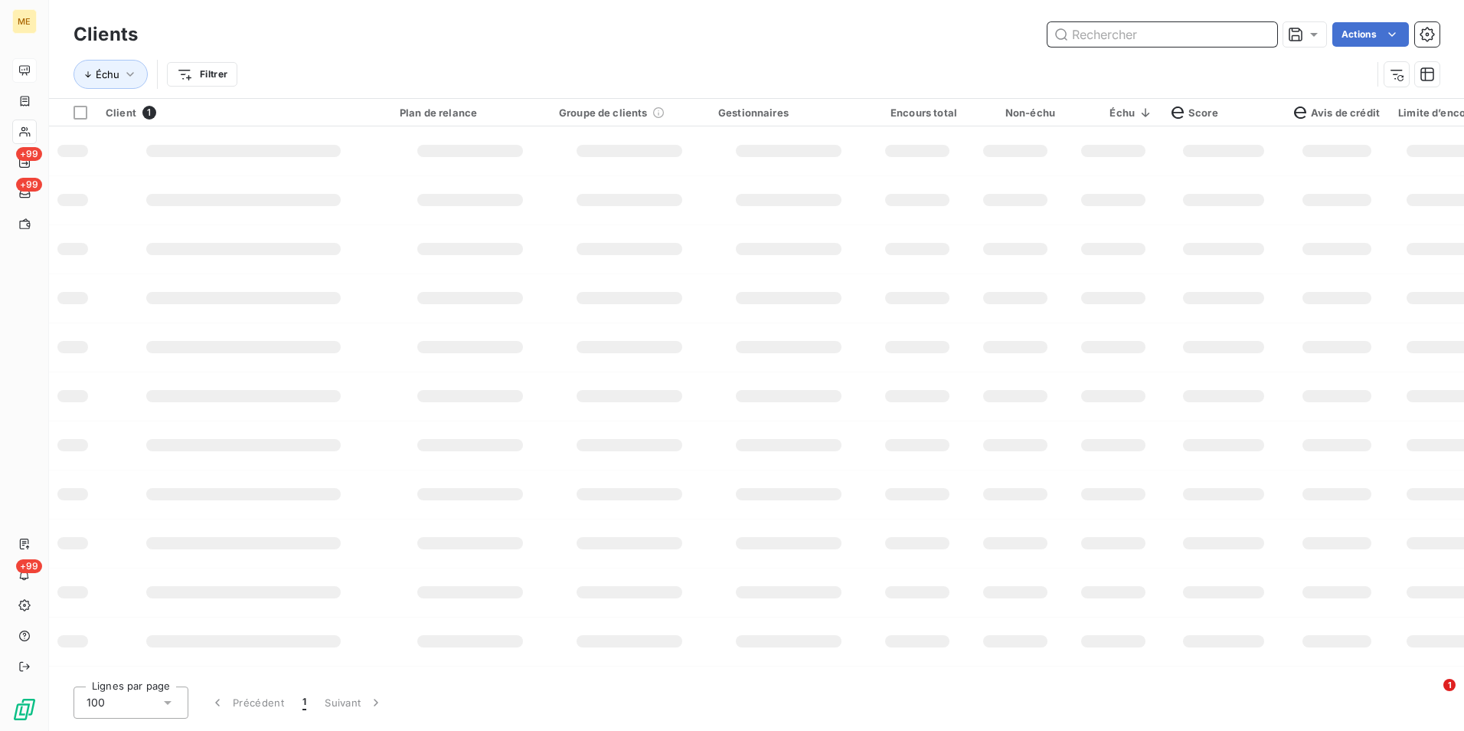
click at [1257, 33] on input "text" at bounding box center [1163, 34] width 230 height 25
paste input "METFRA000008813_02120839244908"
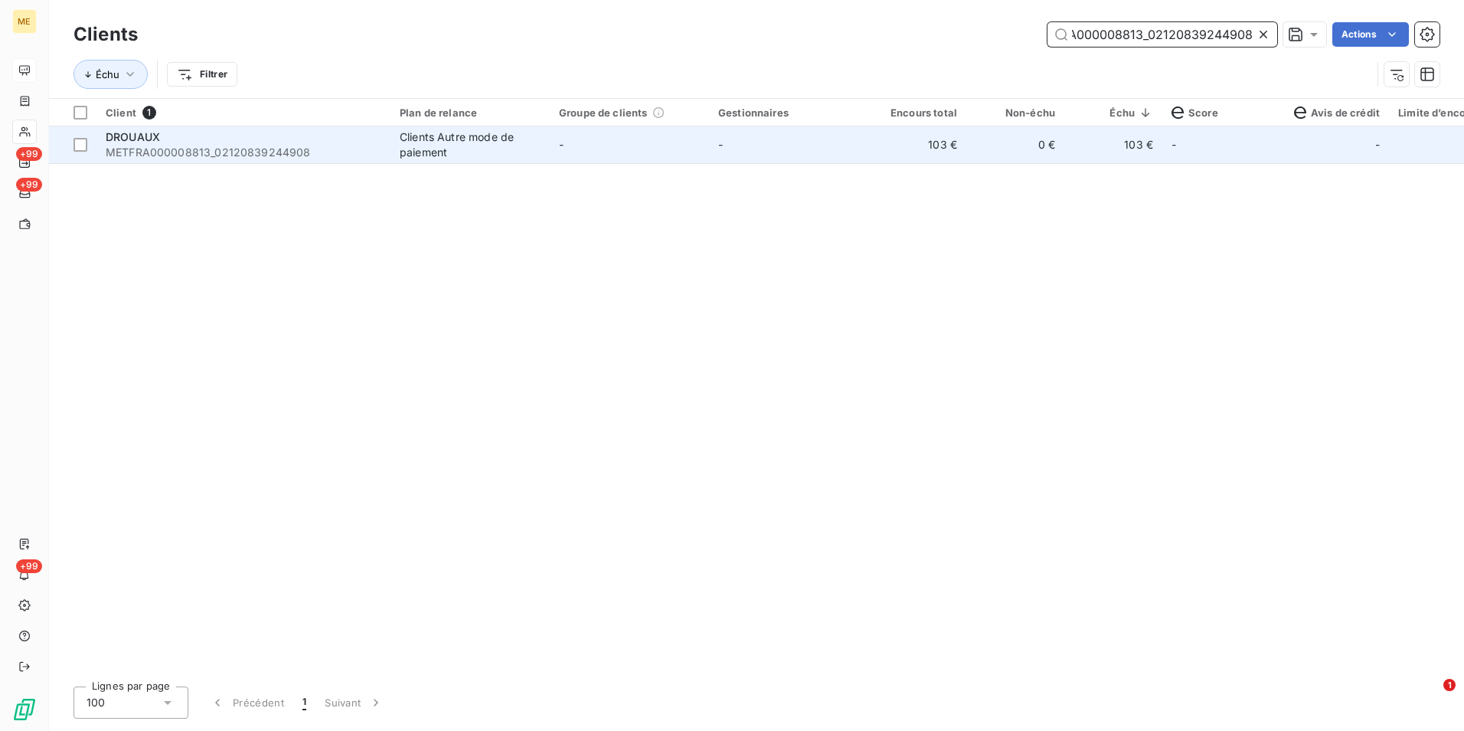
type input "METFRA000008813_02120839244908"
click at [817, 136] on td "-" at bounding box center [788, 144] width 159 height 37
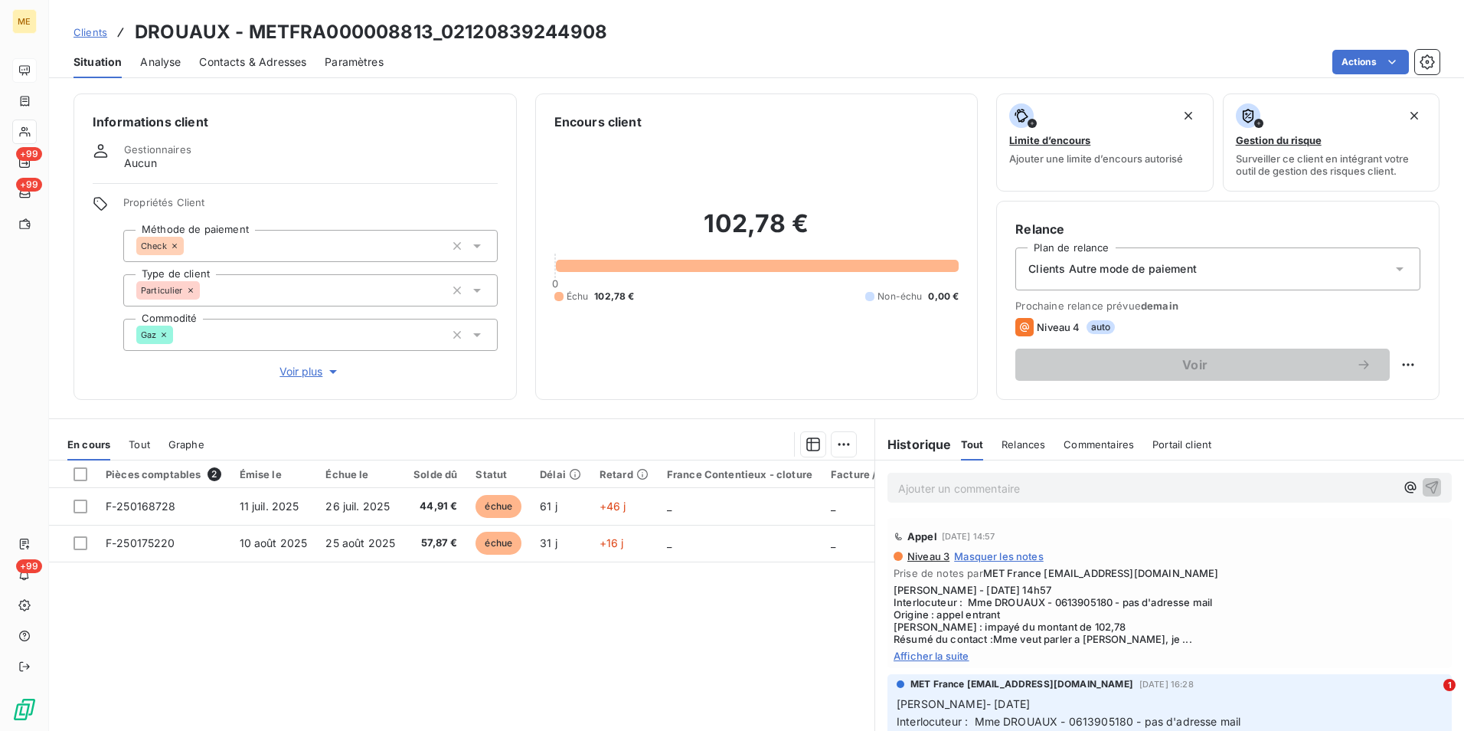
click at [929, 656] on span "Afficher la suite" at bounding box center [1170, 655] width 552 height 12
click at [988, 489] on p "Ajouter un commentaire ﻿" at bounding box center [1146, 488] width 497 height 19
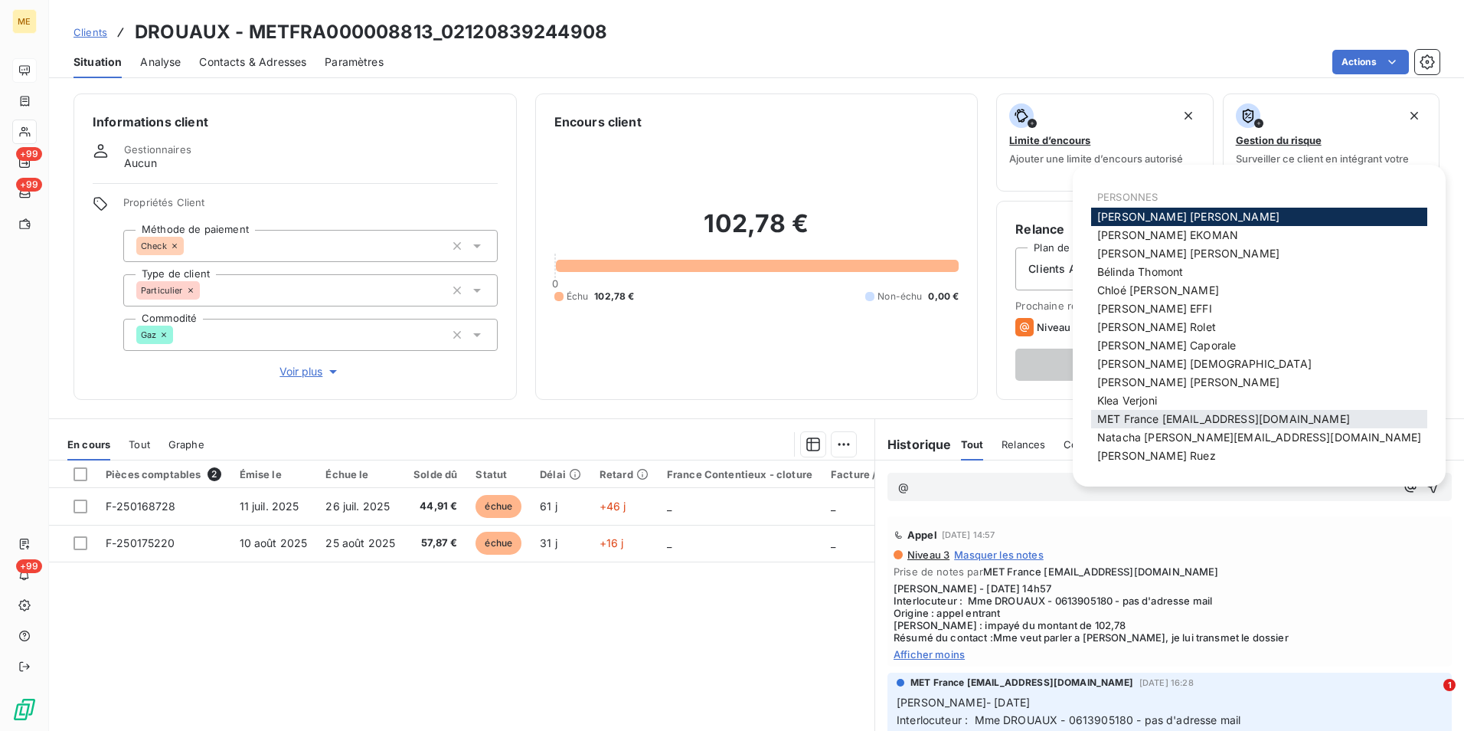
click at [1196, 415] on span "MET France met-france@recouvrement.met.com" at bounding box center [1223, 418] width 253 height 13
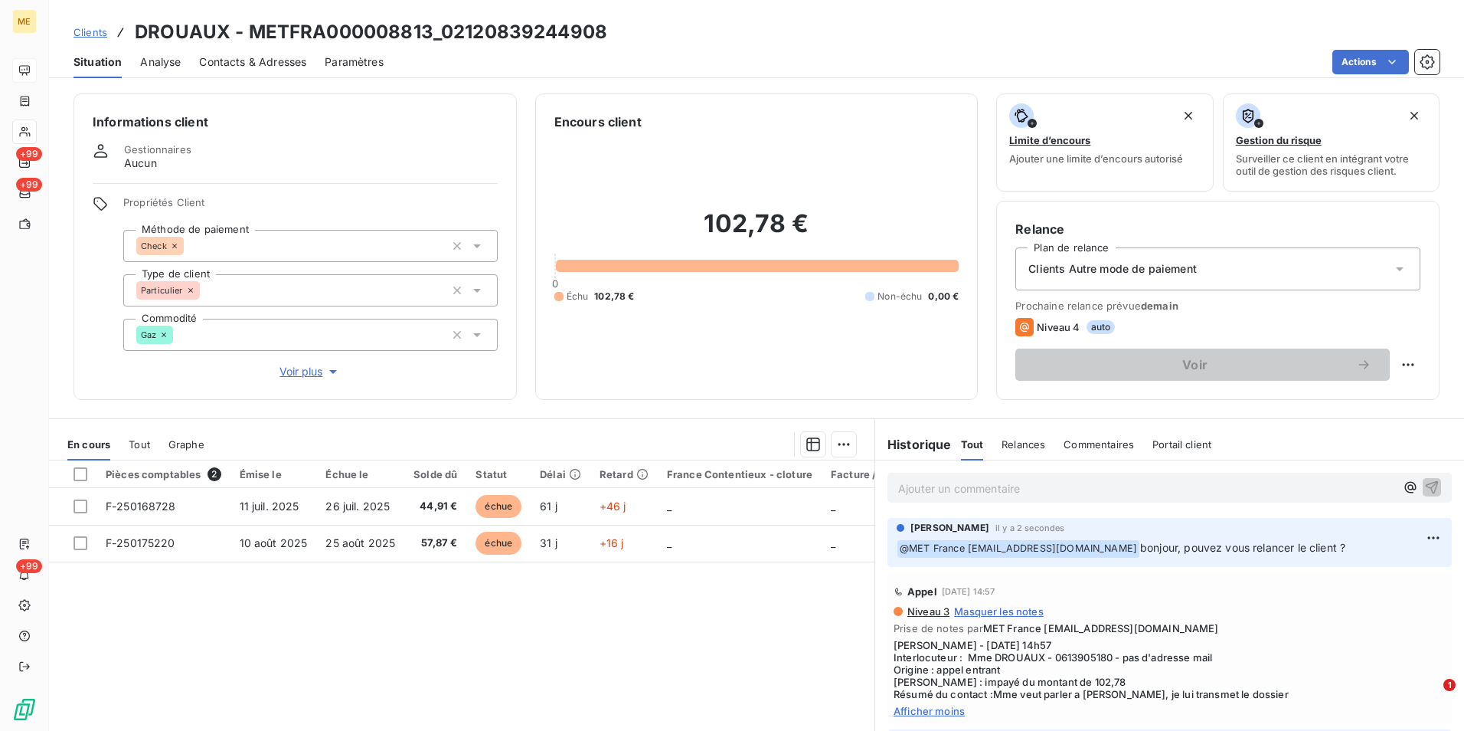
drag, startPoint x: 82, startPoint y: 33, endPoint x: 261, endPoint y: 50, distance: 180.0
click at [82, 33] on span "Clients" at bounding box center [91, 32] width 34 height 12
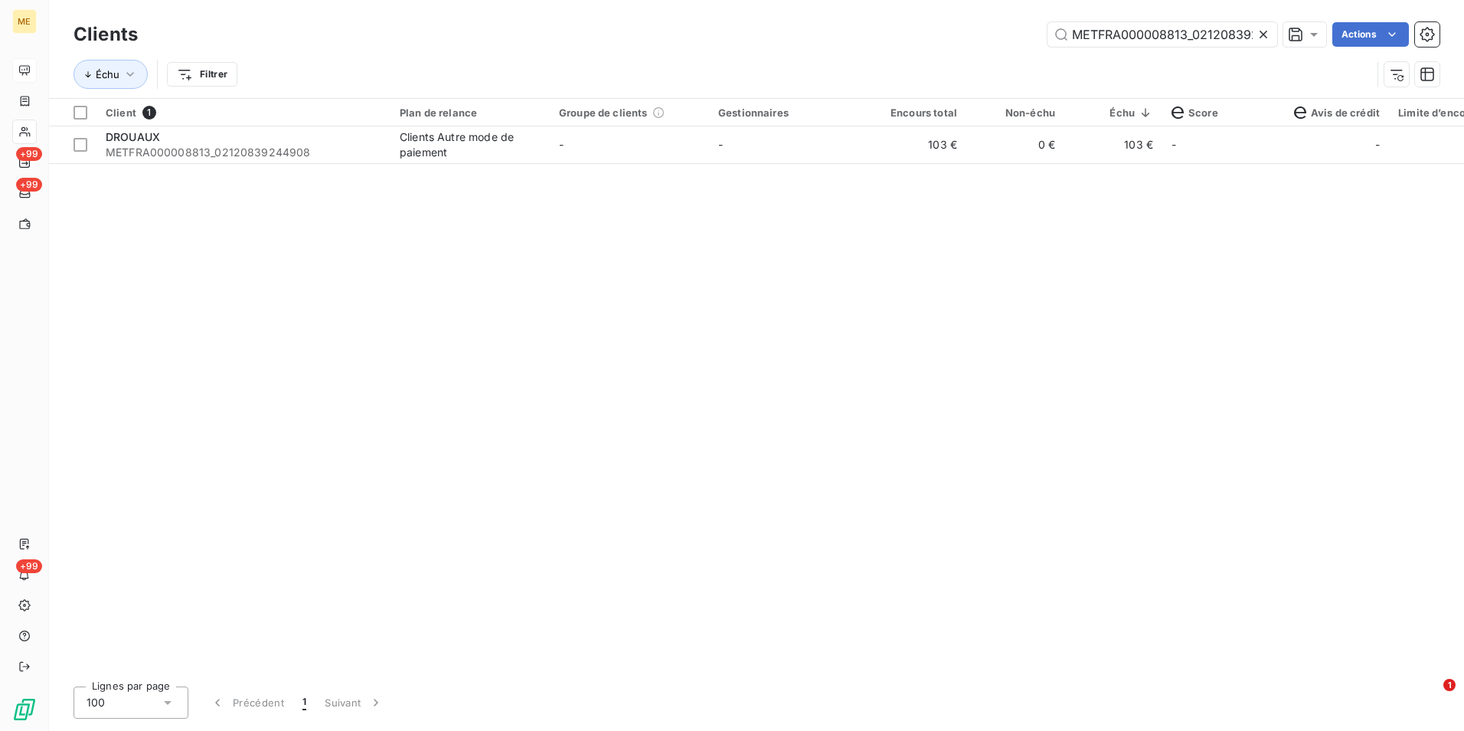
click at [1264, 35] on icon at bounding box center [1263, 34] width 15 height 15
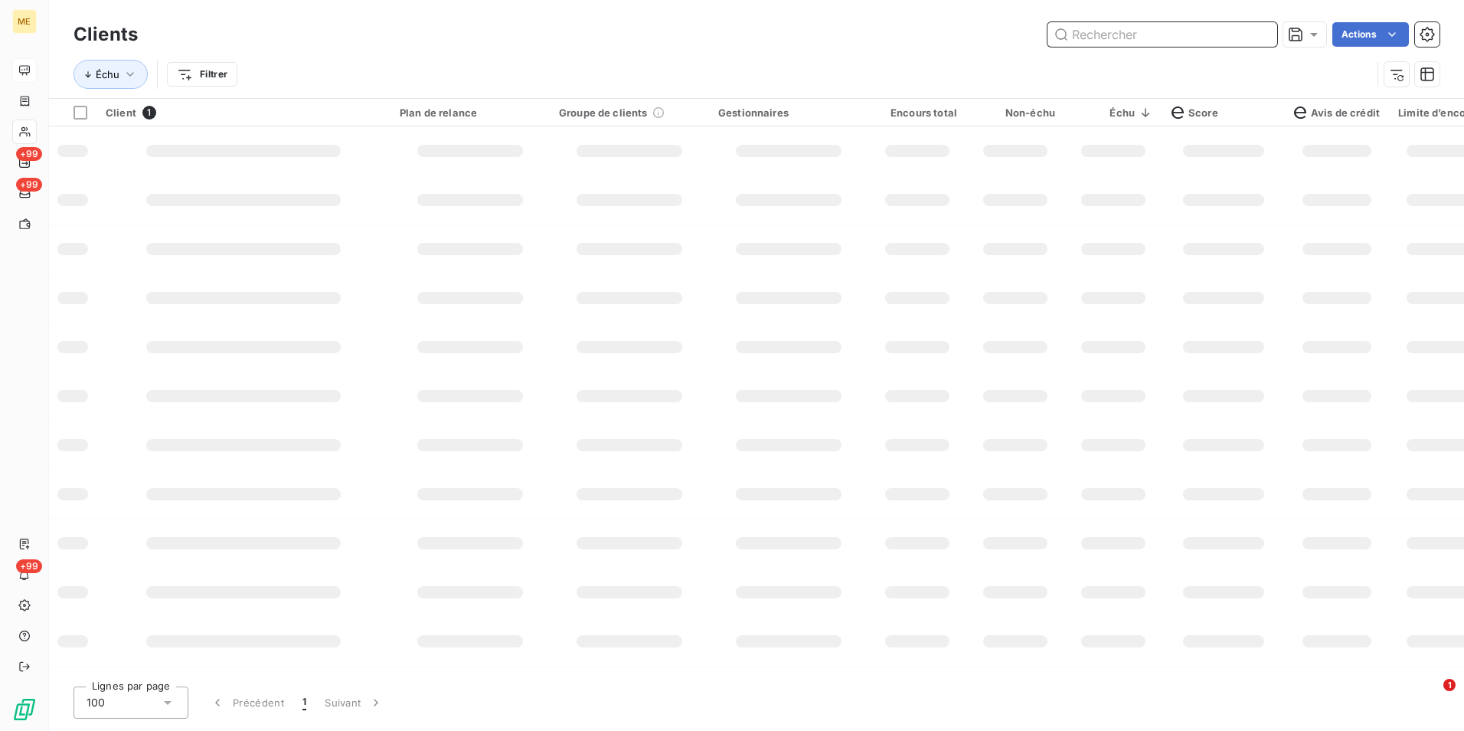
click at [1264, 35] on input "text" at bounding box center [1163, 34] width 230 height 25
paste input "METFRA000007907_16276700429709"
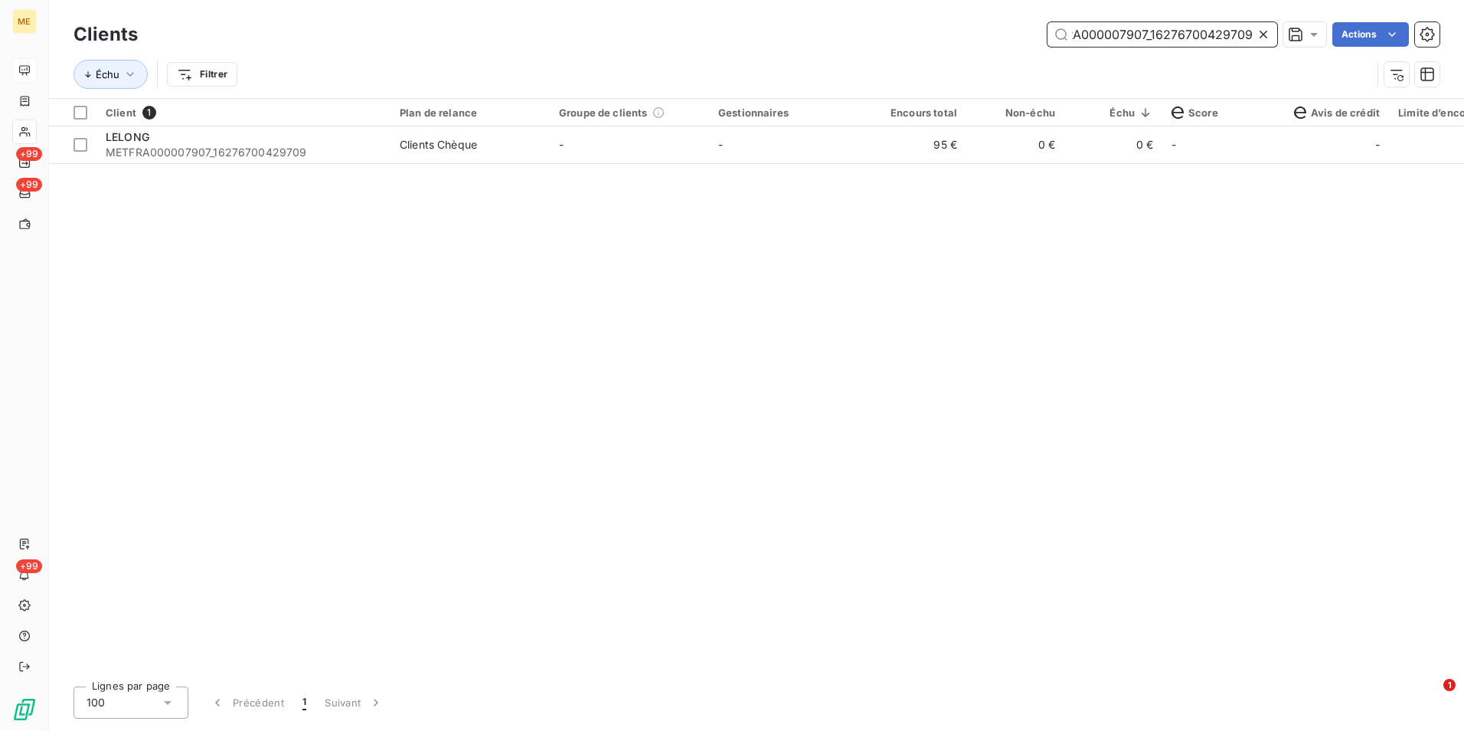
type input "METFRA000007907_16276700429709"
click at [1266, 30] on icon at bounding box center [1263, 34] width 15 height 15
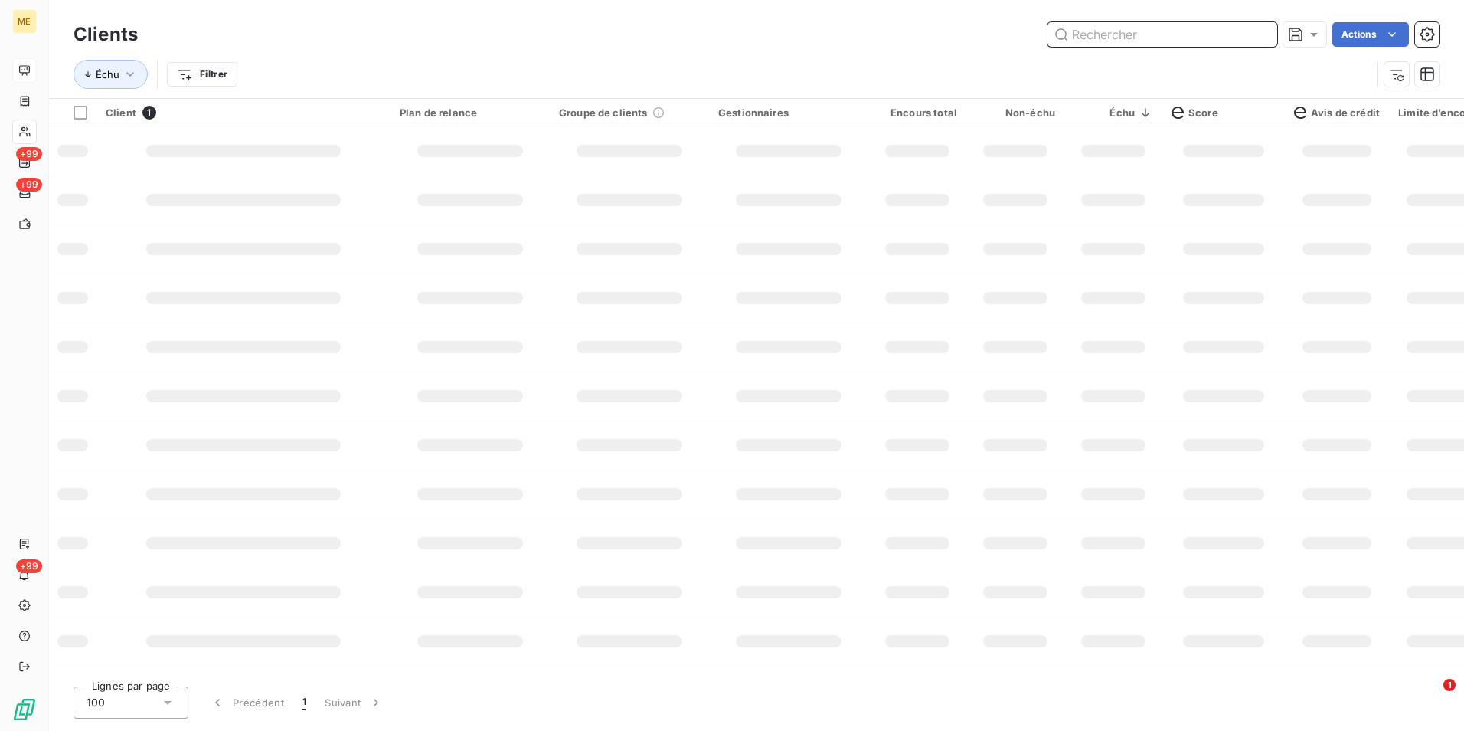
click at [1266, 30] on input "text" at bounding box center [1163, 34] width 230 height 25
paste input "METFRA000008813_02120839244908"
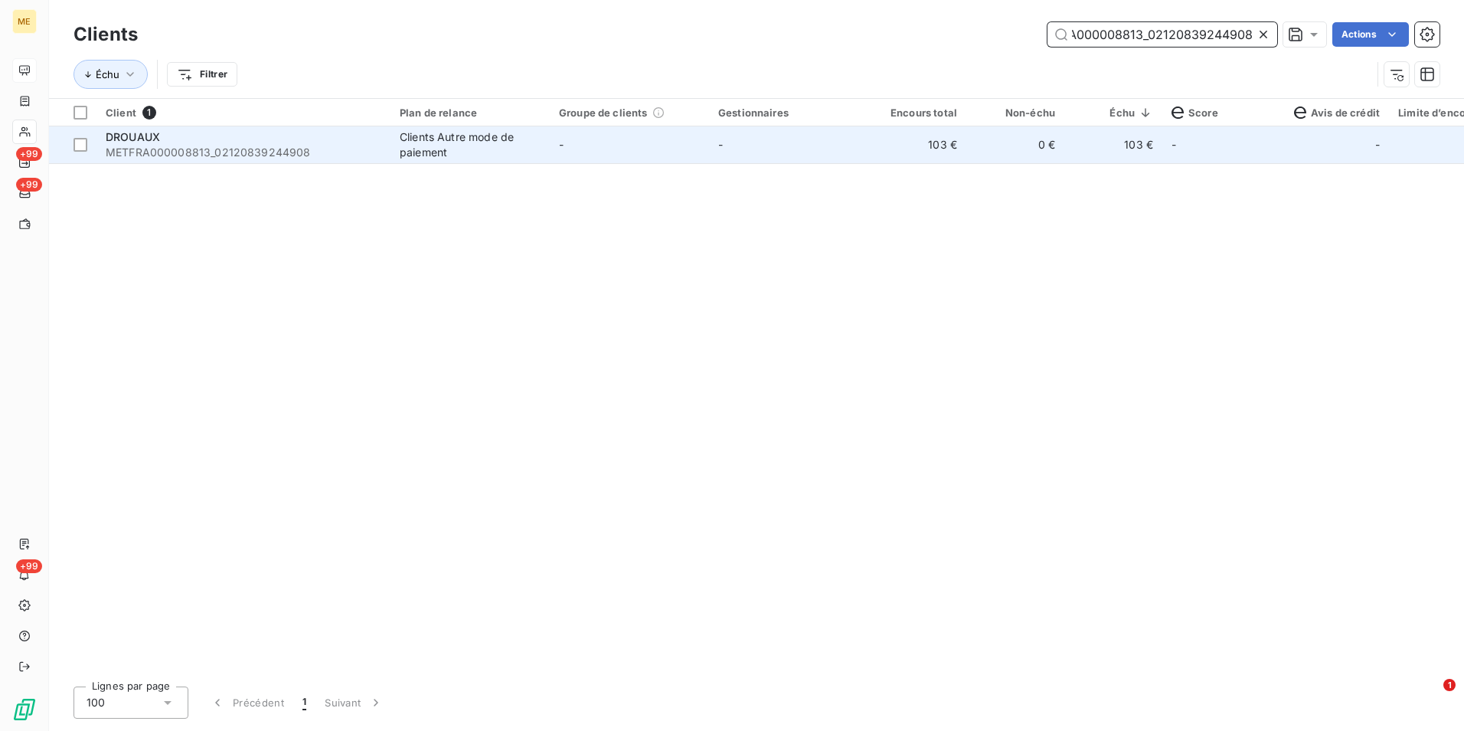
type input "METFRA000008813_02120839244908"
click at [944, 148] on td "103 €" at bounding box center [917, 144] width 98 height 37
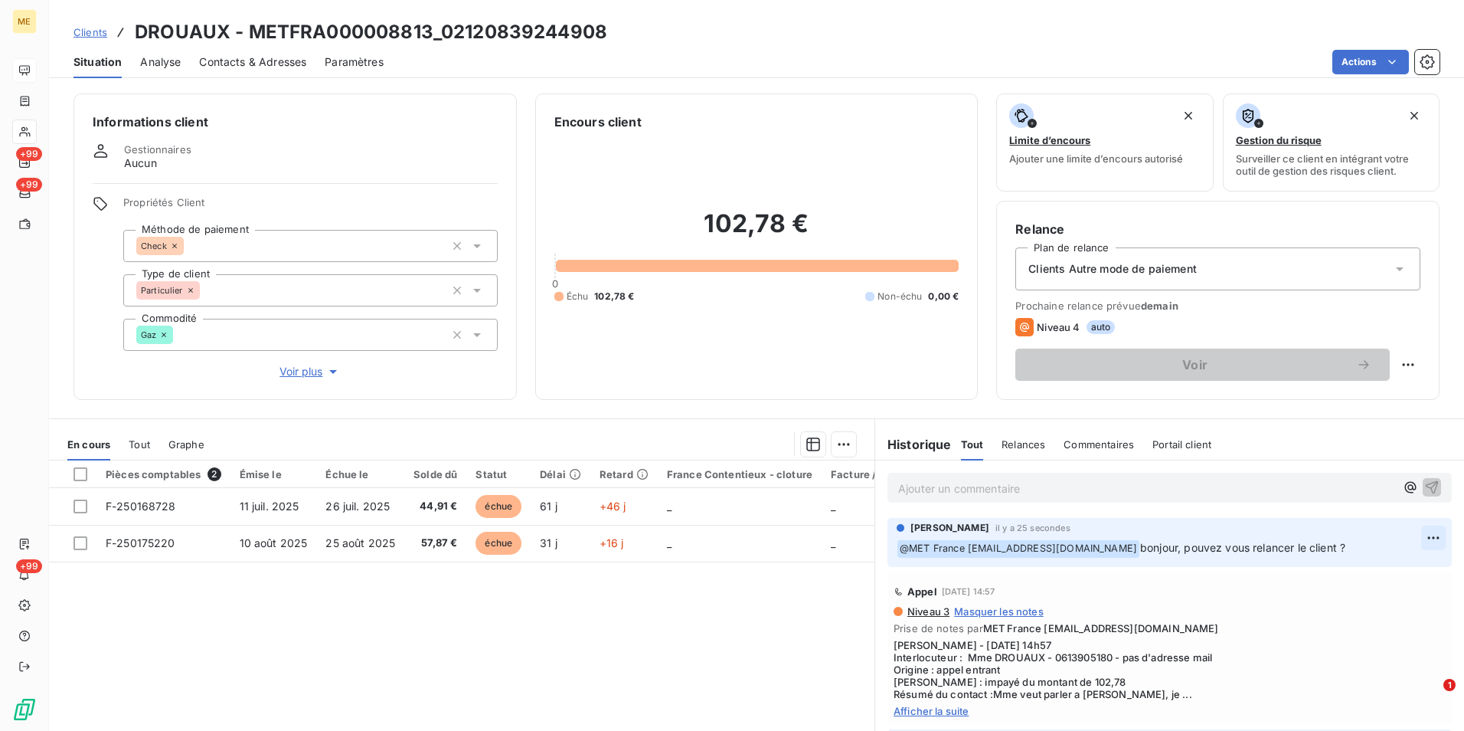
click at [1405, 538] on html "ME +99 +99 +99 Clients DROUAUX - METFRA000008813_02120839244908 Situation Analy…" at bounding box center [732, 365] width 1464 height 731
click at [1380, 596] on div "Supprimer" at bounding box center [1374, 599] width 86 height 25
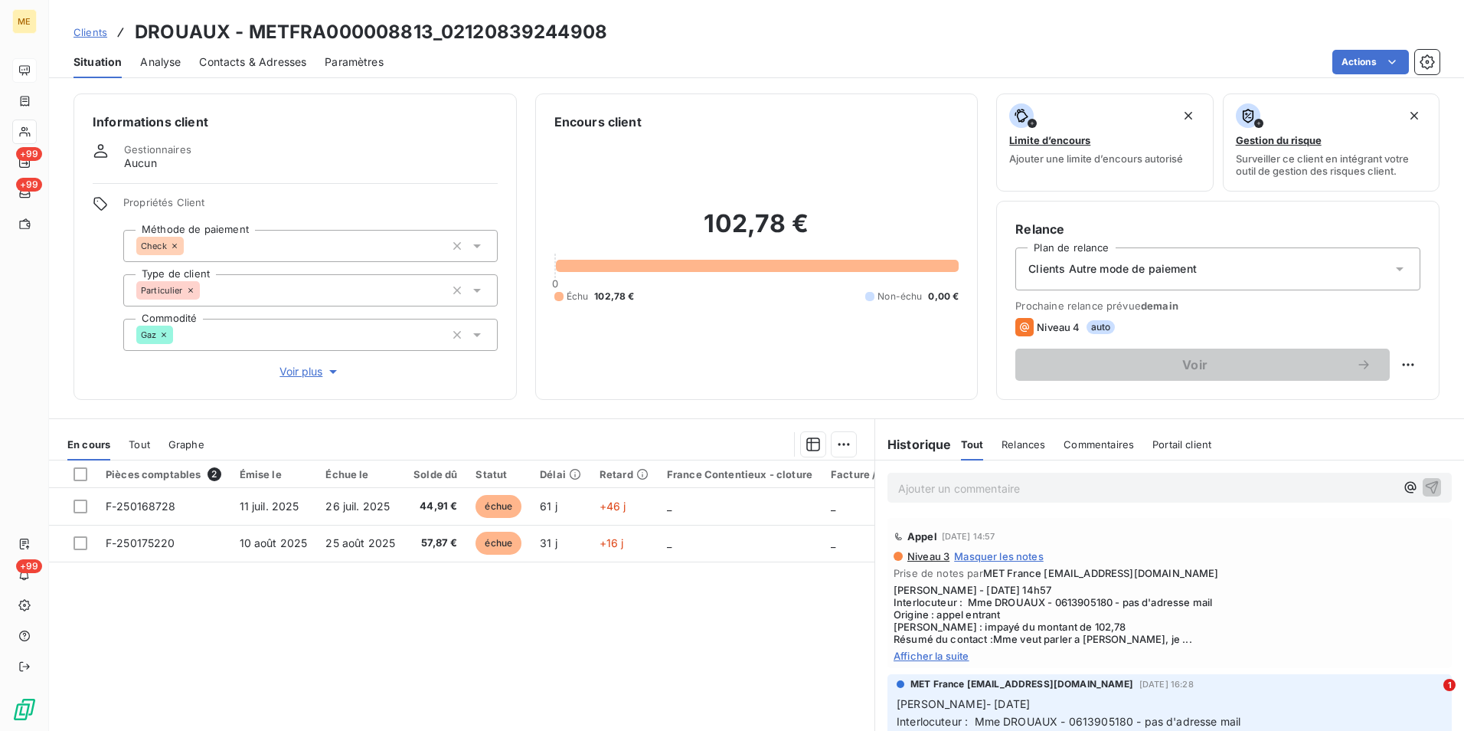
click at [88, 34] on span "Clients" at bounding box center [91, 32] width 34 height 12
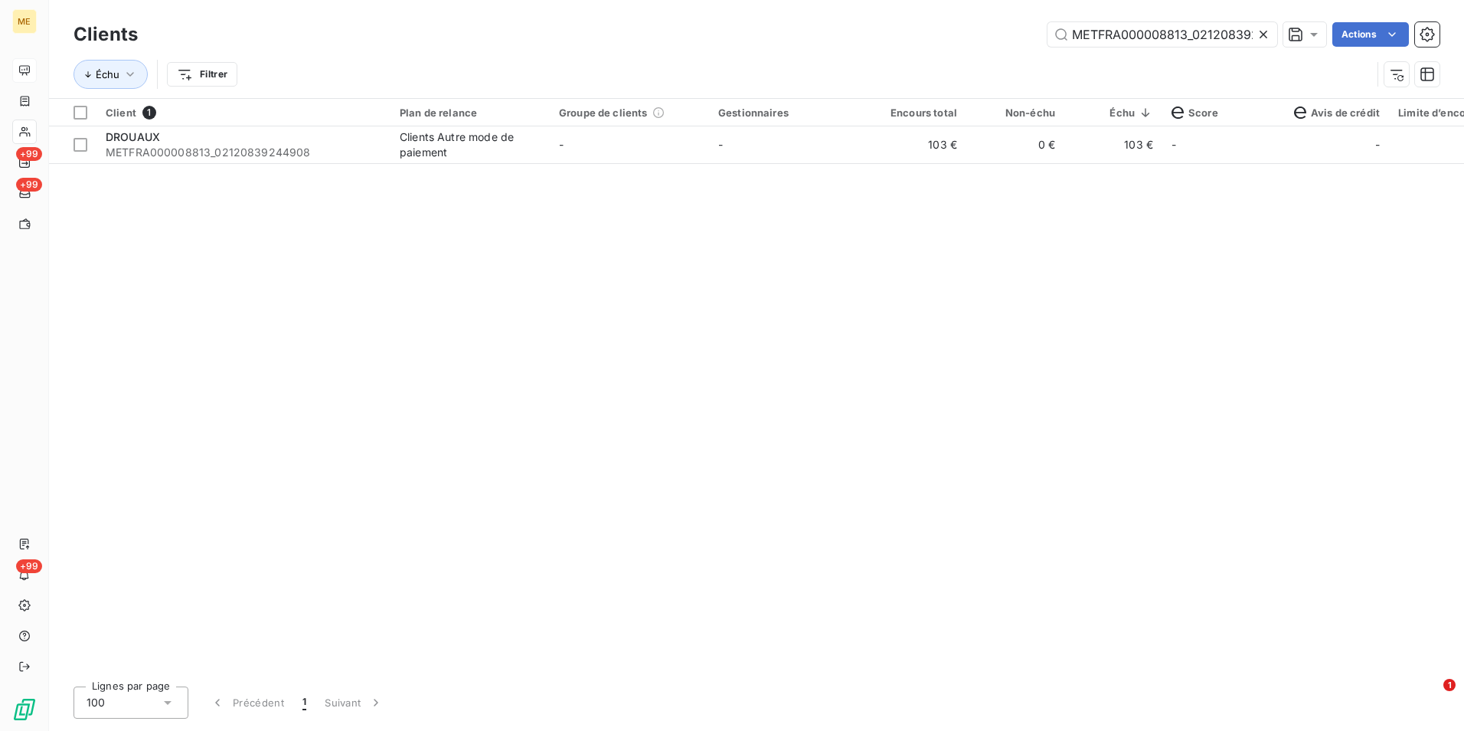
click at [1266, 23] on div at bounding box center [1266, 34] width 21 height 25
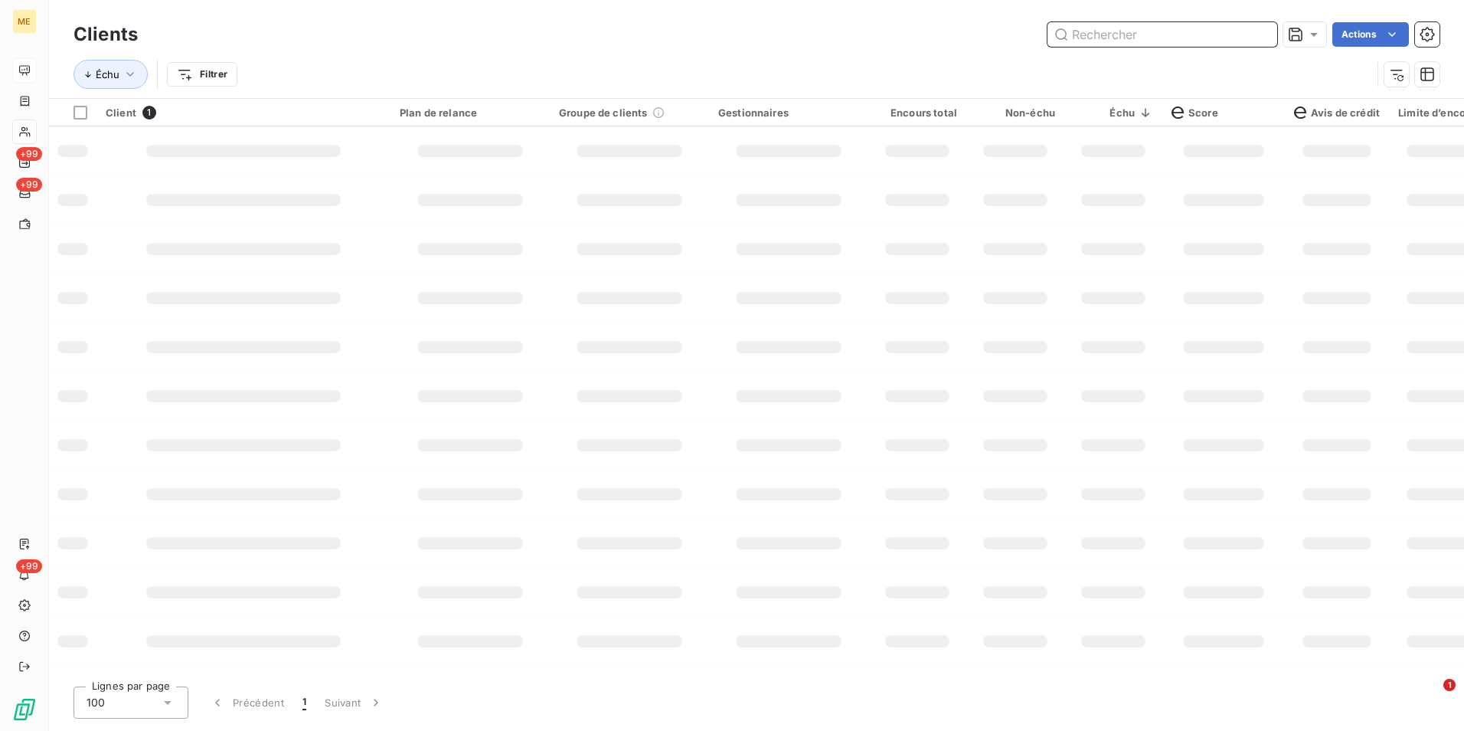
click at [1245, 34] on input "text" at bounding box center [1163, 34] width 230 height 25
paste input "METFRA000007907_16276700429709"
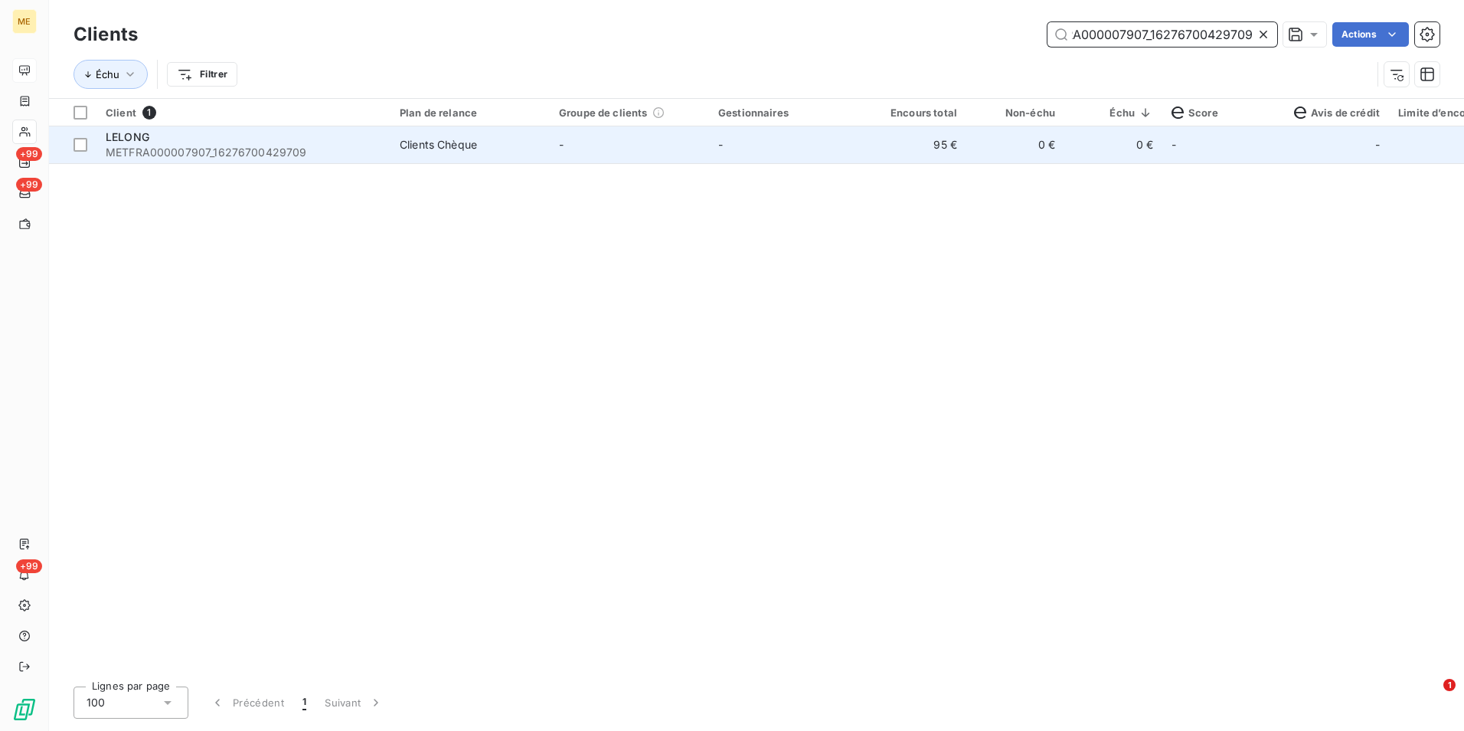
type input "METFRA000007907_16276700429709"
click at [805, 152] on td "-" at bounding box center [788, 144] width 159 height 37
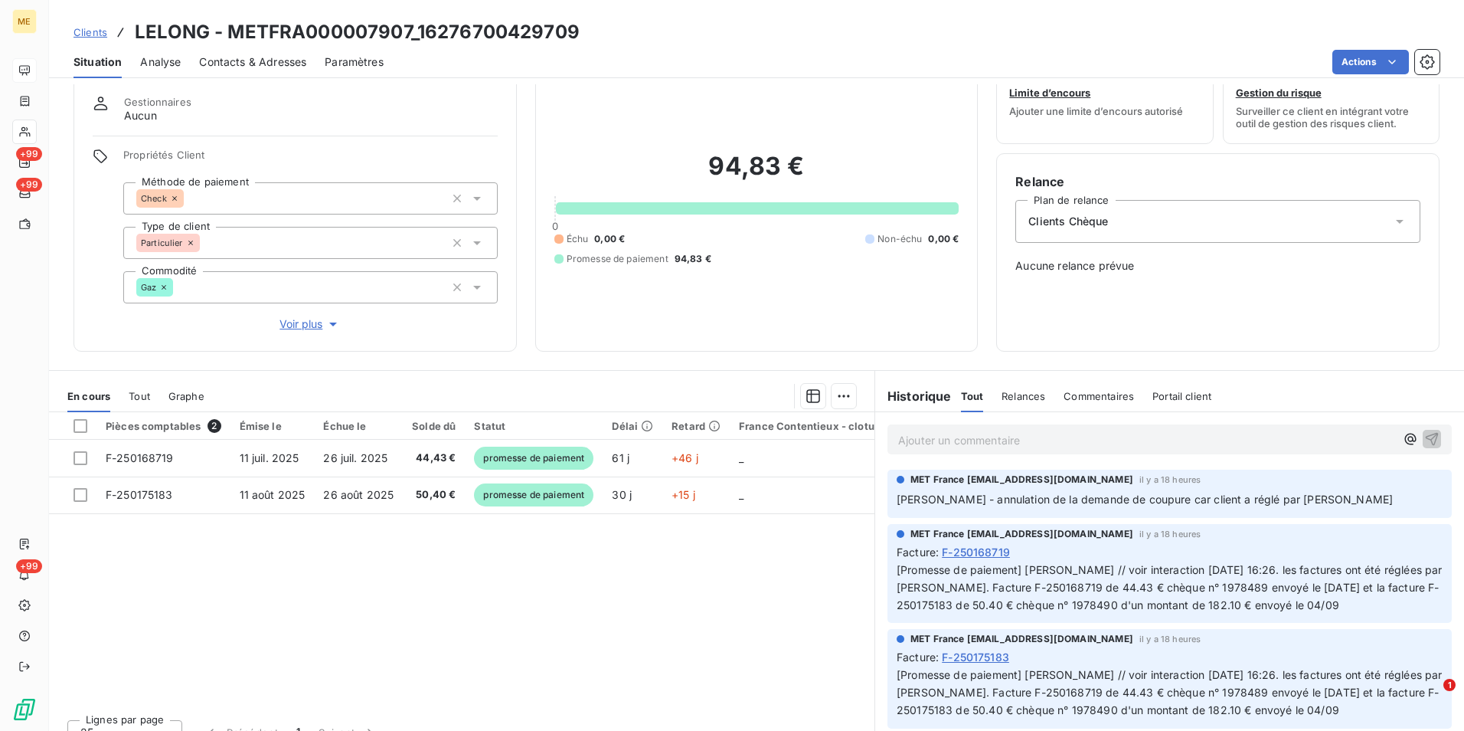
scroll to position [70, 0]
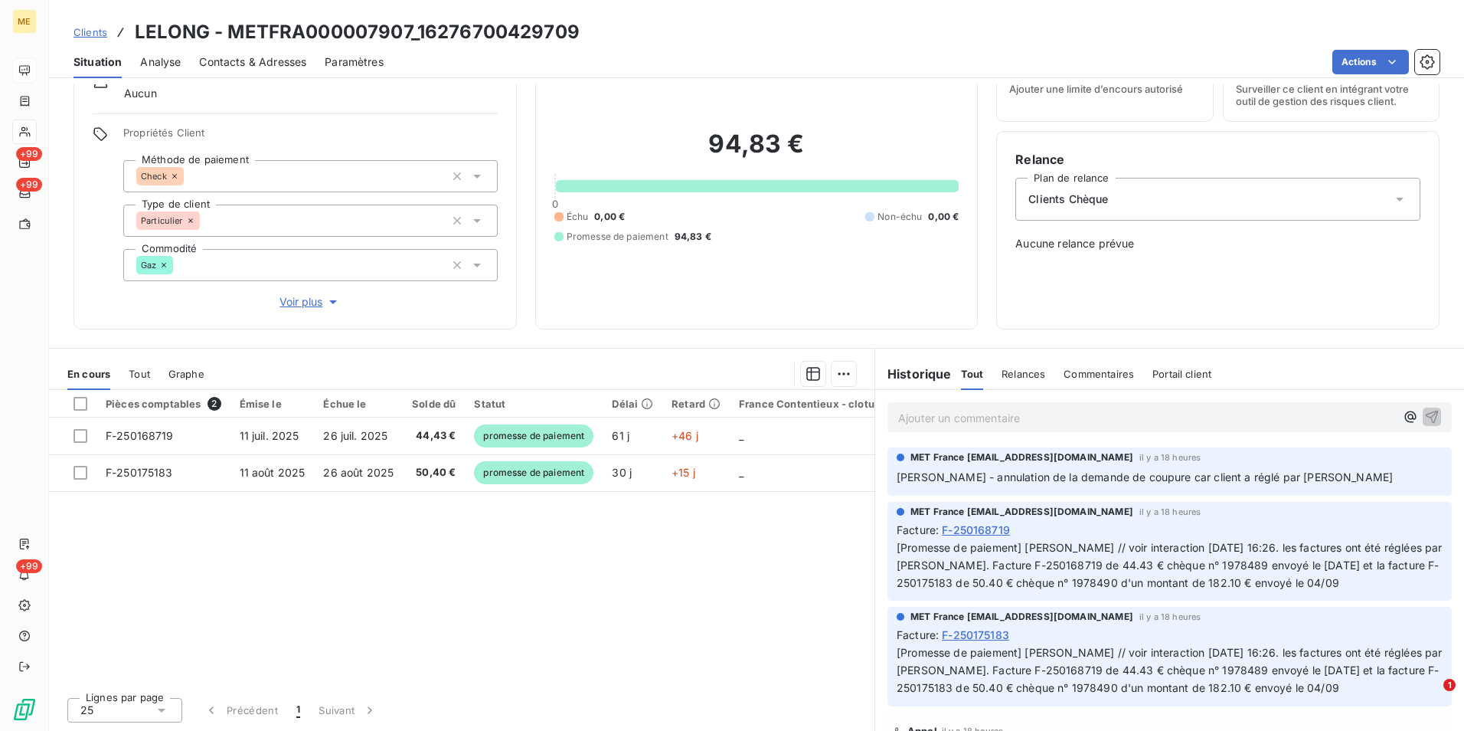
drag, startPoint x: 96, startPoint y: 33, endPoint x: 110, endPoint y: 34, distance: 13.8
click at [96, 33] on span "Clients" at bounding box center [91, 32] width 34 height 12
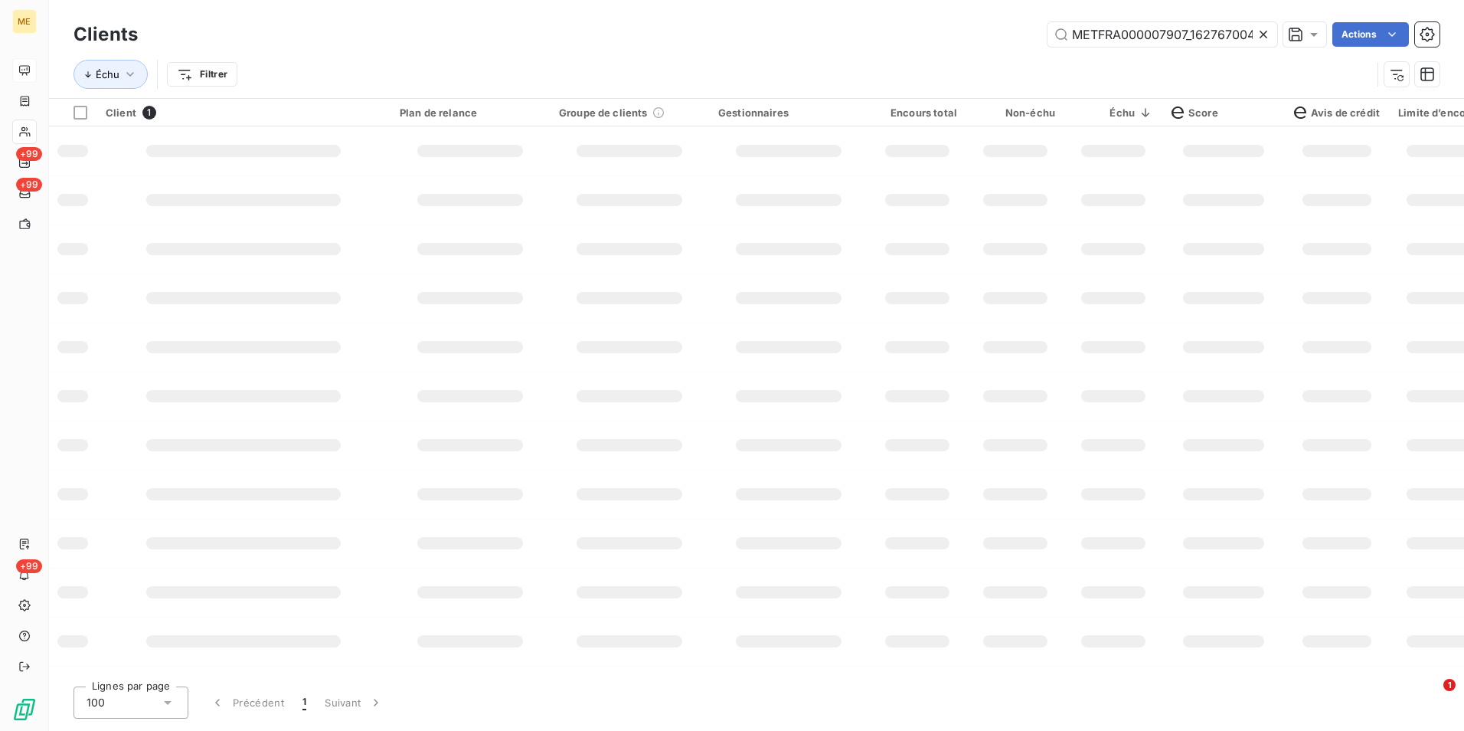
scroll to position [0, 40]
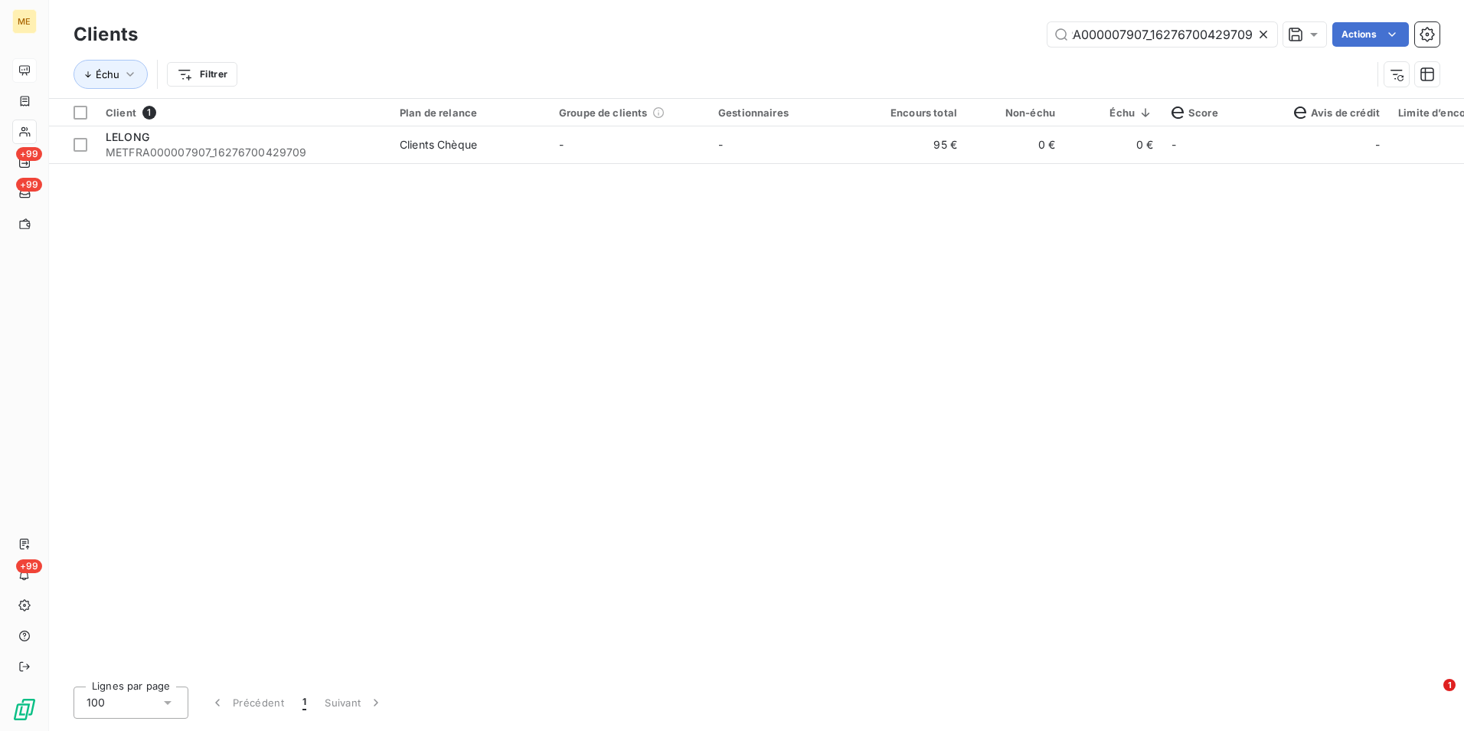
click at [1262, 36] on icon at bounding box center [1263, 34] width 15 height 15
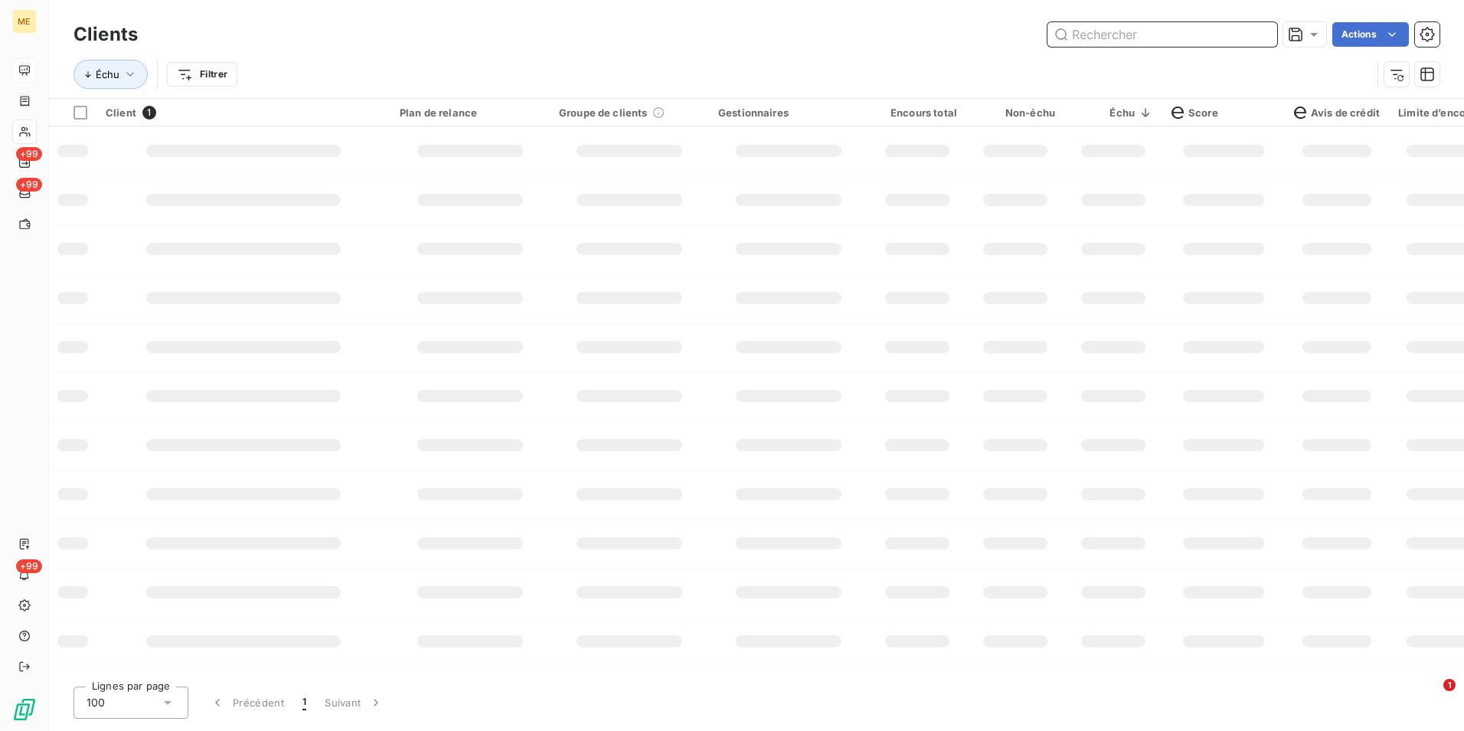
click at [1248, 31] on input "text" at bounding box center [1163, 34] width 230 height 25
paste input "METFRA000007330_11330522"
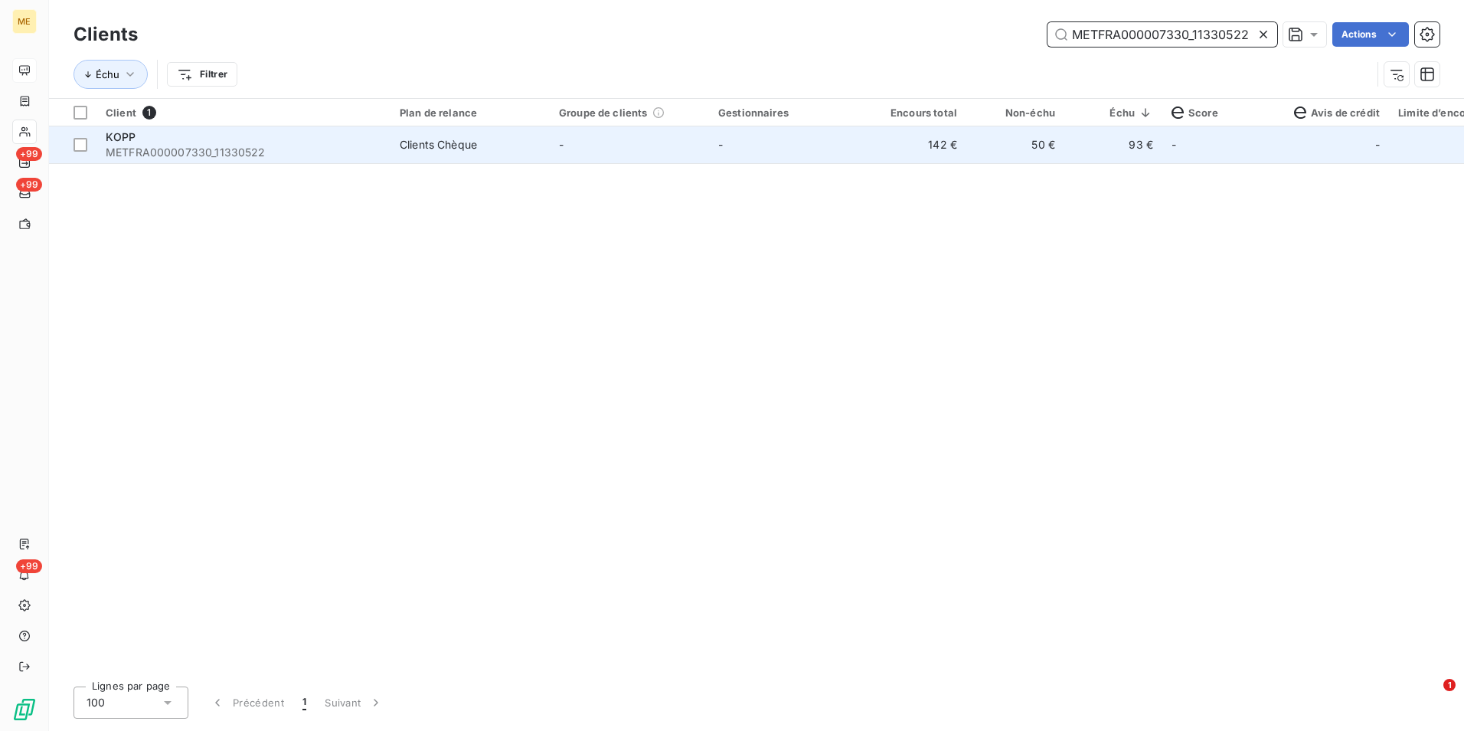
type input "METFRA000007330_11330522"
click at [610, 146] on td "-" at bounding box center [629, 144] width 159 height 37
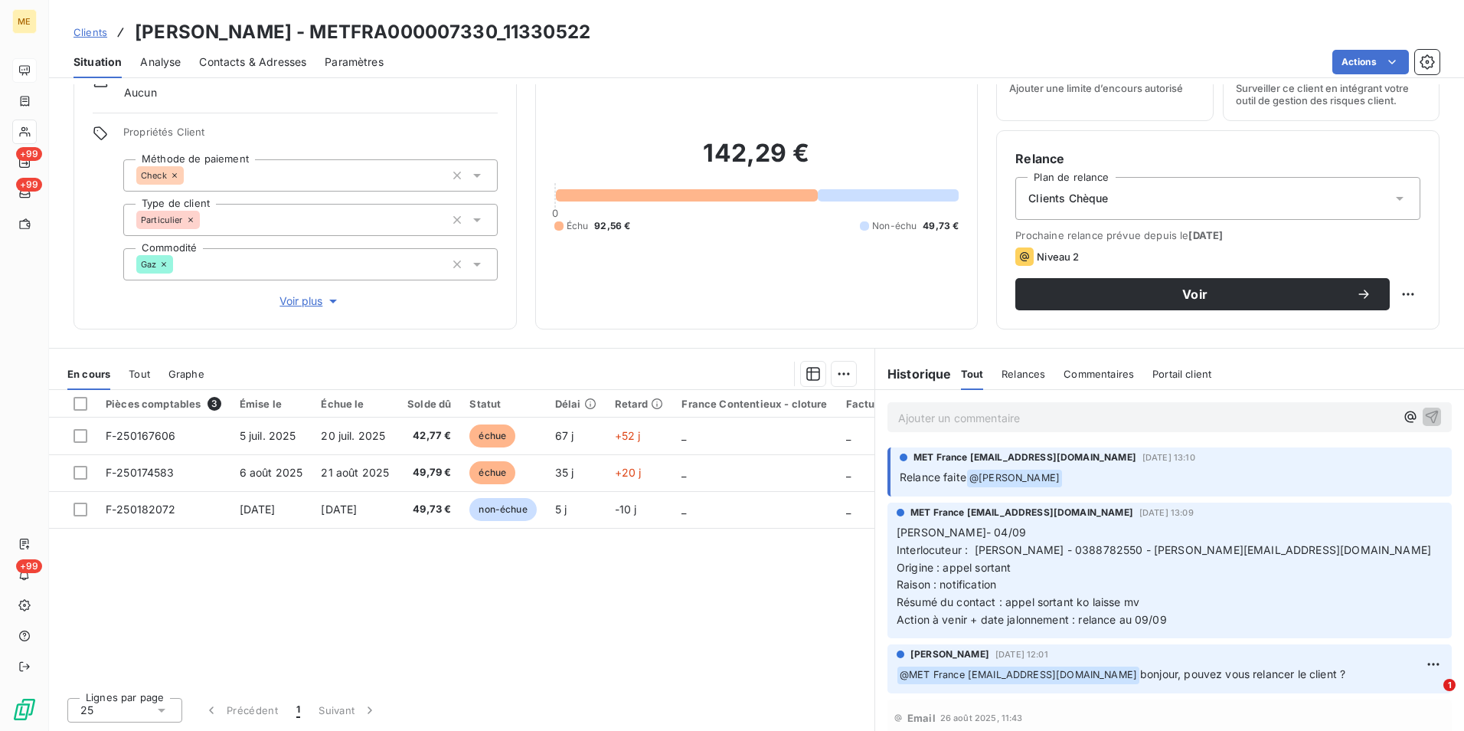
click at [81, 37] on span "Clients" at bounding box center [91, 32] width 34 height 12
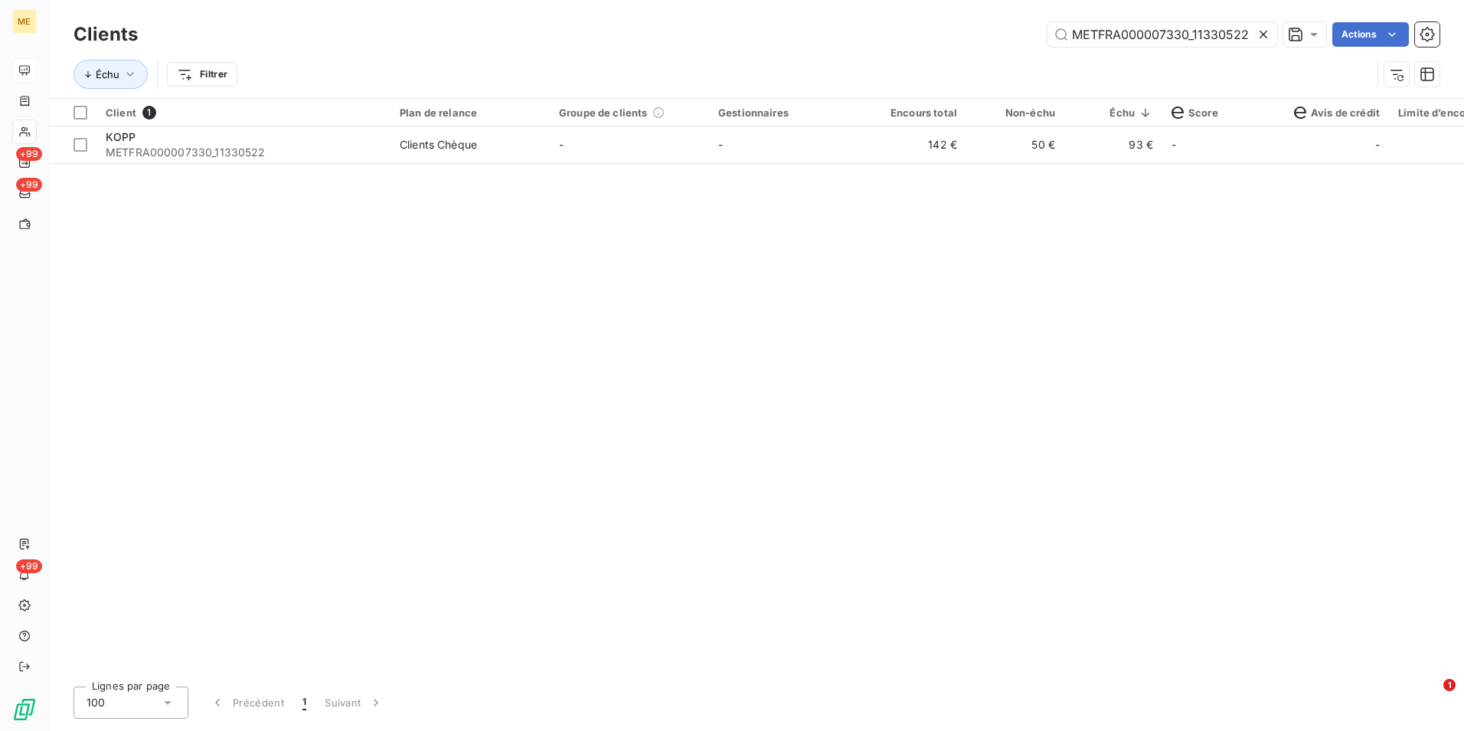
click at [1265, 34] on icon at bounding box center [1263, 34] width 15 height 15
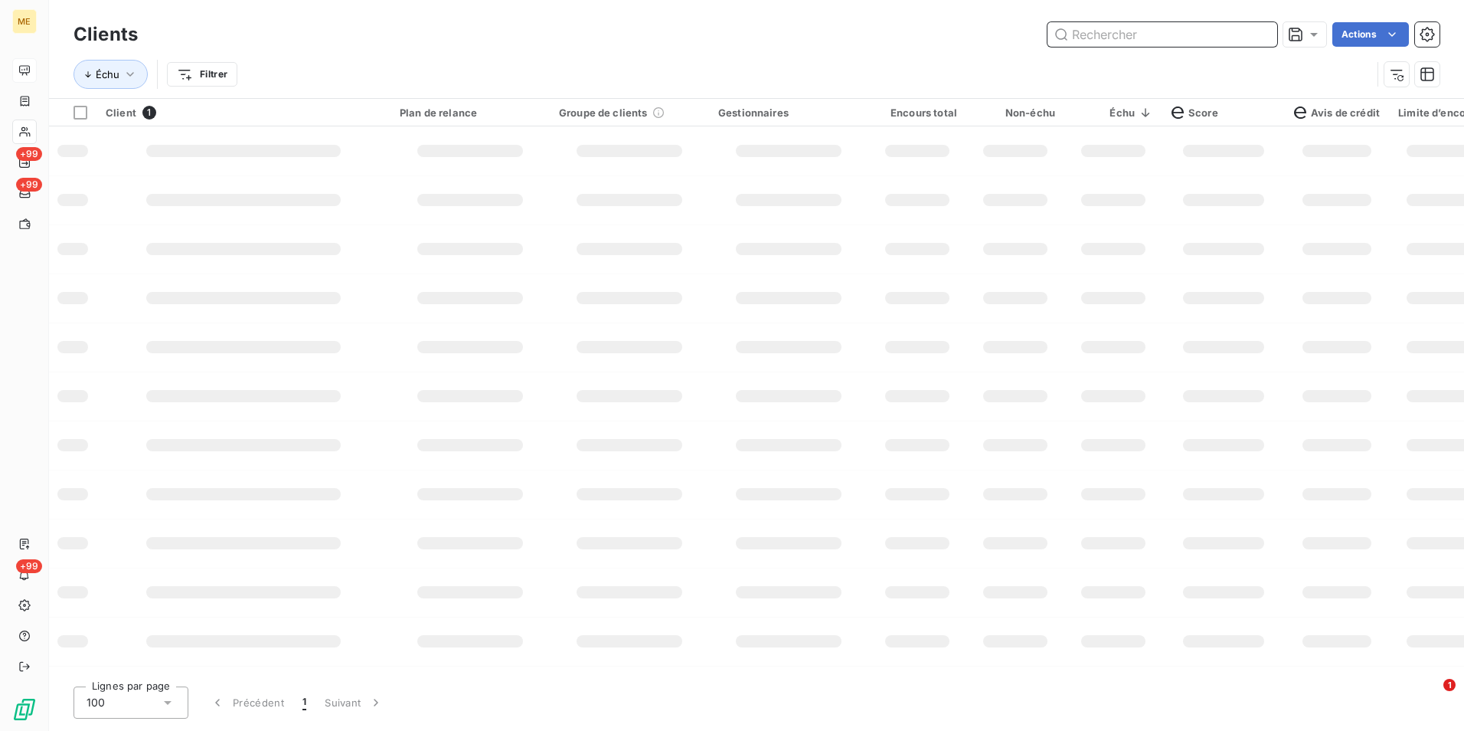
click at [1261, 34] on input "text" at bounding box center [1163, 34] width 230 height 25
paste input "METFRA000007371_16336613551436"
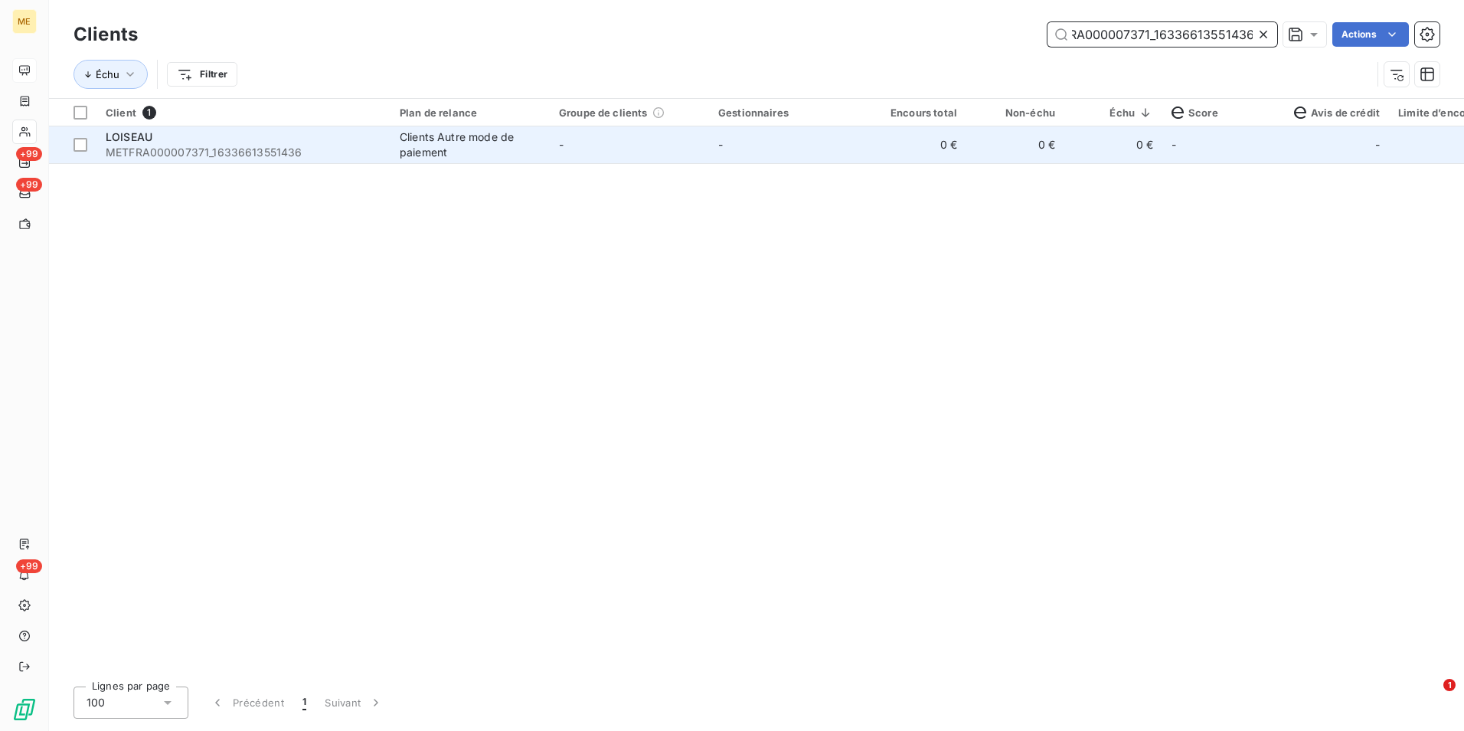
type input "METFRA000007371_16336613551436"
click at [695, 138] on td "-" at bounding box center [629, 144] width 159 height 37
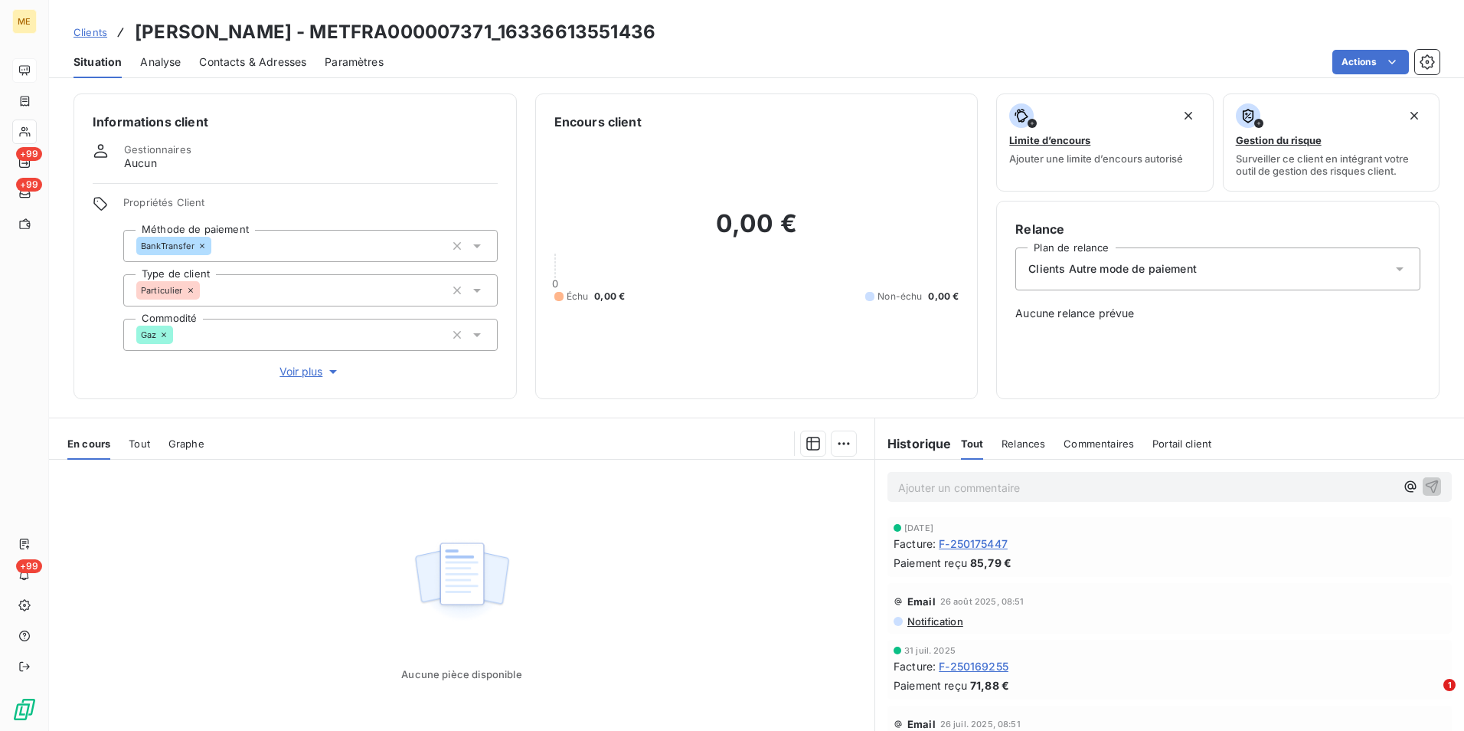
drag, startPoint x: 94, startPoint y: 34, endPoint x: 125, endPoint y: 36, distance: 30.7
click at [95, 34] on span "Clients" at bounding box center [91, 32] width 34 height 12
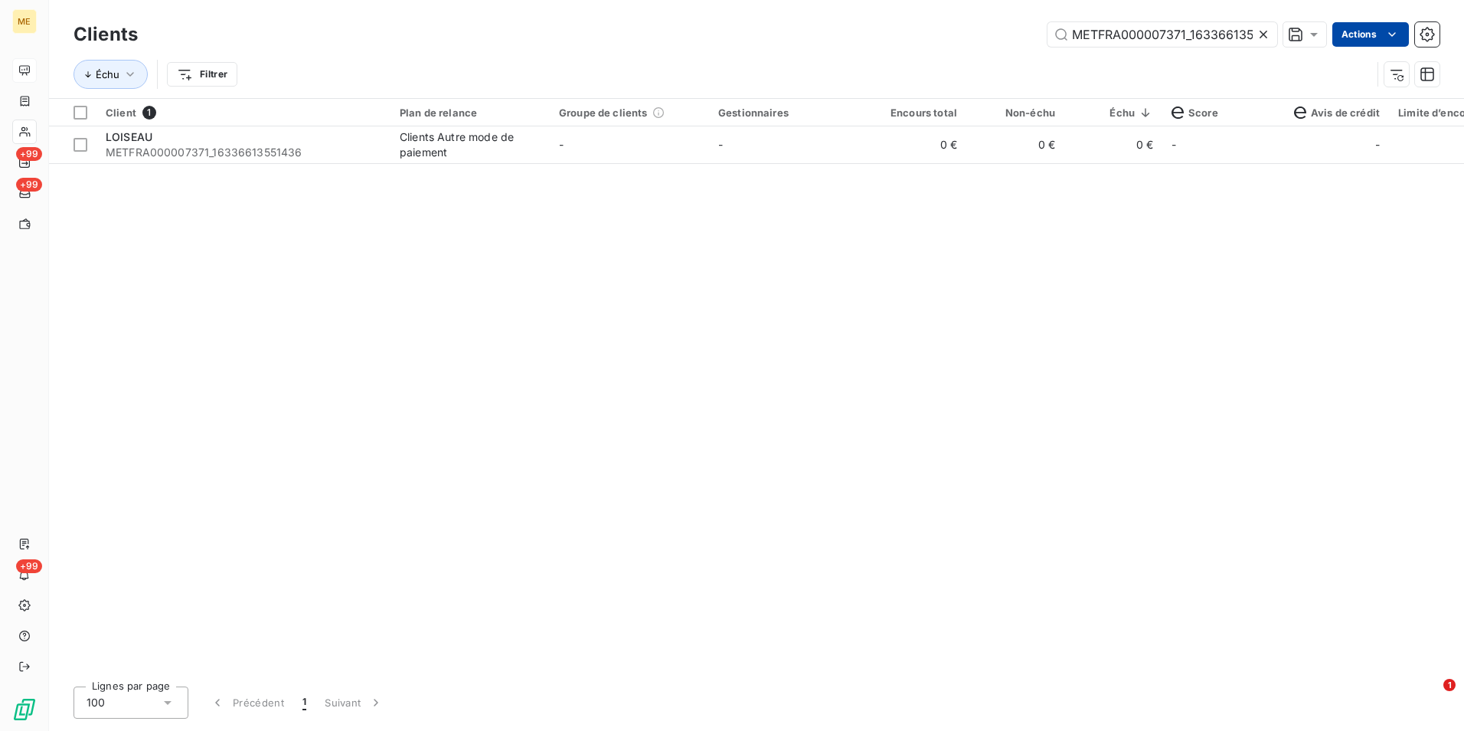
scroll to position [0, 36]
click at [1263, 35] on icon at bounding box center [1264, 35] width 8 height 8
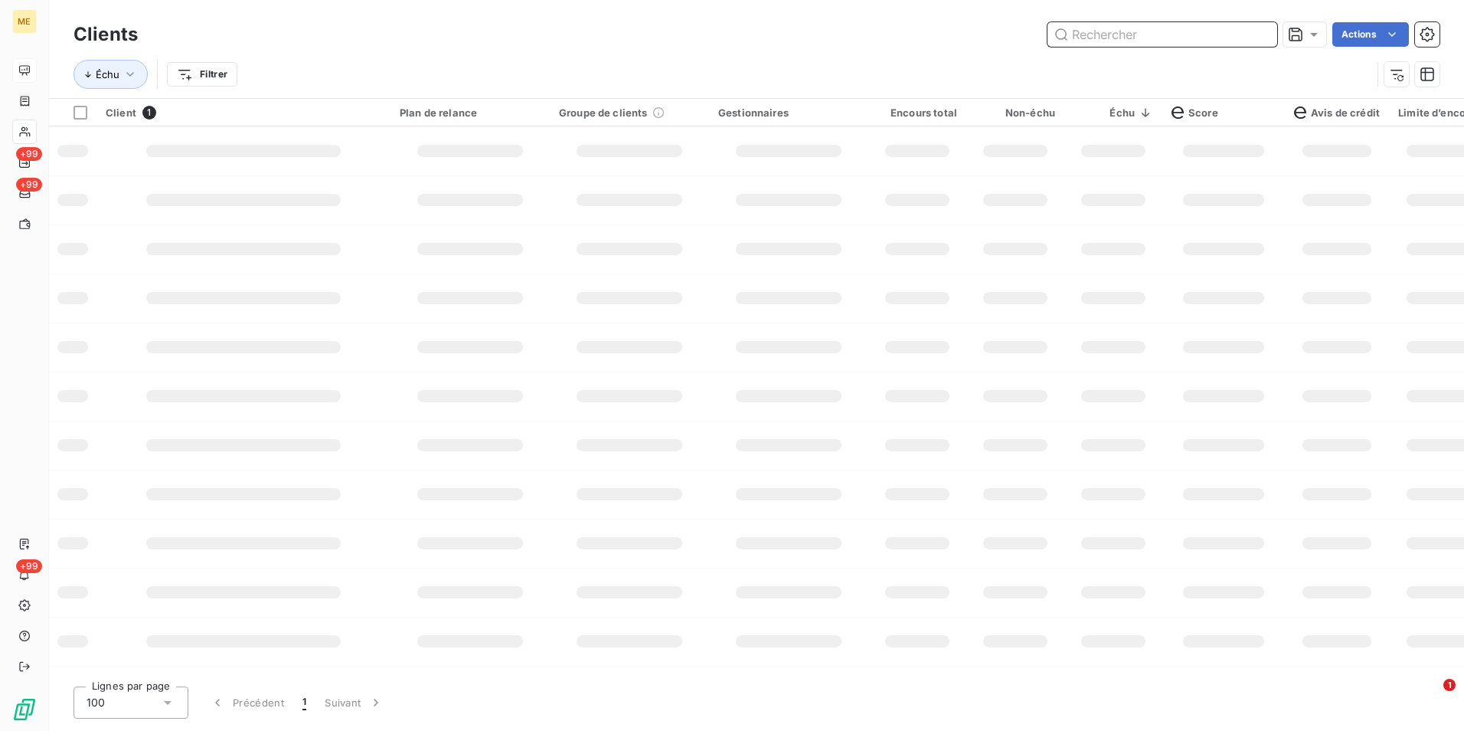
click at [1262, 35] on input "text" at bounding box center [1163, 34] width 230 height 25
paste input "METFRA000007282_24215774172472"
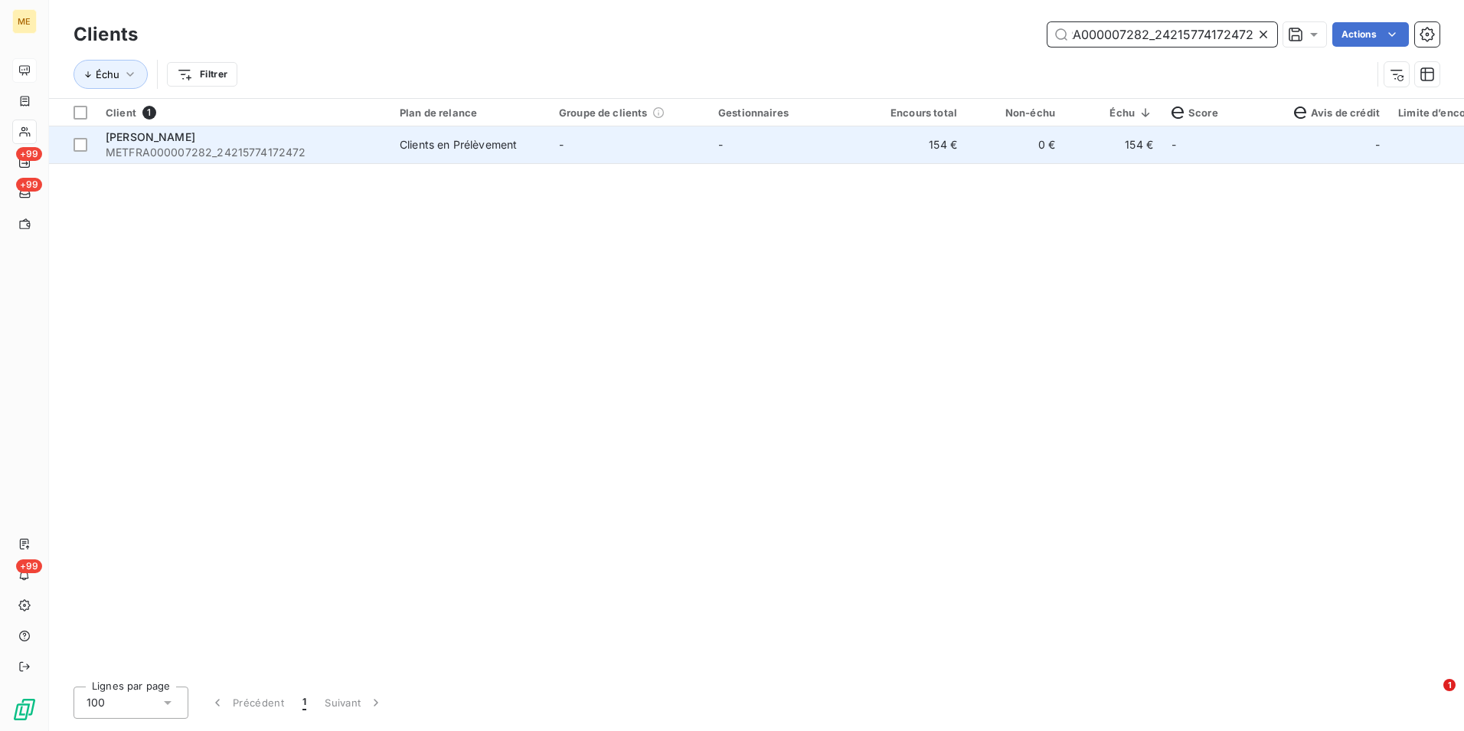
type input "METFRA000007282_24215774172472"
click at [901, 162] on td "154 €" at bounding box center [917, 144] width 98 height 37
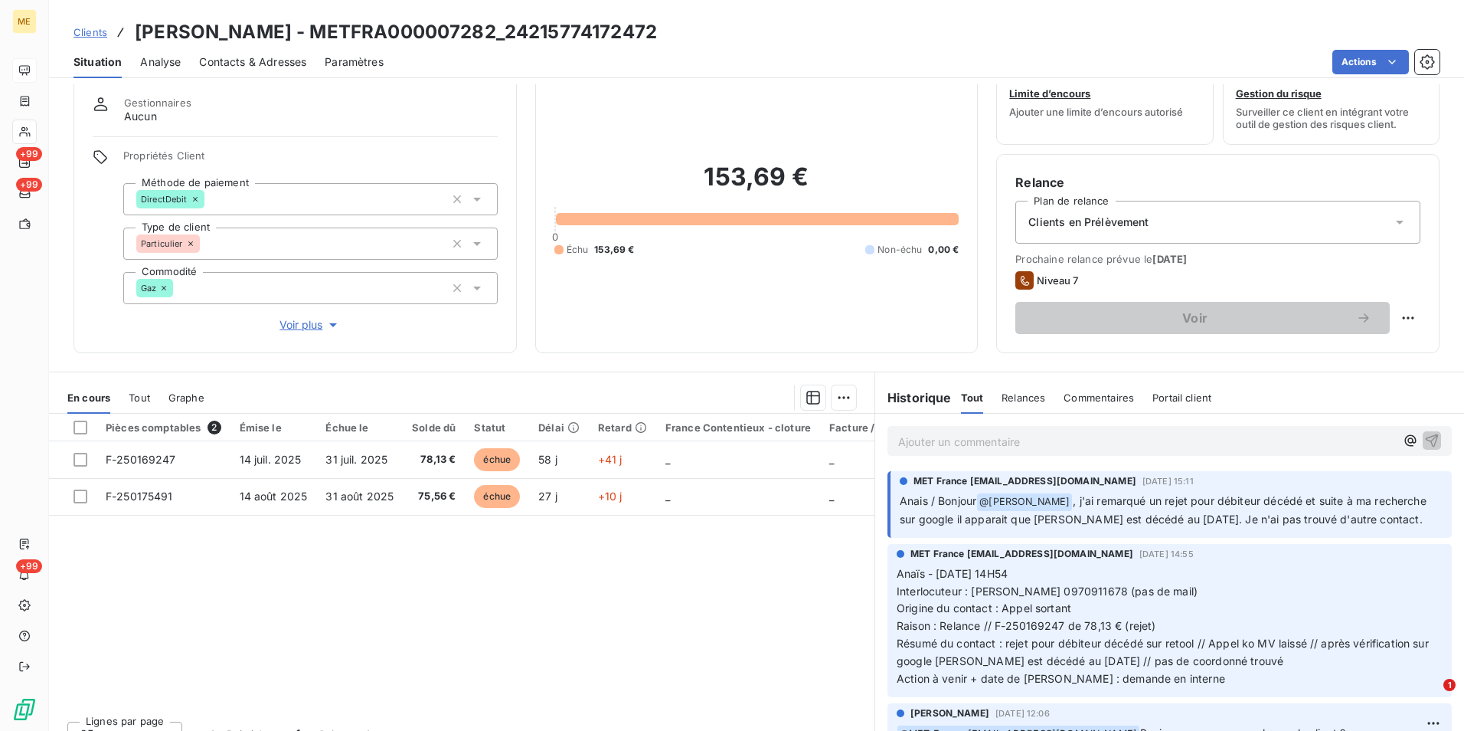
scroll to position [70, 0]
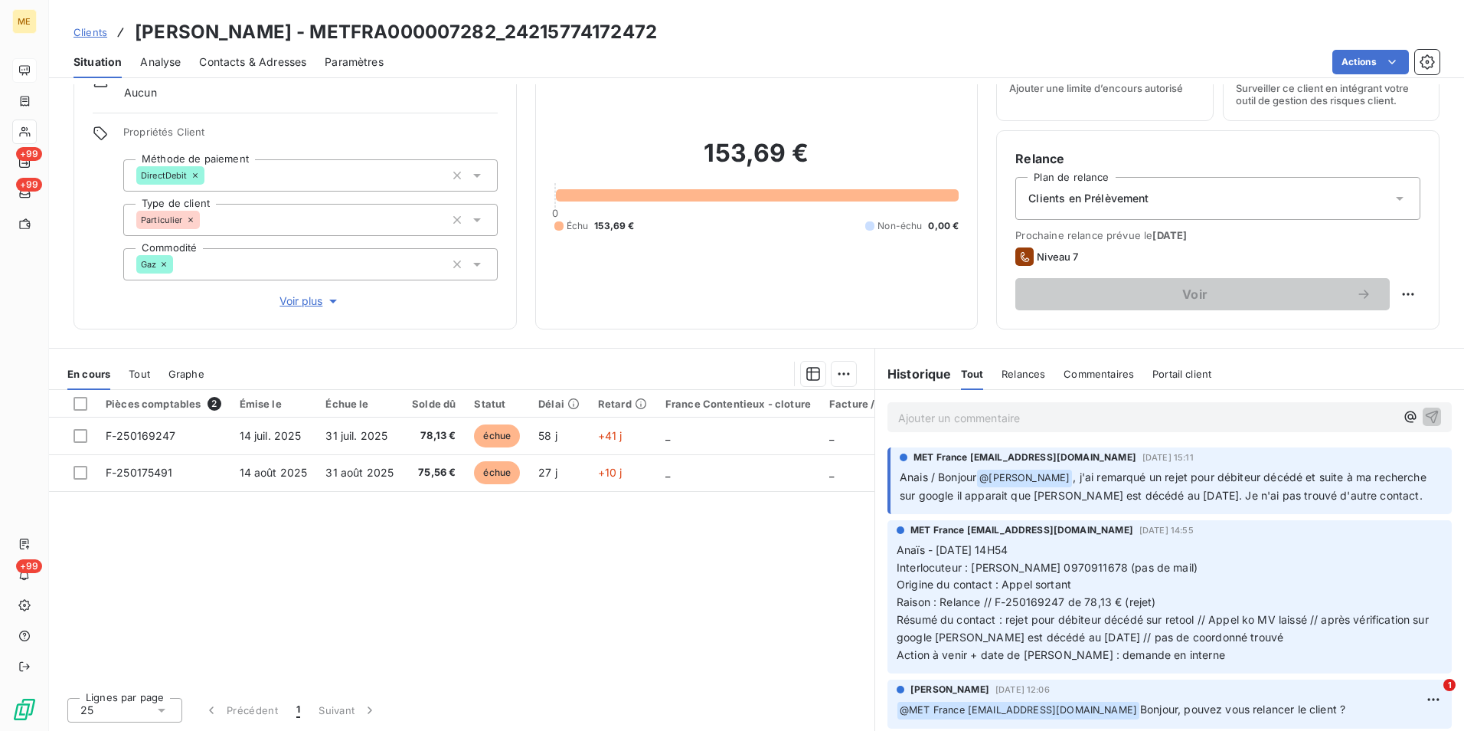
click at [89, 33] on span "Clients" at bounding box center [91, 32] width 34 height 12
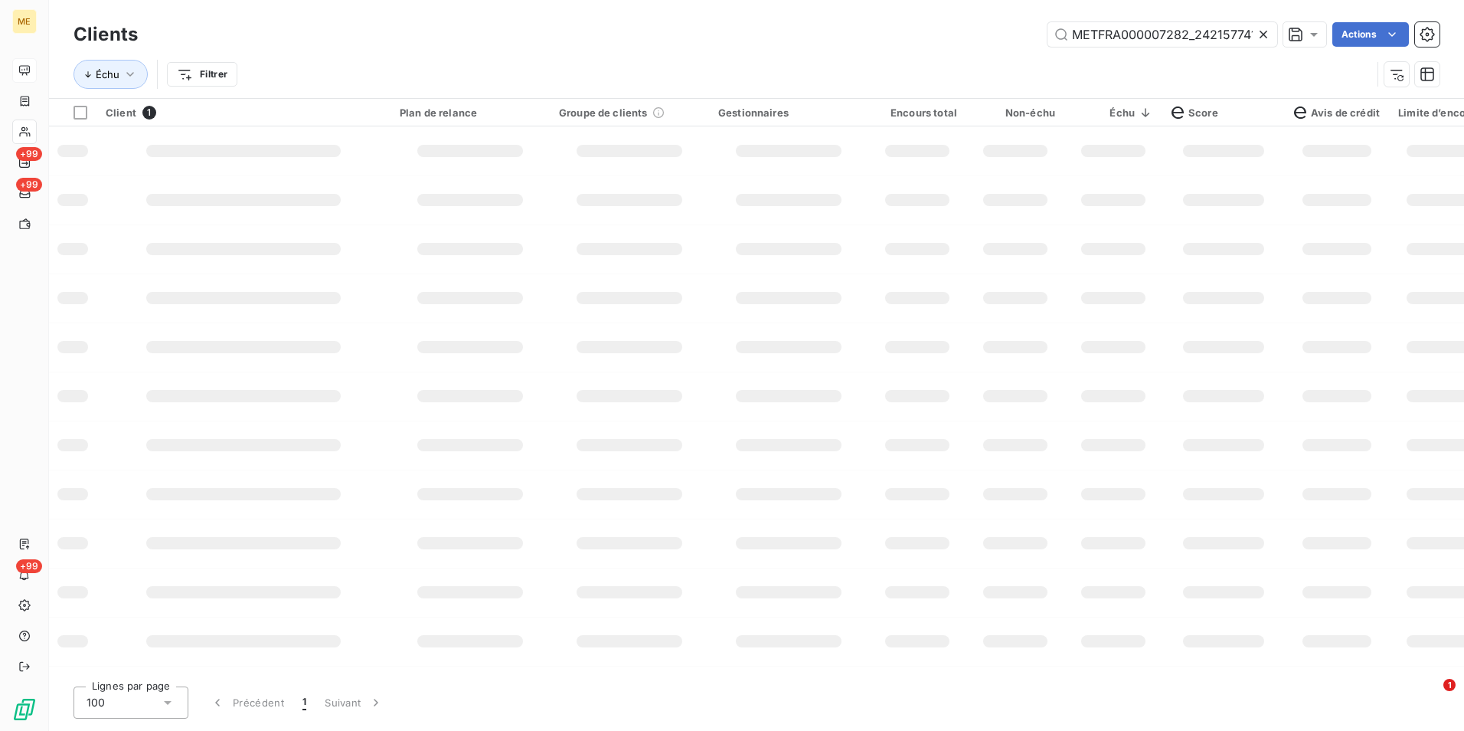
scroll to position [0, 40]
click at [1263, 35] on icon at bounding box center [1264, 35] width 8 height 8
click at [1263, 35] on input "text" at bounding box center [1163, 34] width 230 height 25
paste input "METFRA000007760_19458321197385"
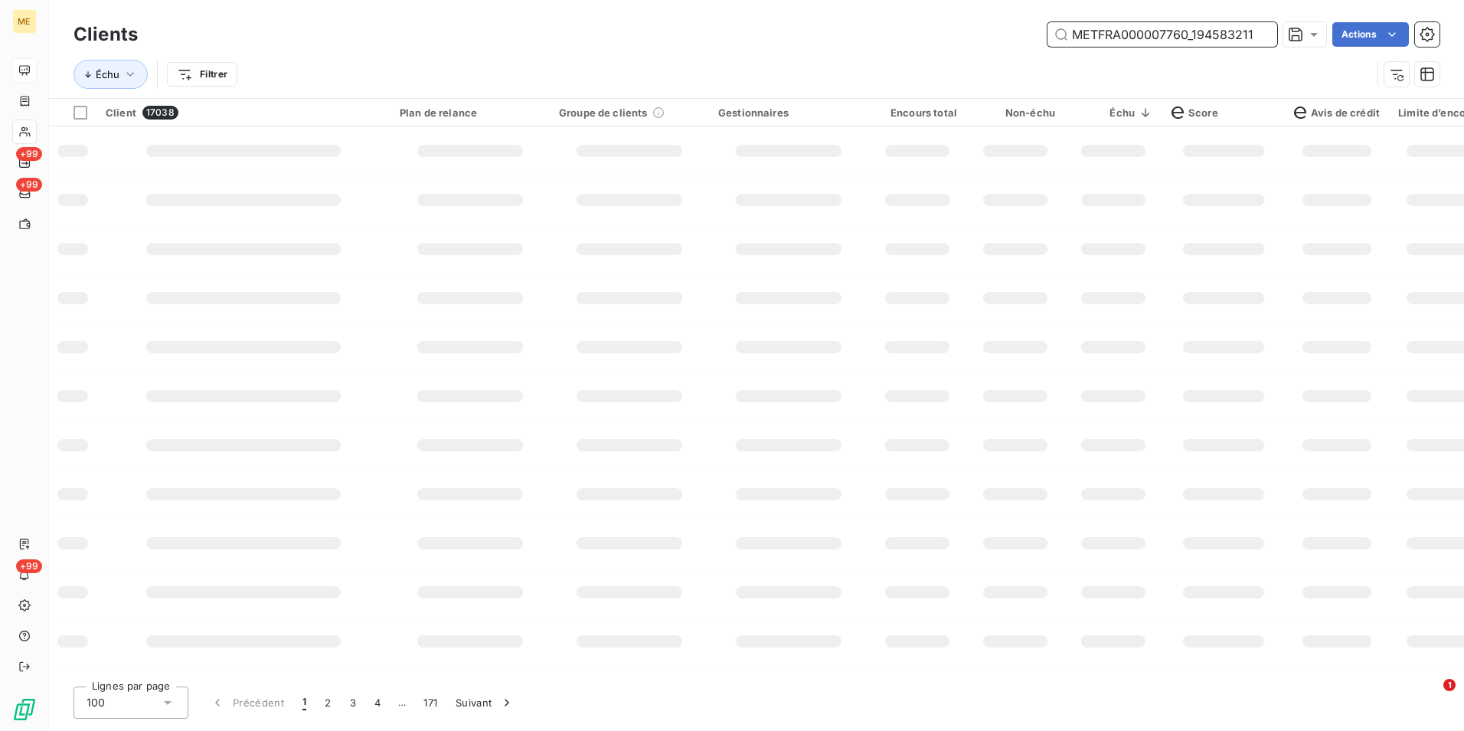
scroll to position [0, 37]
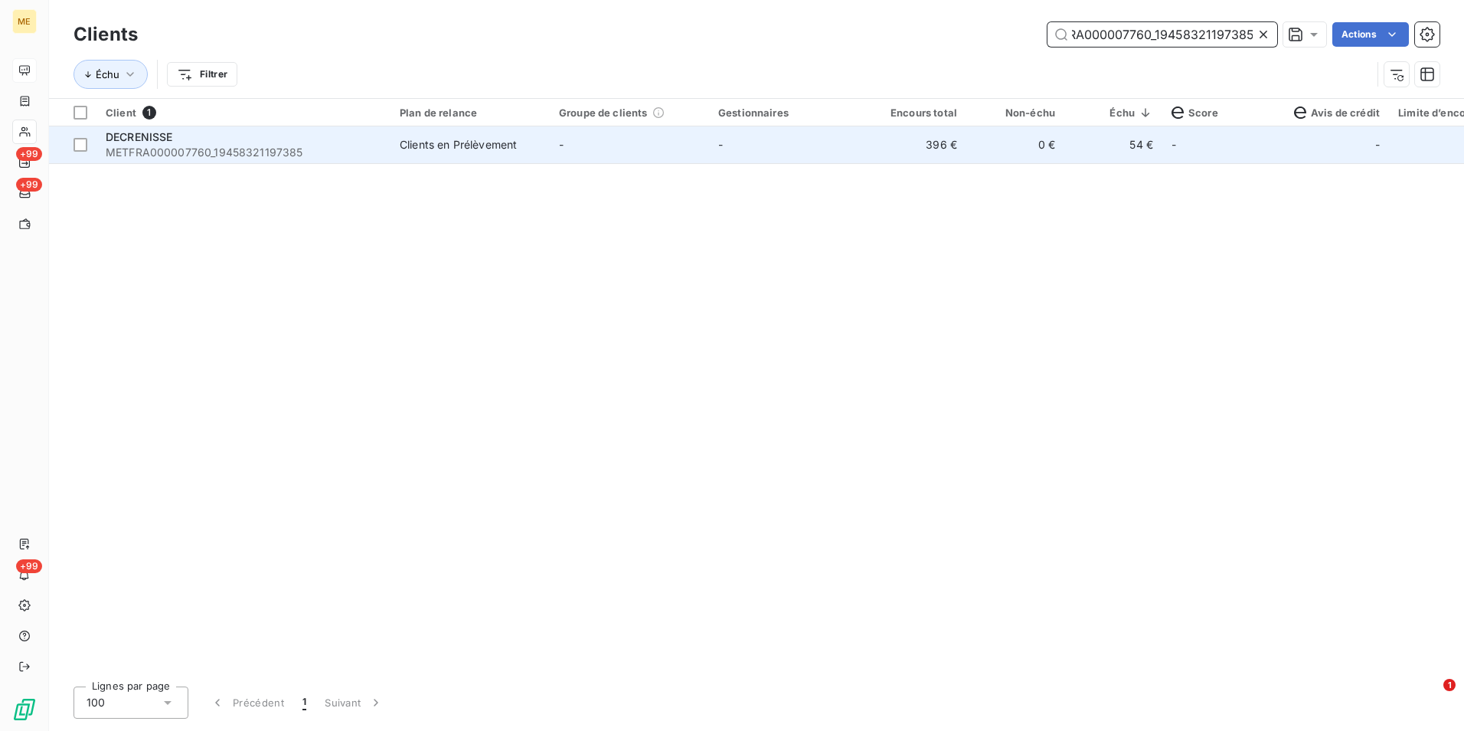
type input "METFRA000007760_19458321197385"
click at [783, 141] on td "-" at bounding box center [788, 144] width 159 height 37
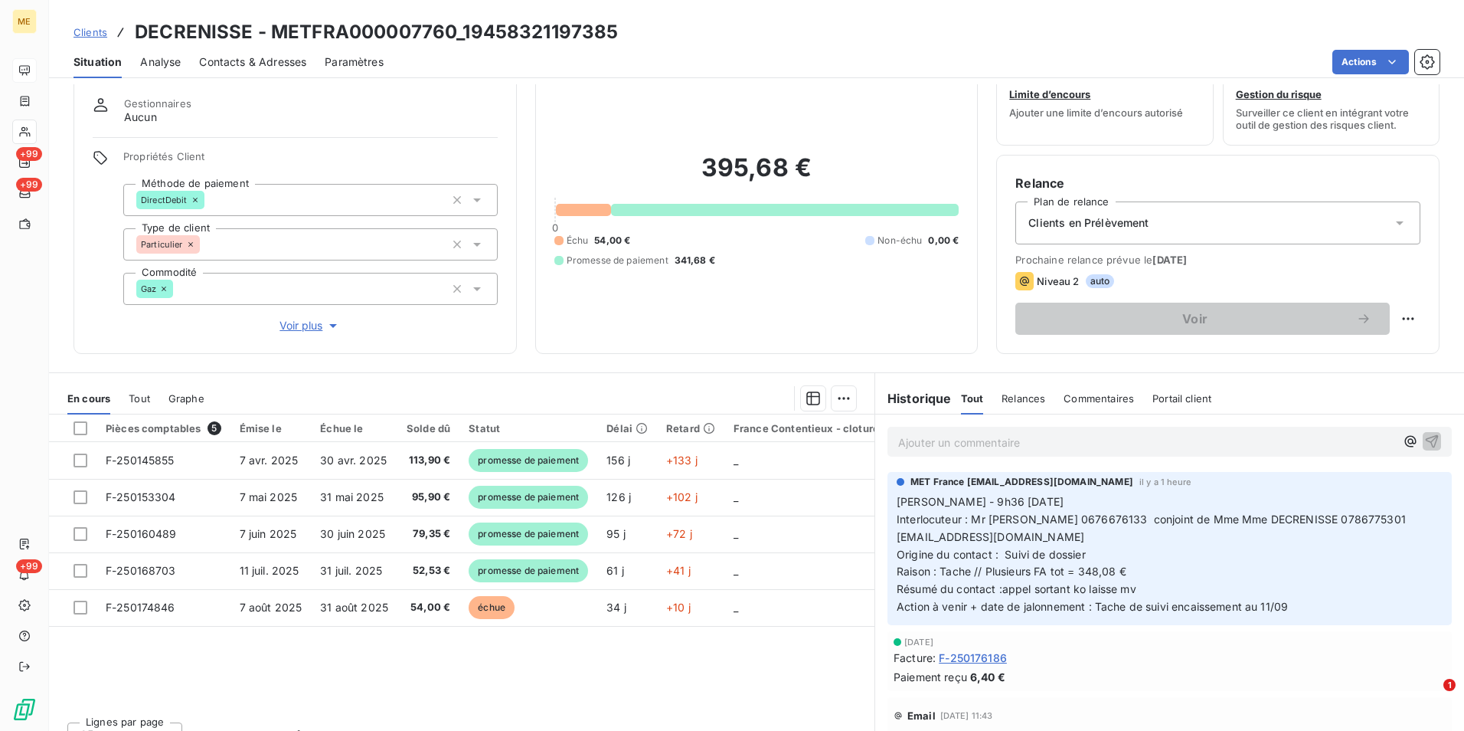
scroll to position [70, 0]
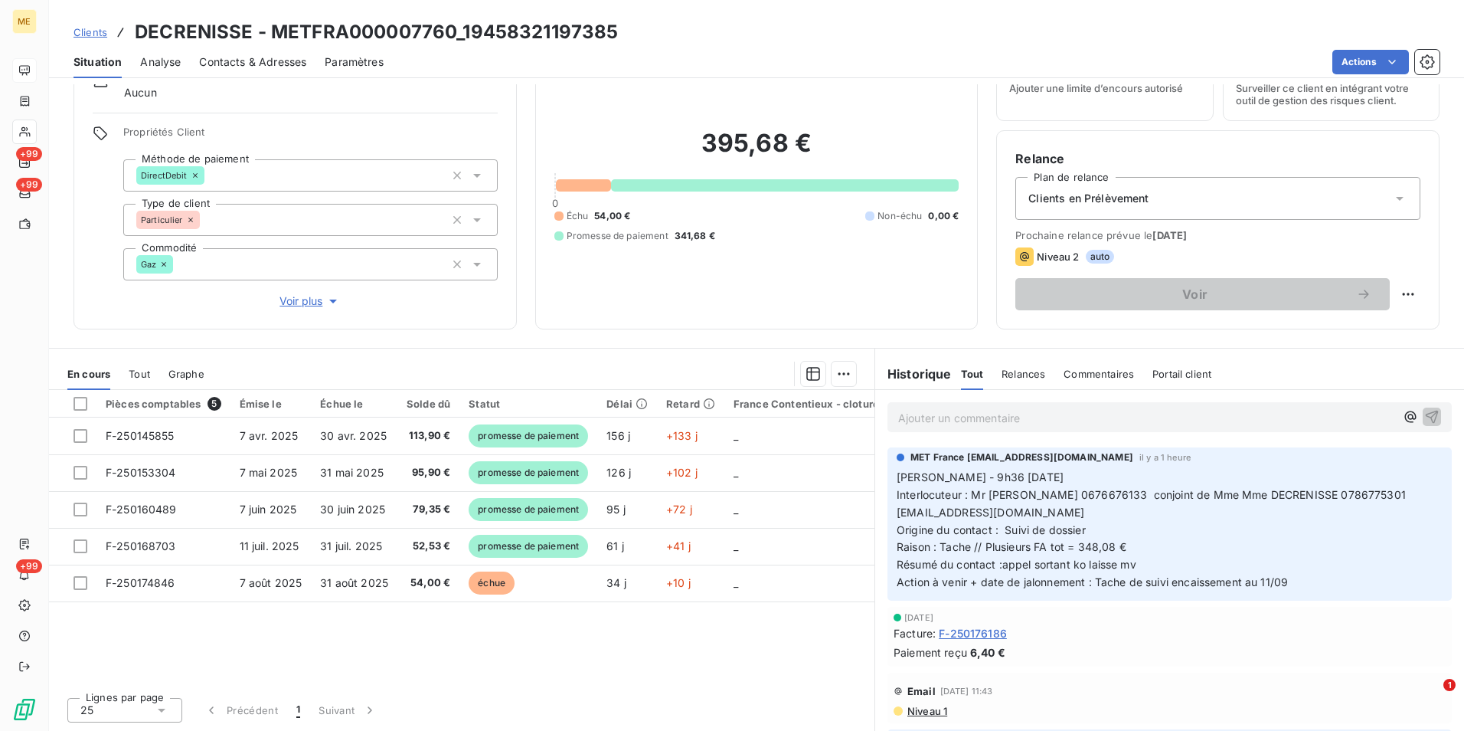
click at [102, 32] on span "Clients" at bounding box center [91, 32] width 34 height 12
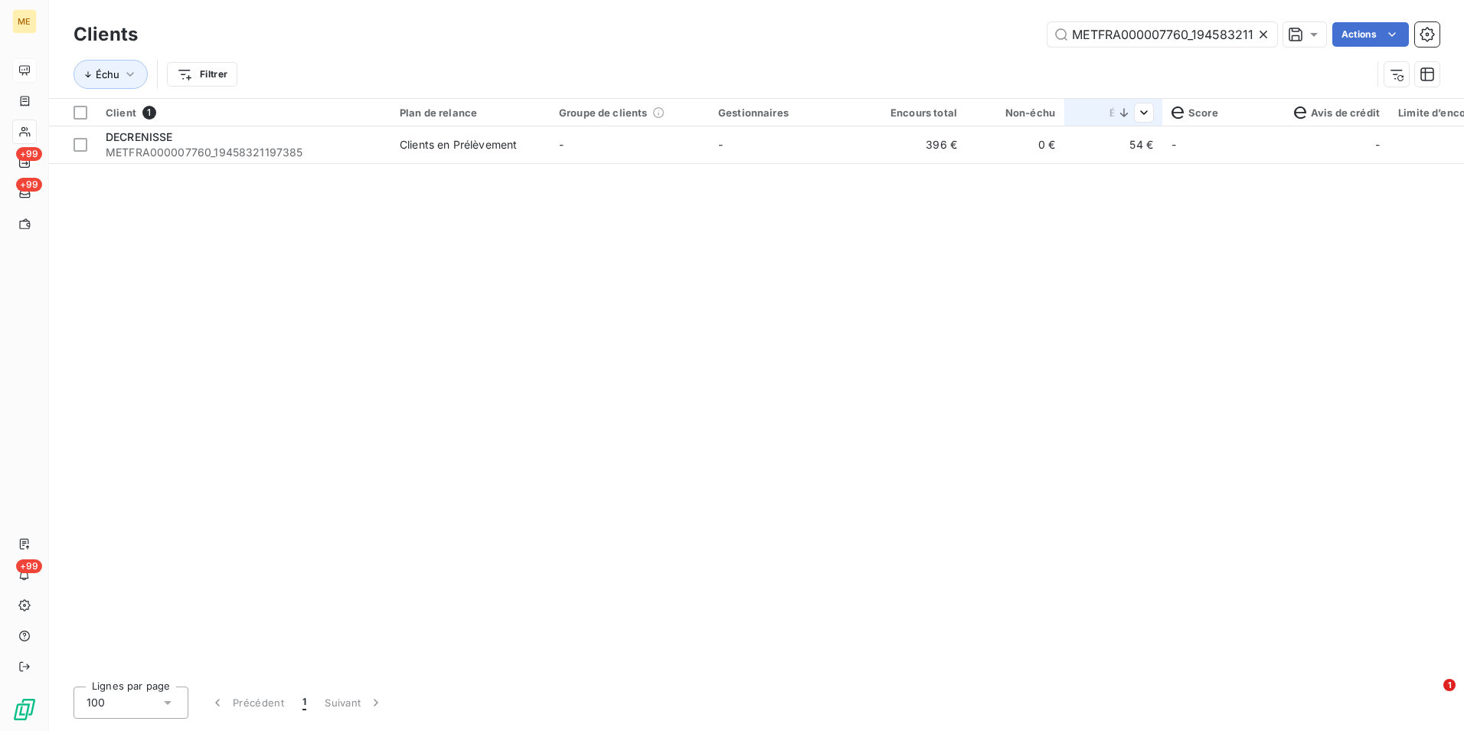
scroll to position [0, 38]
click at [1264, 37] on icon at bounding box center [1264, 35] width 8 height 8
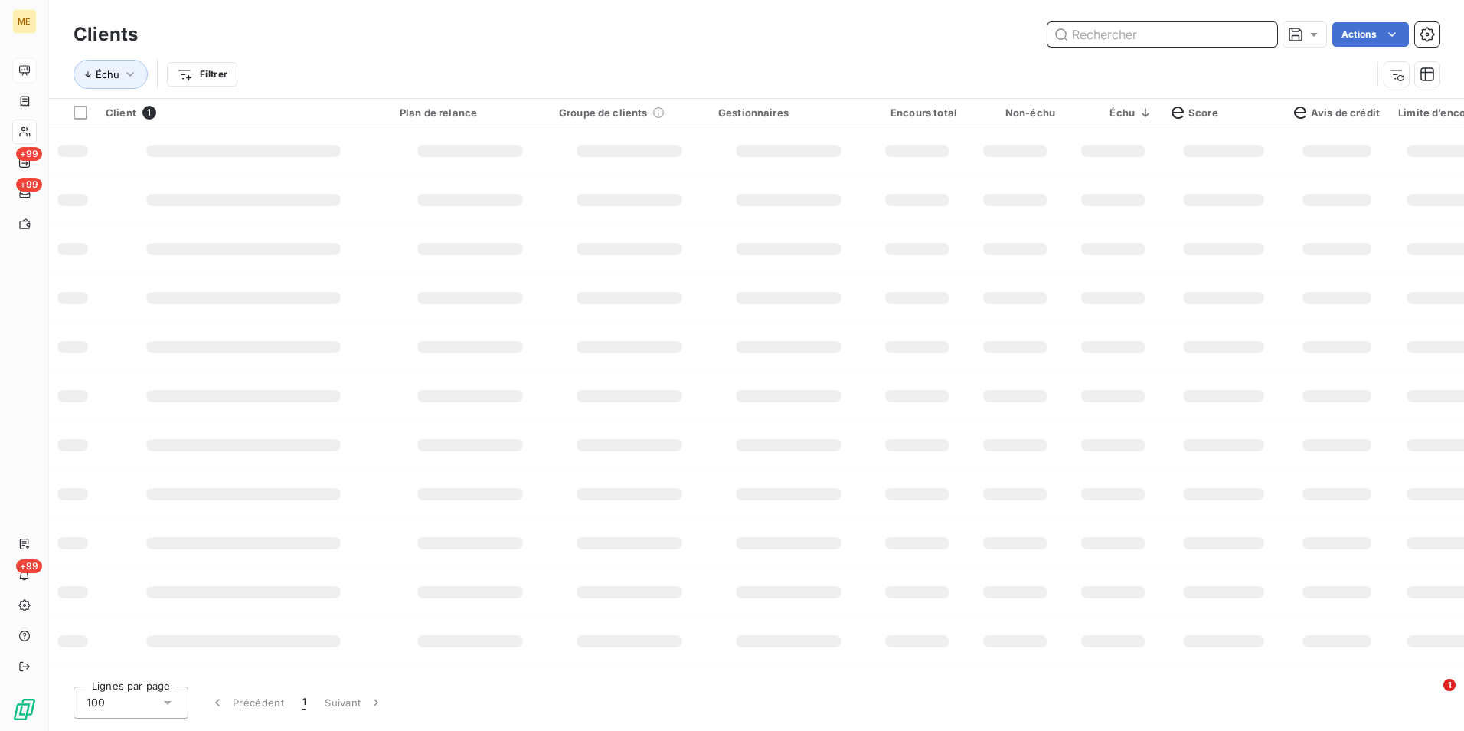
click at [1259, 34] on input "text" at bounding box center [1163, 34] width 230 height 25
paste input "METFRA000007432_Z1443800000190"
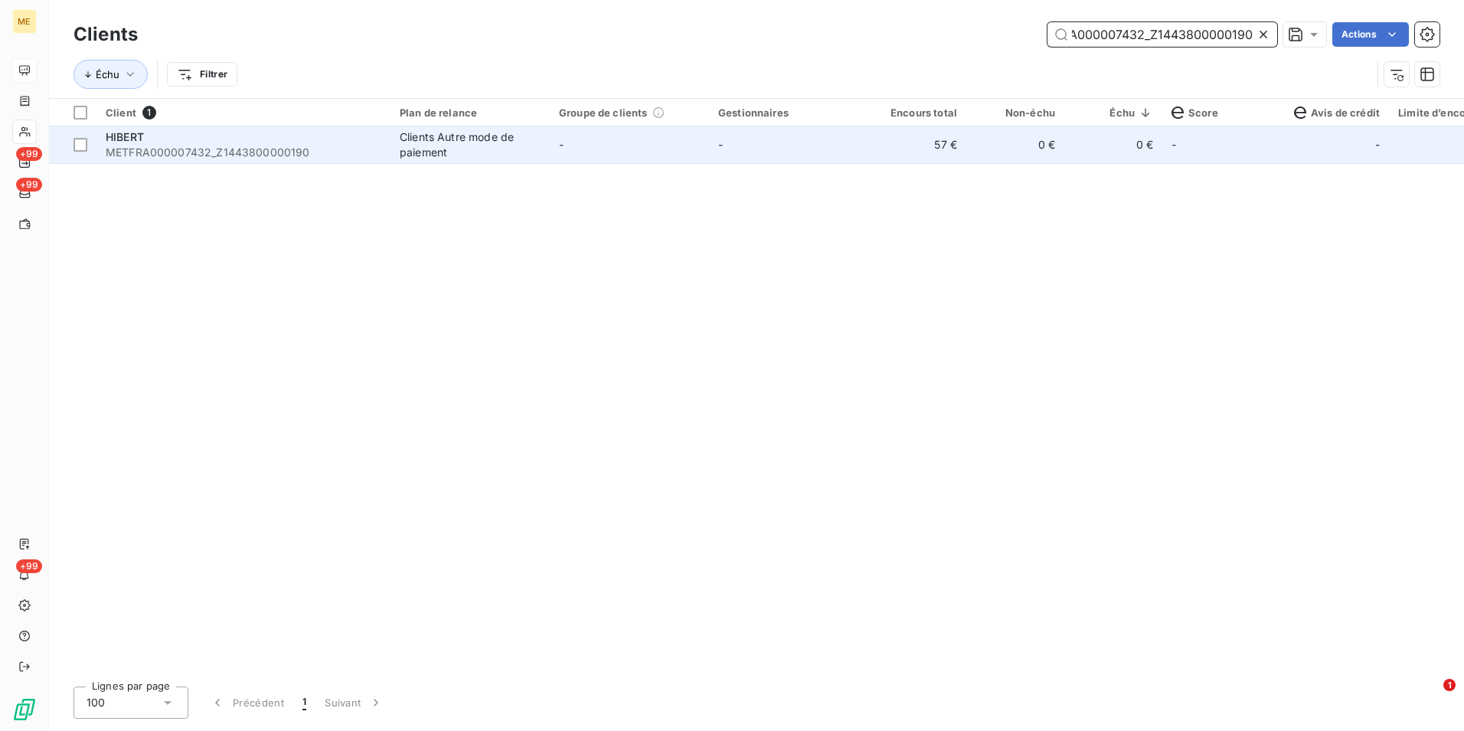
type input "METFRA000007432_Z1443800000190"
click at [627, 155] on td "-" at bounding box center [629, 144] width 159 height 37
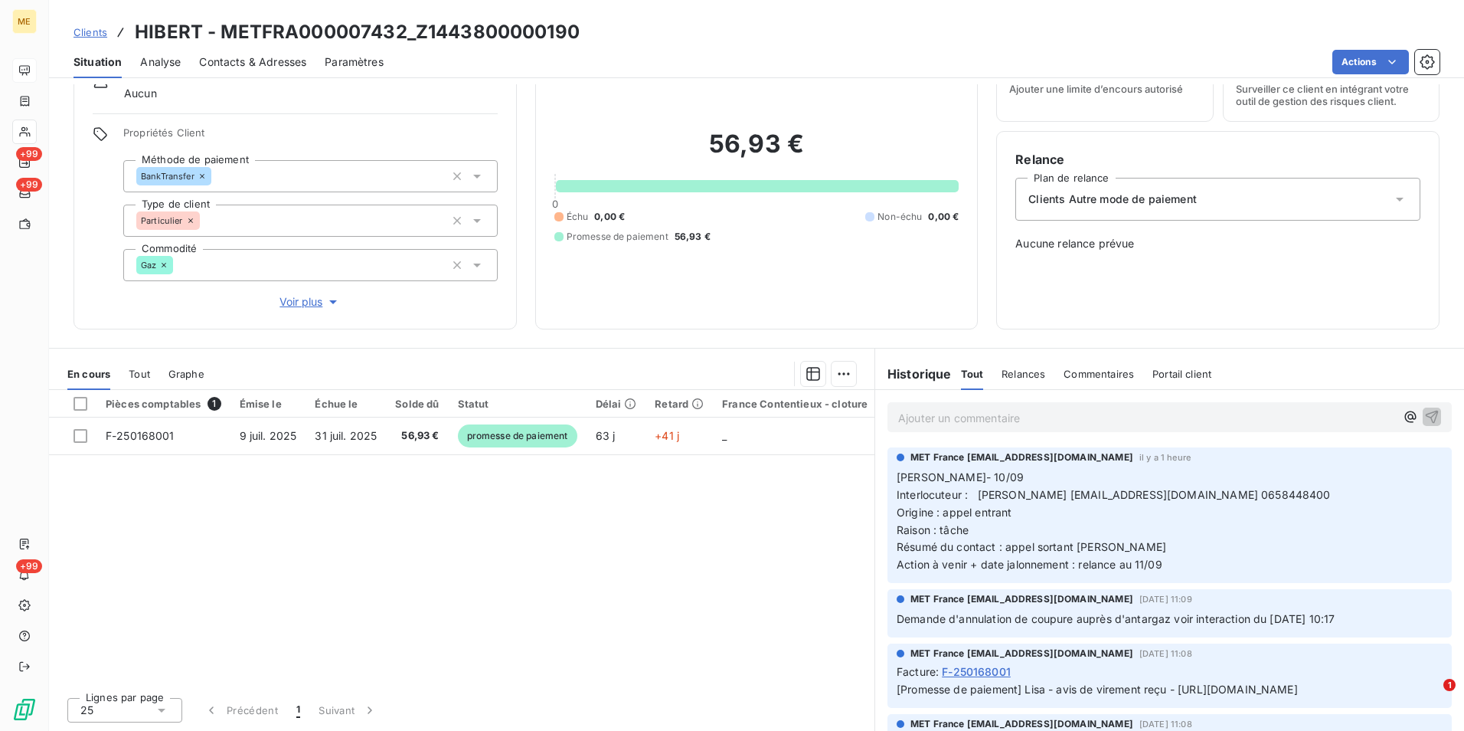
click at [98, 28] on span "Clients" at bounding box center [91, 32] width 34 height 12
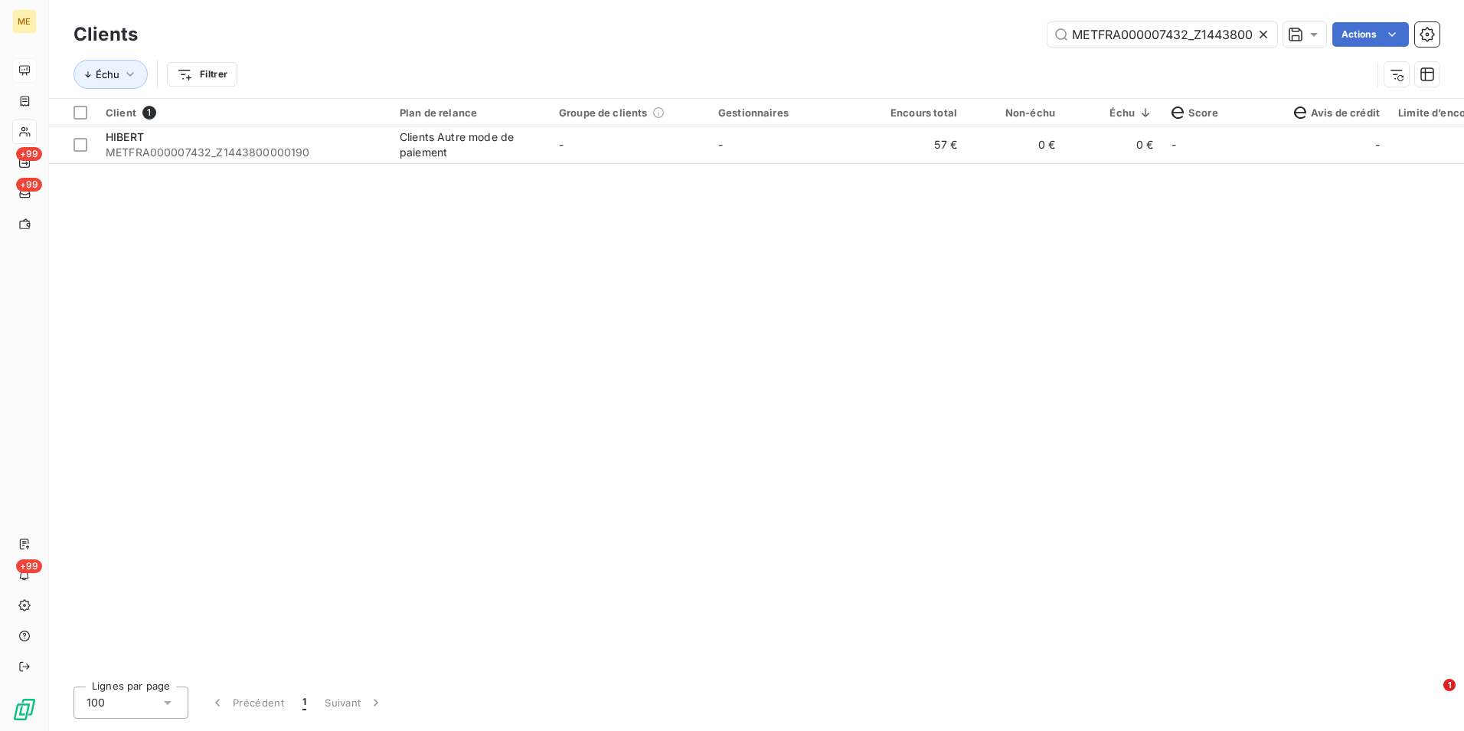
scroll to position [0, 45]
click at [1263, 31] on icon at bounding box center [1263, 34] width 15 height 15
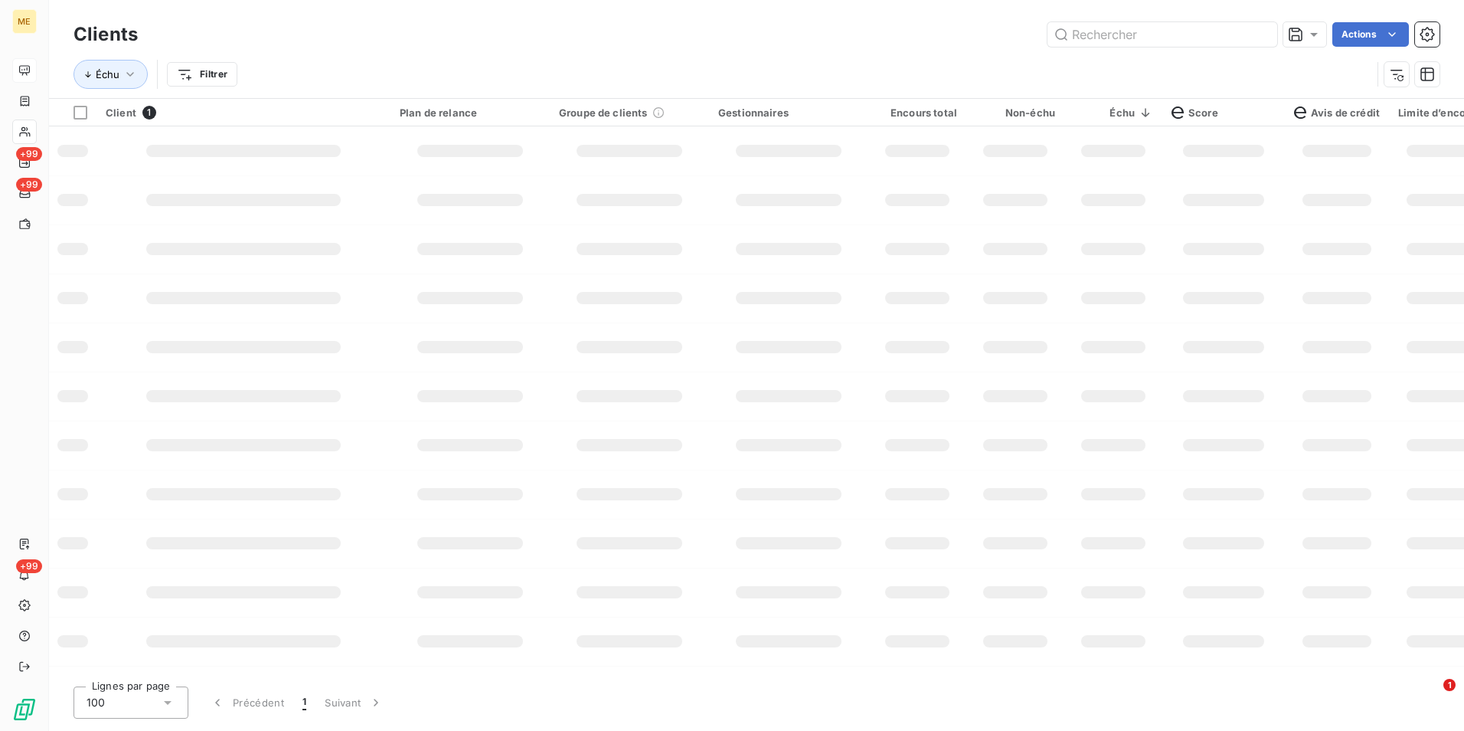
scroll to position [0, 0]
click at [1260, 31] on input "text" at bounding box center [1163, 34] width 230 height 25
paste input "METFRA000007475_Z1443800000193"
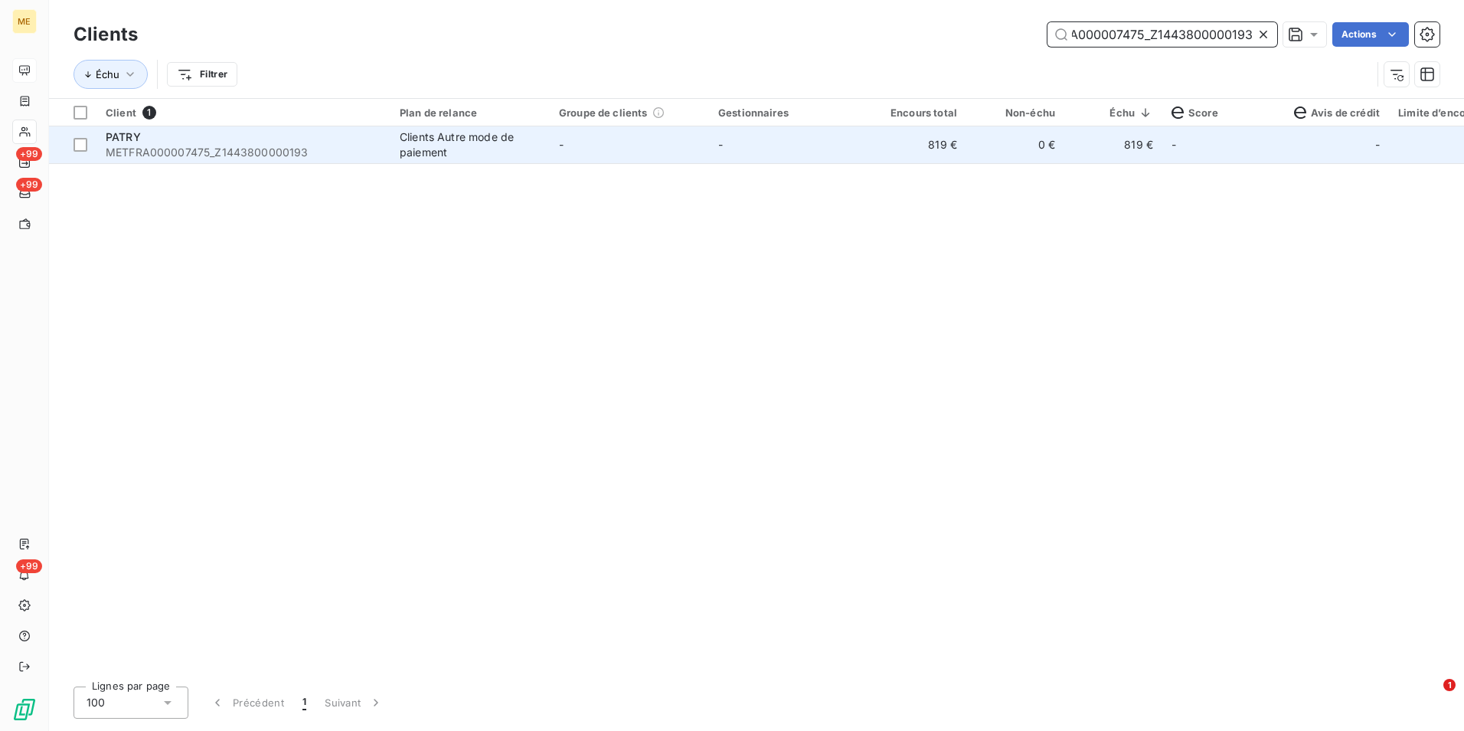
type input "METFRA000007475_Z1443800000193"
click at [810, 154] on td "-" at bounding box center [788, 144] width 159 height 37
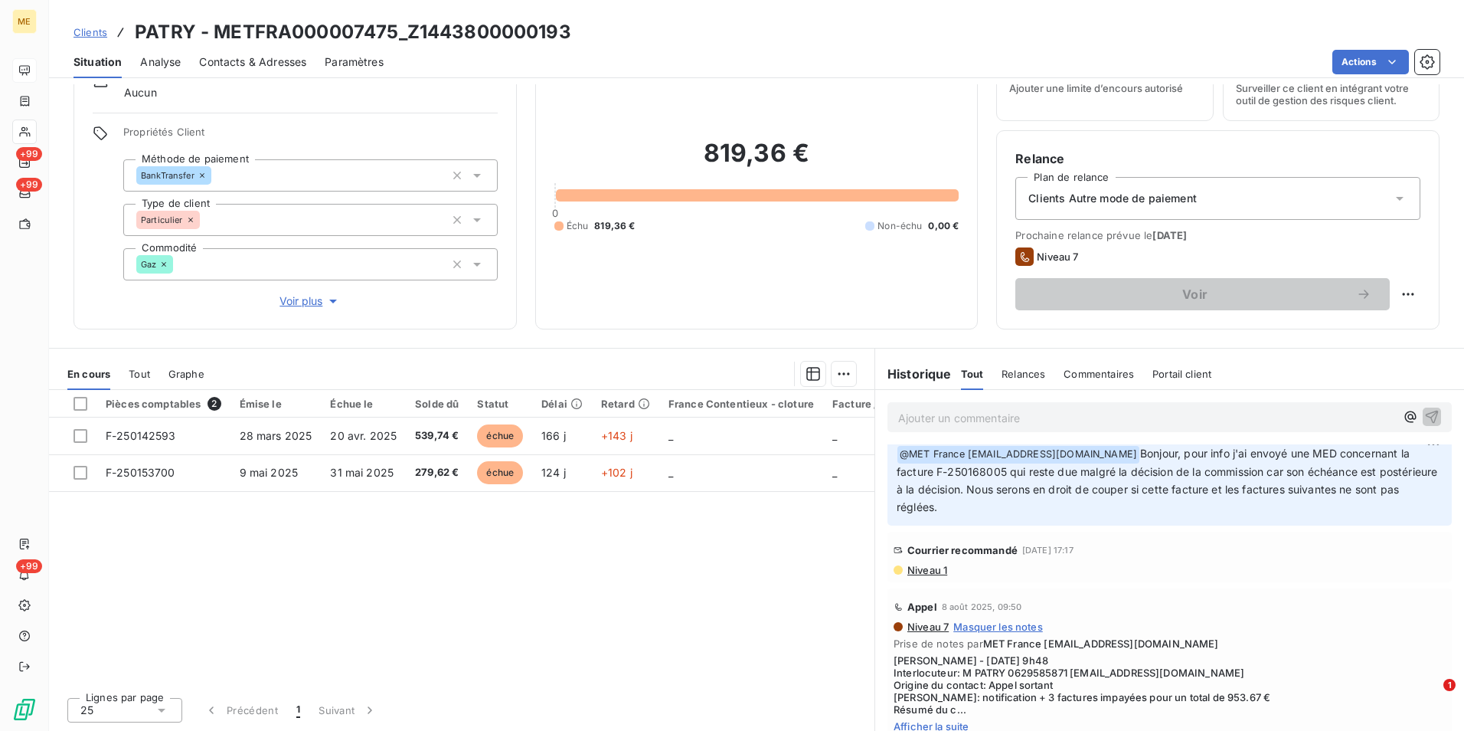
scroll to position [306, 0]
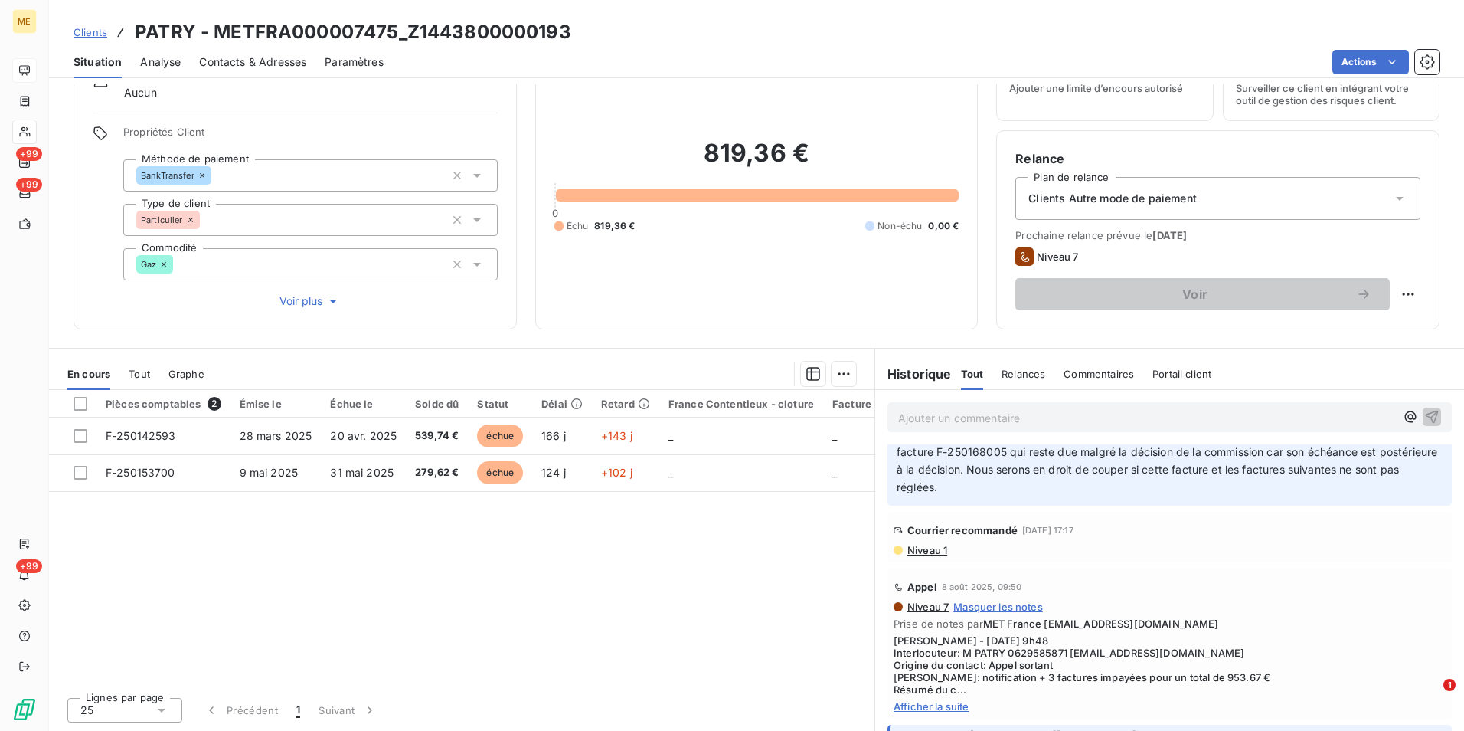
click at [930, 554] on span "Niveau 1" at bounding box center [926, 550] width 41 height 12
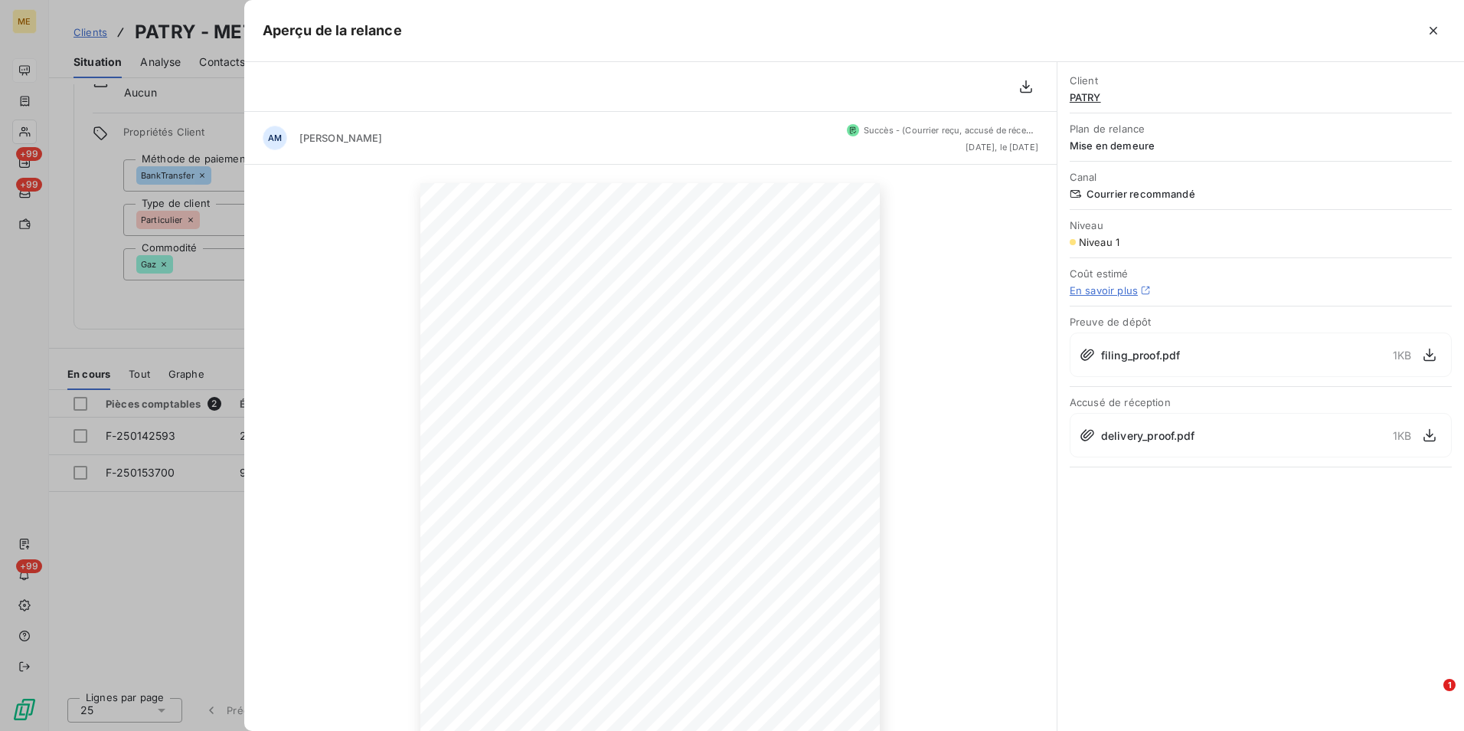
click at [142, 510] on div at bounding box center [732, 365] width 1464 height 731
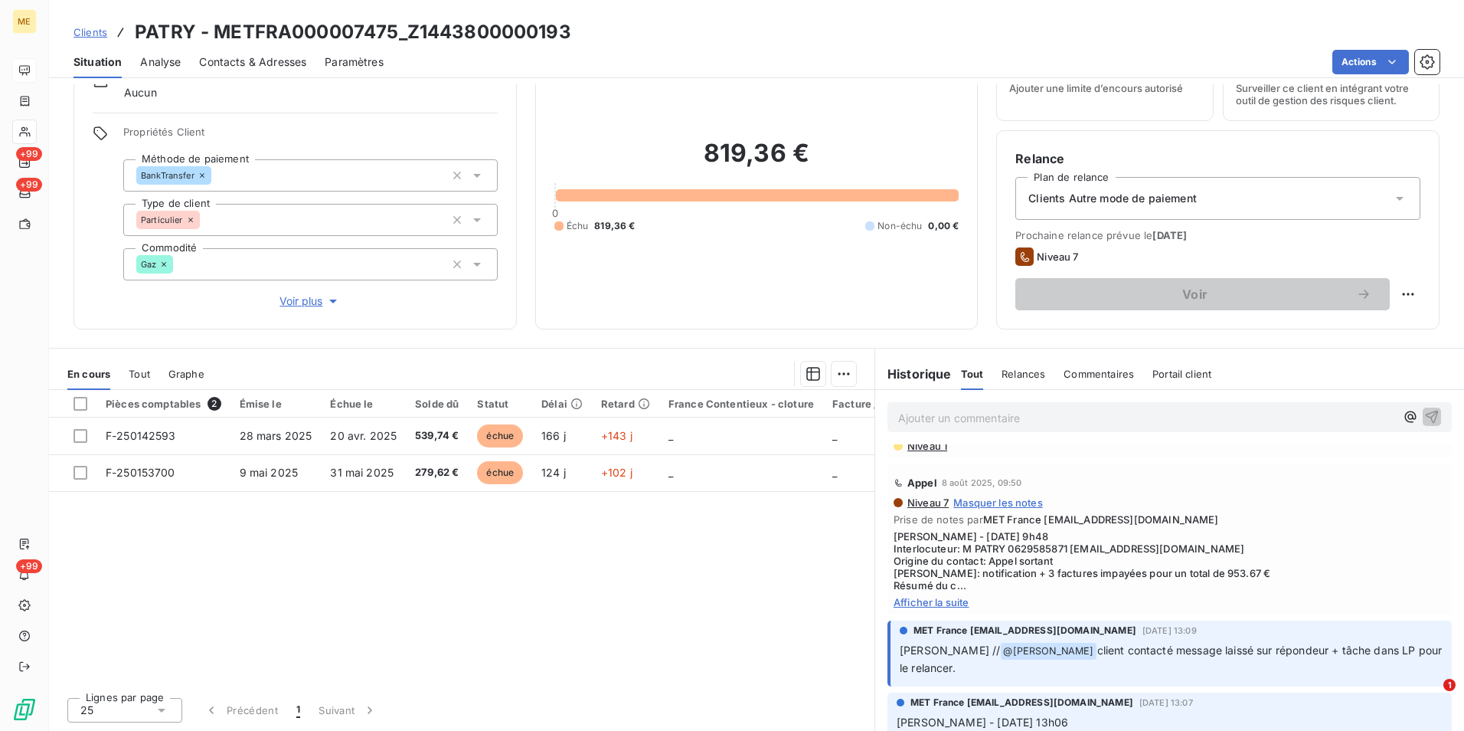
scroll to position [460, 0]
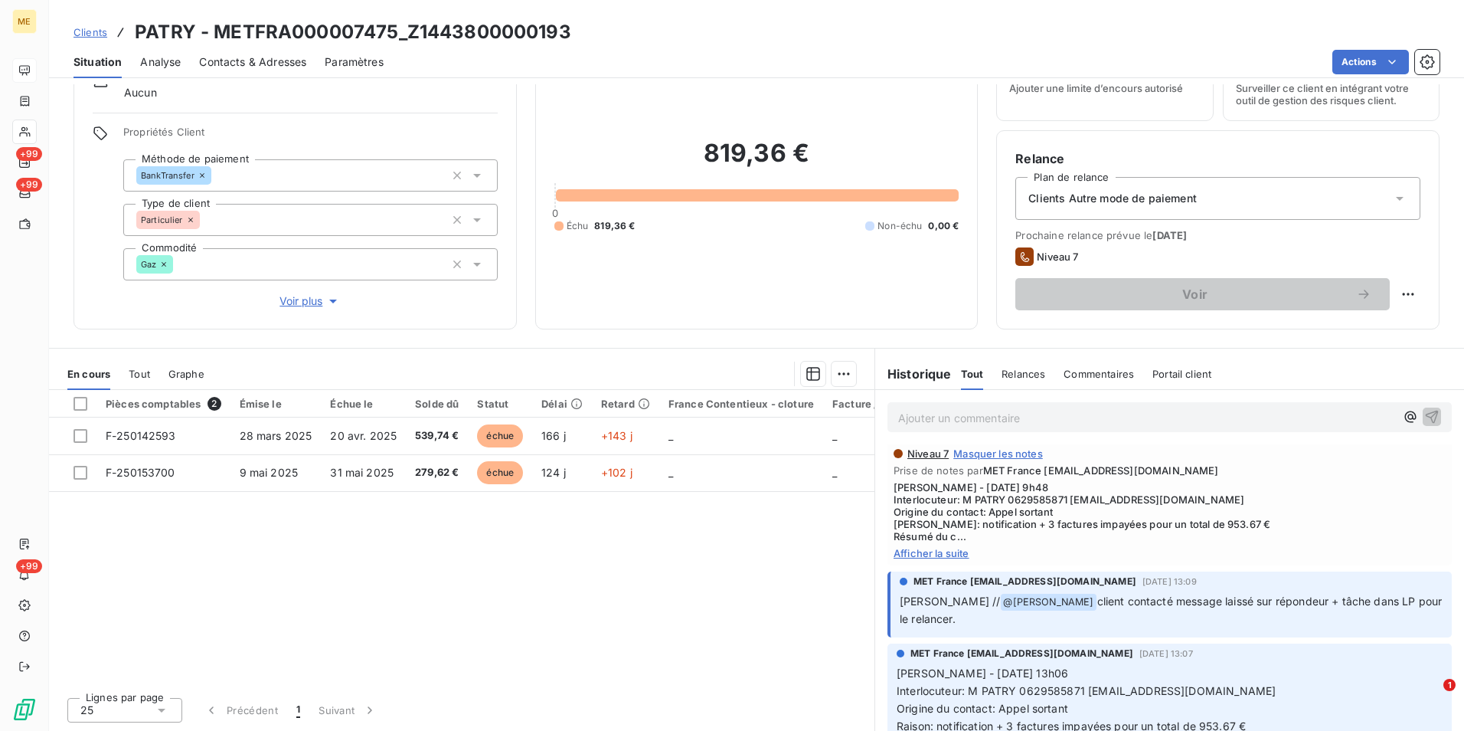
click at [96, 31] on span "Clients" at bounding box center [91, 32] width 34 height 12
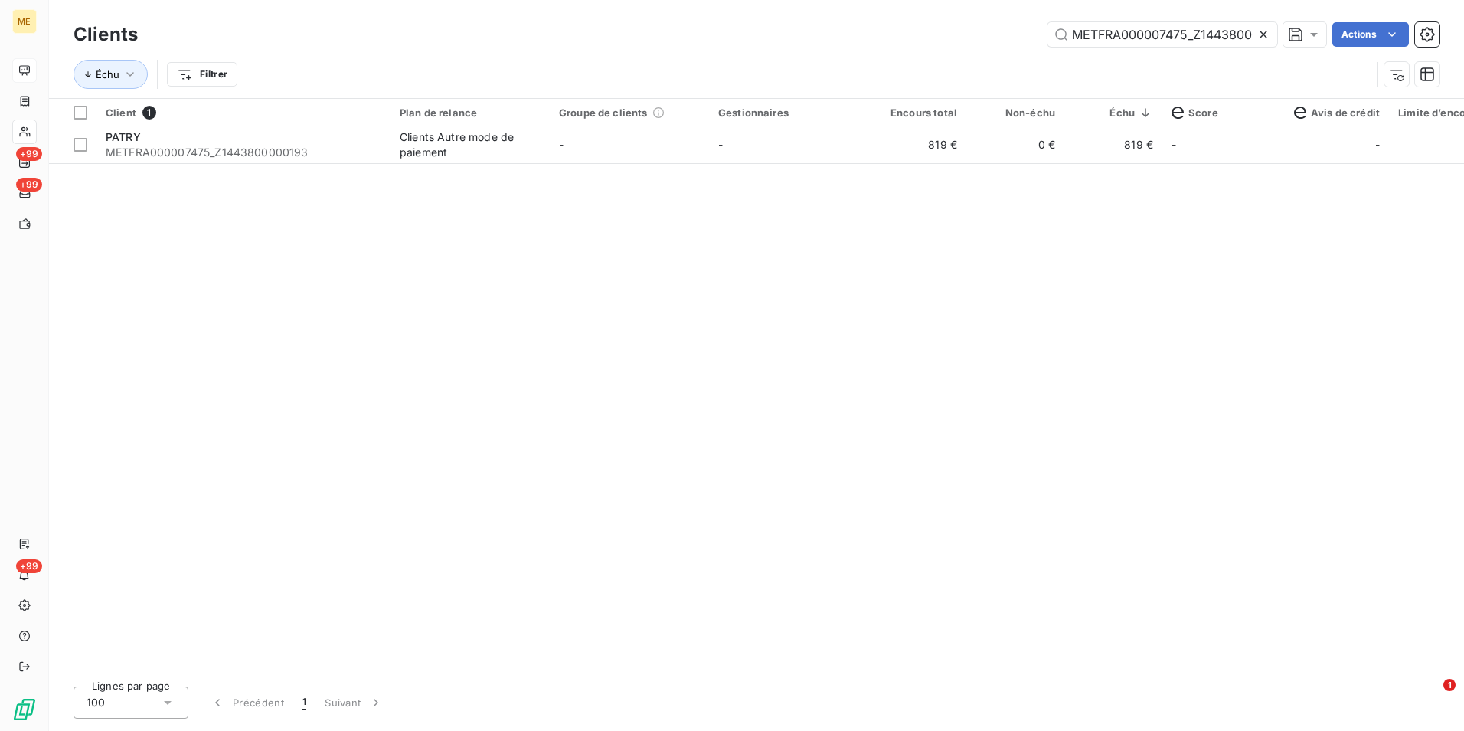
click at [1256, 33] on icon at bounding box center [1263, 34] width 15 height 15
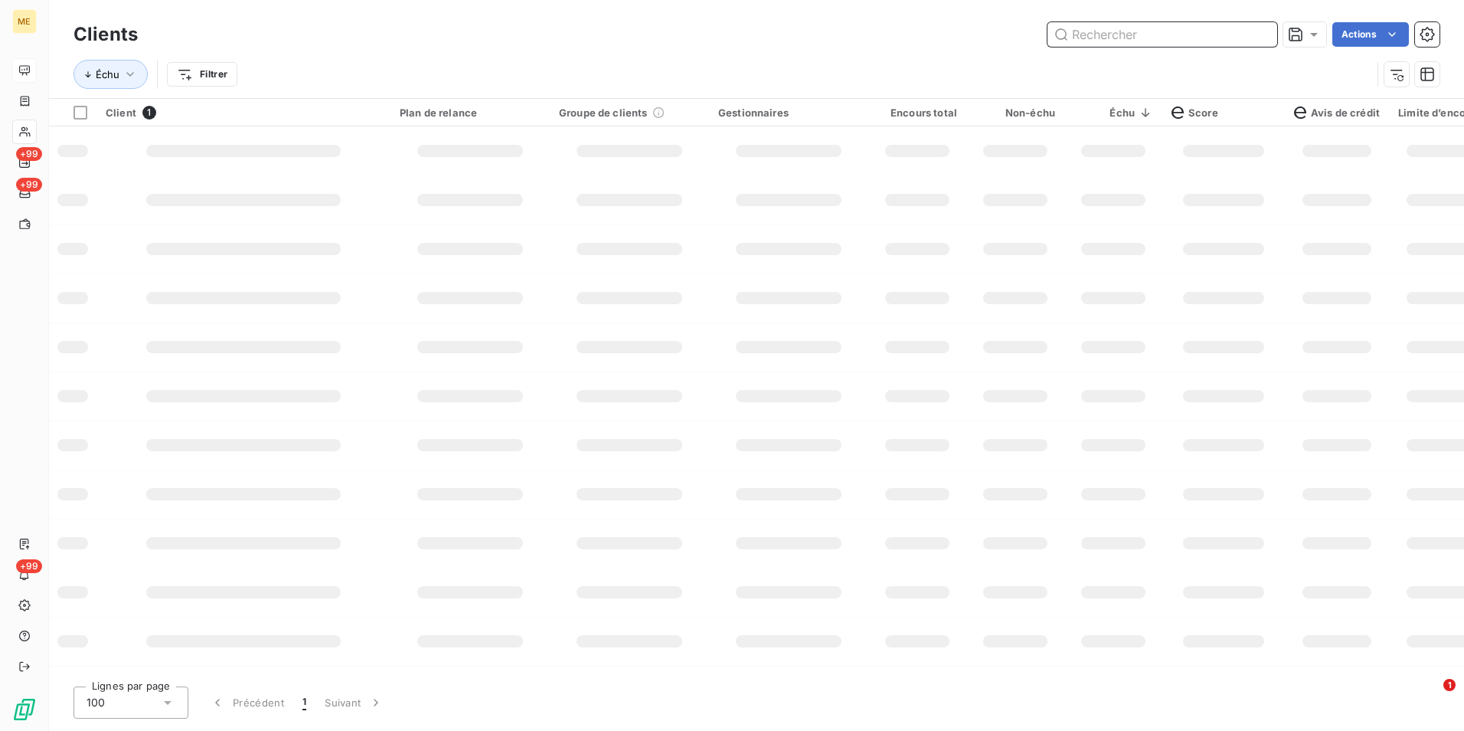
click at [1254, 33] on input "text" at bounding box center [1163, 34] width 230 height 25
paste input "METFRA000007727_Z1443800000039"
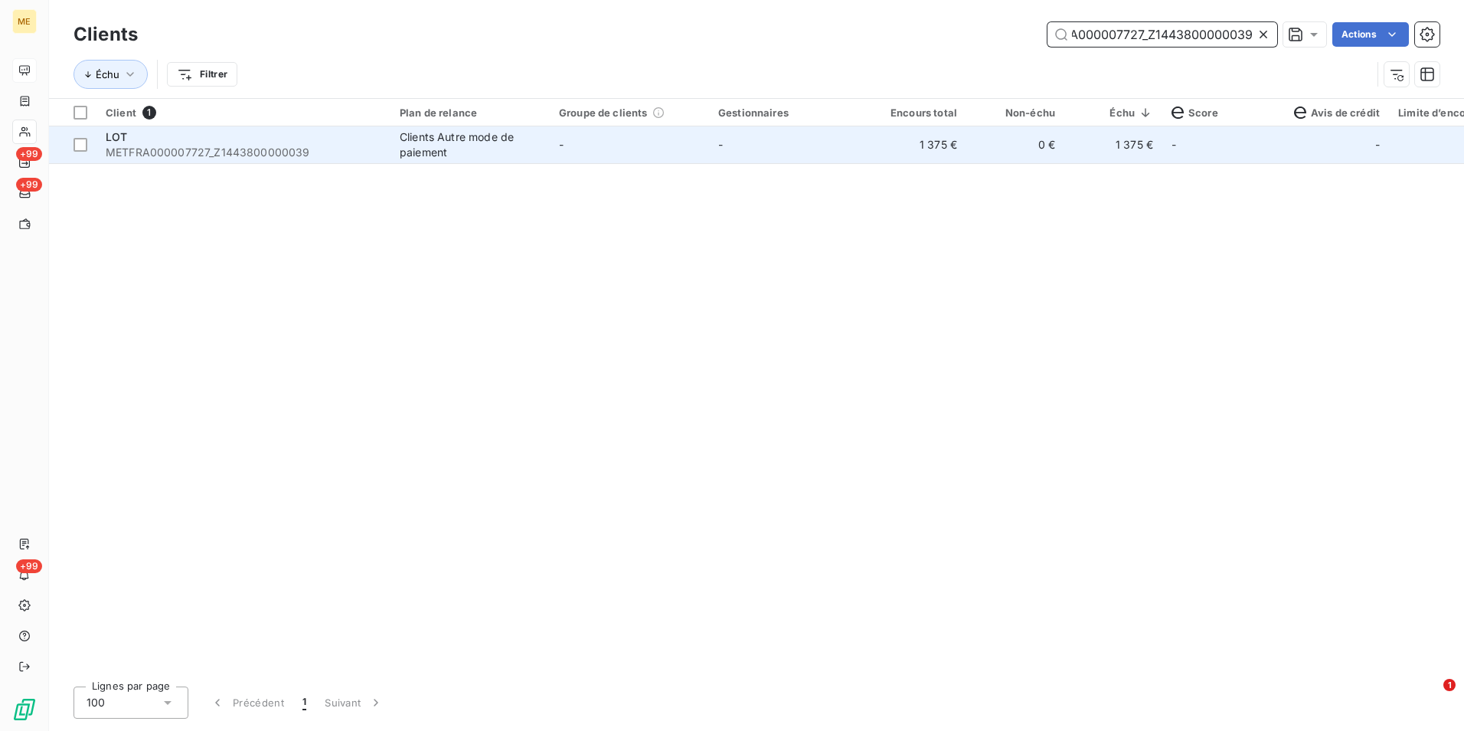
type input "METFRA000007727_Z1443800000039"
click at [747, 154] on td "-" at bounding box center [788, 144] width 159 height 37
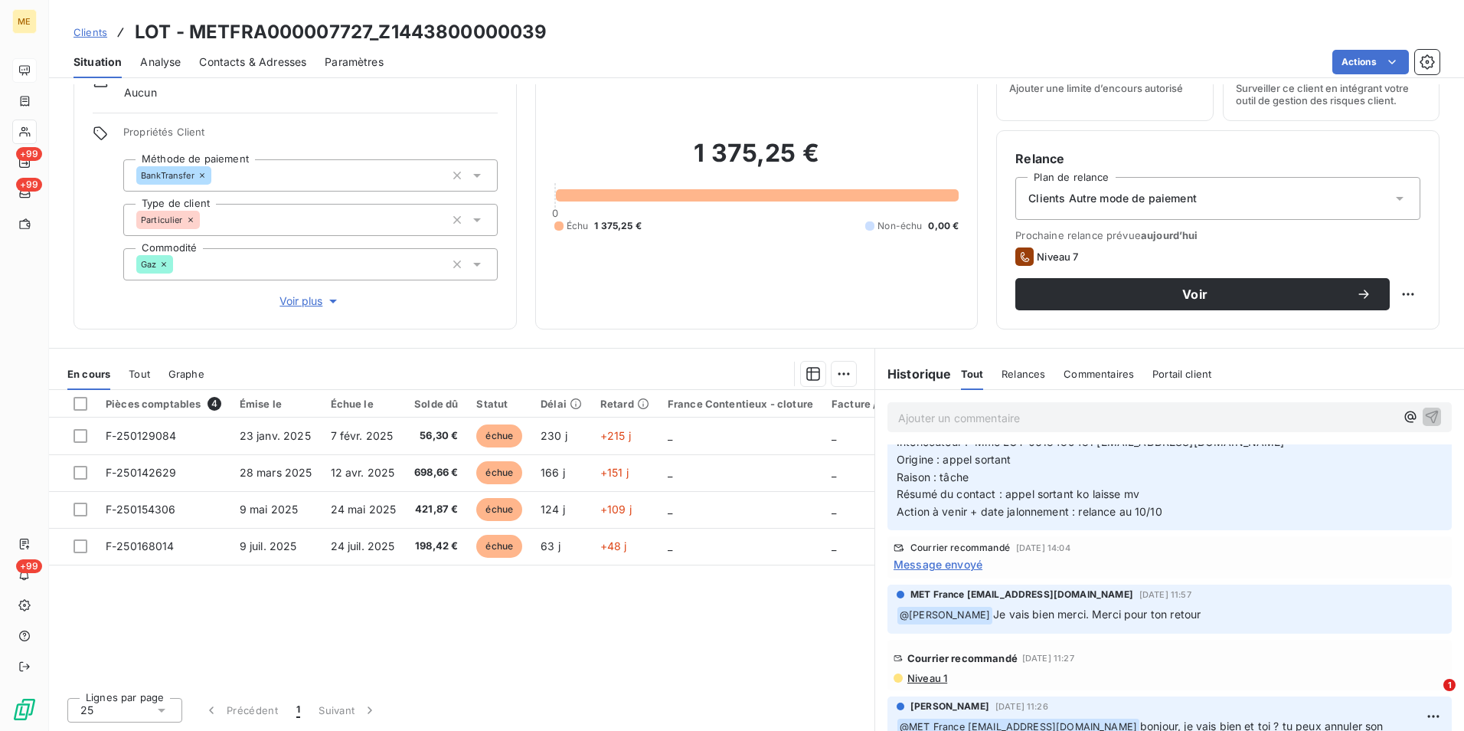
scroll to position [153, 0]
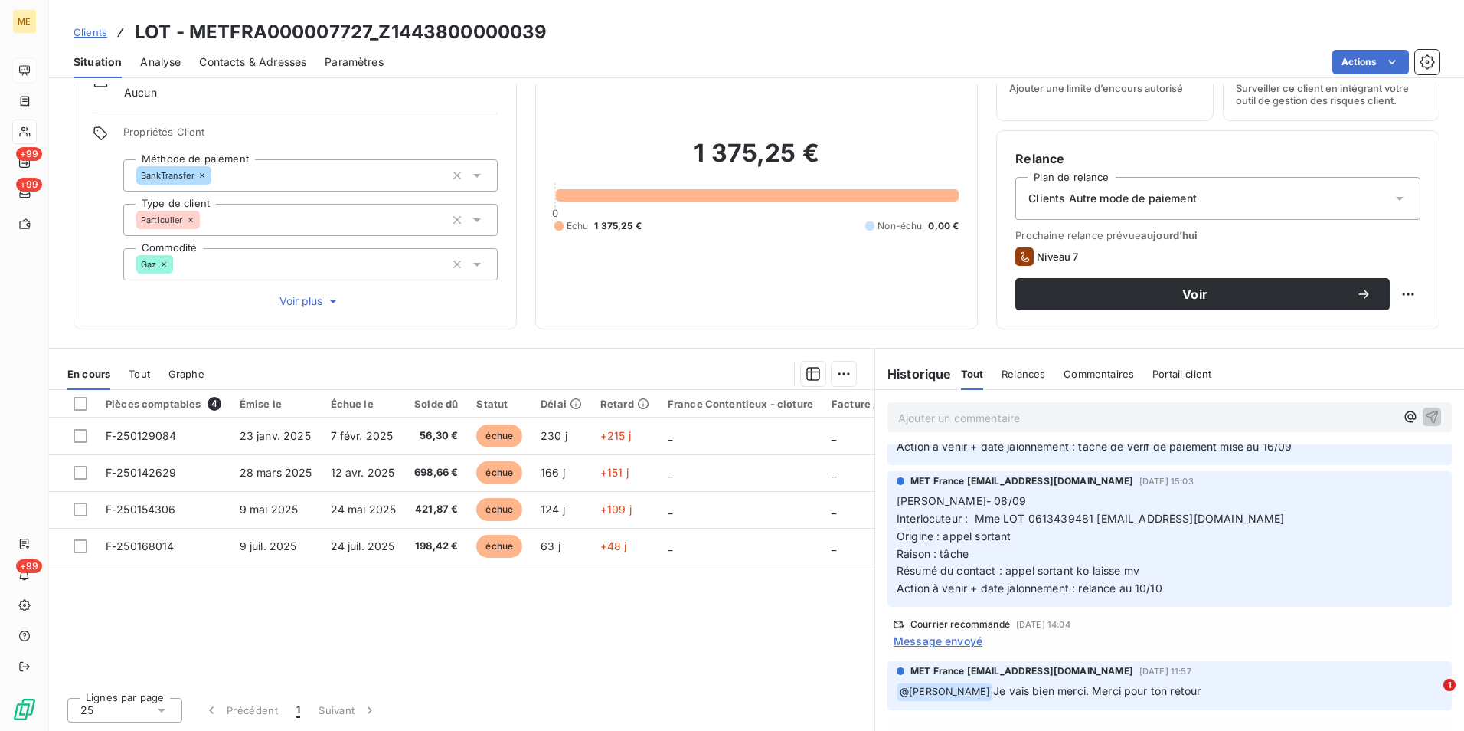
click at [961, 639] on span "Message envoyé" at bounding box center [938, 641] width 89 height 16
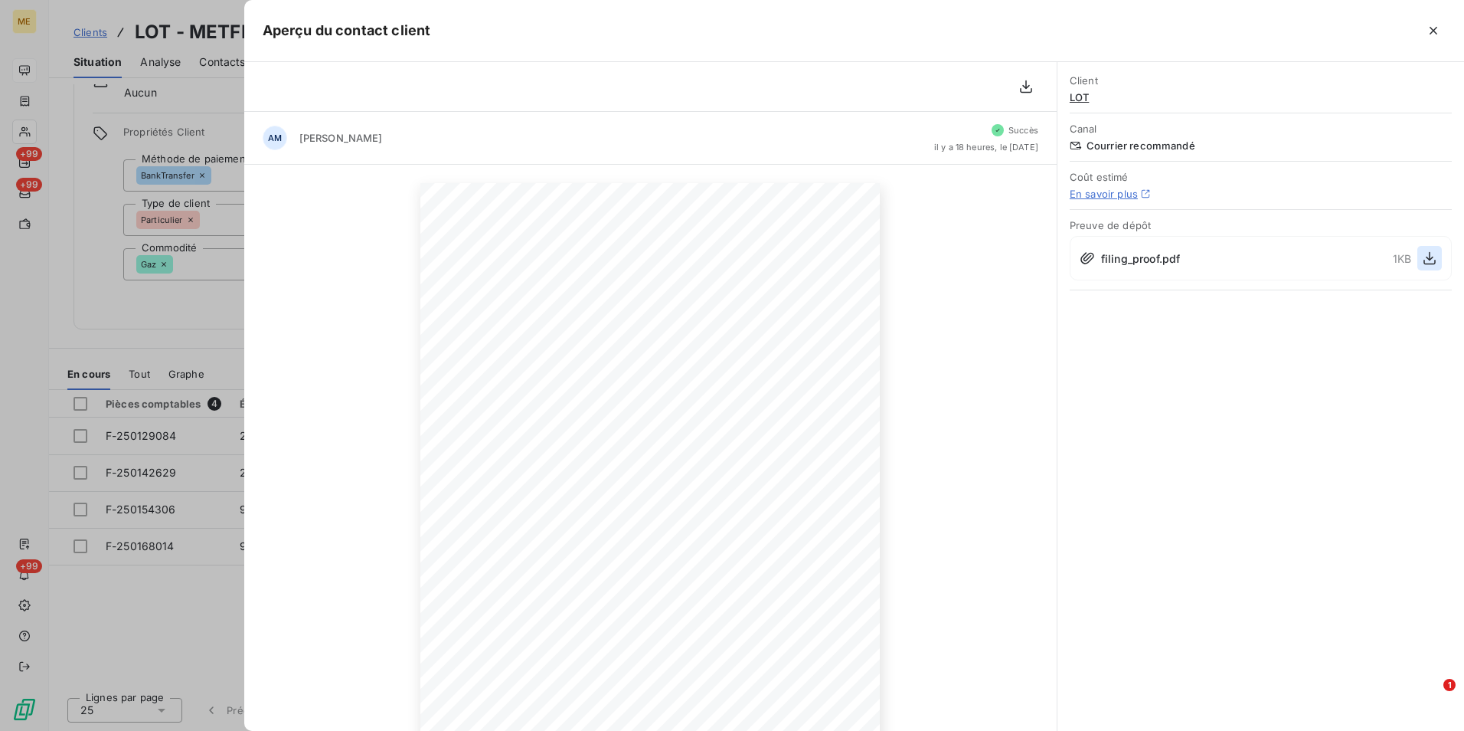
click at [1433, 258] on icon "button" at bounding box center [1429, 257] width 15 height 15
click at [28, 279] on div at bounding box center [732, 365] width 1464 height 731
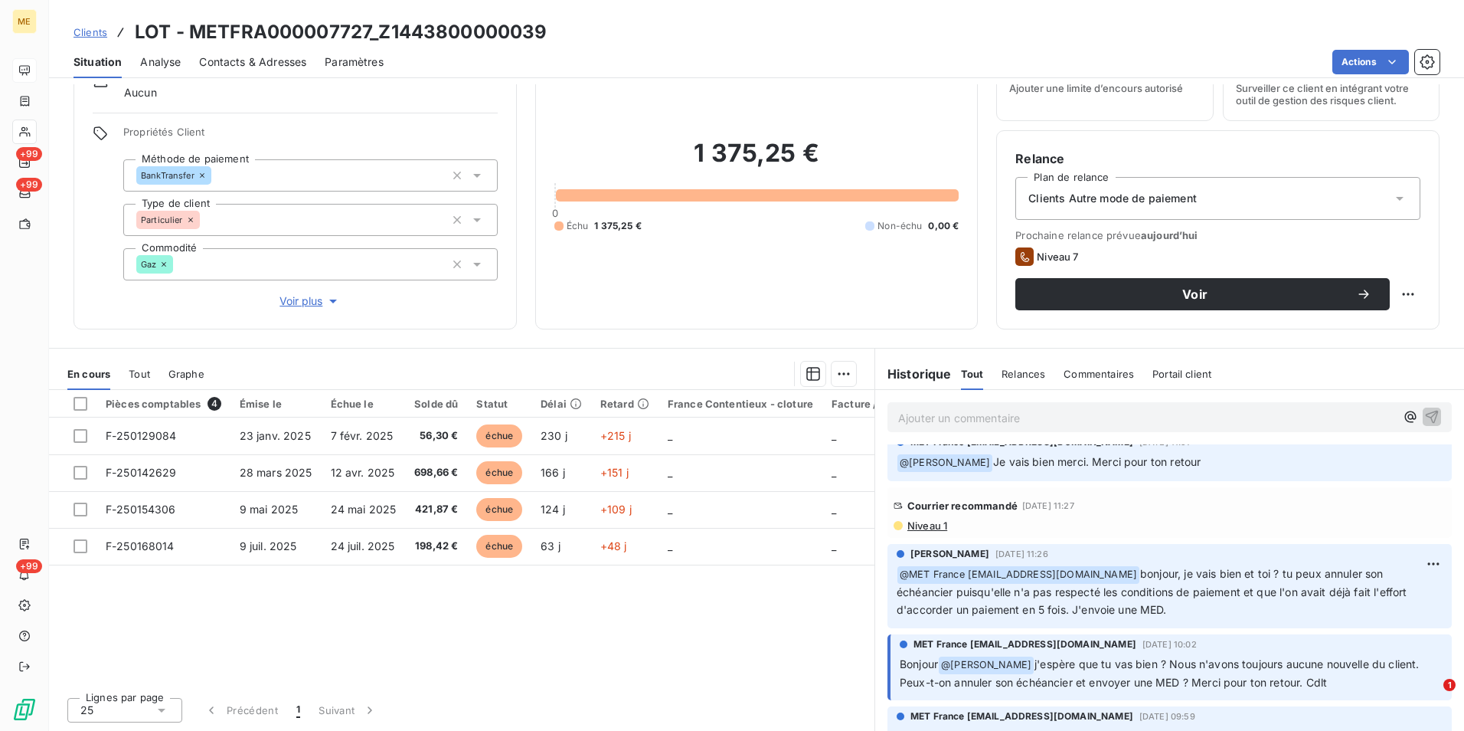
scroll to position [383, 0]
click at [918, 528] on span "Niveau 1" at bounding box center [926, 524] width 41 height 12
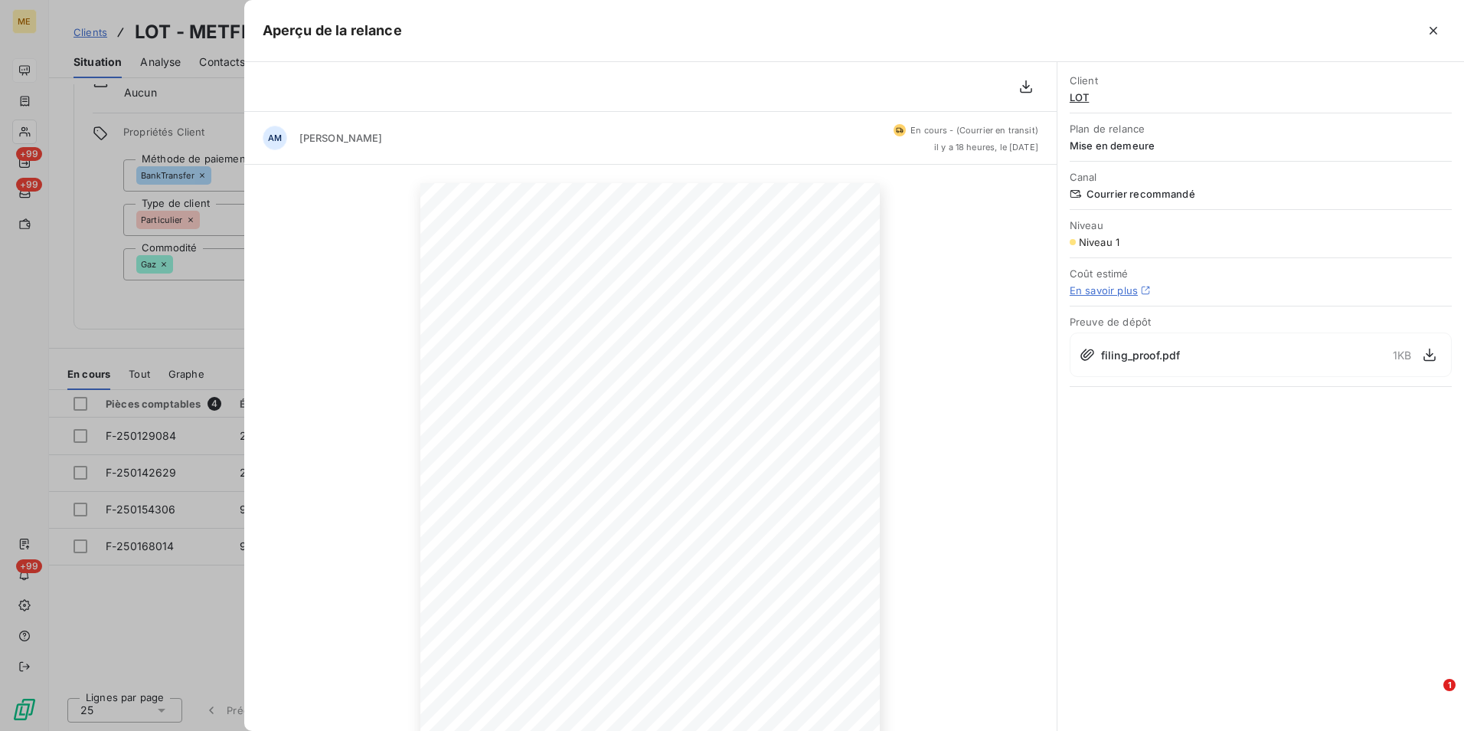
click at [119, 307] on div at bounding box center [732, 365] width 1464 height 731
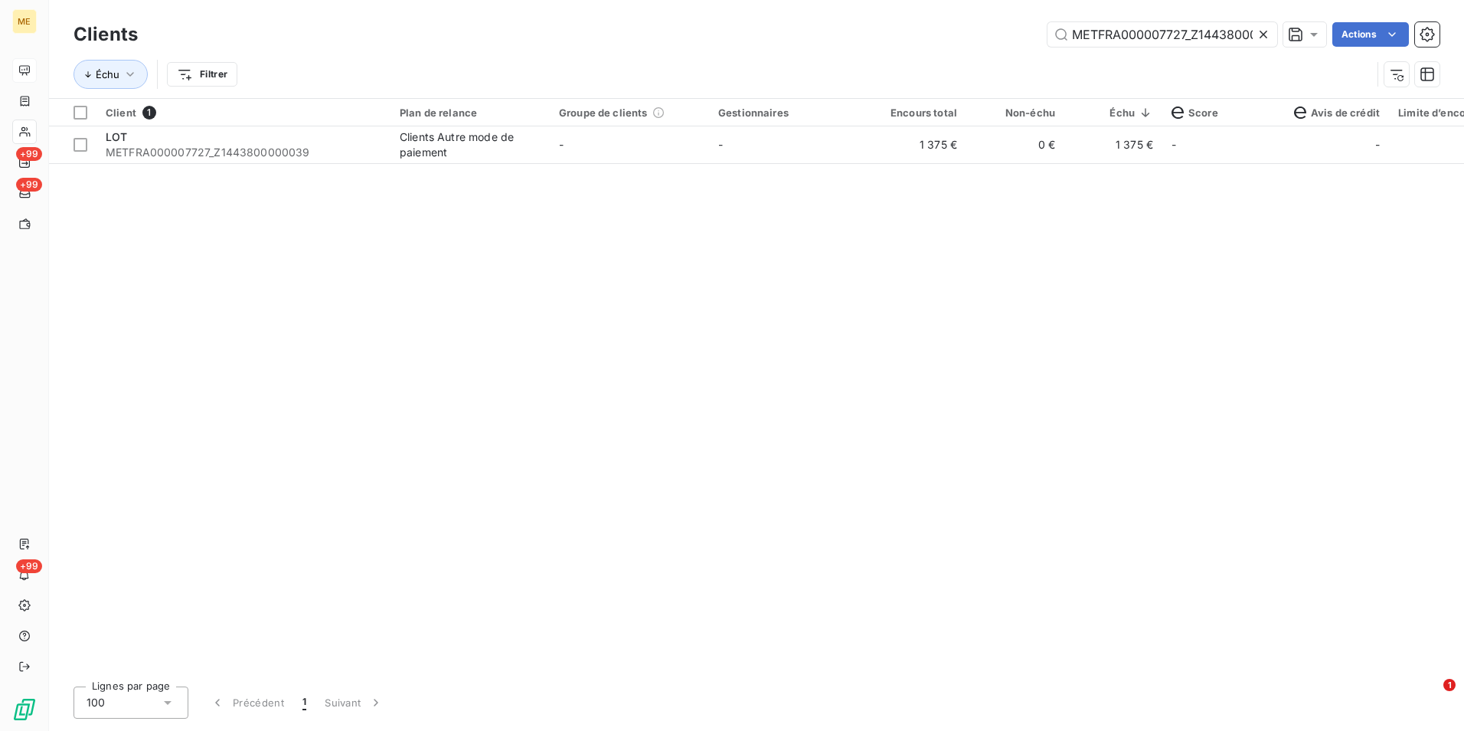
click at [1264, 28] on icon at bounding box center [1263, 34] width 15 height 15
click at [1259, 34] on input "text" at bounding box center [1163, 34] width 230 height 25
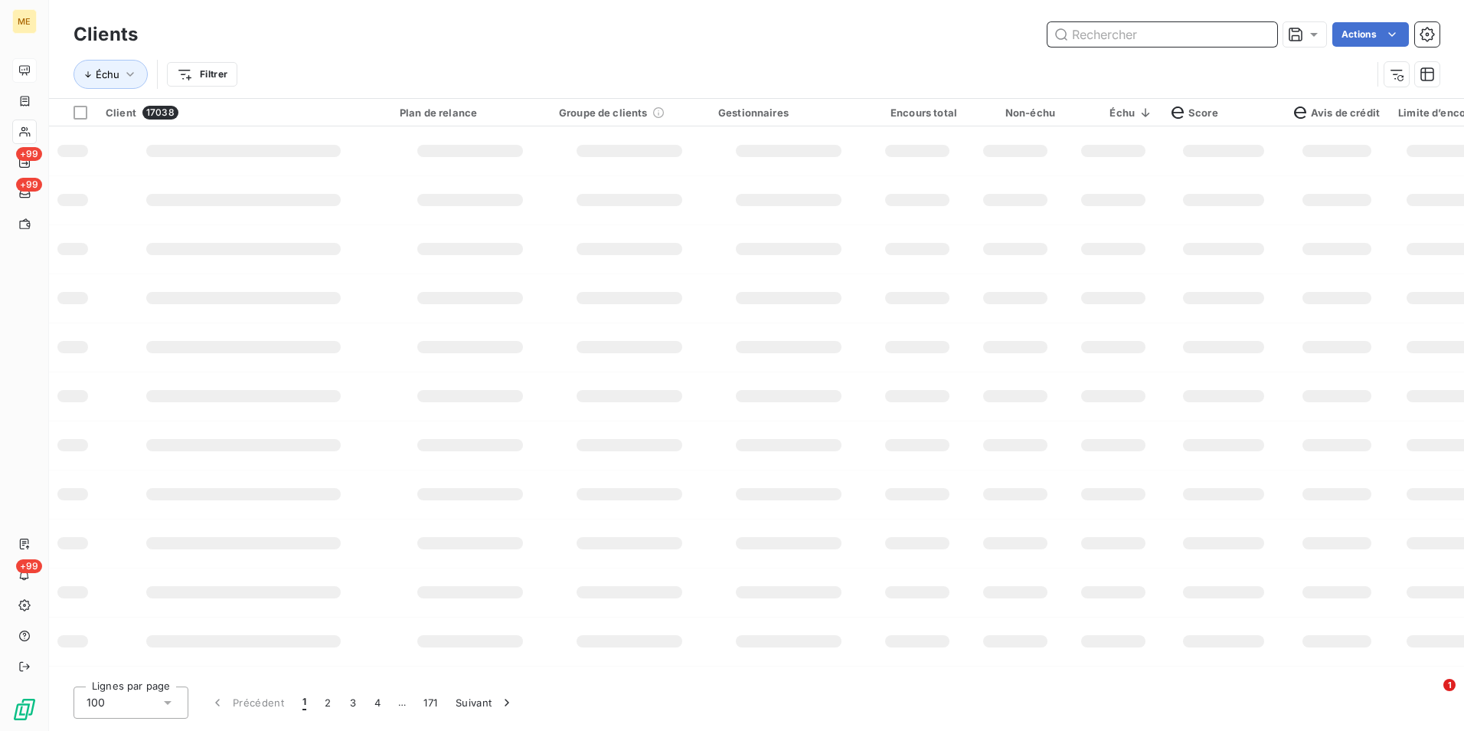
paste input "METFRA000010867_30000510217189"
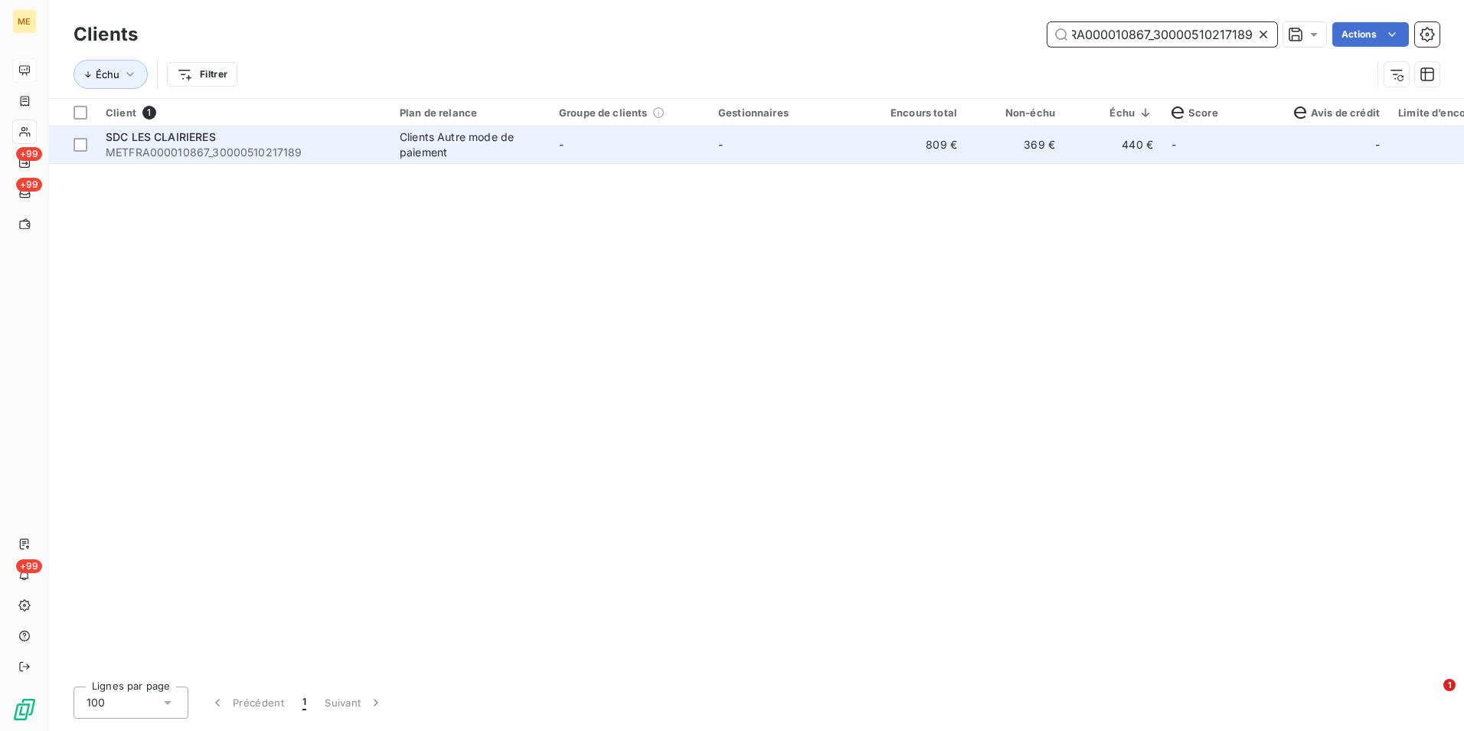
type input "METFRA000010867_30000510217189"
click at [635, 156] on td "-" at bounding box center [629, 144] width 159 height 37
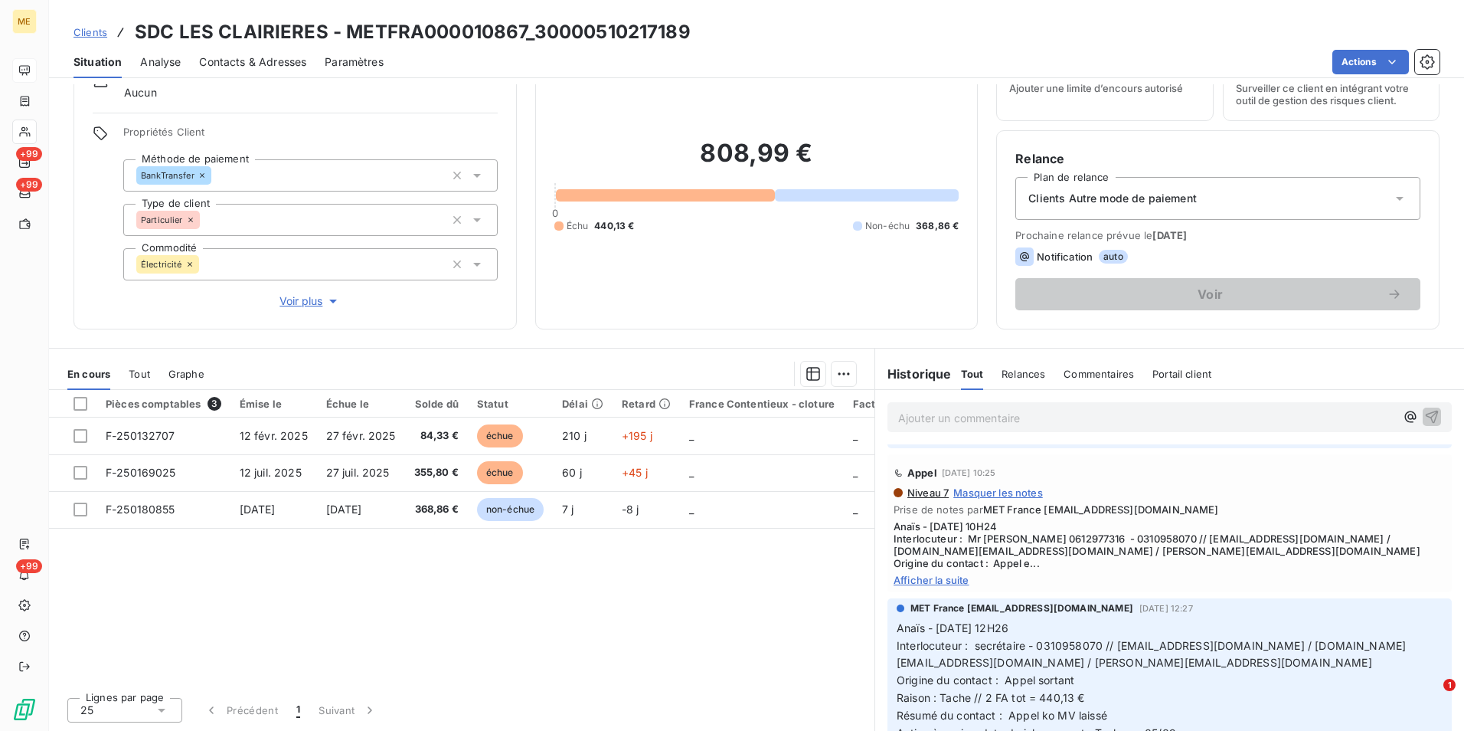
scroll to position [383, 0]
click at [959, 573] on span "Afficher la suite" at bounding box center [1170, 579] width 552 height 12
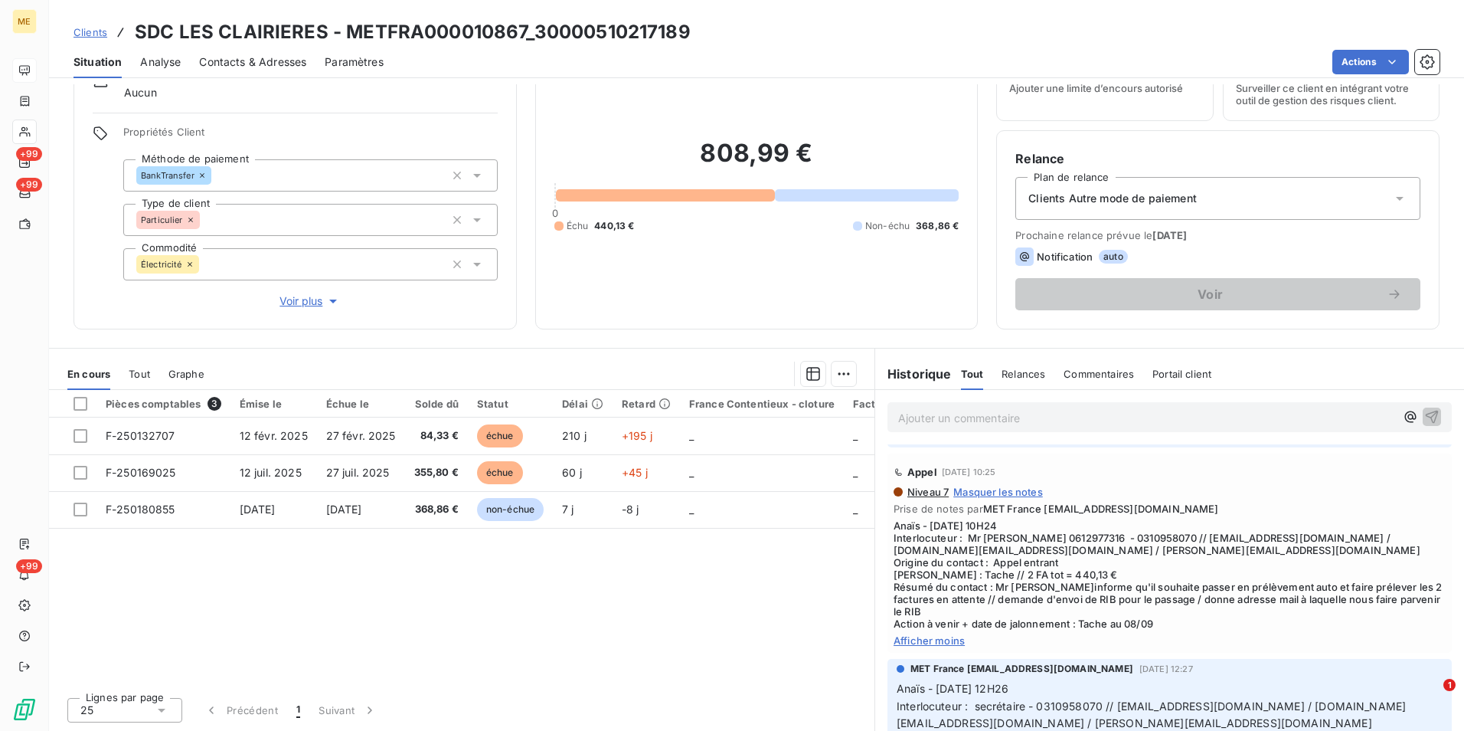
scroll to position [460, 0]
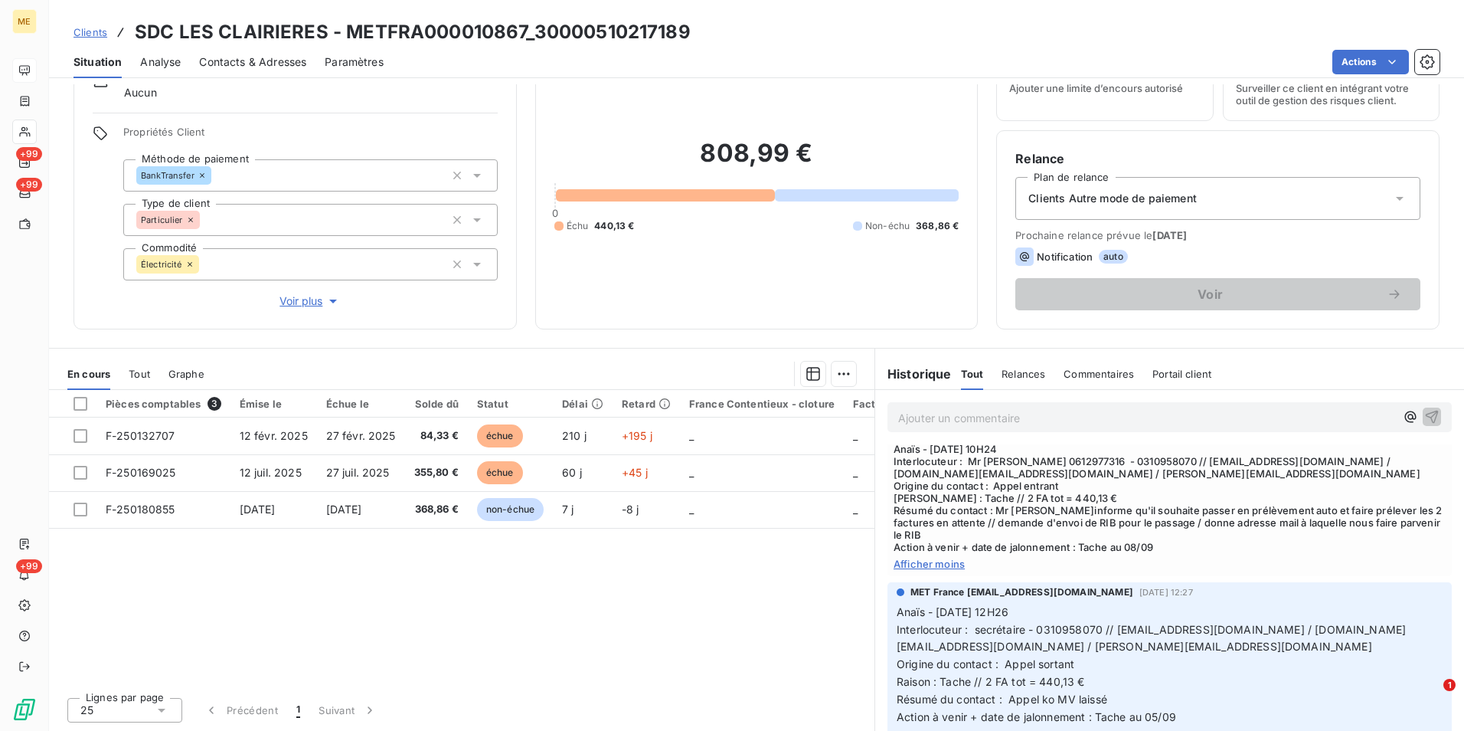
click at [94, 29] on span "Clients" at bounding box center [91, 32] width 34 height 12
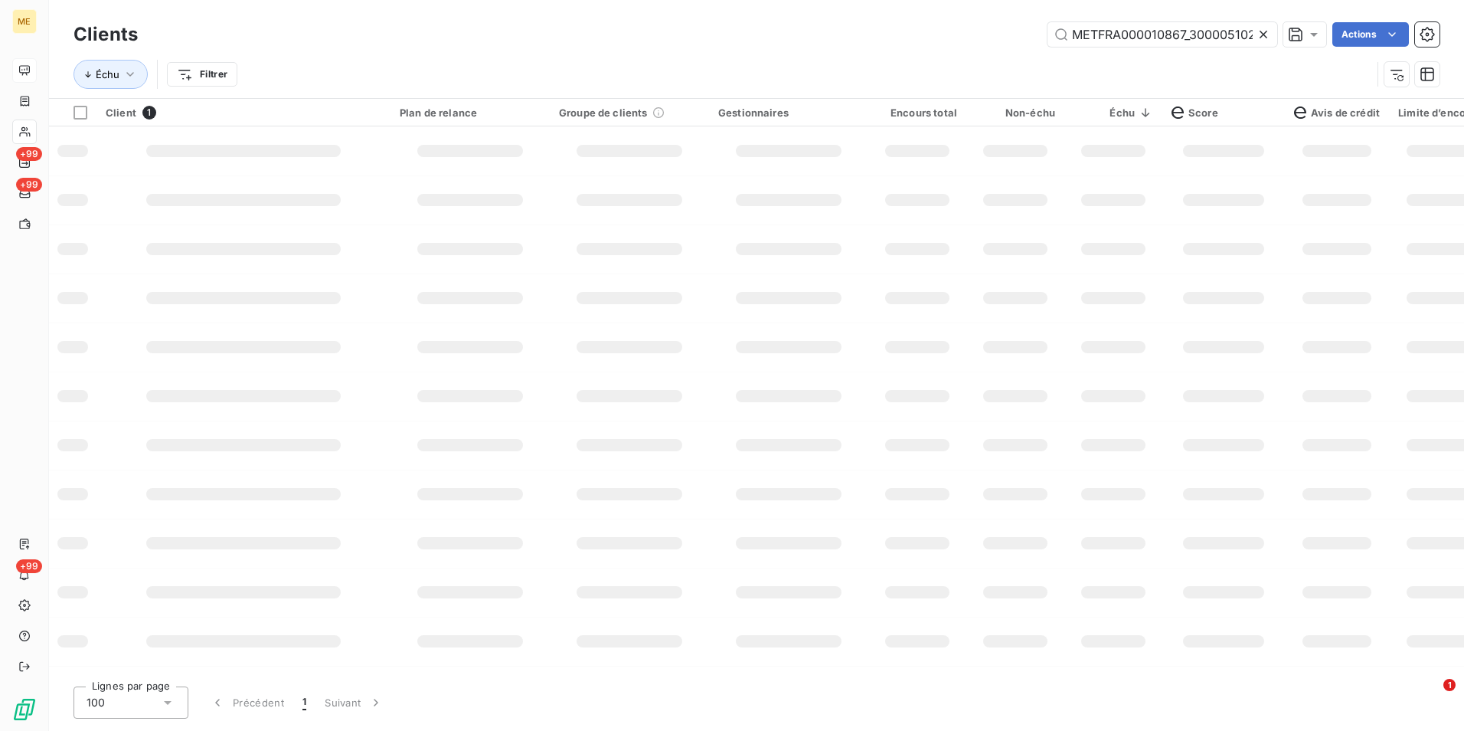
scroll to position [0, 36]
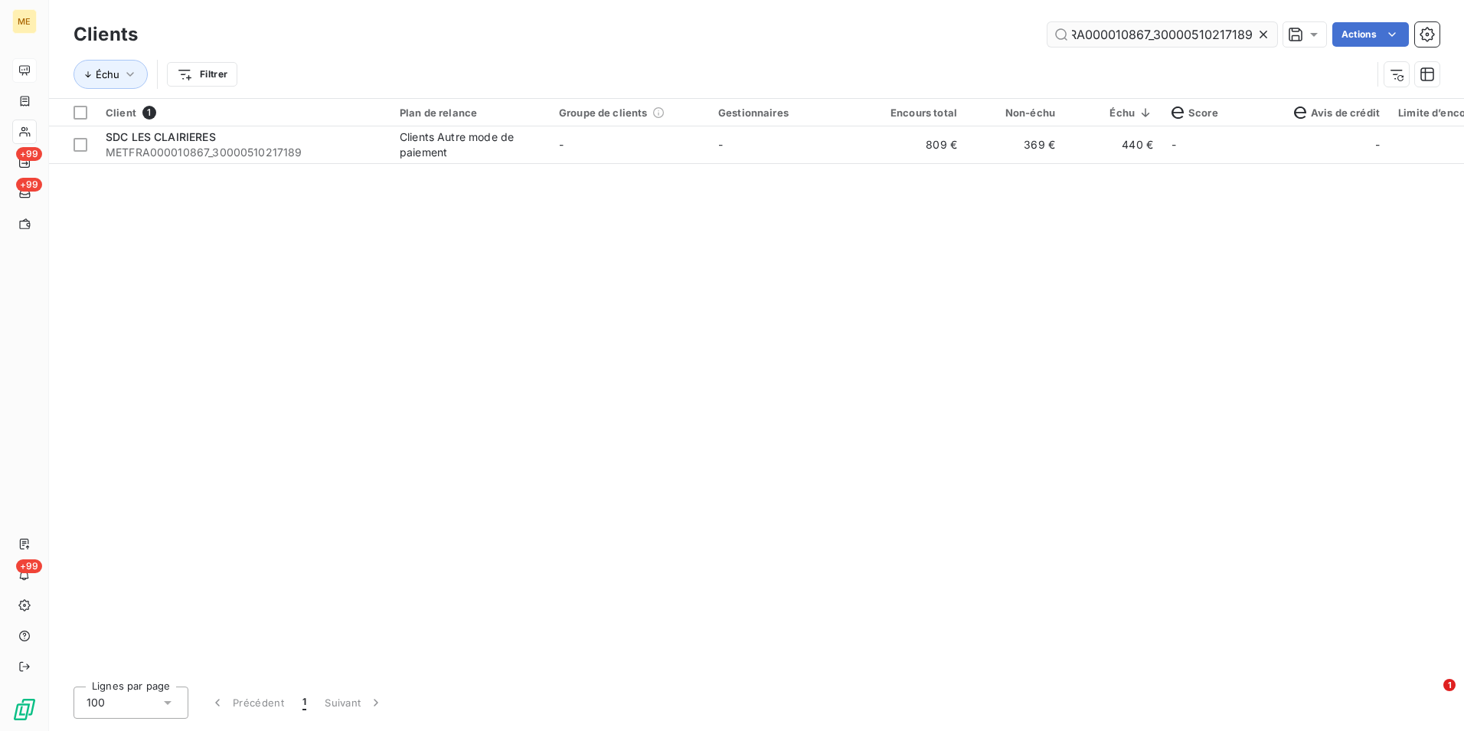
click at [1268, 26] on div at bounding box center [1266, 34] width 21 height 25
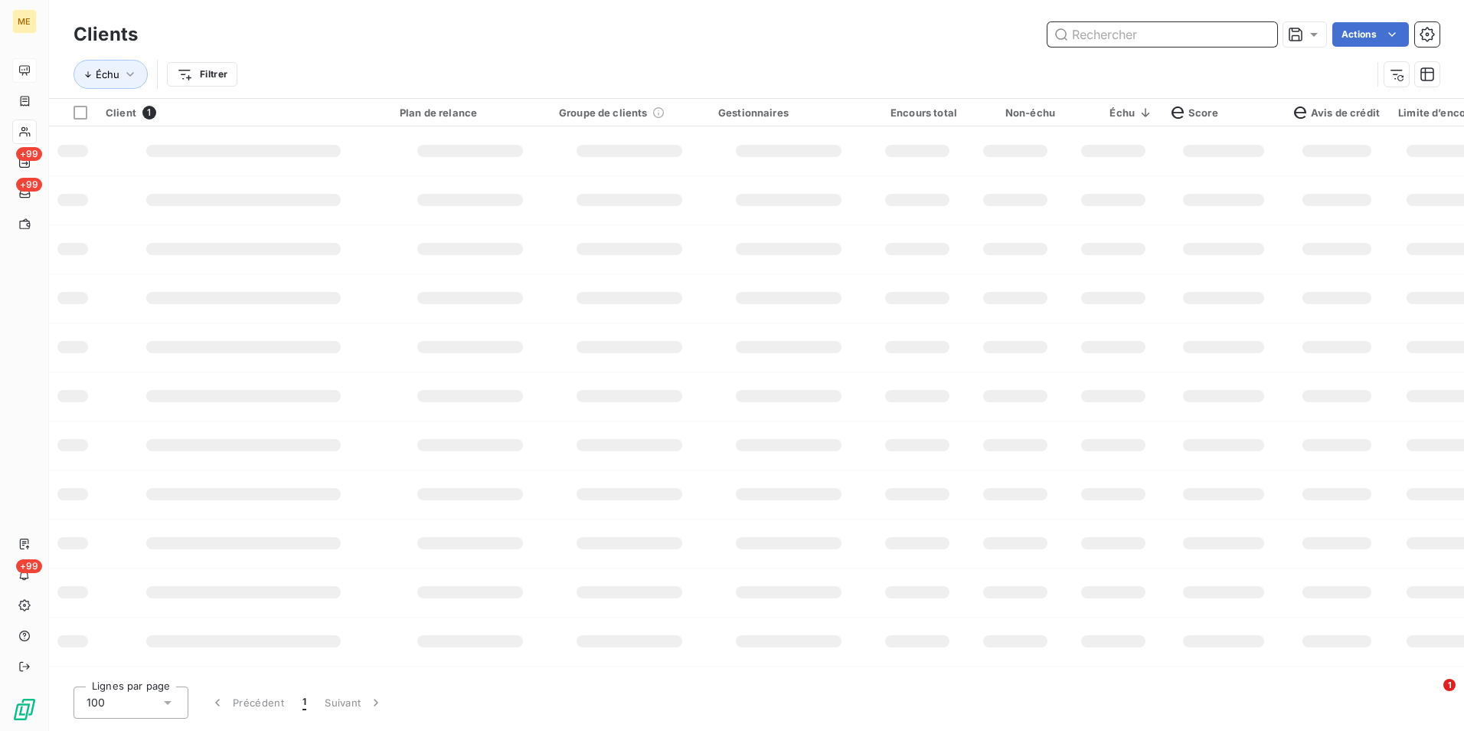
click at [1267, 27] on input "text" at bounding box center [1163, 34] width 230 height 25
paste input "METFRA000008645_19885238659706"
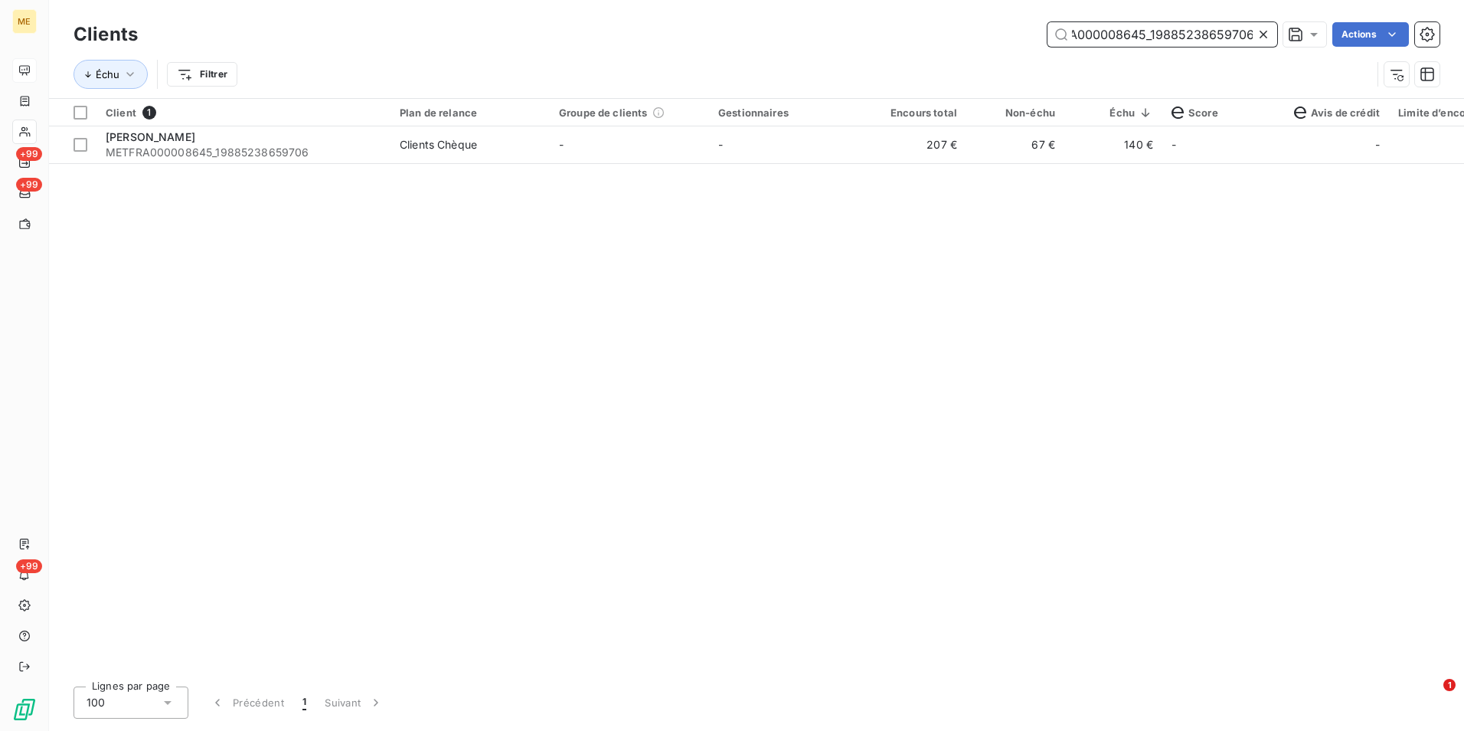
type input "METFRA000008645_19885238659706"
click at [1265, 37] on icon at bounding box center [1263, 34] width 15 height 15
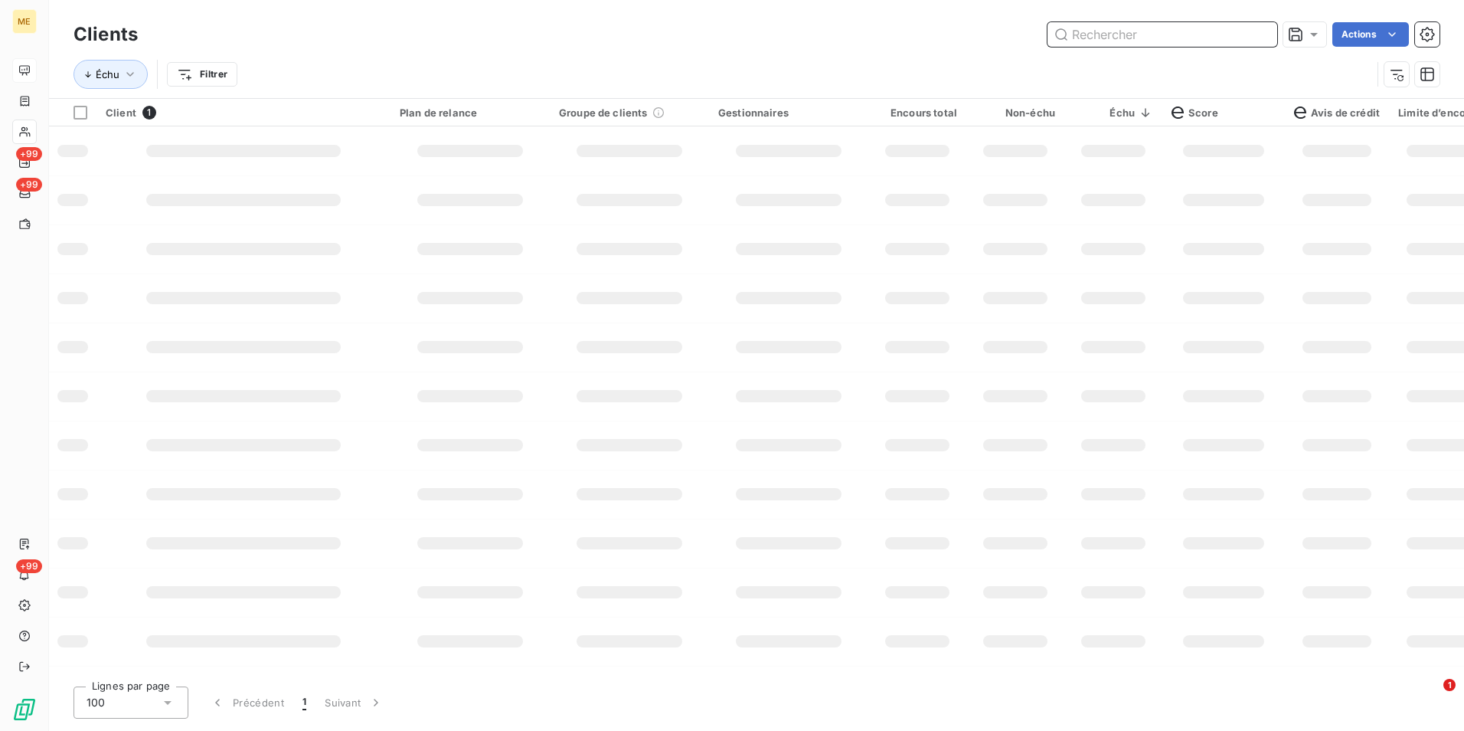
click at [1262, 34] on input "text" at bounding box center [1163, 34] width 230 height 25
paste input "METFRA000007346_04595803150999"
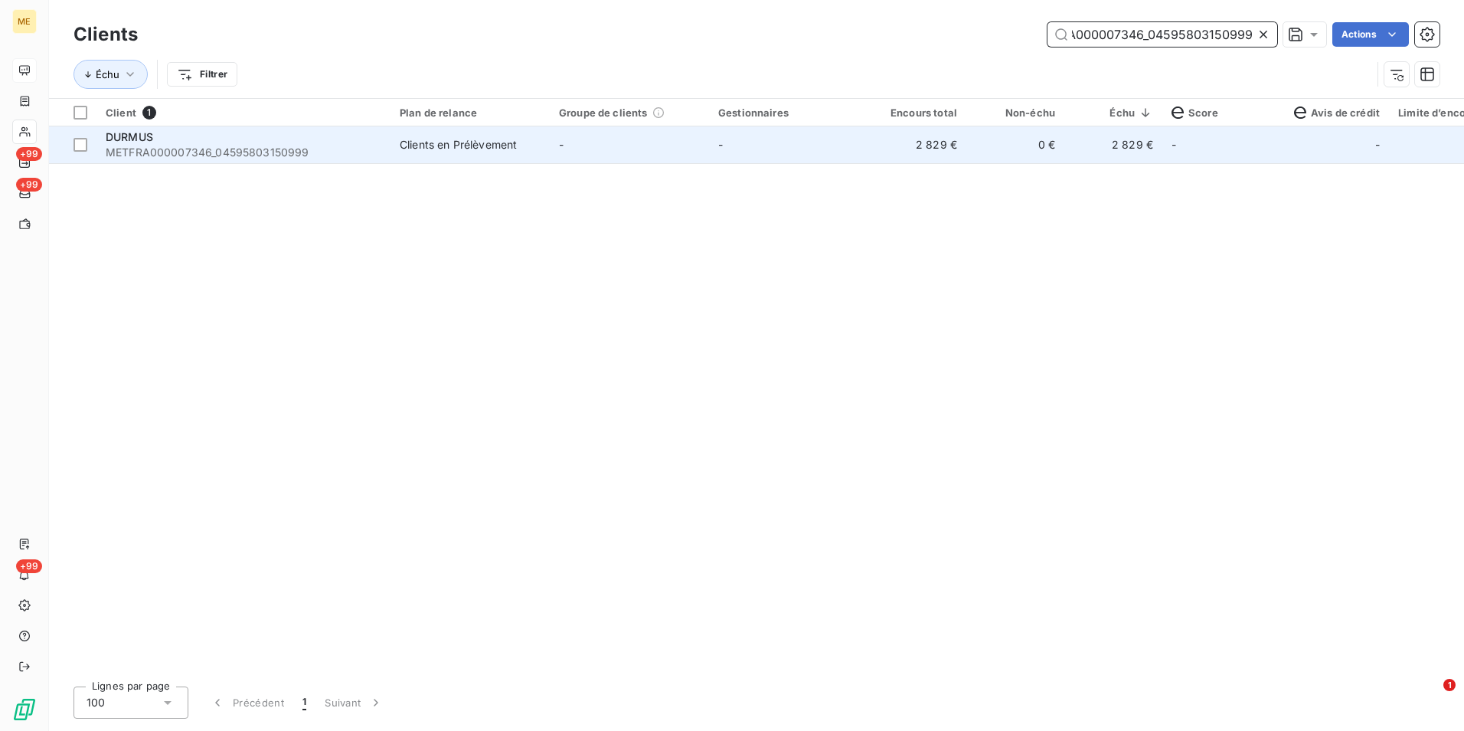
type input "METFRA000007346_04595803150999"
click at [909, 159] on td "2 829 €" at bounding box center [917, 144] width 98 height 37
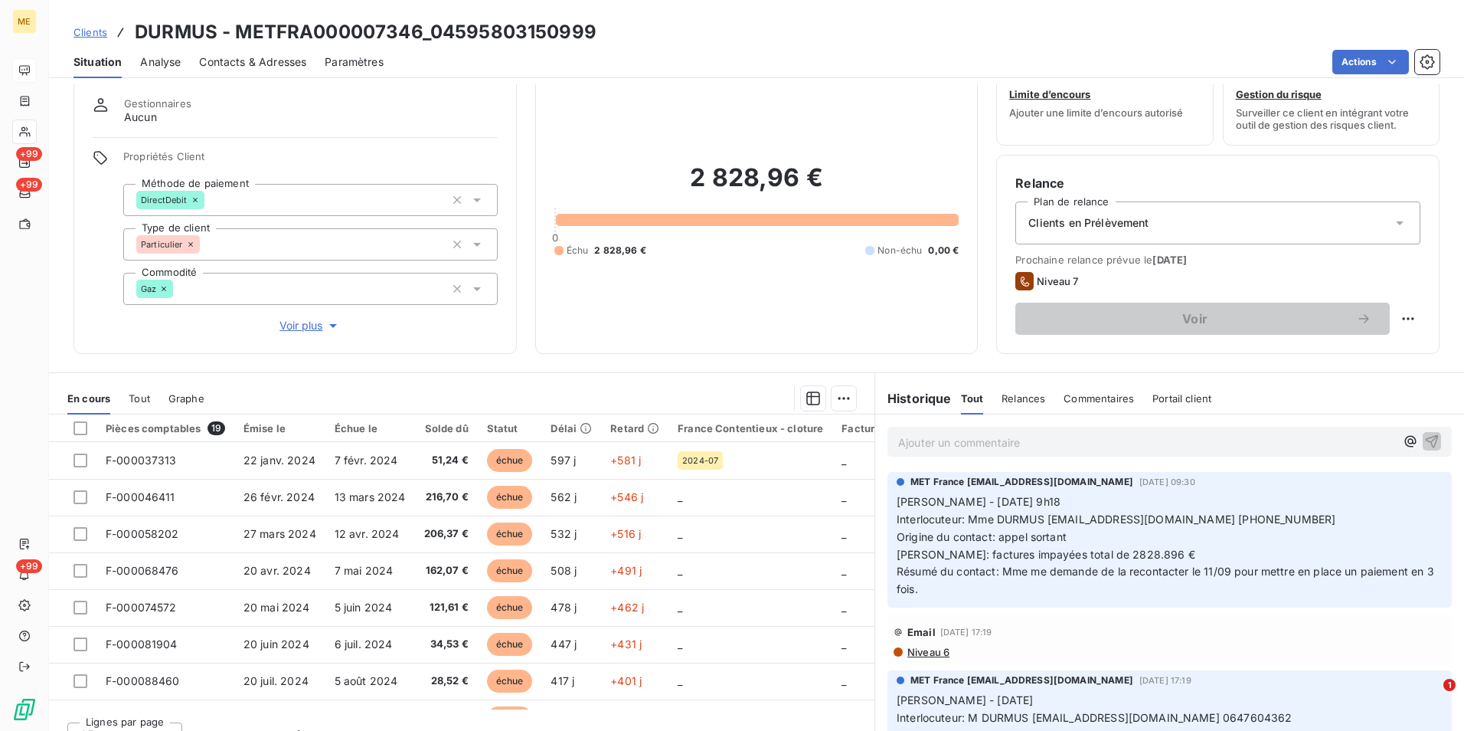
scroll to position [70, 0]
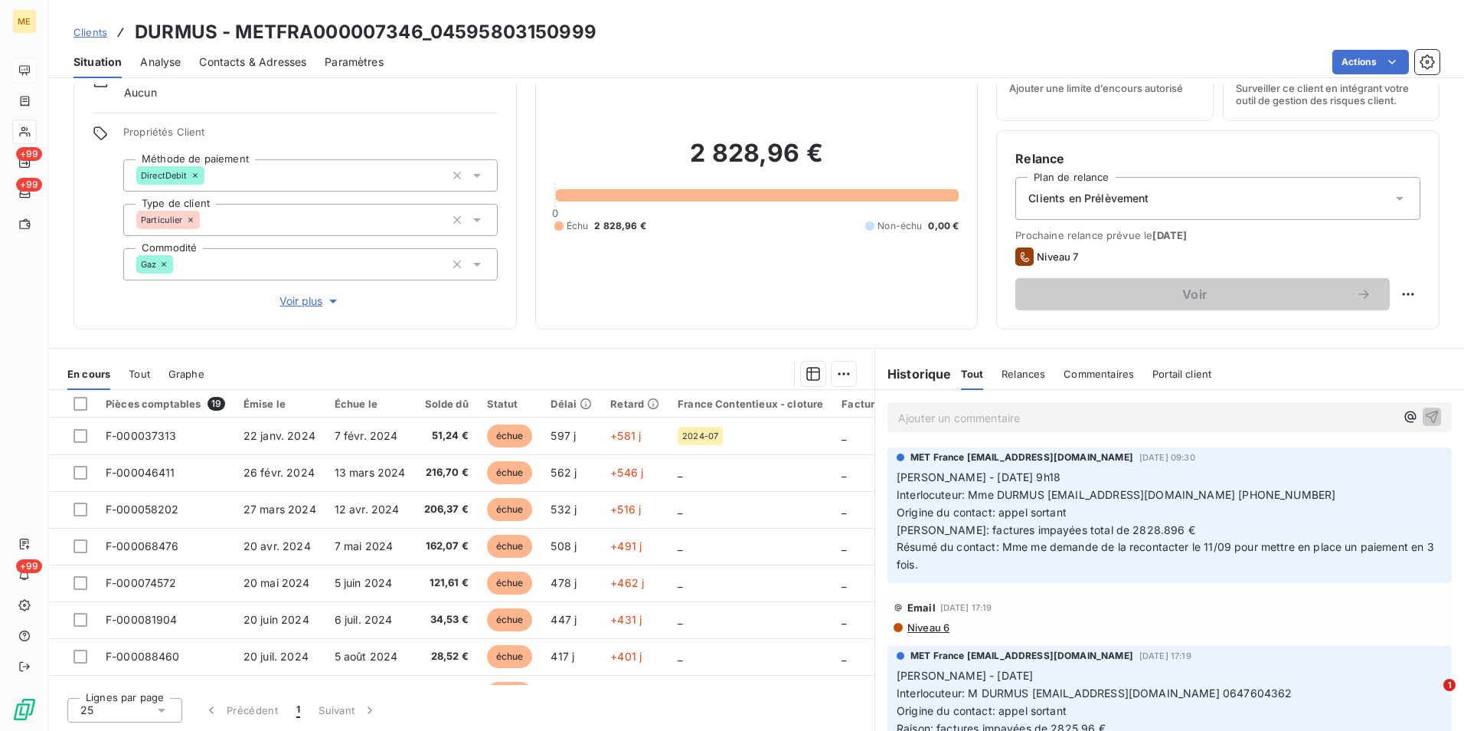
click at [80, 29] on span "Clients" at bounding box center [91, 32] width 34 height 12
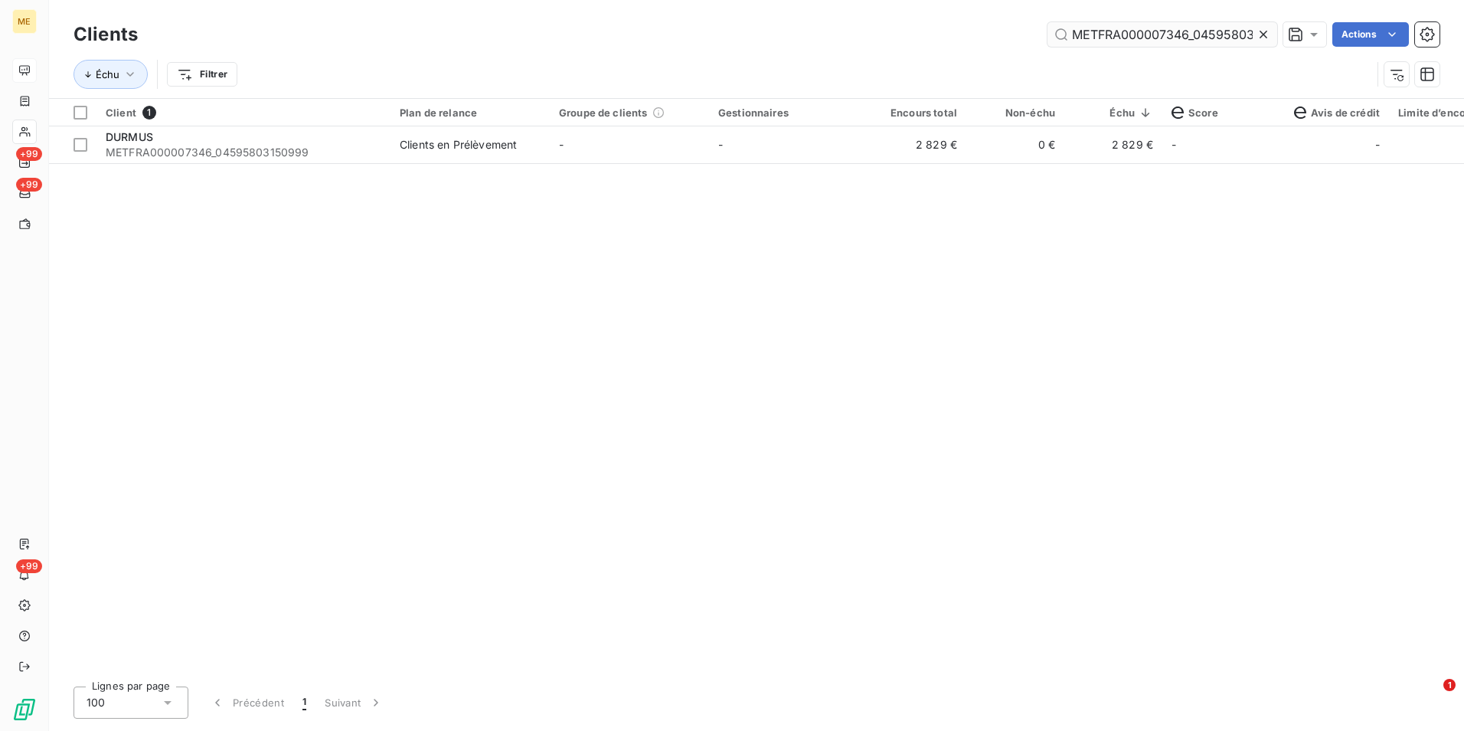
click at [1267, 31] on icon at bounding box center [1263, 34] width 15 height 15
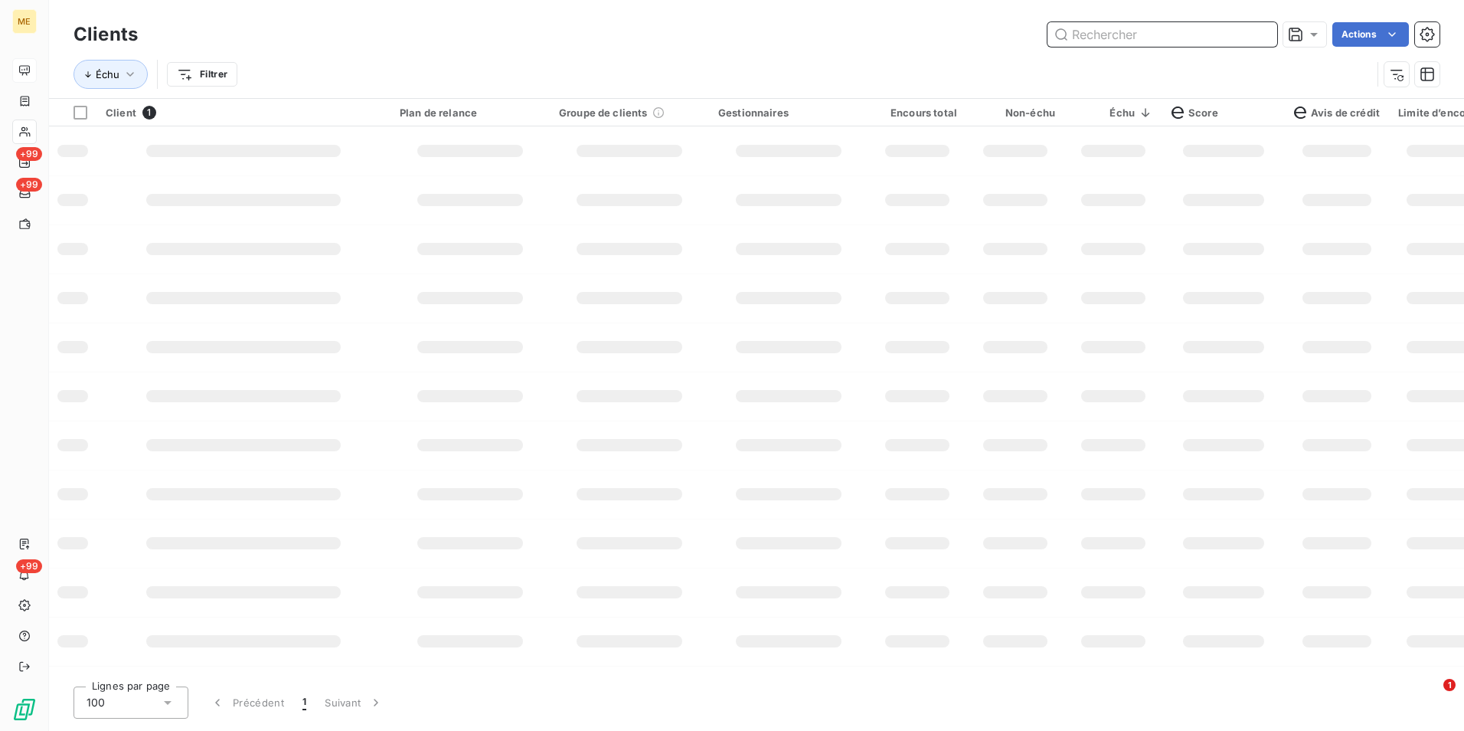
click at [1263, 31] on input "text" at bounding box center [1163, 34] width 230 height 25
paste input "METFRA000007246_Z1443800000180"
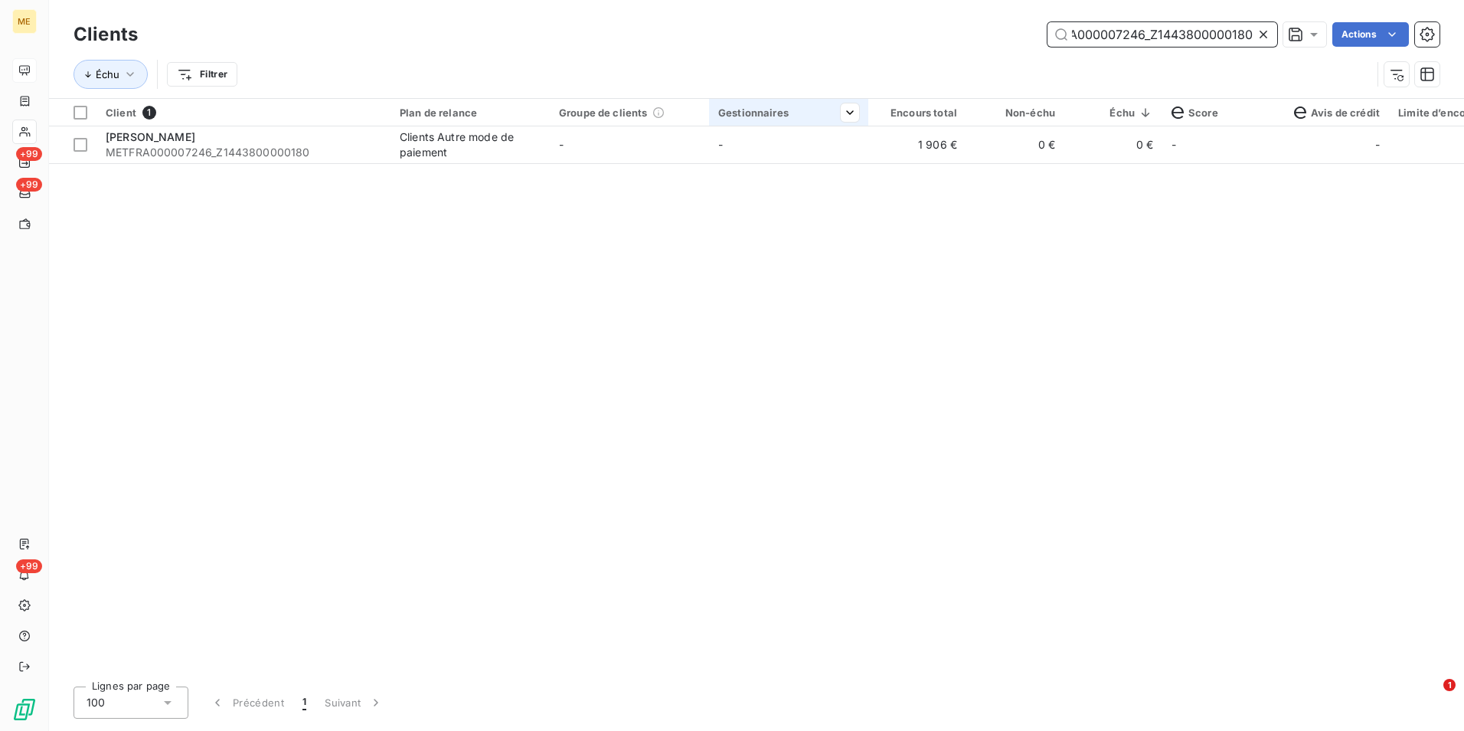
type input "METFRA000007246_Z1443800000180"
click at [846, 139] on td "-" at bounding box center [788, 144] width 159 height 37
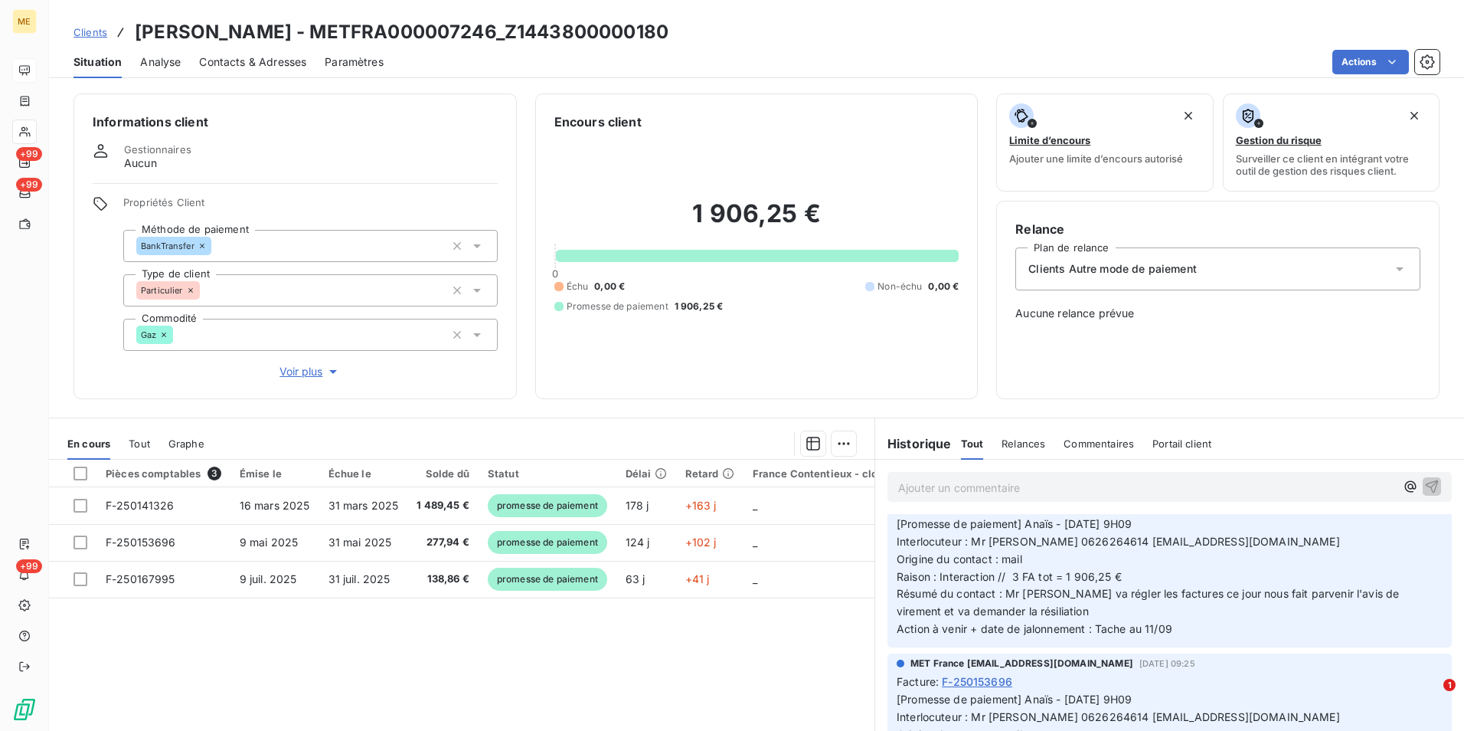
scroll to position [77, 0]
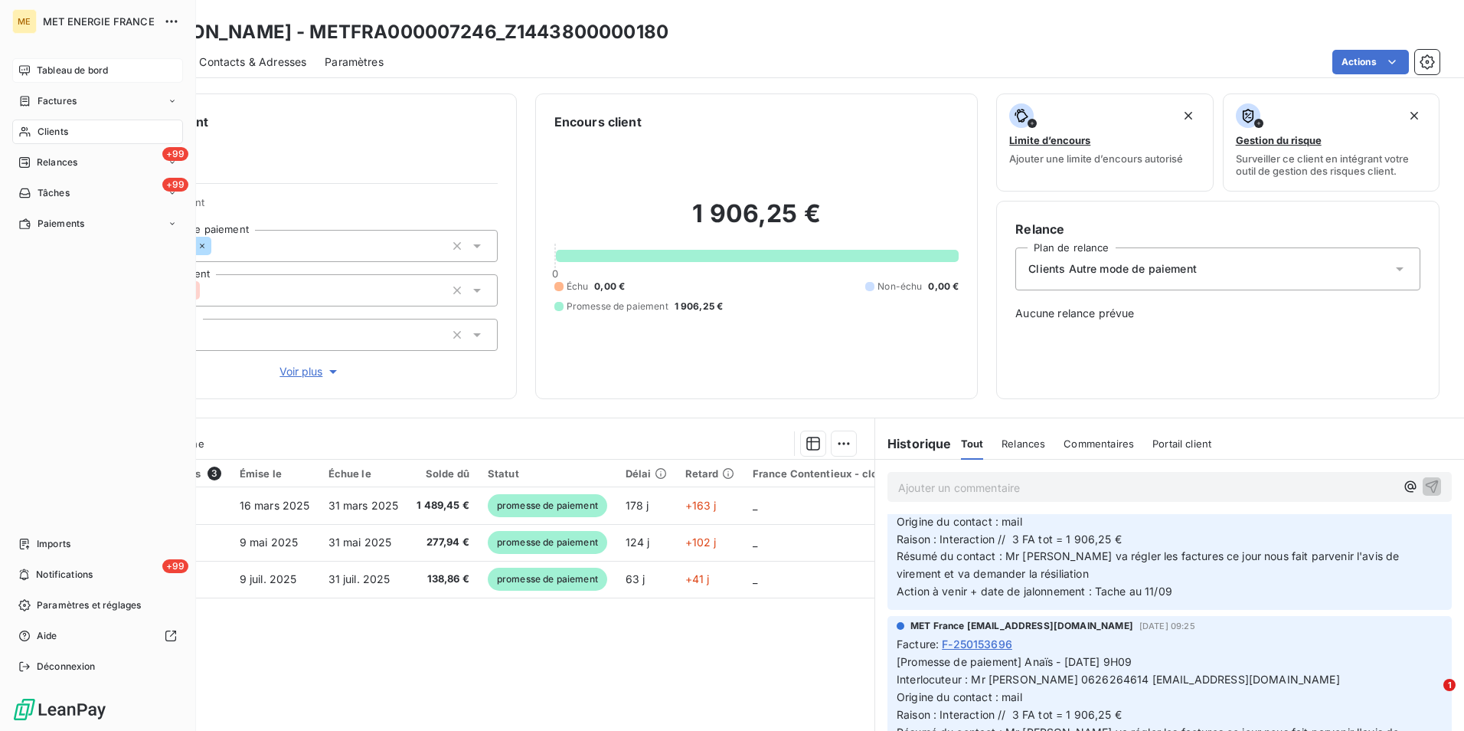
click at [80, 135] on div "Clients" at bounding box center [97, 131] width 171 height 25
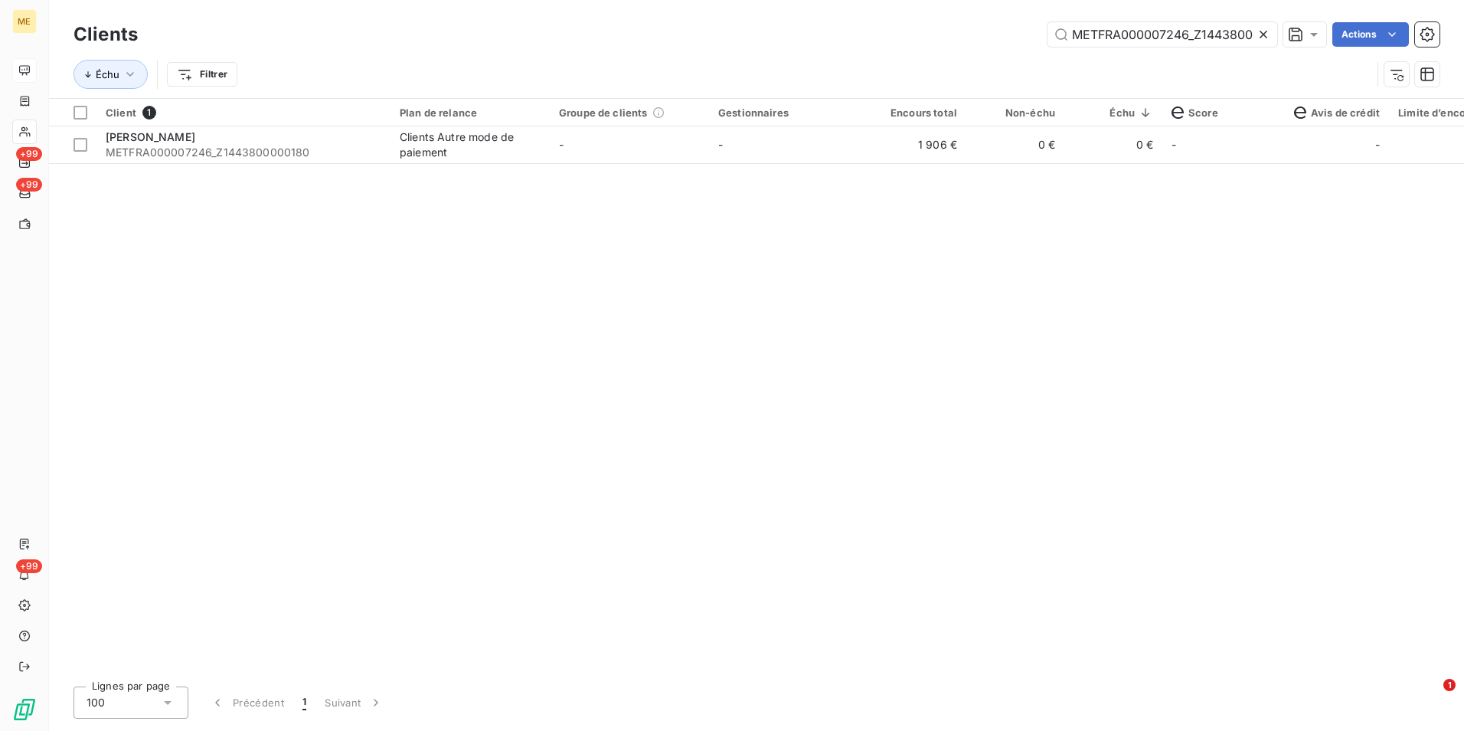
click at [1263, 38] on icon at bounding box center [1263, 34] width 15 height 15
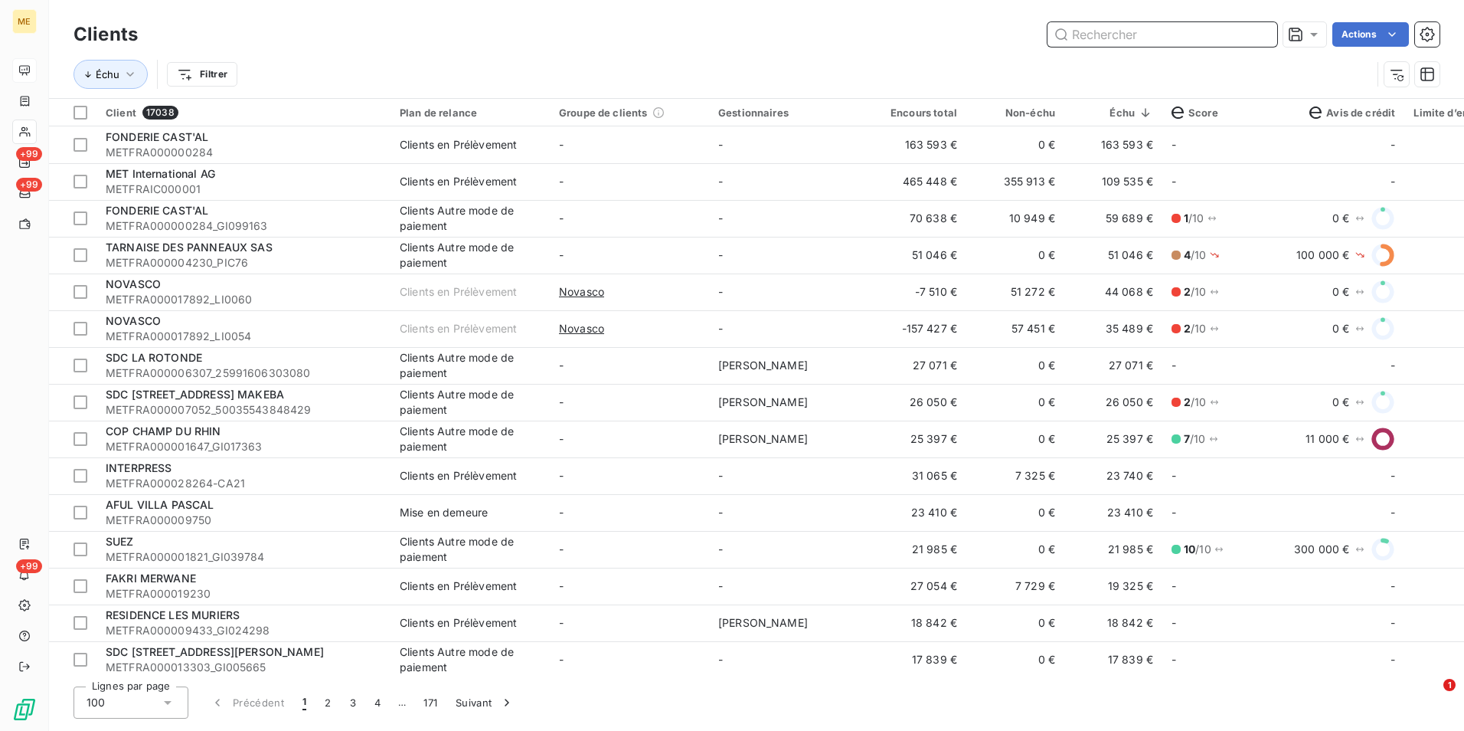
click at [1124, 34] on input "text" at bounding box center [1163, 34] width 230 height 25
click at [1130, 28] on input "text" at bounding box center [1163, 34] width 230 height 25
paste input "METFRA000023324"
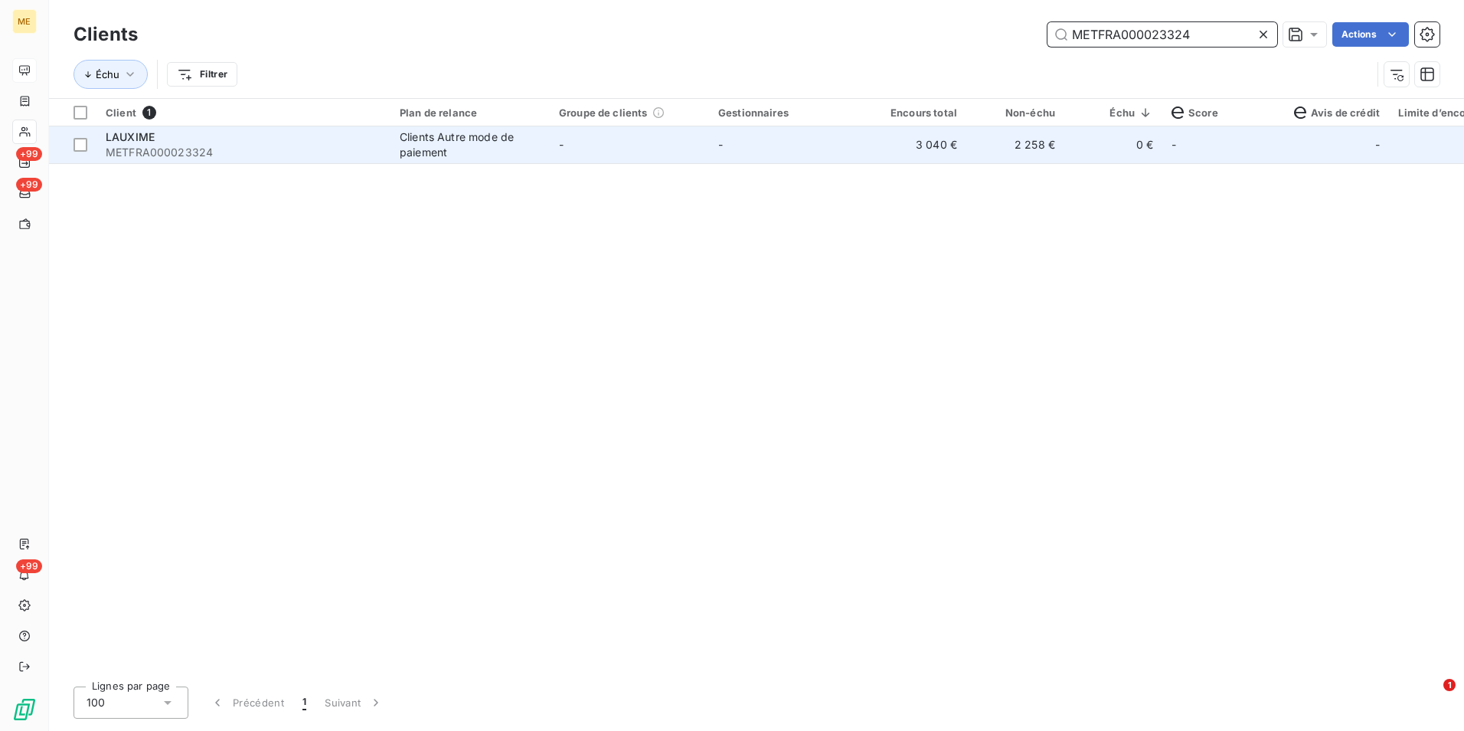
type input "METFRA000023324"
click at [629, 160] on td "-" at bounding box center [629, 144] width 159 height 37
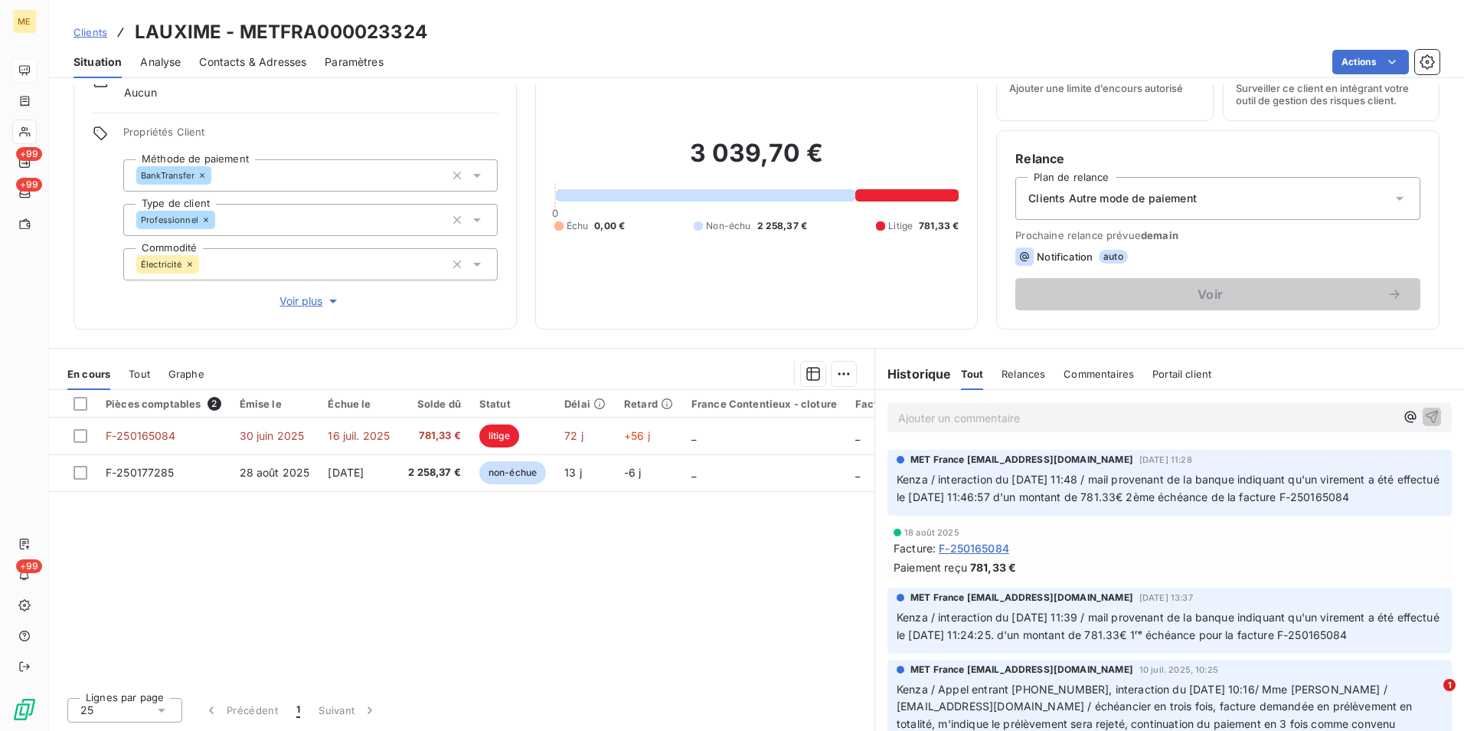
scroll to position [536, 0]
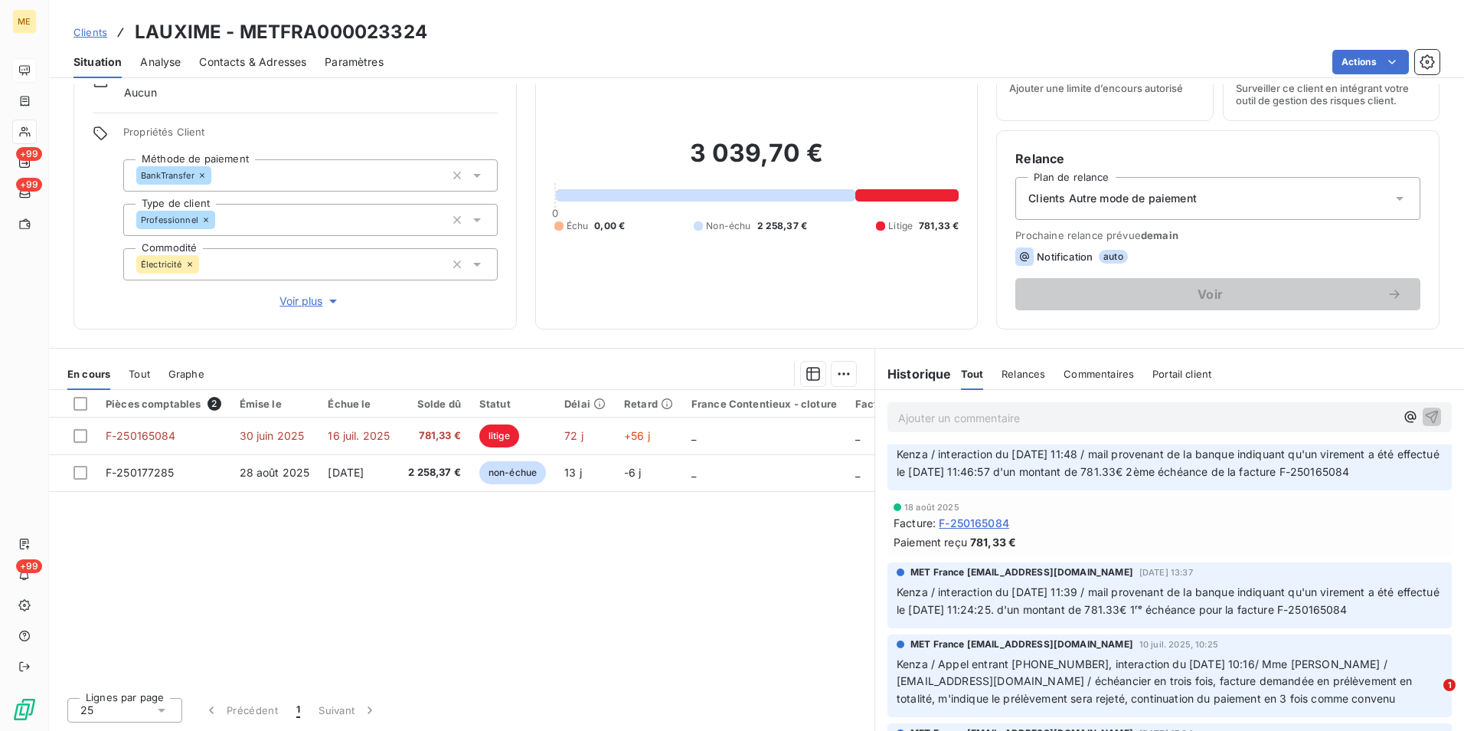
drag, startPoint x: 454, startPoint y: 37, endPoint x: 438, endPoint y: 38, distance: 16.1
click at [438, 38] on div "Clients LAUXIME - METFRA000023324" at bounding box center [756, 32] width 1415 height 28
click at [356, 38] on h3 "LAUXIME - METFRA000023324" at bounding box center [281, 32] width 293 height 28
click at [357, 37] on h3 "LAUXIME - METFRA000023324" at bounding box center [281, 32] width 293 height 28
click at [360, 24] on h3 "LAUXIME - METFRA000023324" at bounding box center [281, 32] width 293 height 28
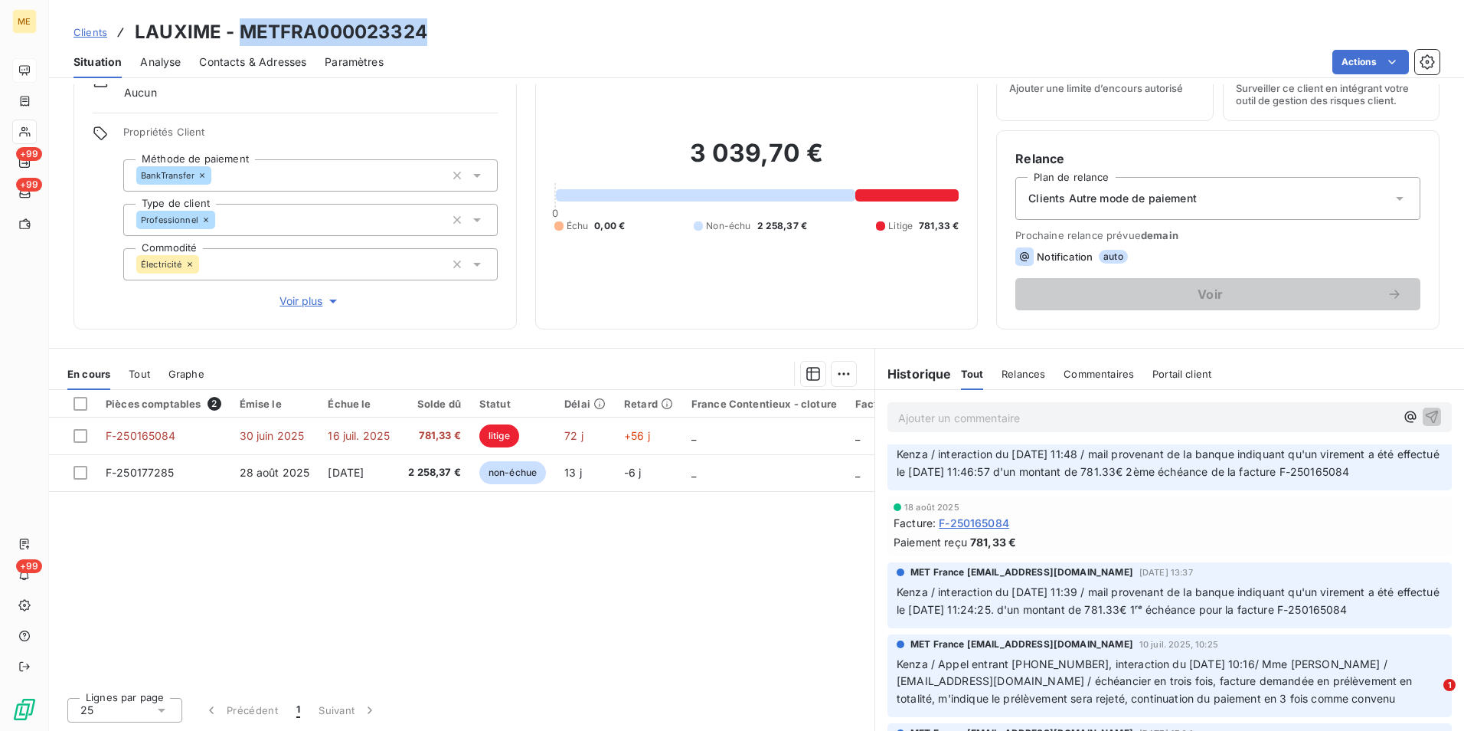
click at [361, 25] on h3 "LAUXIME - METFRA000023324" at bounding box center [281, 32] width 293 height 28
copy h3 "METFRA000023324"
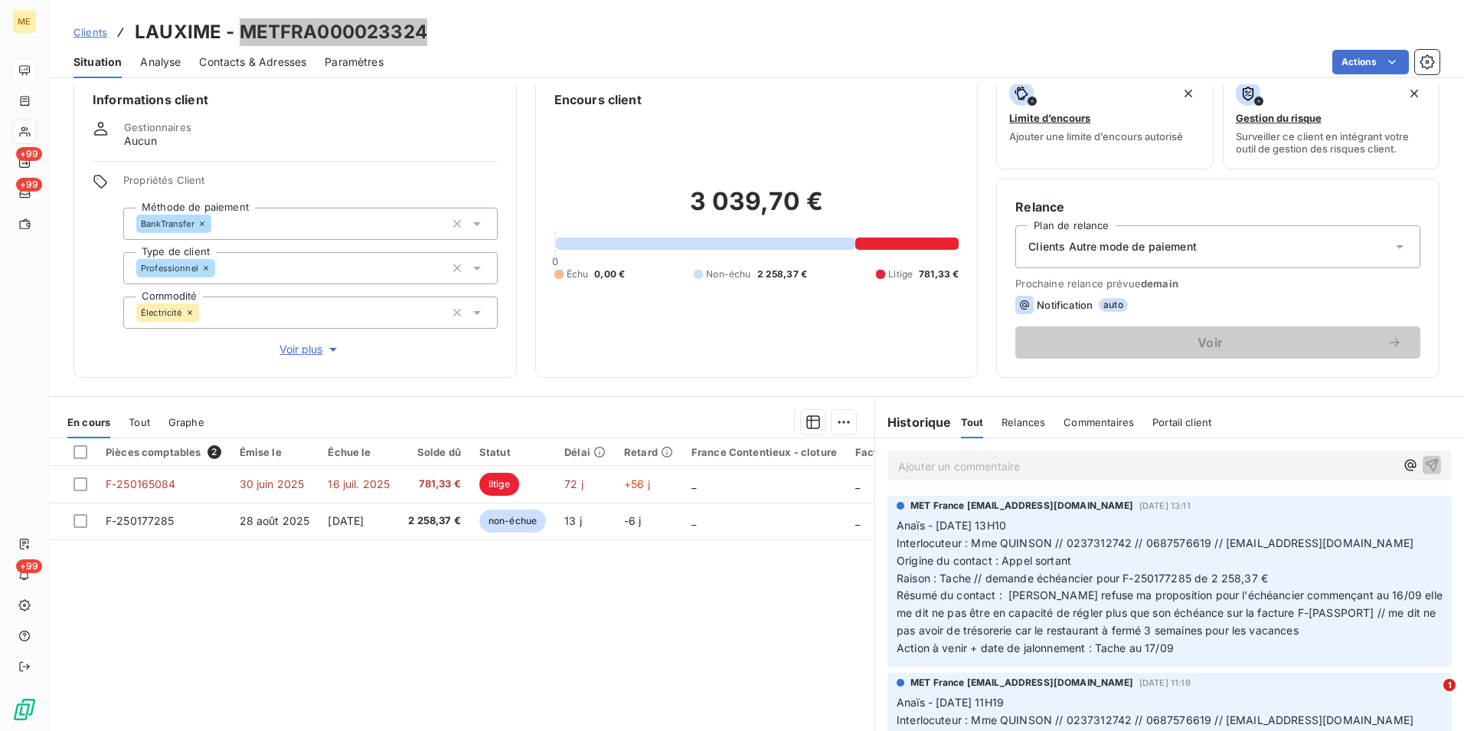
scroll to position [0, 0]
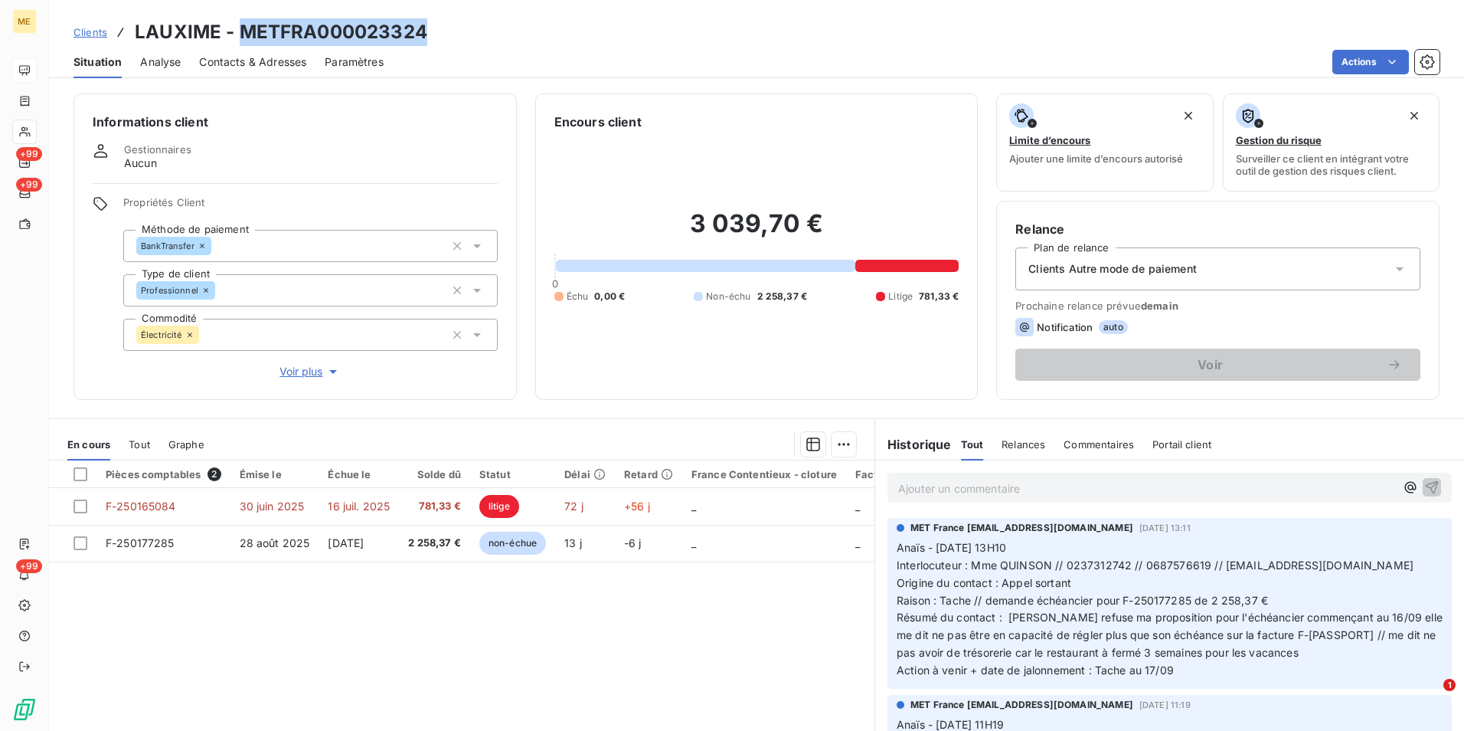
click at [90, 28] on span "Clients" at bounding box center [91, 32] width 34 height 12
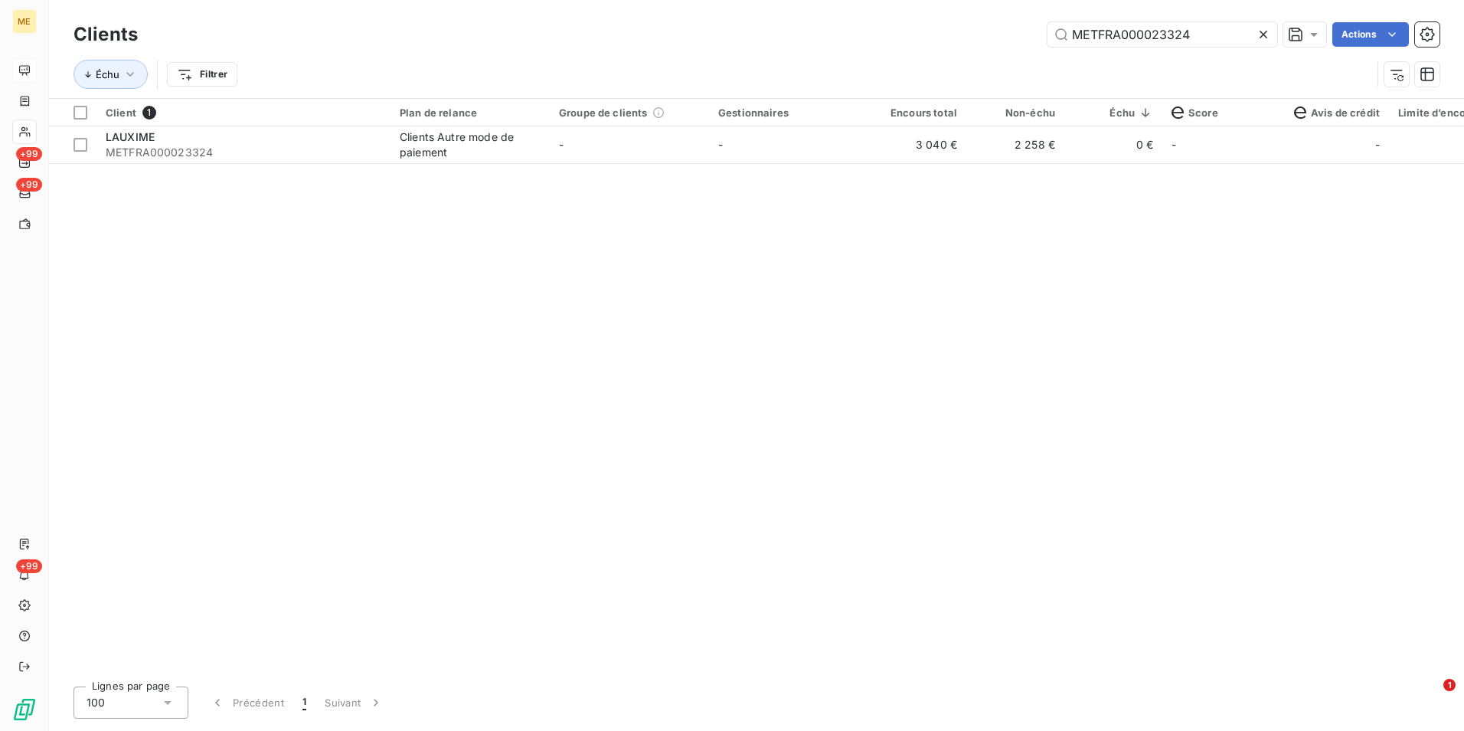
click at [1260, 38] on icon at bounding box center [1263, 34] width 15 height 15
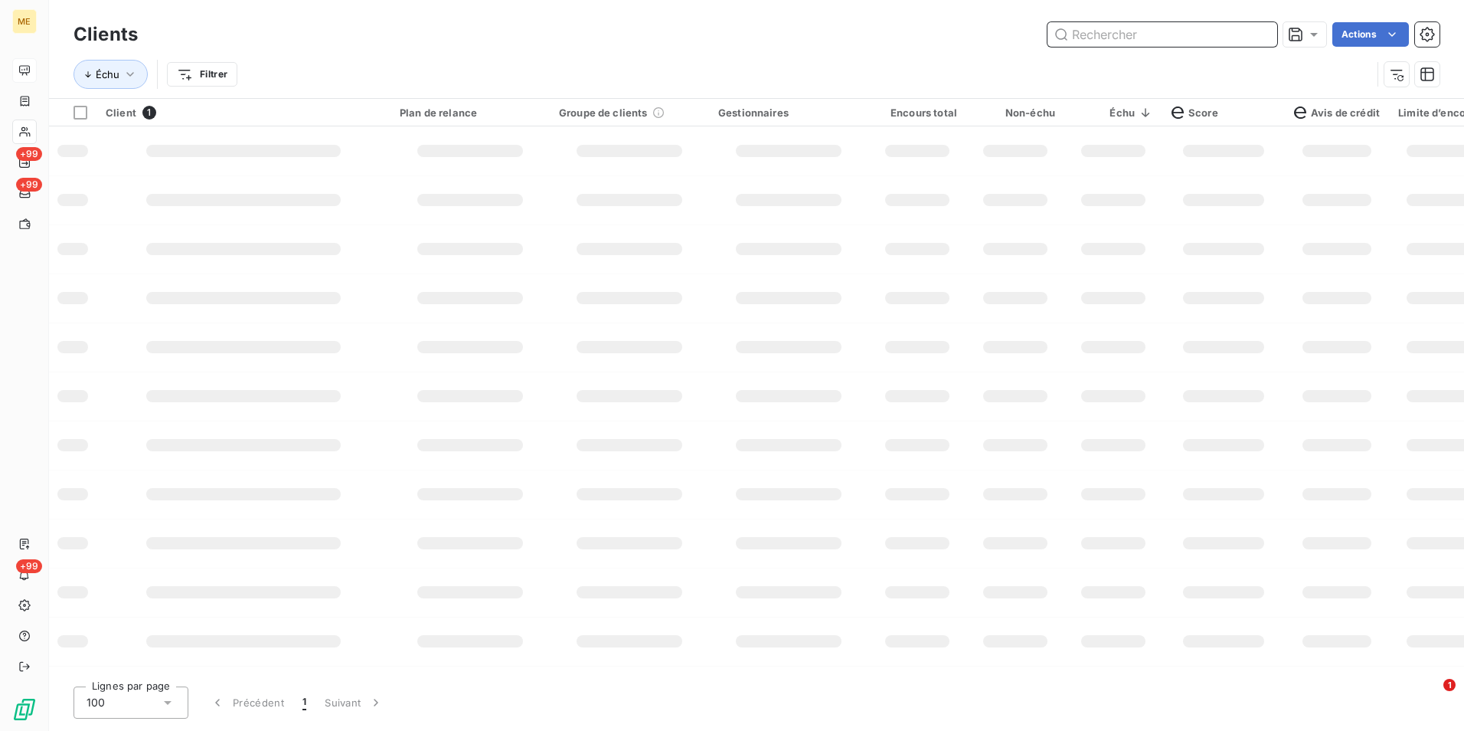
click at [1260, 28] on input "text" at bounding box center [1163, 34] width 230 height 25
paste input "METFRA000021120"
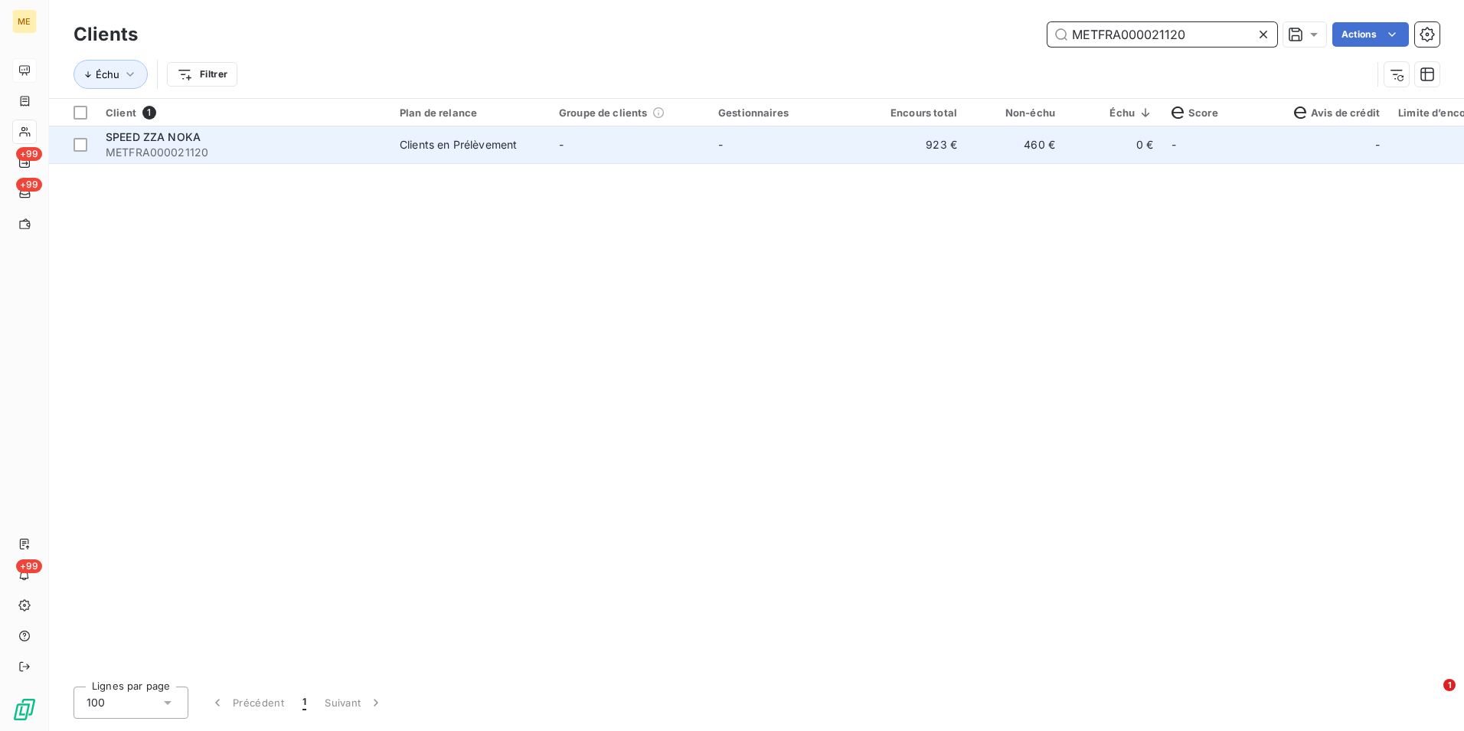
type input "METFRA000021120"
click at [901, 154] on td "923 €" at bounding box center [917, 144] width 98 height 37
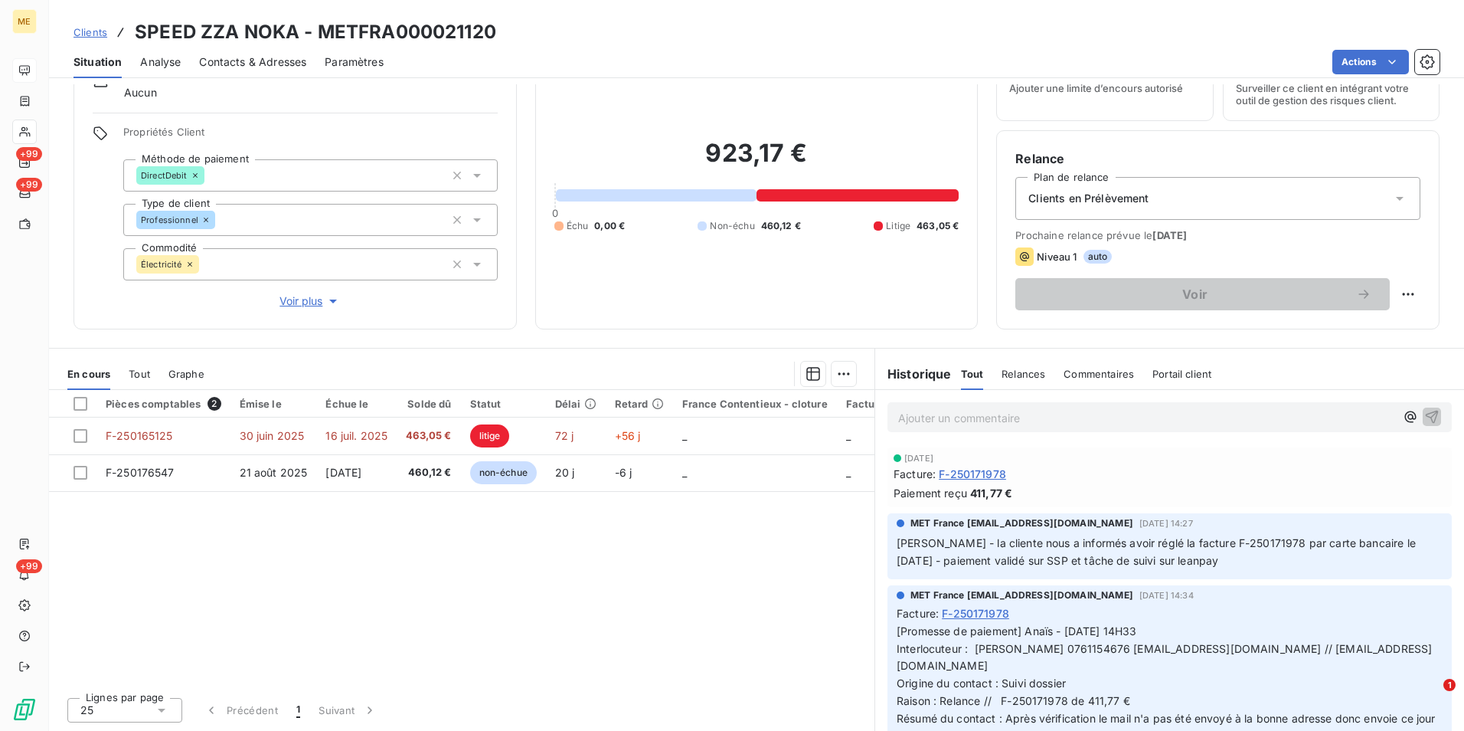
drag, startPoint x: 104, startPoint y: 32, endPoint x: 149, endPoint y: 24, distance: 45.2
click at [104, 31] on span "Clients" at bounding box center [91, 32] width 34 height 12
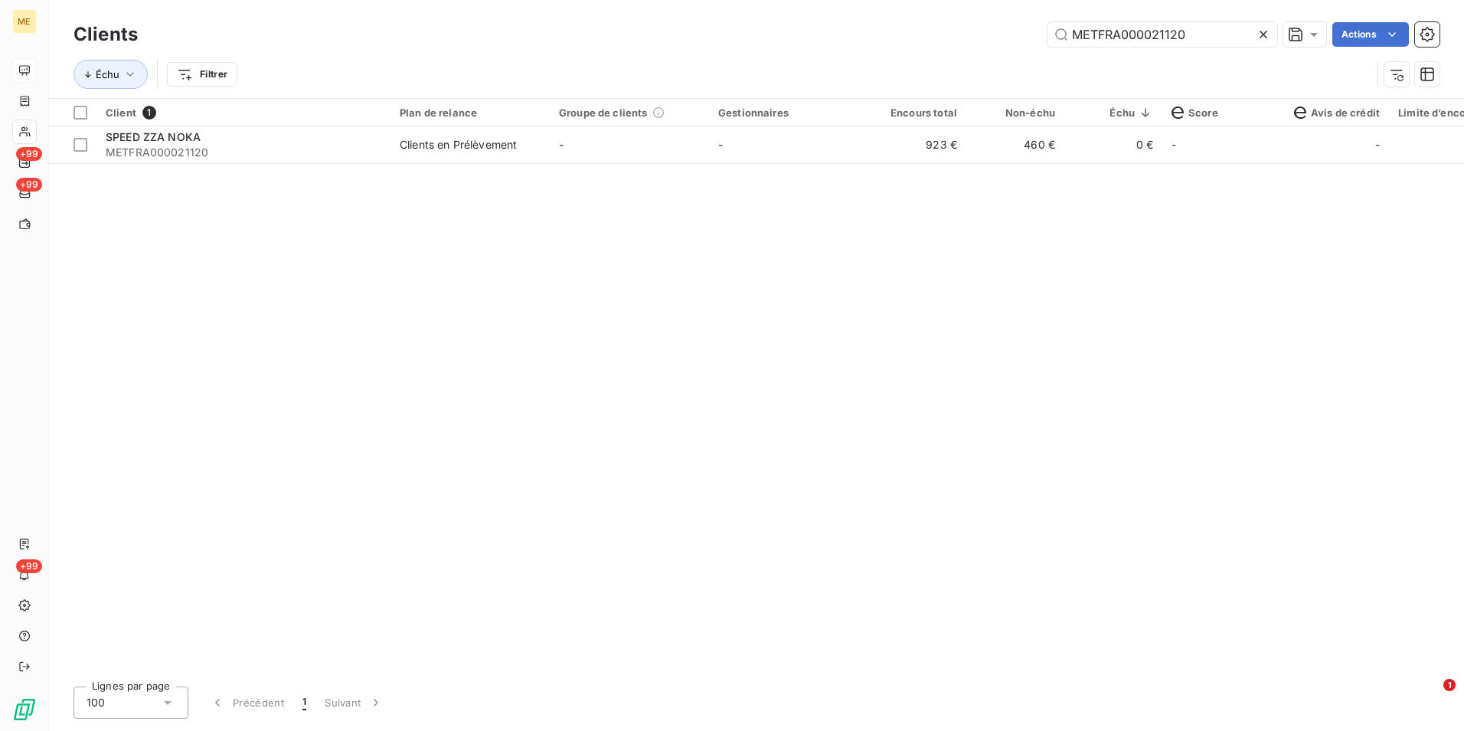
click at [1267, 29] on icon at bounding box center [1263, 34] width 15 height 15
click at [1254, 32] on input "text" at bounding box center [1163, 34] width 230 height 25
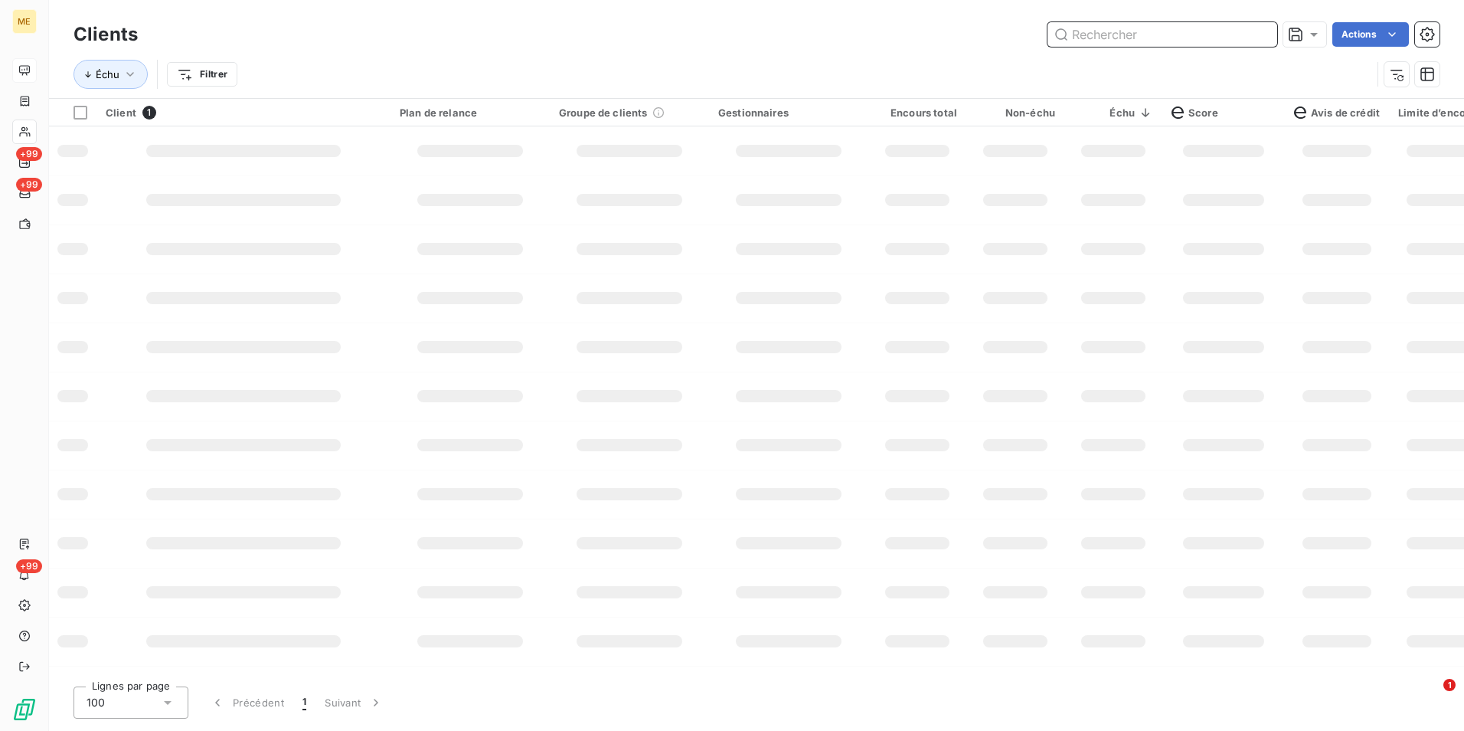
paste input "METFRA000021120"
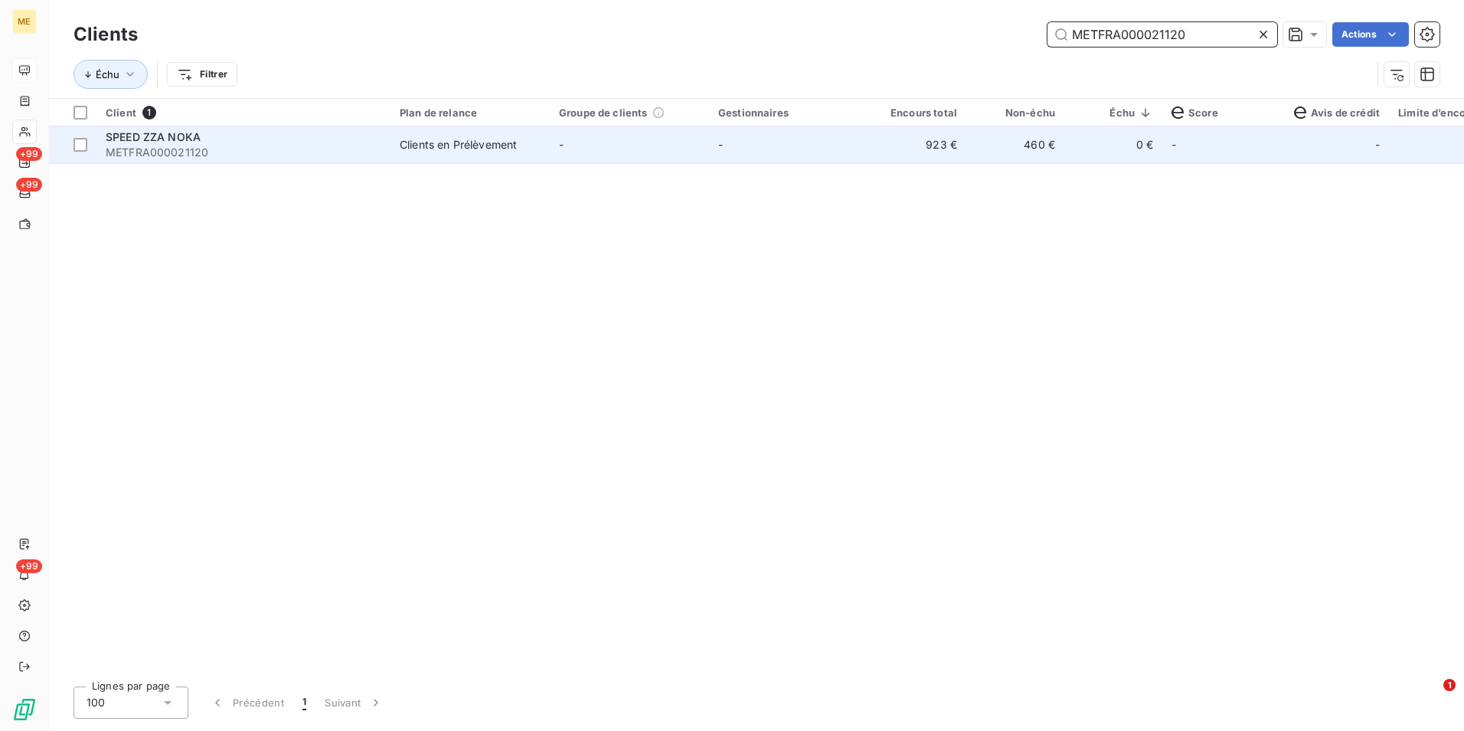
type input "METFRA000021120"
click at [386, 139] on td "SPEED ZZA NOKA METFRA000021120" at bounding box center [243, 144] width 294 height 37
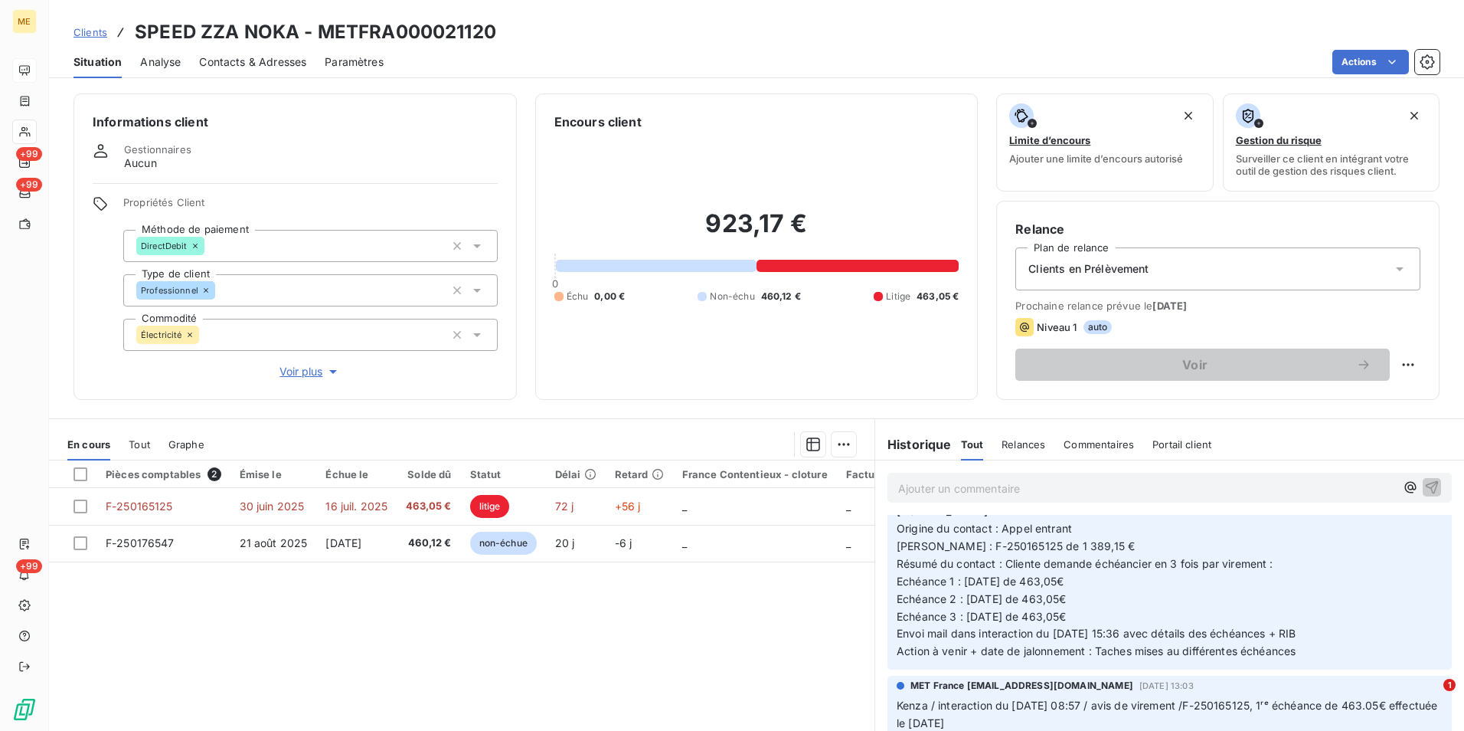
scroll to position [1149, 0]
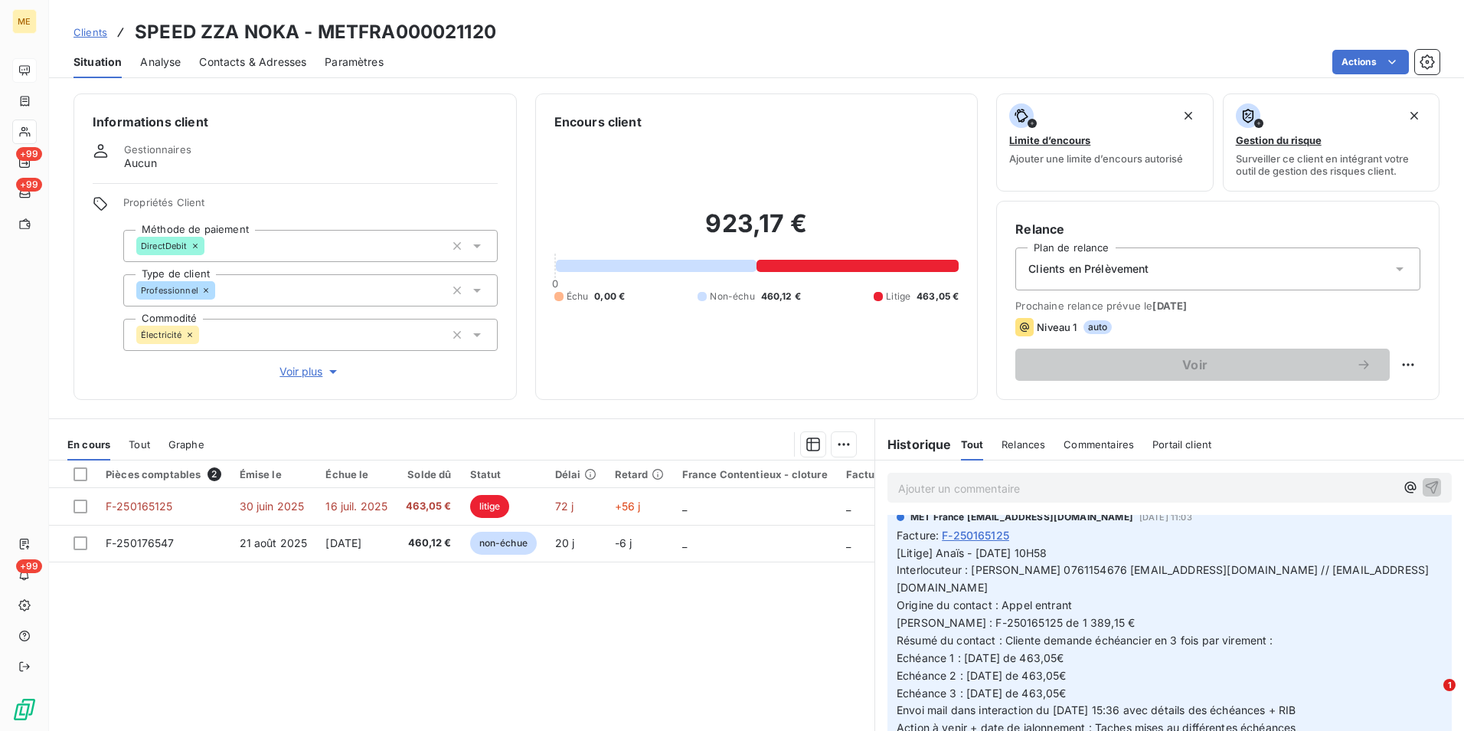
click at [90, 25] on link "Clients" at bounding box center [91, 32] width 34 height 15
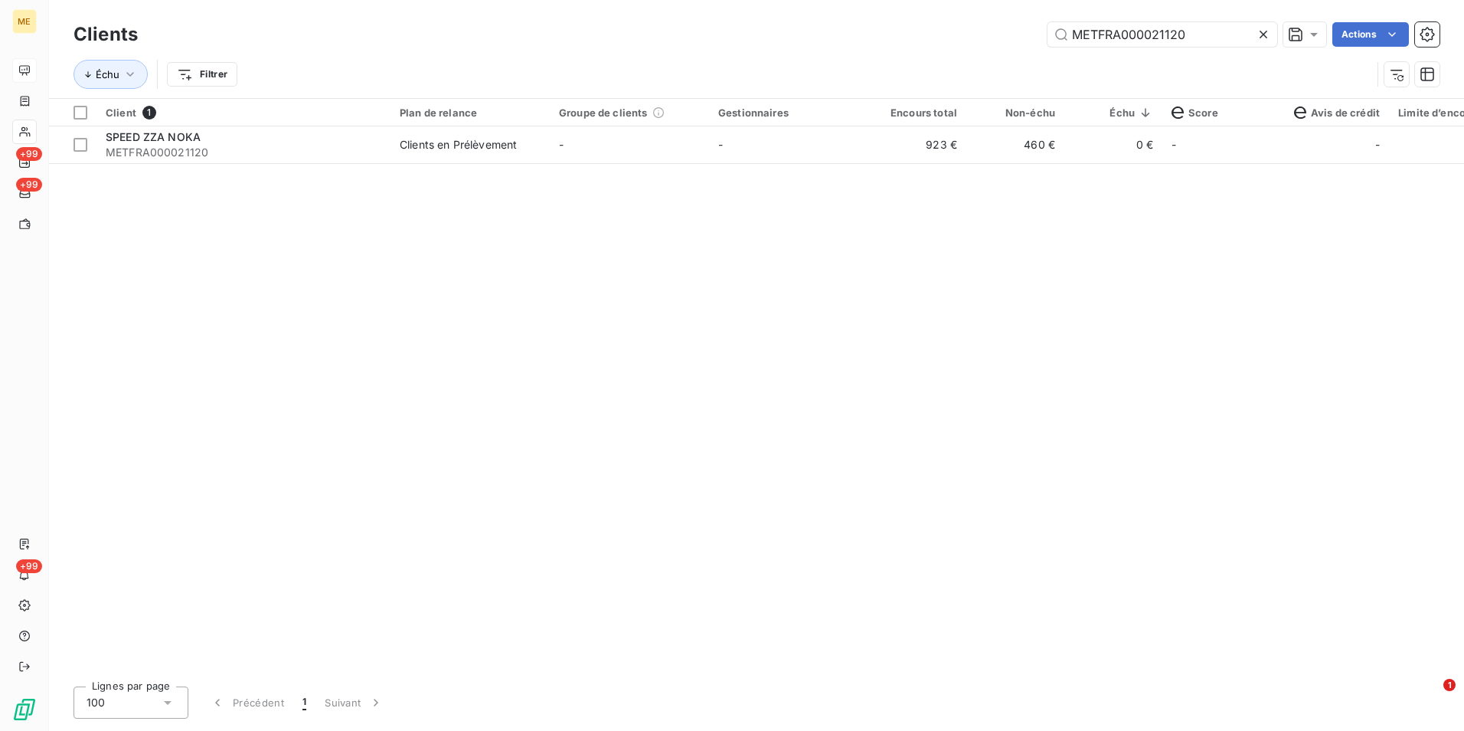
click at [1262, 40] on icon at bounding box center [1263, 34] width 15 height 15
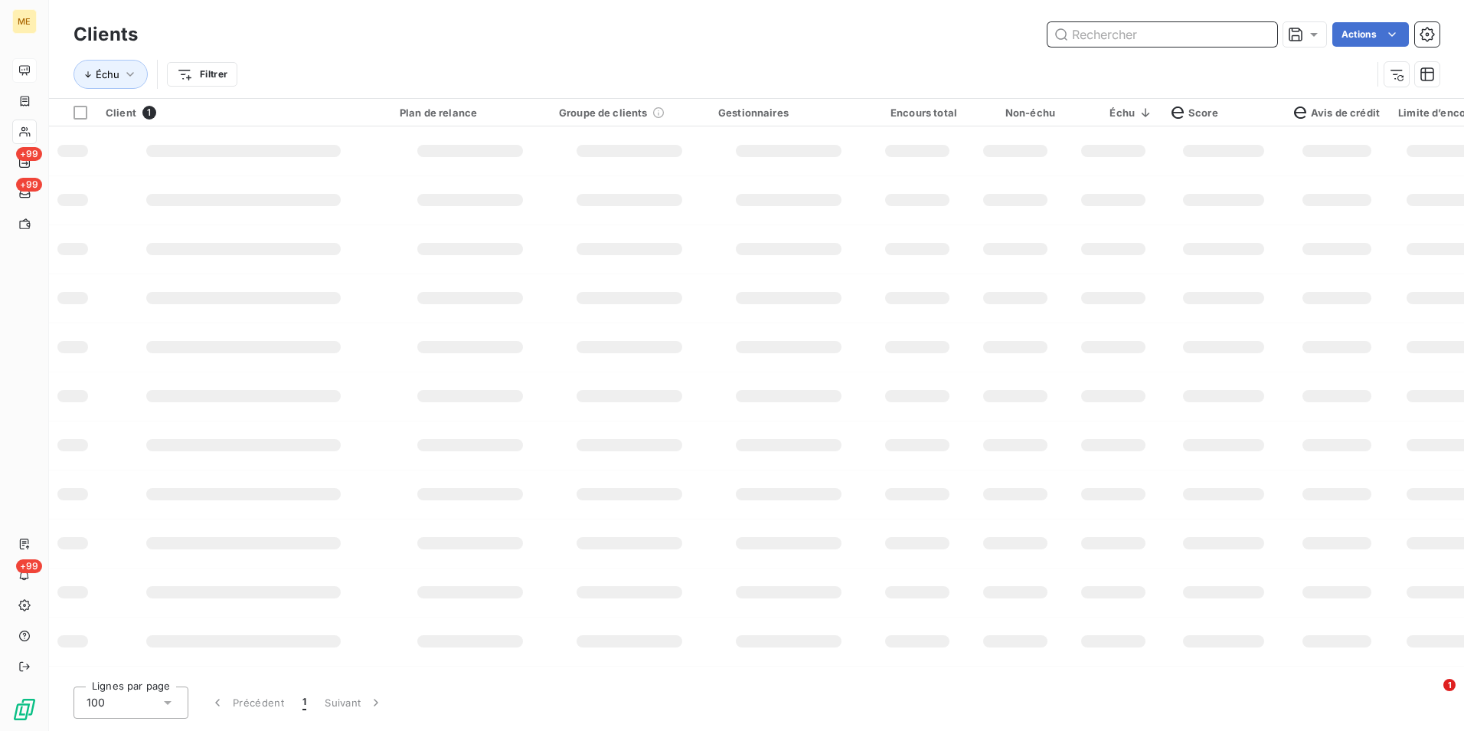
click at [1264, 42] on input "text" at bounding box center [1163, 34] width 230 height 25
paste input "METFRA000019396_25473661287646"
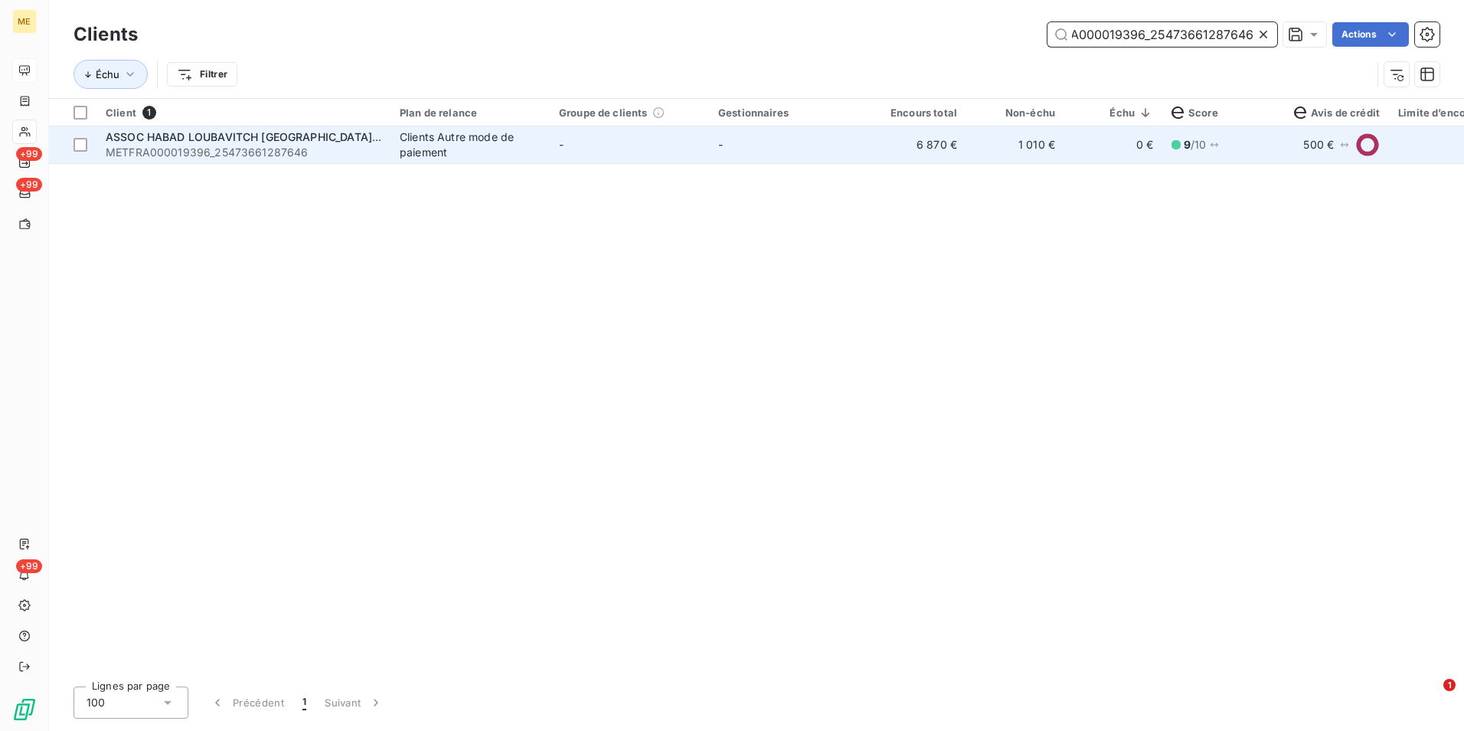
type input "METFRA000019396_25473661287646"
click at [474, 159] on div "Clients Autre mode de paiement" at bounding box center [470, 144] width 141 height 31
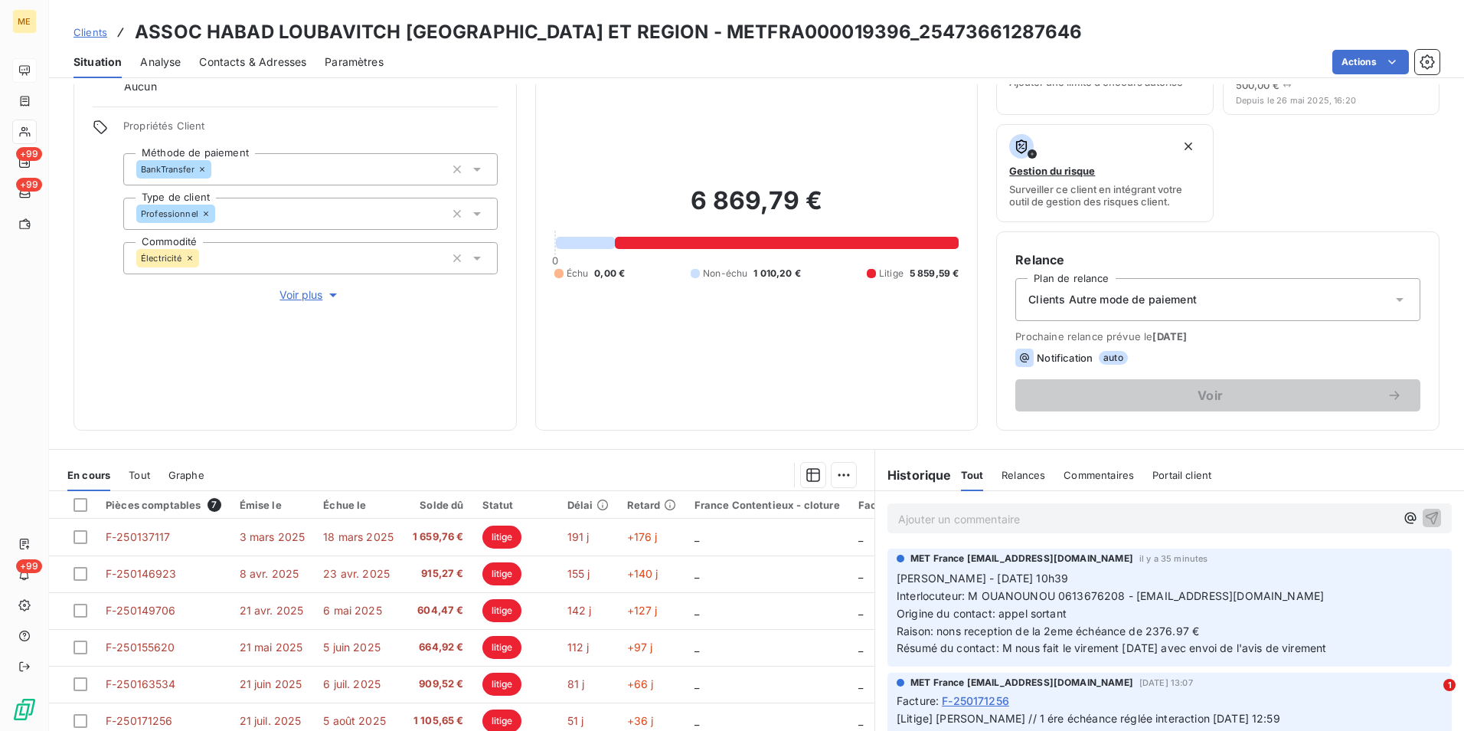
scroll to position [178, 0]
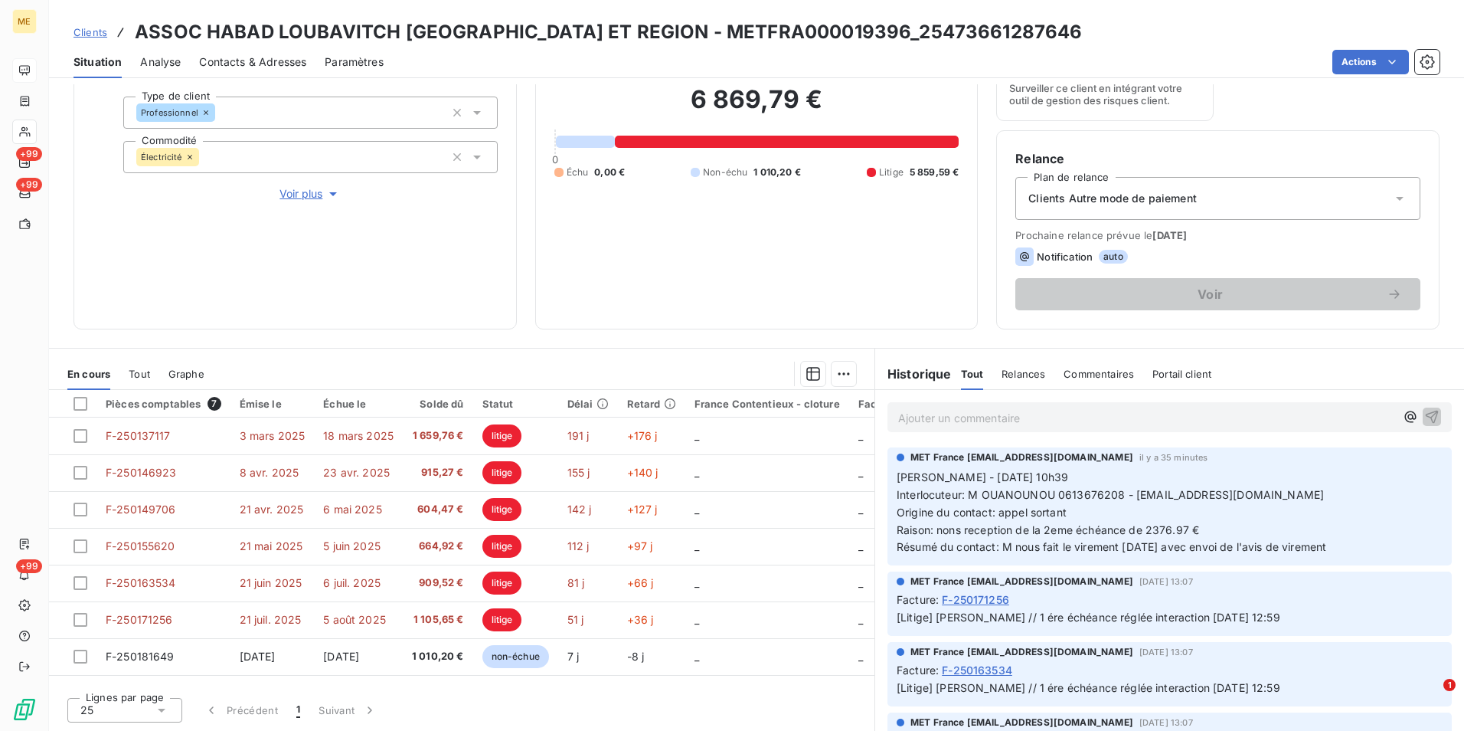
click at [94, 38] on span "Clients" at bounding box center [91, 32] width 34 height 12
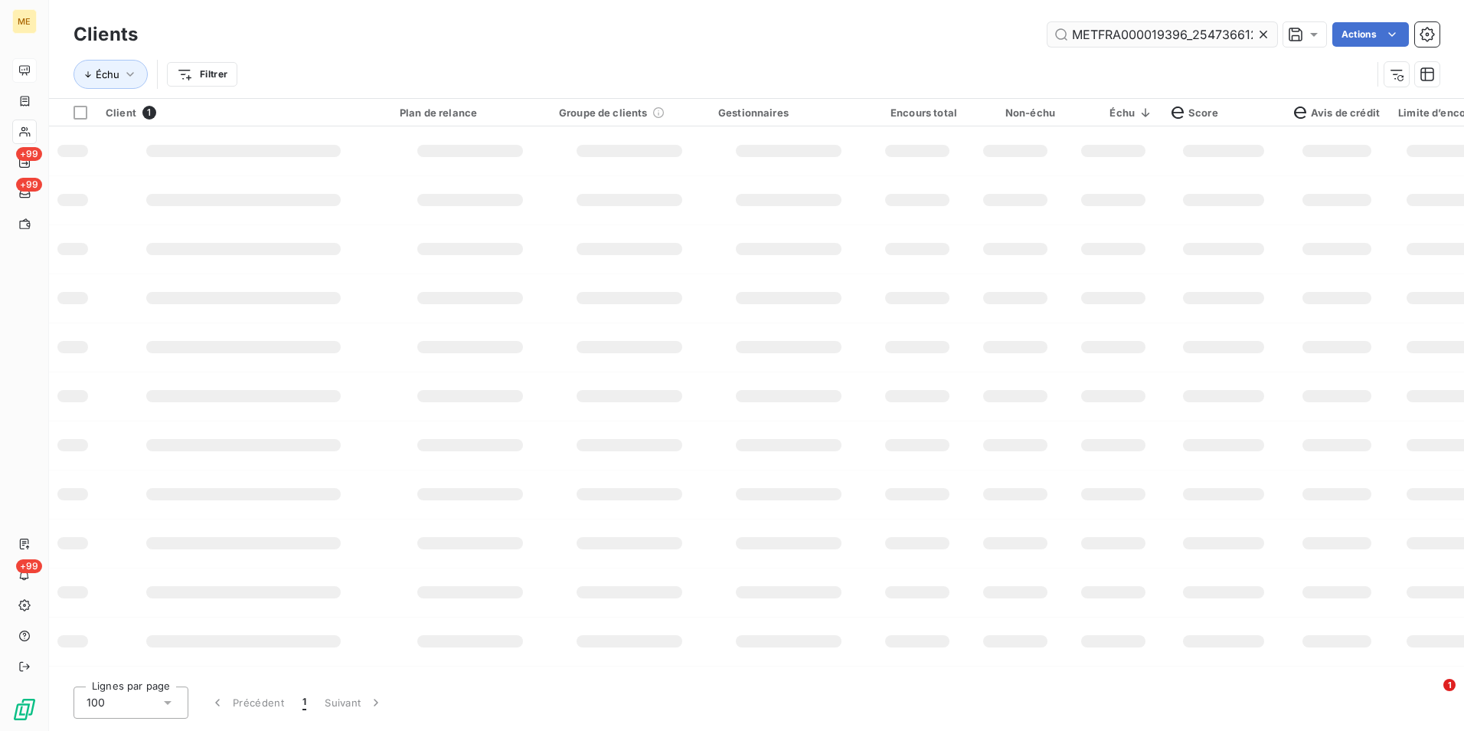
scroll to position [0, 43]
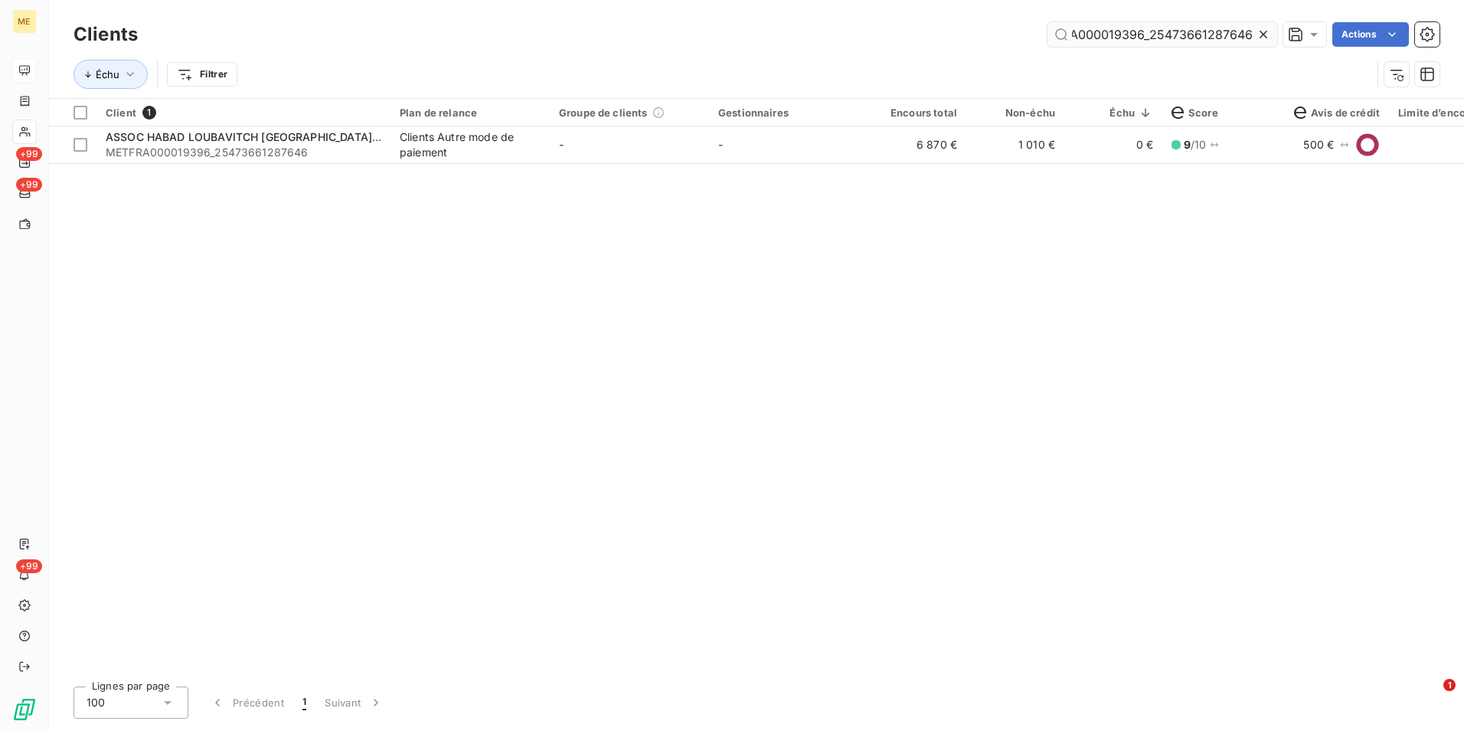
drag, startPoint x: 1270, startPoint y: 34, endPoint x: 1261, endPoint y: 32, distance: 8.6
click at [1267, 32] on icon at bounding box center [1263, 34] width 15 height 15
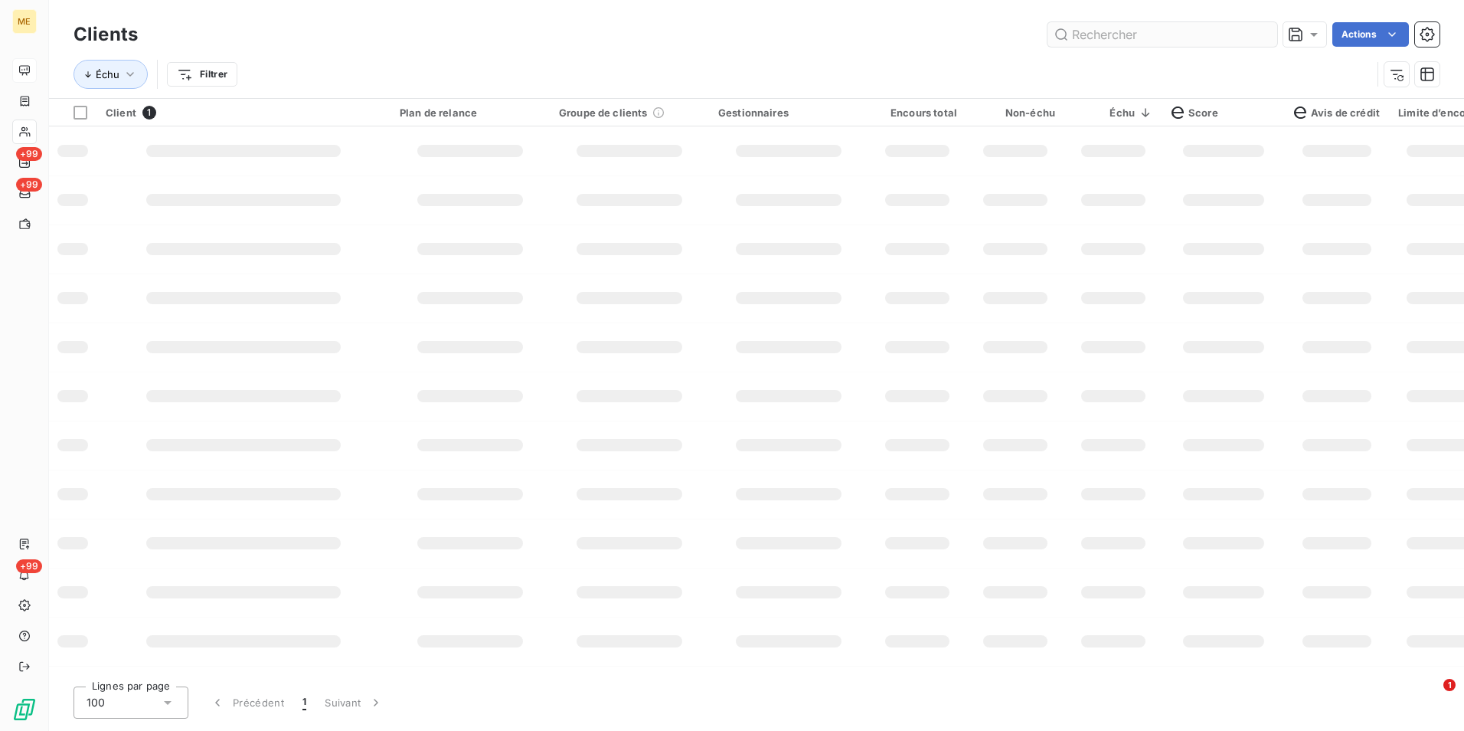
scroll to position [0, 0]
click at [1253, 33] on input "text" at bounding box center [1163, 34] width 230 height 25
paste input "METFRA000019396_25419247452911"
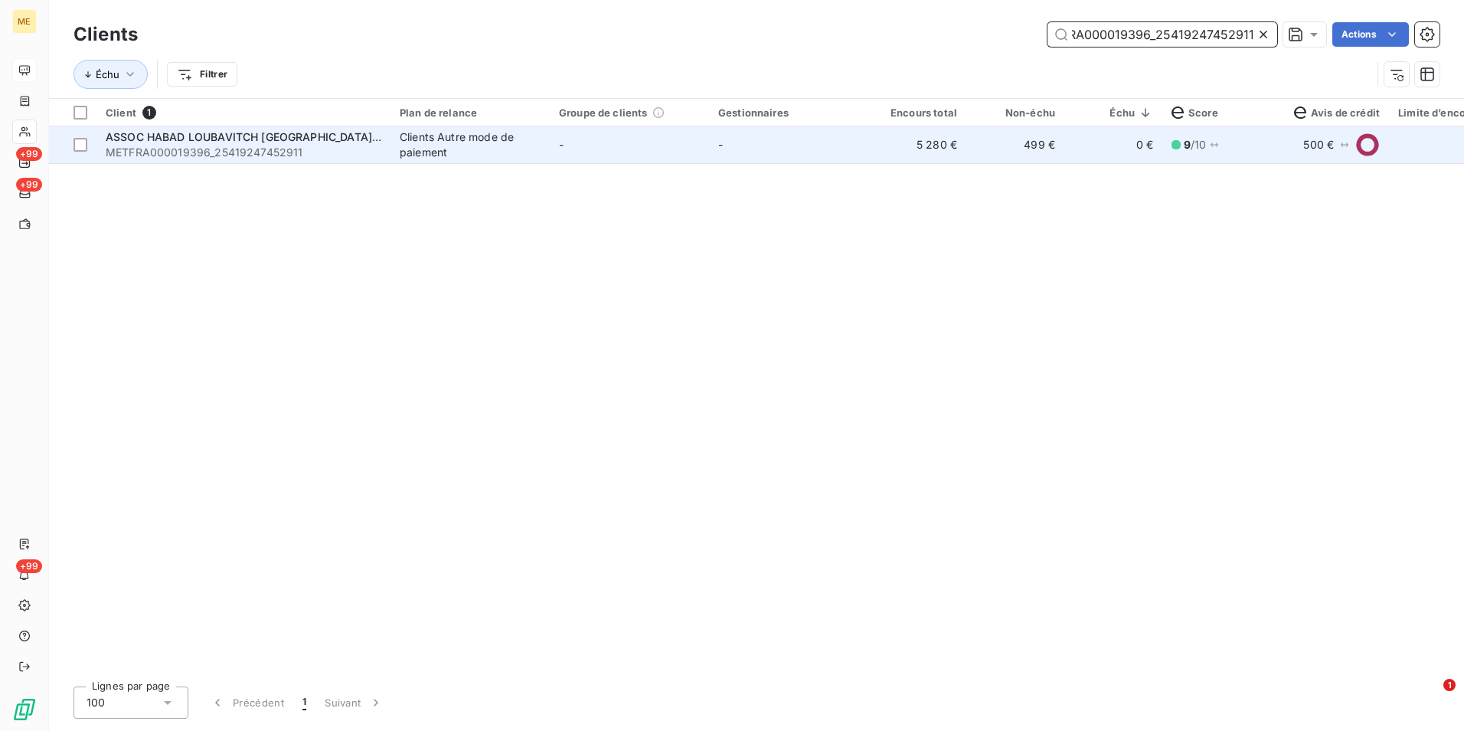
type input "METFRA000019396_25419247452911"
click at [731, 139] on td "-" at bounding box center [788, 144] width 159 height 37
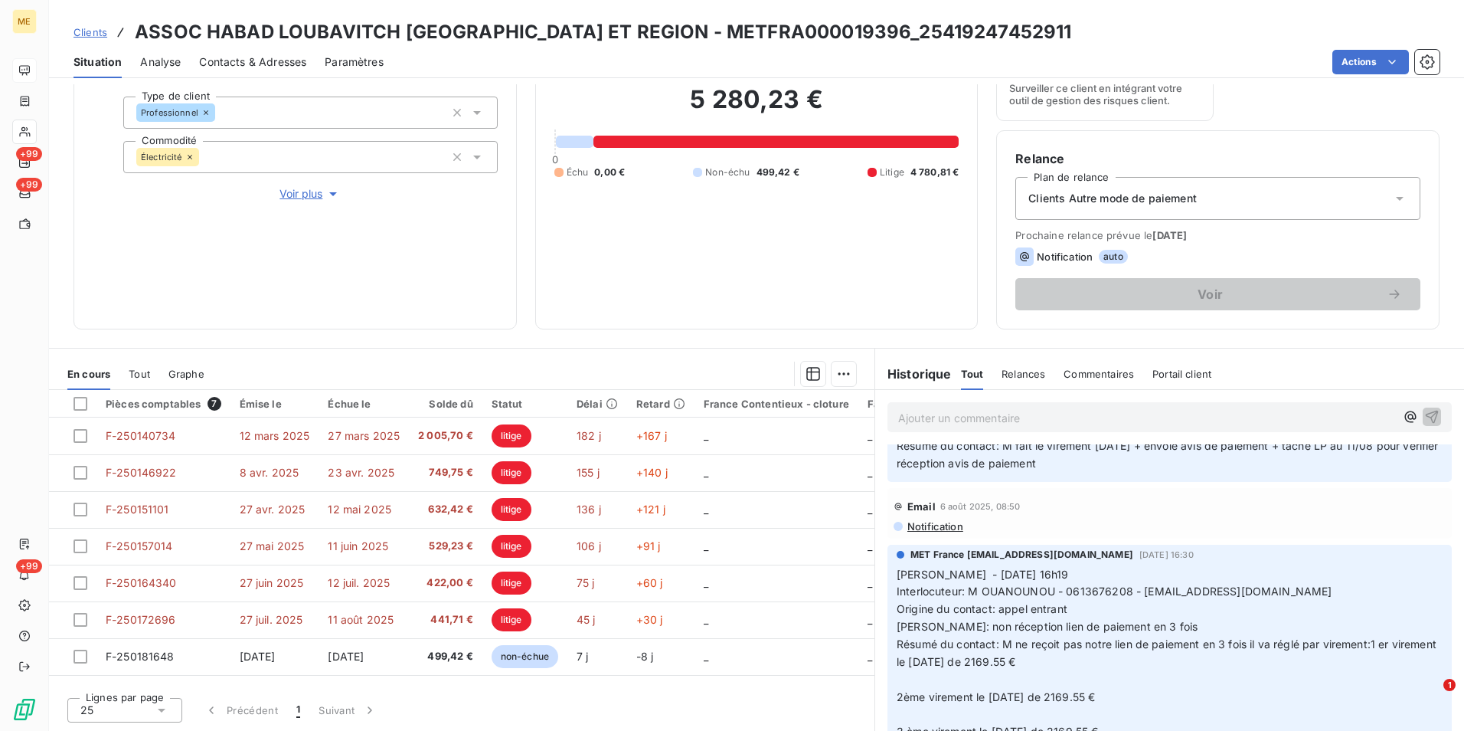
scroll to position [919, 0]
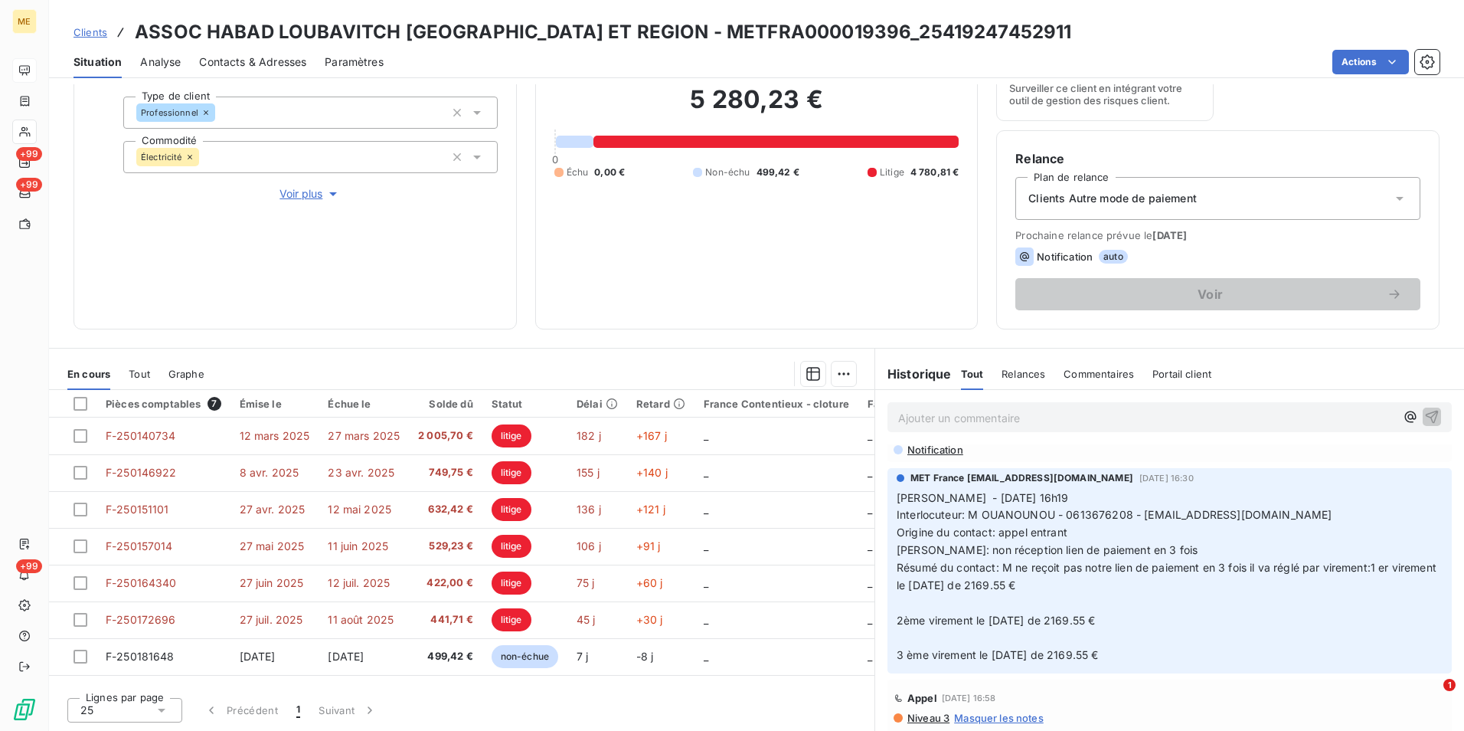
click at [94, 29] on span "Clients" at bounding box center [91, 32] width 34 height 12
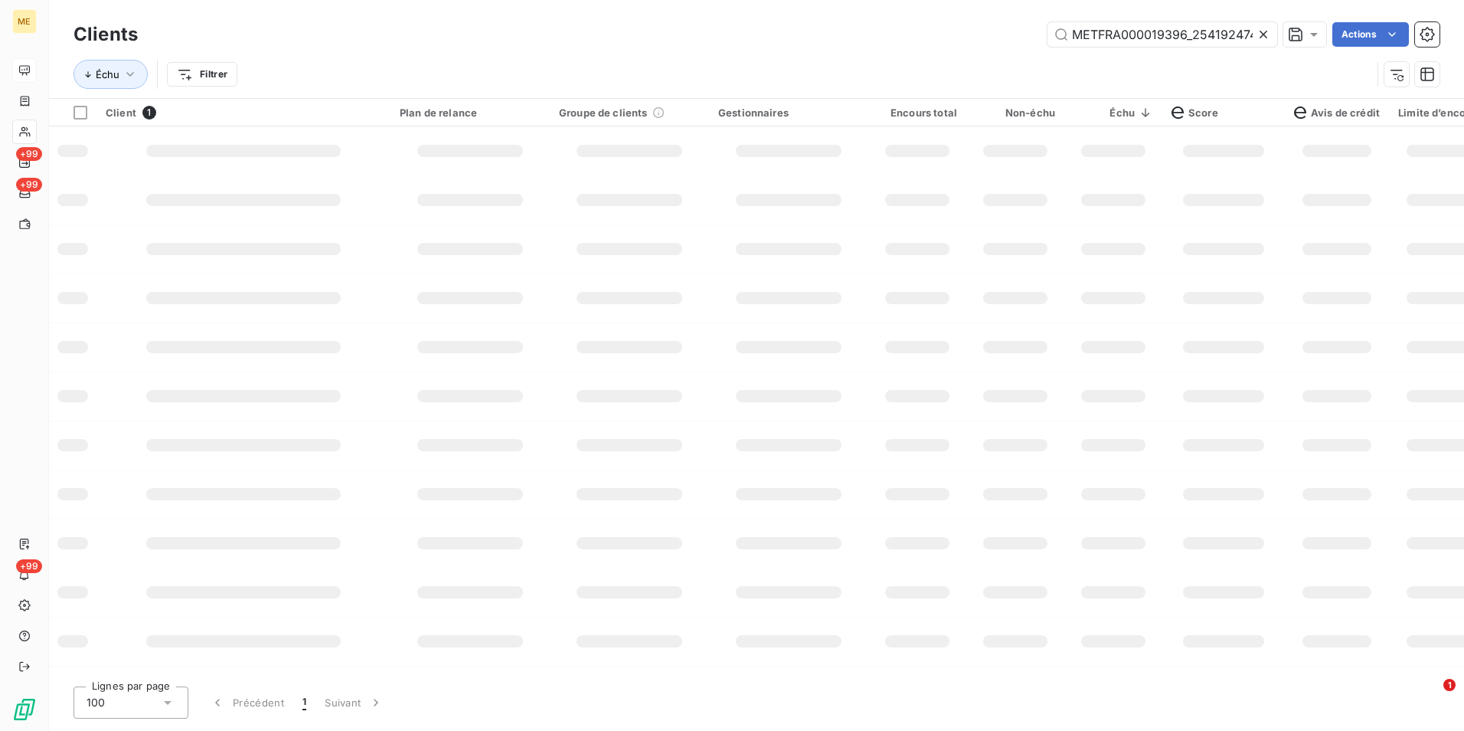
scroll to position [0, 37]
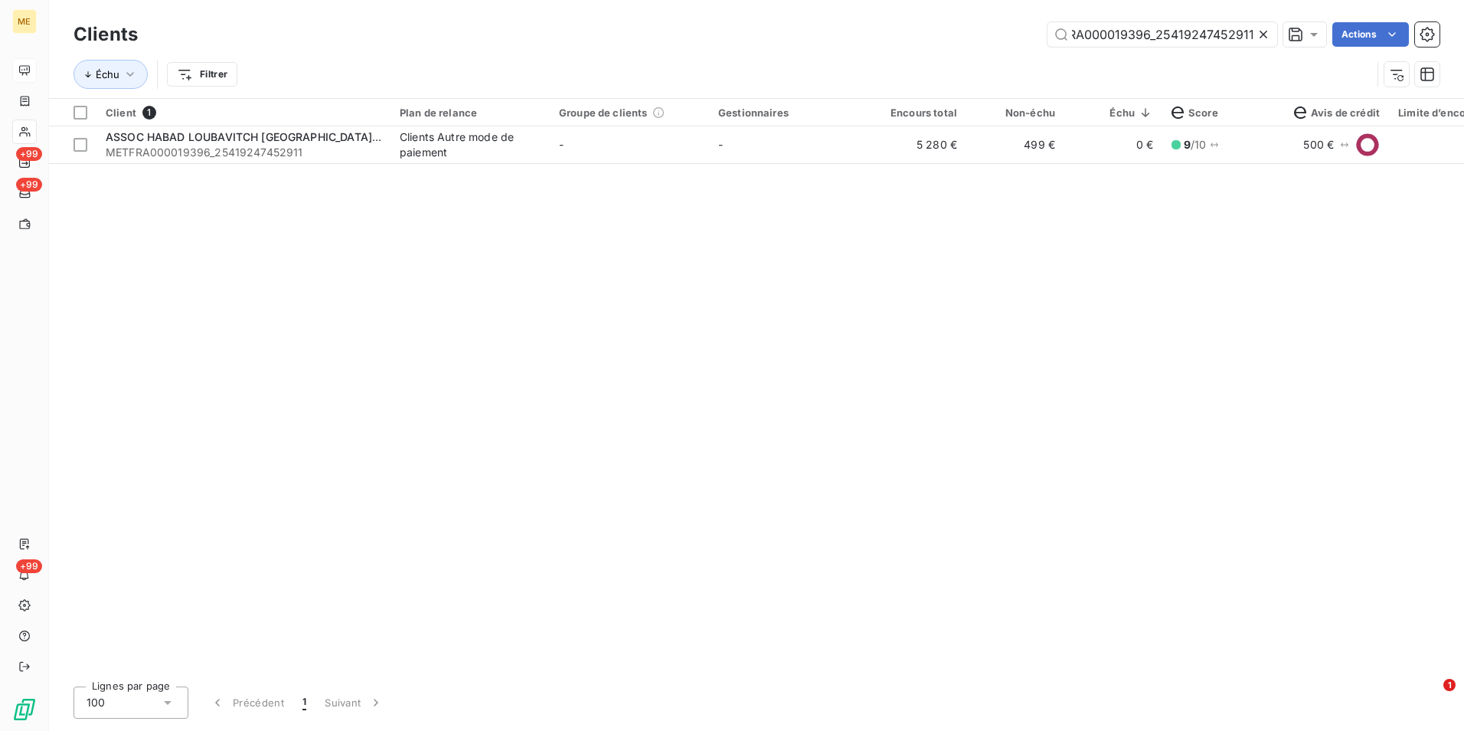
click at [1261, 33] on icon at bounding box center [1264, 35] width 8 height 8
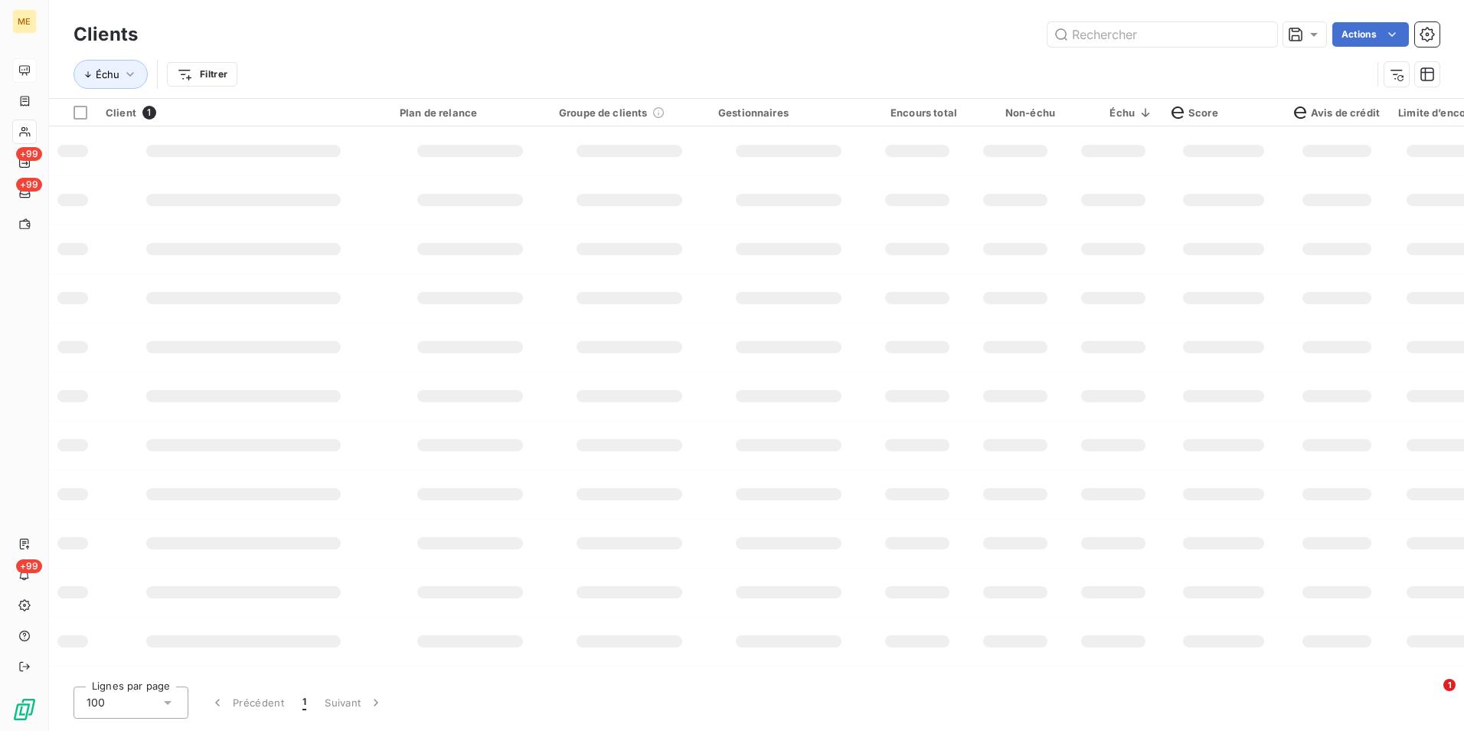
scroll to position [0, 0]
click at [1261, 33] on input "text" at bounding box center [1163, 34] width 230 height 25
paste input "METFRA000019260"
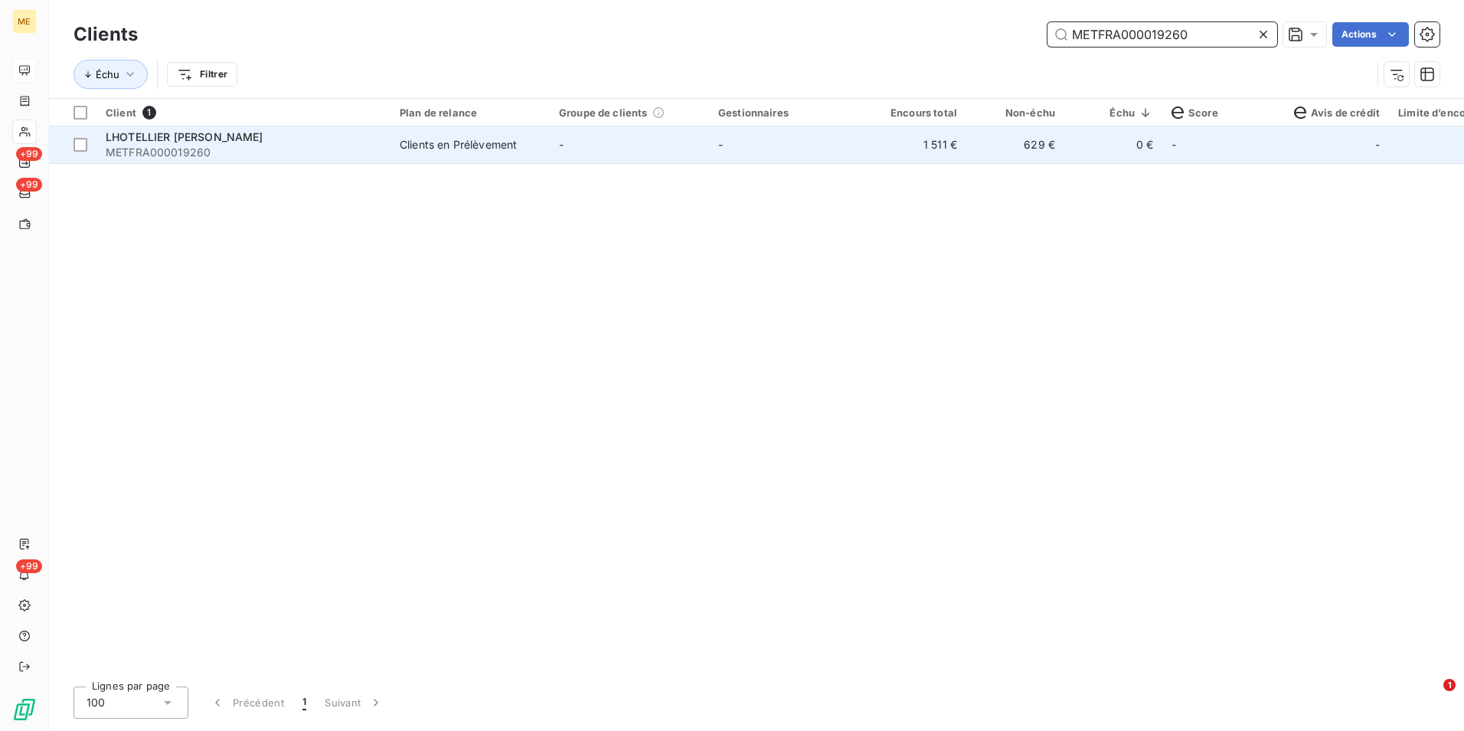
type input "METFRA000019260"
click at [466, 148] on div "Clients en Prélèvement" at bounding box center [458, 144] width 117 height 15
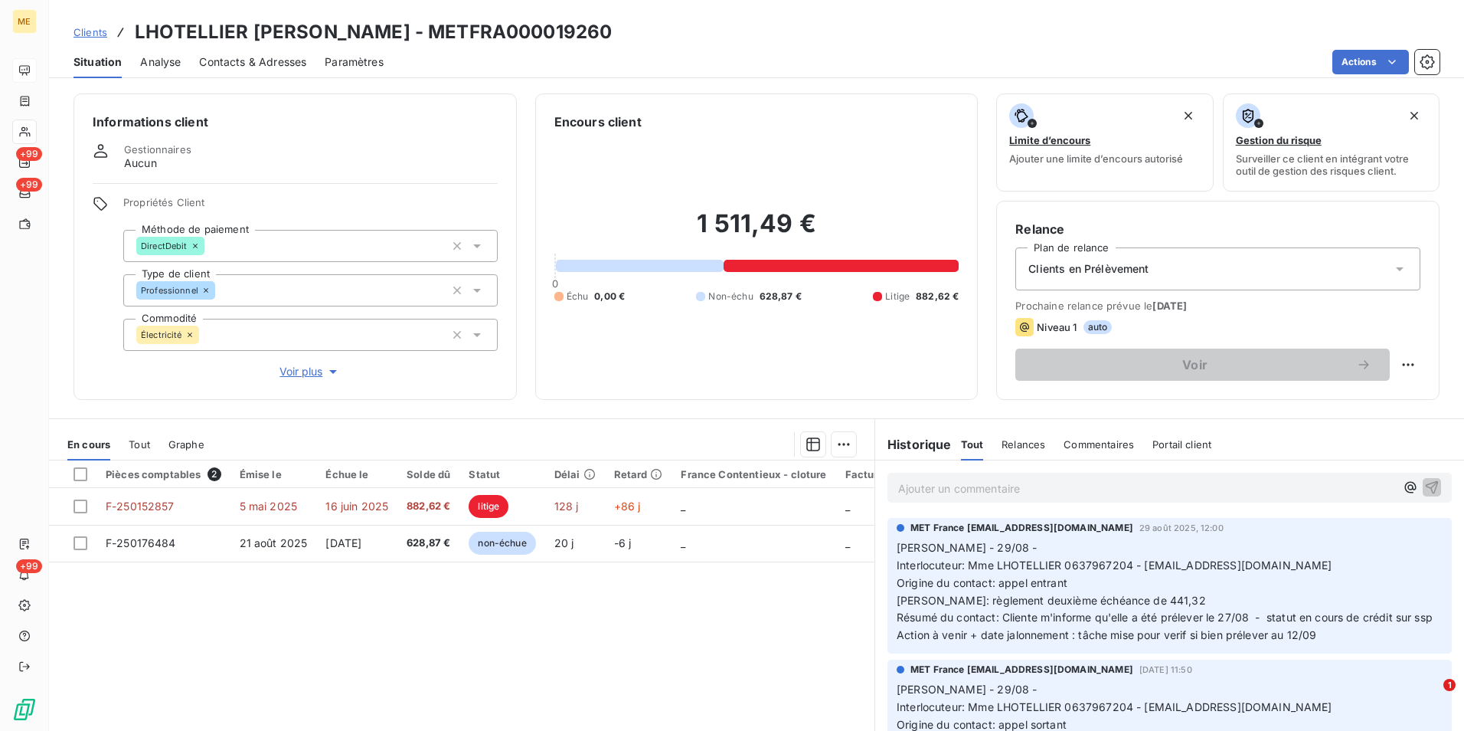
click at [612, 37] on h3 "LHOTELLIER VALERIE JEANNE BERNADETTE NEE LECOMTE - METFRA000019260" at bounding box center [373, 32] width 477 height 28
copy h3 "METFRA000019260"
click at [949, 492] on p "Ajouter un commentaire ﻿" at bounding box center [1146, 488] width 497 height 19
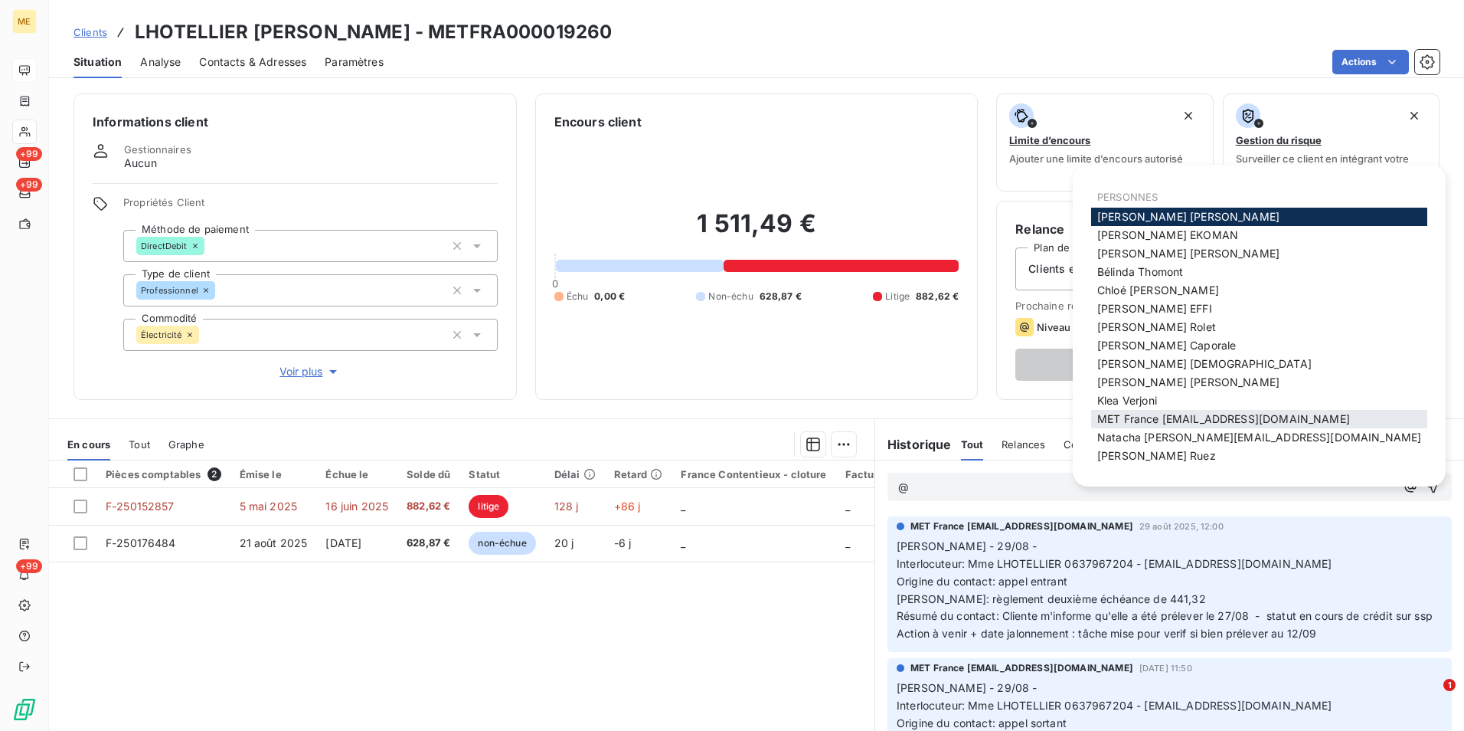
click at [1266, 421] on span "MET France met-france@recouvrement.met.com" at bounding box center [1223, 418] width 253 height 13
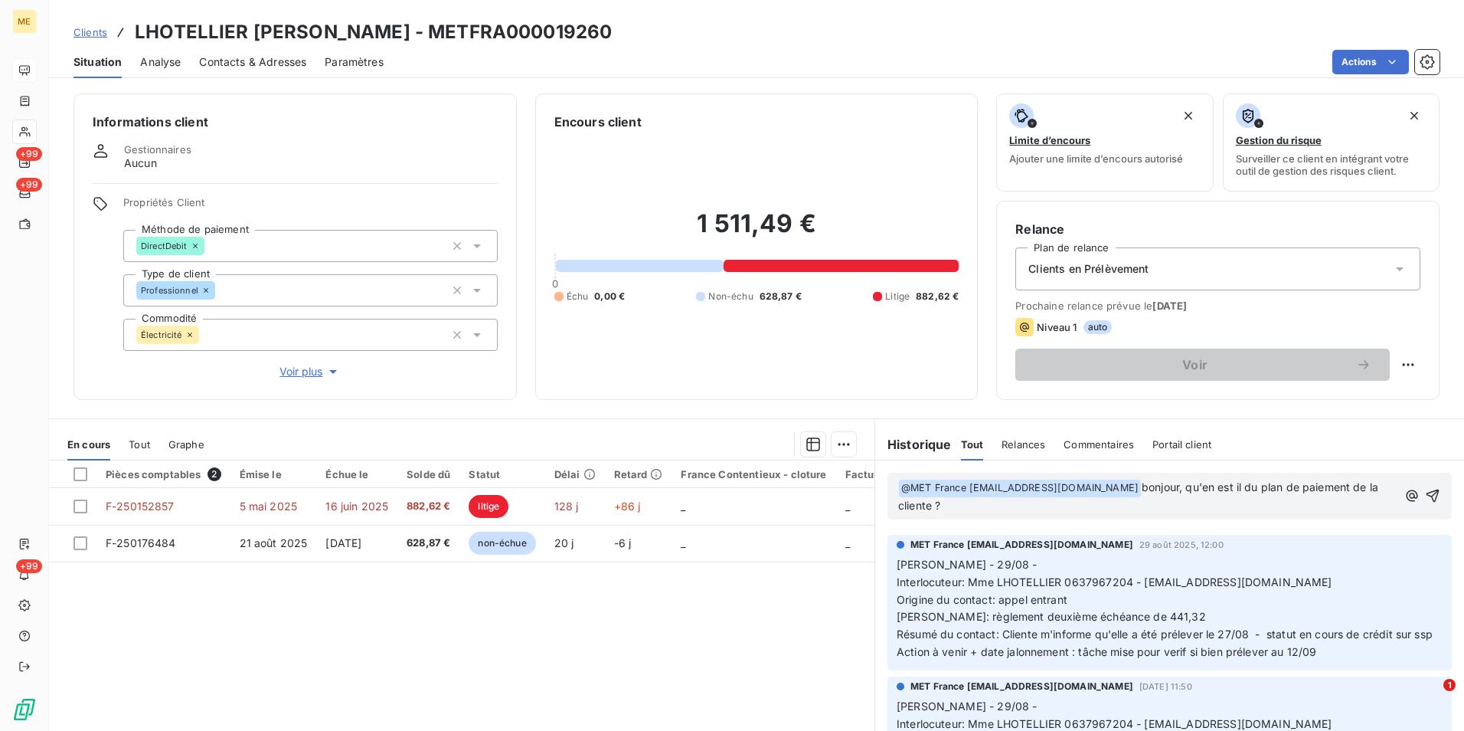
click at [1024, 506] on p "﻿ @ MET France met-france@recouvrement.met.com ﻿ bonjour, qu'en est il du plan …" at bounding box center [1147, 497] width 499 height 36
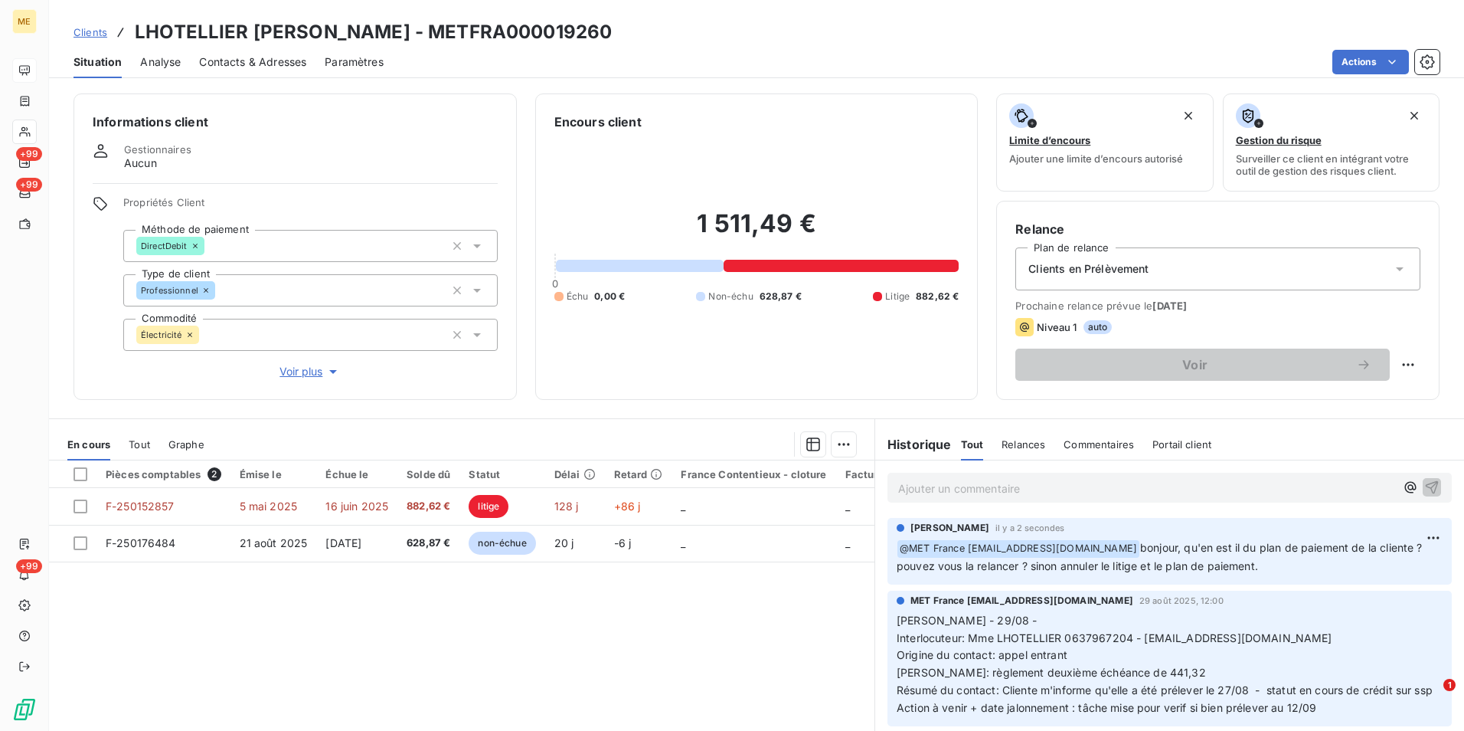
click at [69, 29] on div "Clients LHOTELLIER VALERIE JEANNE BERNADETTE NEE LECOMTE - METFRA000019260" at bounding box center [756, 32] width 1415 height 28
click at [92, 38] on link "Clients" at bounding box center [91, 32] width 34 height 15
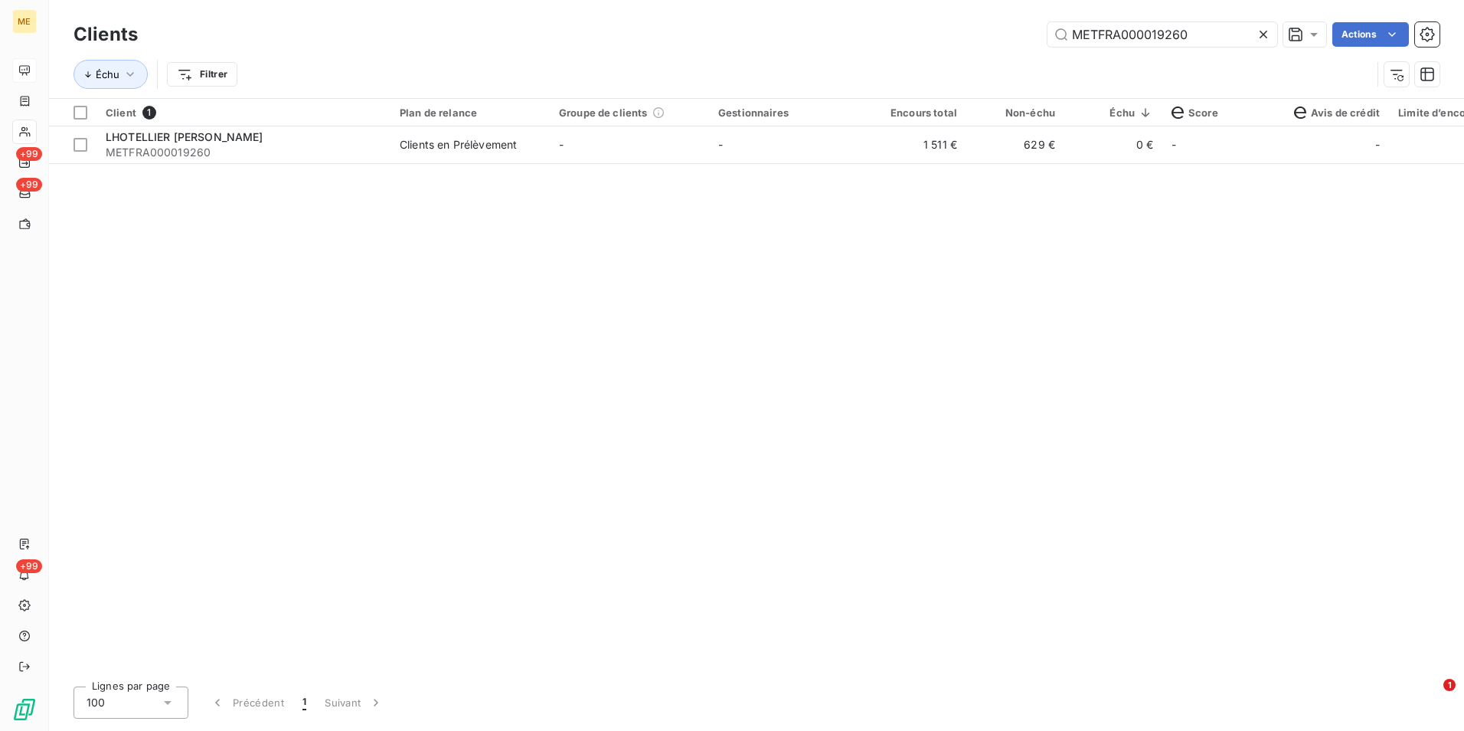
click at [1262, 31] on icon at bounding box center [1263, 34] width 15 height 15
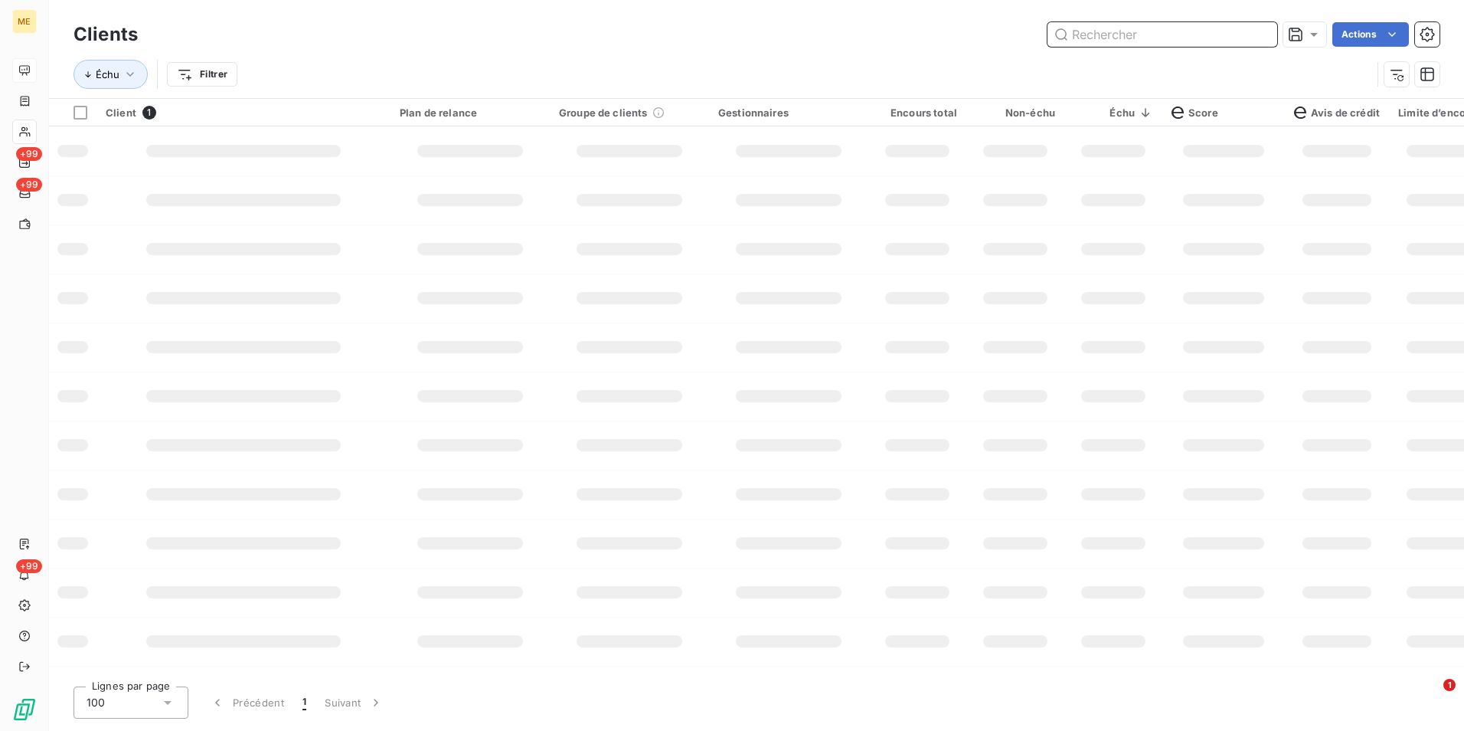
click at [1262, 31] on input "text" at bounding box center [1163, 34] width 230 height 25
paste input "METFRA000019099"
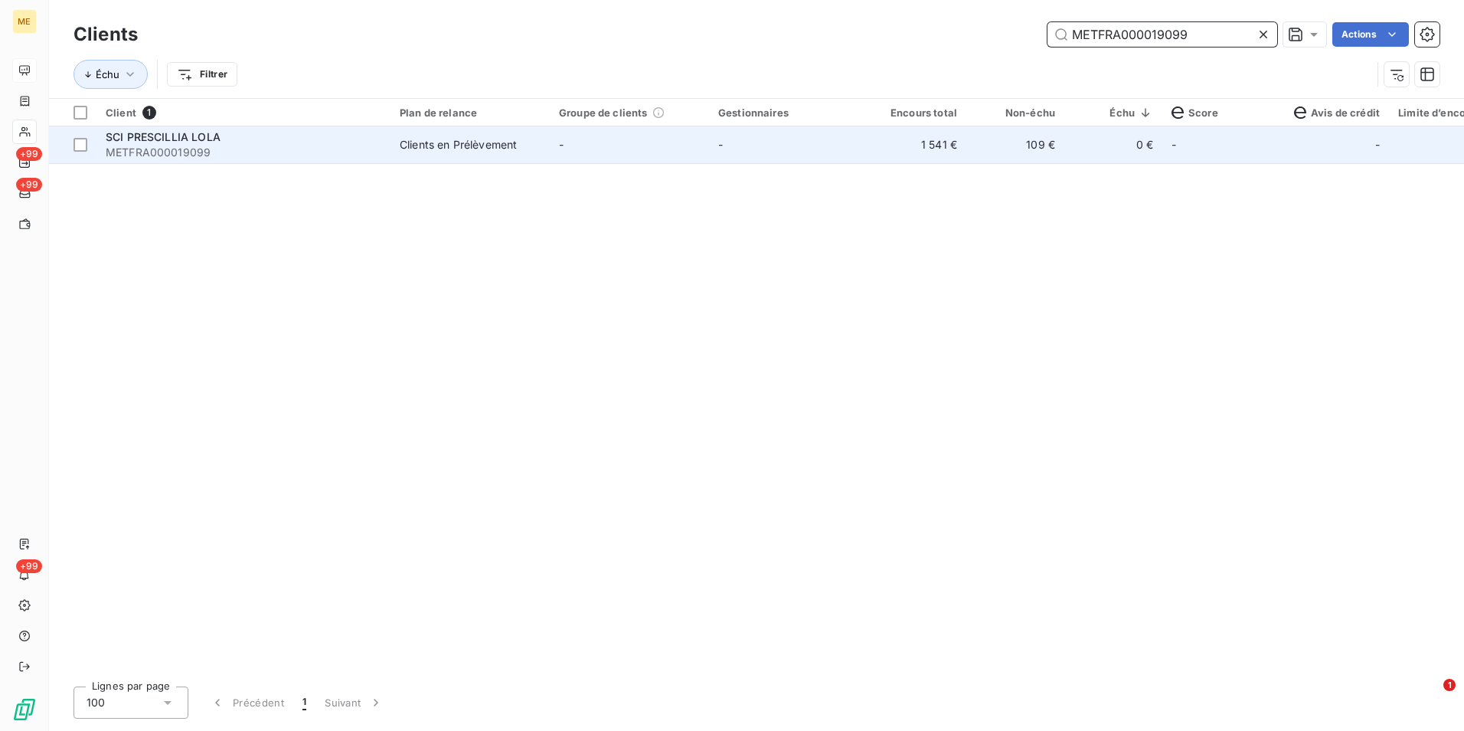
type input "METFRA000019099"
click at [828, 155] on td "-" at bounding box center [788, 144] width 159 height 37
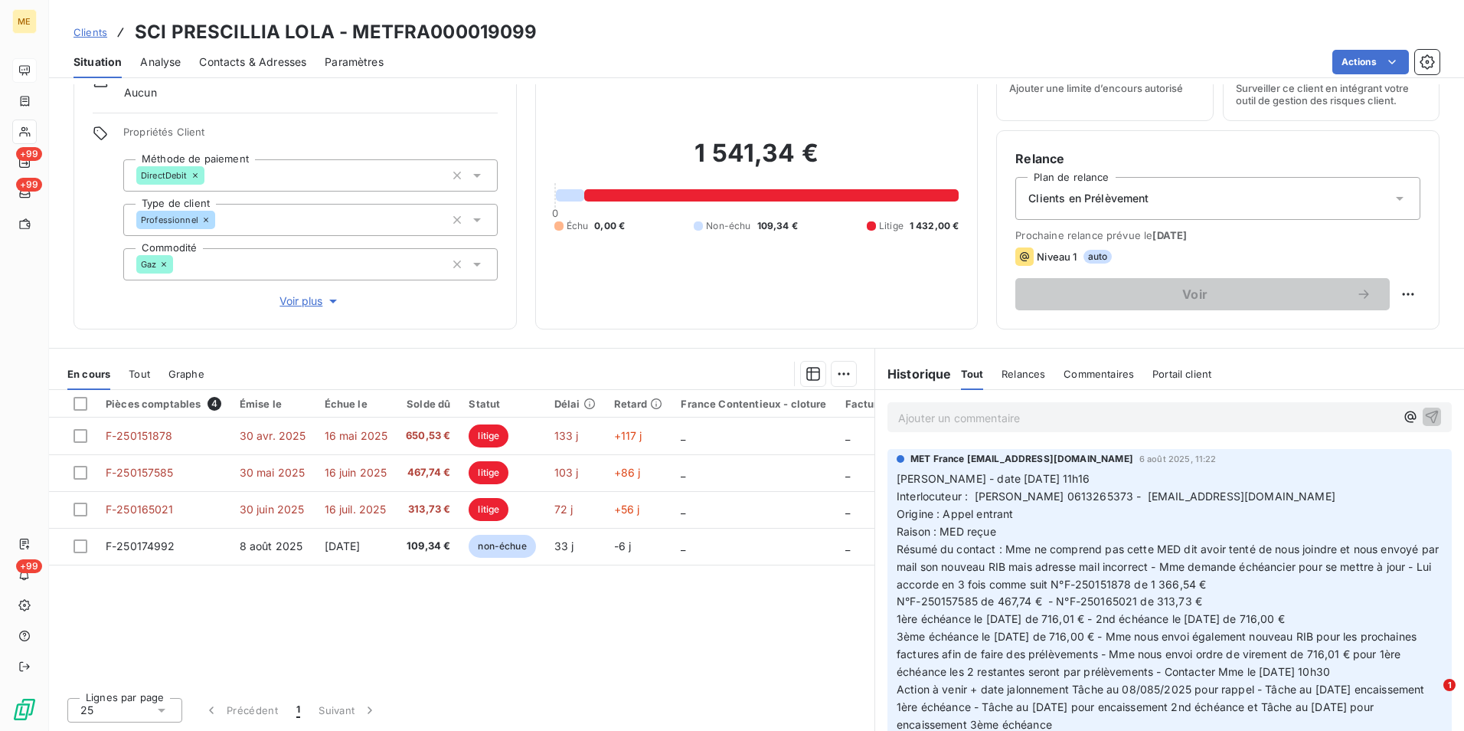
scroll to position [613, 0]
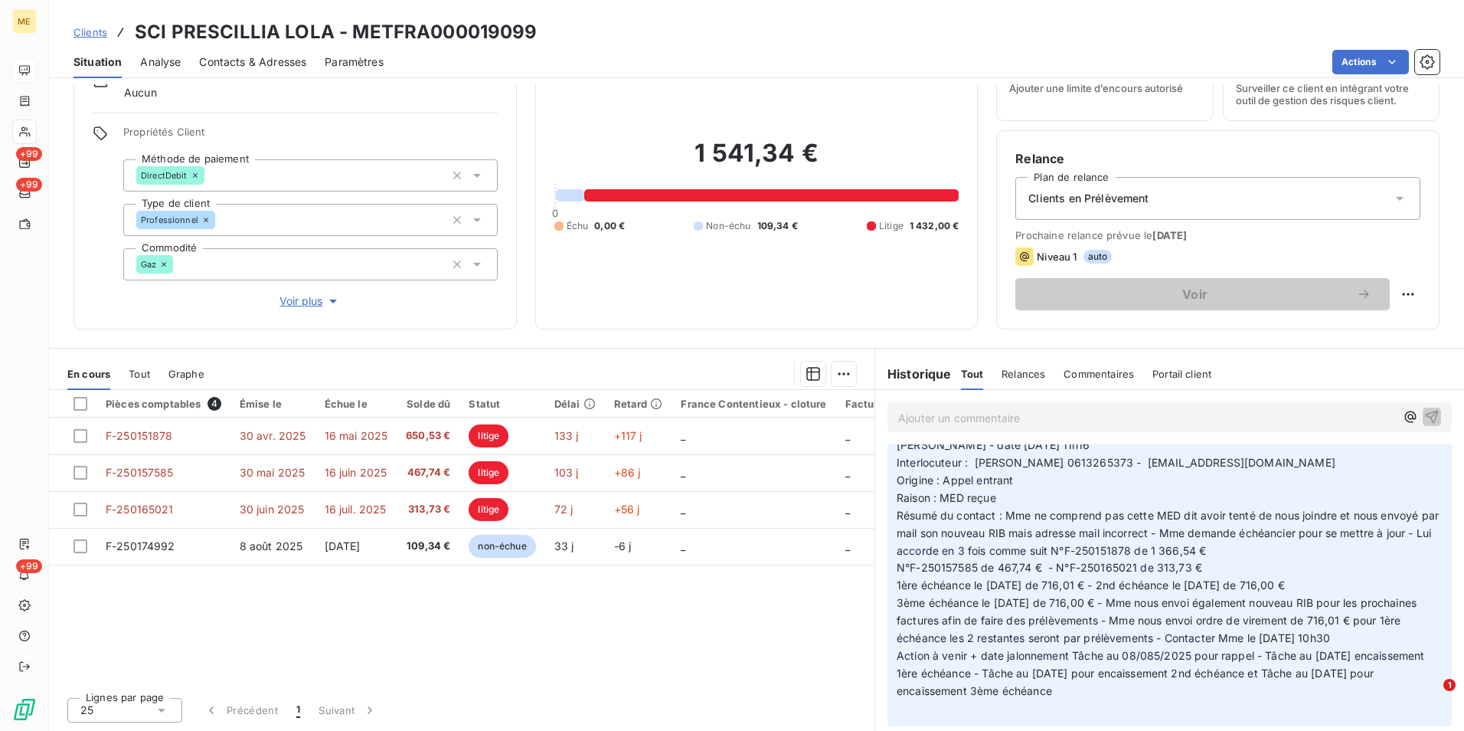
click at [486, 26] on h3 "SCI PRESCILLIA LOLA - METFRA000019099" at bounding box center [336, 32] width 403 height 28
copy h3 "METFRA000019099"
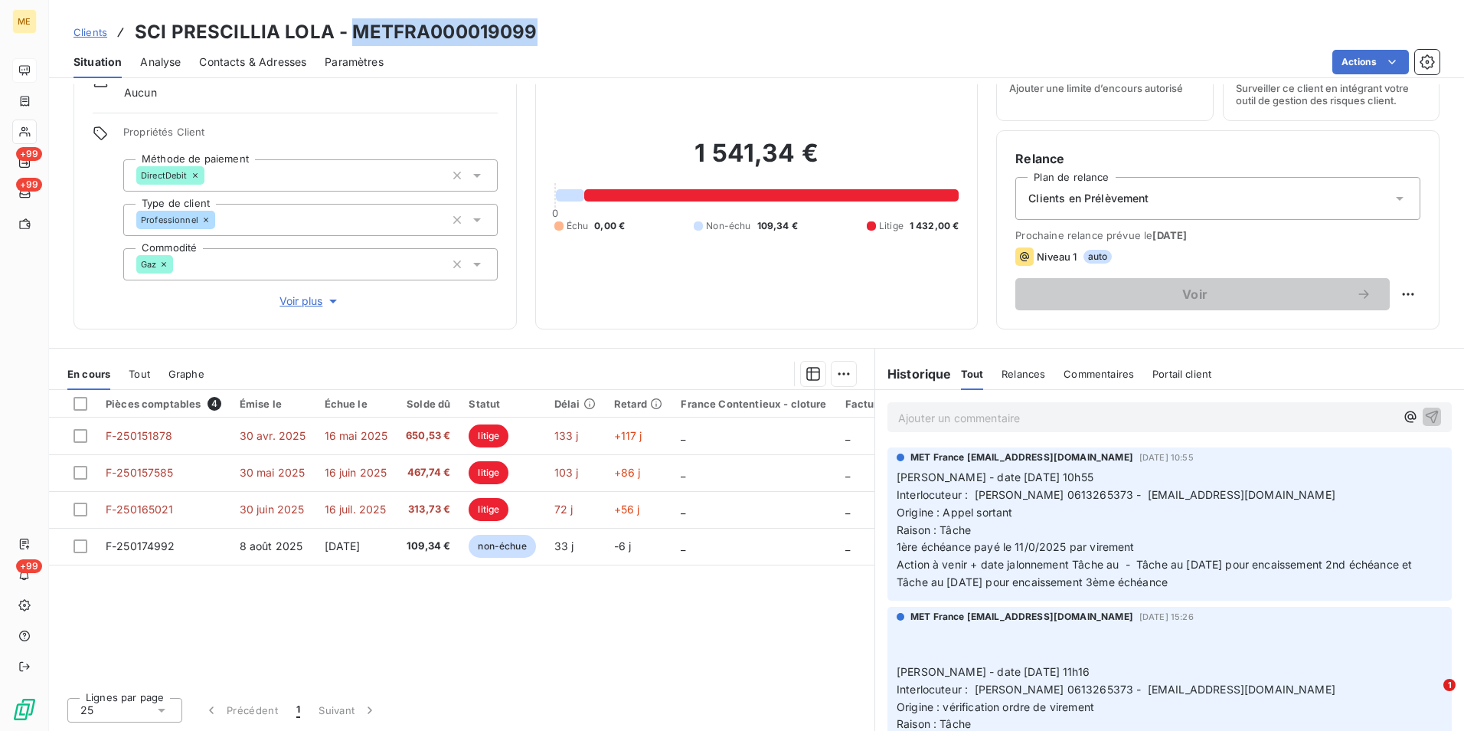
scroll to position [0, 0]
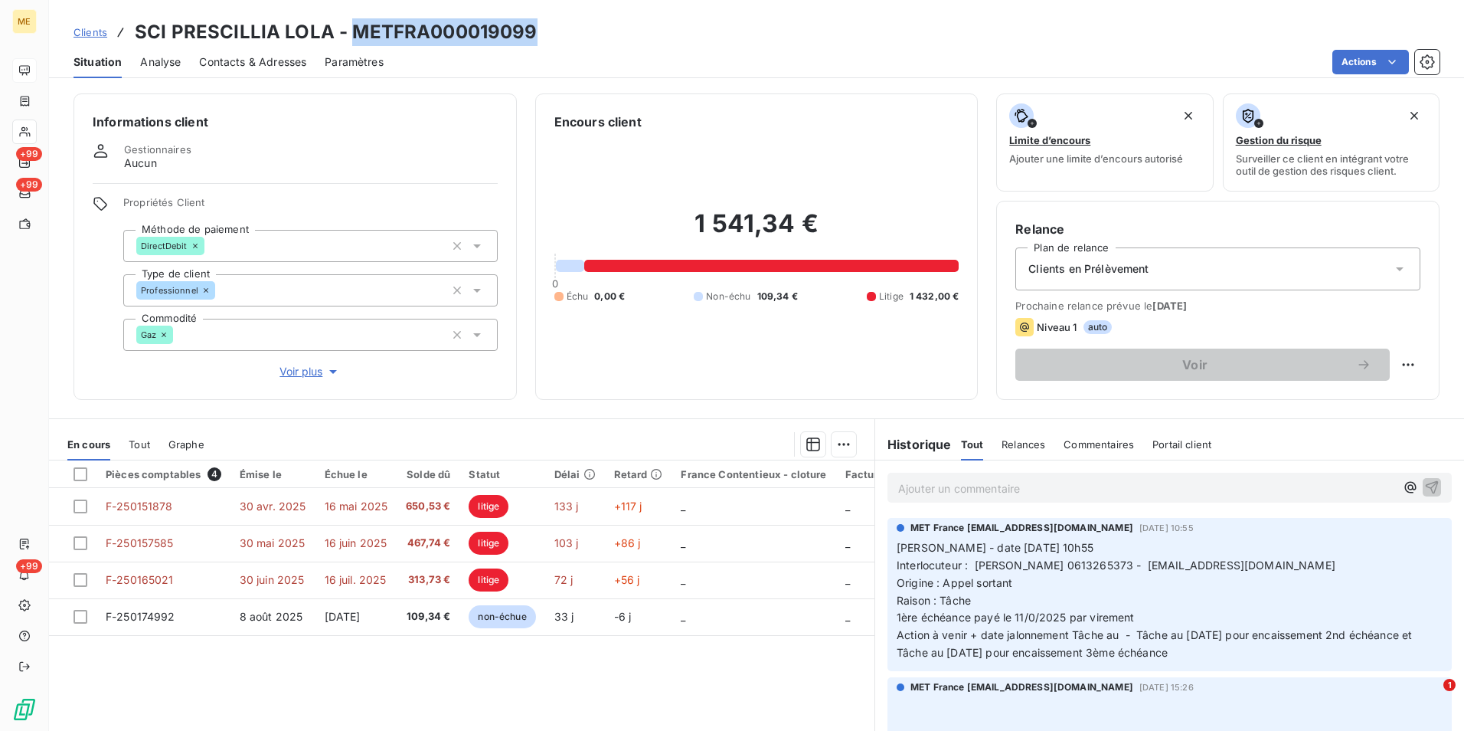
click at [94, 31] on span "Clients" at bounding box center [91, 32] width 34 height 12
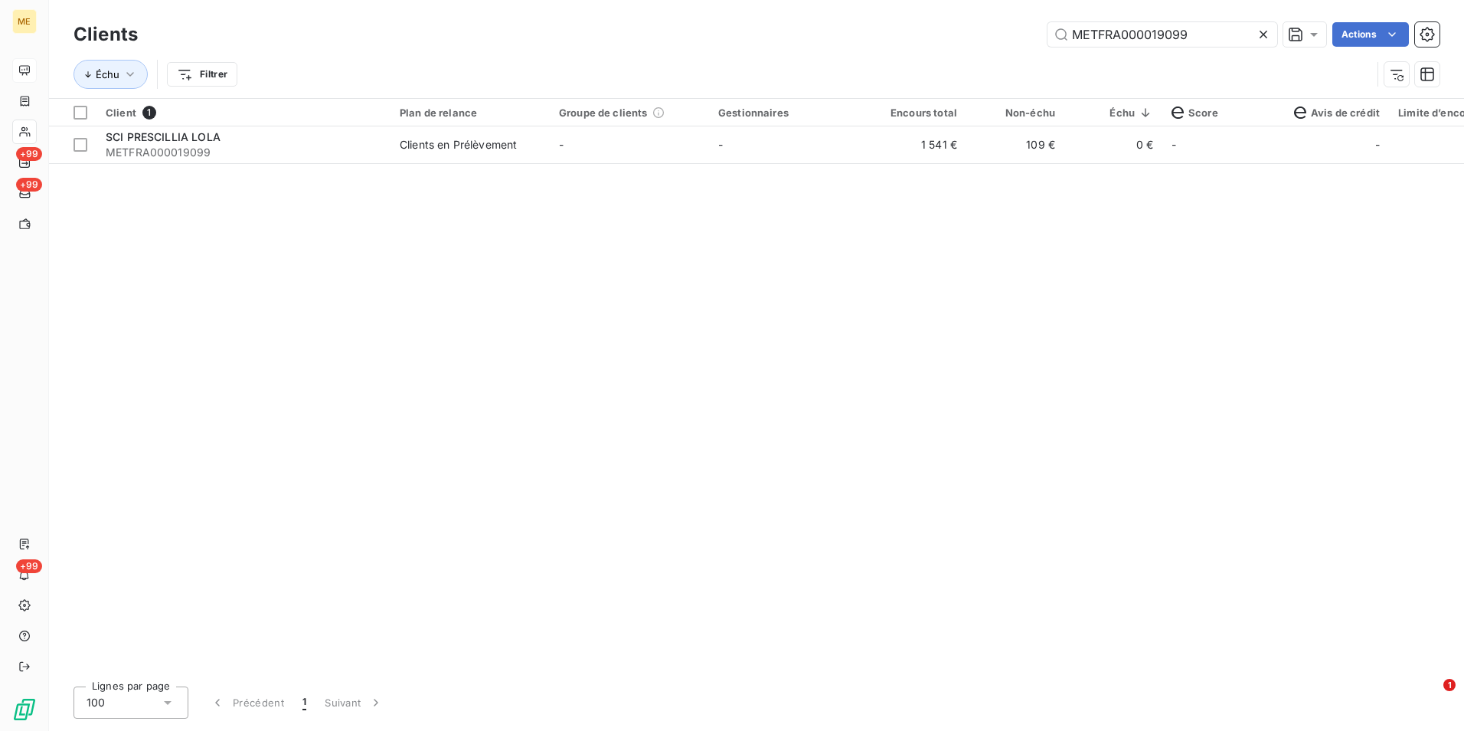
click at [1260, 38] on icon at bounding box center [1264, 35] width 8 height 8
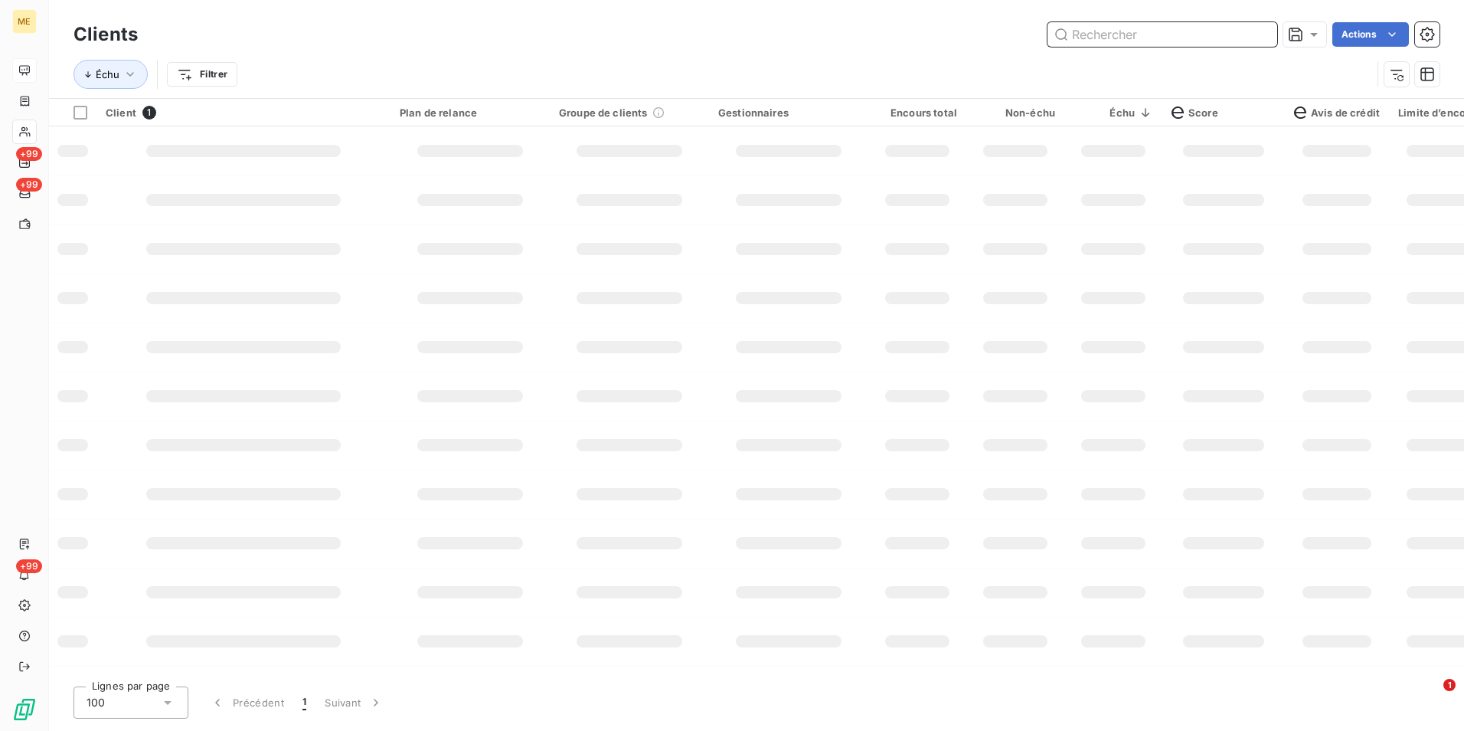
click at [1258, 34] on input "text" at bounding box center [1163, 34] width 230 height 25
paste input "METFRA000018927-CA3"
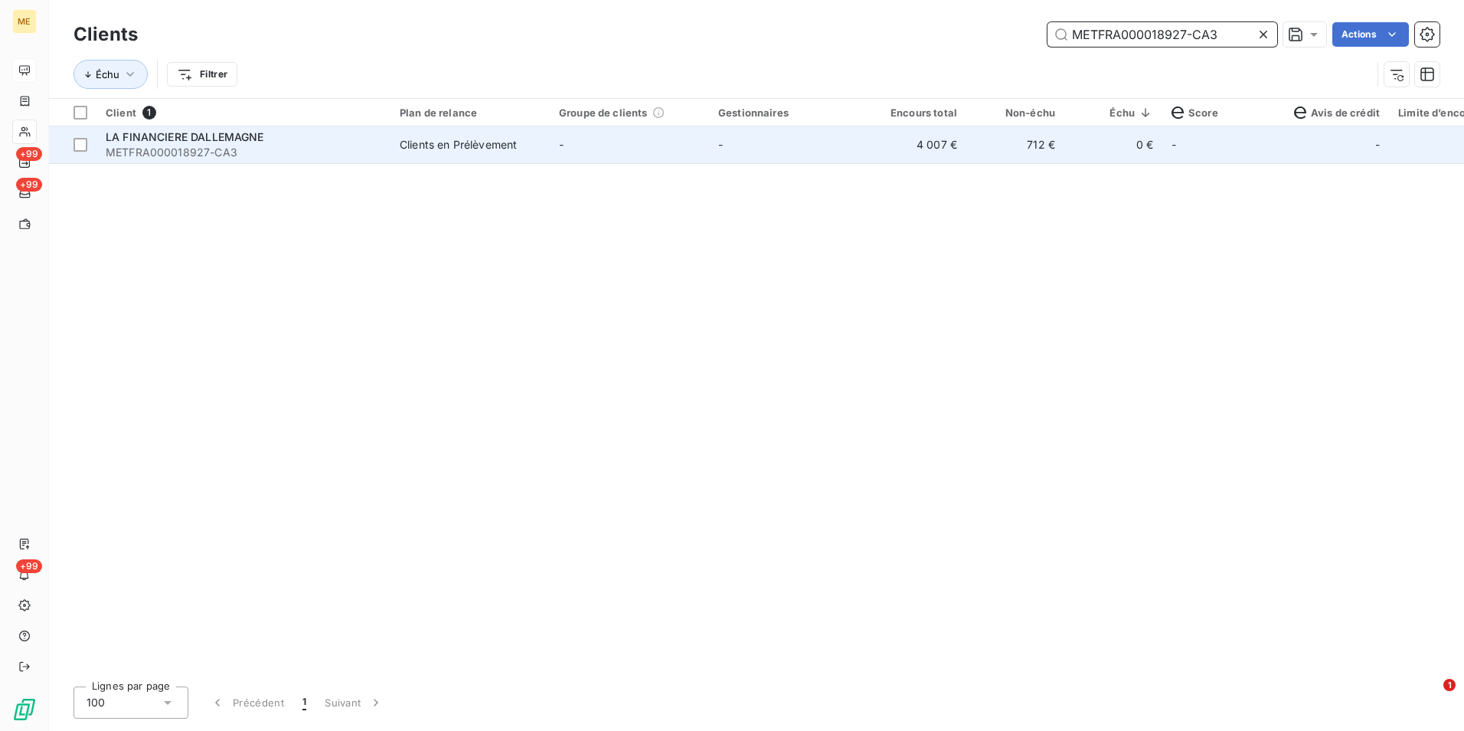
type input "METFRA000018927-CA3"
click at [839, 149] on td "-" at bounding box center [788, 144] width 159 height 37
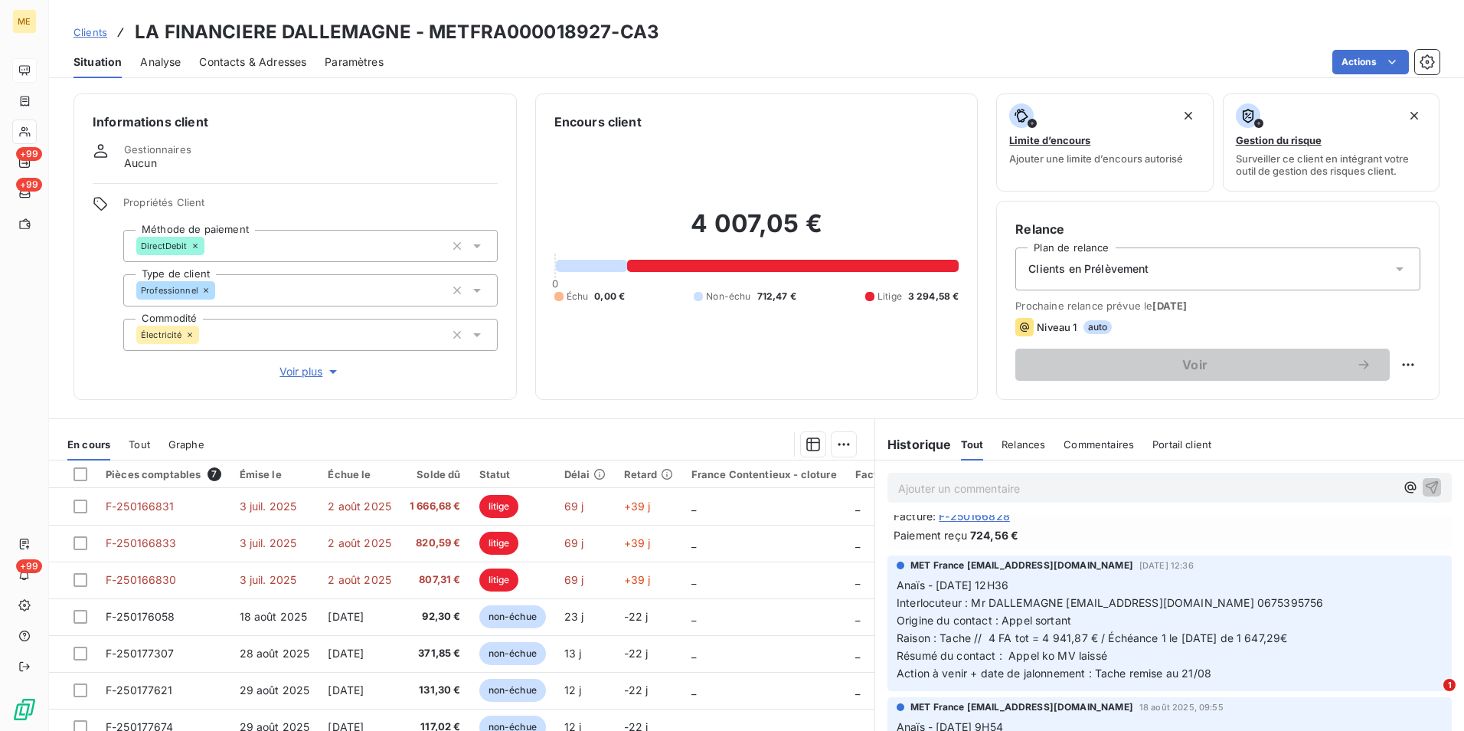
scroll to position [460, 0]
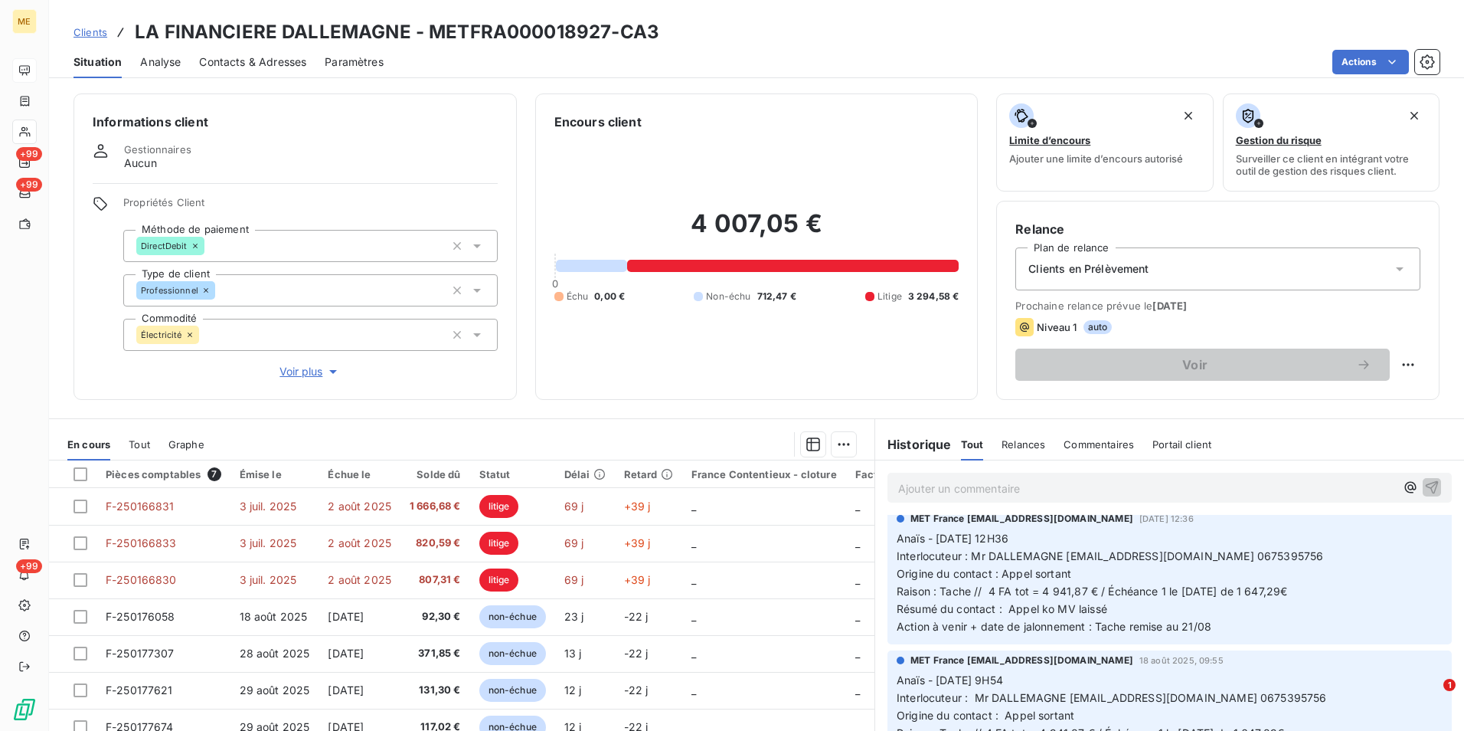
click at [88, 37] on span "Clients" at bounding box center [91, 32] width 34 height 12
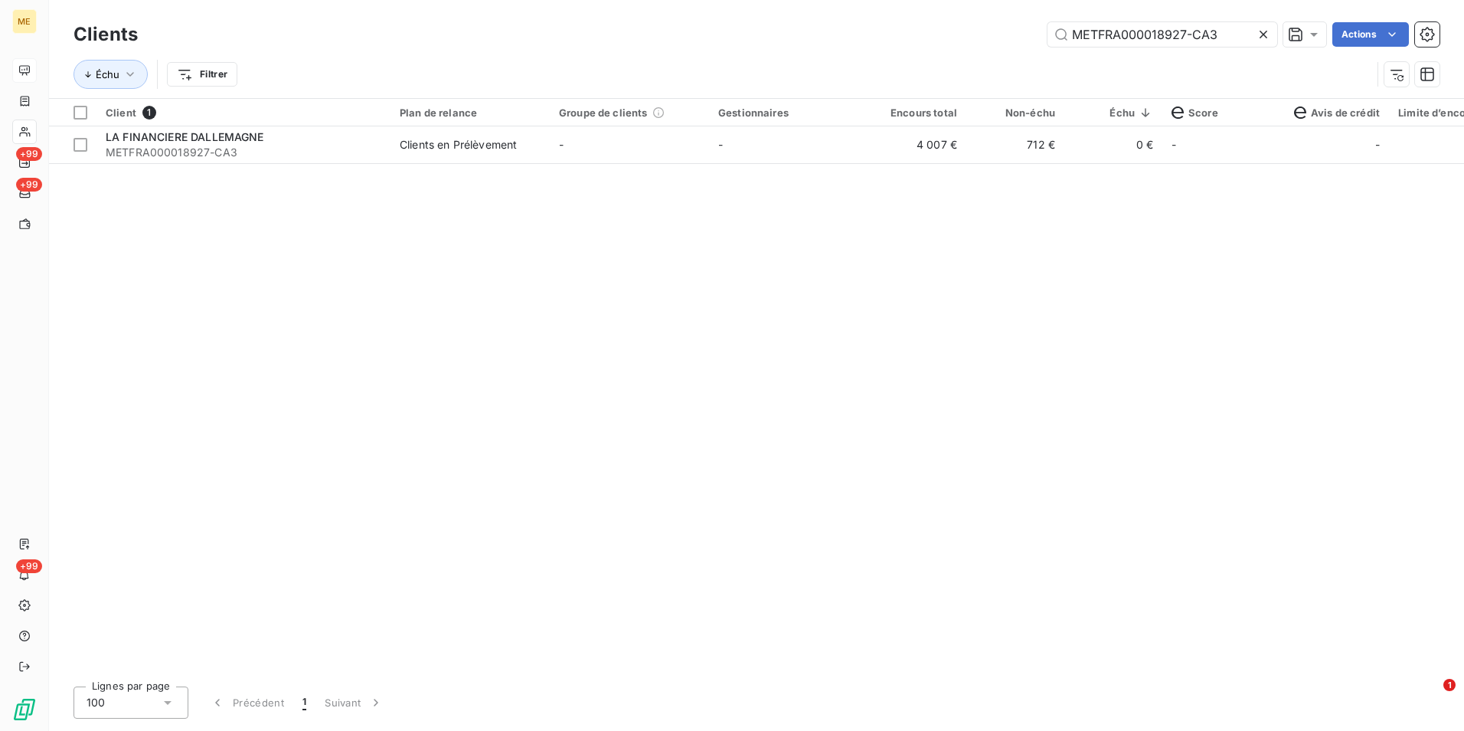
click at [1260, 40] on icon at bounding box center [1263, 34] width 15 height 15
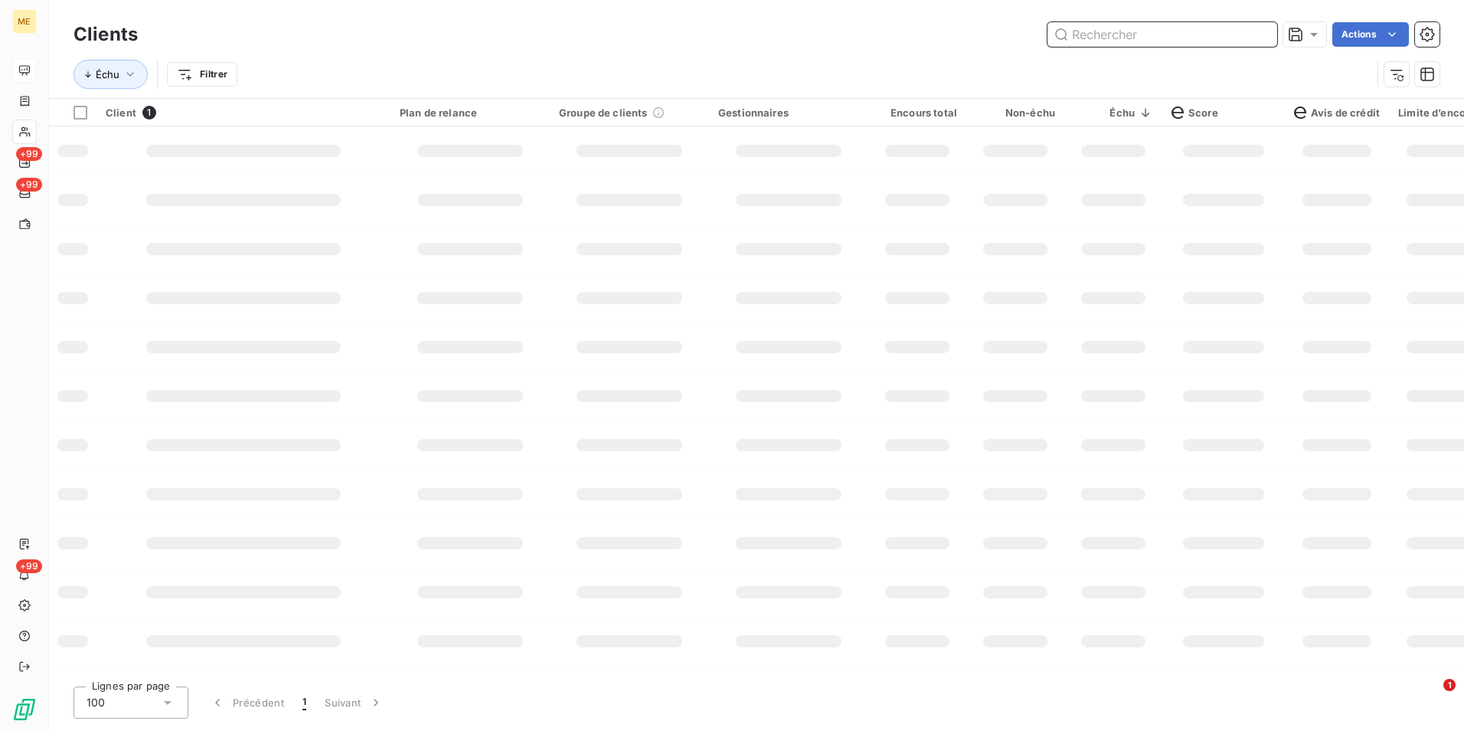
click at [1258, 37] on input "text" at bounding box center [1163, 34] width 230 height 25
paste input "METFRA000018830"
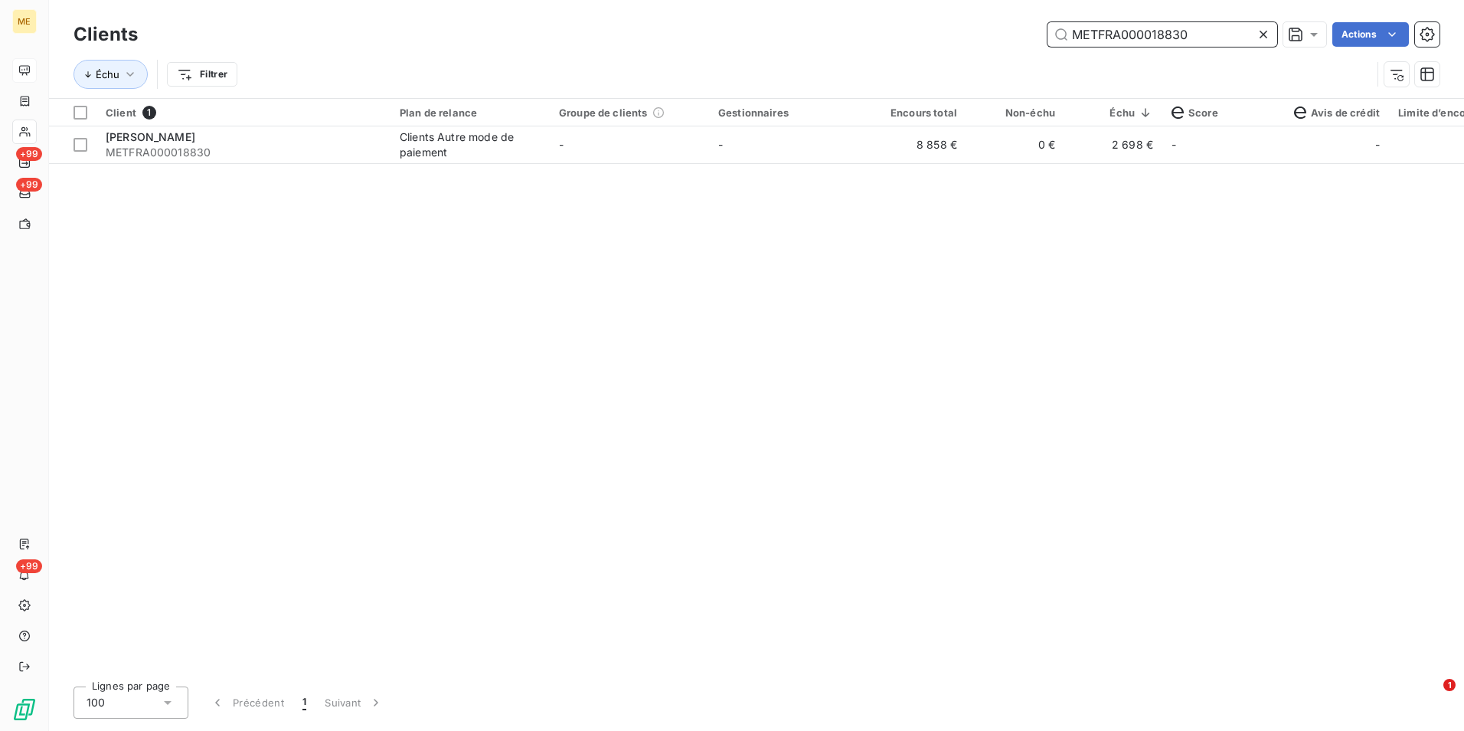
type input "METFRA000018830"
click at [951, 162] on td "8 858 €" at bounding box center [917, 144] width 98 height 37
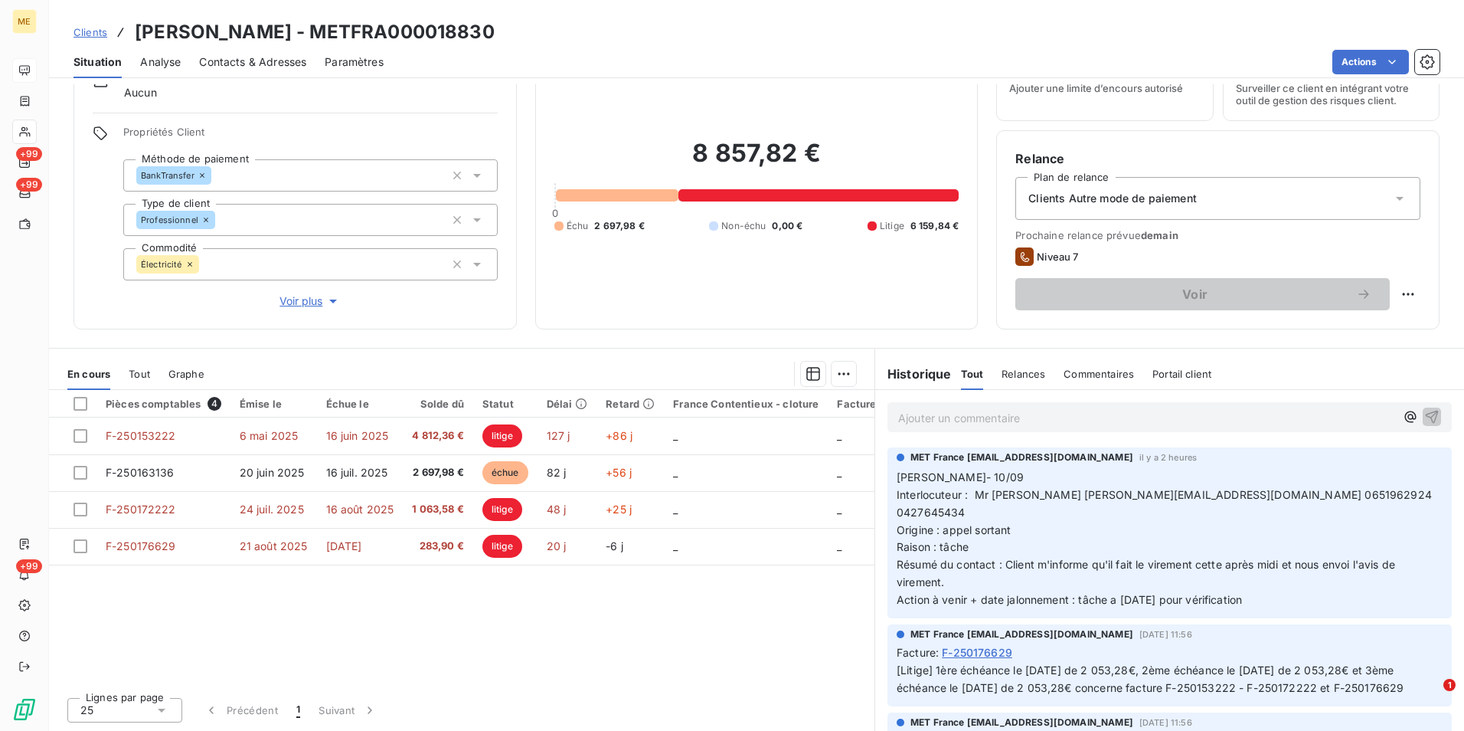
drag, startPoint x: 91, startPoint y: 31, endPoint x: 112, endPoint y: 30, distance: 20.7
click at [92, 31] on span "Clients" at bounding box center [91, 32] width 34 height 12
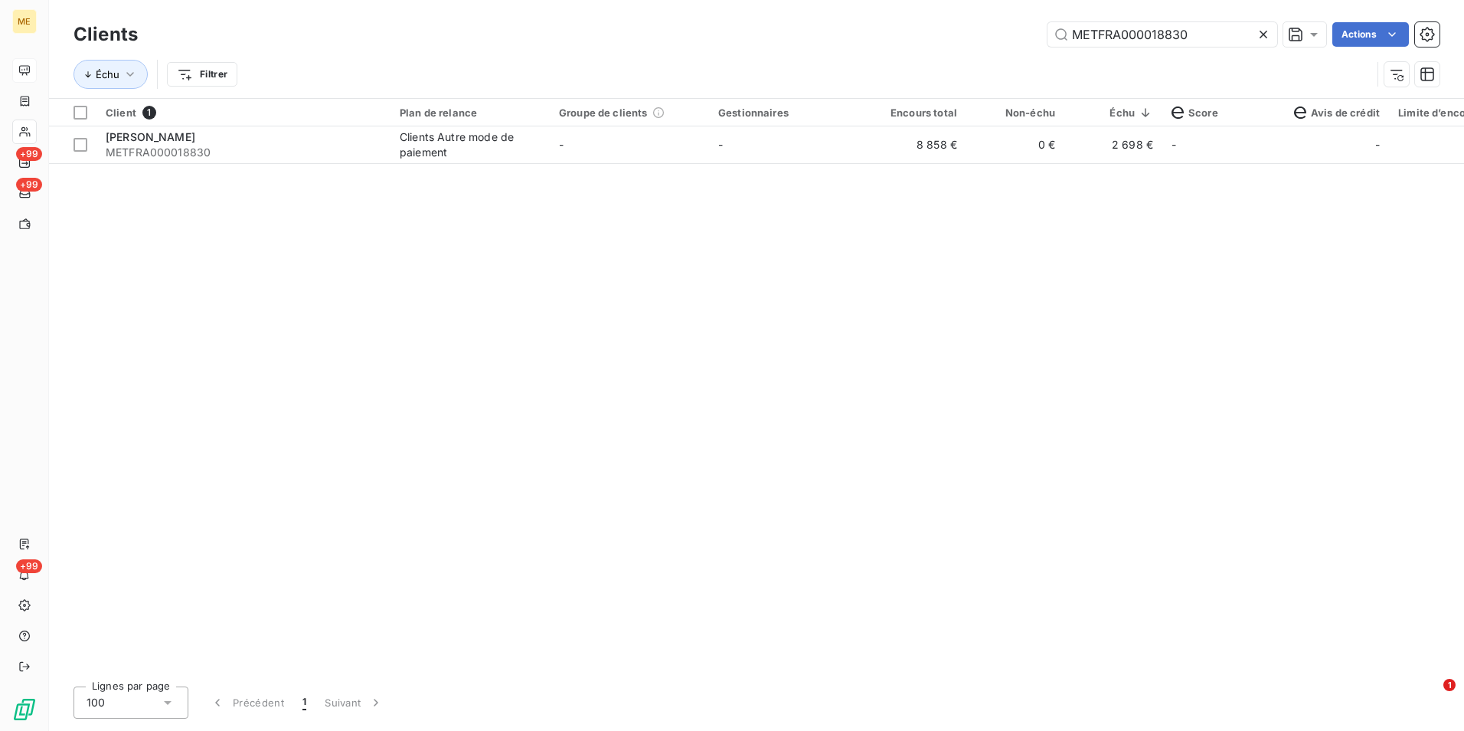
click at [1260, 32] on icon at bounding box center [1264, 35] width 8 height 8
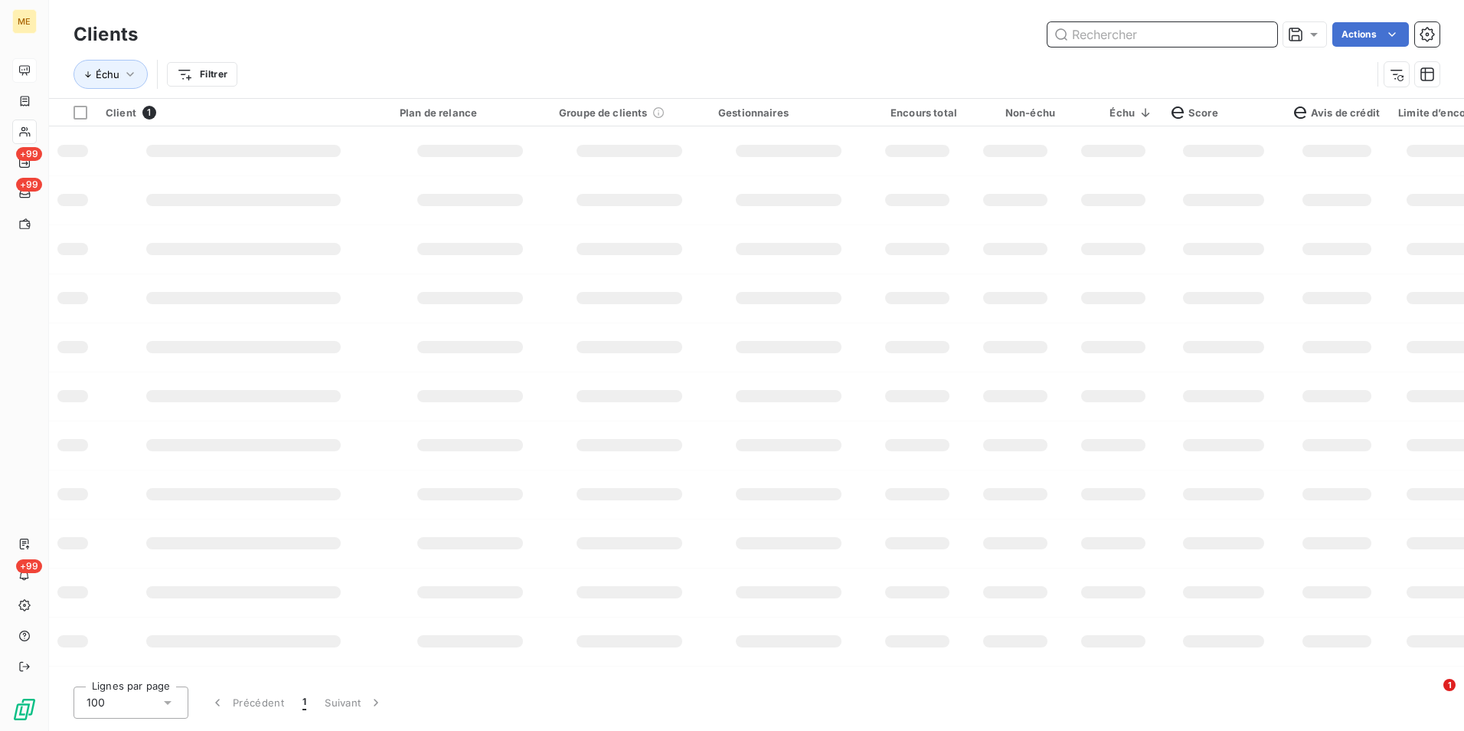
drag, startPoint x: 1260, startPoint y: 32, endPoint x: 1243, endPoint y: 30, distance: 17.0
click at [1252, 30] on input "text" at bounding box center [1163, 34] width 230 height 25
paste input "METFRA000018732"
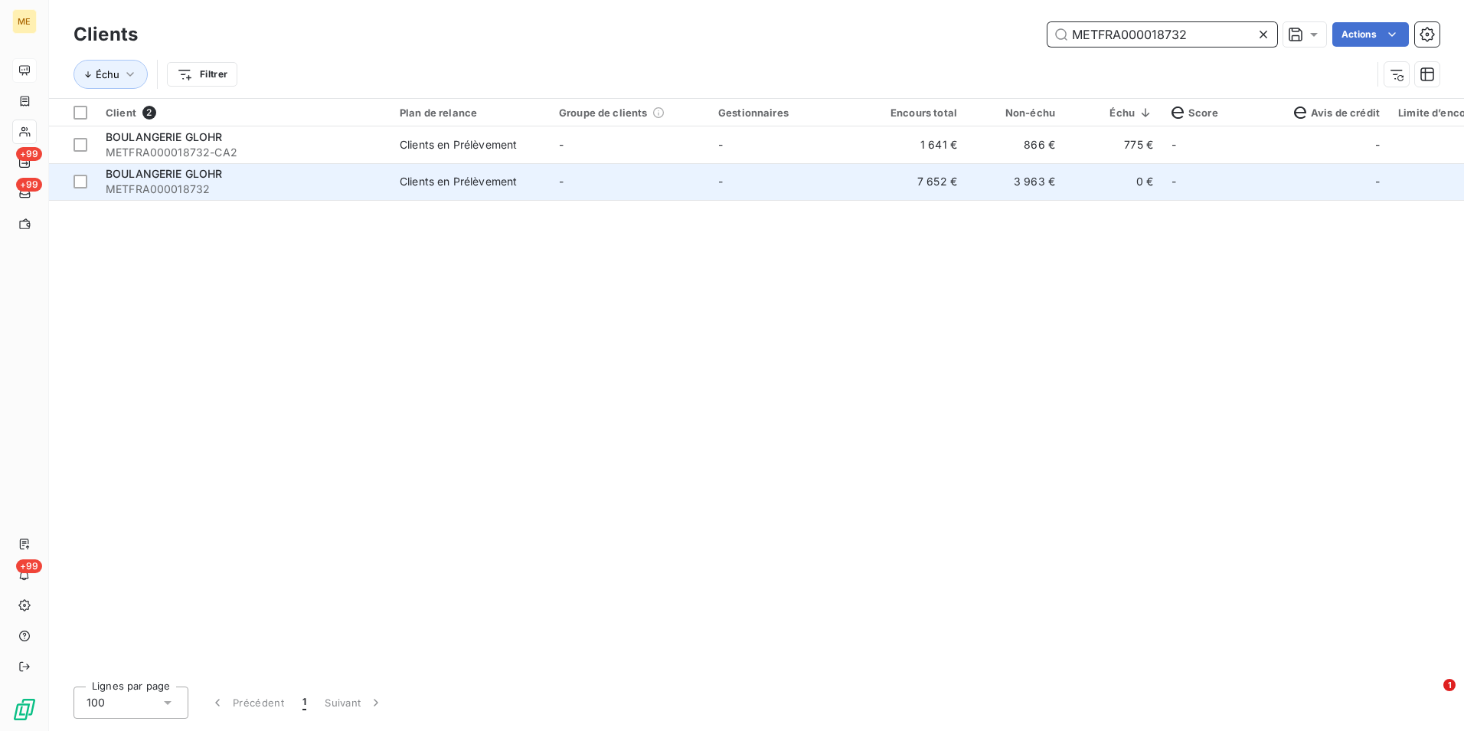
type input "METFRA000018732"
click at [747, 185] on td "-" at bounding box center [788, 181] width 159 height 37
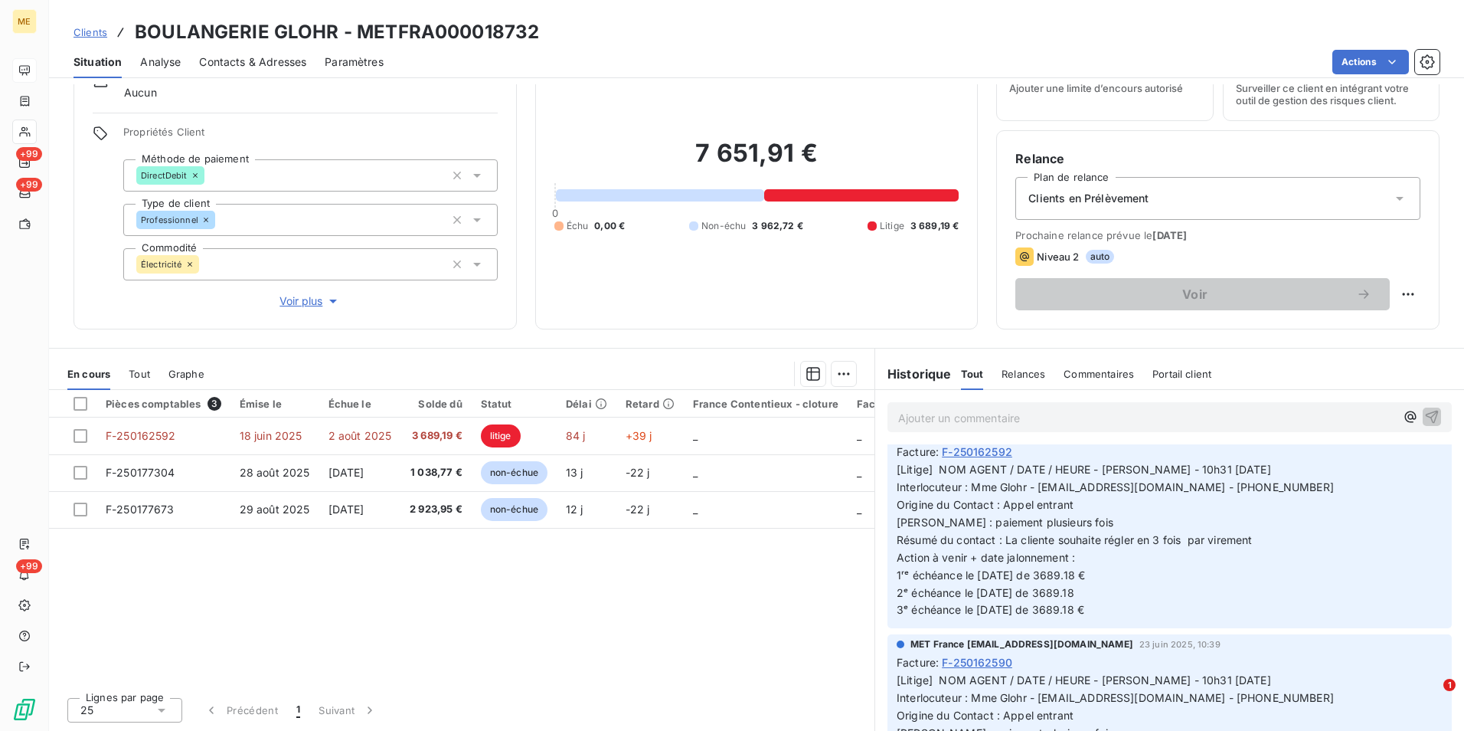
scroll to position [460, 0]
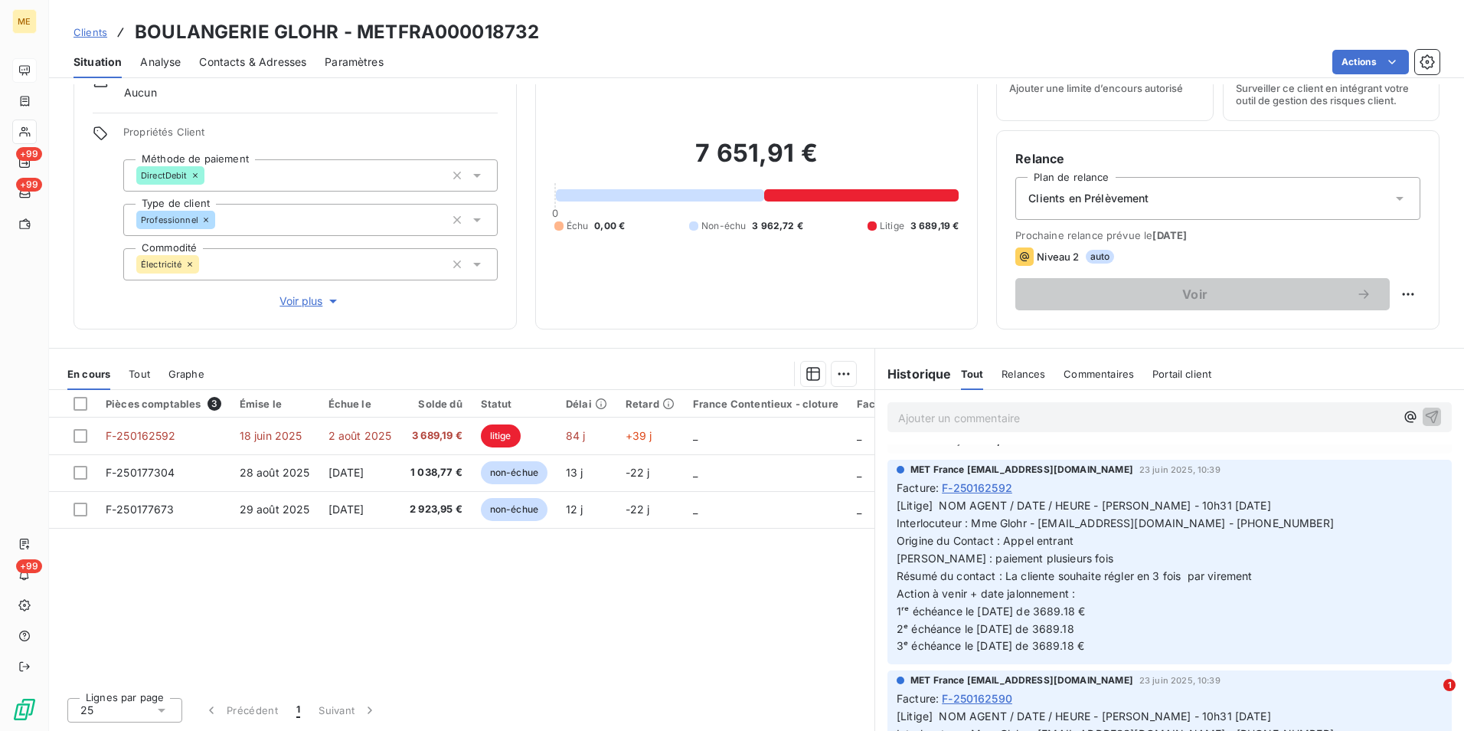
click at [496, 34] on h3 "BOULANGERIE GLOHR - METFRA000018732" at bounding box center [337, 32] width 404 height 28
copy h3 "METFRA000018732"
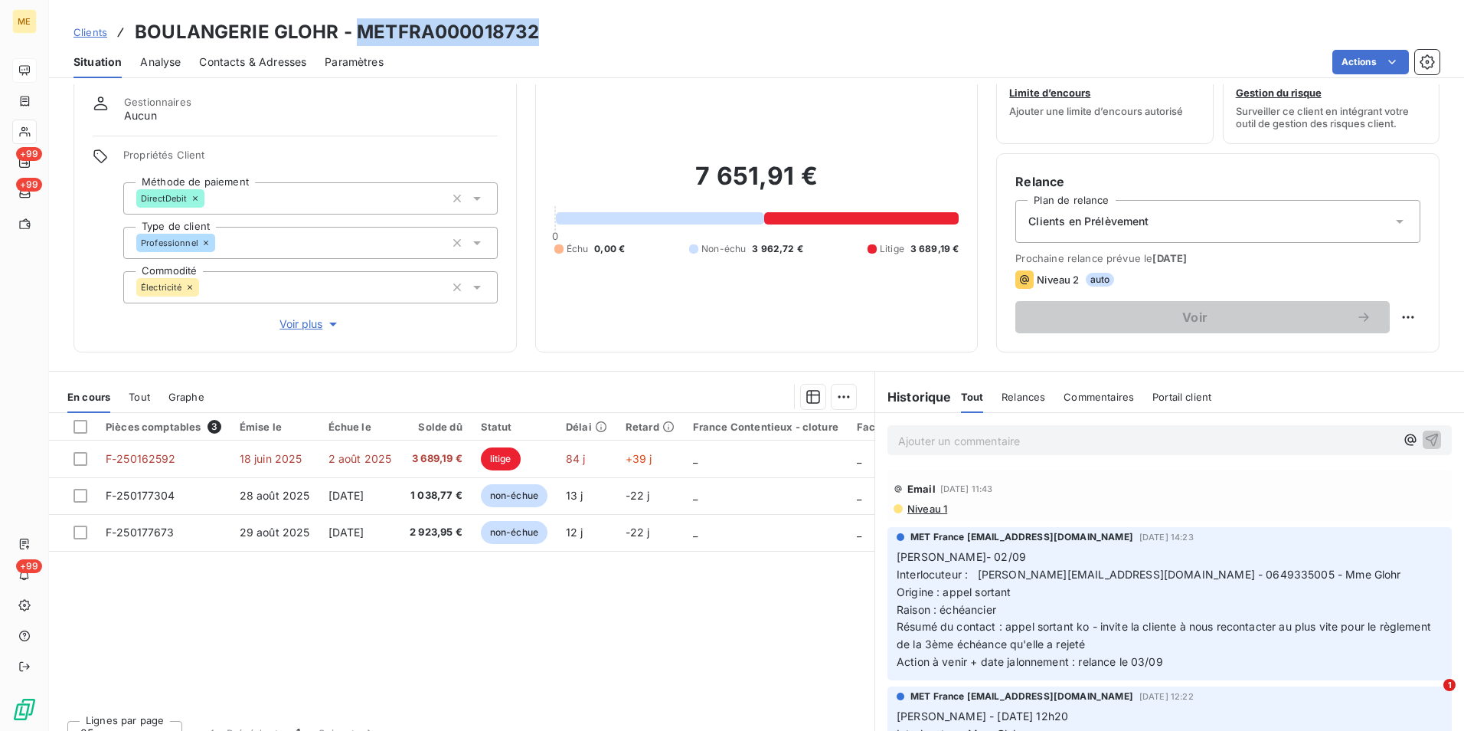
scroll to position [70, 0]
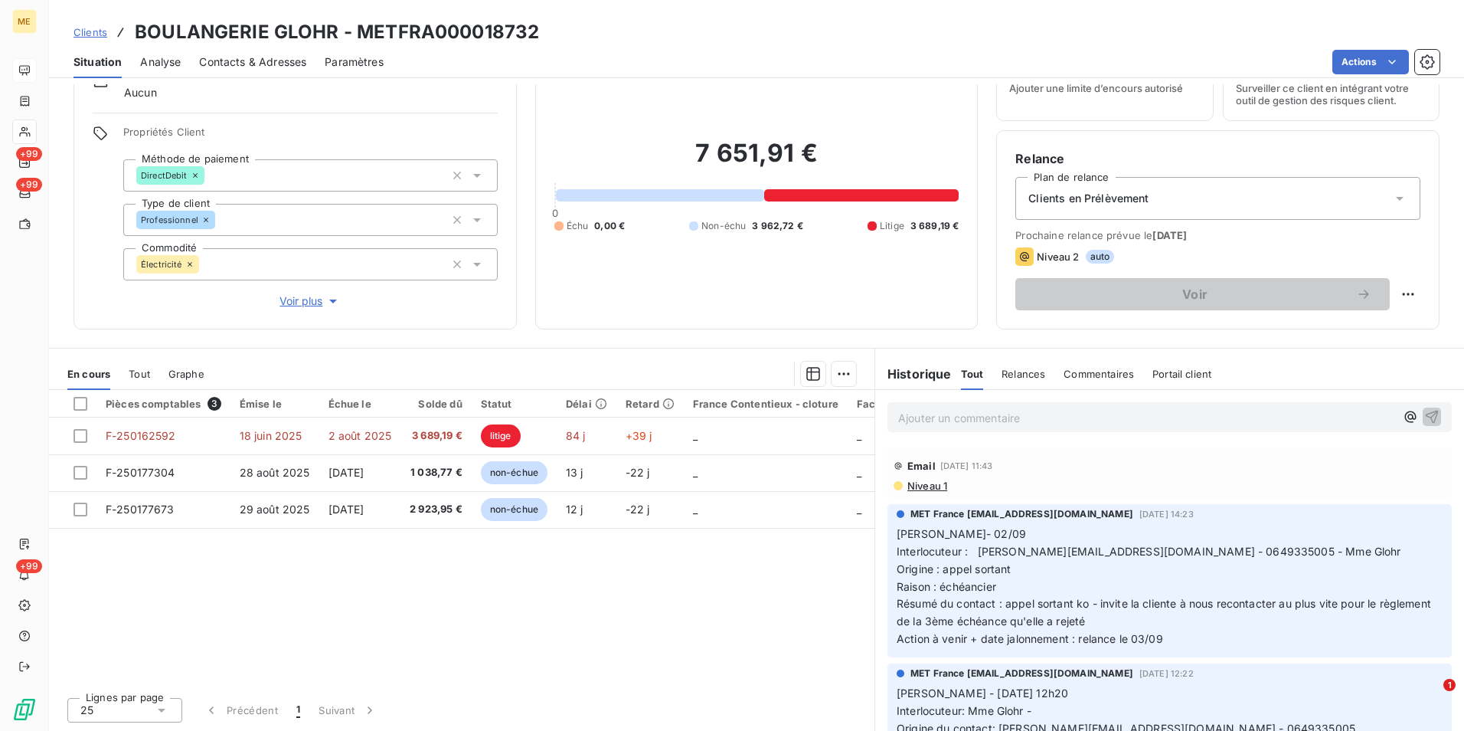
click at [993, 415] on p "Ajouter un commentaire ﻿" at bounding box center [1146, 417] width 497 height 19
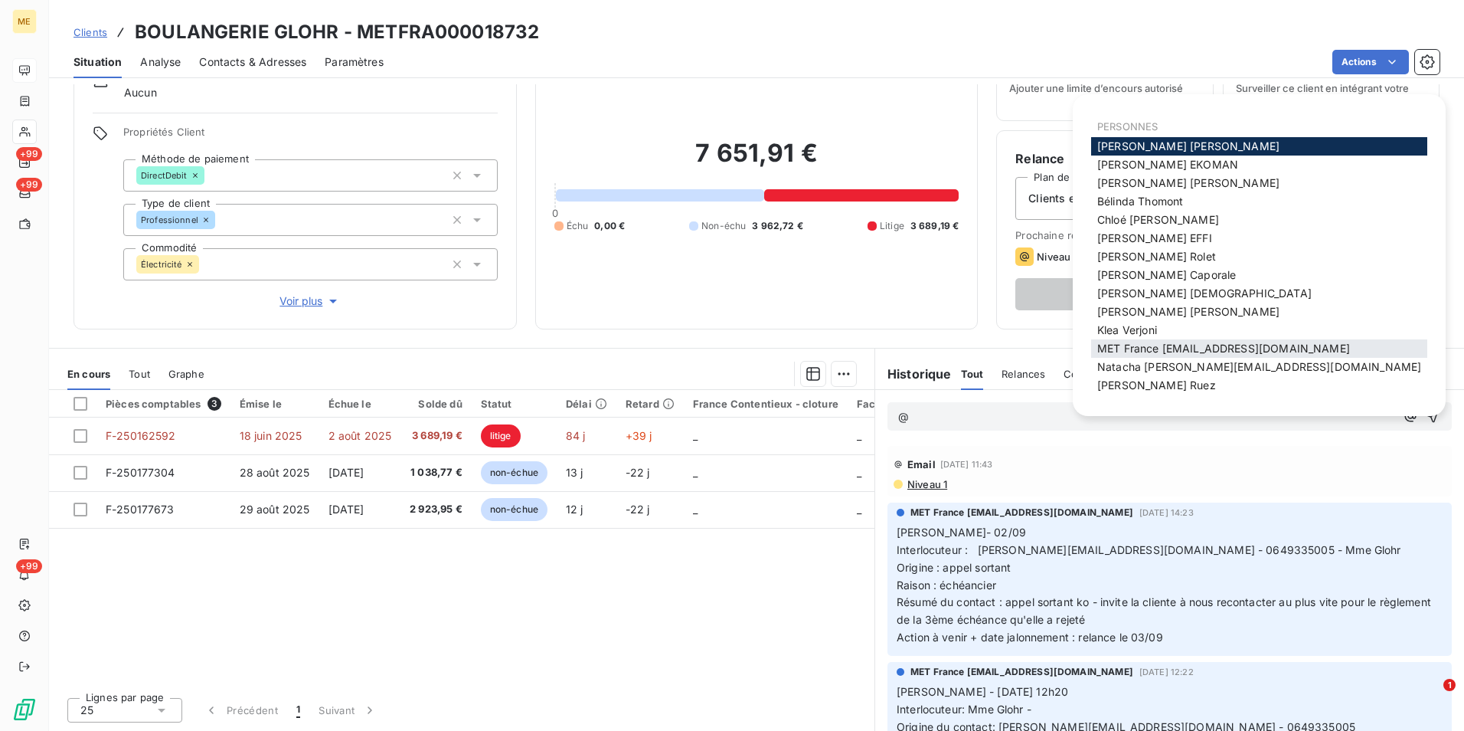
click at [1228, 343] on span "MET France met-france@recouvrement.met.com" at bounding box center [1223, 348] width 253 height 13
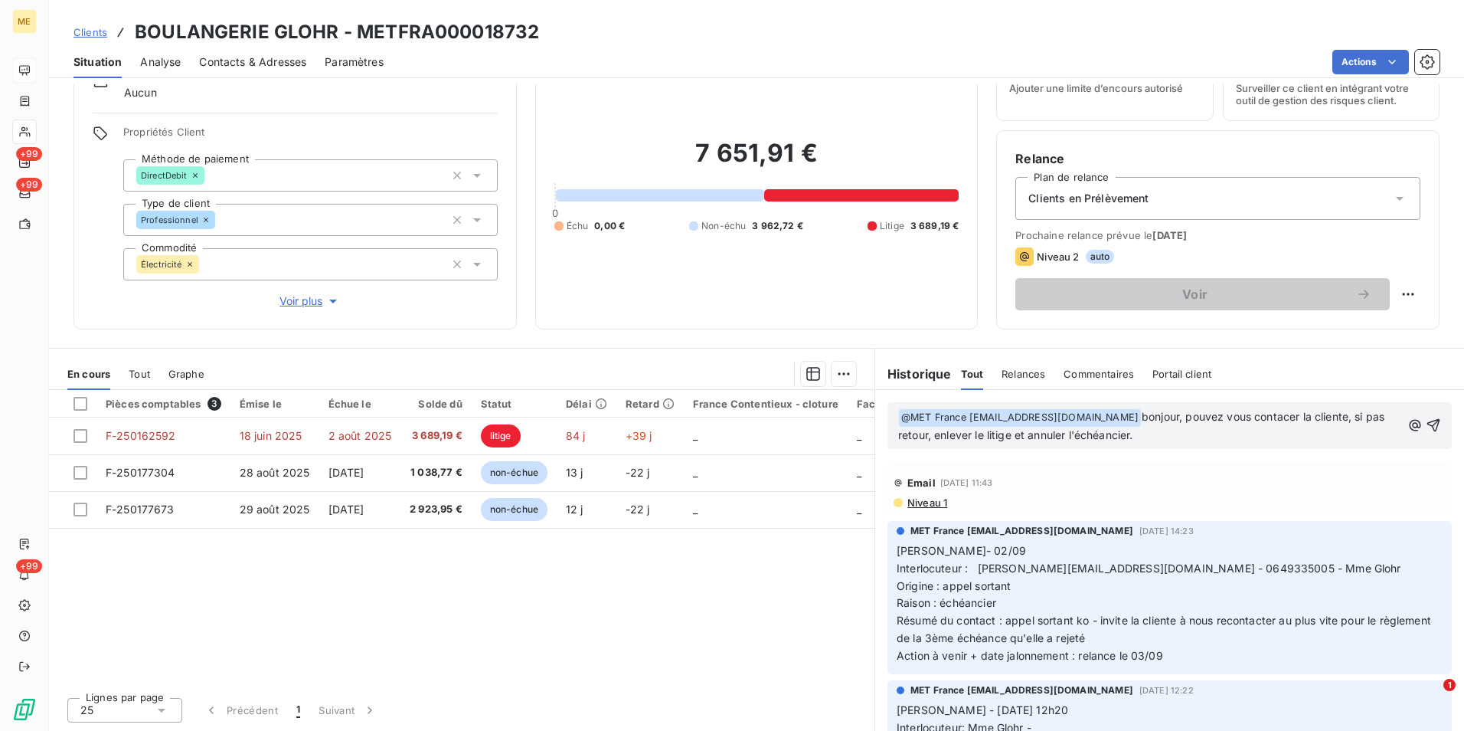
click at [1288, 414] on span "bonjour, pouvez vous contacer la cliente, si pas retour, enlever le litige et a…" at bounding box center [1142, 425] width 489 height 31
click at [1211, 430] on p "﻿ @ MET France met-france@recouvrement.met.com ﻿ bonjour, pouvez vous contacter…" at bounding box center [1149, 426] width 503 height 36
click at [1348, 420] on span "bonjour, pouvez vous contacter la cliente, si pas retour, enlever le litige et …" at bounding box center [1145, 425] width 494 height 31
click at [1349, 423] on p "﻿ @ MET France met-france@recouvrement.met.com ﻿ bonjour, pouvez vous contacter…" at bounding box center [1149, 426] width 503 height 36
click at [1426, 422] on icon "button" at bounding box center [1433, 424] width 15 height 15
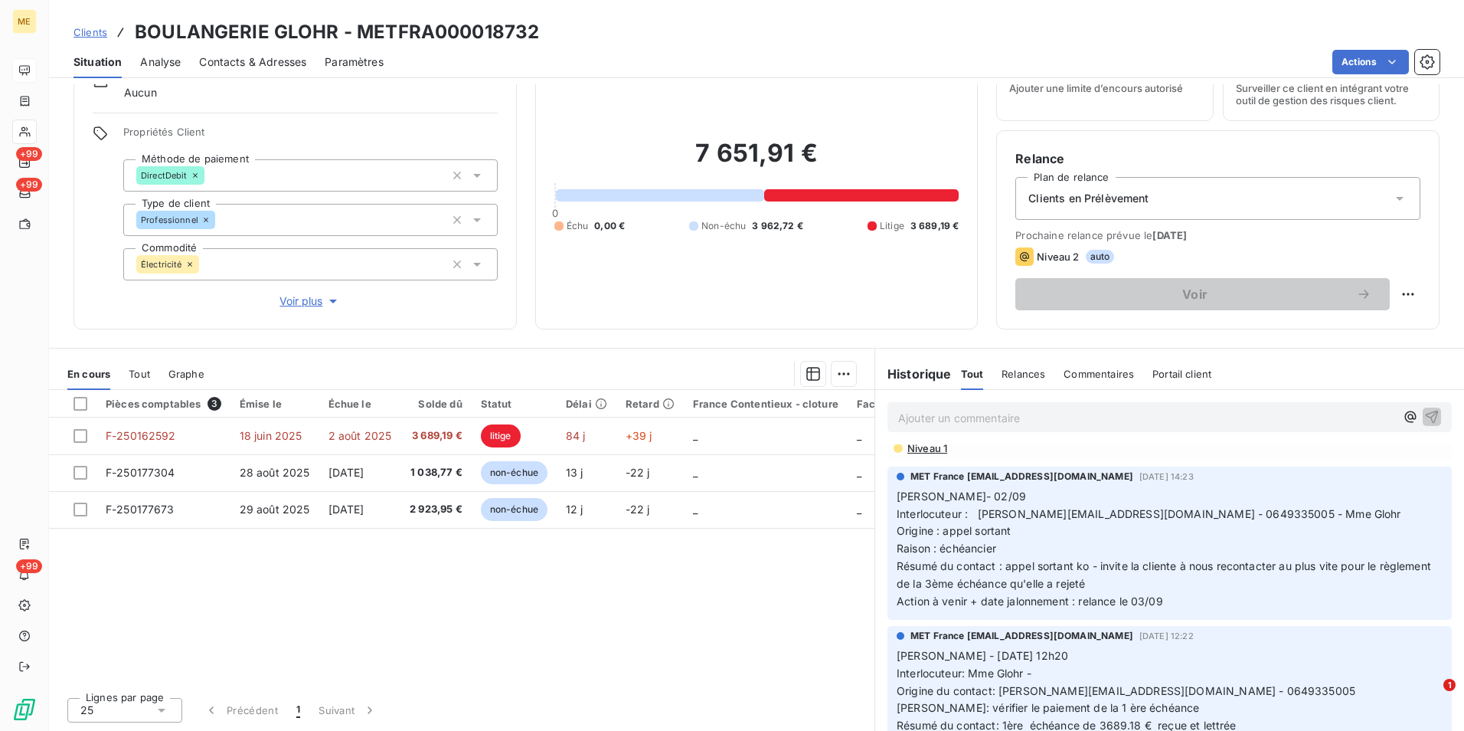
scroll to position [77, 0]
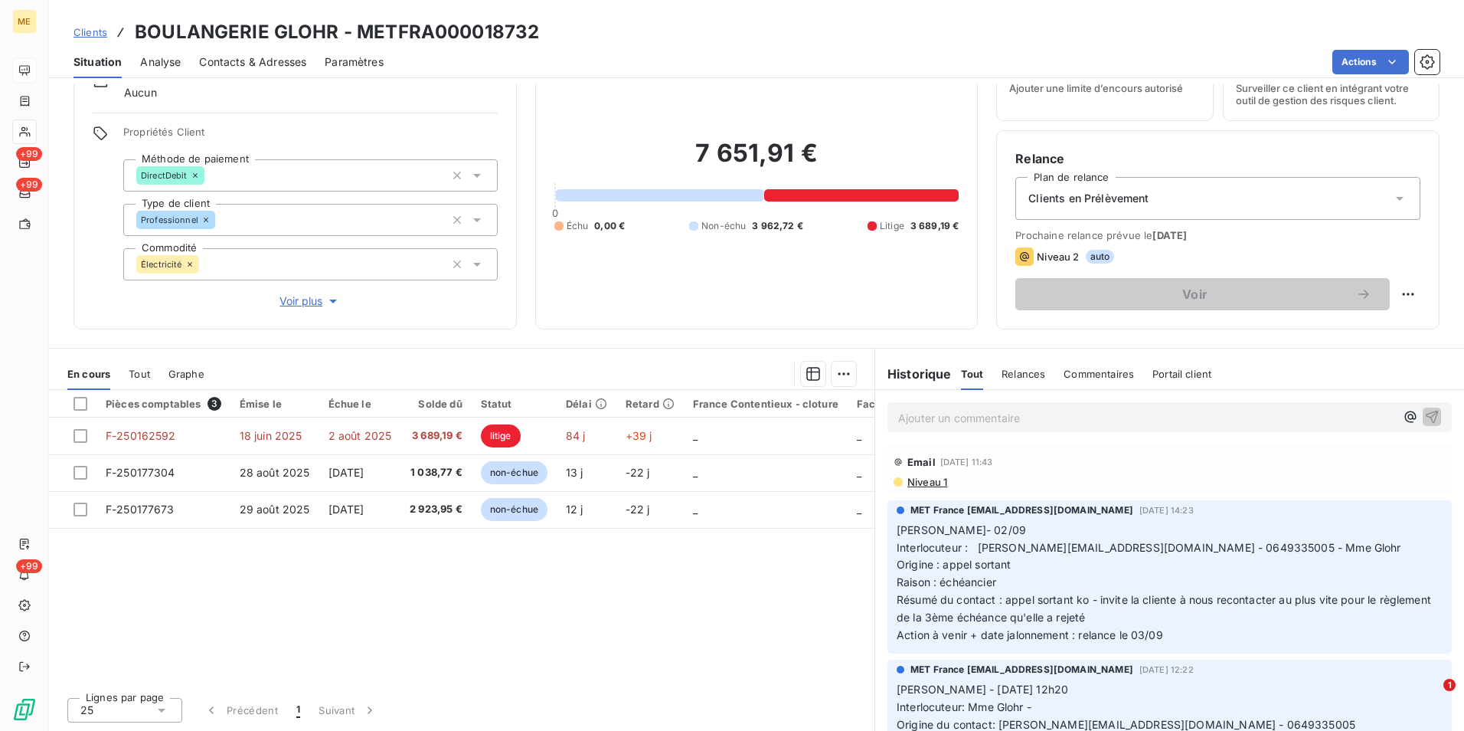
click at [92, 34] on span "Clients" at bounding box center [91, 32] width 34 height 12
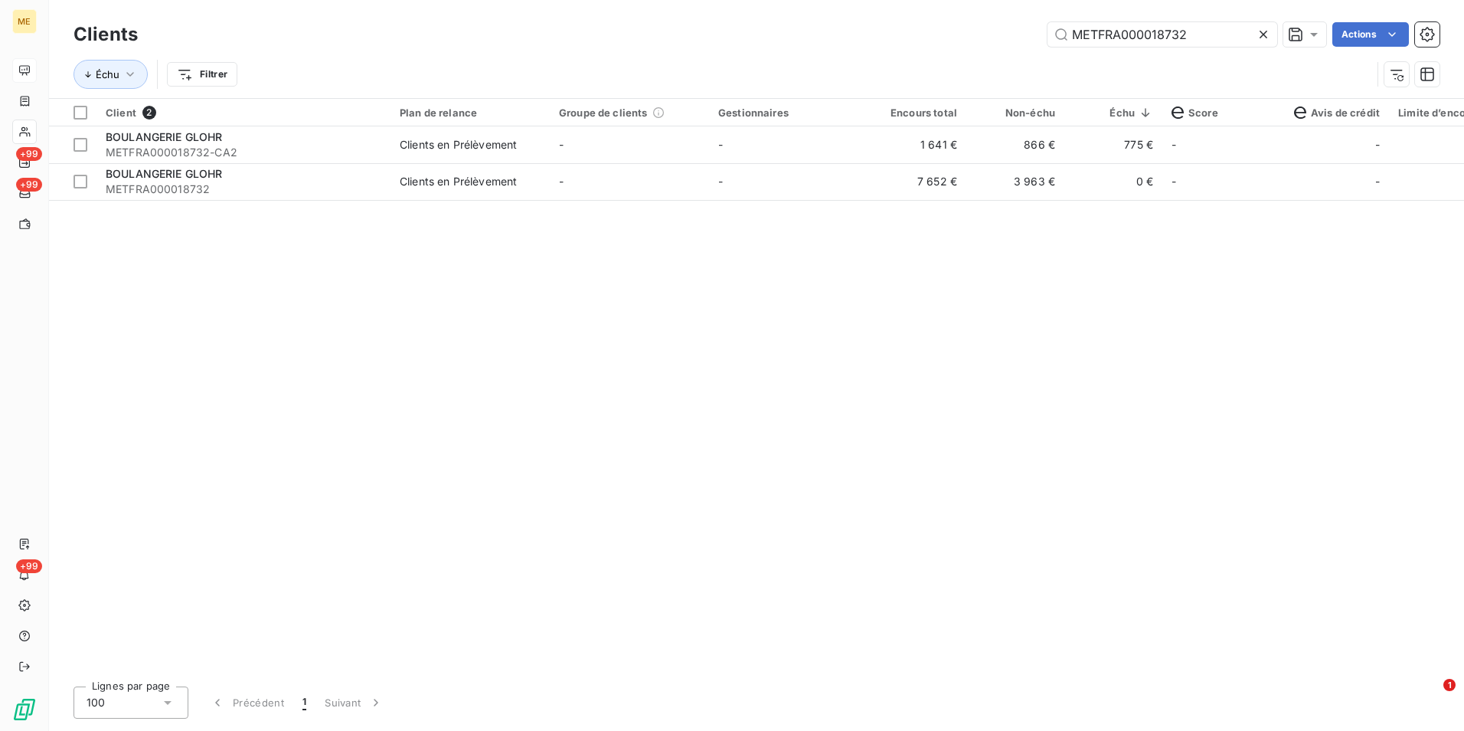
click at [1270, 38] on icon at bounding box center [1263, 34] width 15 height 15
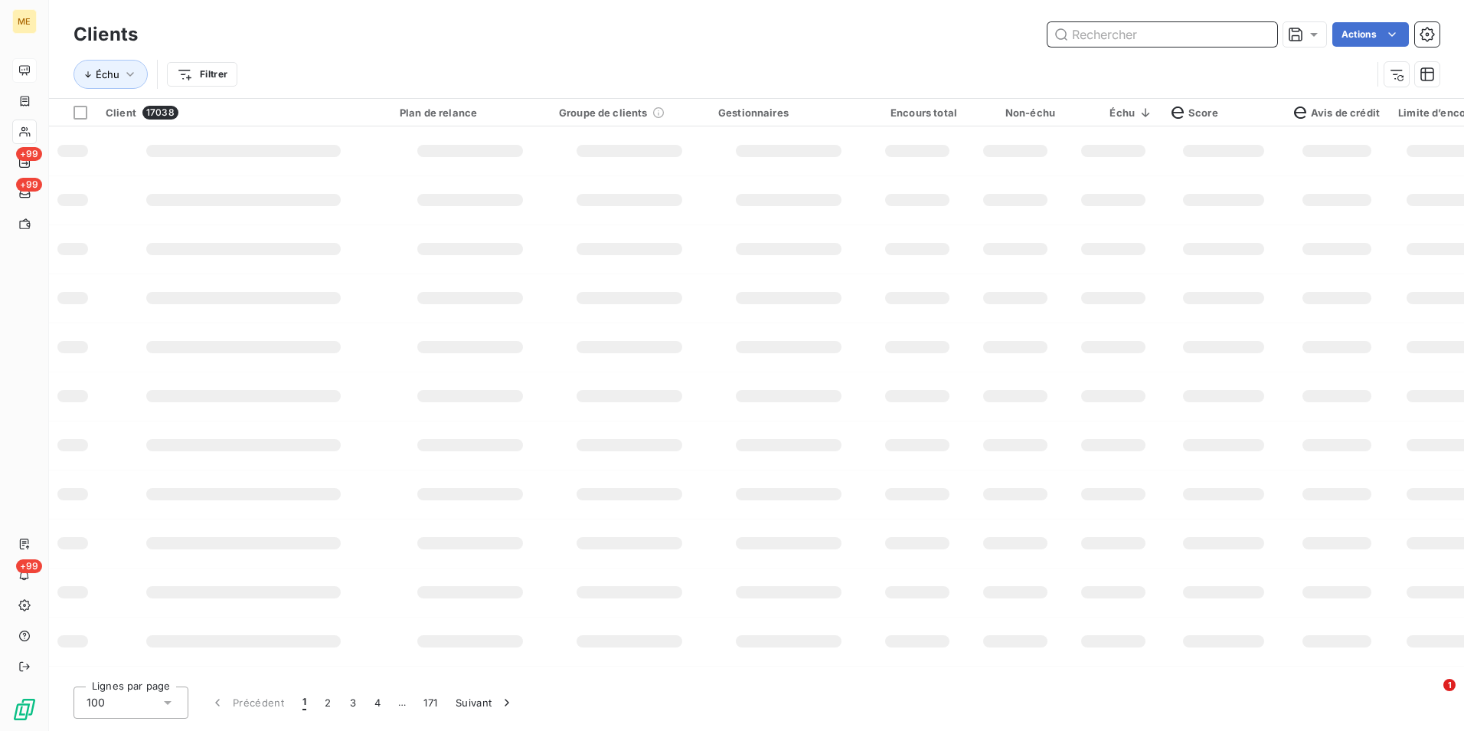
click at [1227, 36] on input "text" at bounding box center [1163, 34] width 230 height 25
paste input "METFRA000018643"
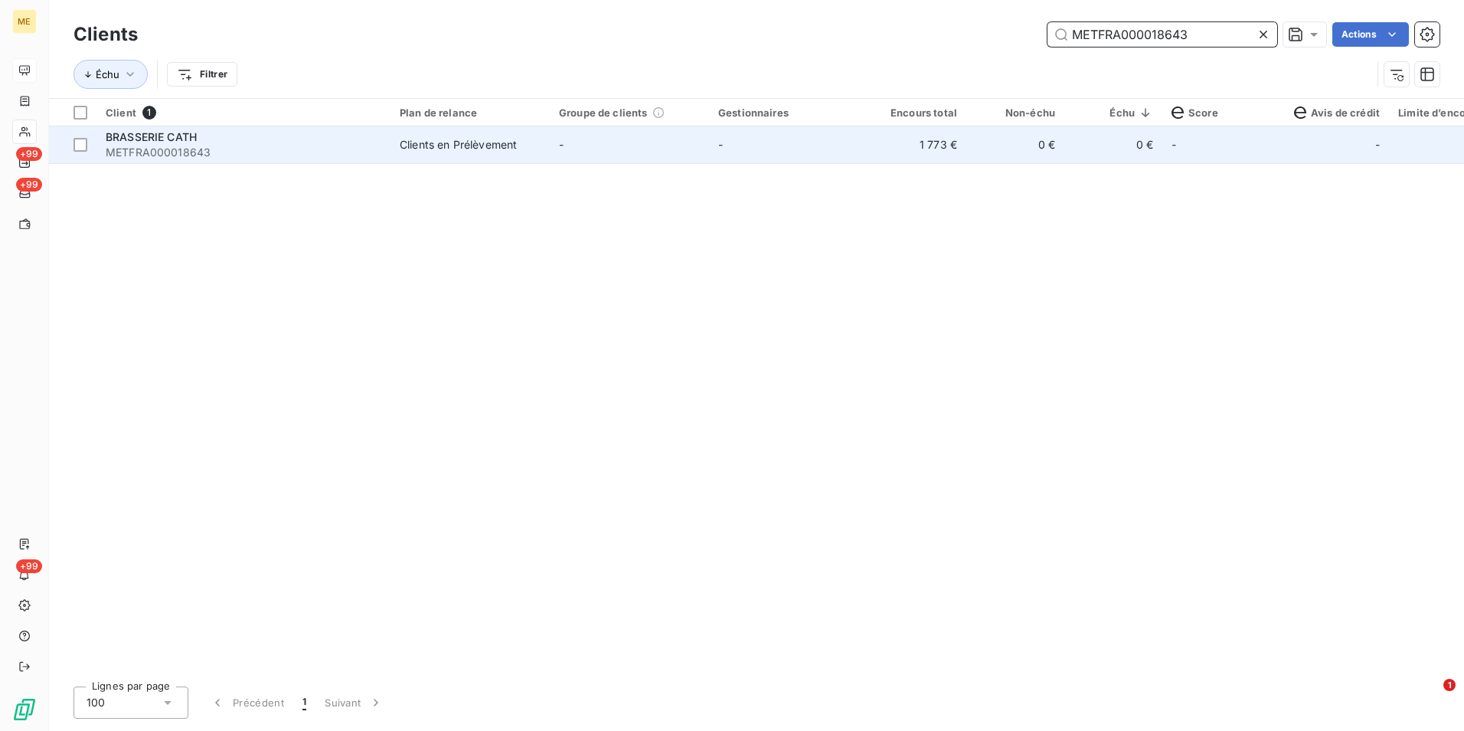
type input "METFRA000018643"
click at [866, 160] on td "-" at bounding box center [788, 144] width 159 height 37
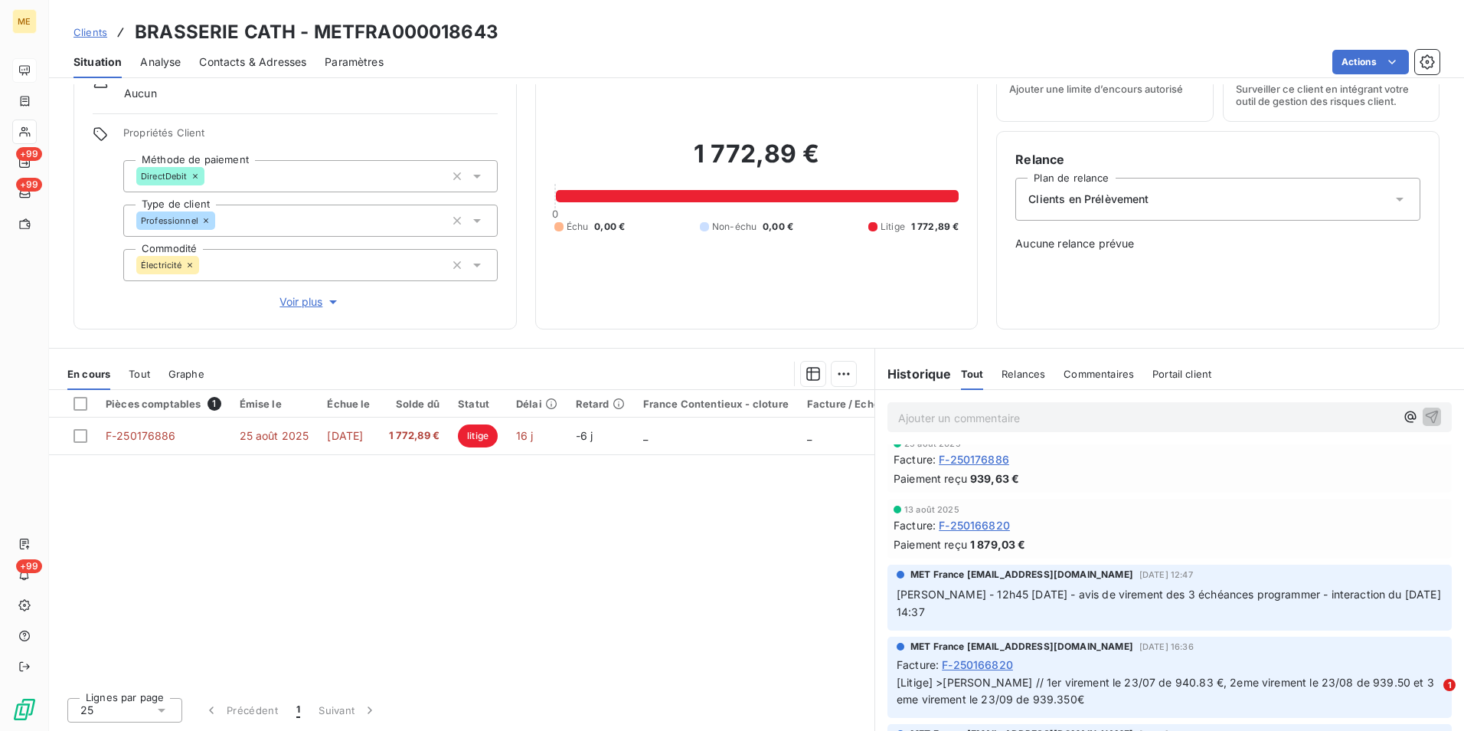
scroll to position [395, 0]
